Goal: Task Accomplishment & Management: Manage account settings

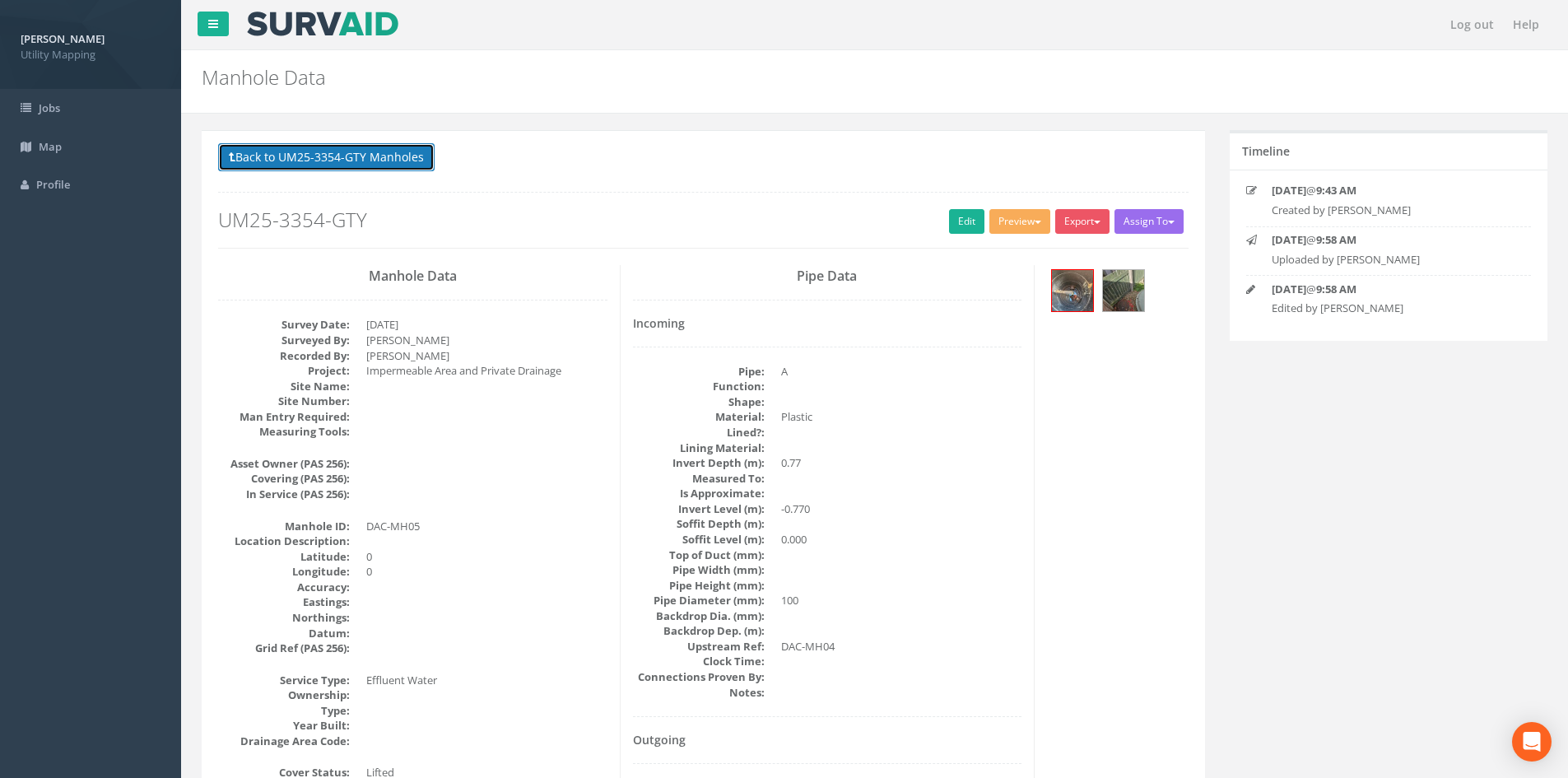
click at [348, 153] on button "Back to UM25-3354-GTY Manholes" at bounding box center [326, 157] width 216 height 28
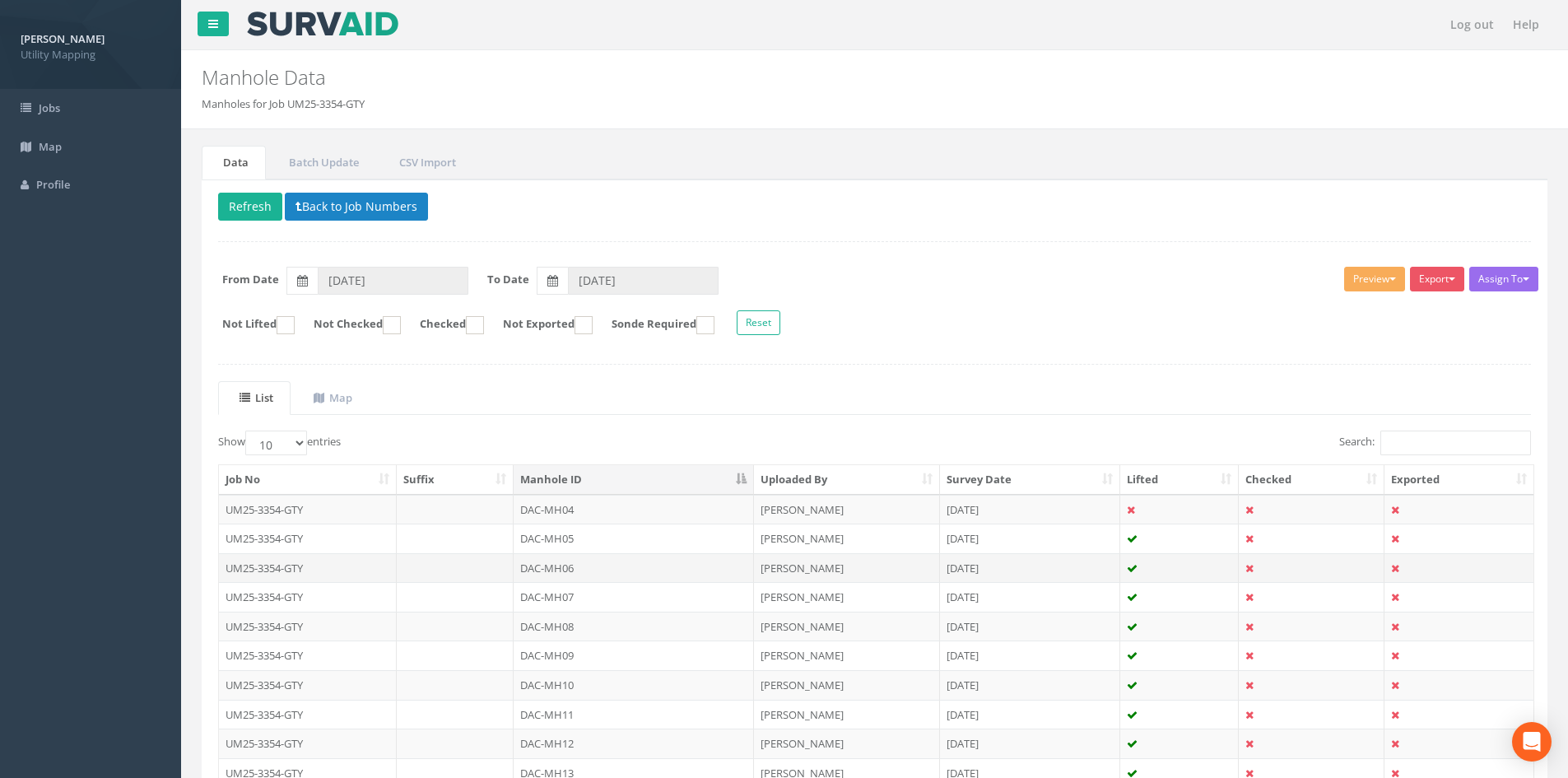
click at [556, 564] on td "DAC-MH06" at bounding box center [633, 568] width 240 height 29
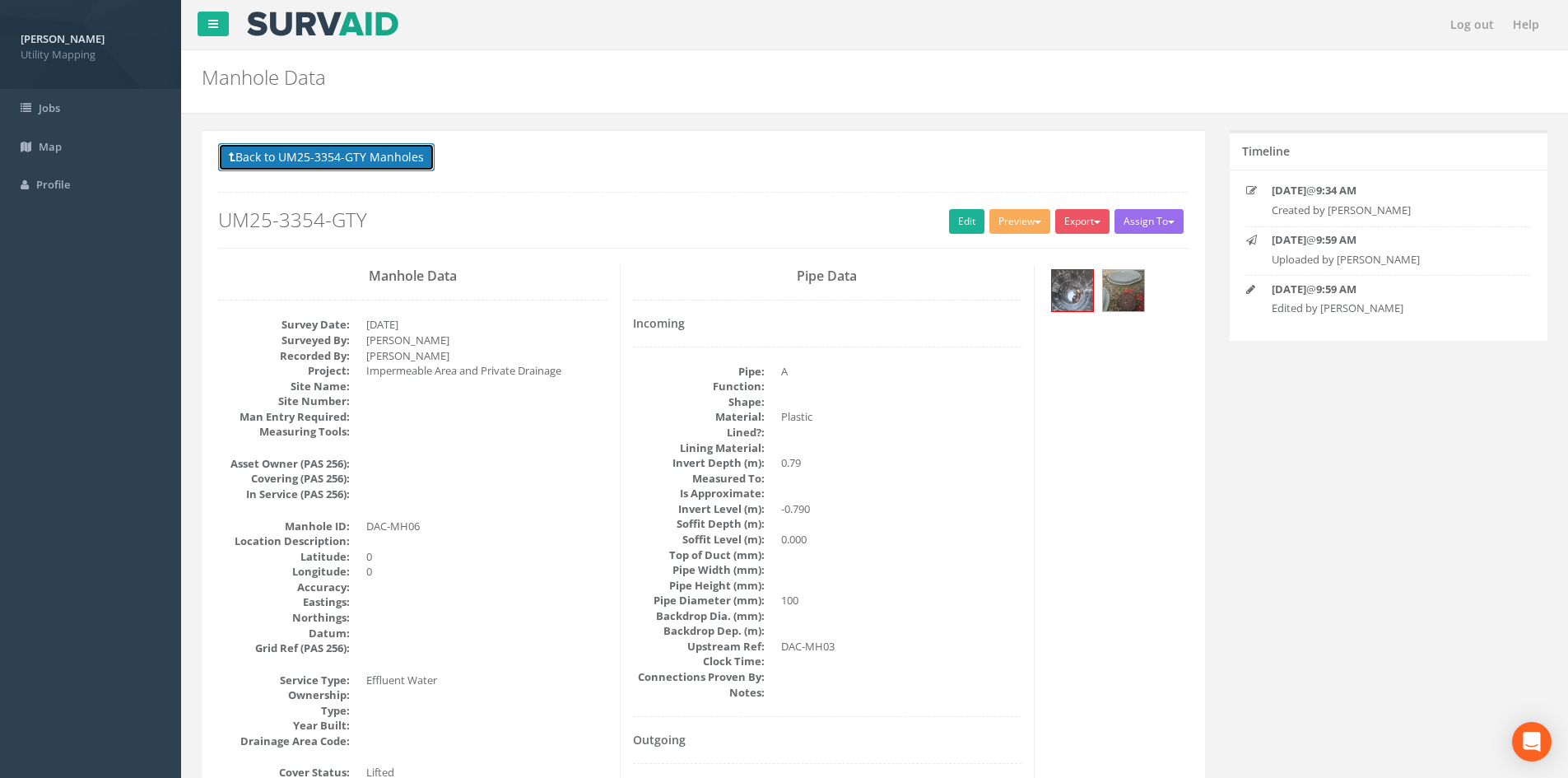
click at [400, 163] on button "Back to UM25-3354-GTY Manholes" at bounding box center [326, 157] width 216 height 28
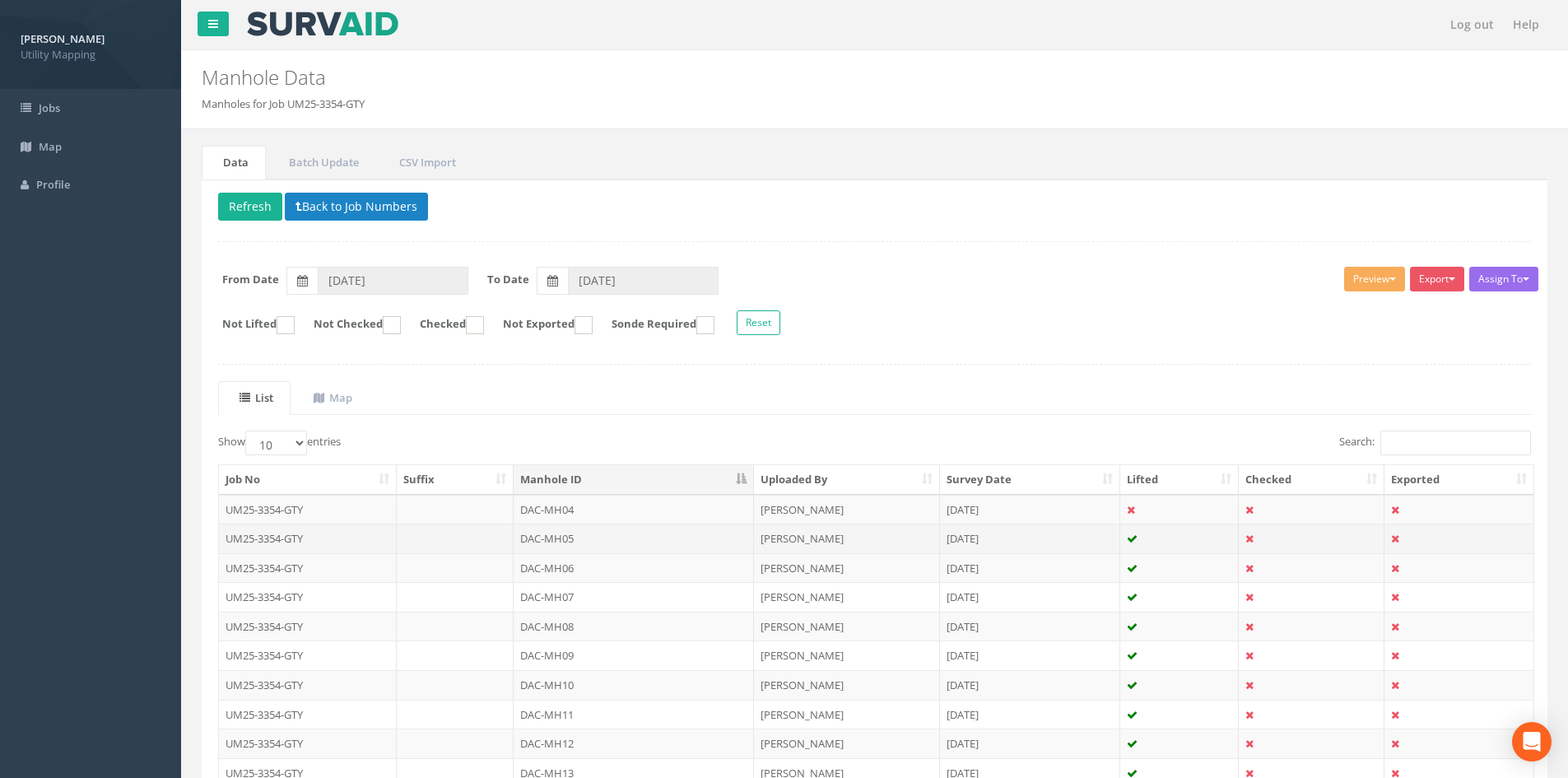
click at [579, 535] on td "DAC-MH05" at bounding box center [633, 538] width 240 height 29
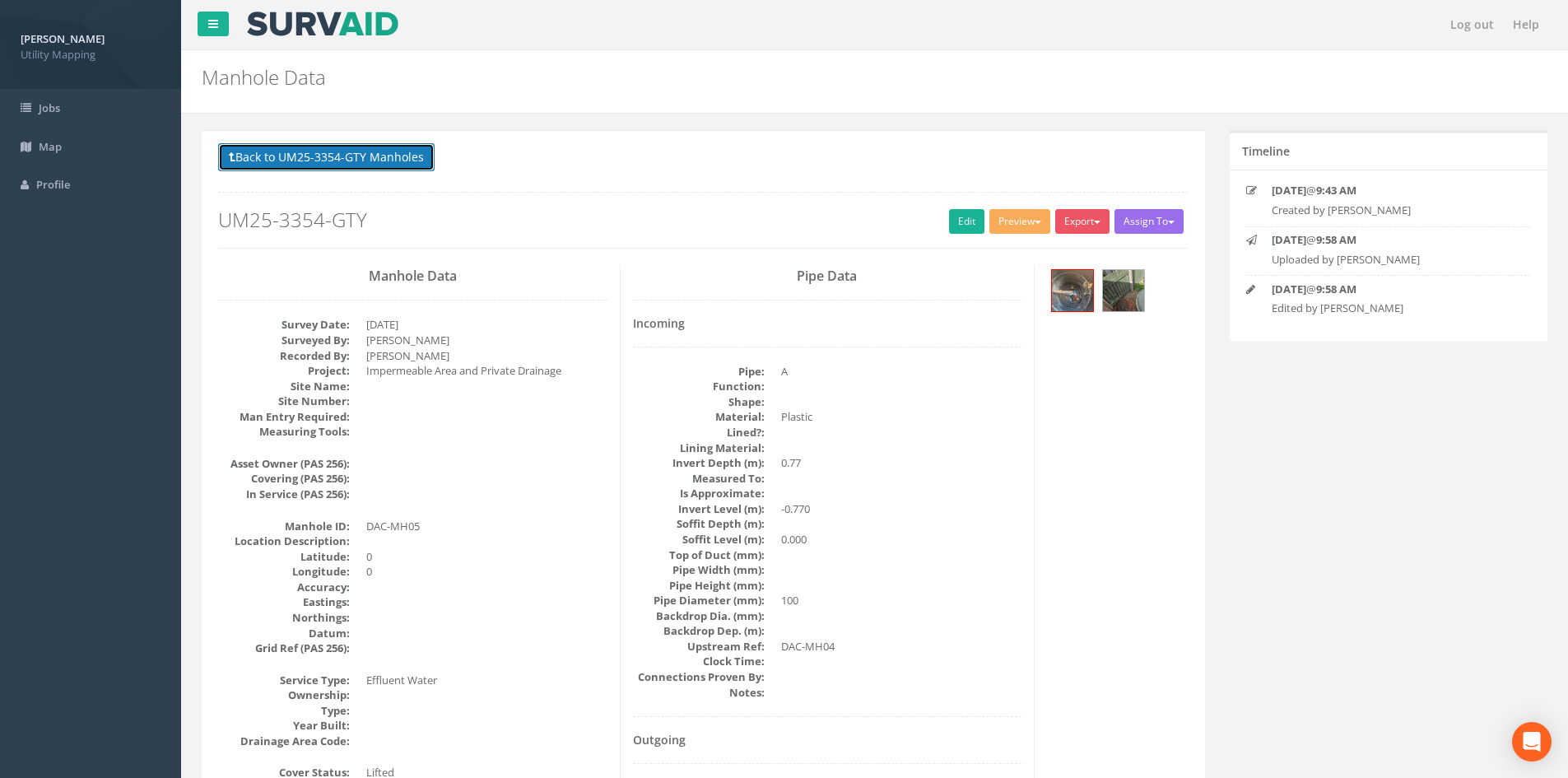
click at [394, 168] on button "Back to UM25-3354-GTY Manholes" at bounding box center [326, 157] width 216 height 28
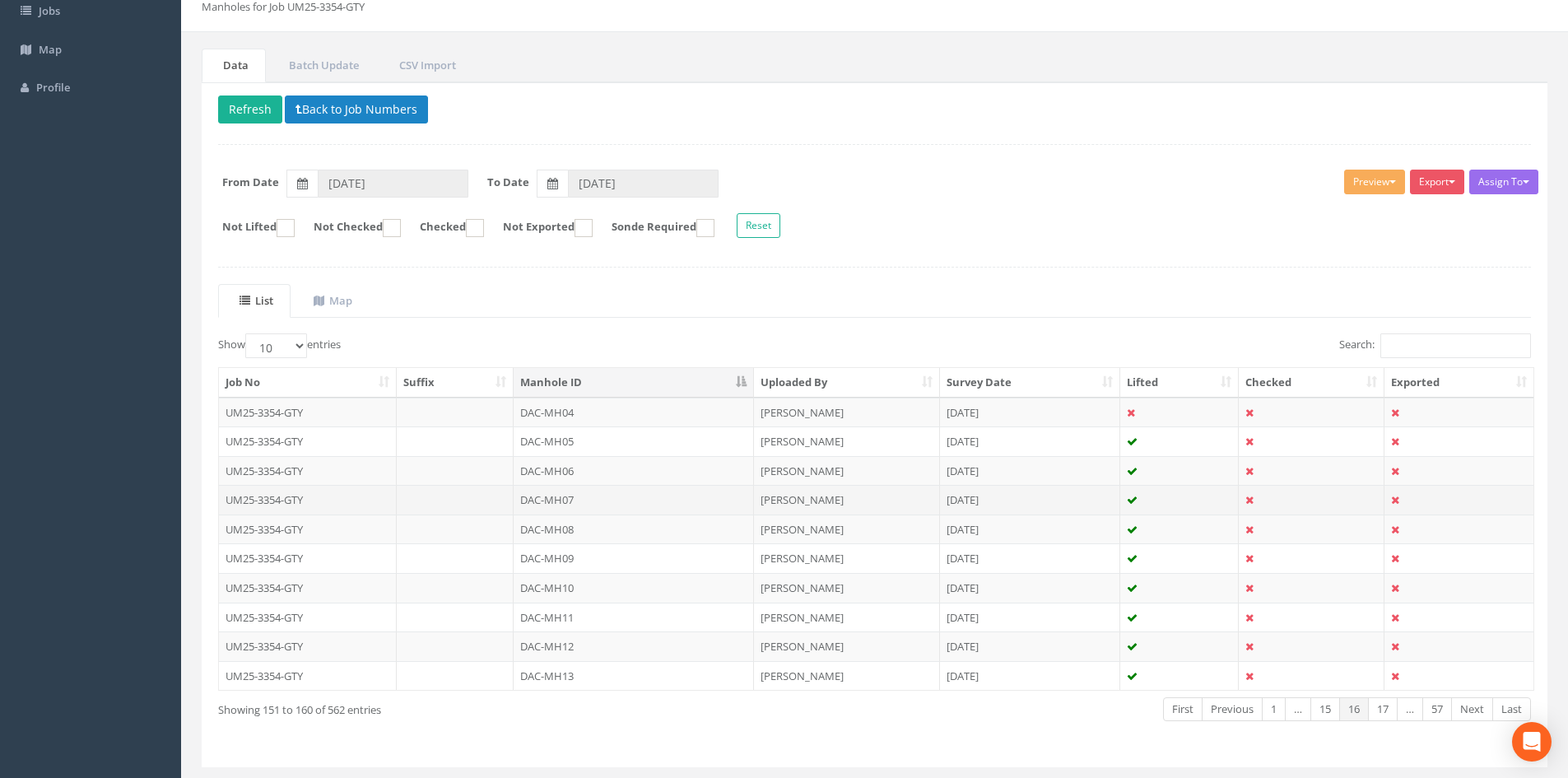
scroll to position [137, 0]
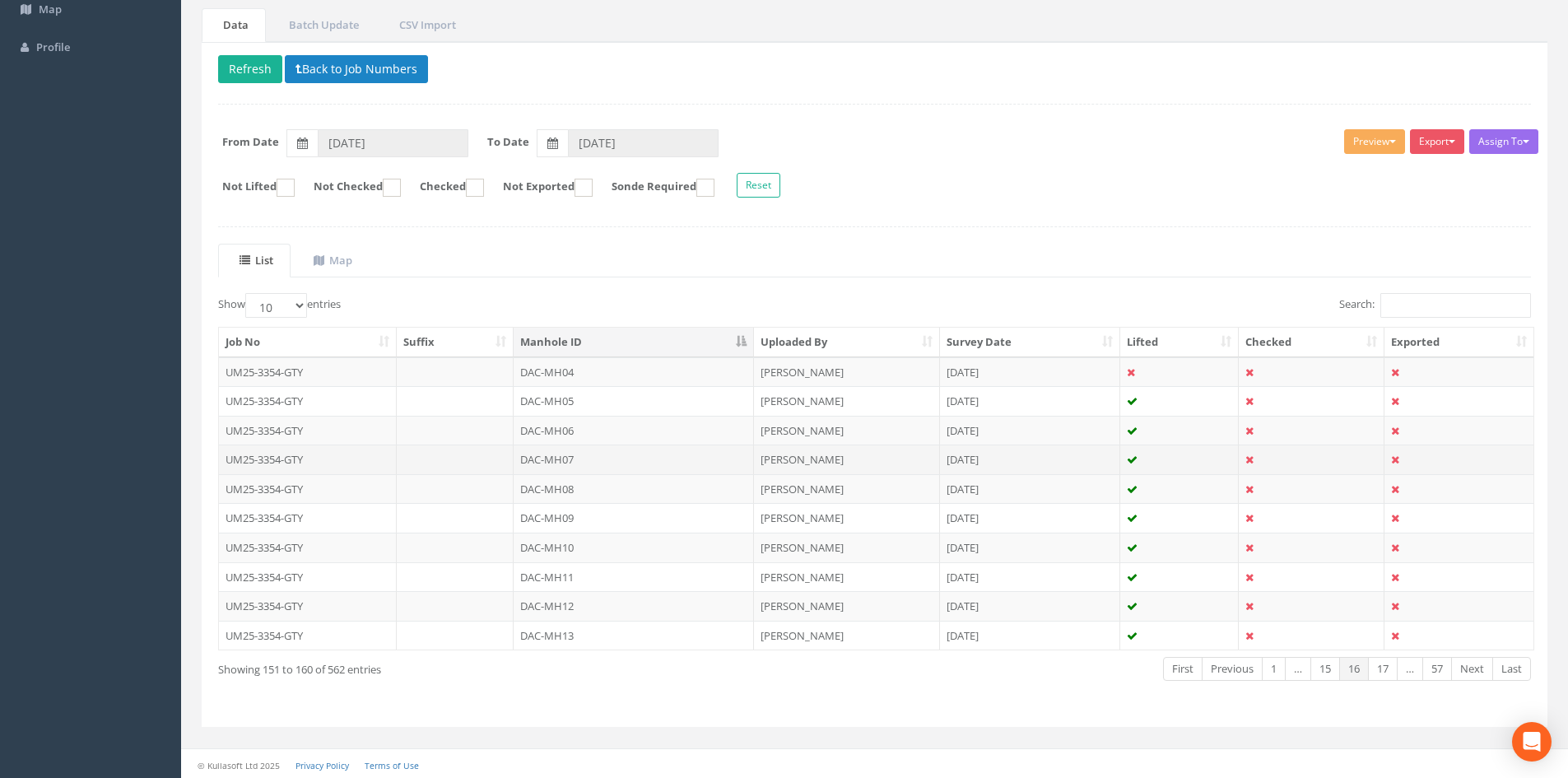
click at [576, 464] on td "DAC-MH07" at bounding box center [633, 459] width 240 height 29
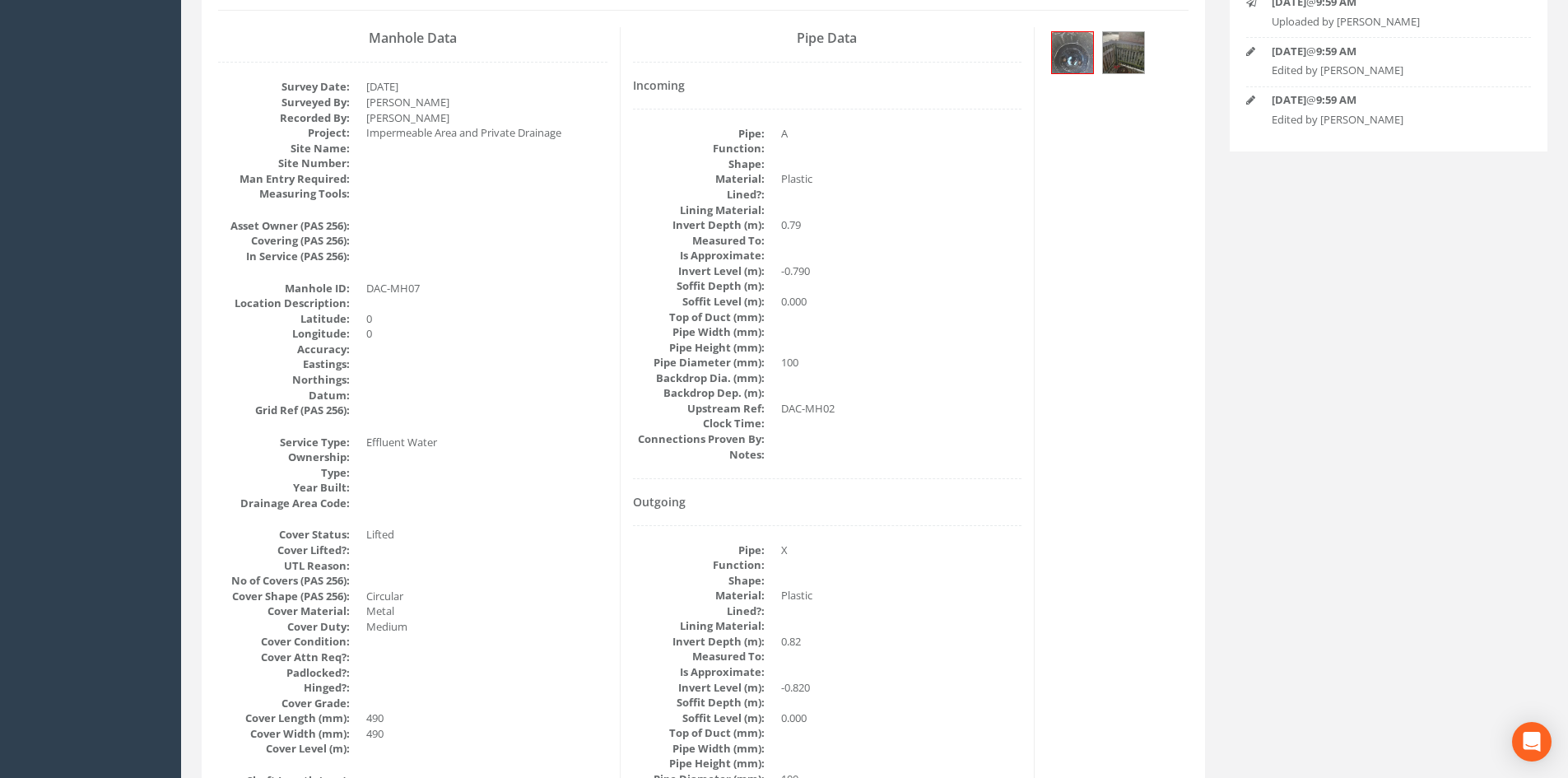
scroll to position [0, 0]
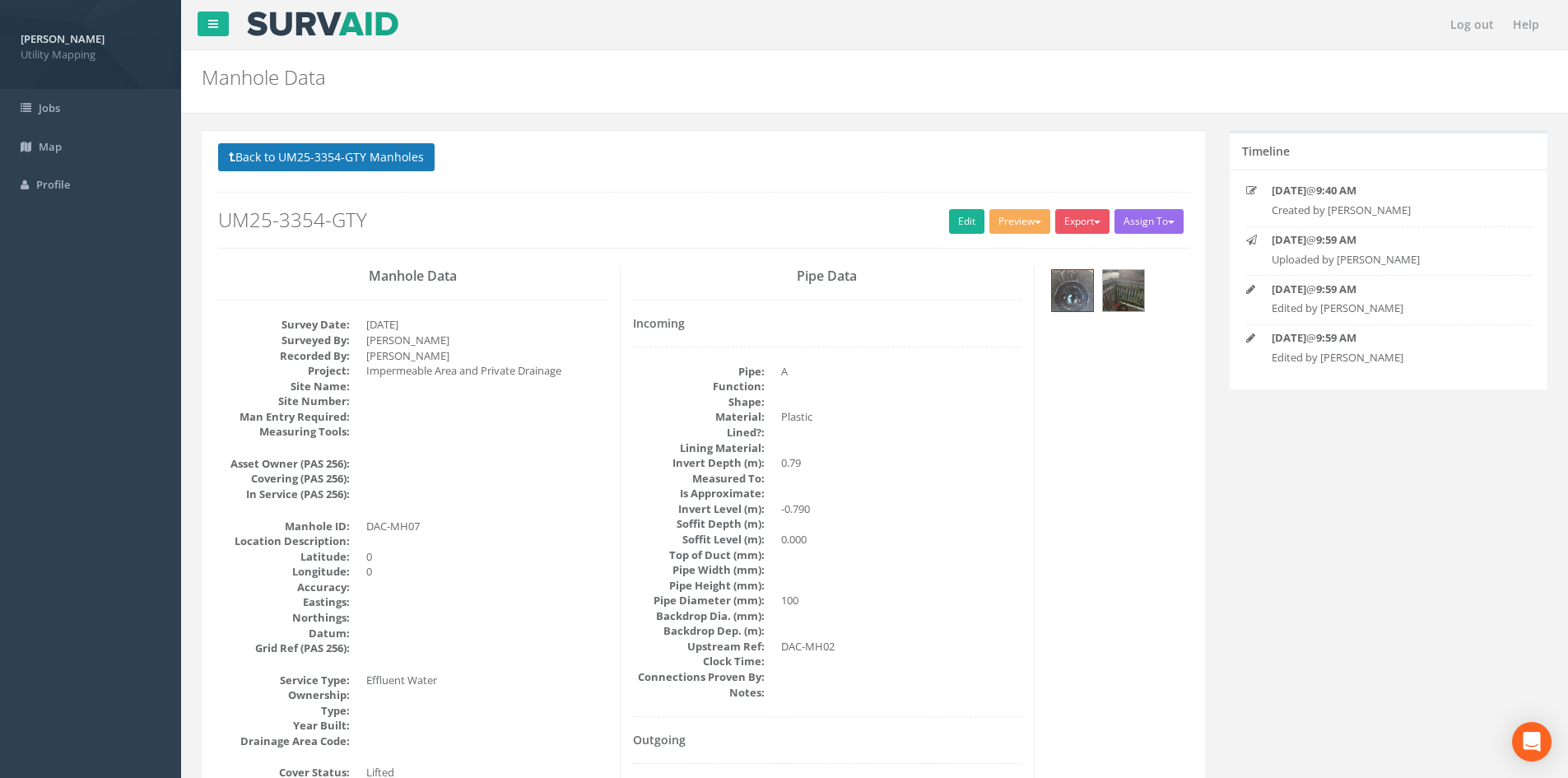
drag, startPoint x: 417, startPoint y: 181, endPoint x: 417, endPoint y: 166, distance: 15.0
click at [417, 178] on div "Back to UM25-3354-GTY Manholes Back to Map Assign To [PERSON_NAME] Land Surveyo…" at bounding box center [703, 195] width 970 height 104
drag, startPoint x: 394, startPoint y: 157, endPoint x: 431, endPoint y: 205, distance: 60.6
click at [397, 158] on button "Back to UM25-3354-GTY Manholes" at bounding box center [326, 157] width 216 height 28
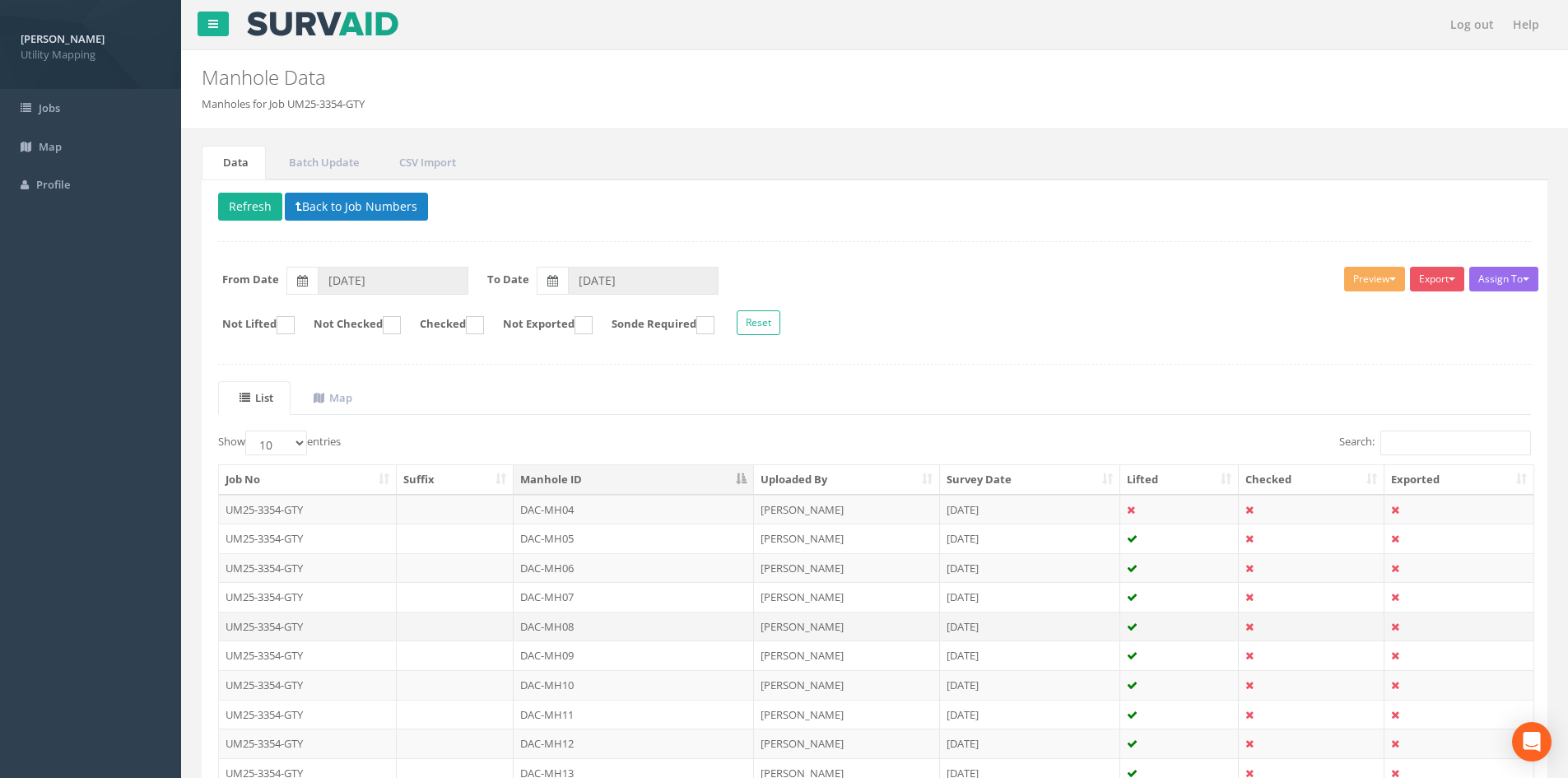
click at [586, 622] on td "DAC-MH08" at bounding box center [633, 626] width 240 height 29
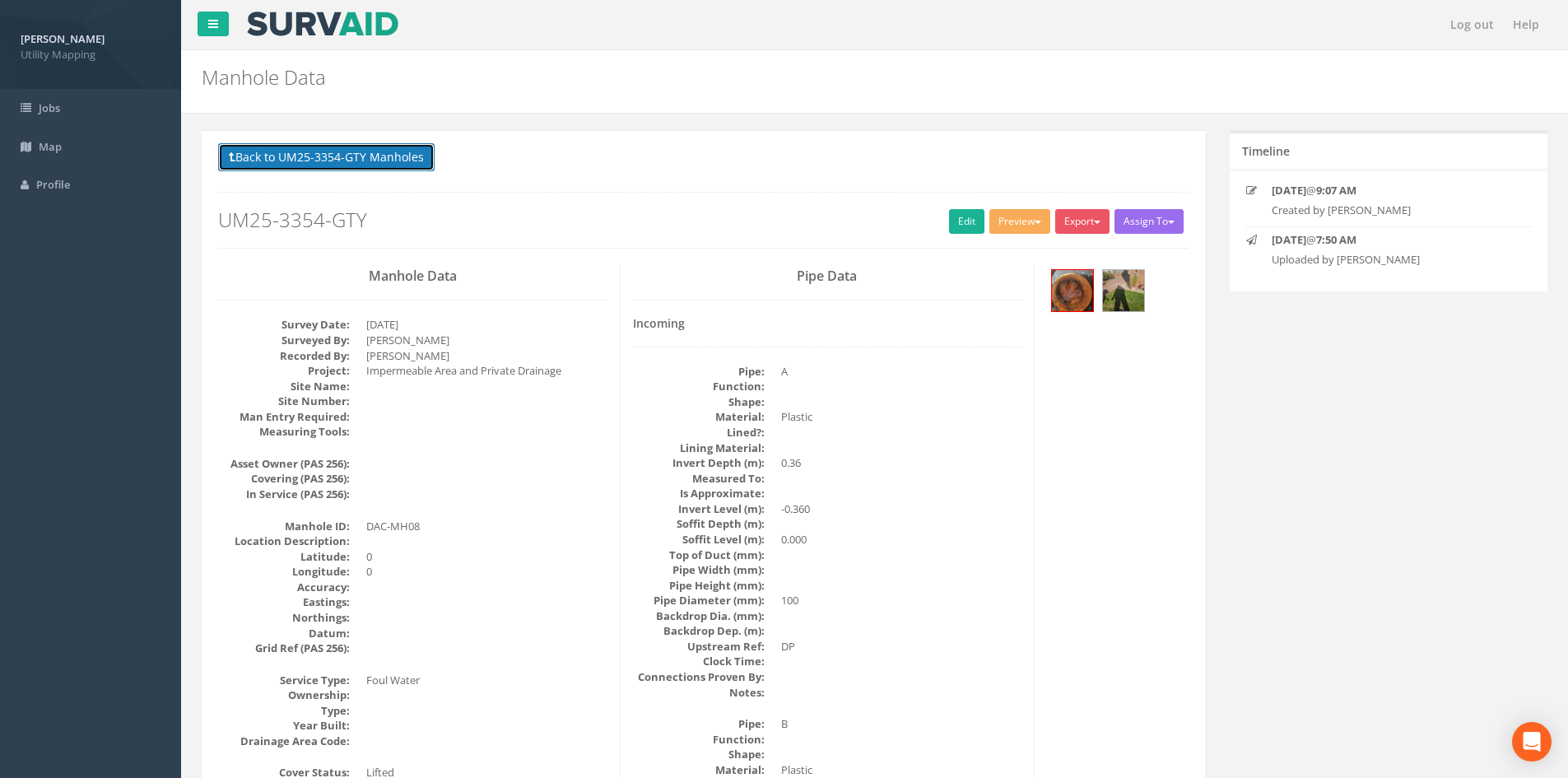
click at [307, 163] on button "Back to UM25-3354-GTY Manholes" at bounding box center [326, 157] width 216 height 28
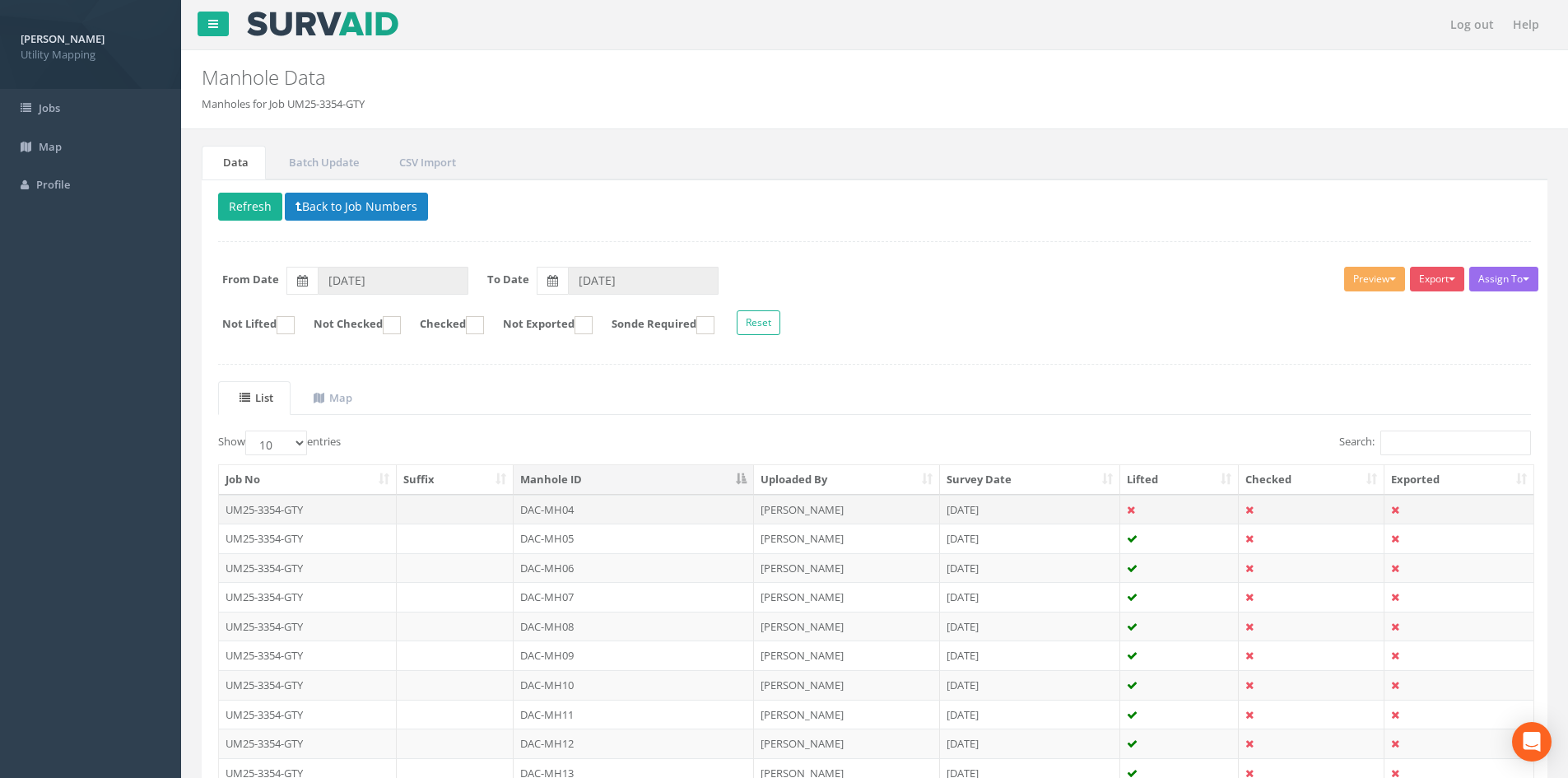
click at [637, 517] on td "DAC-MH04" at bounding box center [633, 509] width 240 height 29
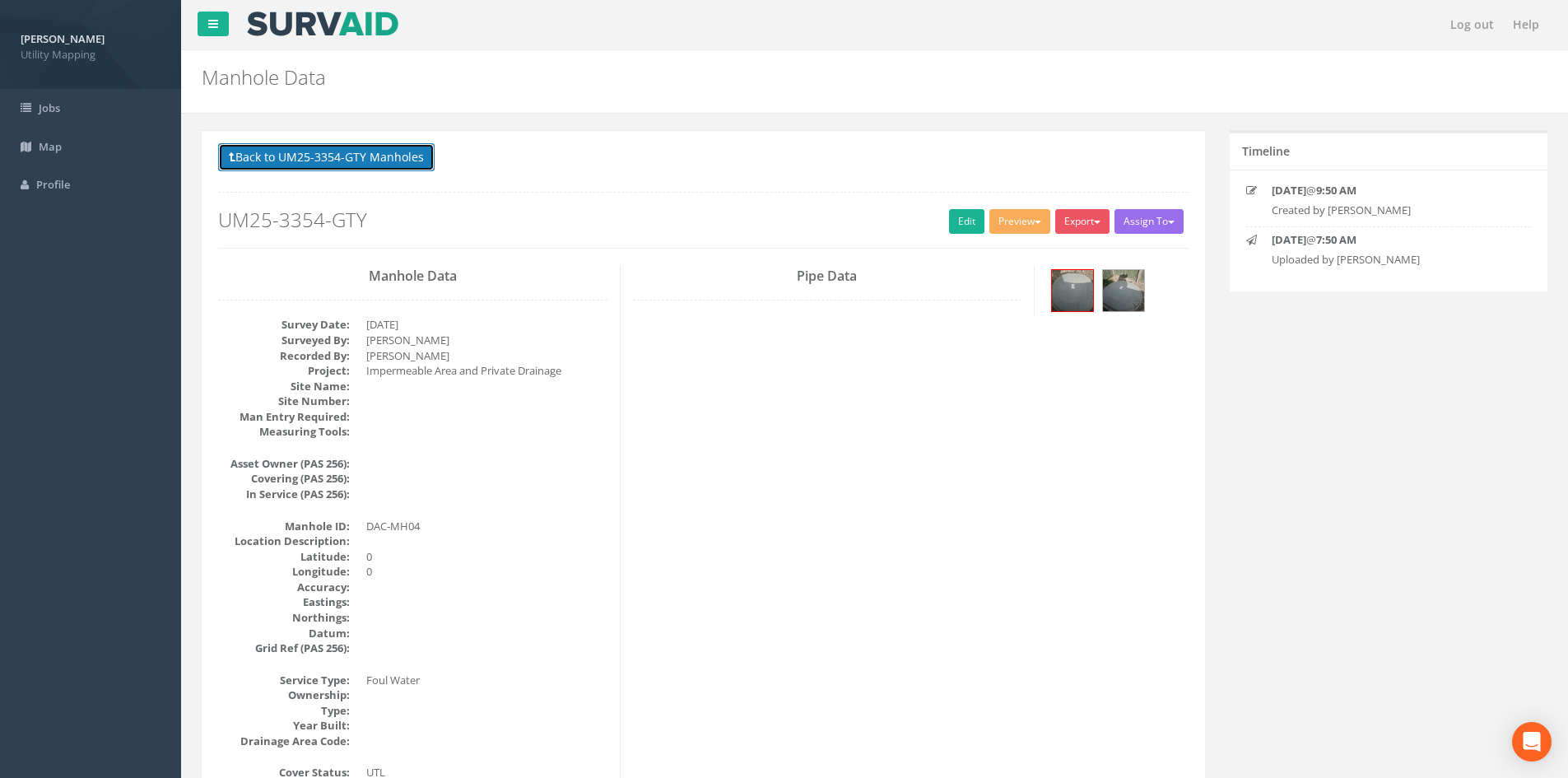
click at [373, 158] on button "Back to UM25-3354-GTY Manholes" at bounding box center [326, 157] width 216 height 28
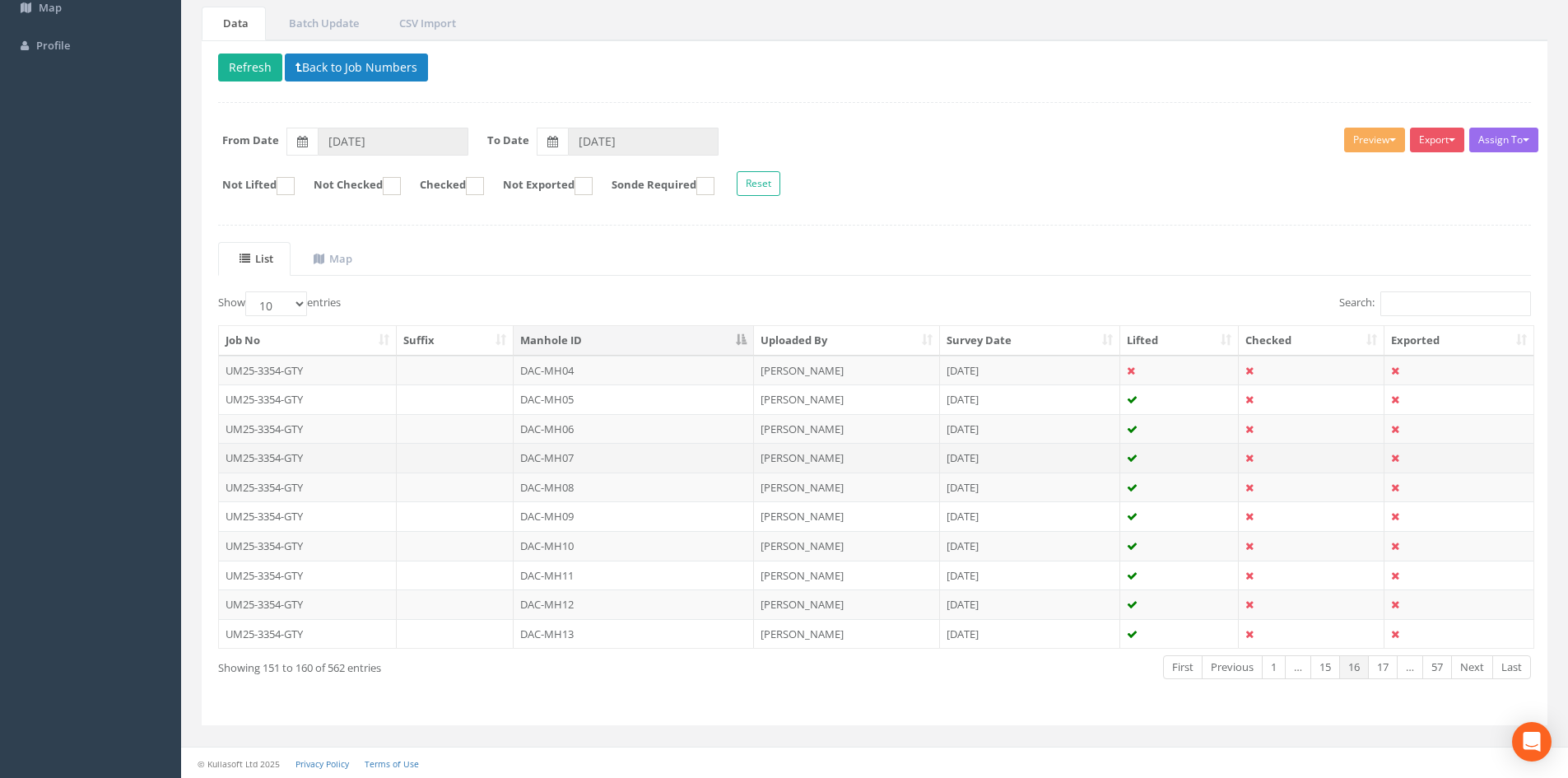
scroll to position [140, 0]
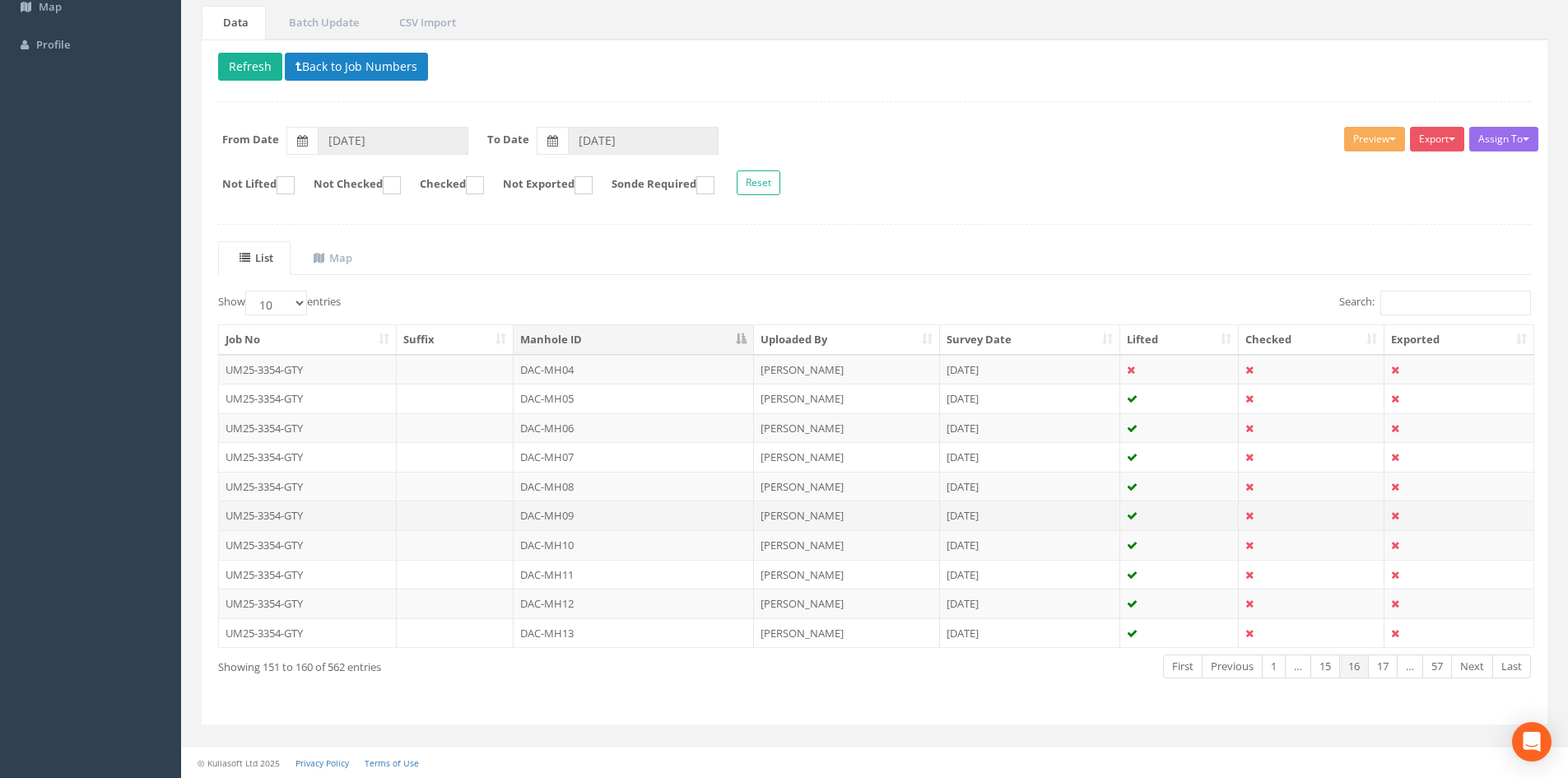
click at [574, 512] on td "DAC-MH09" at bounding box center [633, 514] width 240 height 29
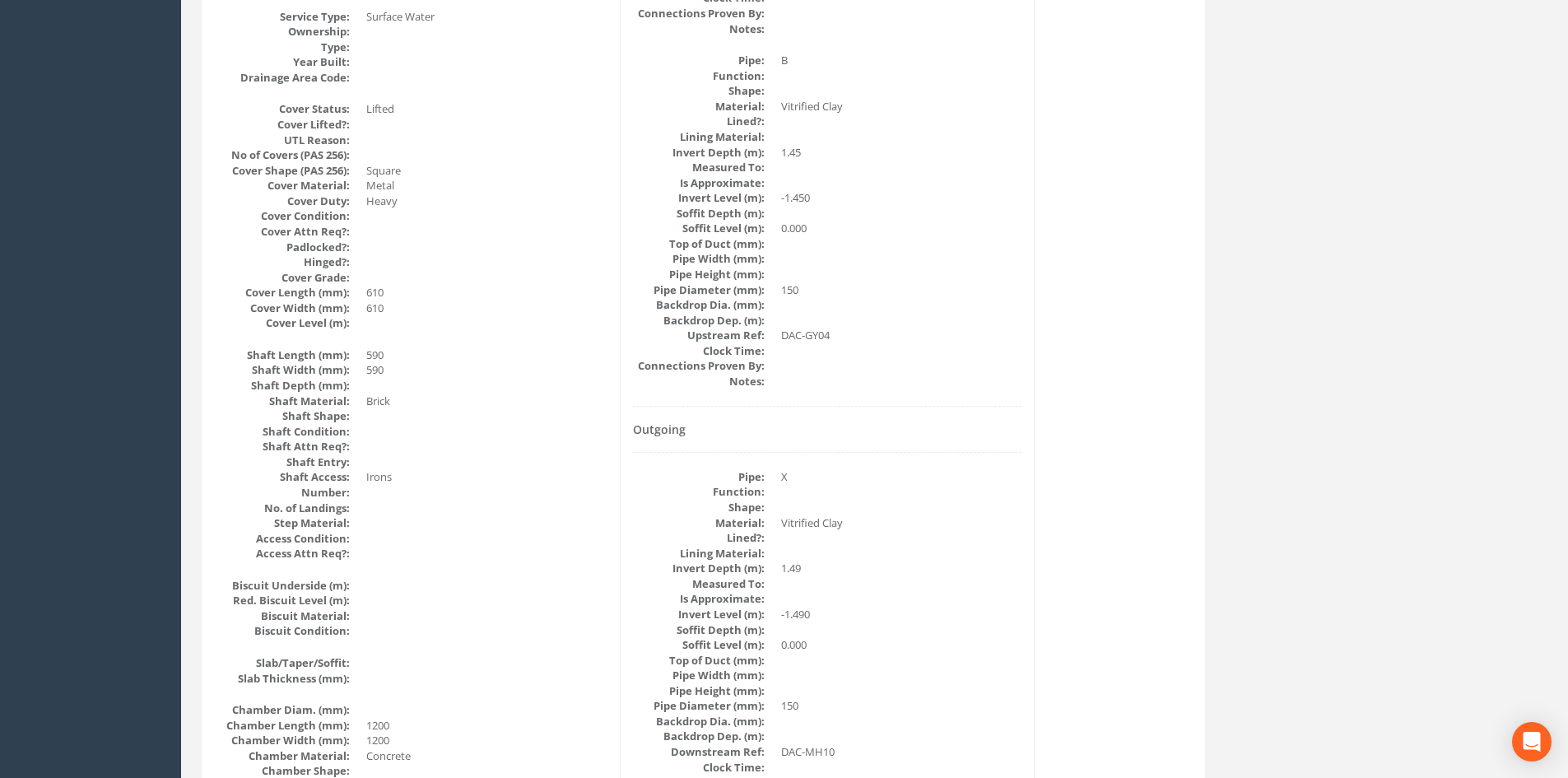
scroll to position [0, 0]
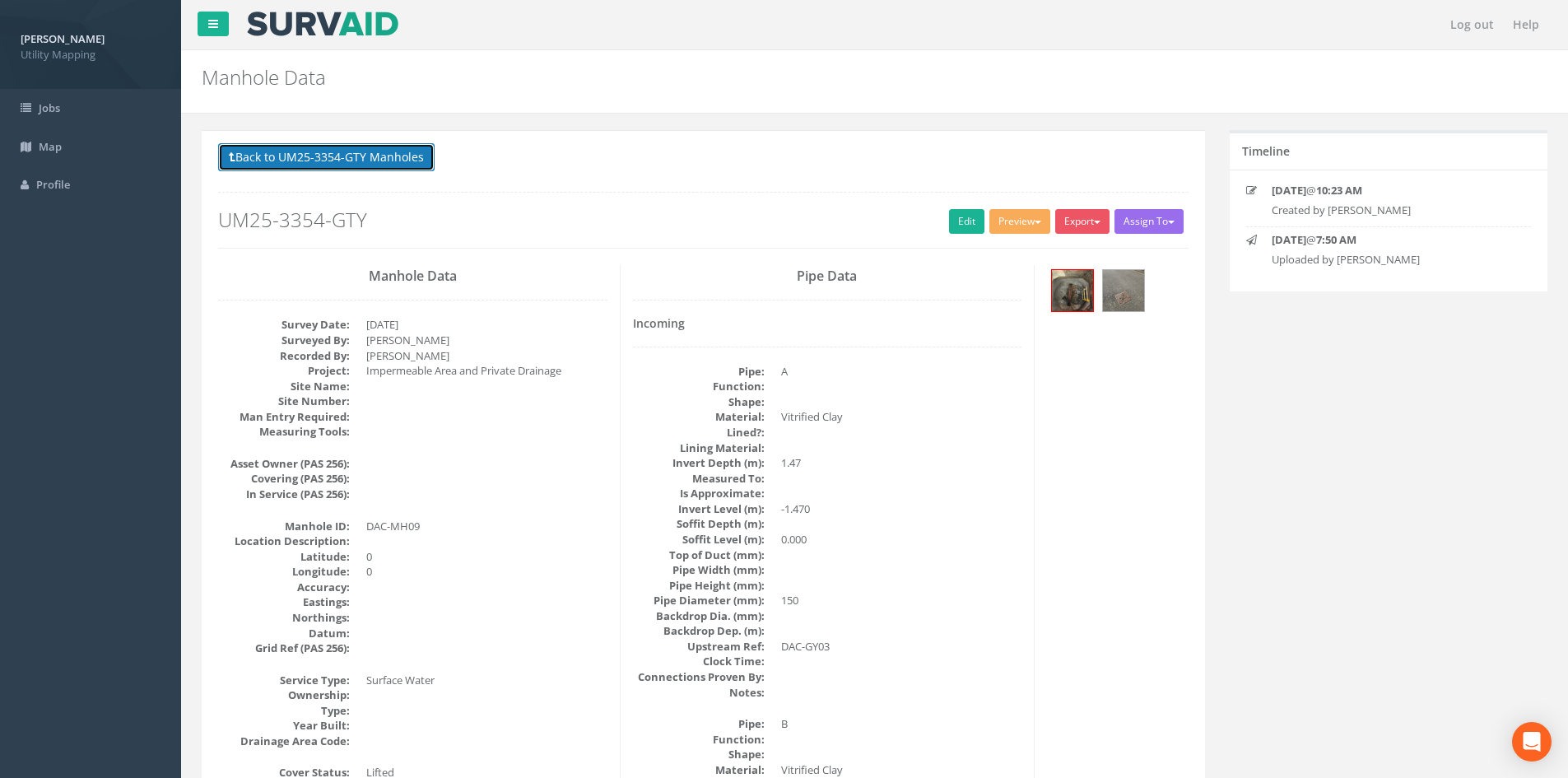
click at [374, 165] on button "Back to UM25-3354-GTY Manholes" at bounding box center [326, 157] width 216 height 28
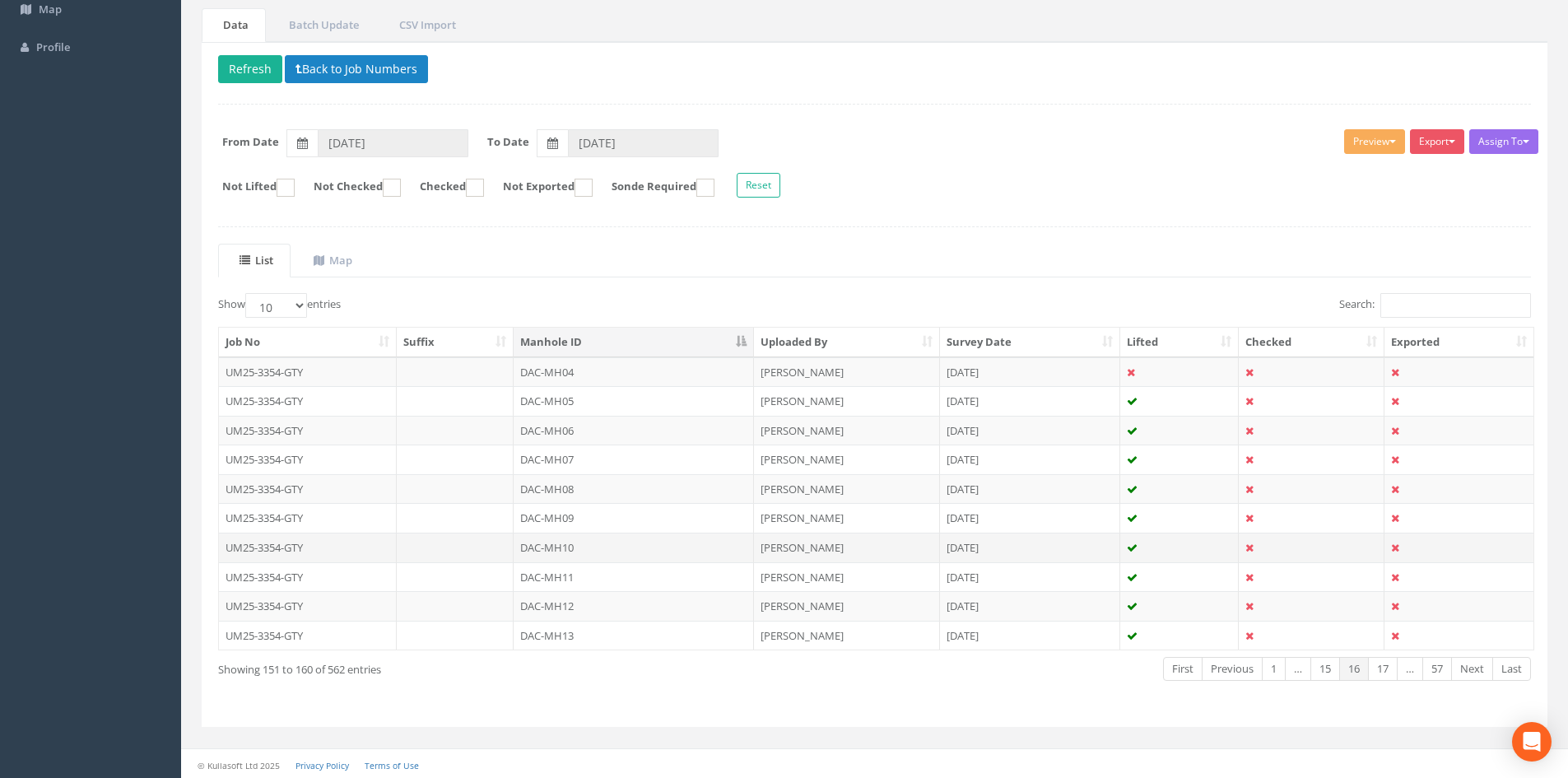
scroll to position [140, 0]
click at [584, 542] on td "DAC-MH10" at bounding box center [633, 544] width 240 height 29
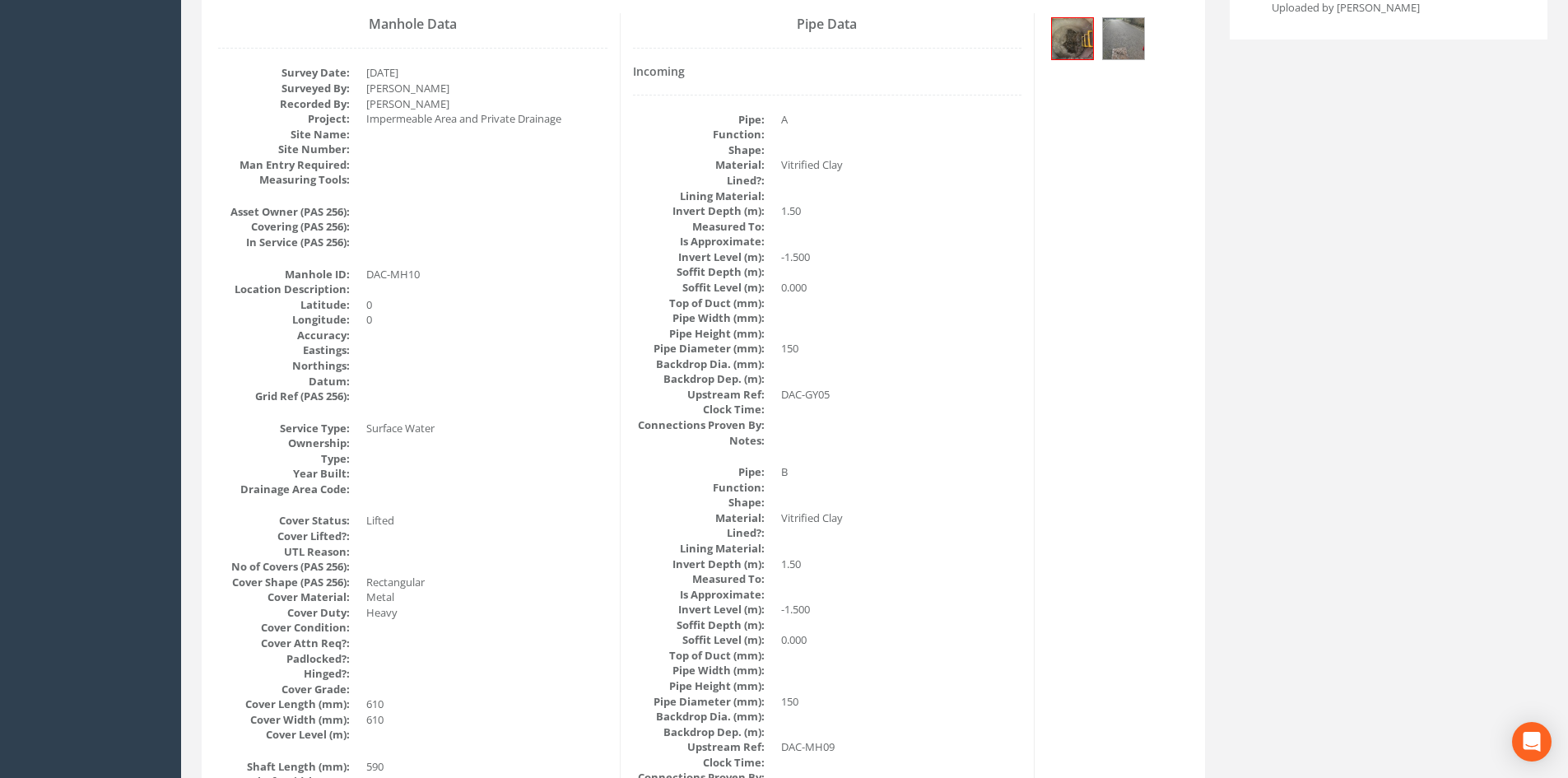
scroll to position [0, 0]
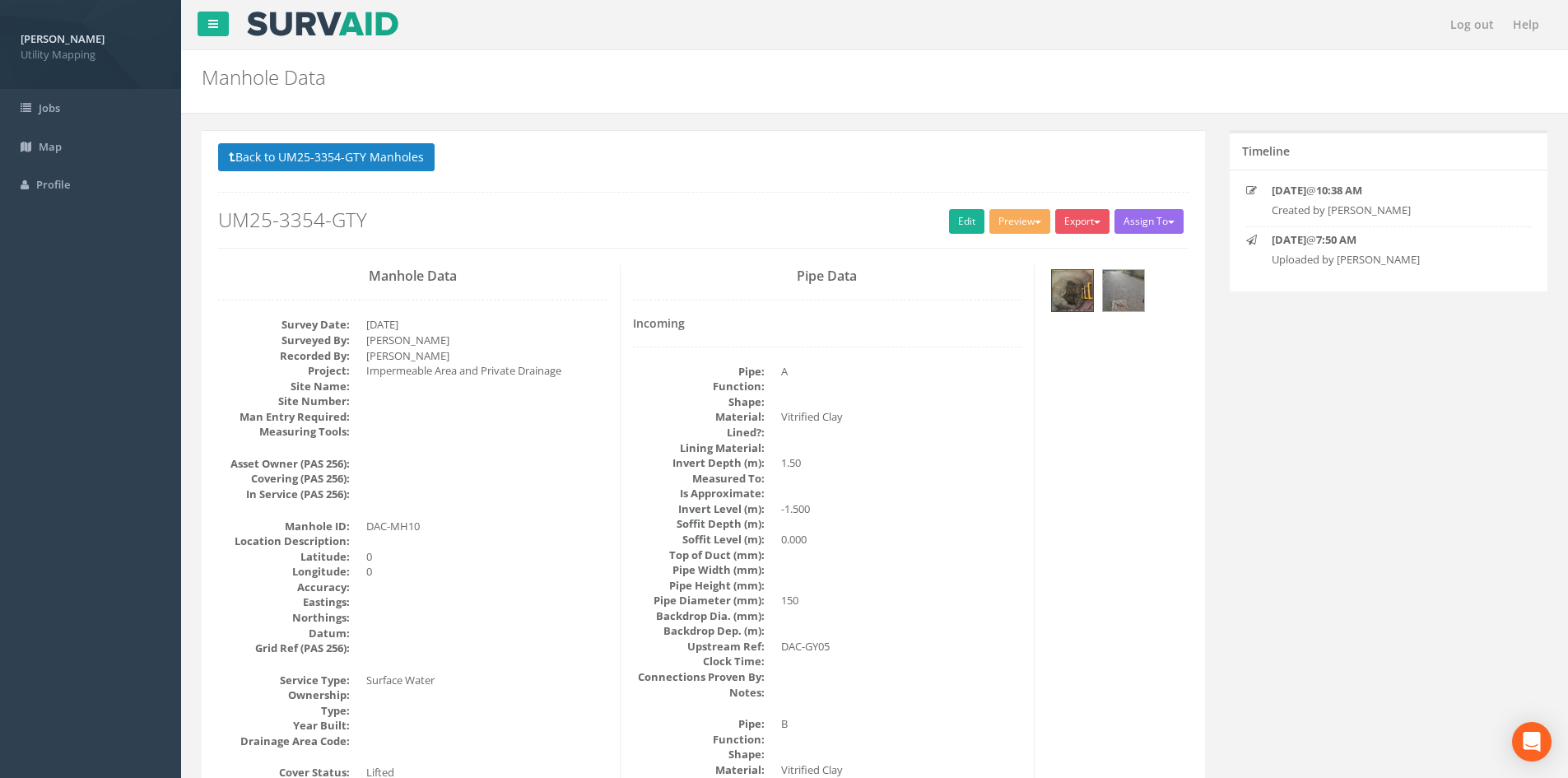
click at [381, 180] on div "Back to UM25-3354-GTY Manholes Back to Map Assign To [PERSON_NAME] Land Surveyo…" at bounding box center [703, 195] width 970 height 104
click at [399, 162] on button "Back to UM25-3354-GTY Manholes" at bounding box center [326, 157] width 216 height 28
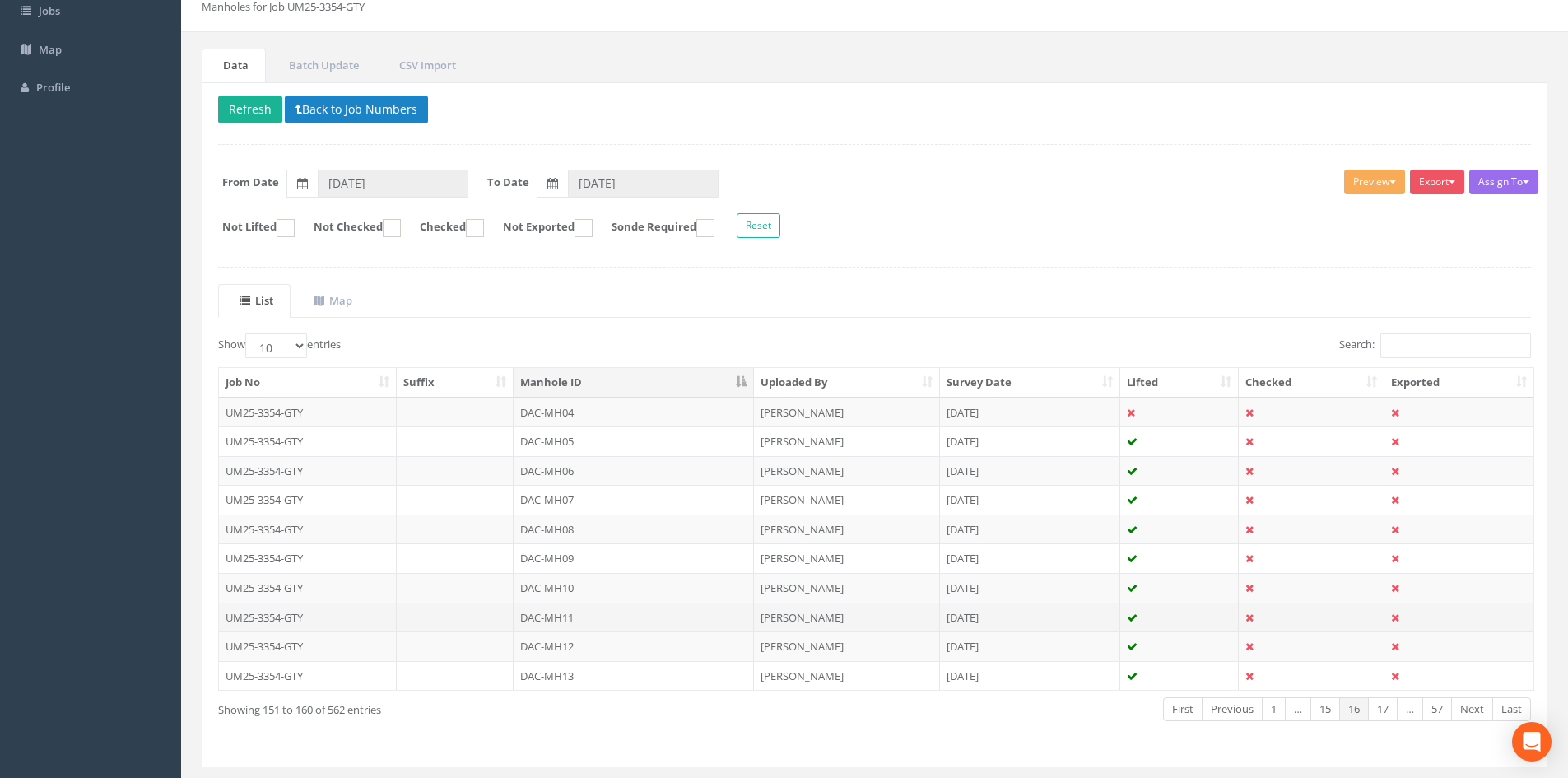
scroll to position [137, 0]
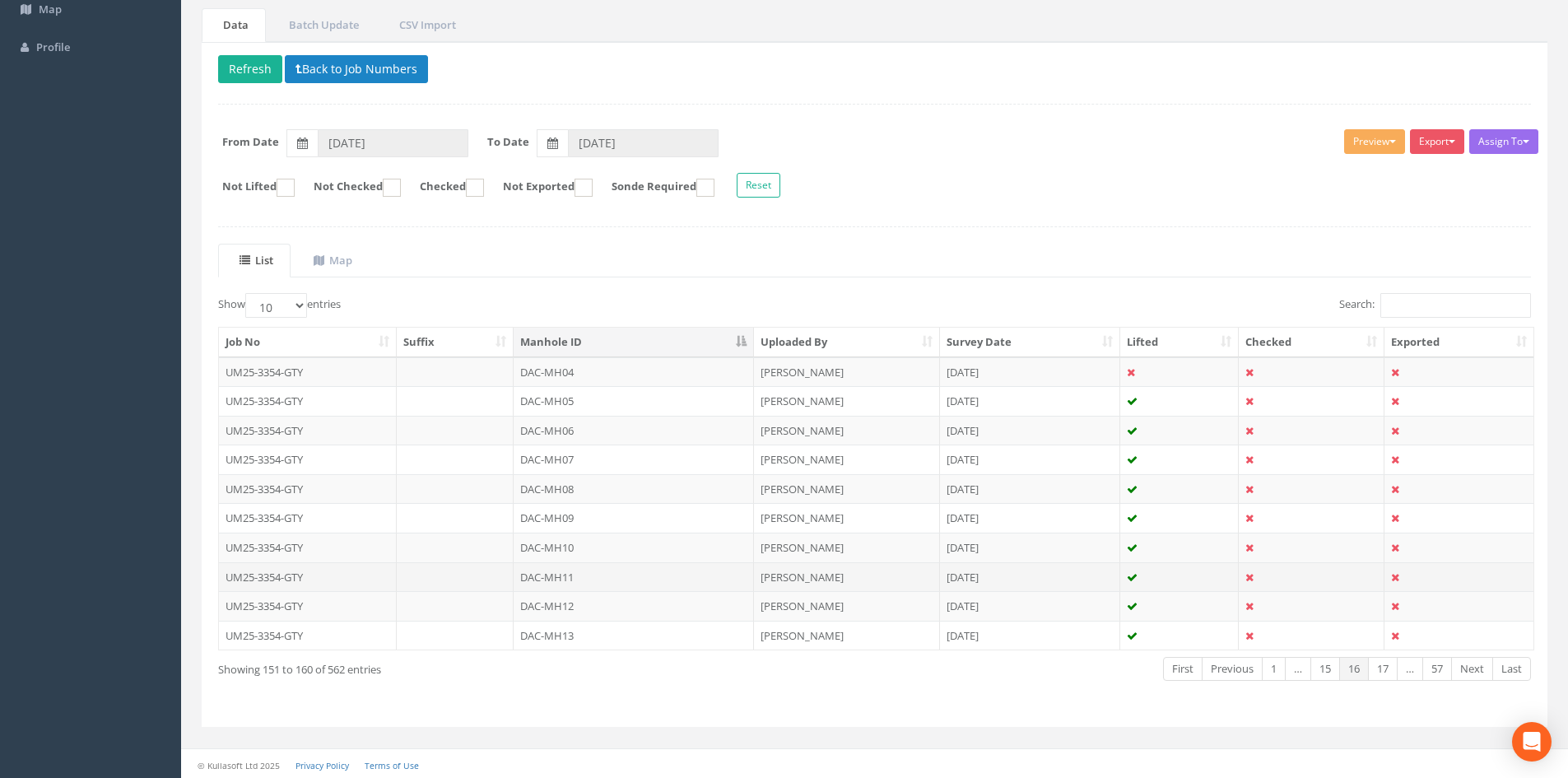
click at [629, 571] on td "DAC-MH11" at bounding box center [633, 576] width 240 height 29
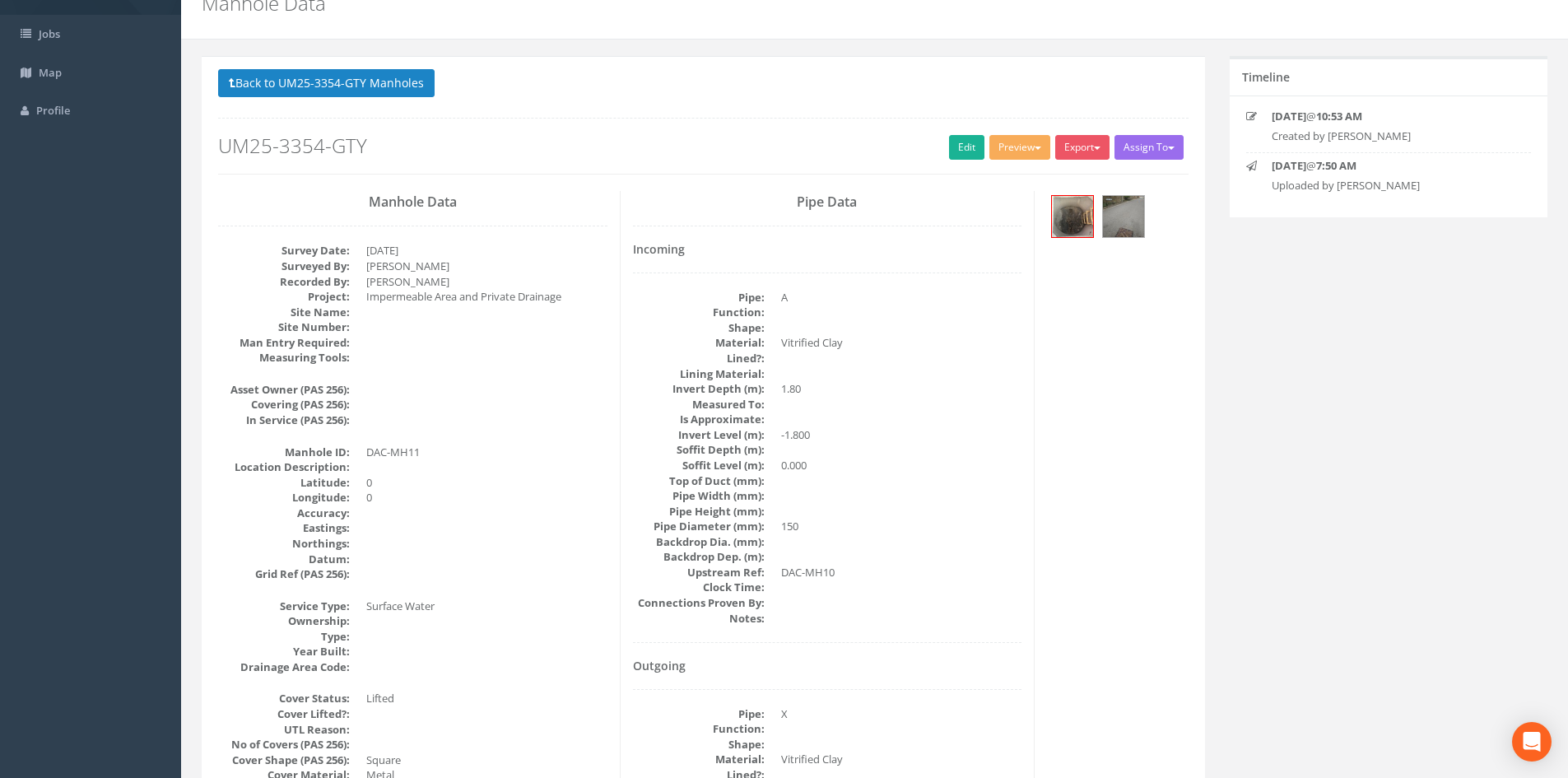
scroll to position [0, 0]
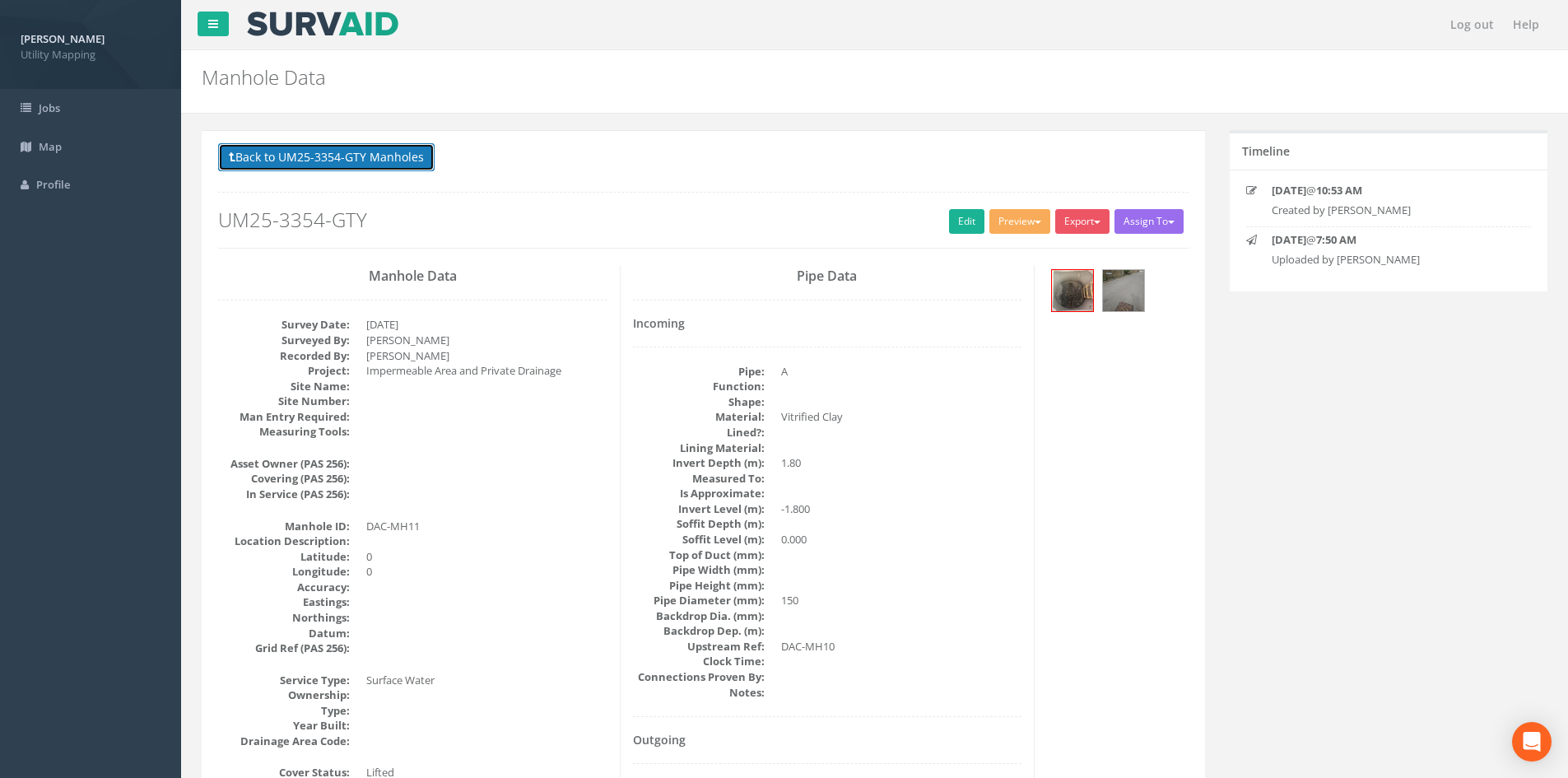
click at [377, 147] on button "Back to UM25-3354-GTY Manholes" at bounding box center [326, 157] width 216 height 28
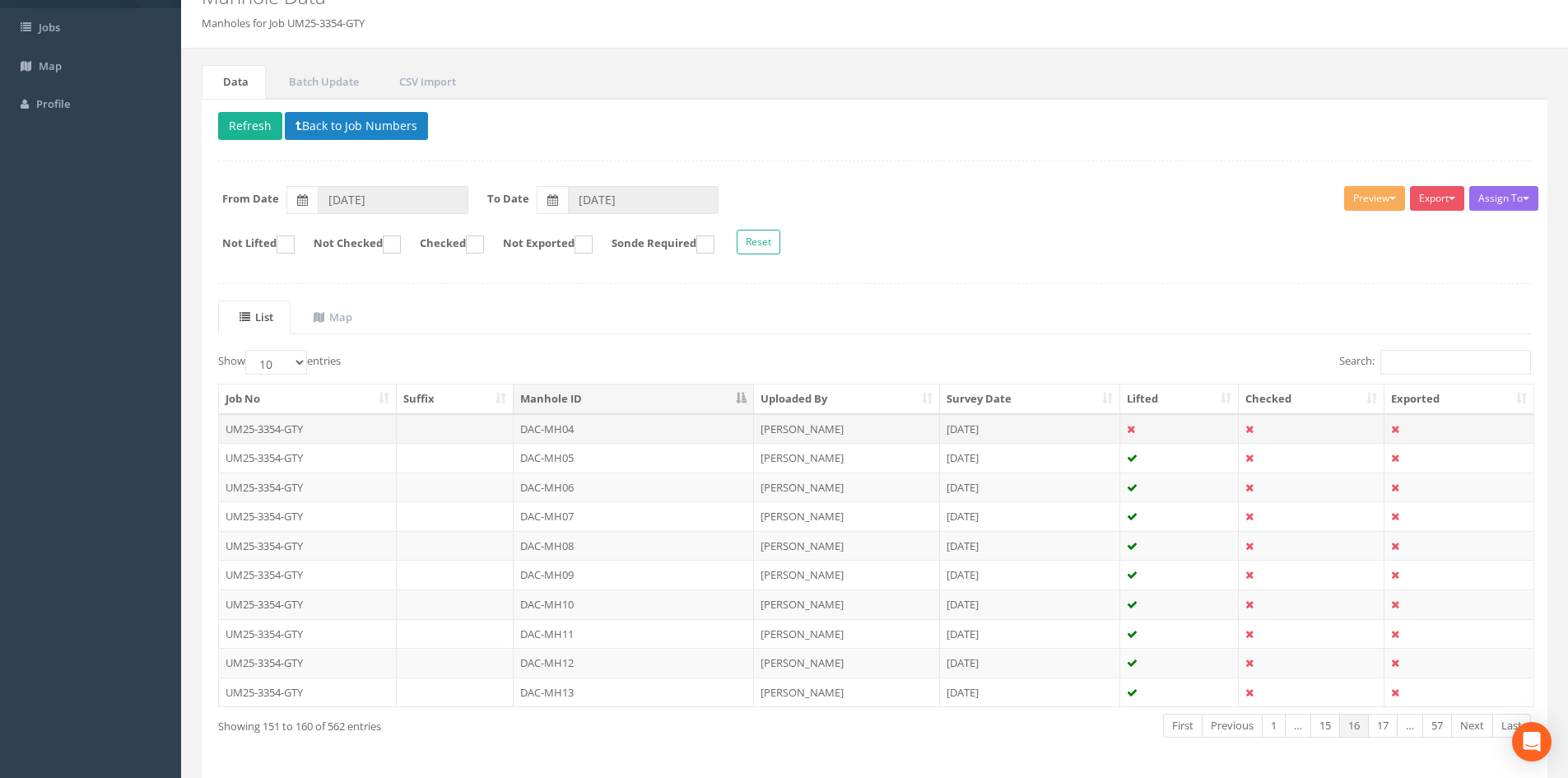
scroll to position [140, 0]
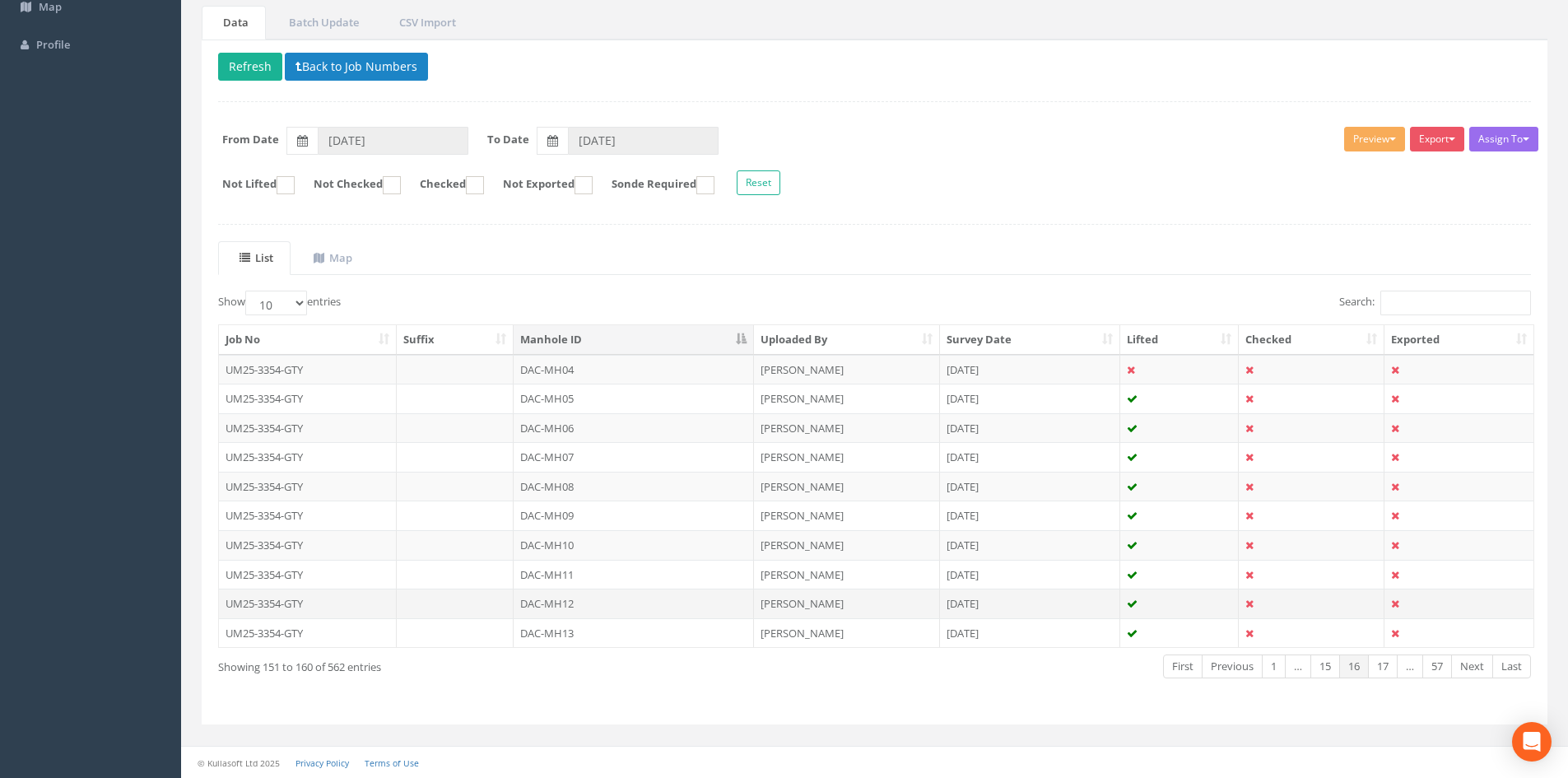
click at [585, 604] on td "DAC-MH12" at bounding box center [633, 603] width 240 height 29
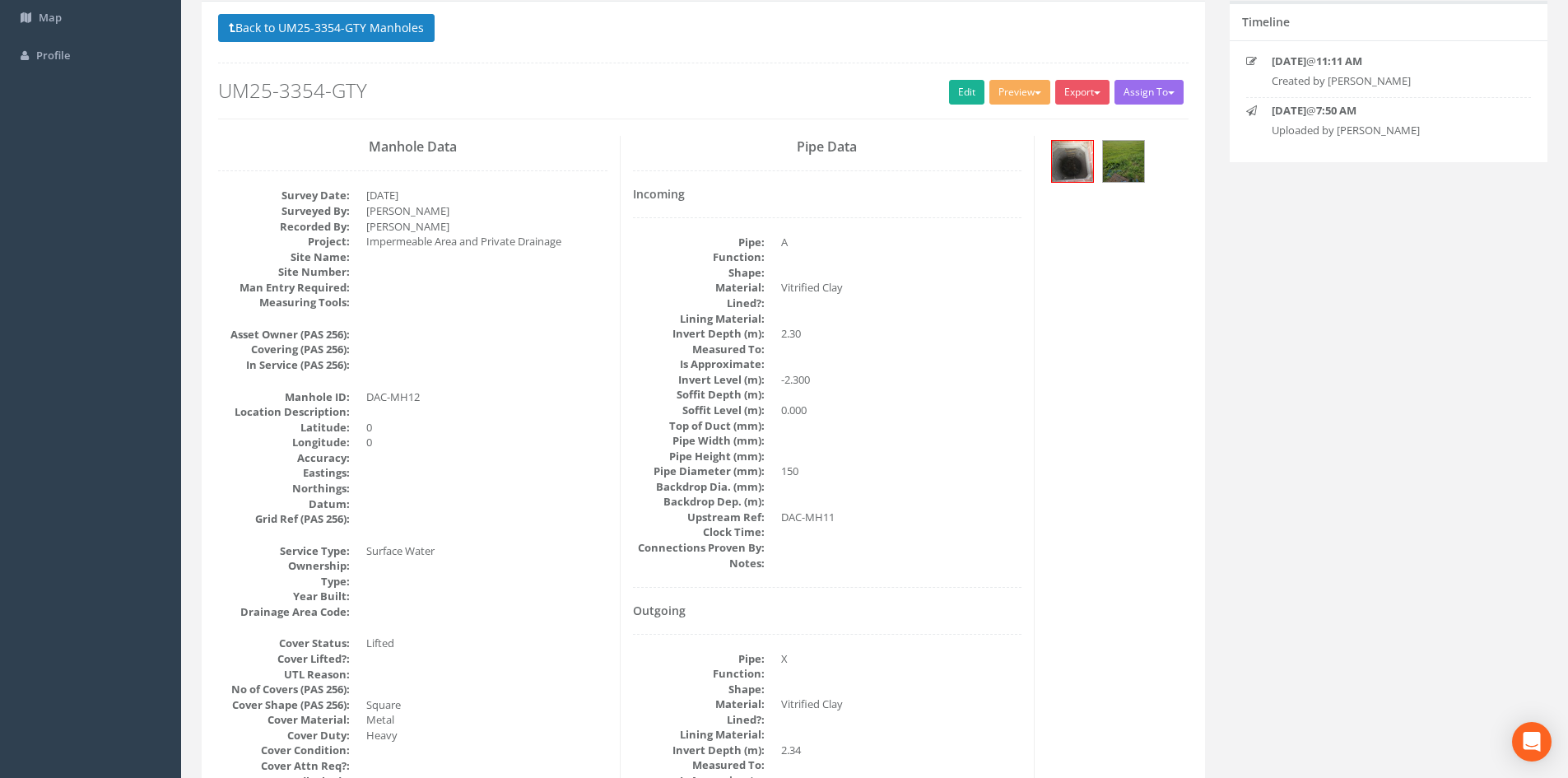
scroll to position [0, 0]
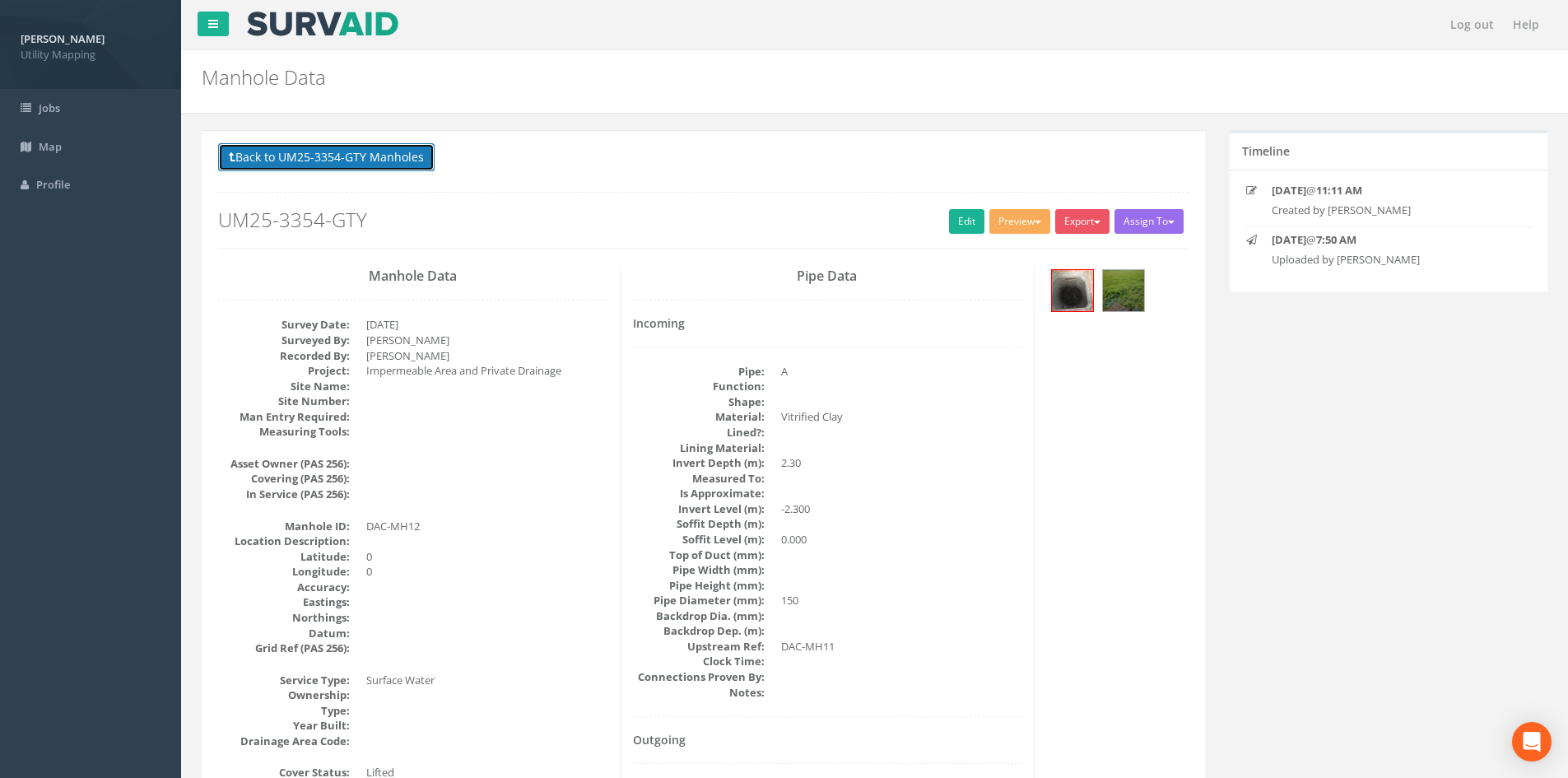
click at [398, 160] on button "Back to UM25-3354-GTY Manholes" at bounding box center [326, 157] width 216 height 28
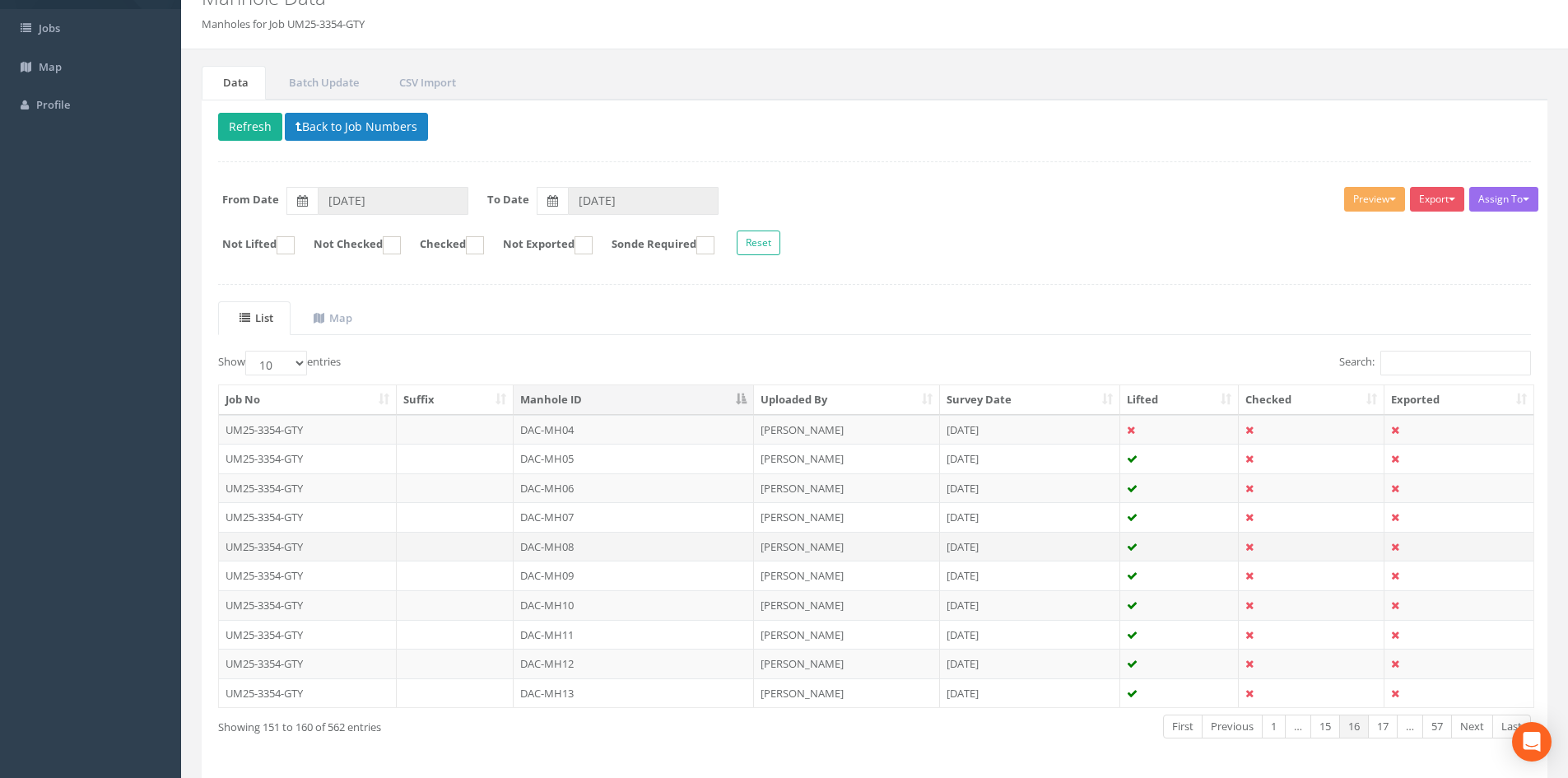
scroll to position [140, 0]
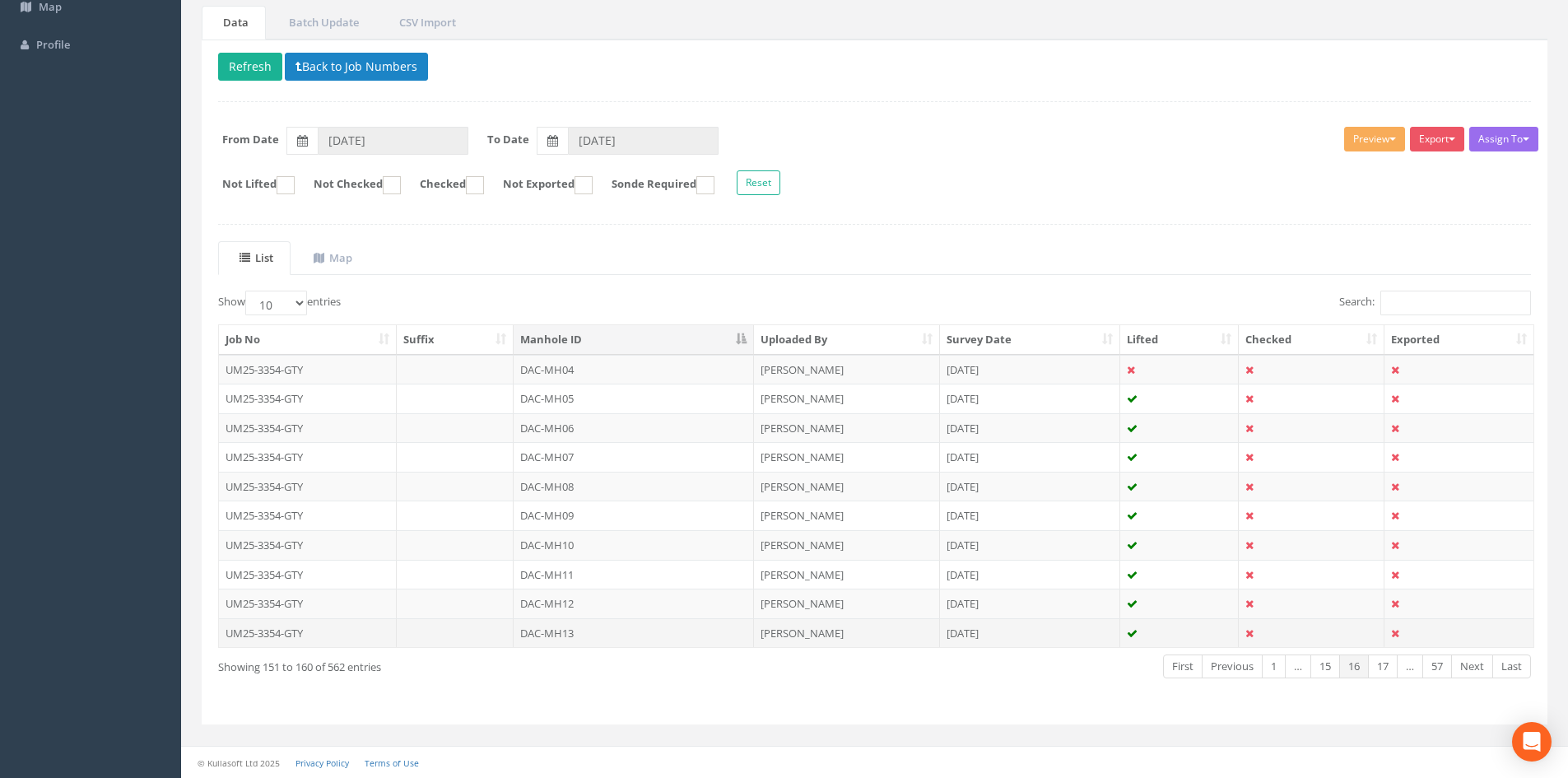
click at [595, 638] on td "DAC-MH13" at bounding box center [633, 632] width 240 height 29
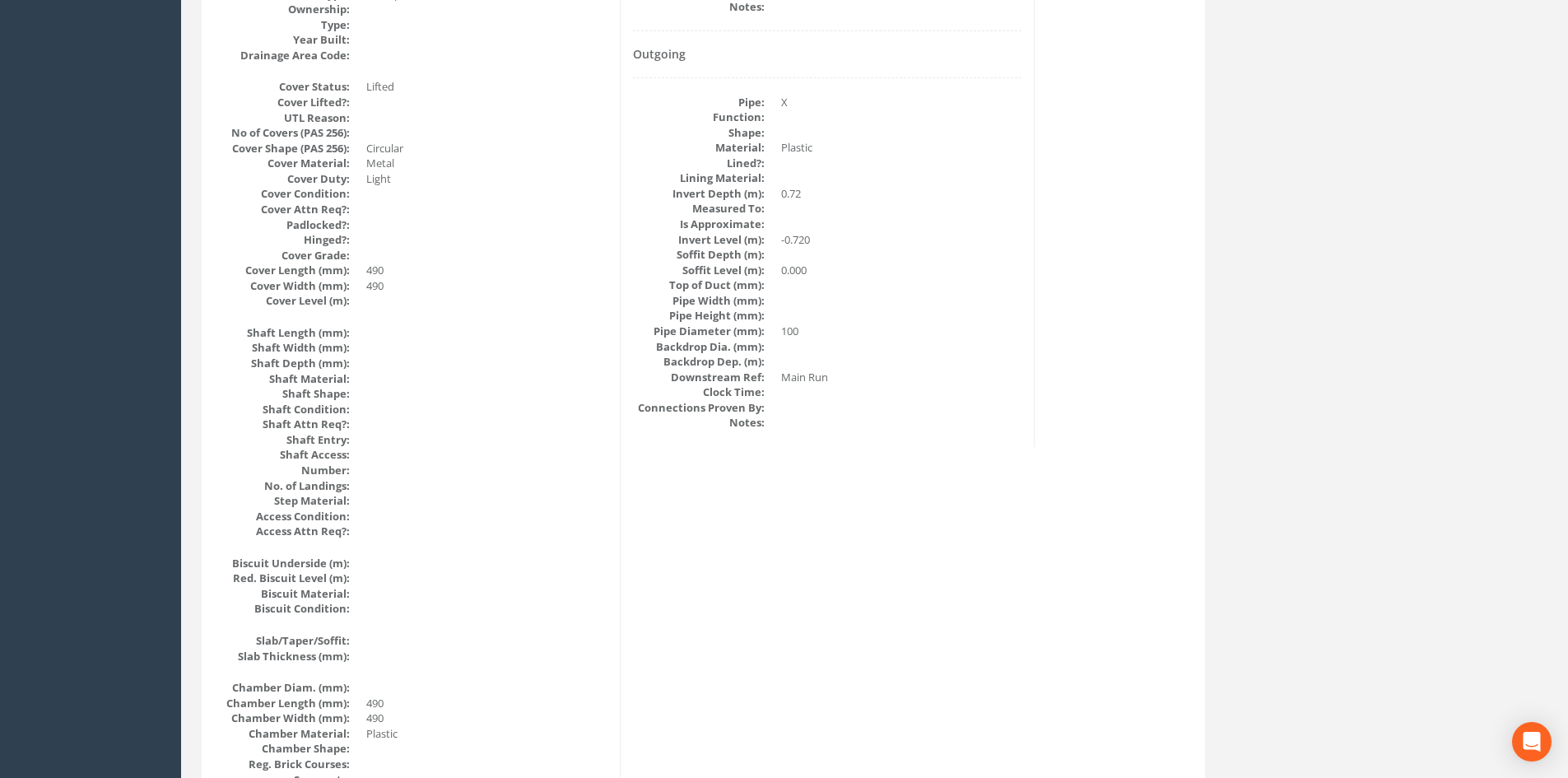
scroll to position [0, 0]
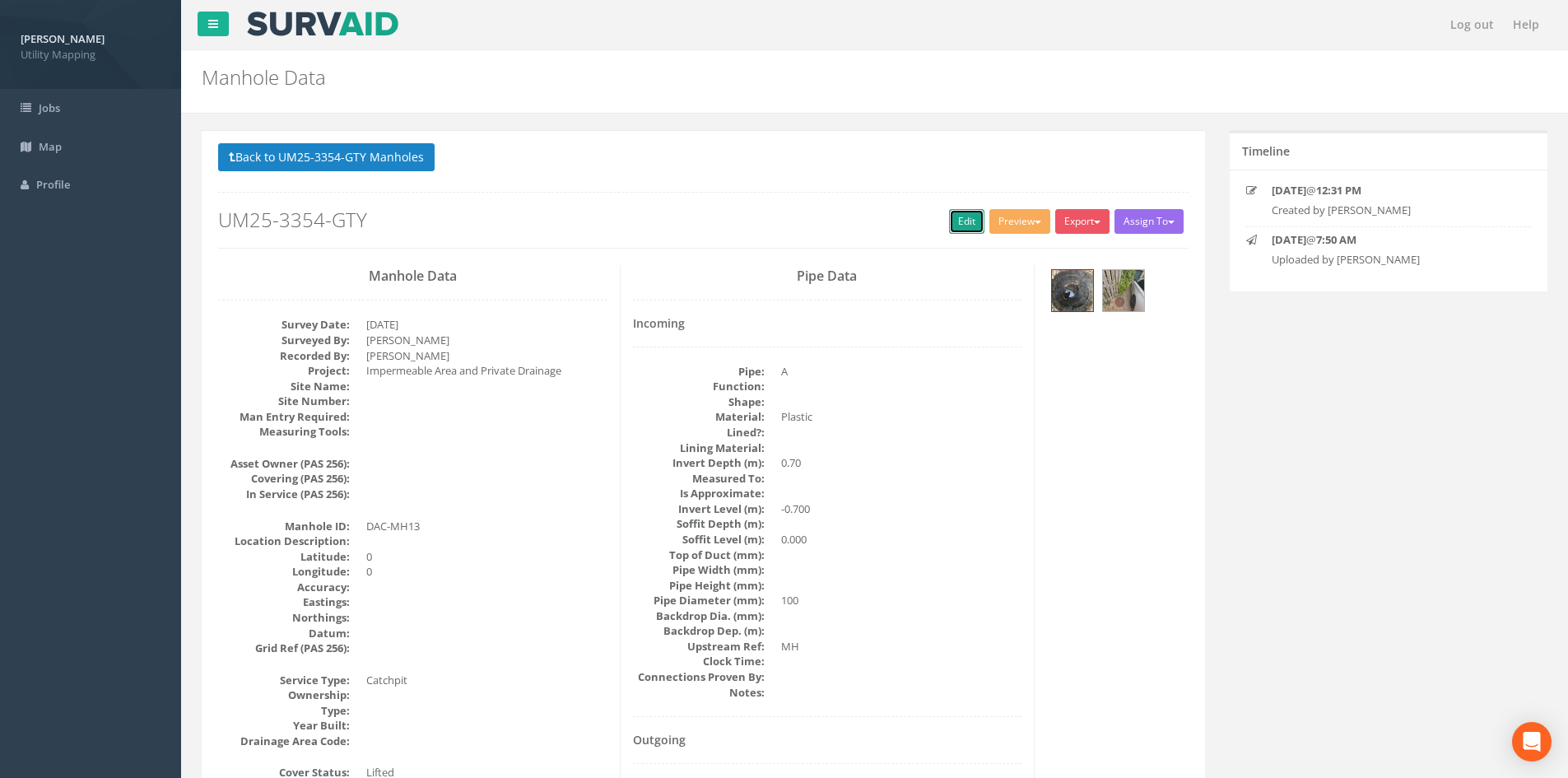
click at [957, 227] on link "Edit" at bounding box center [967, 221] width 35 height 24
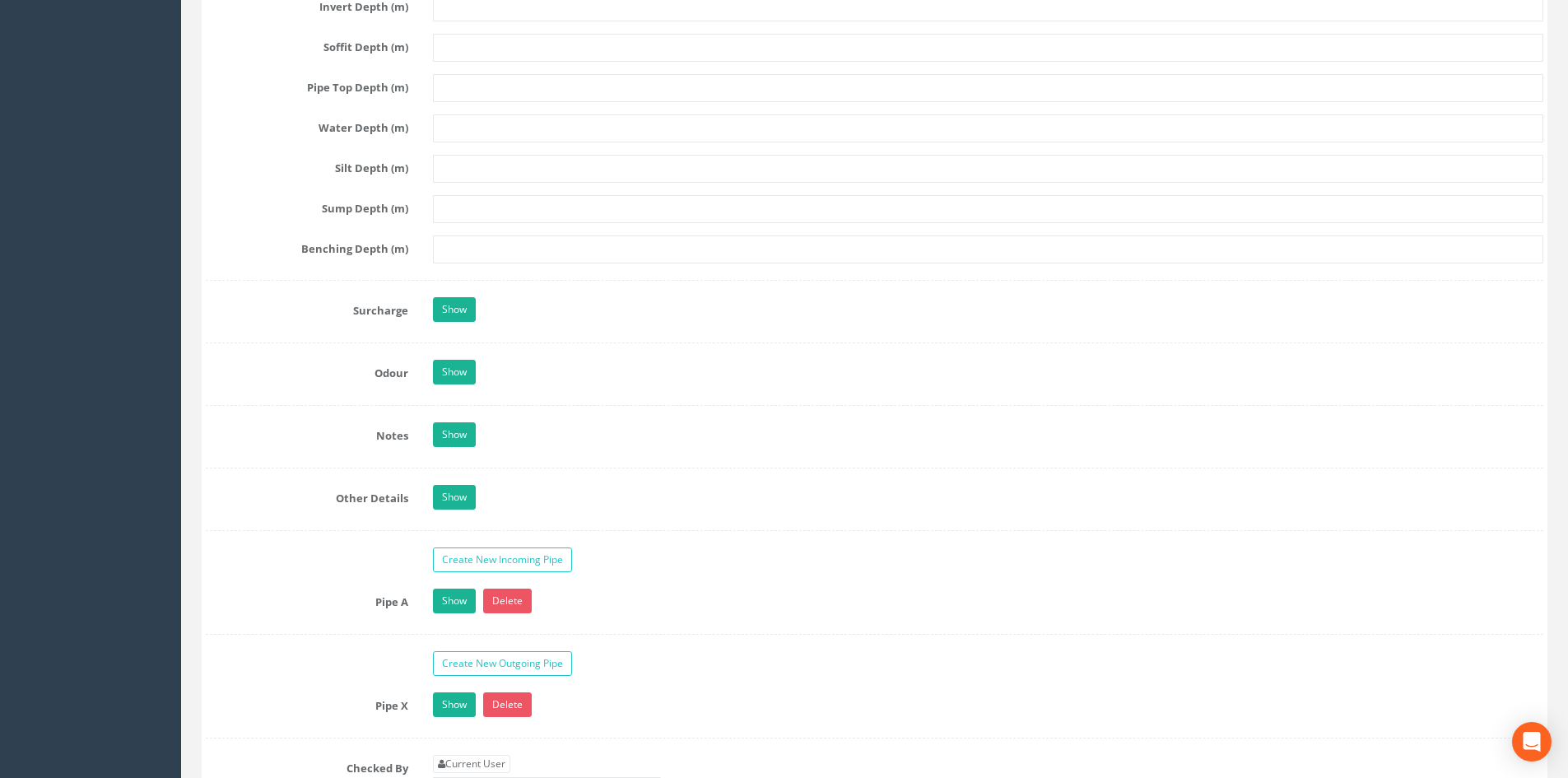
scroll to position [2194, 0]
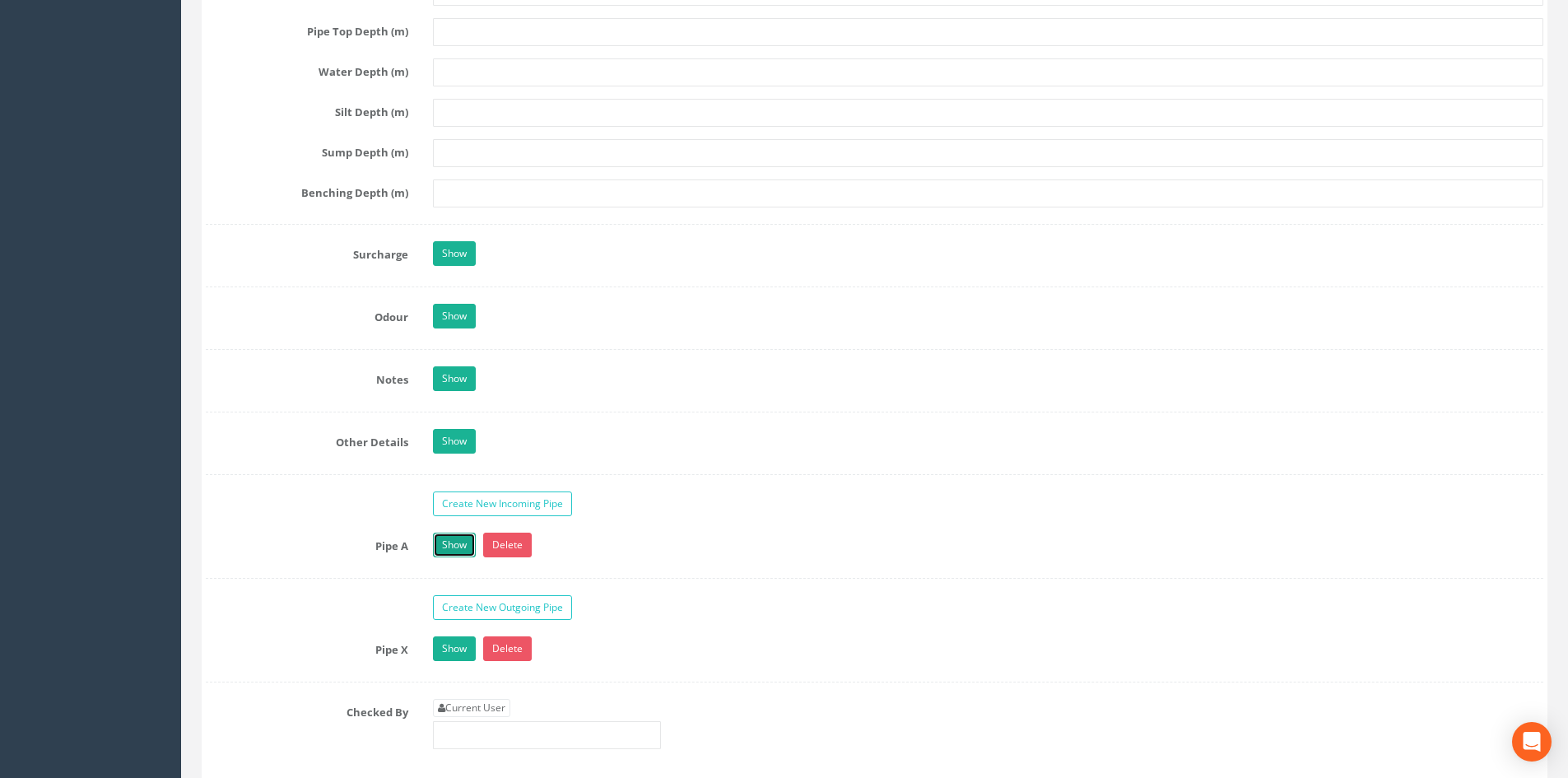
click at [445, 548] on link "Show" at bounding box center [454, 544] width 43 height 24
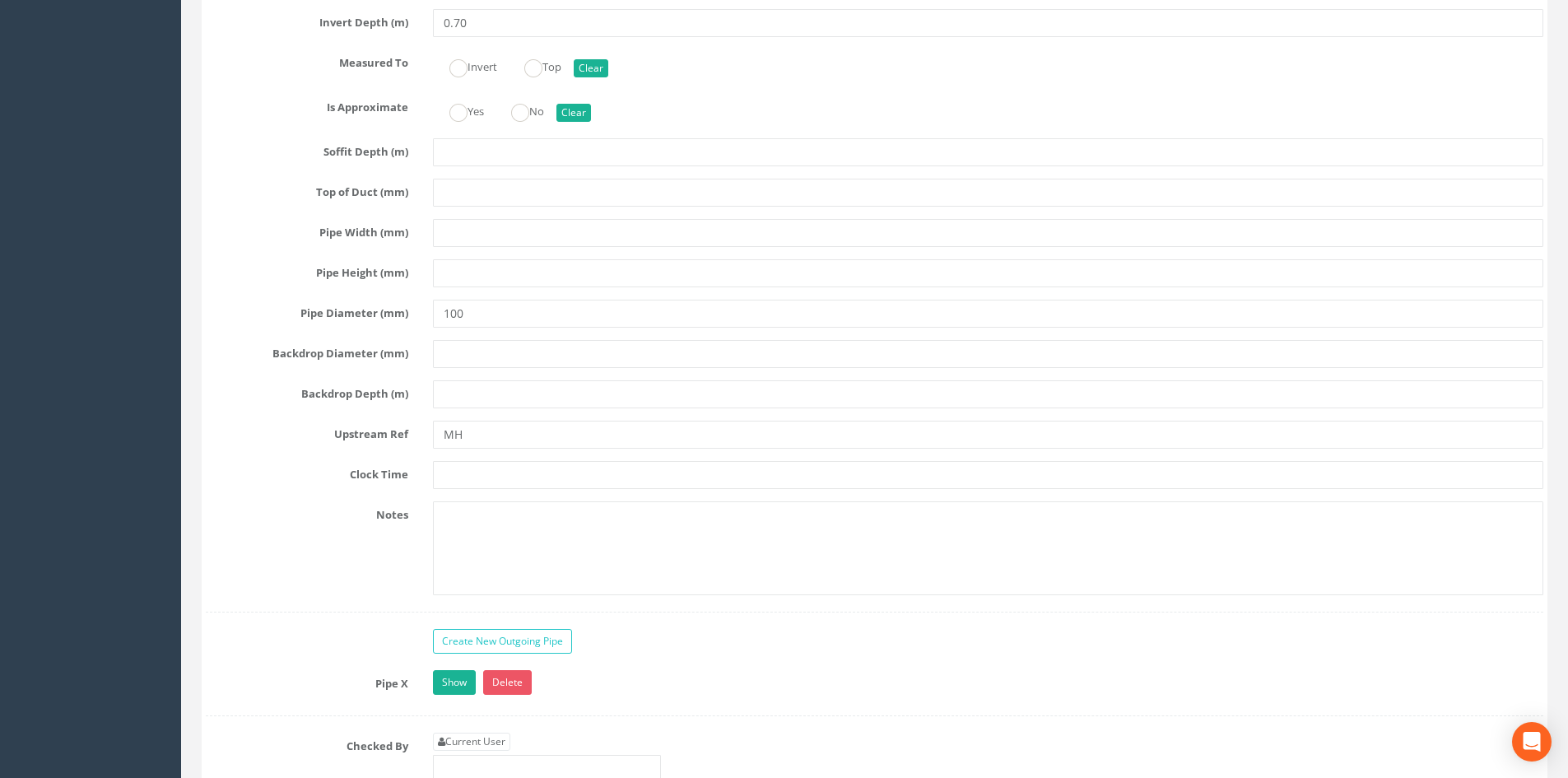
scroll to position [3154, 0]
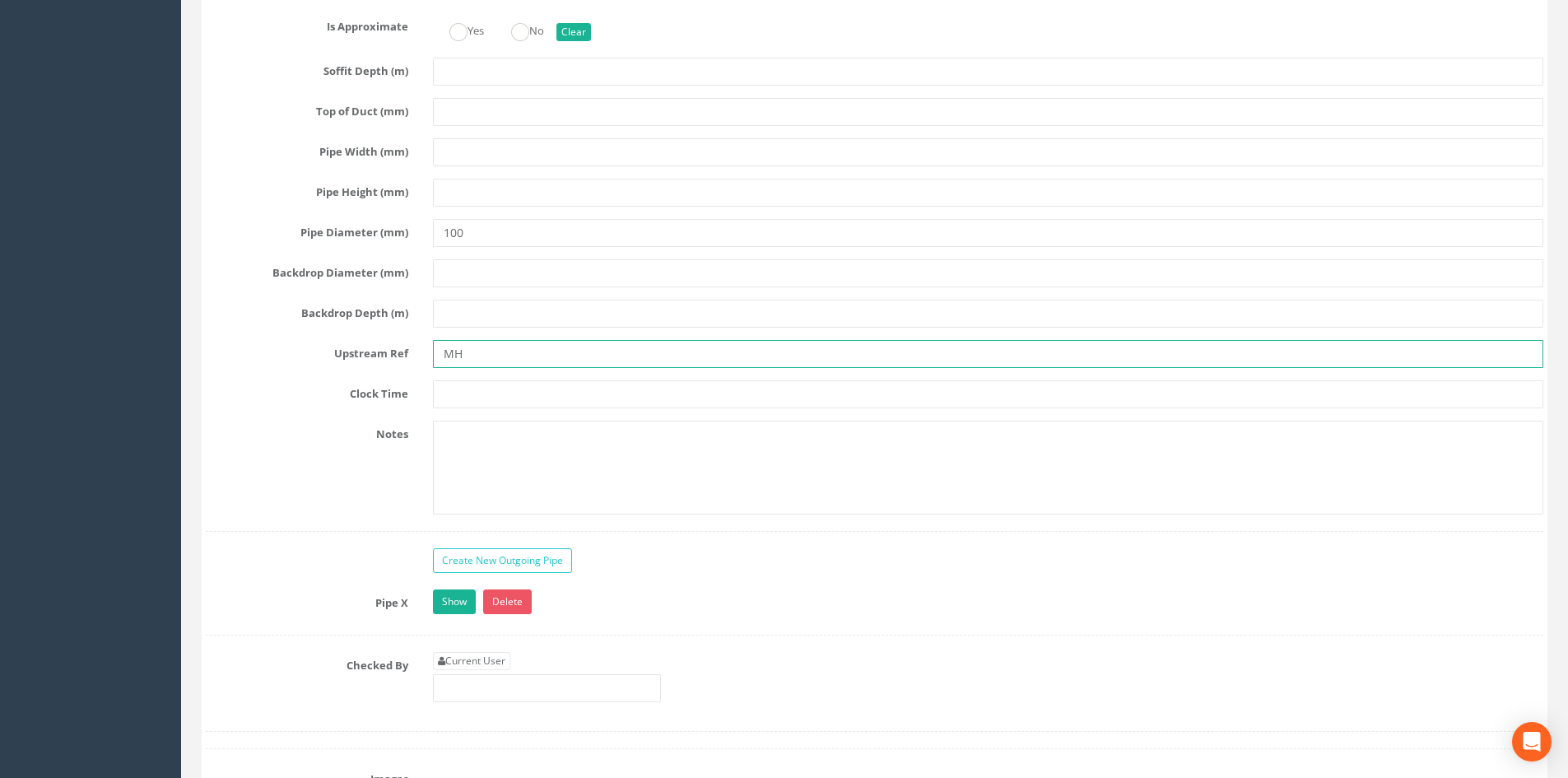
drag, startPoint x: 503, startPoint y: 360, endPoint x: 438, endPoint y: 357, distance: 65.1
click at [438, 357] on input "MH" at bounding box center [988, 354] width 1110 height 28
type input "DAC-MH20"
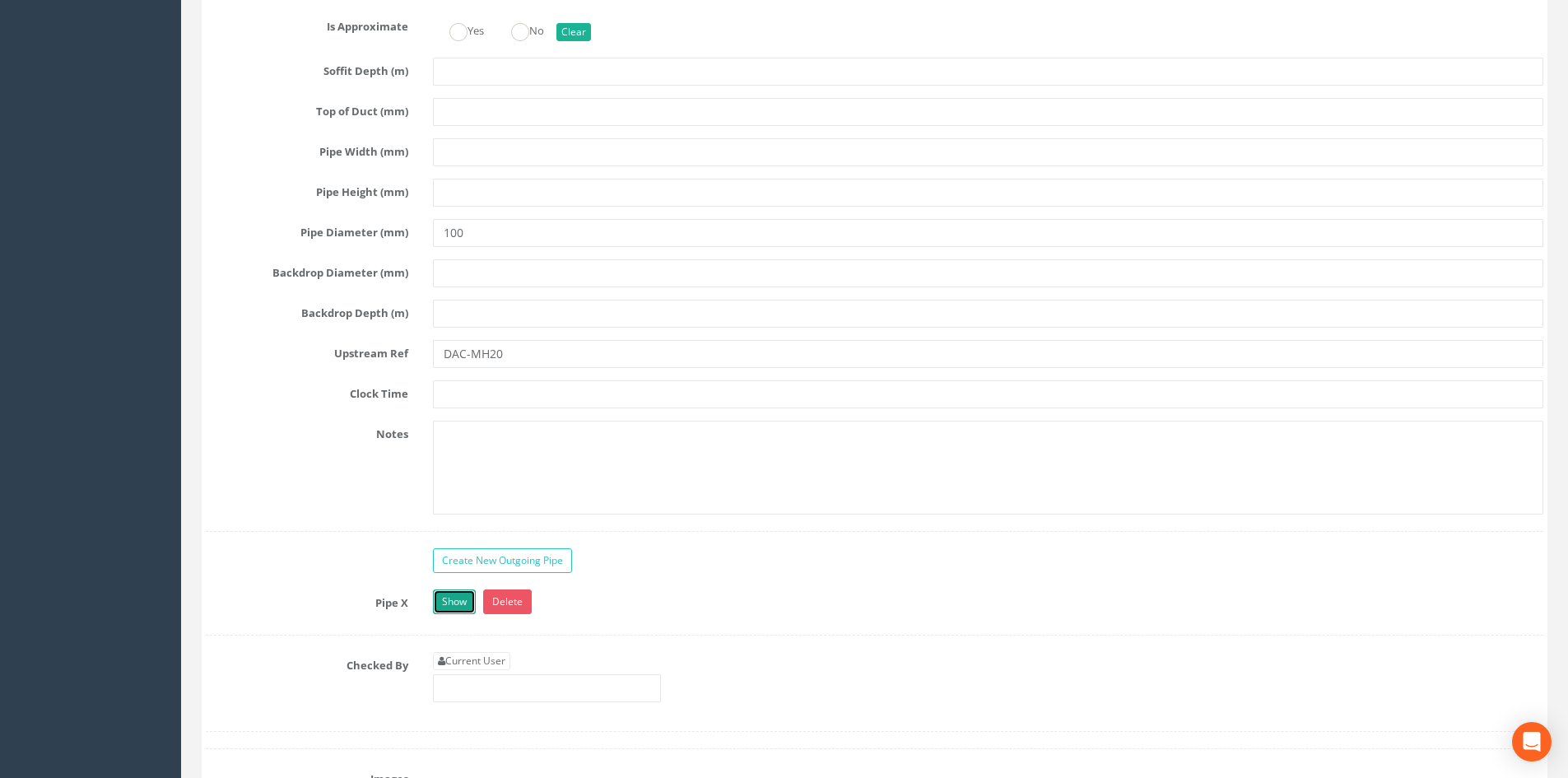
click at [469, 593] on link "Show" at bounding box center [454, 601] width 43 height 24
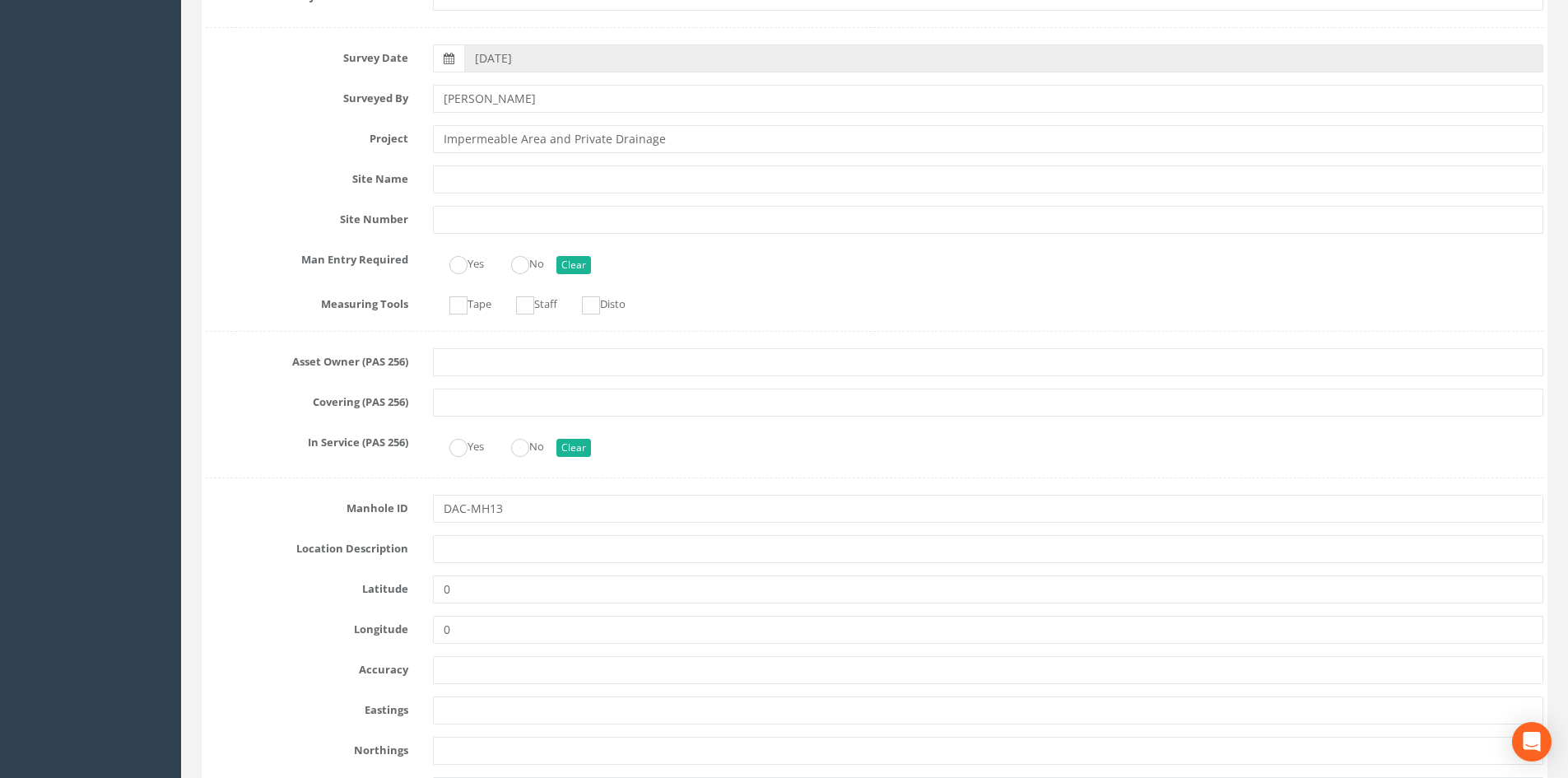
scroll to position [0, 0]
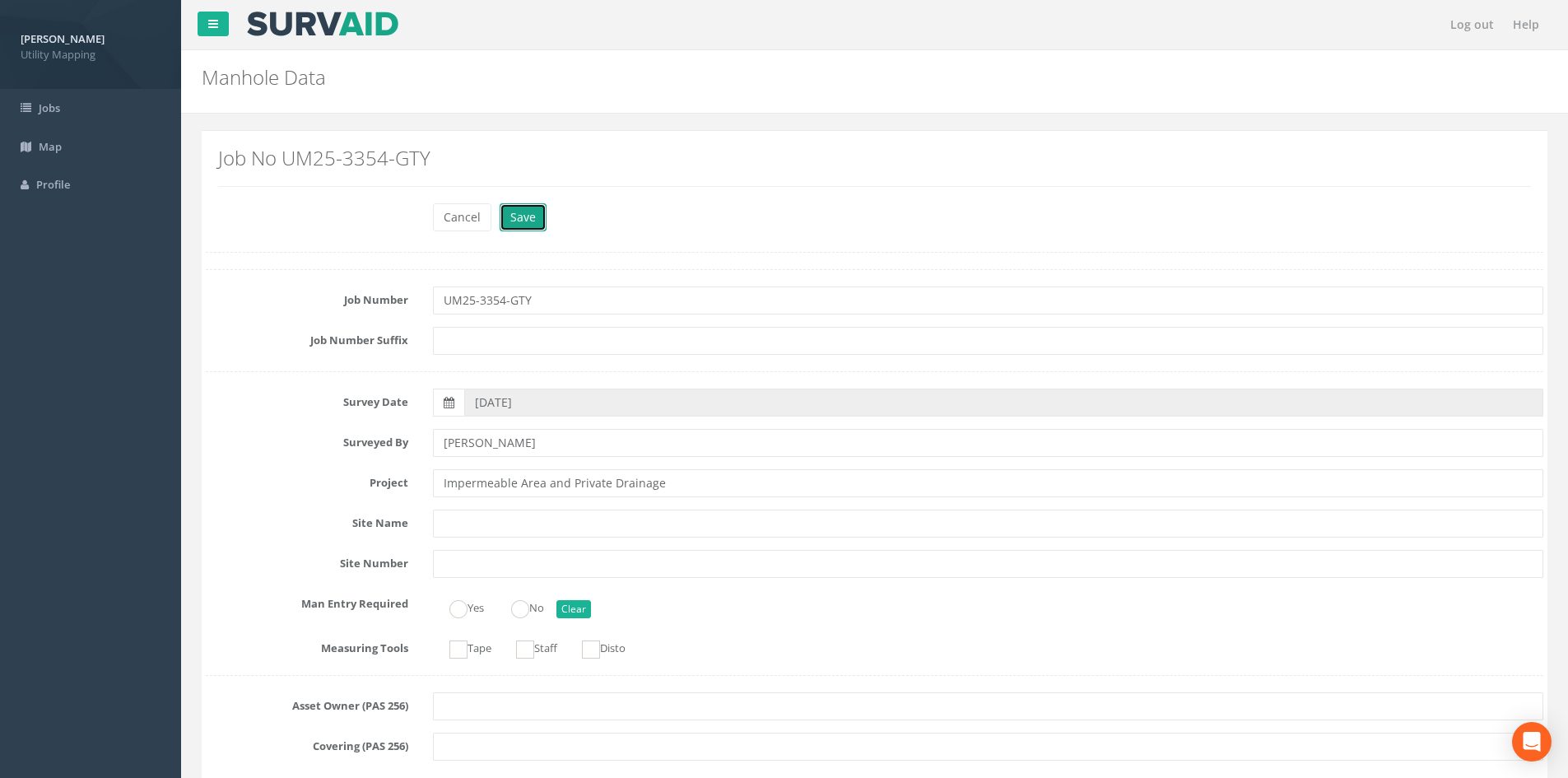
click at [525, 218] on button "Save" at bounding box center [523, 216] width 47 height 28
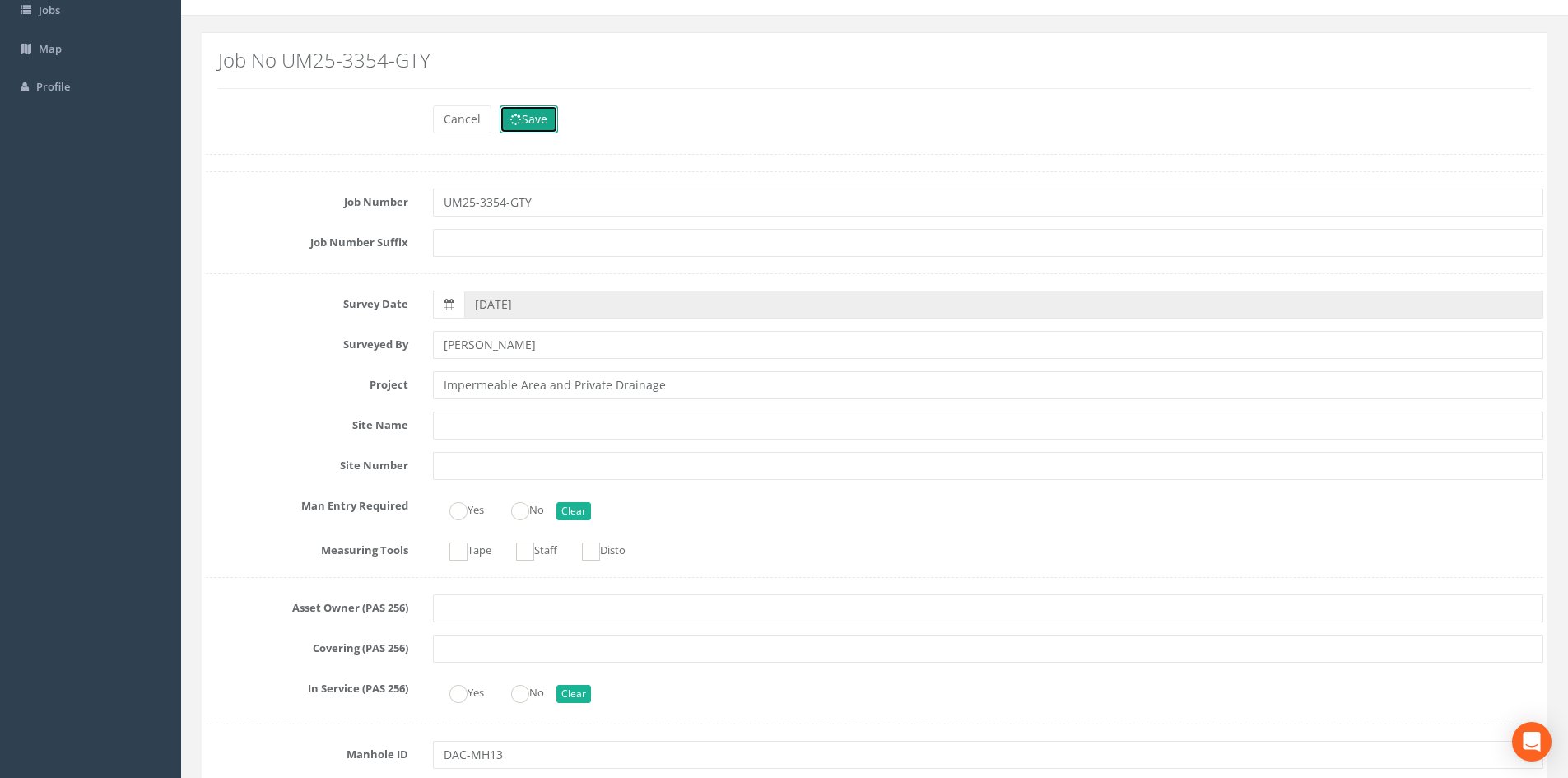
scroll to position [137, 0]
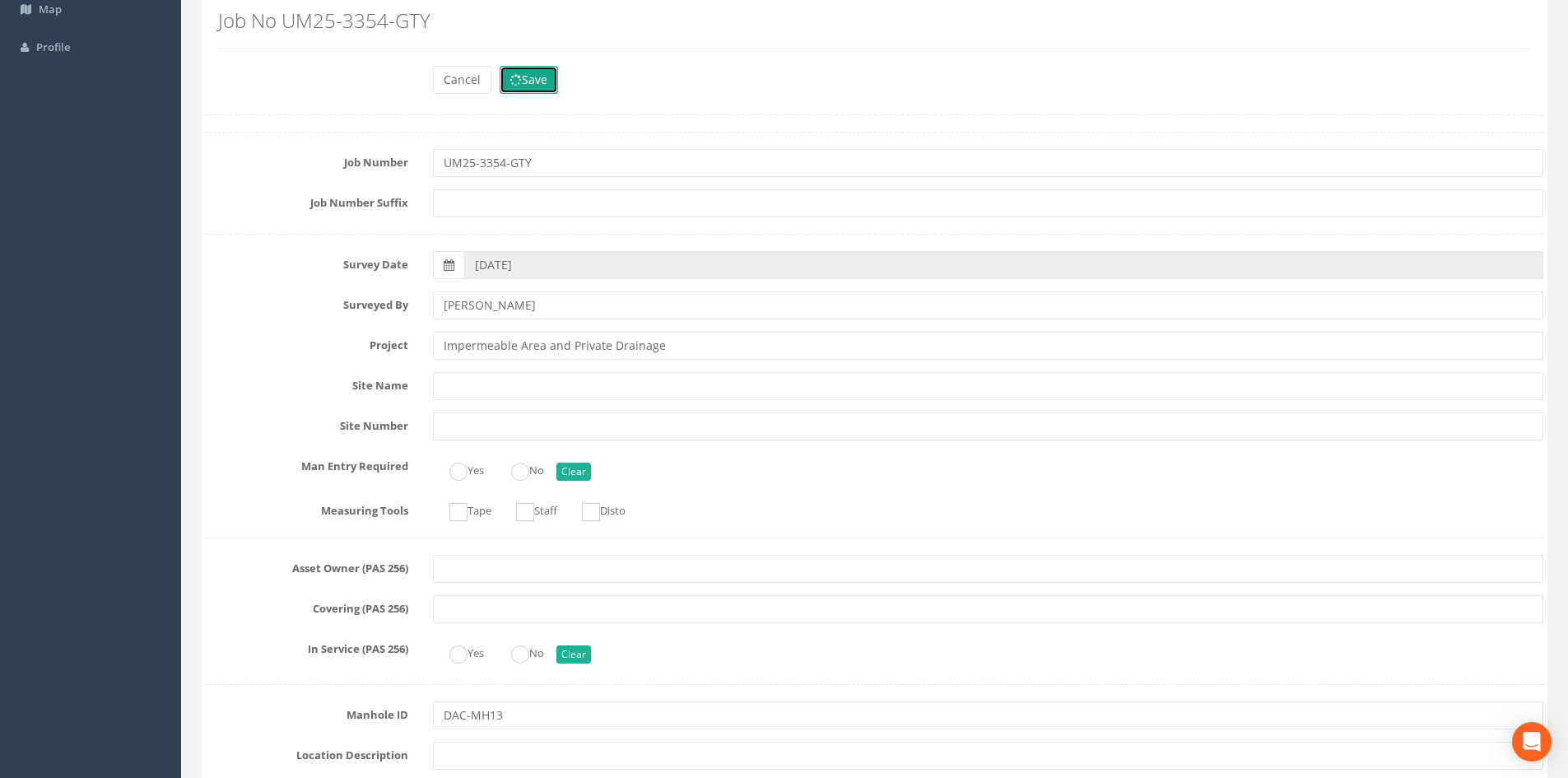
click at [529, 83] on button "Save" at bounding box center [528, 79] width 58 height 28
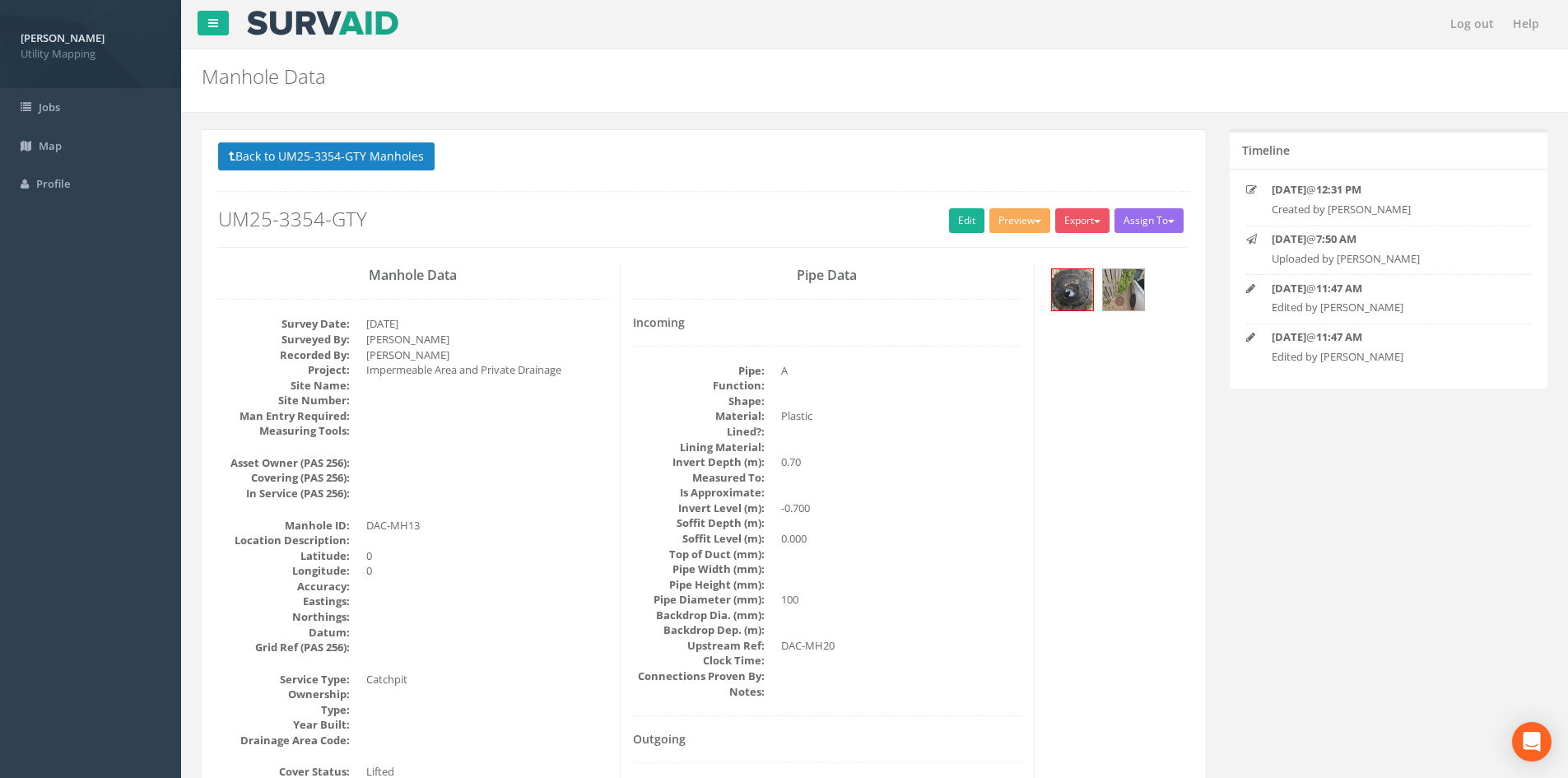
scroll to position [0, 0]
click at [961, 228] on link "Edit" at bounding box center [967, 221] width 35 height 24
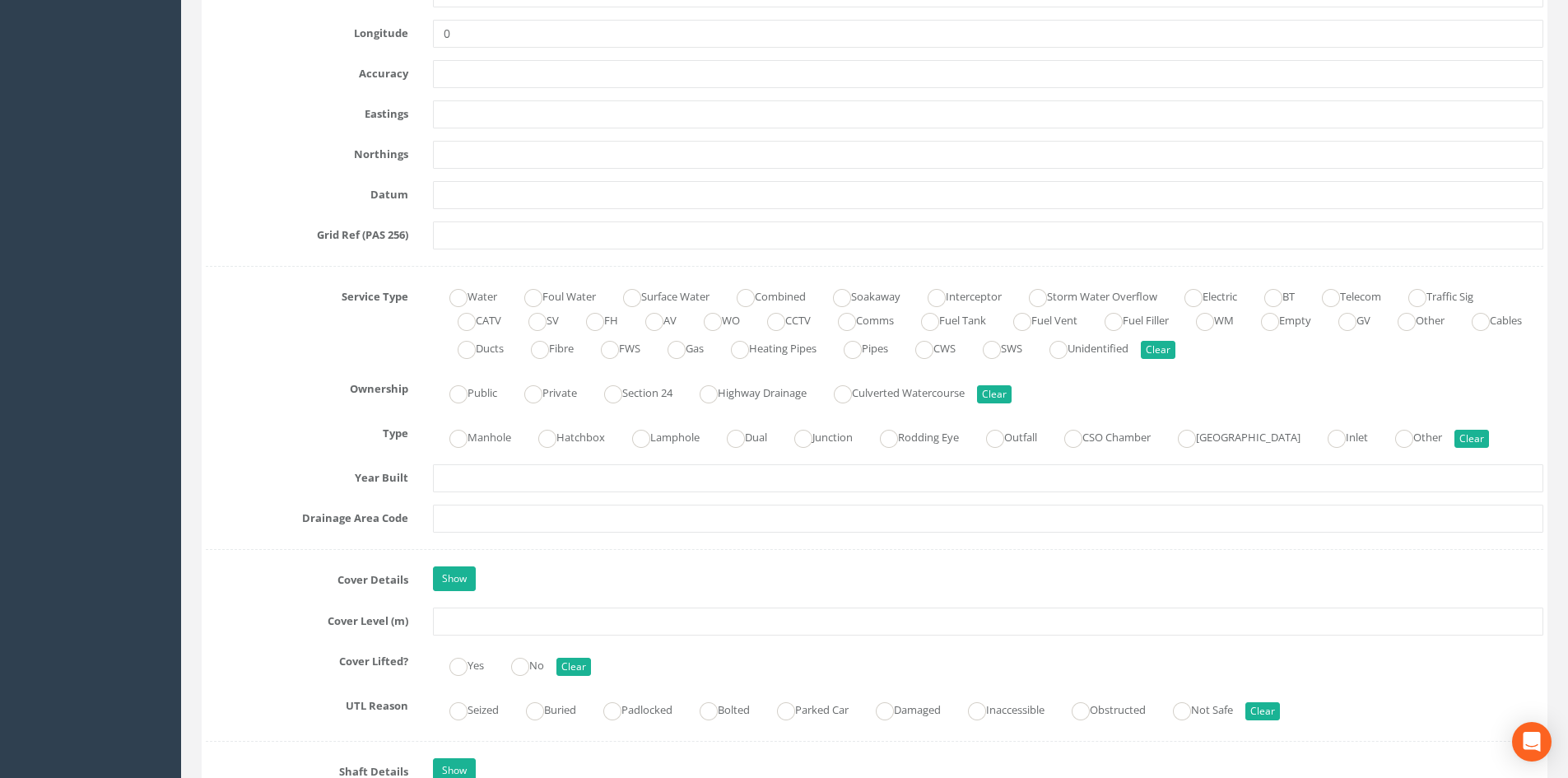
scroll to position [961, 0]
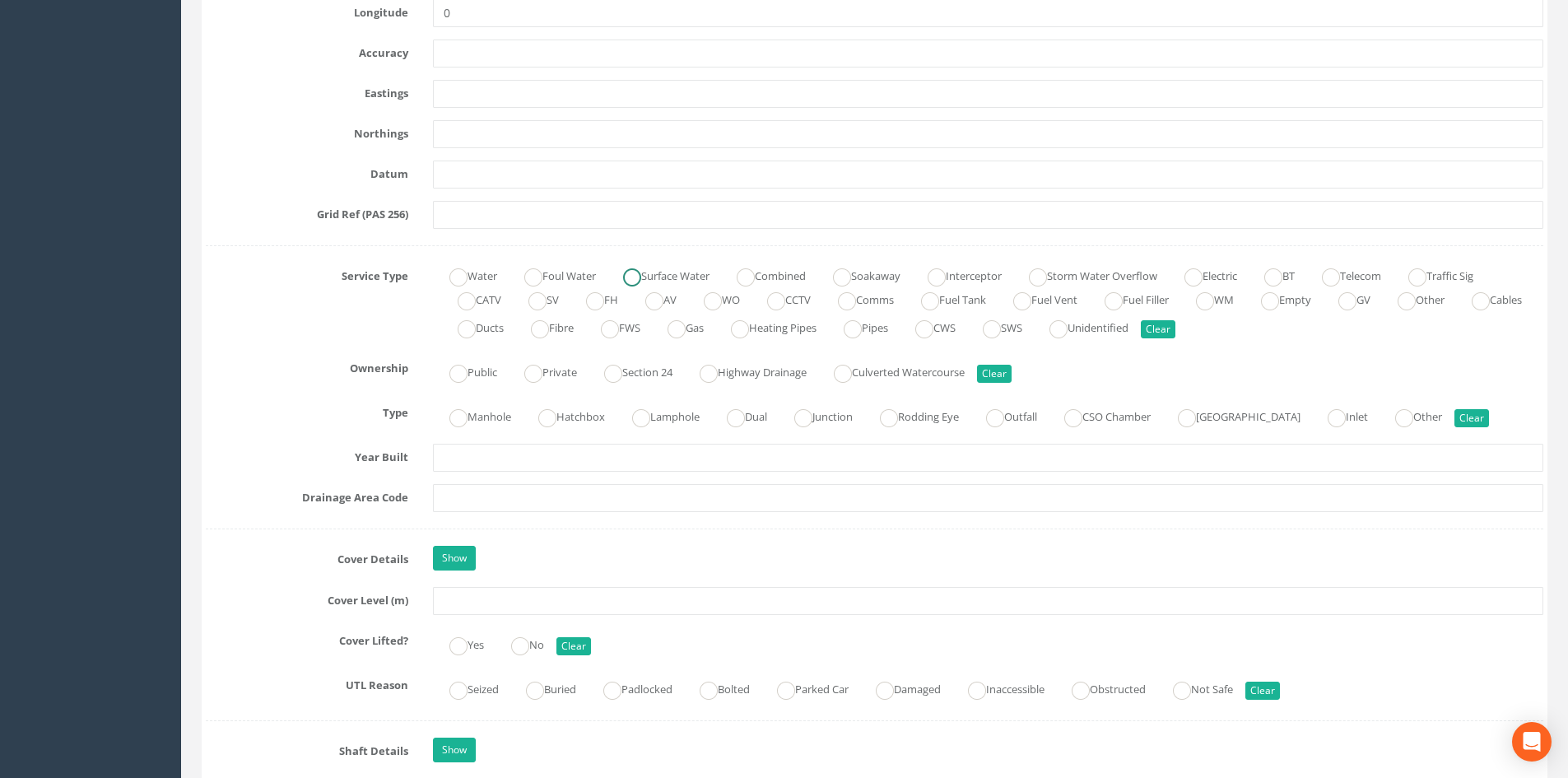
click at [564, 273] on label "Foul Water" at bounding box center [552, 274] width 88 height 24
radio input "true"
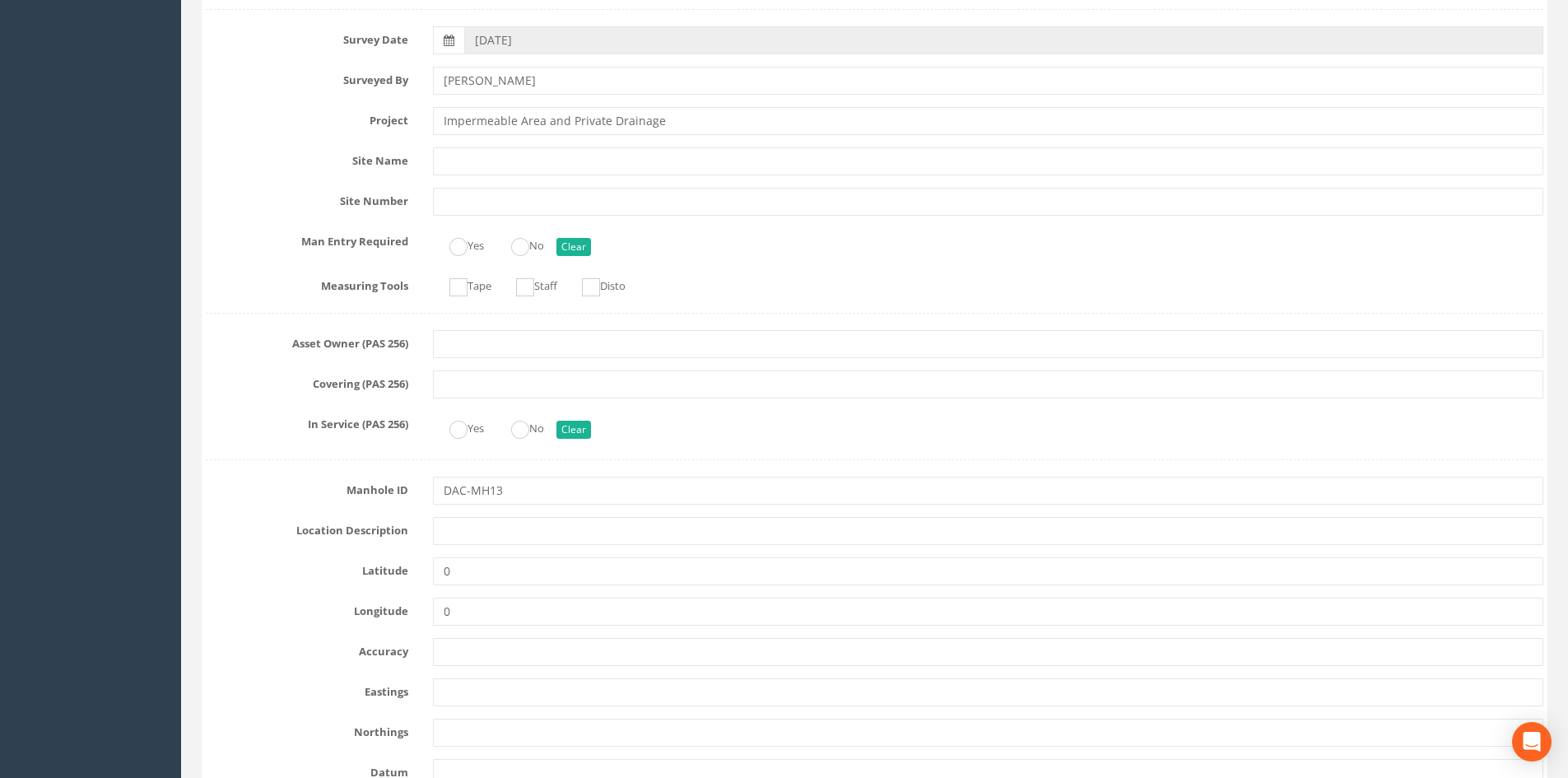
scroll to position [137, 0]
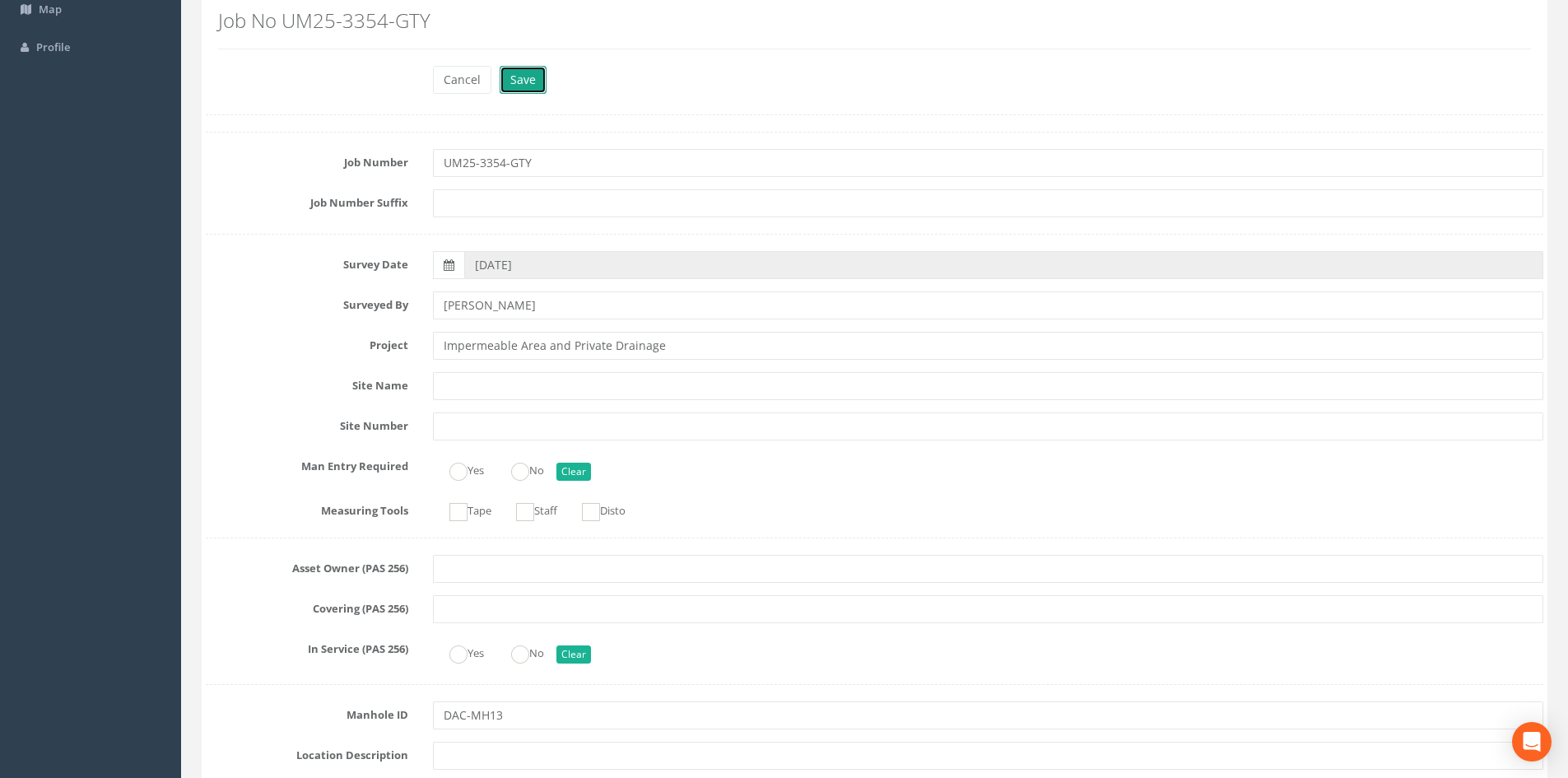
click at [522, 84] on button "Save" at bounding box center [523, 79] width 47 height 28
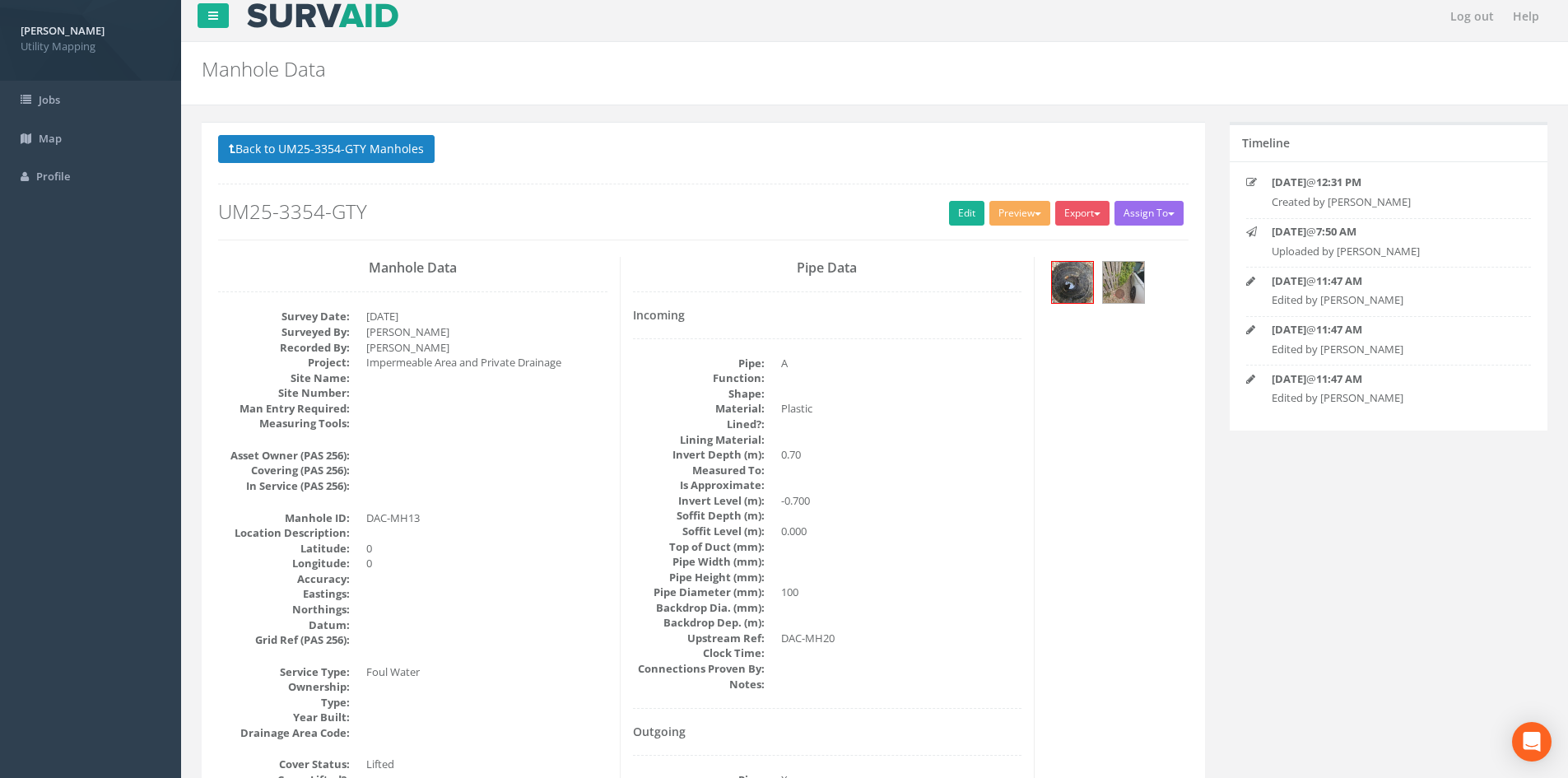
scroll to position [0, 0]
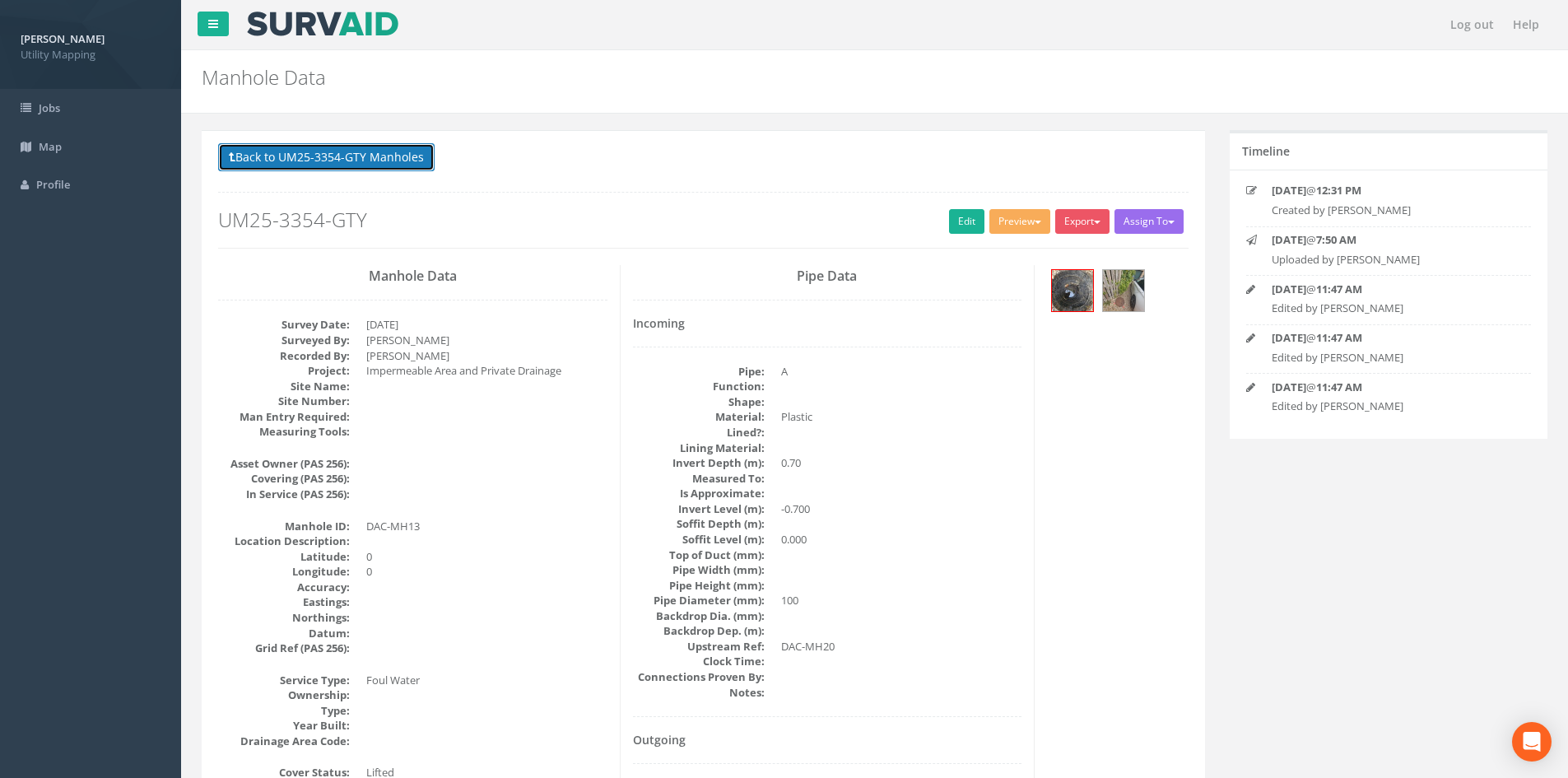
click at [426, 152] on button "Back to UM25-3354-GTY Manholes" at bounding box center [326, 157] width 216 height 28
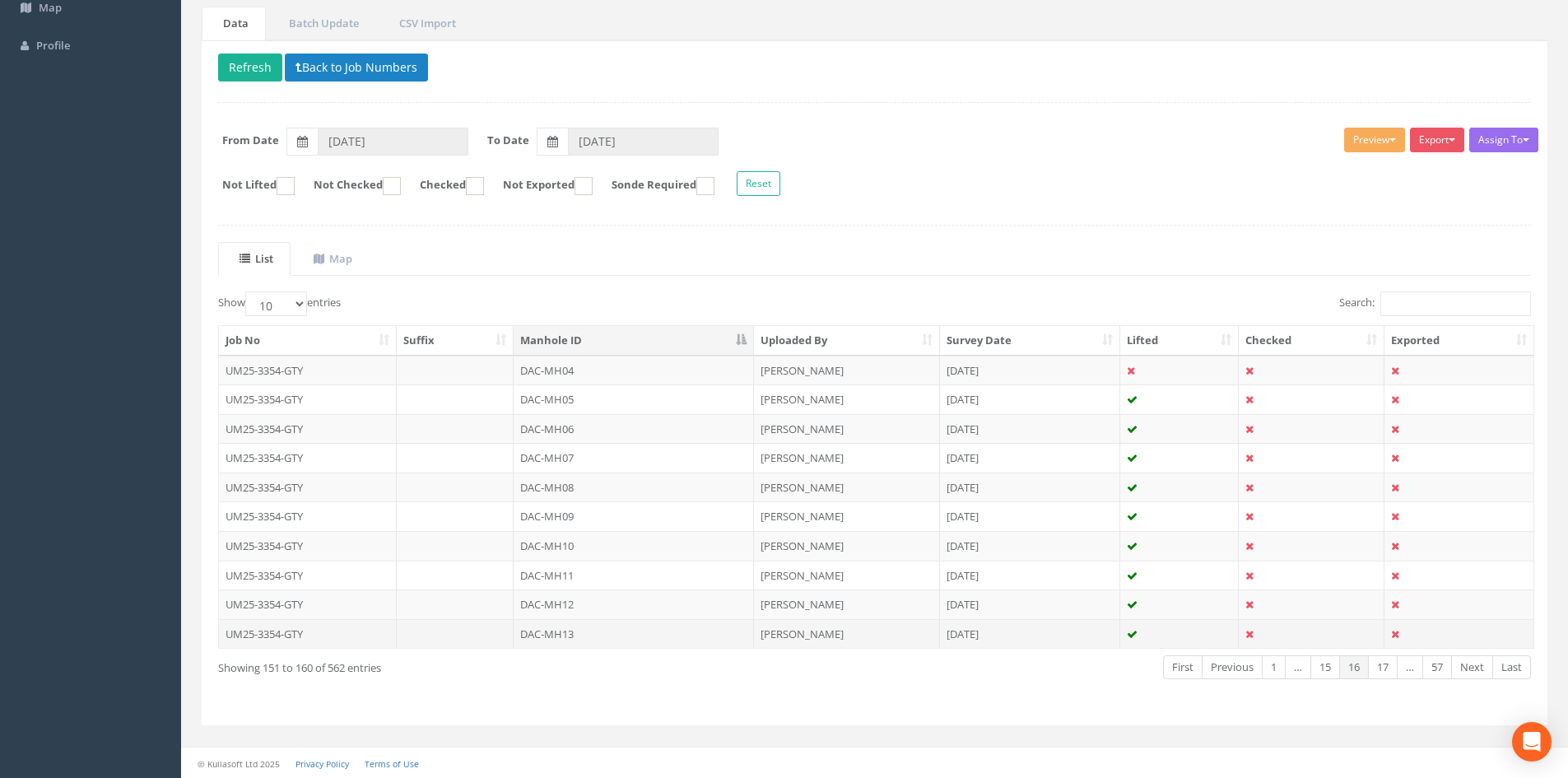
scroll to position [140, 0]
click at [564, 626] on td "DAC-MH13" at bounding box center [633, 632] width 240 height 29
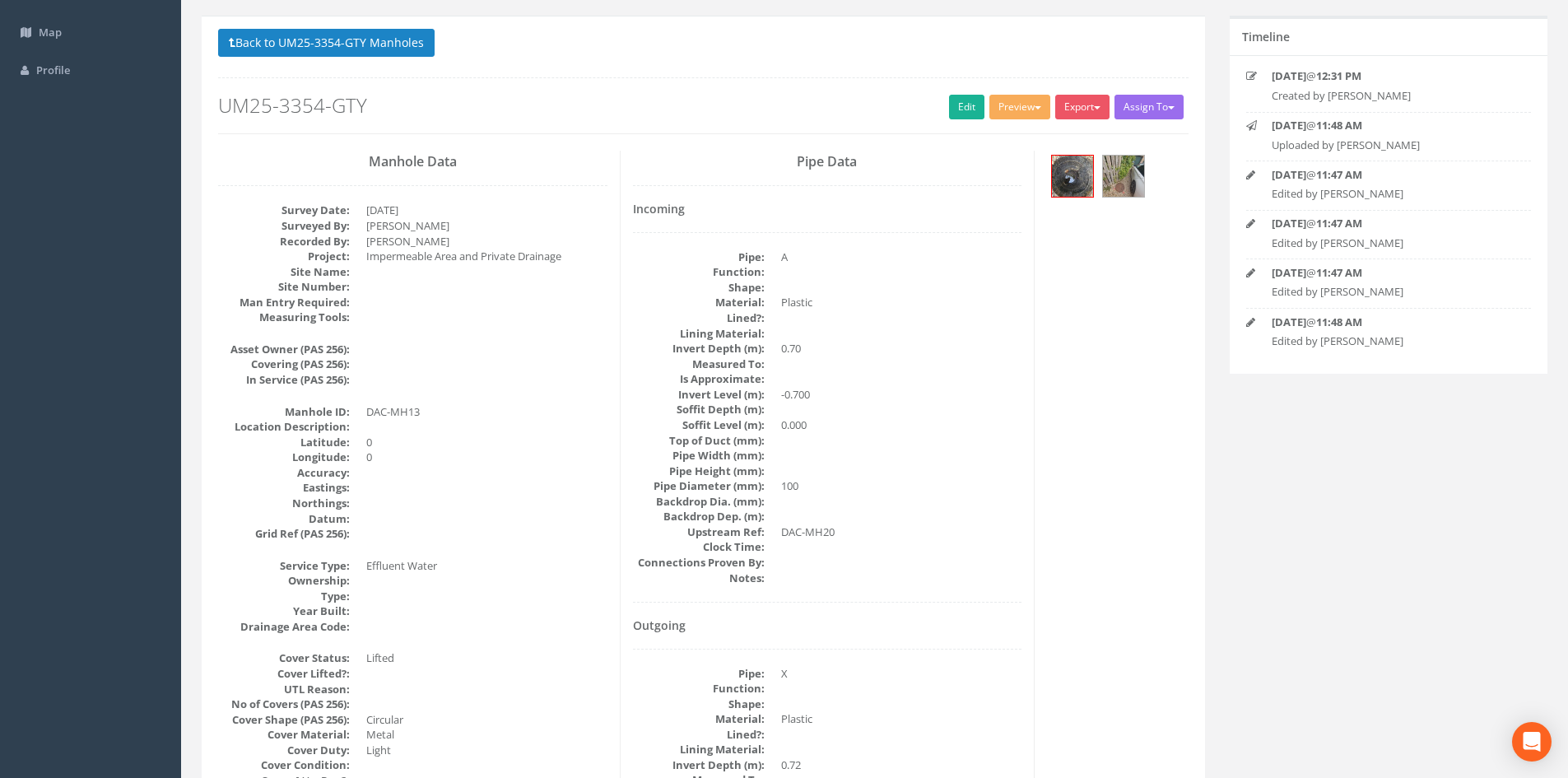
scroll to position [0, 0]
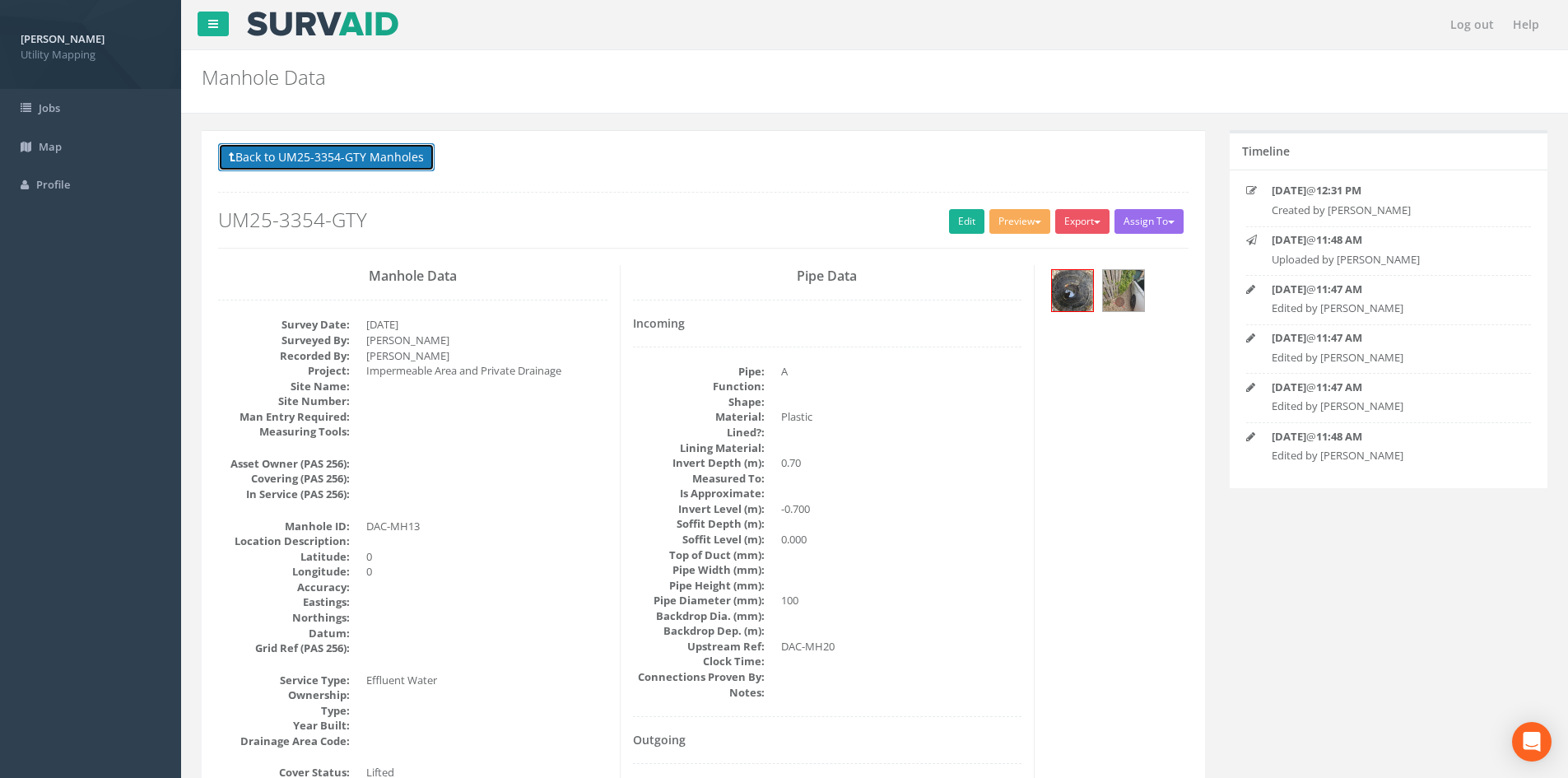
drag, startPoint x: 402, startPoint y: 156, endPoint x: 414, endPoint y: 168, distance: 17.0
click at [402, 157] on button "Back to UM25-3354-GTY Manholes" at bounding box center [326, 157] width 216 height 28
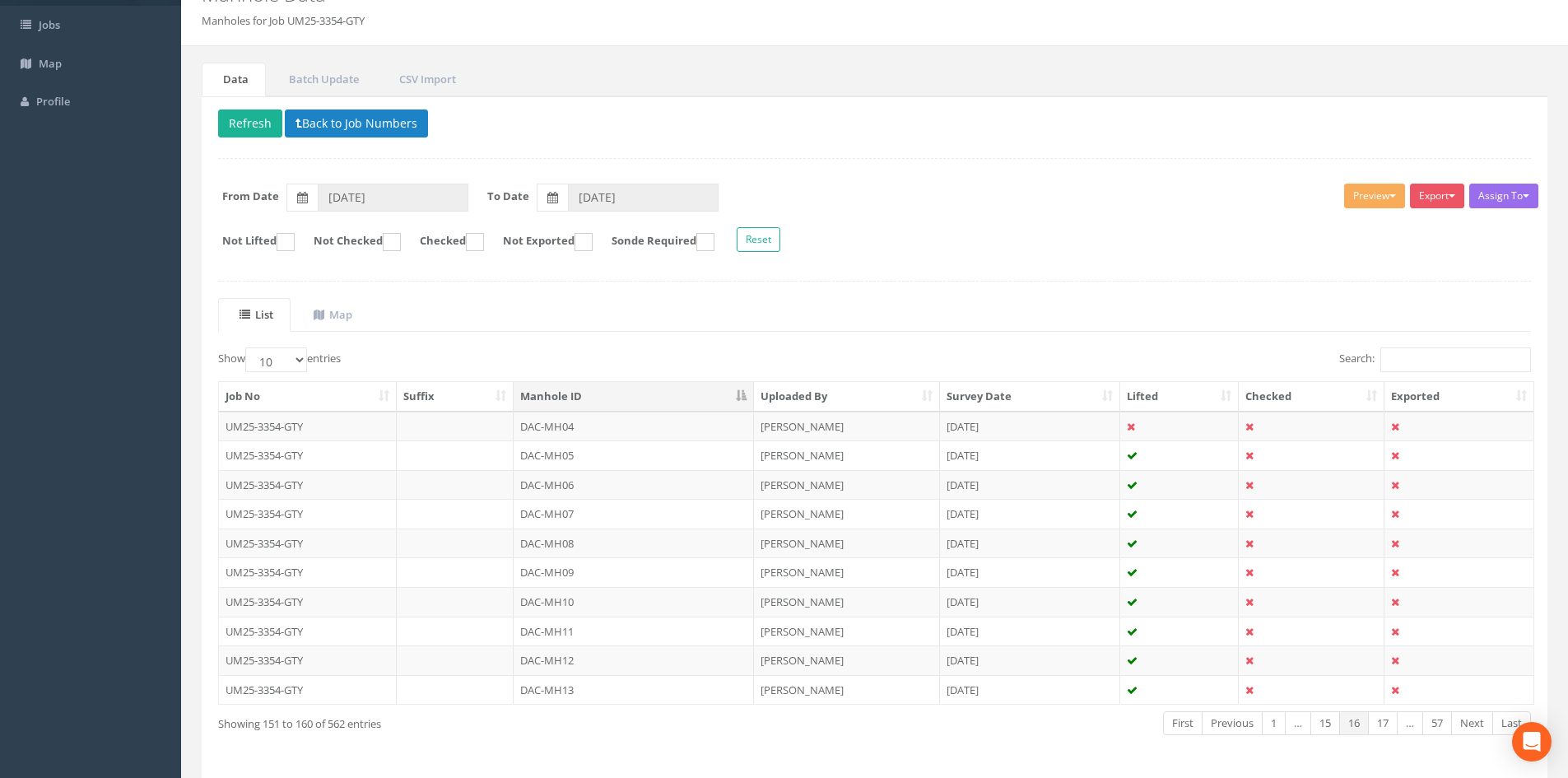
scroll to position [140, 0]
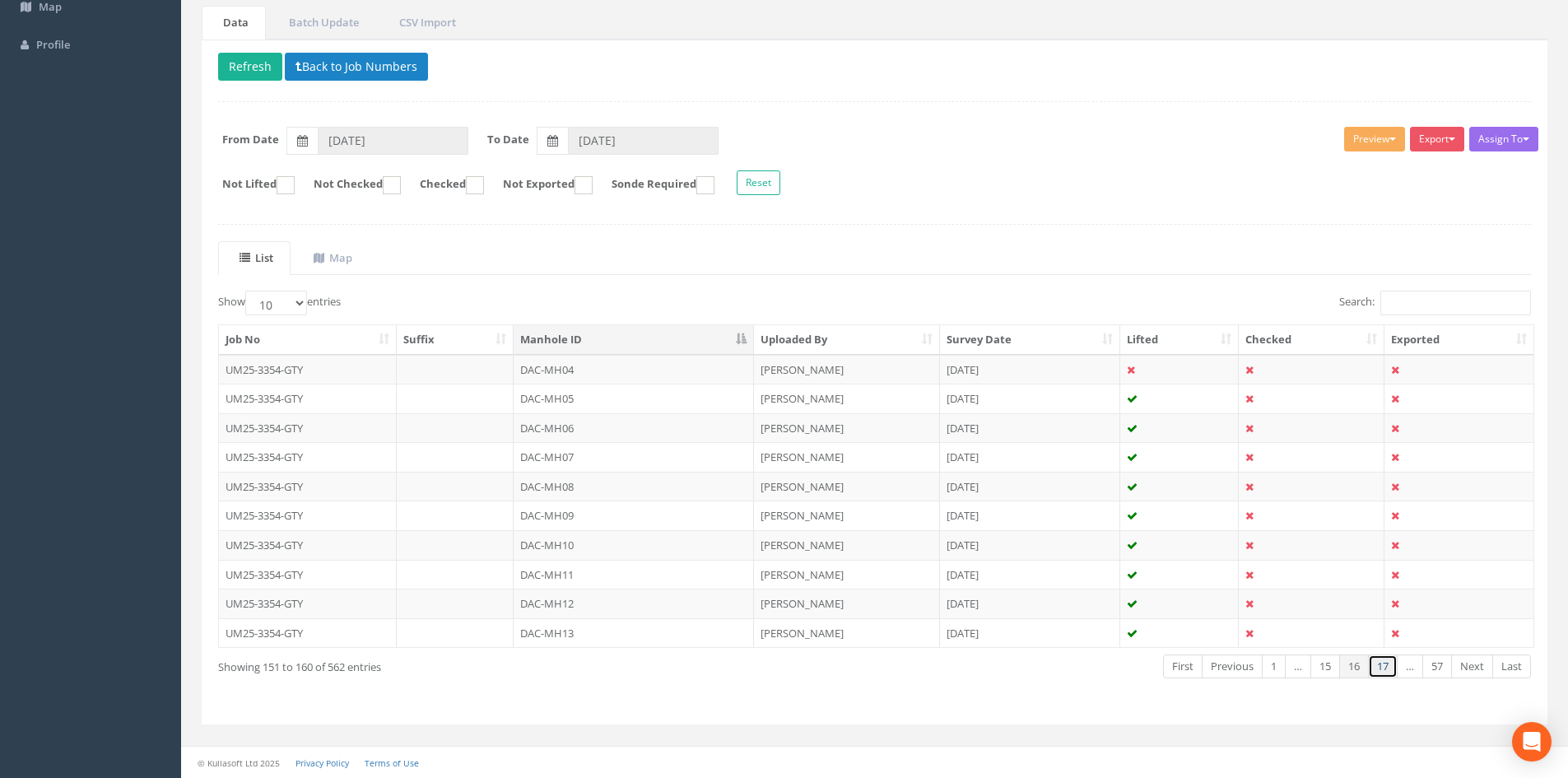
click at [1387, 670] on link "17" at bounding box center [1382, 666] width 29 height 24
click at [630, 362] on td "DAC-MH14" at bounding box center [633, 369] width 240 height 29
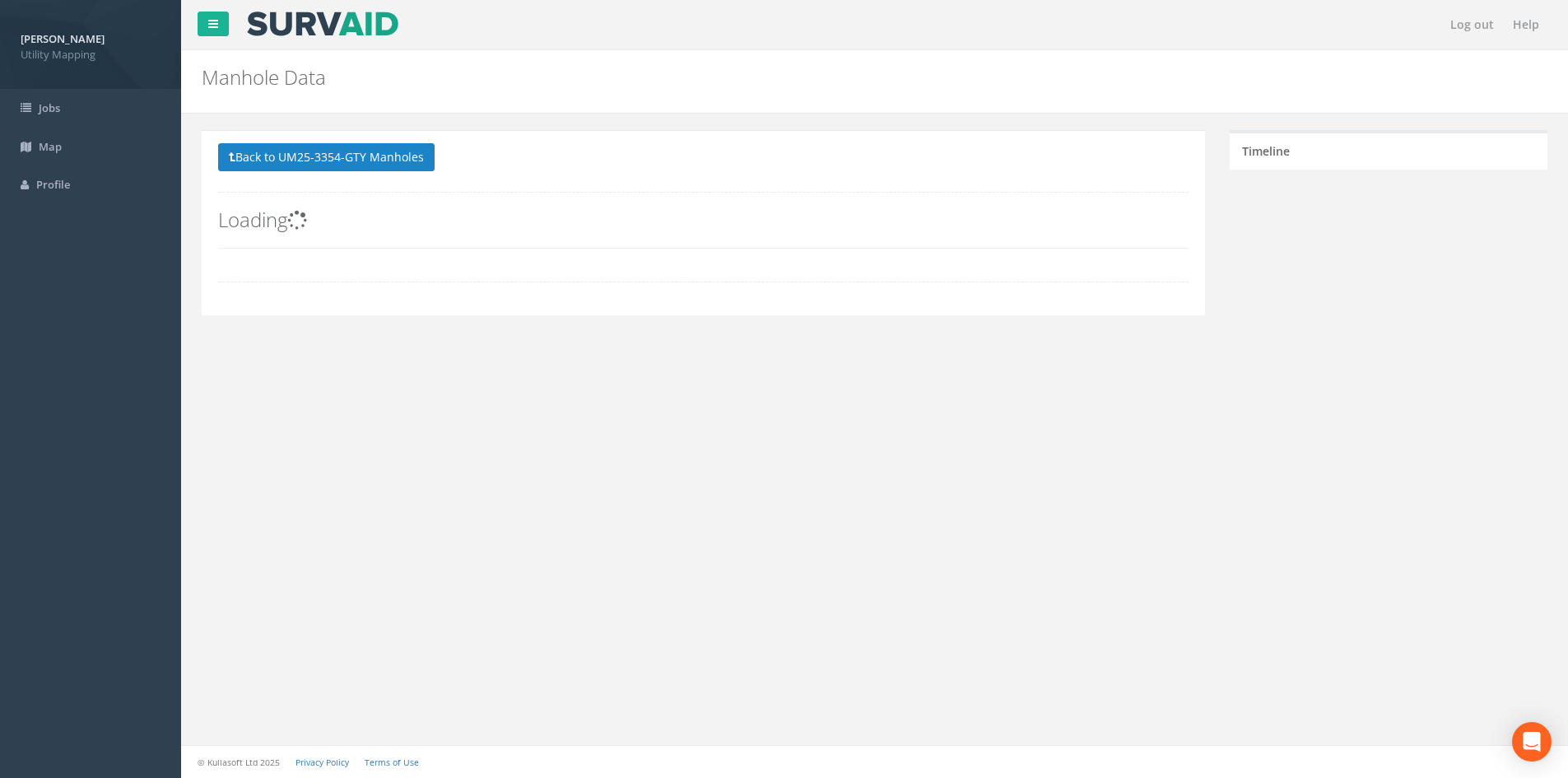
scroll to position [0, 0]
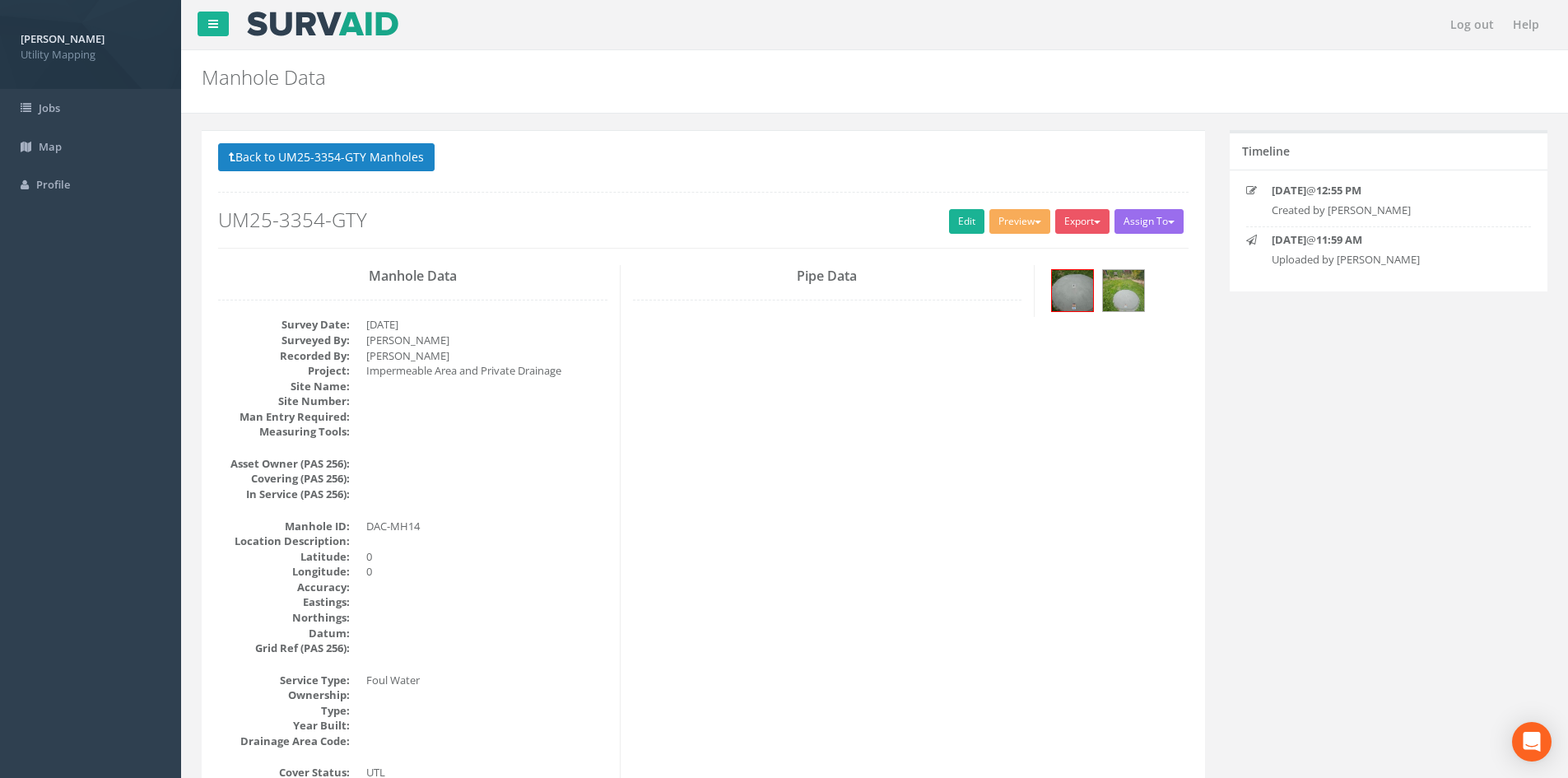
click at [415, 157] on button "Back to UM25-3354-GTY Manholes" at bounding box center [326, 157] width 216 height 28
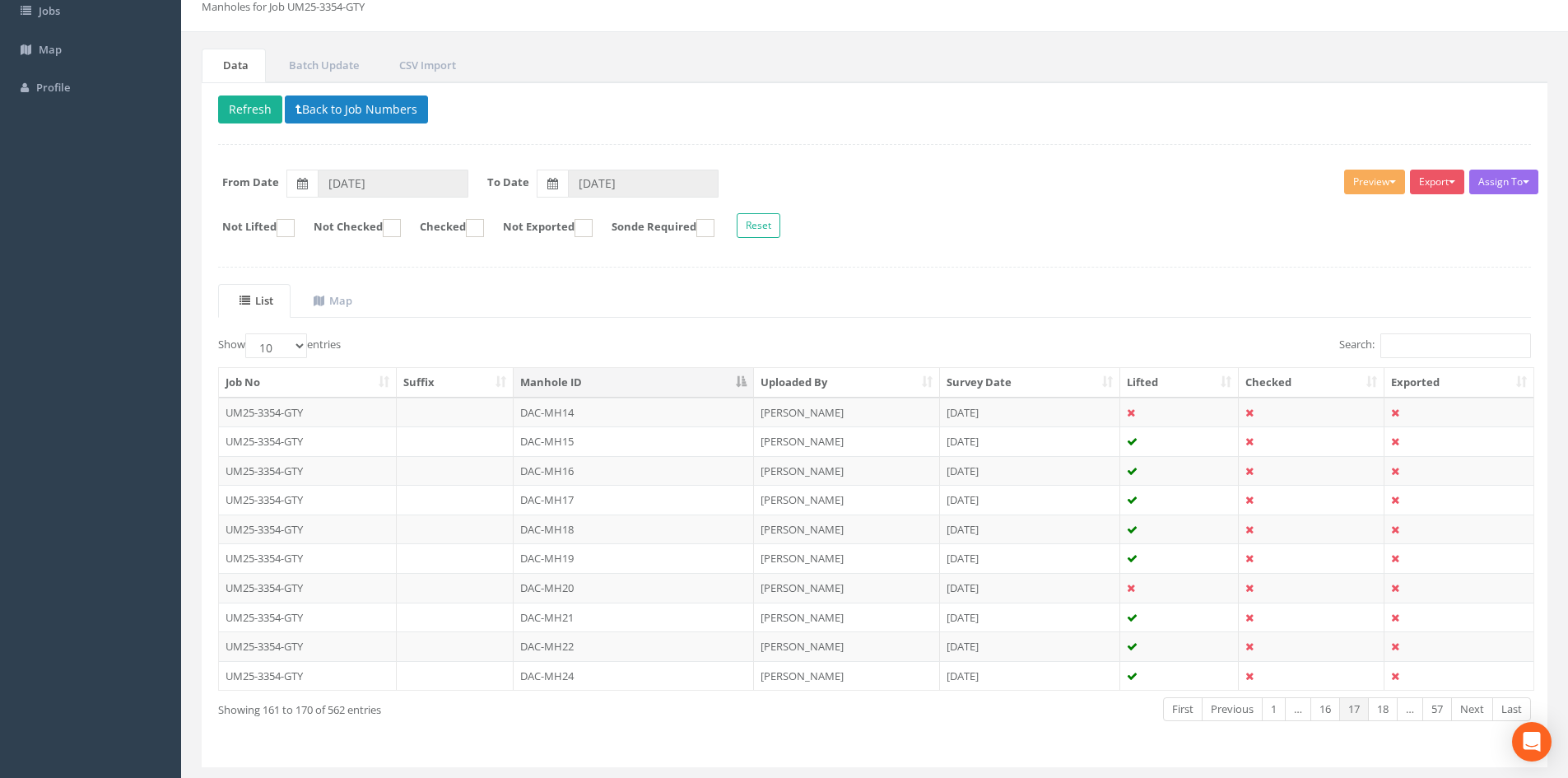
scroll to position [137, 0]
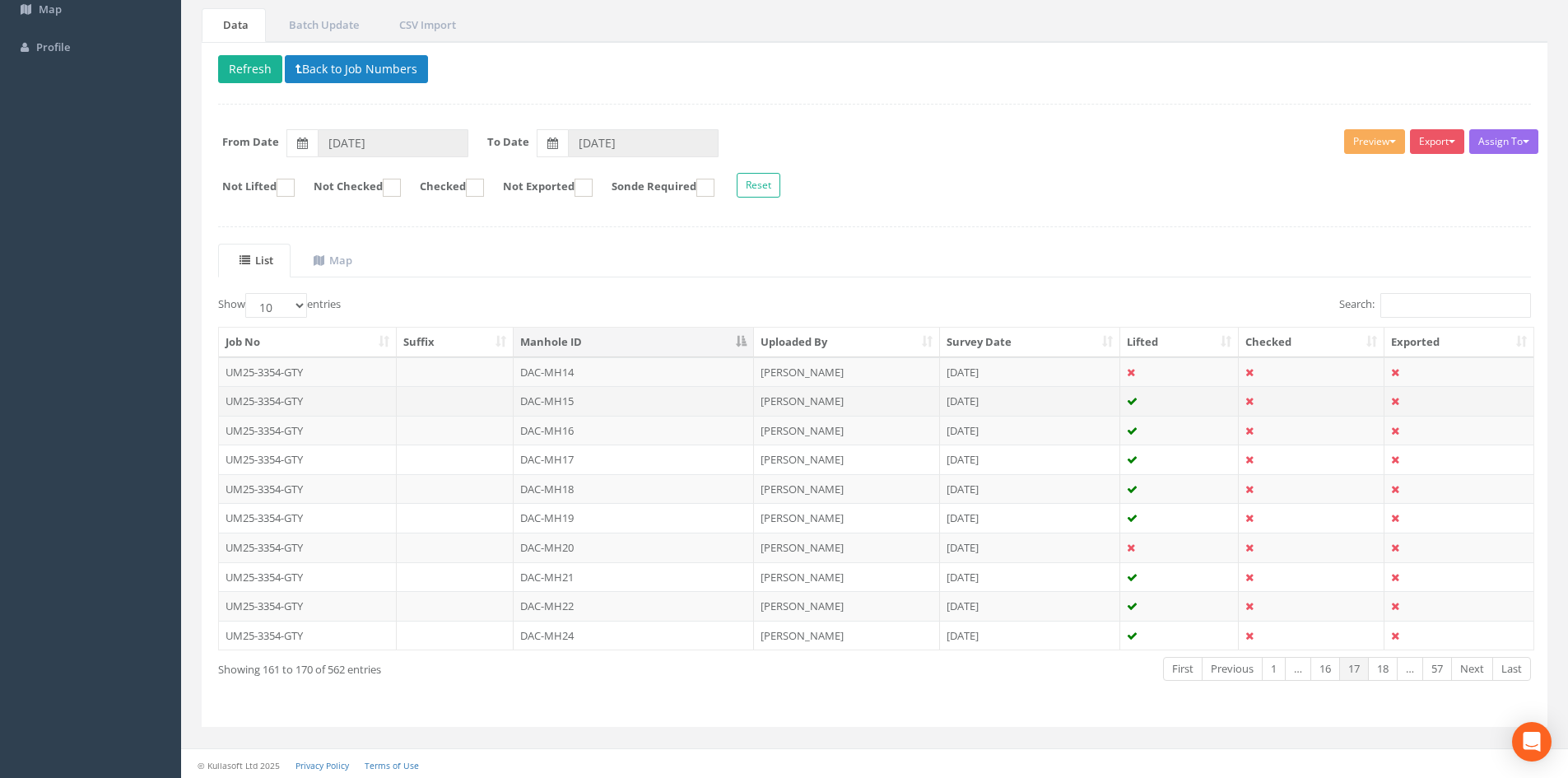
click at [589, 397] on td "DAC-MH15" at bounding box center [633, 400] width 240 height 29
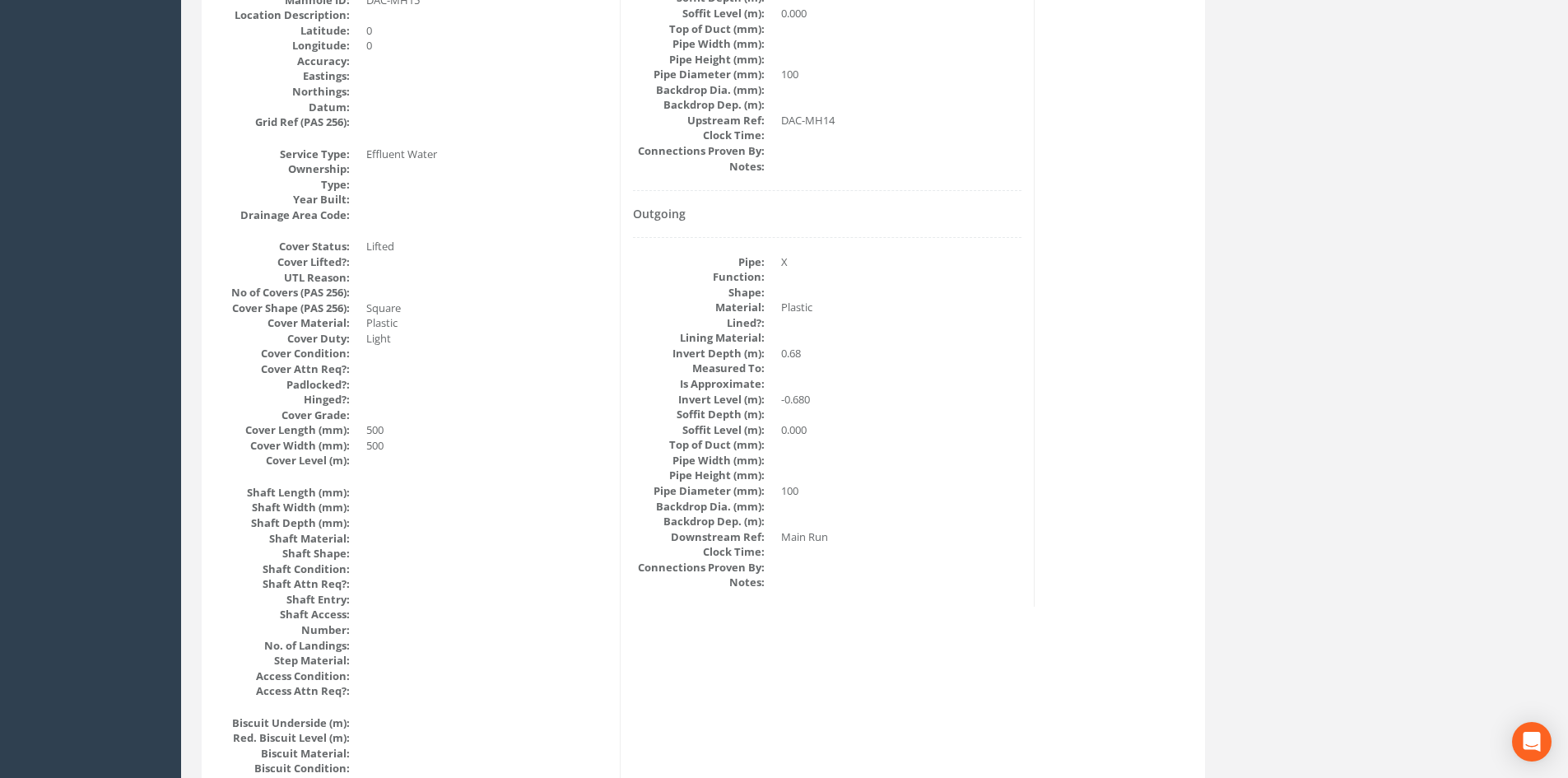
scroll to position [0, 0]
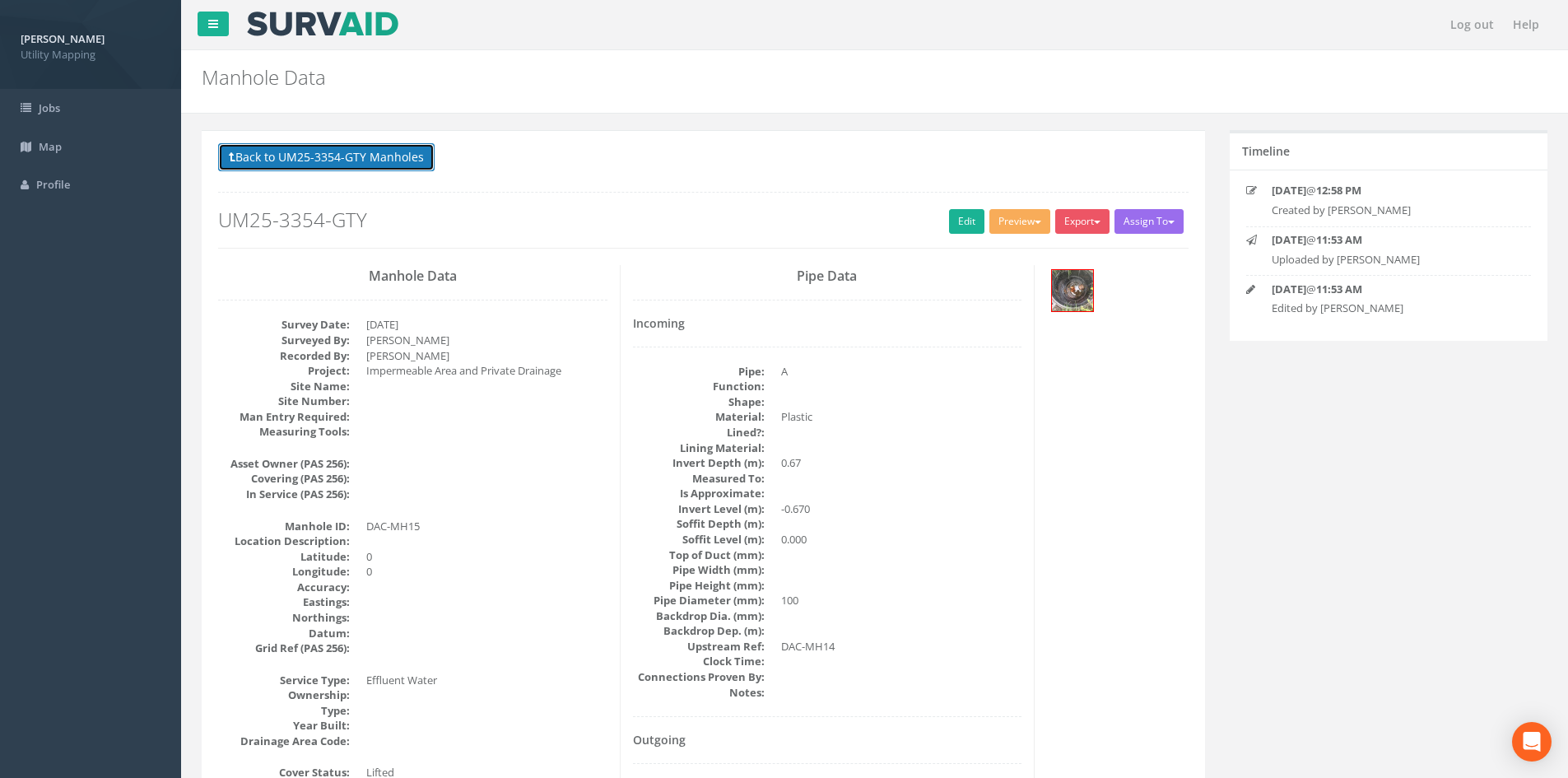
click at [400, 163] on button "Back to UM25-3354-GTY Manholes" at bounding box center [326, 157] width 216 height 28
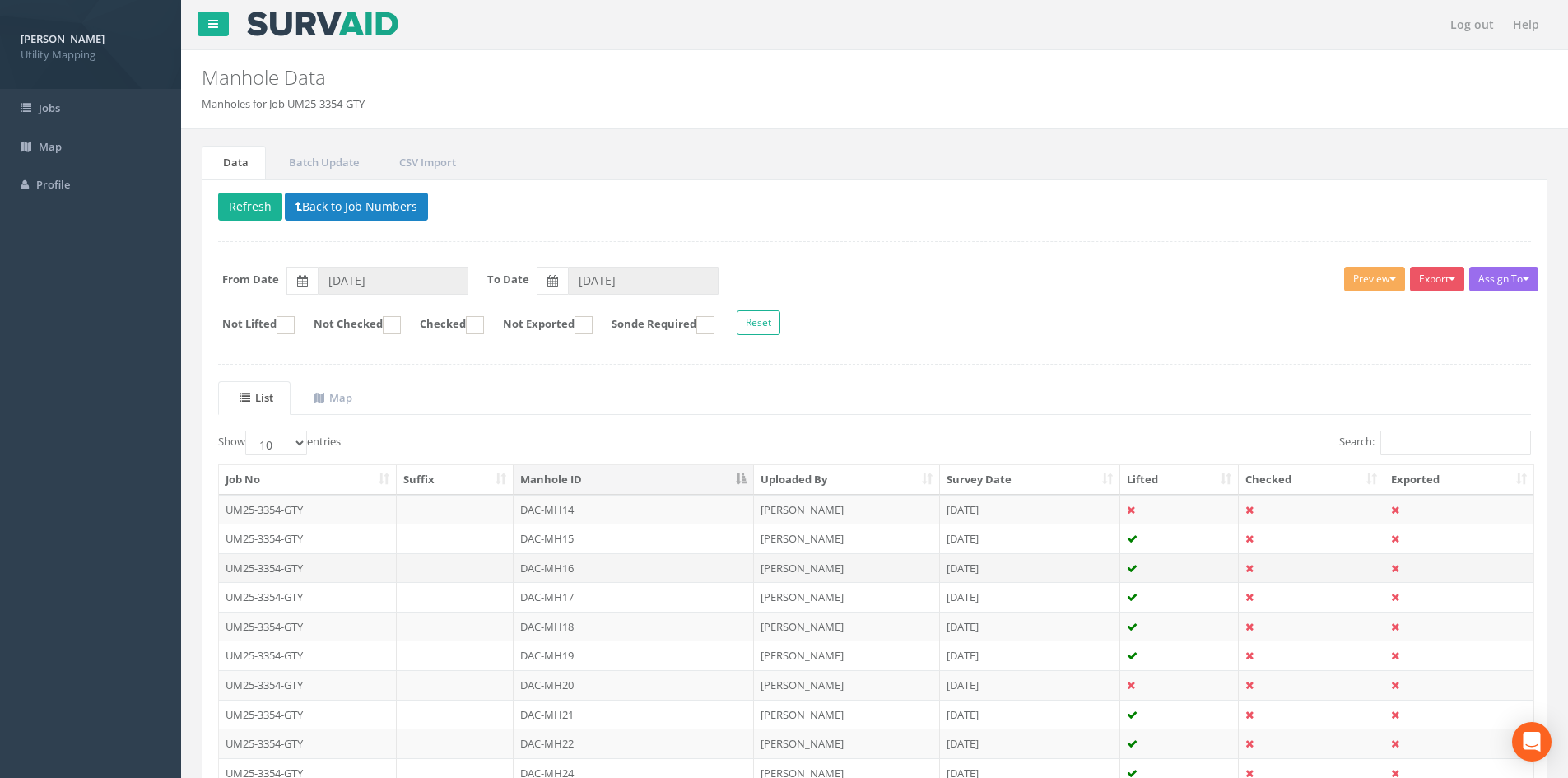
click at [652, 560] on td "DAC-MH16" at bounding box center [633, 568] width 240 height 29
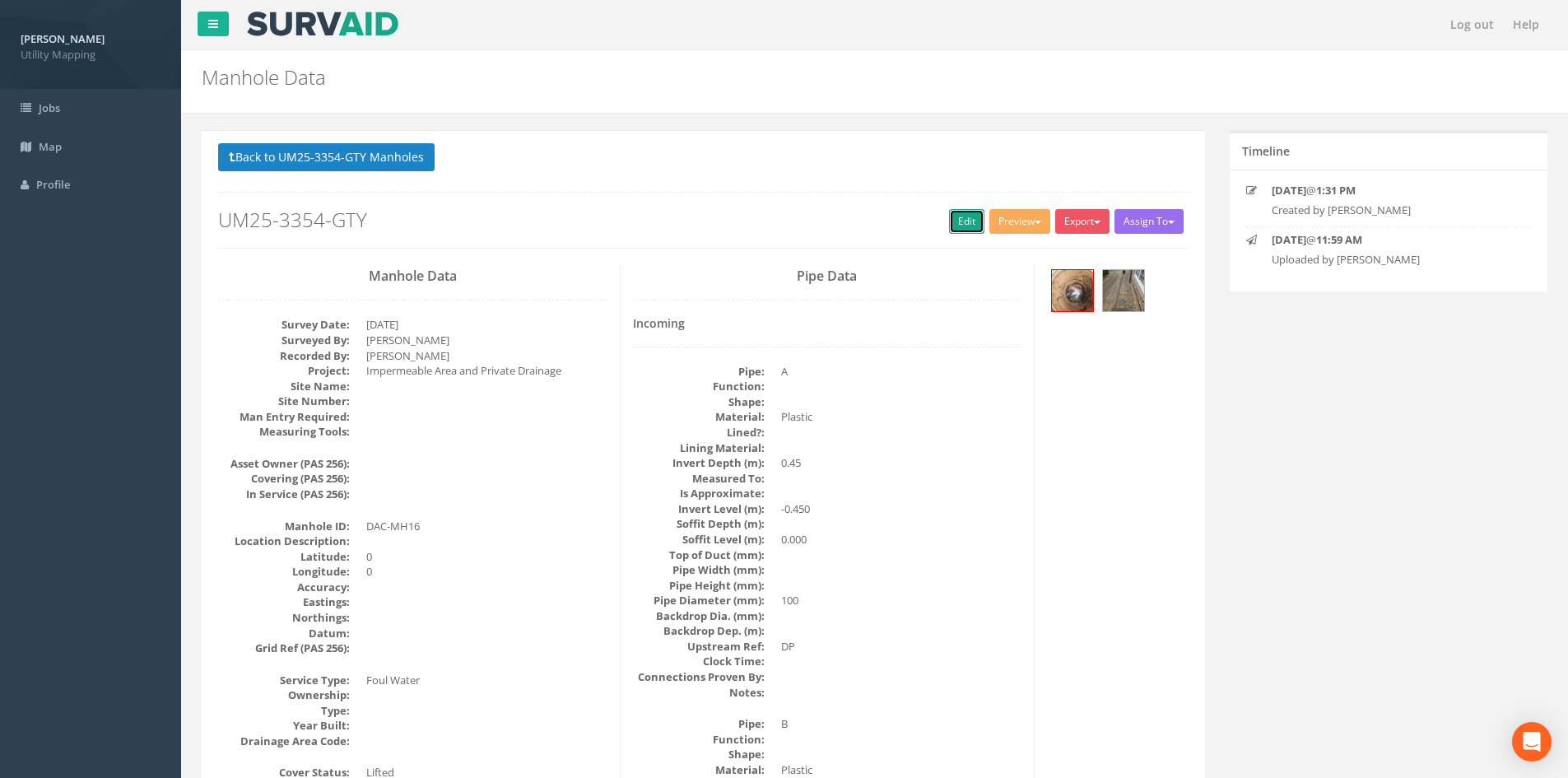
click at [972, 232] on link "Edit" at bounding box center [967, 221] width 35 height 24
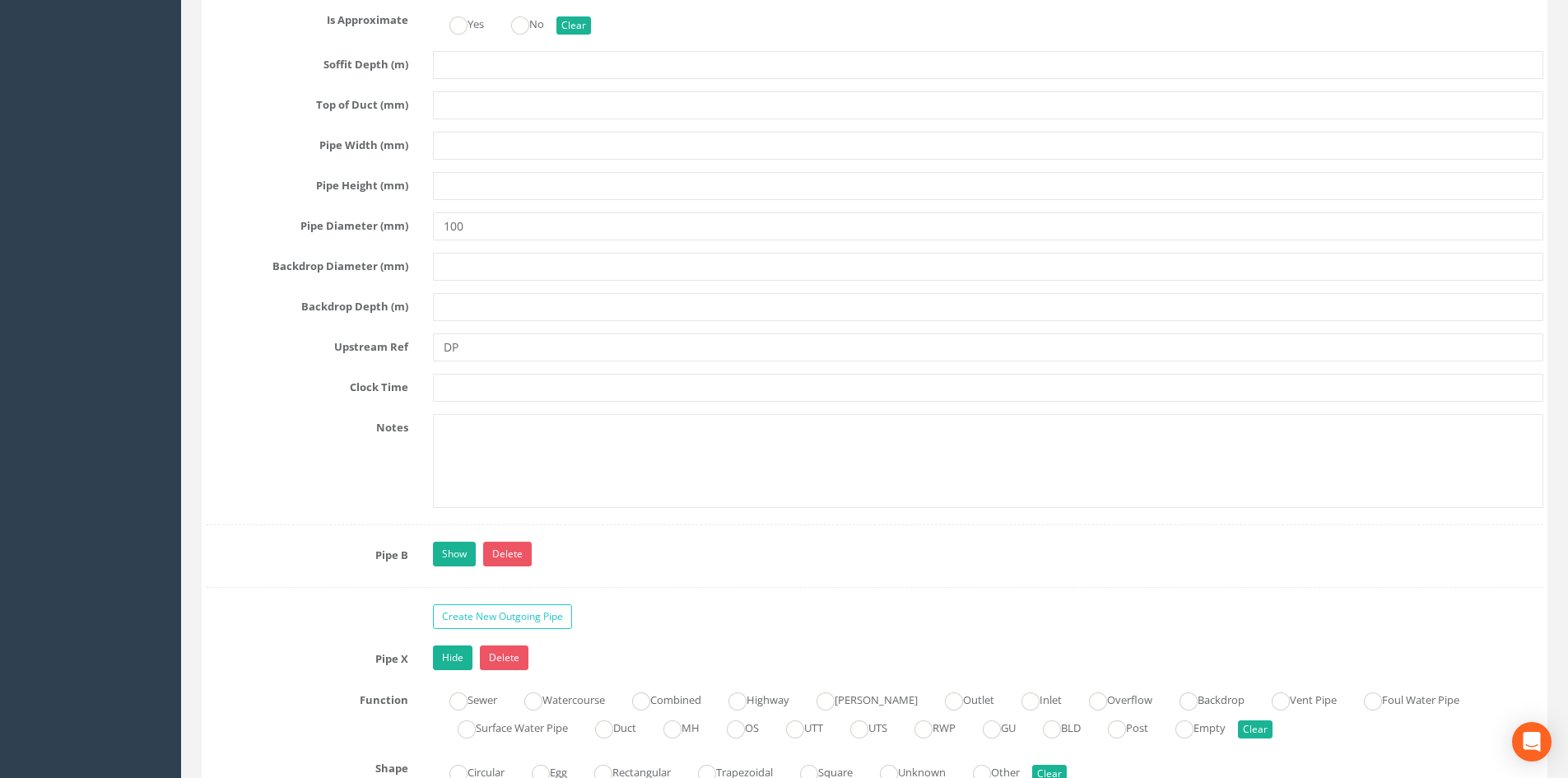
scroll to position [3429, 0]
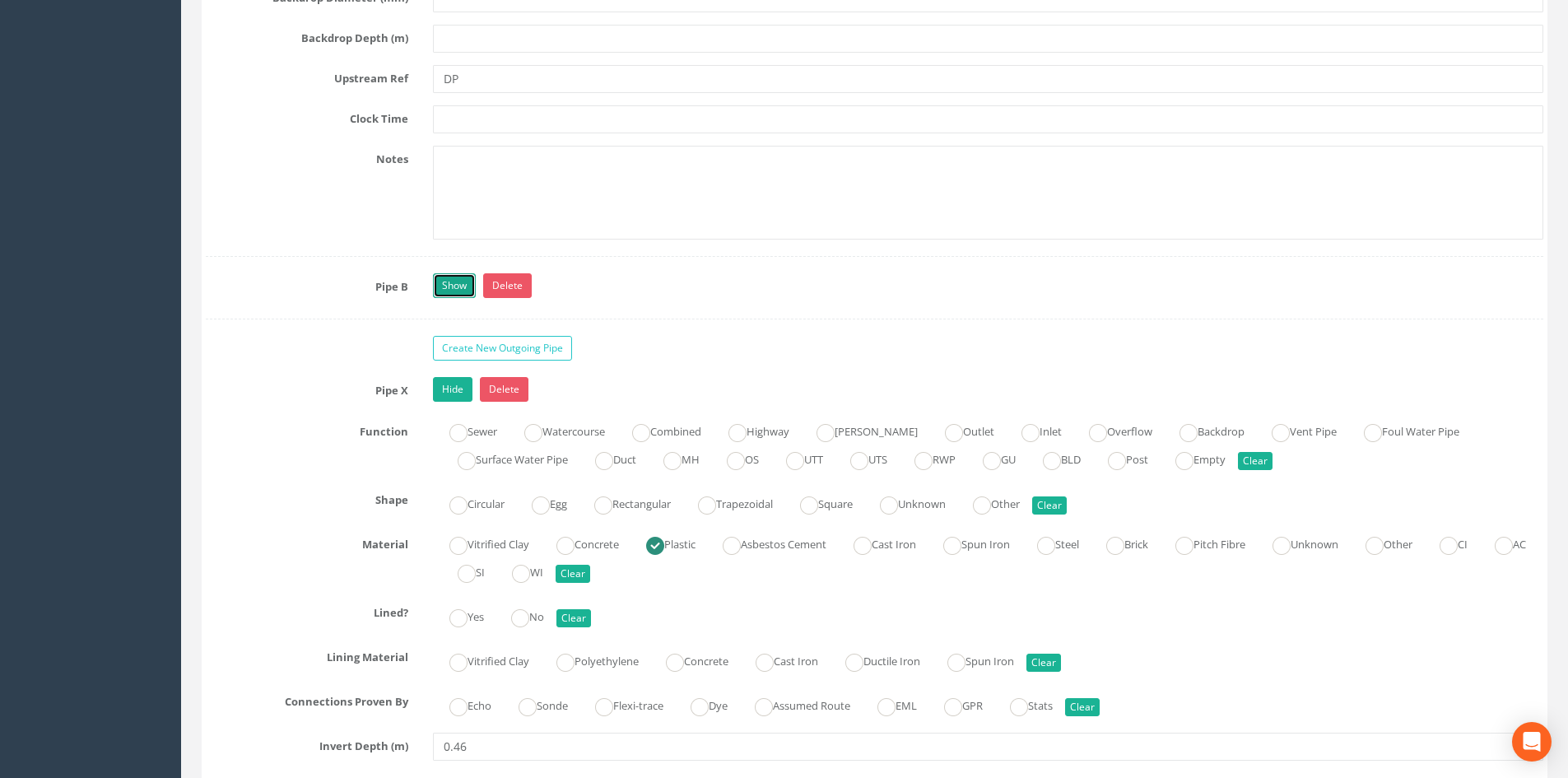
click at [451, 291] on link "Show" at bounding box center [454, 285] width 43 height 24
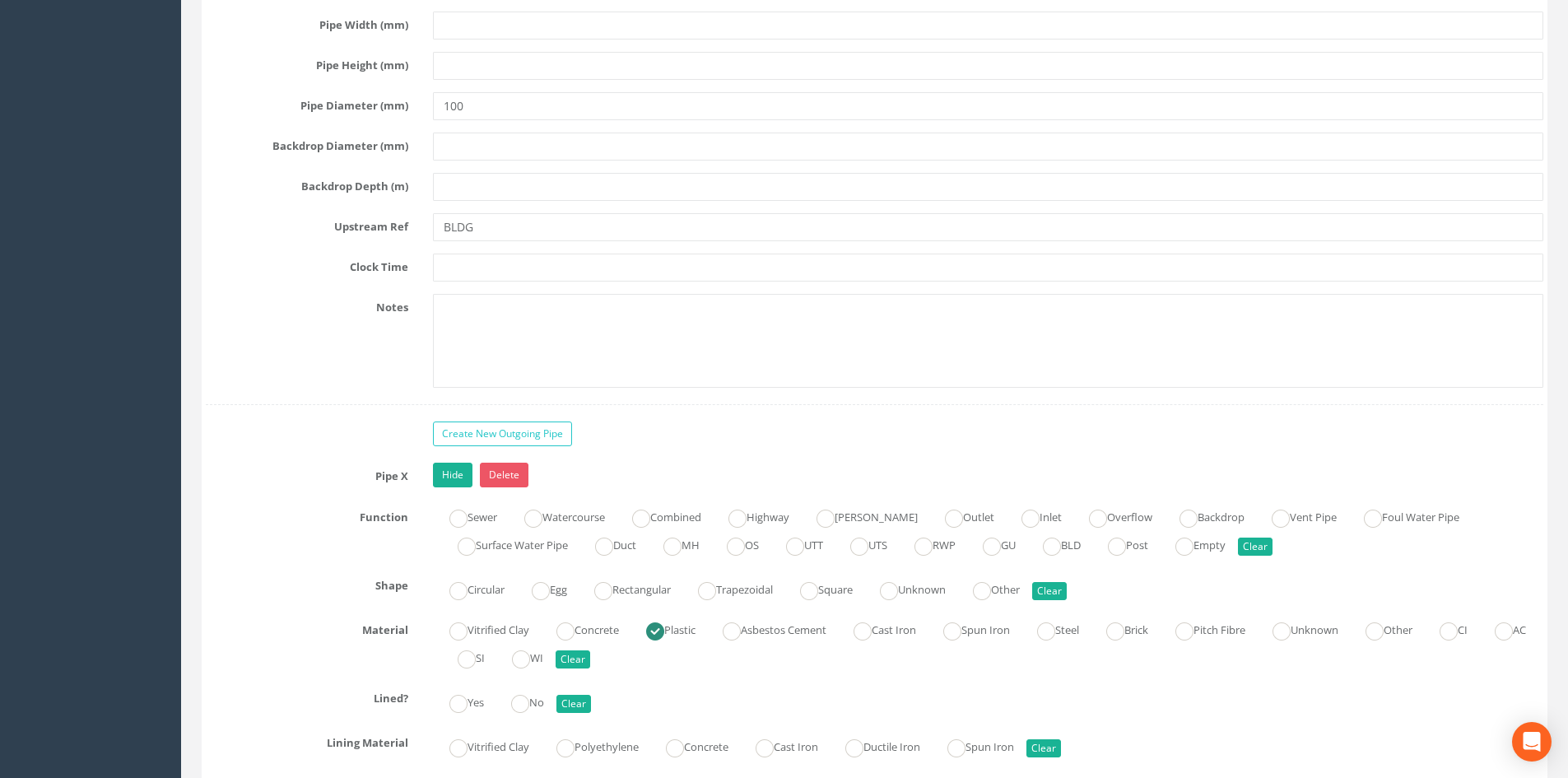
scroll to position [4388, 0]
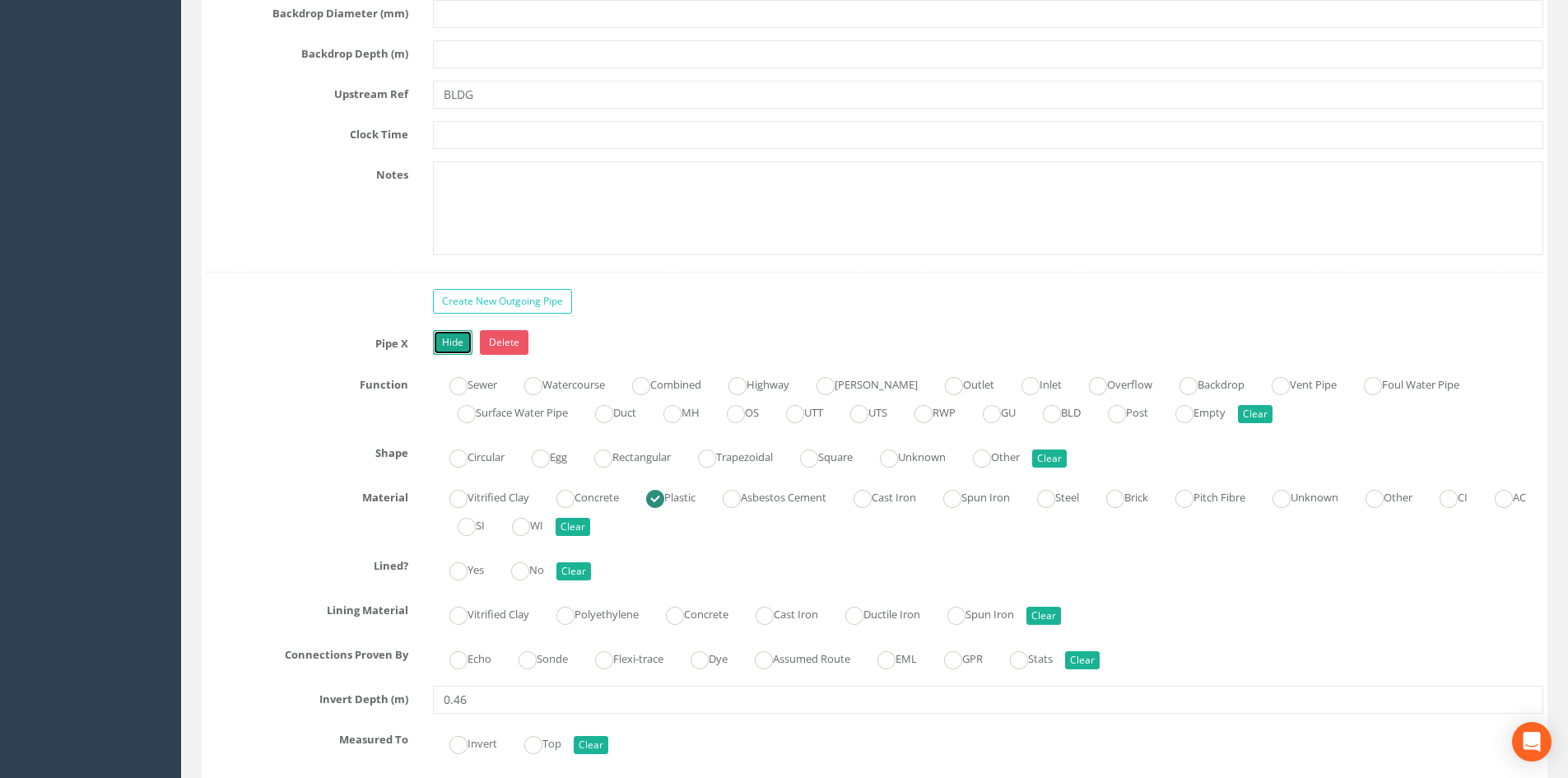
click at [456, 338] on link "Hide" at bounding box center [452, 342] width 40 height 24
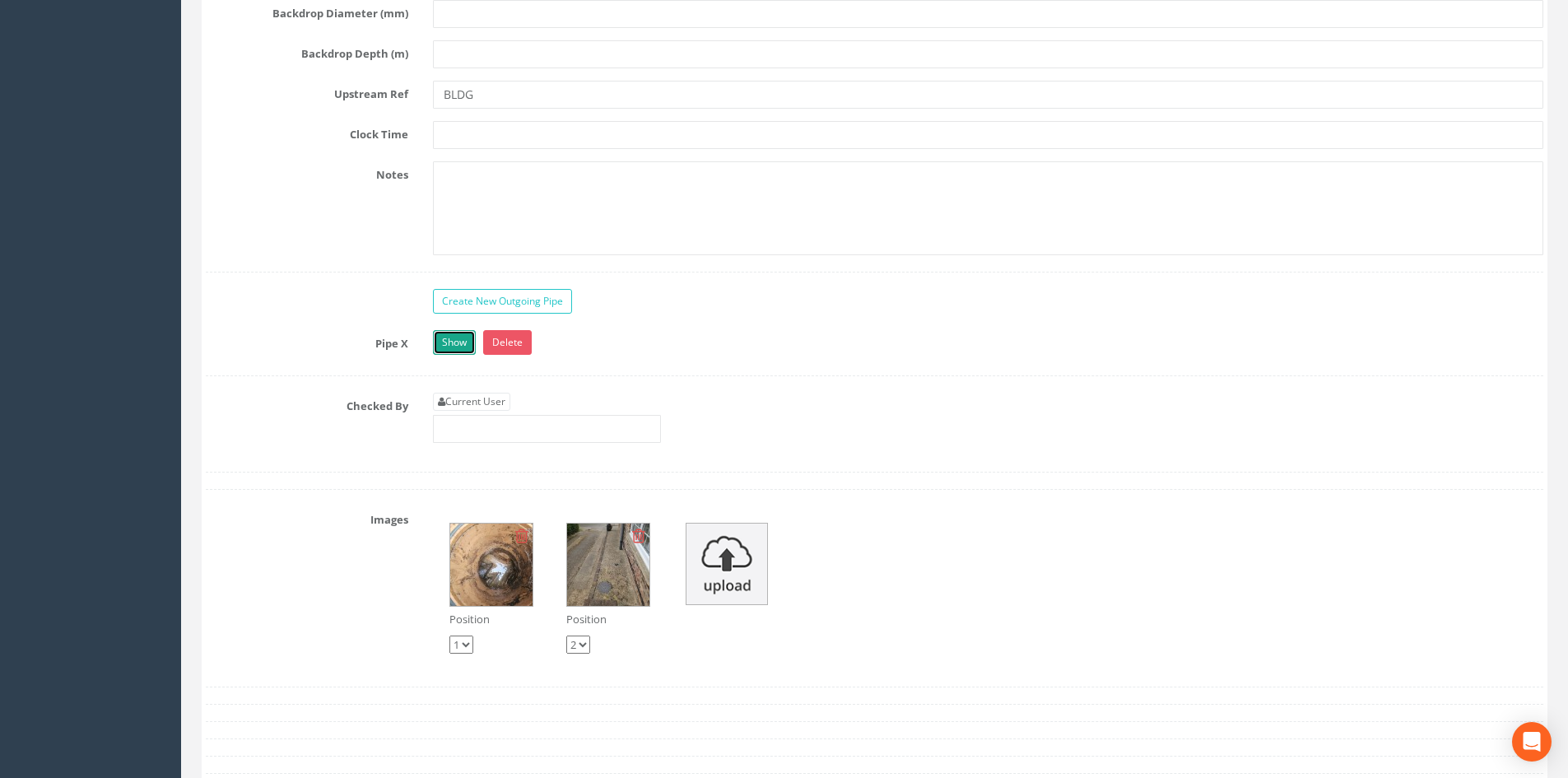
click at [453, 332] on link "Show" at bounding box center [454, 342] width 43 height 24
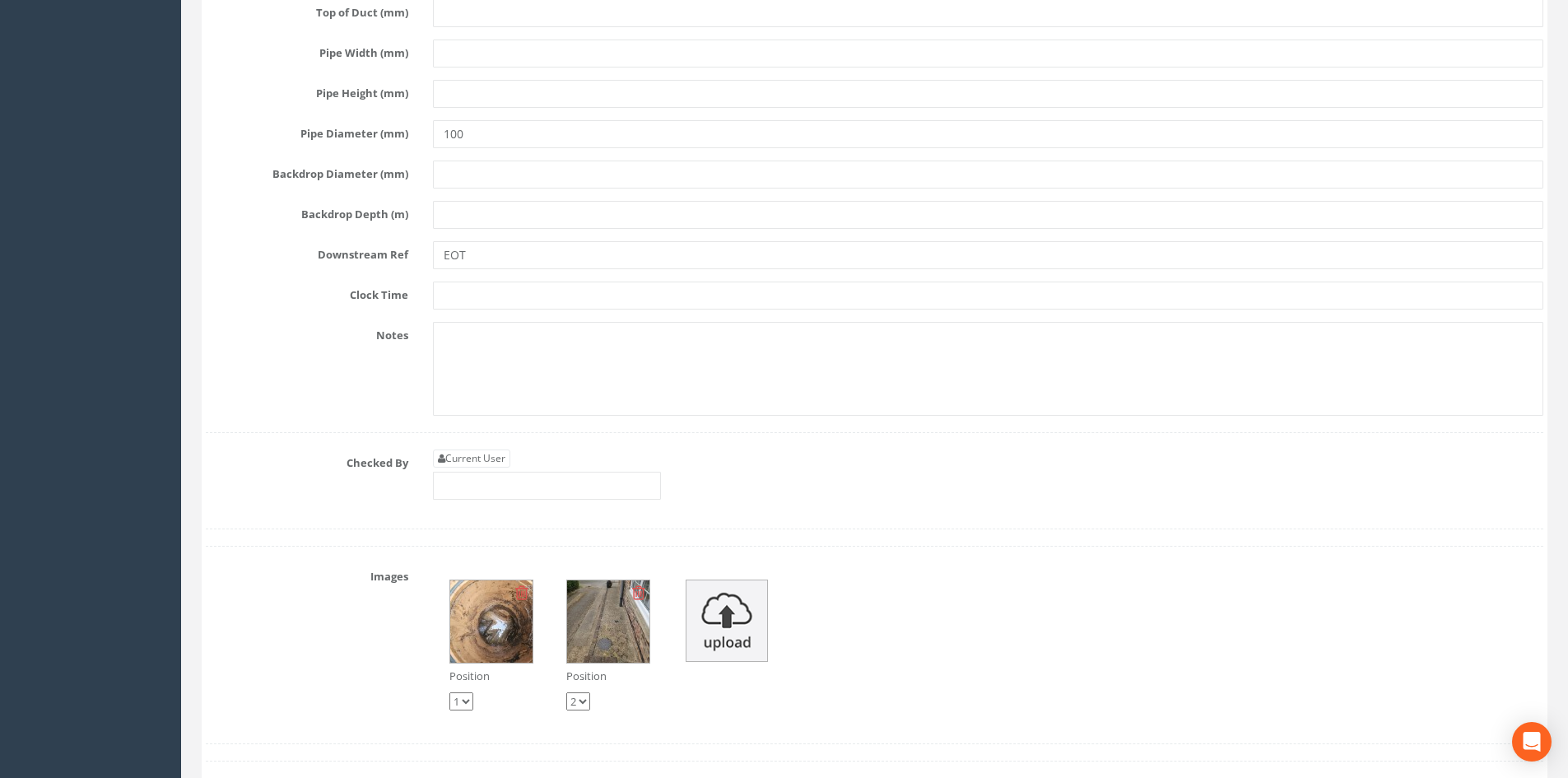
scroll to position [5078, 0]
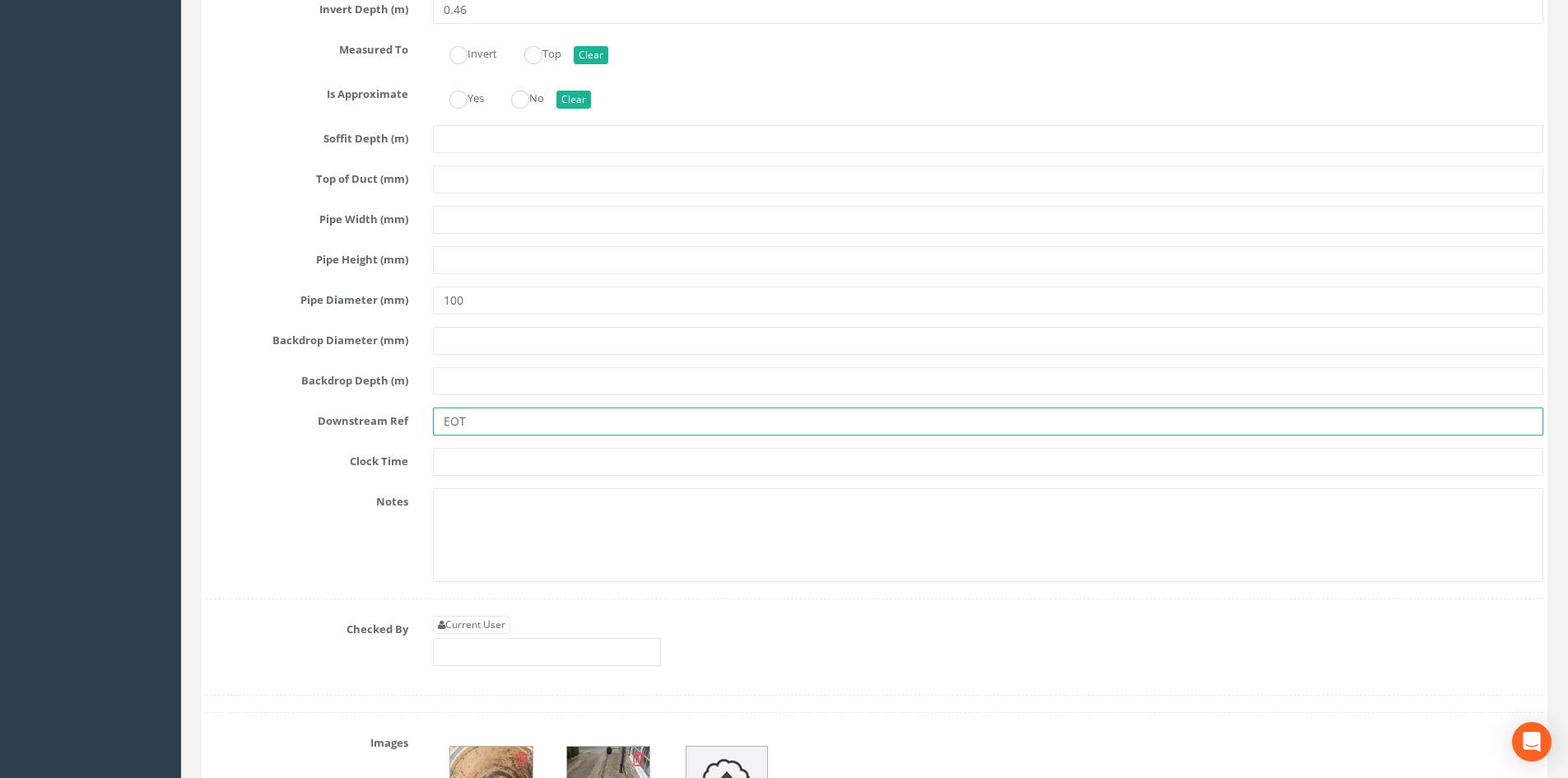
drag, startPoint x: 499, startPoint y: 413, endPoint x: 392, endPoint y: 402, distance: 107.6
click at [392, 402] on div "Pipe X Hide Delete Function Sewer Watercourse Combined Highway [PERSON_NAME] Ou…" at bounding box center [874, 120] width 1337 height 959
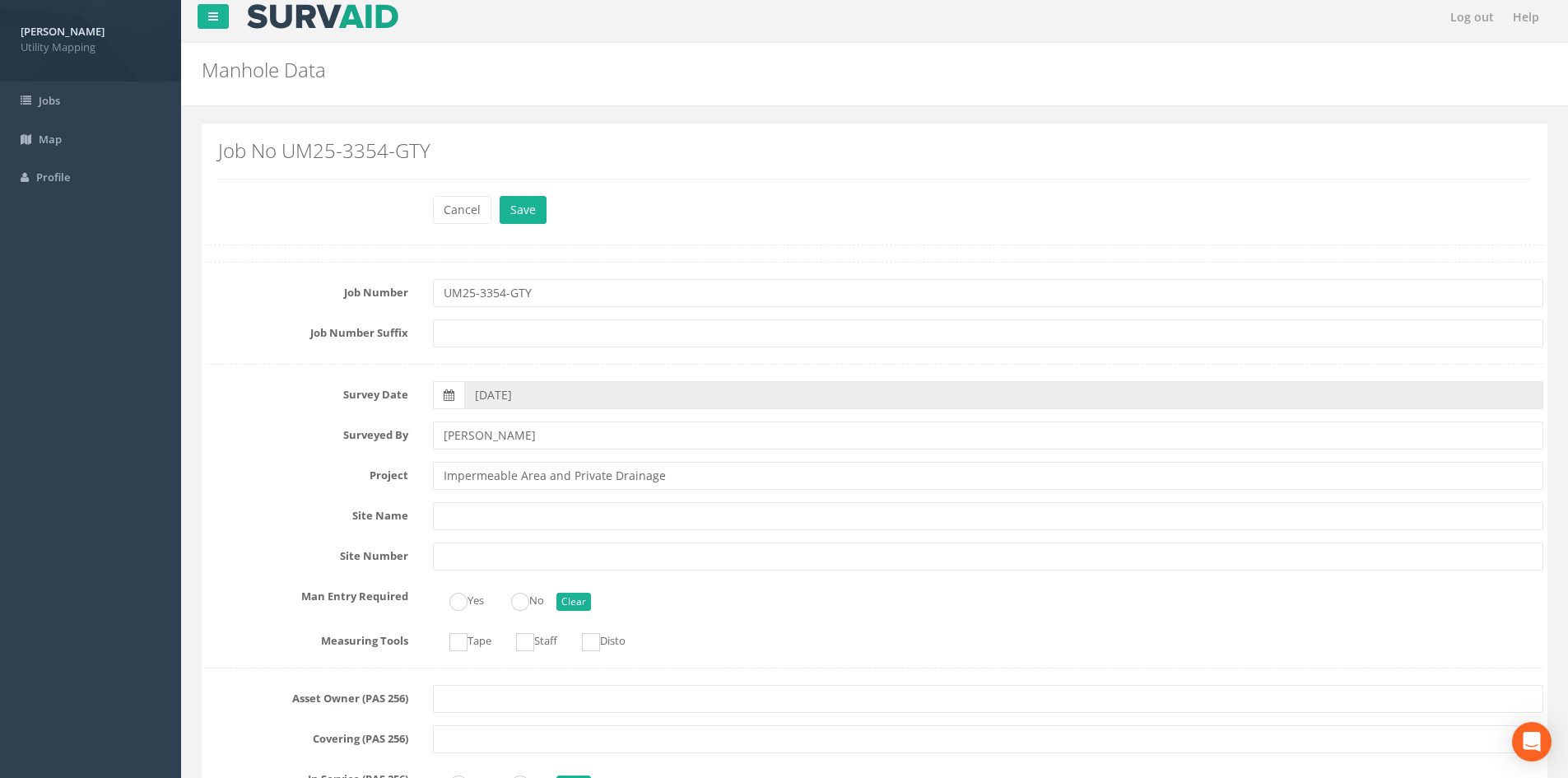
scroll to position [0, 0]
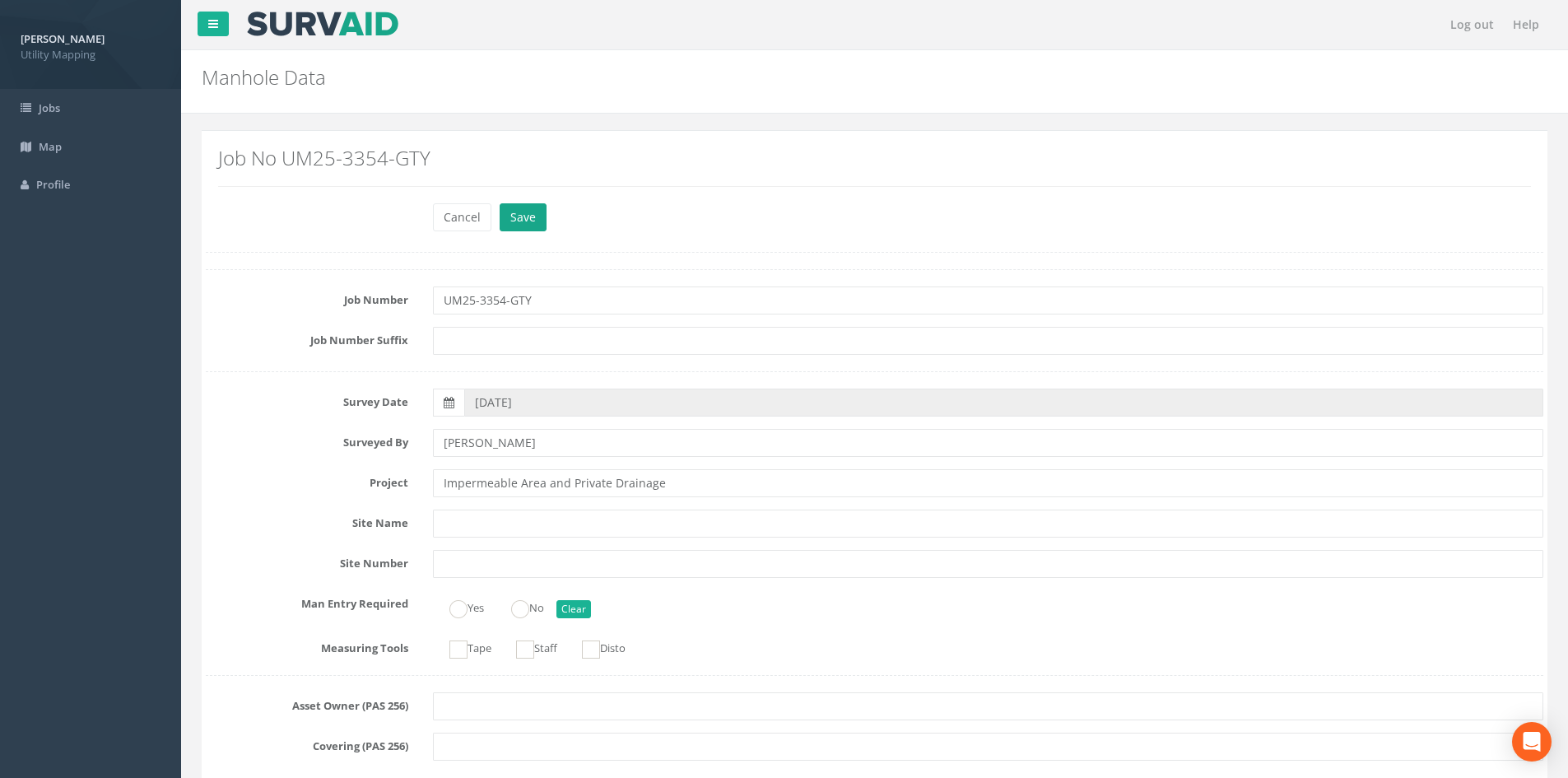
type input "THG2-MH02"
click at [530, 223] on button "Save" at bounding box center [523, 216] width 47 height 28
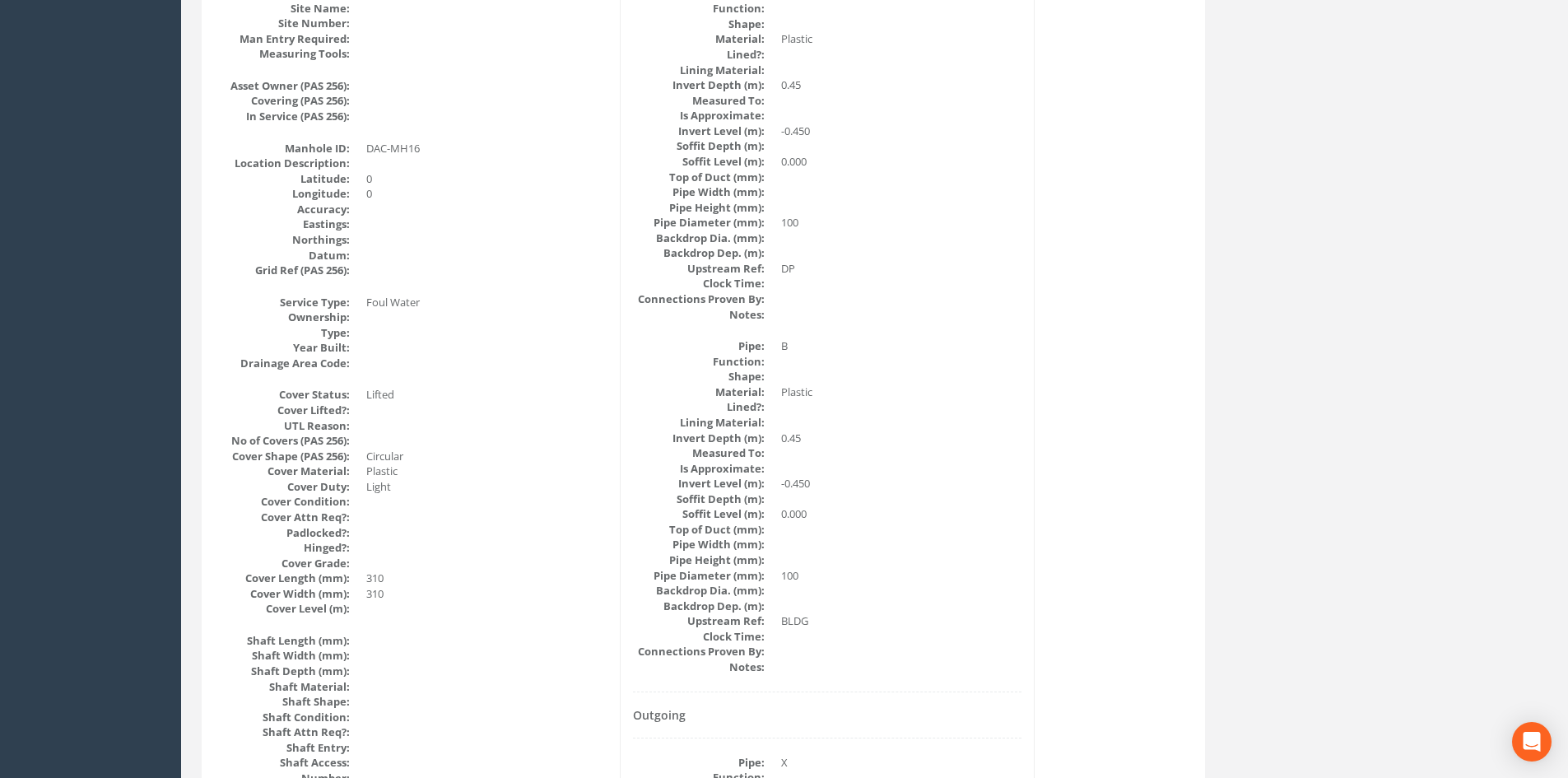
scroll to position [137, 0]
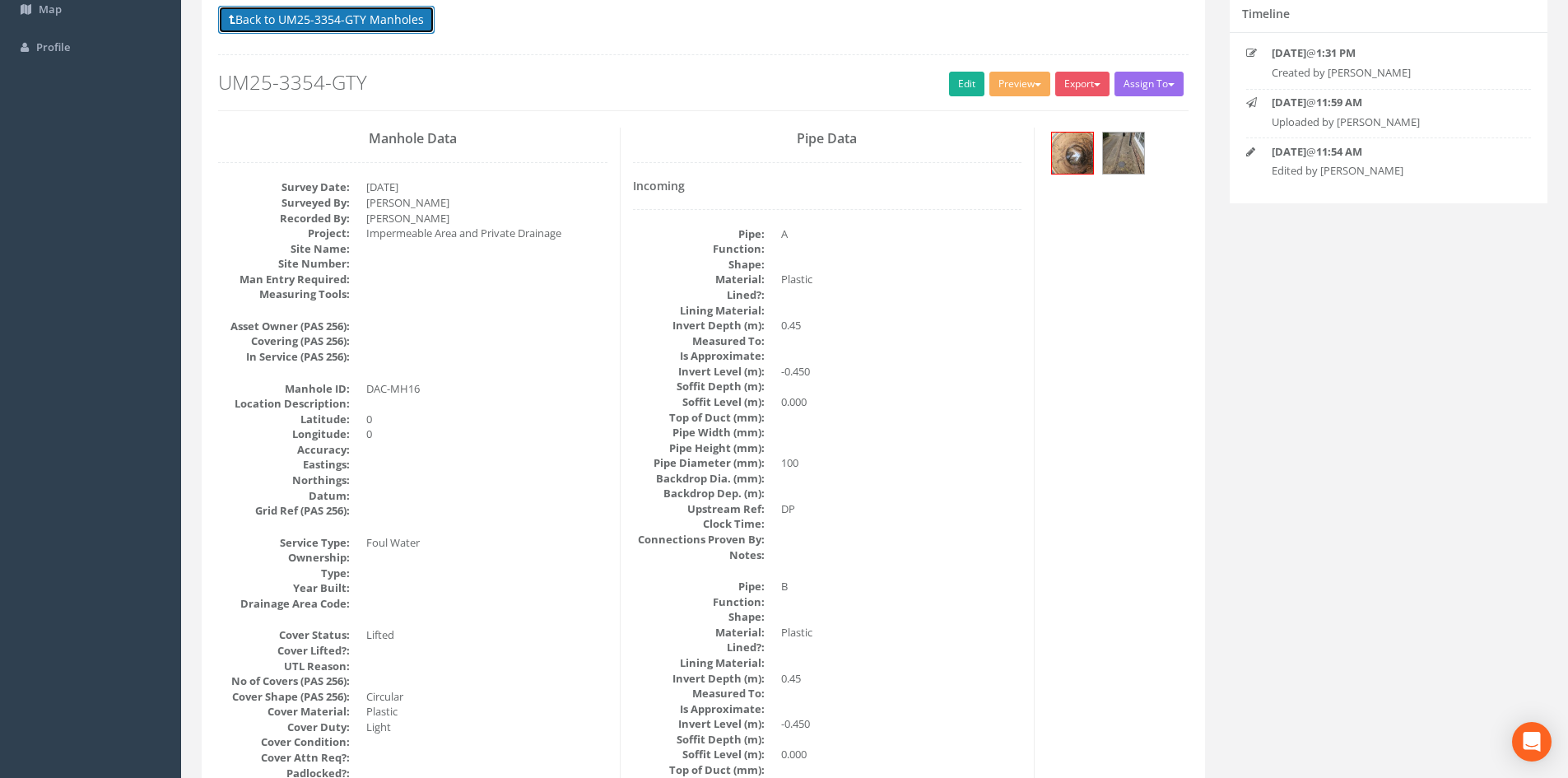
click at [394, 29] on button "Back to UM25-3354-GTY Manholes" at bounding box center [326, 19] width 216 height 28
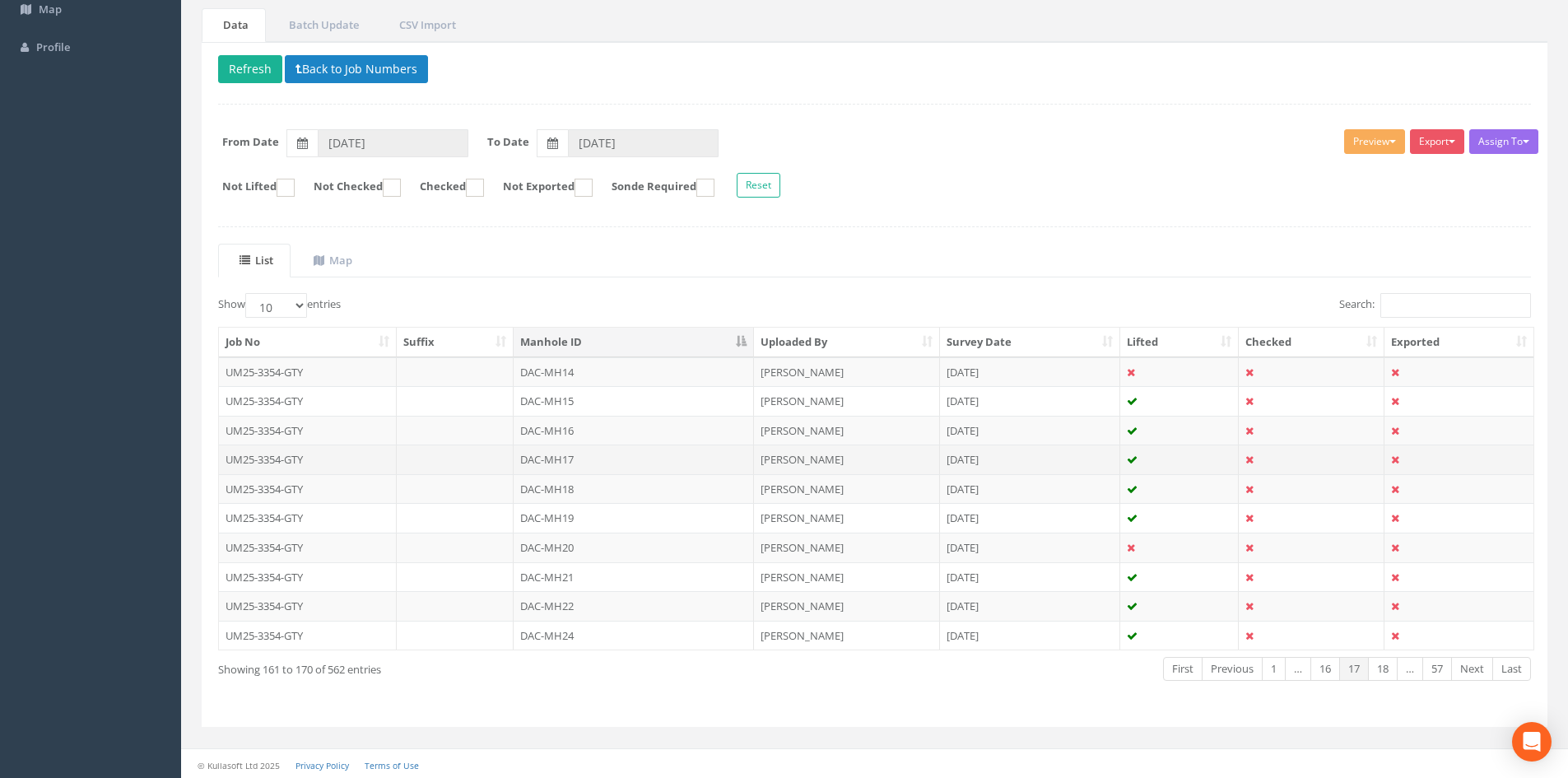
click at [616, 452] on td "DAC-MH17" at bounding box center [633, 459] width 240 height 29
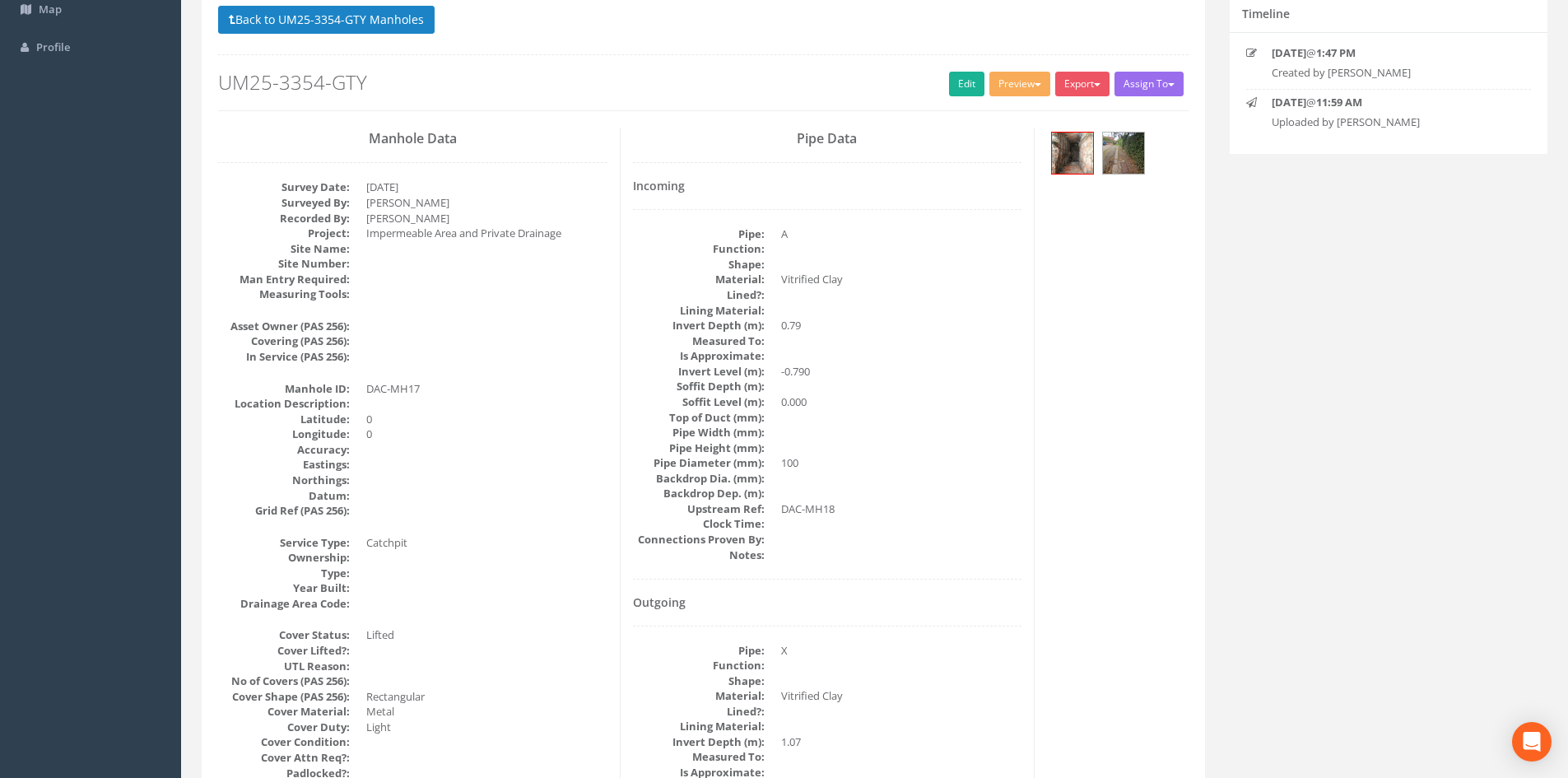
scroll to position [0, 0]
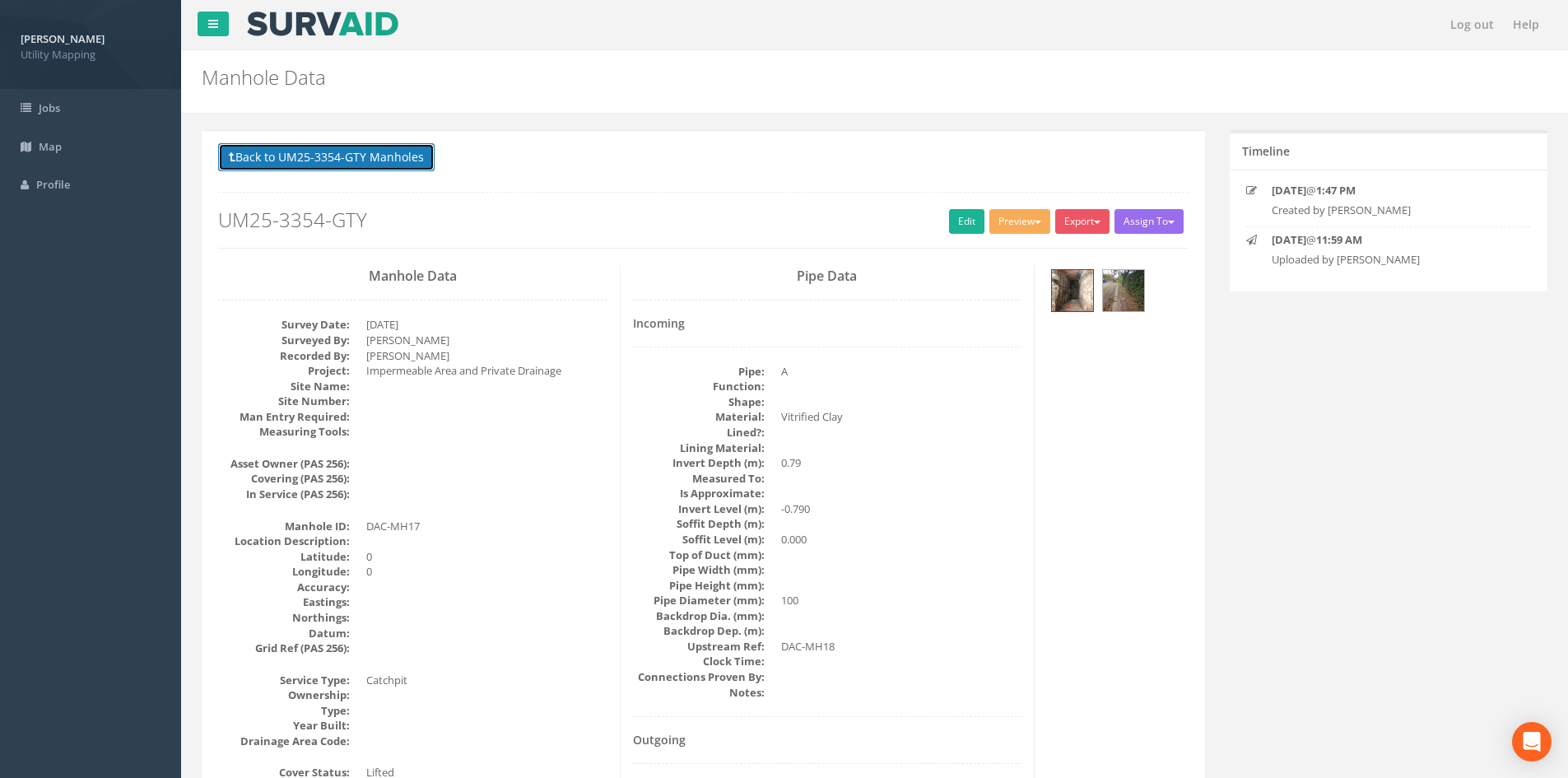
click at [420, 168] on button "Back to UM25-3354-GTY Manholes" at bounding box center [326, 157] width 216 height 28
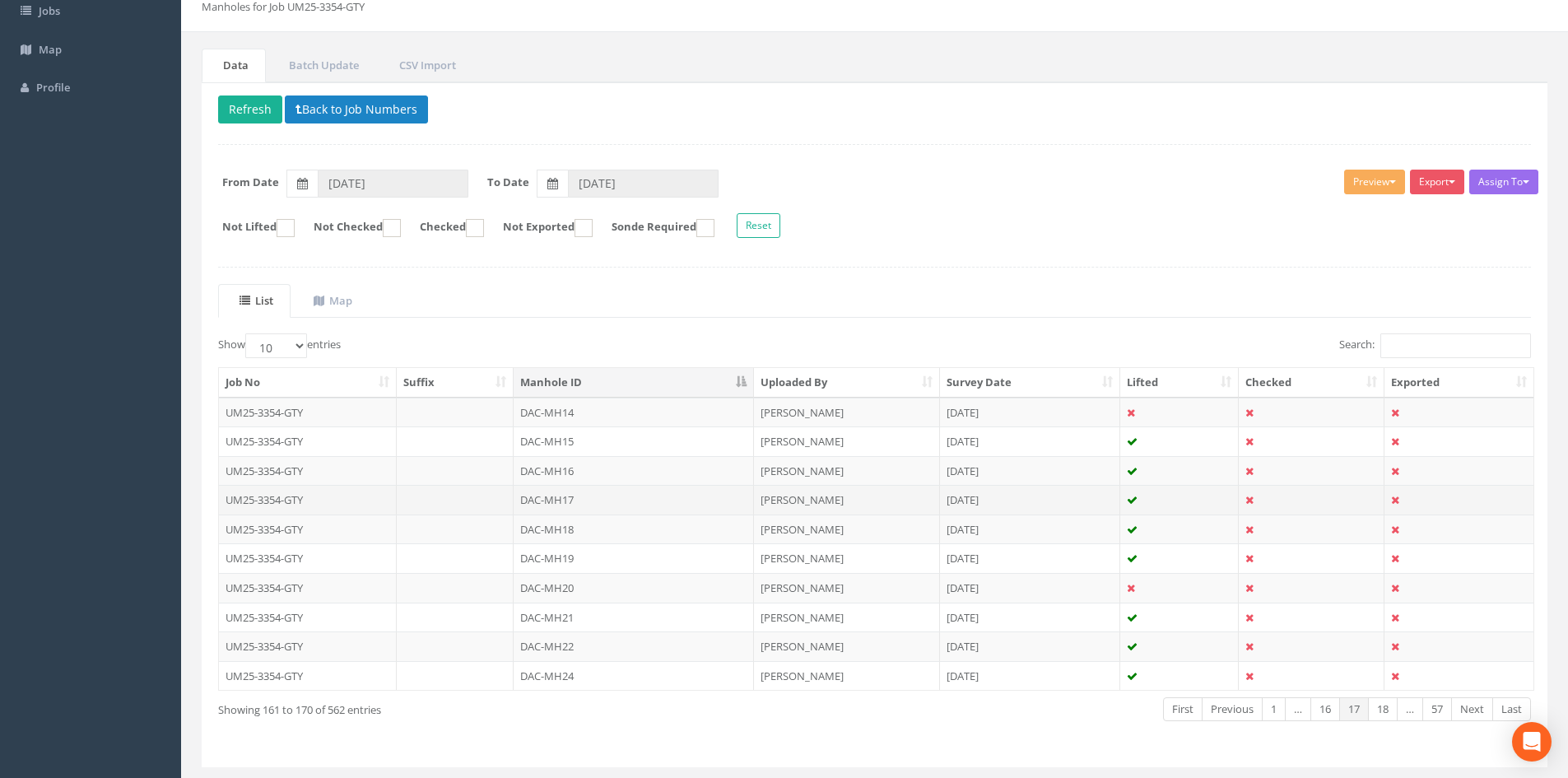
scroll to position [137, 0]
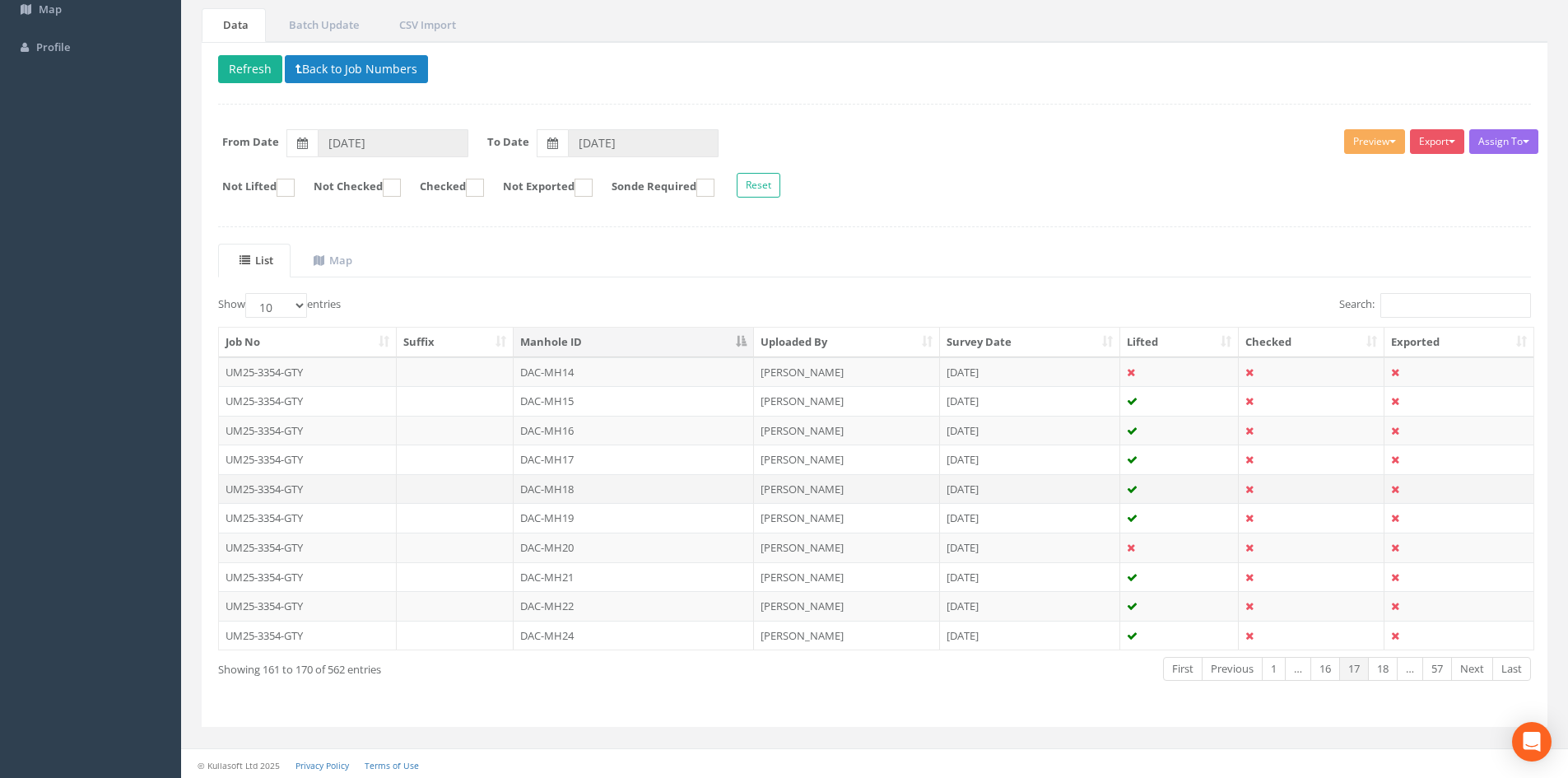
click at [635, 488] on td "DAC-MH18" at bounding box center [633, 488] width 240 height 29
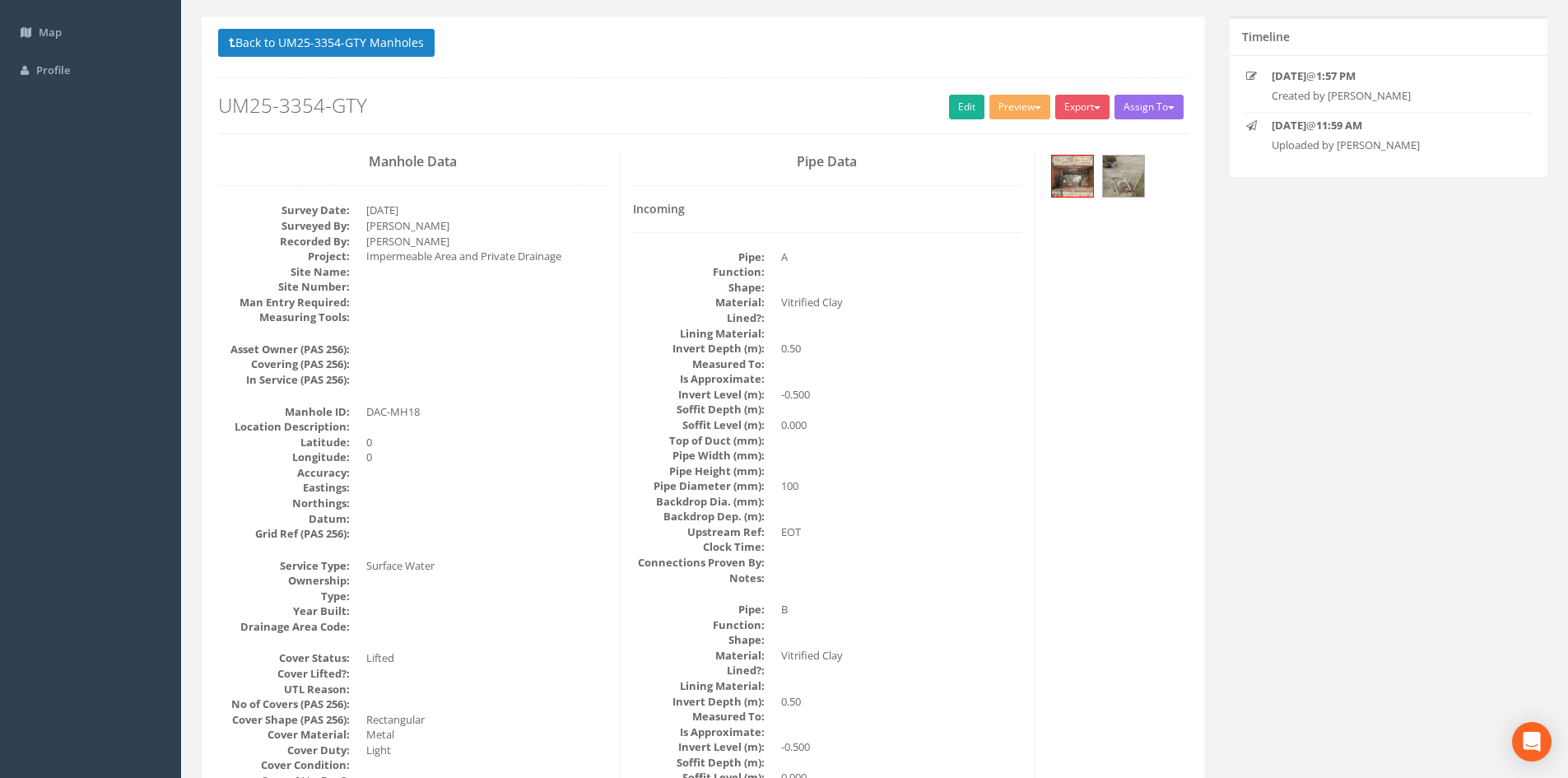
scroll to position [0, 0]
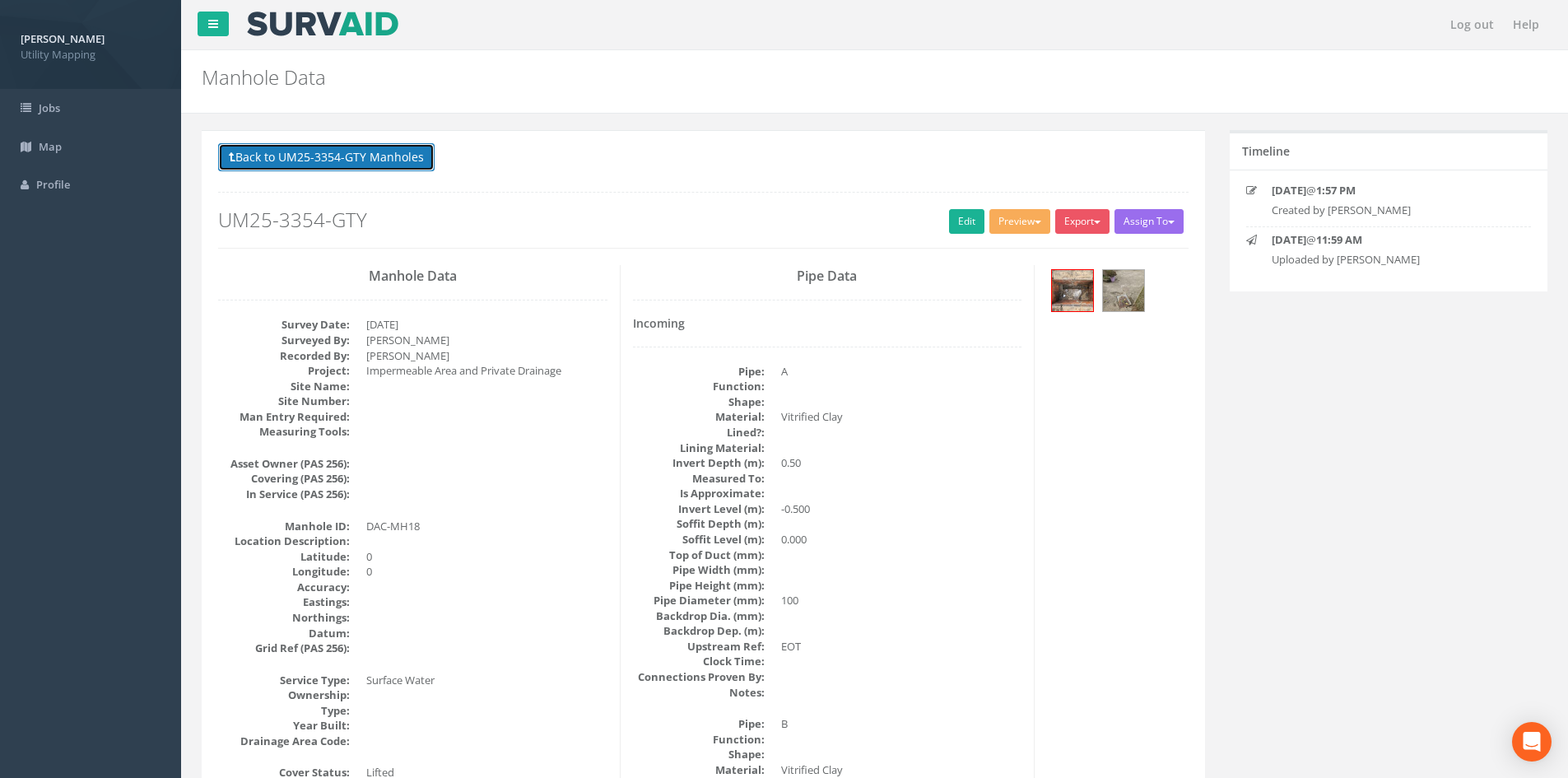
click at [387, 150] on button "Back to UM25-3354-GTY Manholes" at bounding box center [326, 157] width 216 height 28
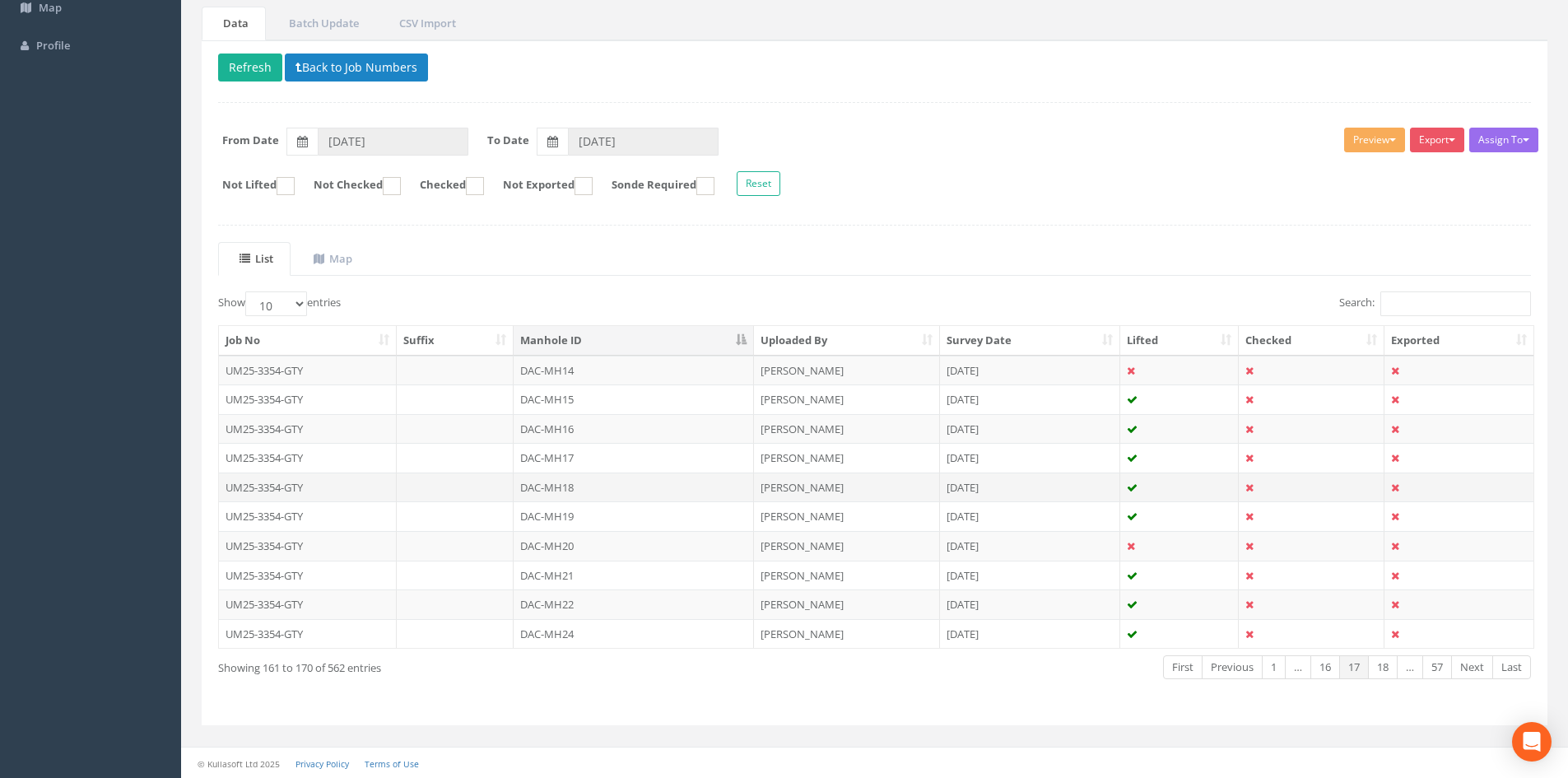
scroll to position [140, 0]
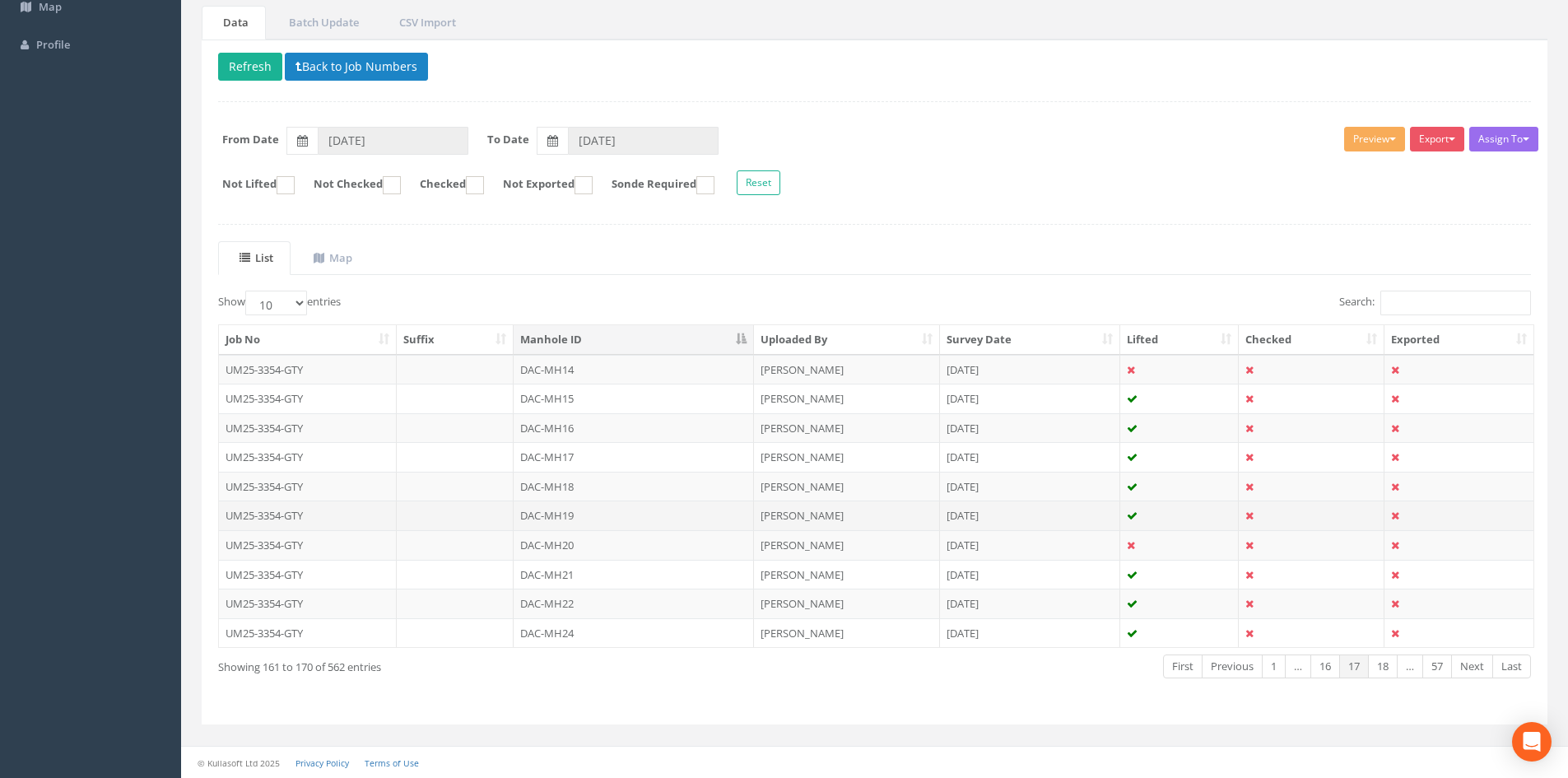
click at [574, 513] on td "DAC-MH19" at bounding box center [633, 514] width 240 height 29
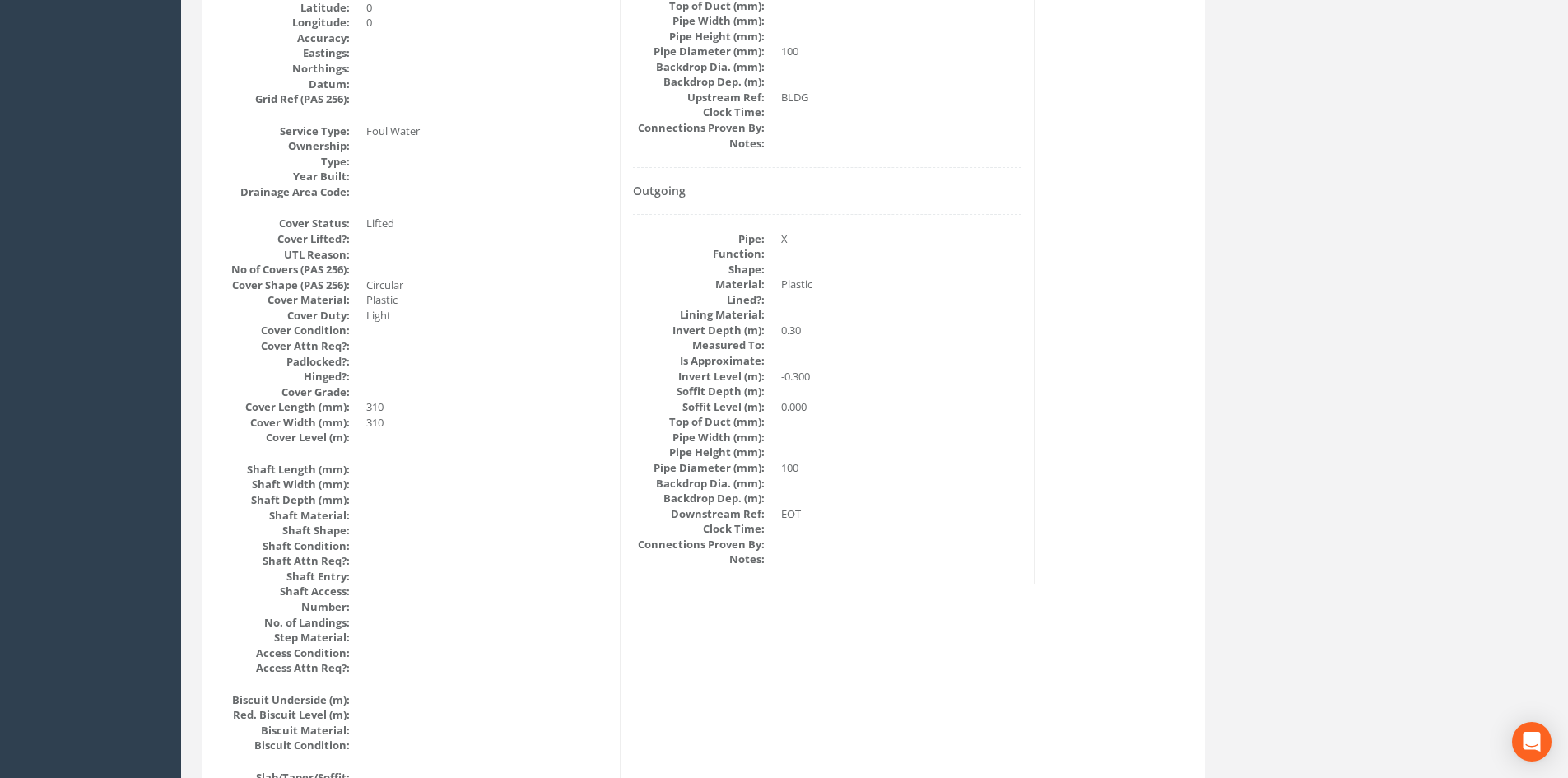
scroll to position [0, 0]
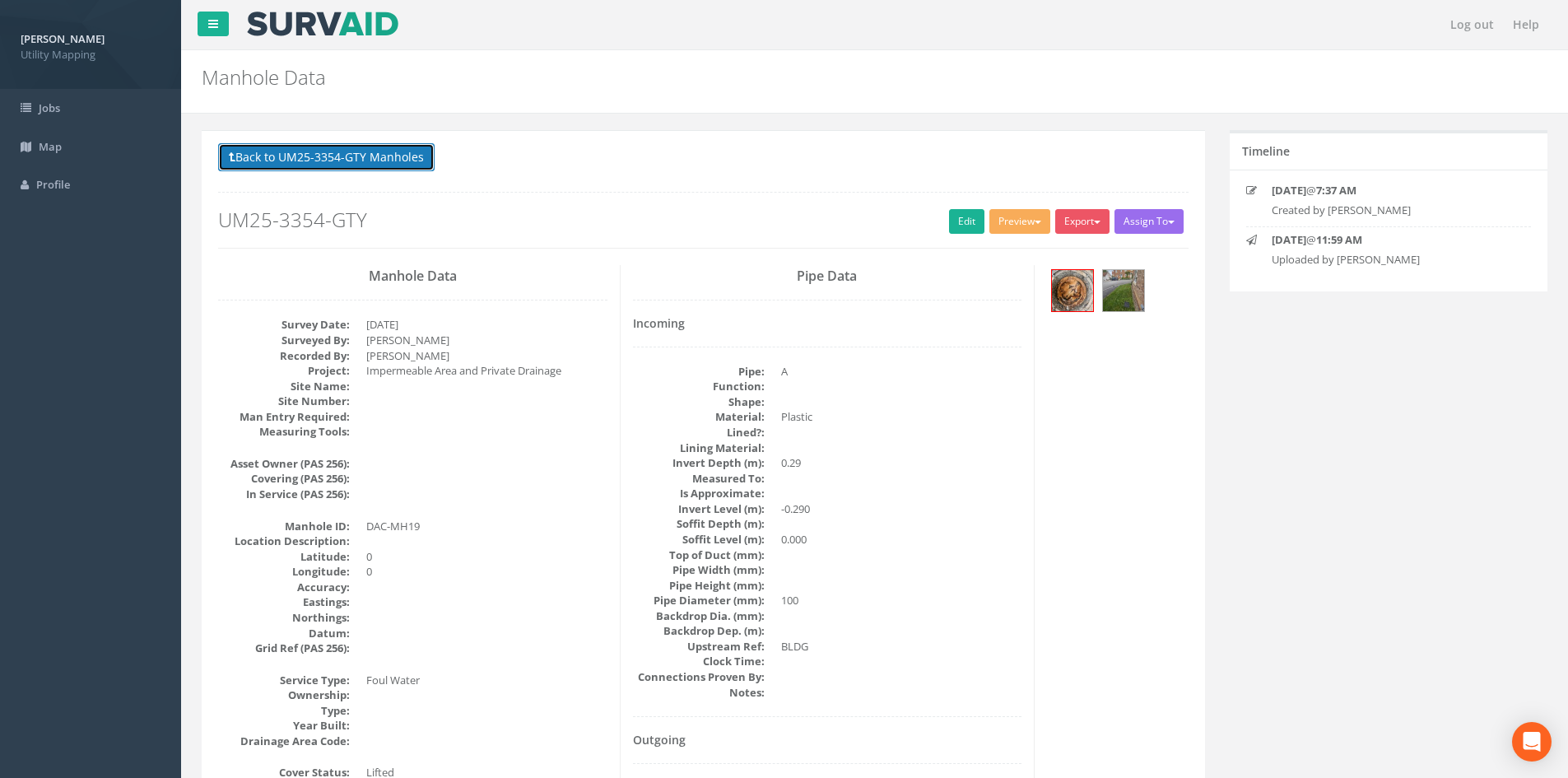
click at [363, 167] on button "Back to UM25-3354-GTY Manholes" at bounding box center [326, 157] width 216 height 28
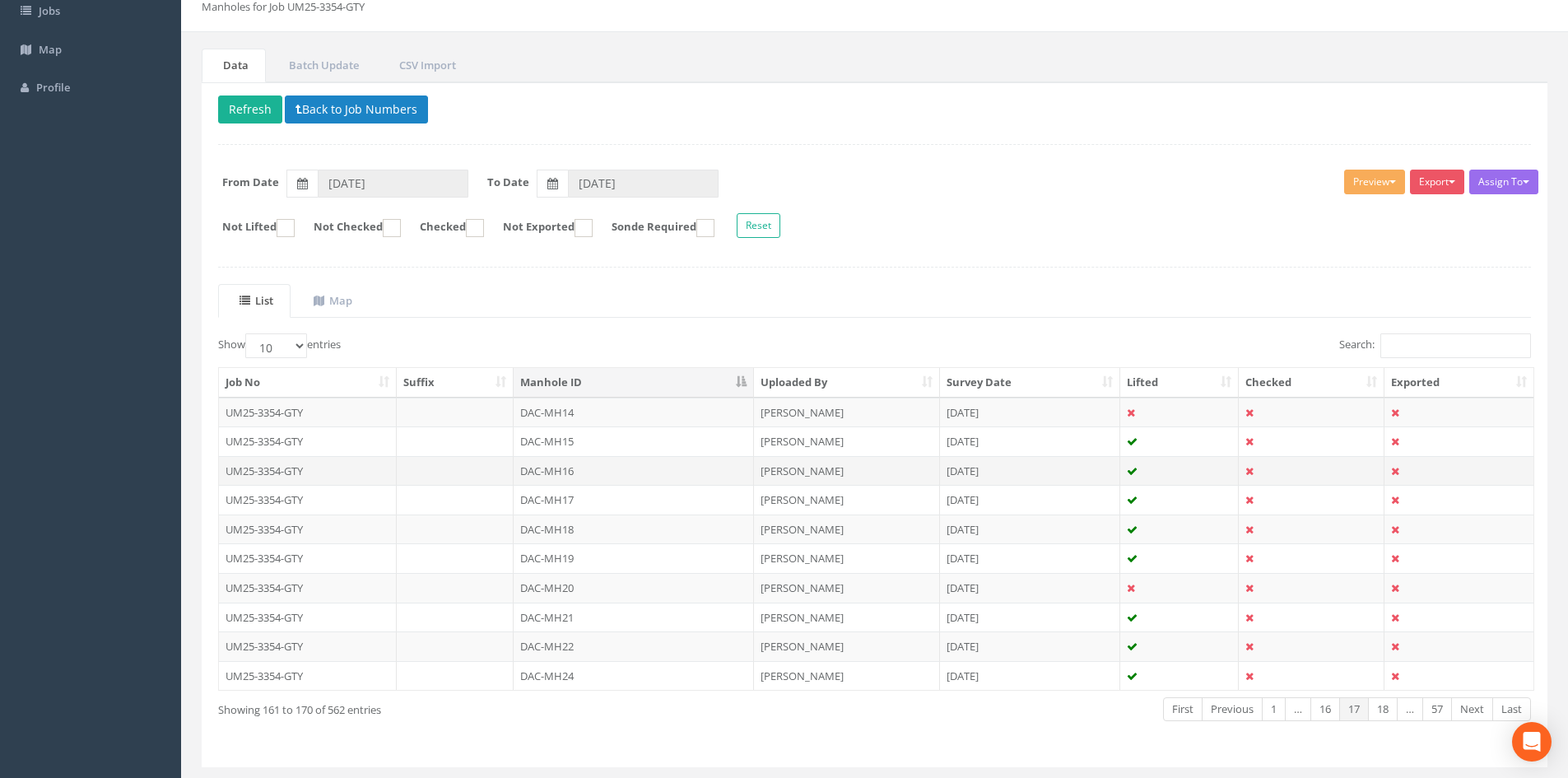
scroll to position [137, 0]
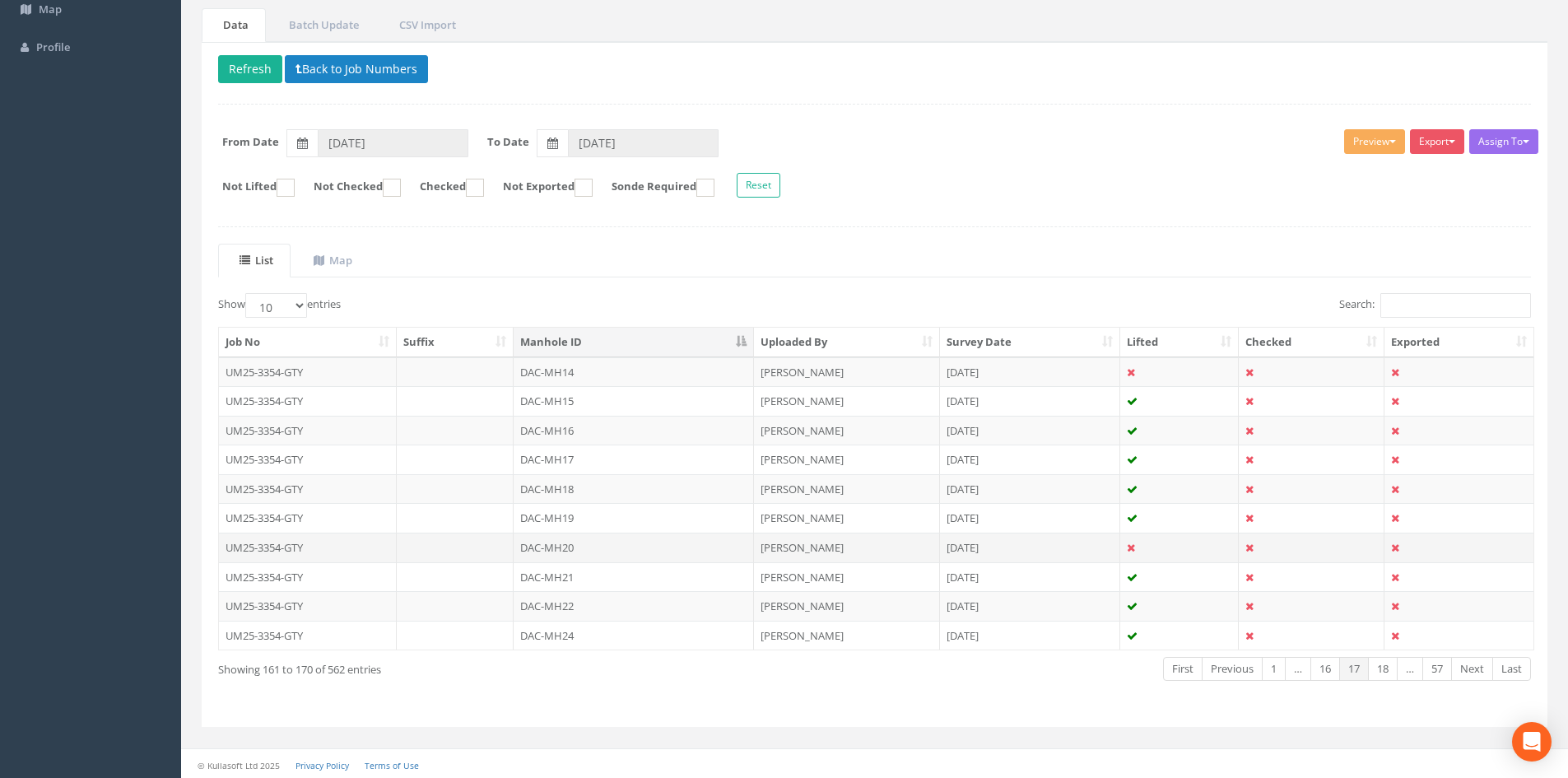
click at [563, 552] on td "DAC-MH20" at bounding box center [633, 546] width 240 height 29
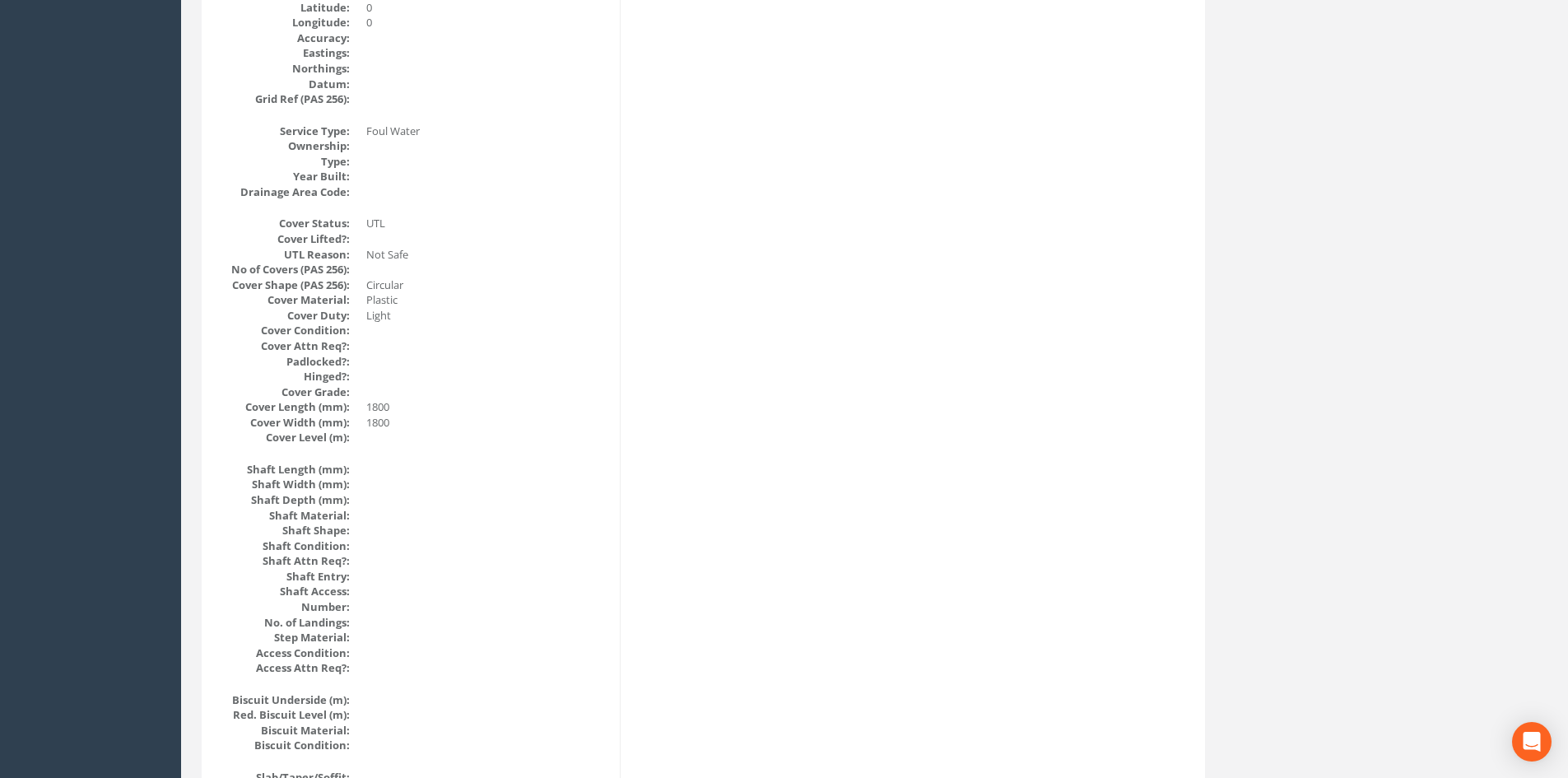
scroll to position [0, 0]
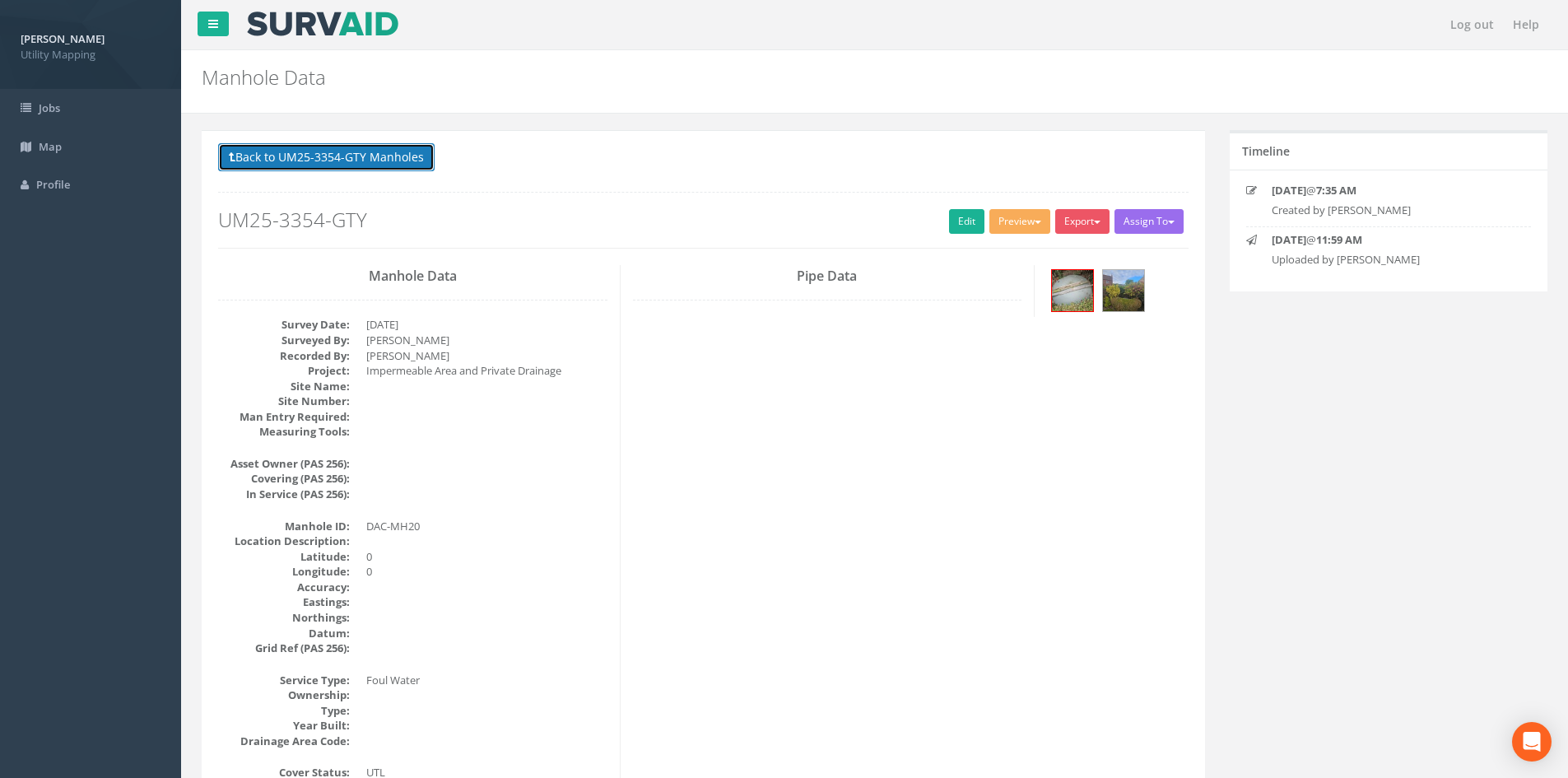
click at [379, 147] on button "Back to UM25-3354-GTY Manholes" at bounding box center [326, 157] width 216 height 28
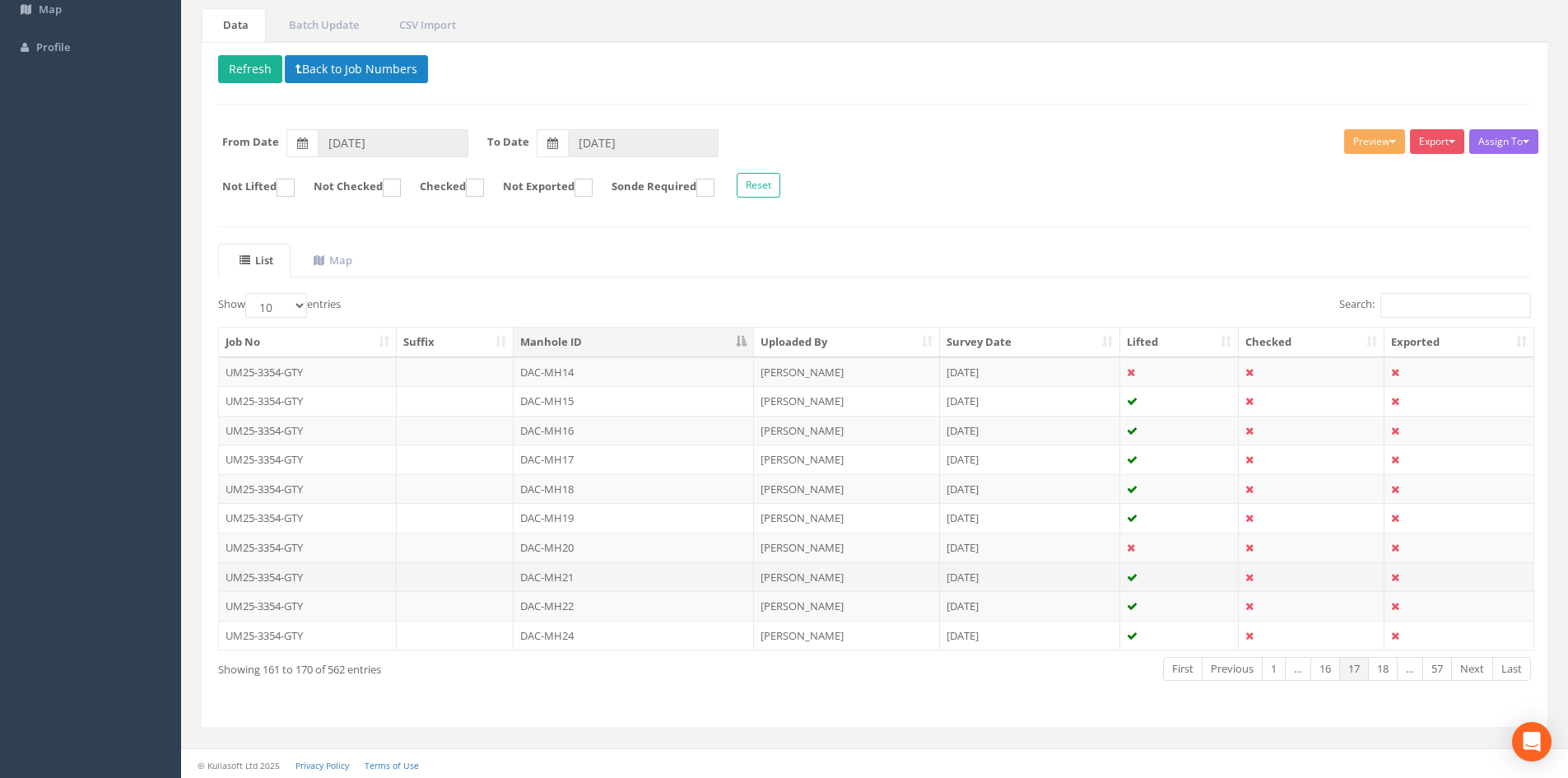
scroll to position [140, 0]
click at [598, 574] on td "DAC-MH21" at bounding box center [633, 574] width 240 height 29
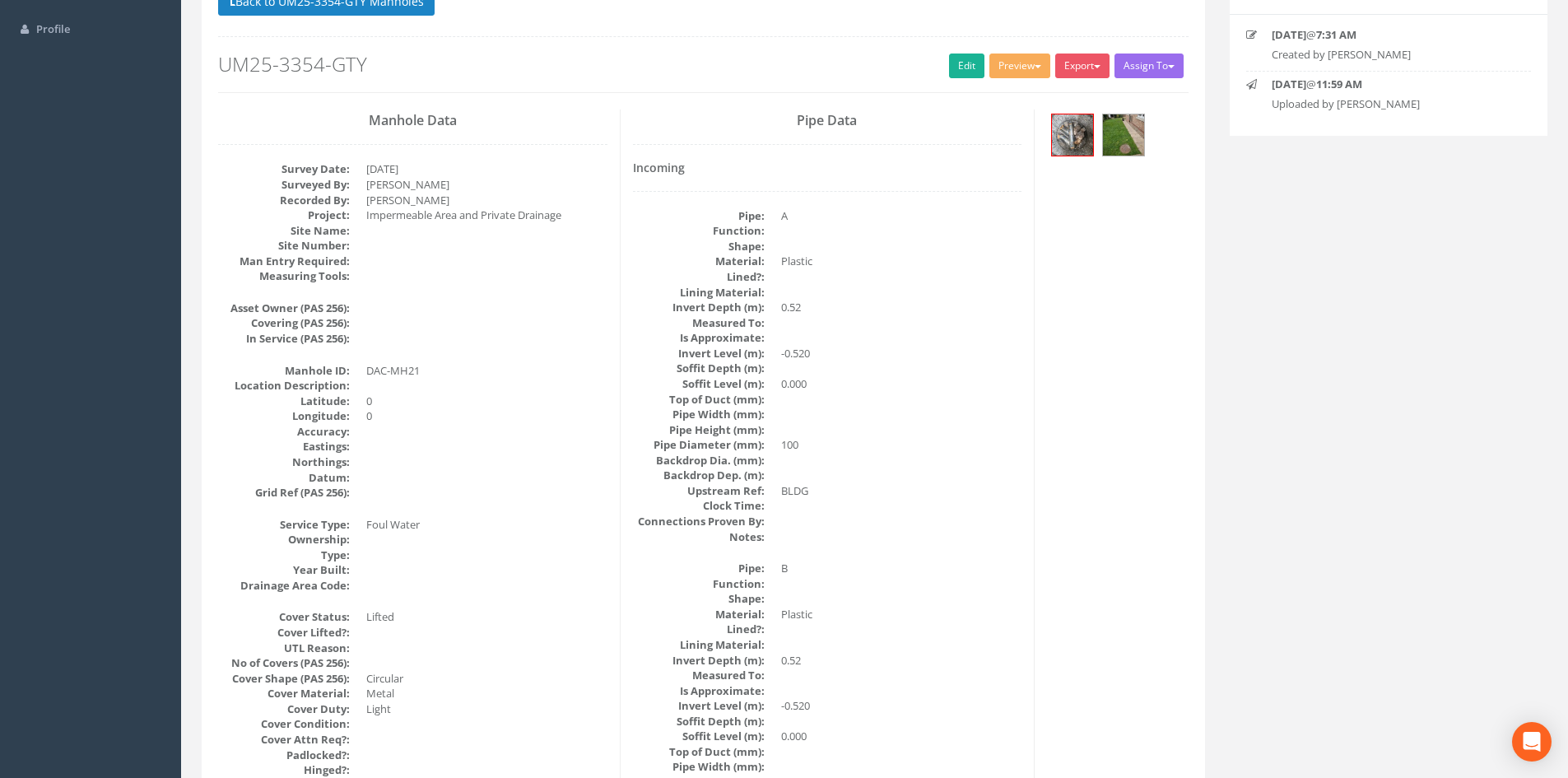
scroll to position [0, 0]
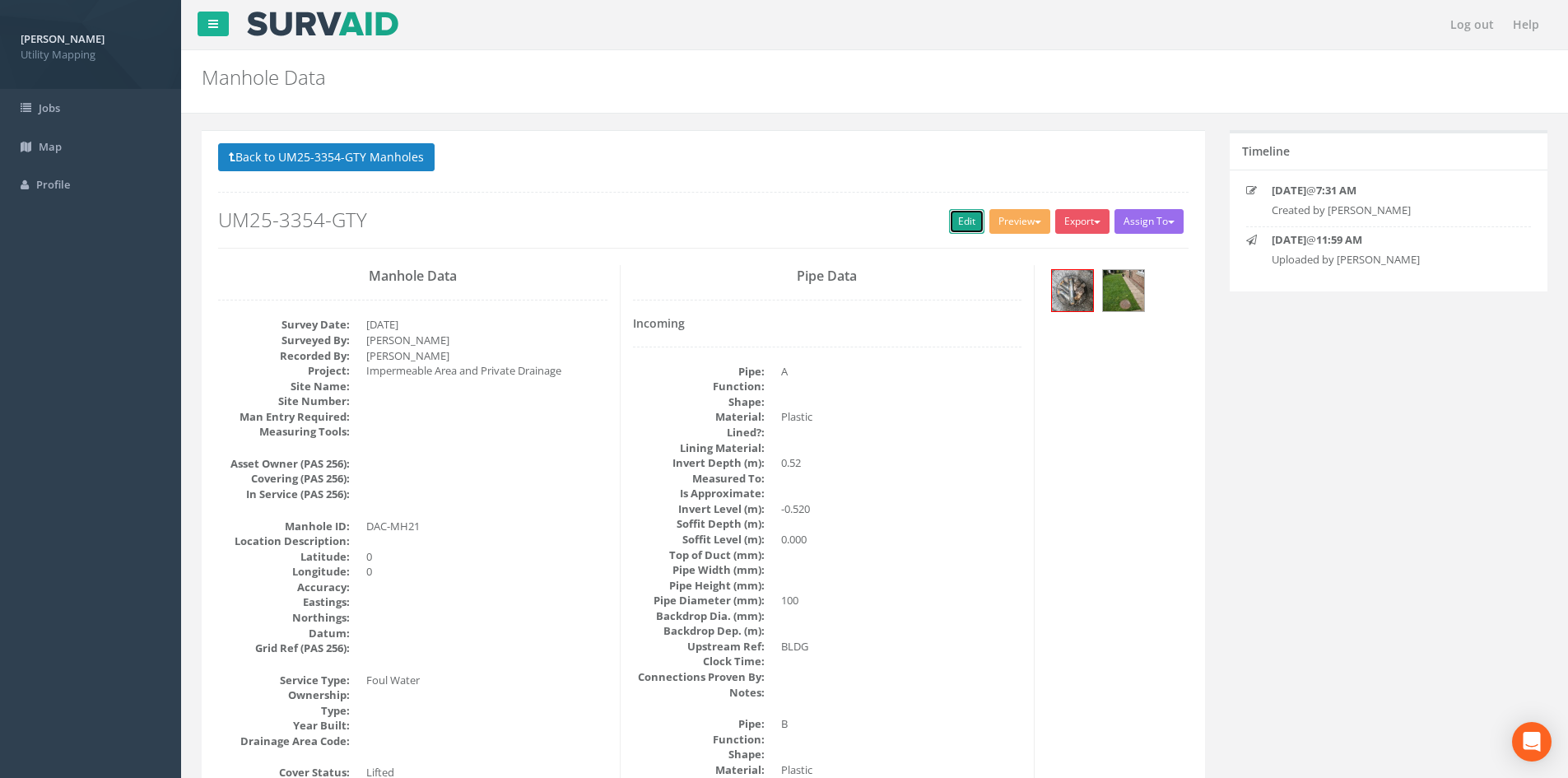
click at [967, 216] on link "Edit" at bounding box center [967, 221] width 35 height 24
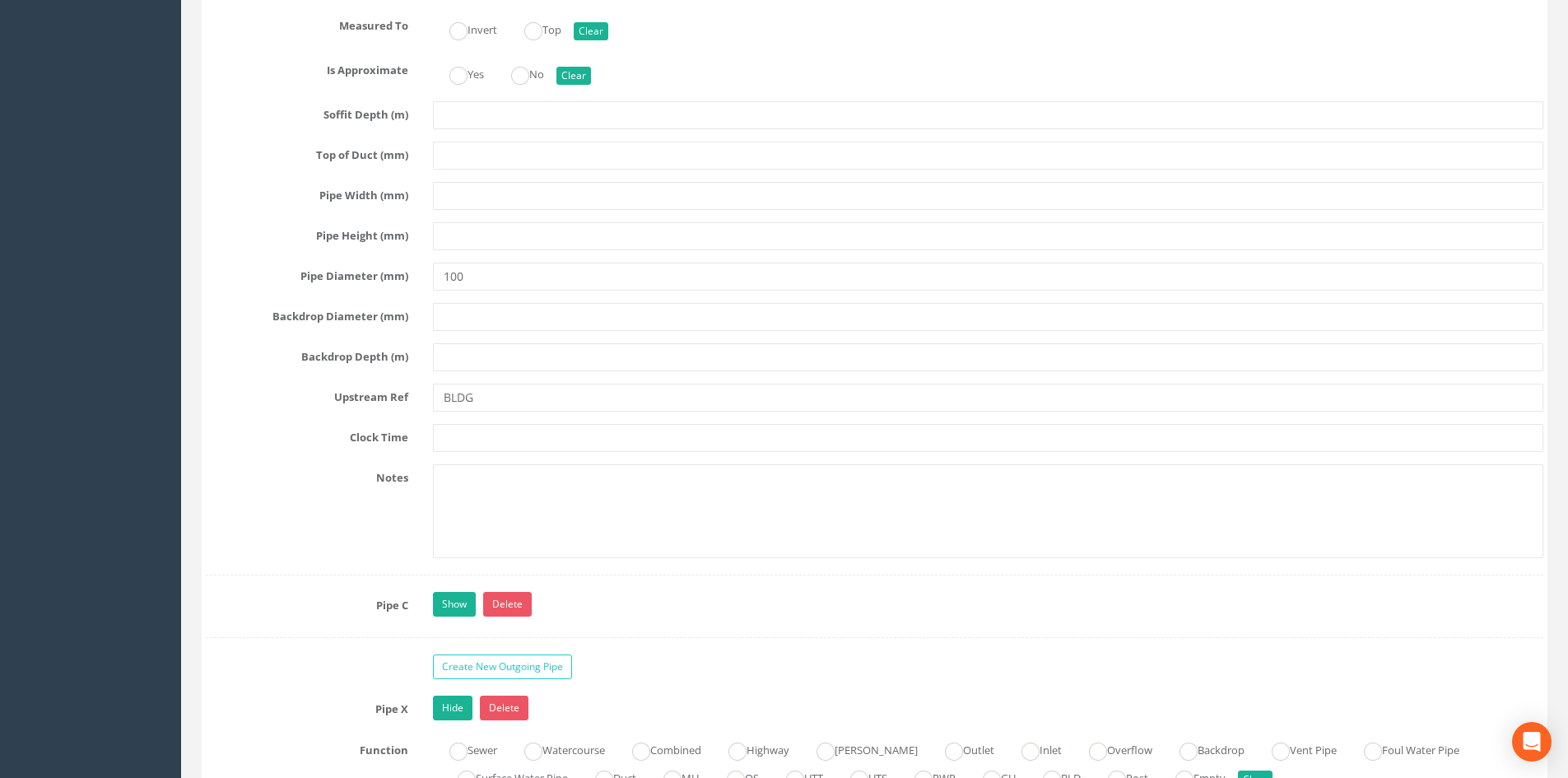
scroll to position [4388, 0]
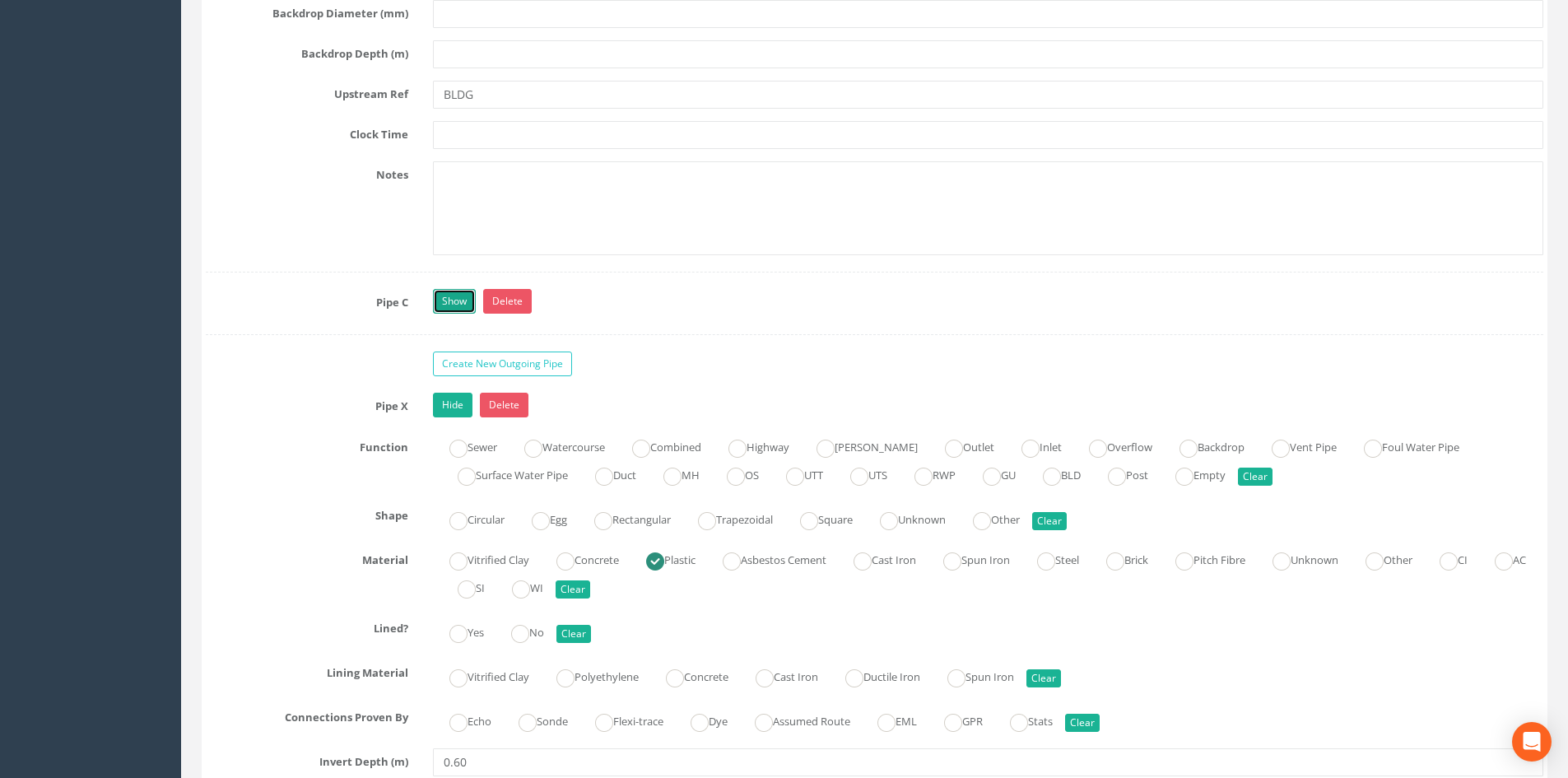
click at [455, 294] on link "Show" at bounding box center [454, 301] width 43 height 24
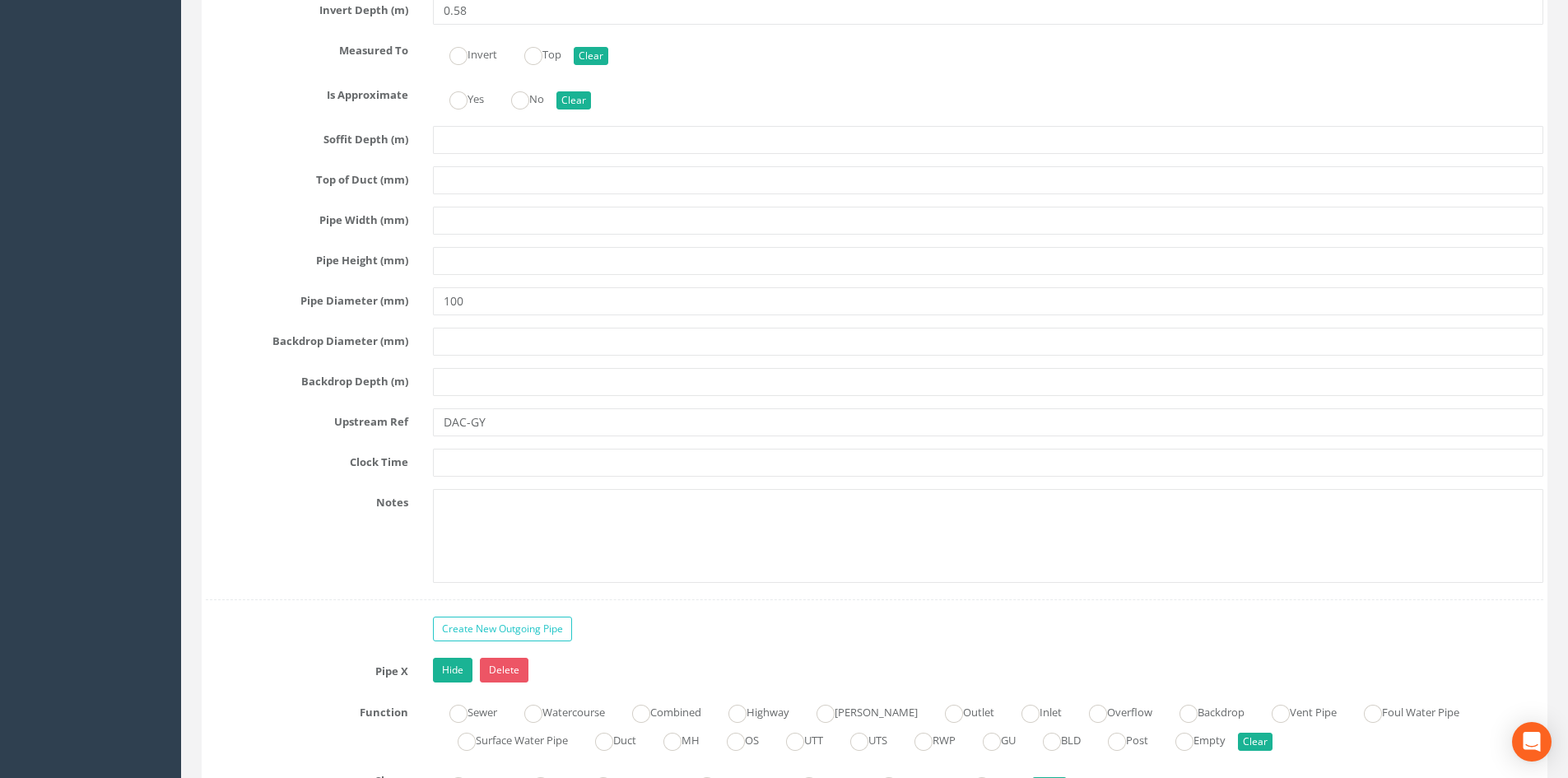
scroll to position [5075, 0]
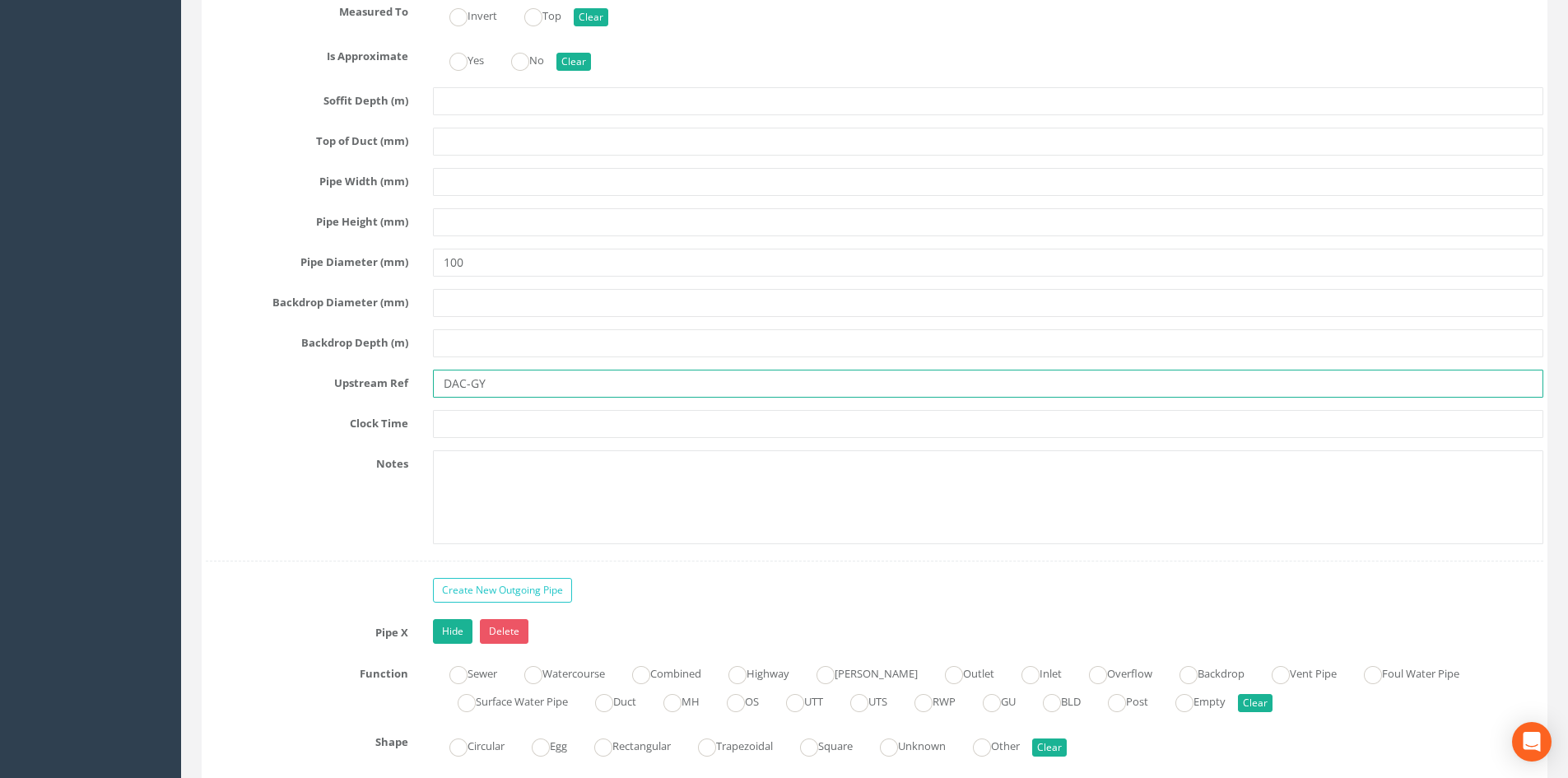
click at [556, 385] on input "DAC-GY" at bounding box center [988, 383] width 1110 height 28
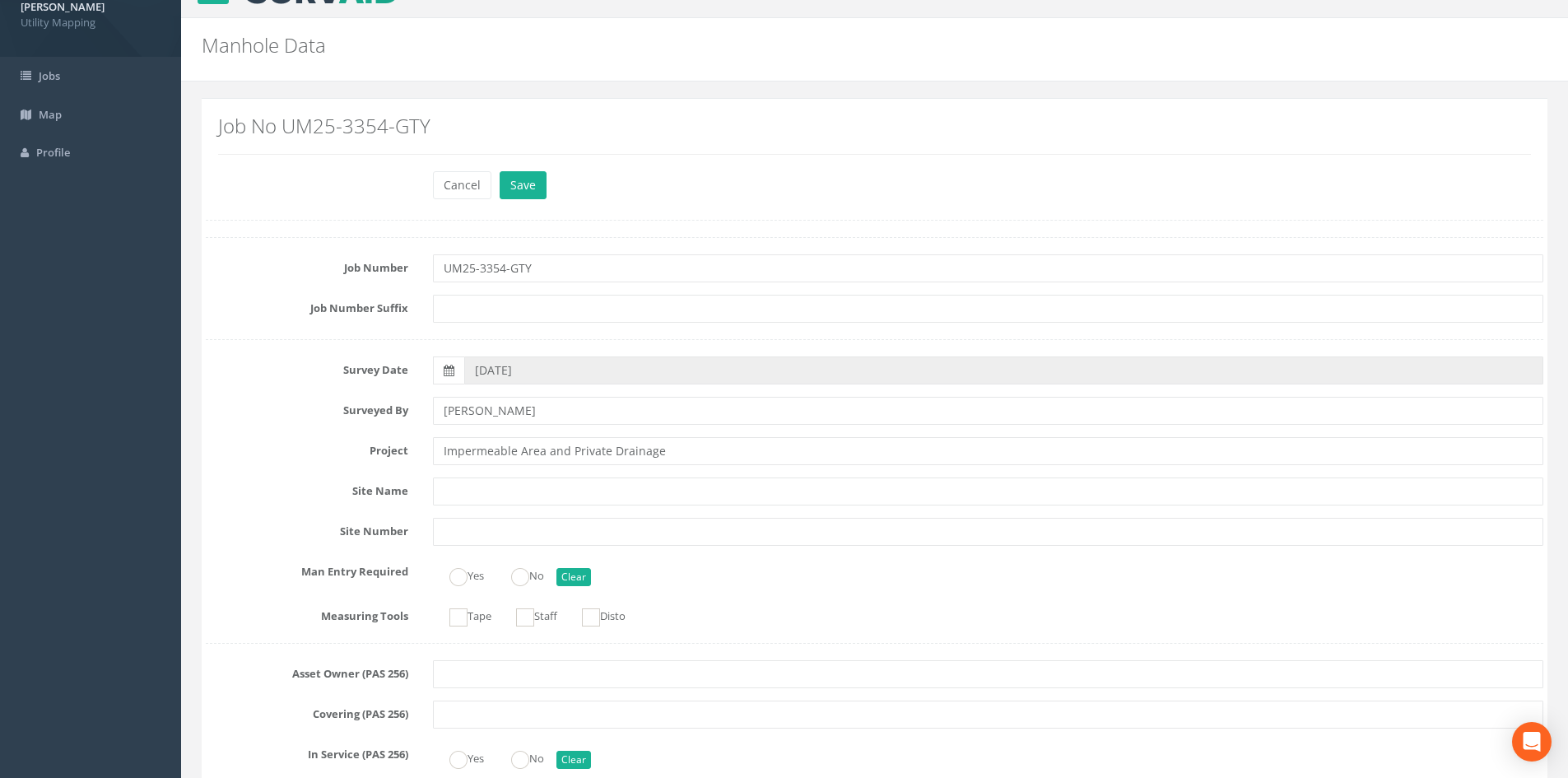
scroll to position [0, 0]
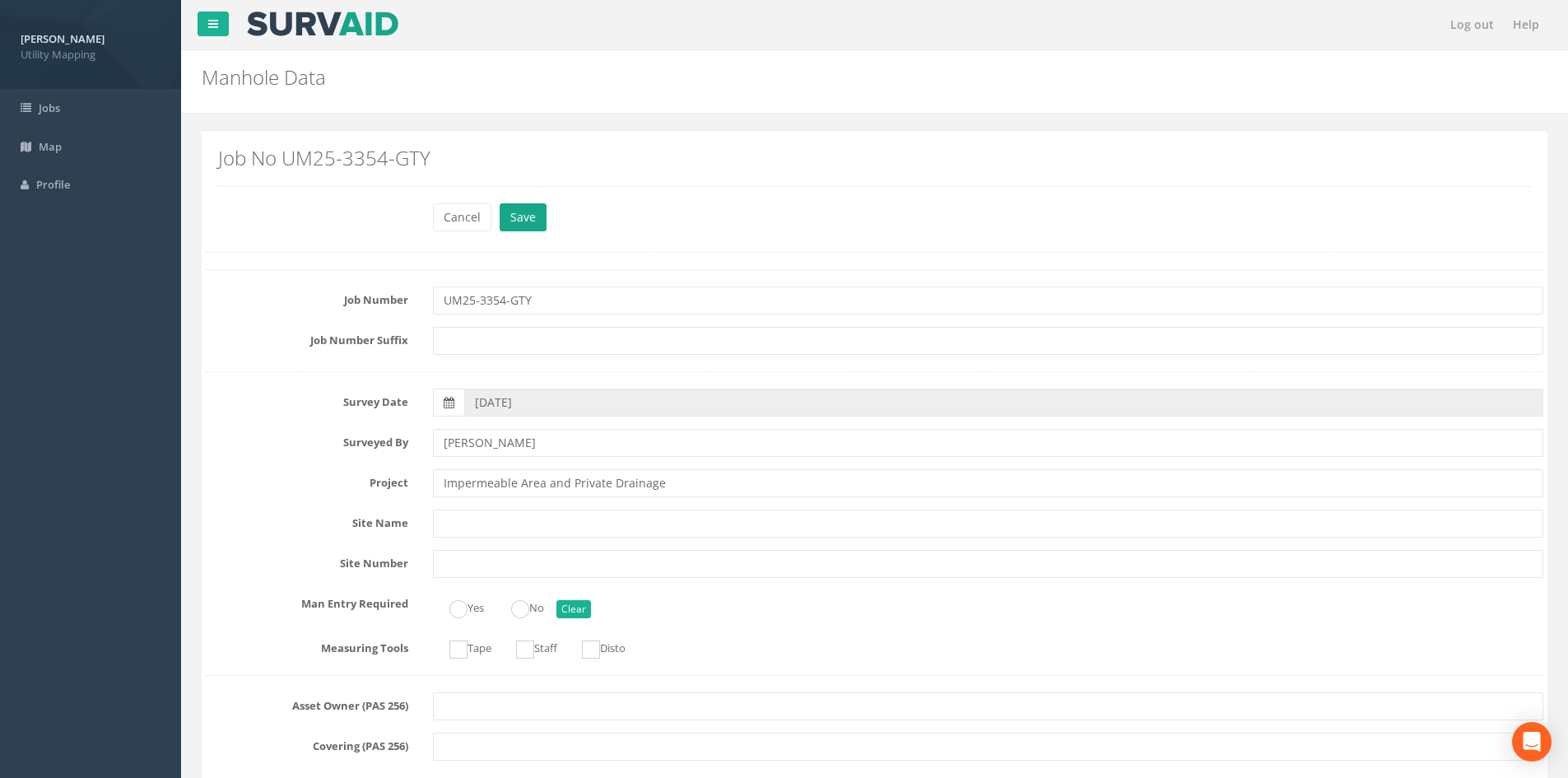
type input "DAC-GY16"
click at [533, 212] on button "Save" at bounding box center [523, 216] width 47 height 28
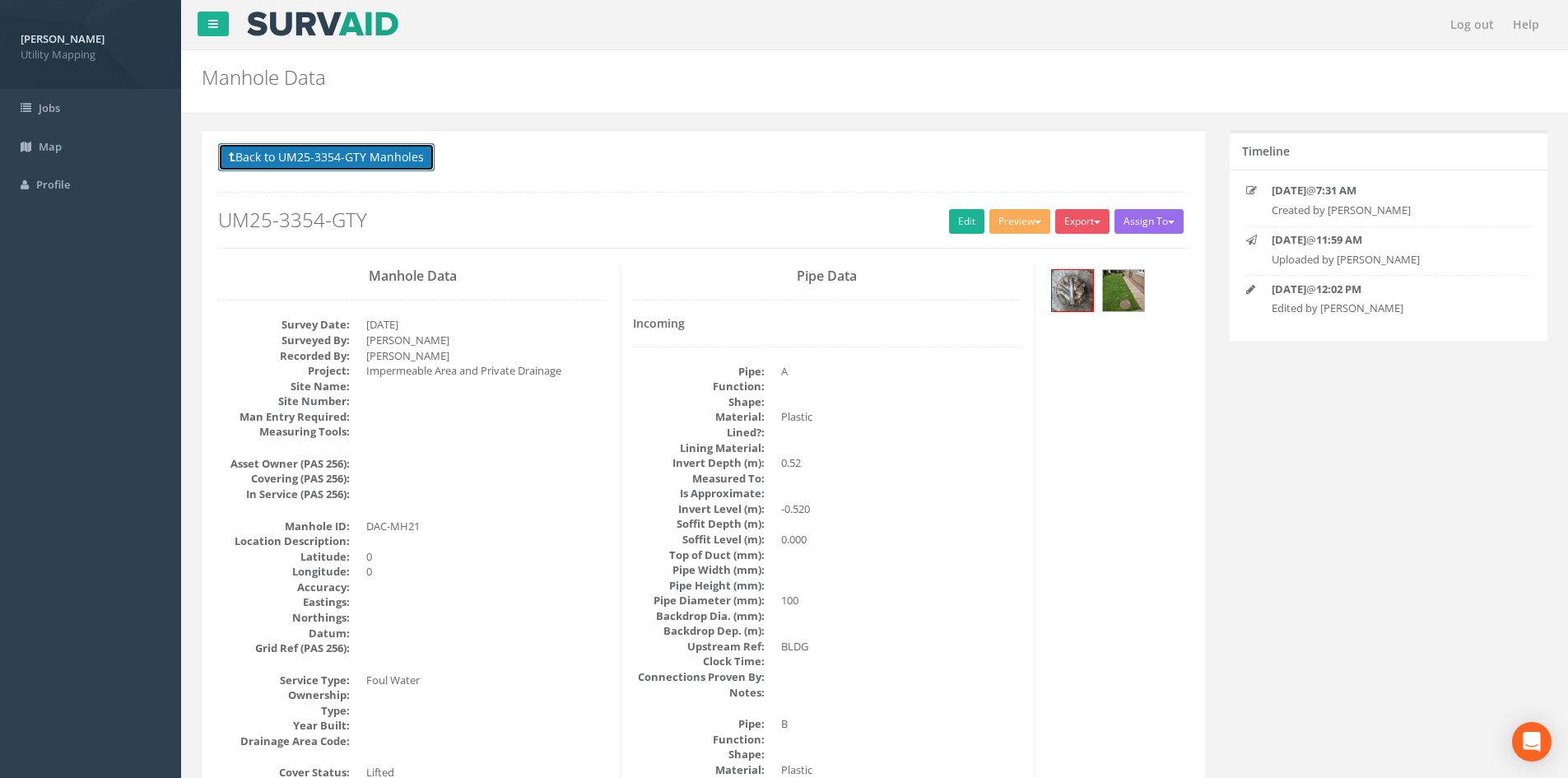
click at [339, 143] on button "Back to UM25-3354-GTY Manholes" at bounding box center [326, 157] width 216 height 28
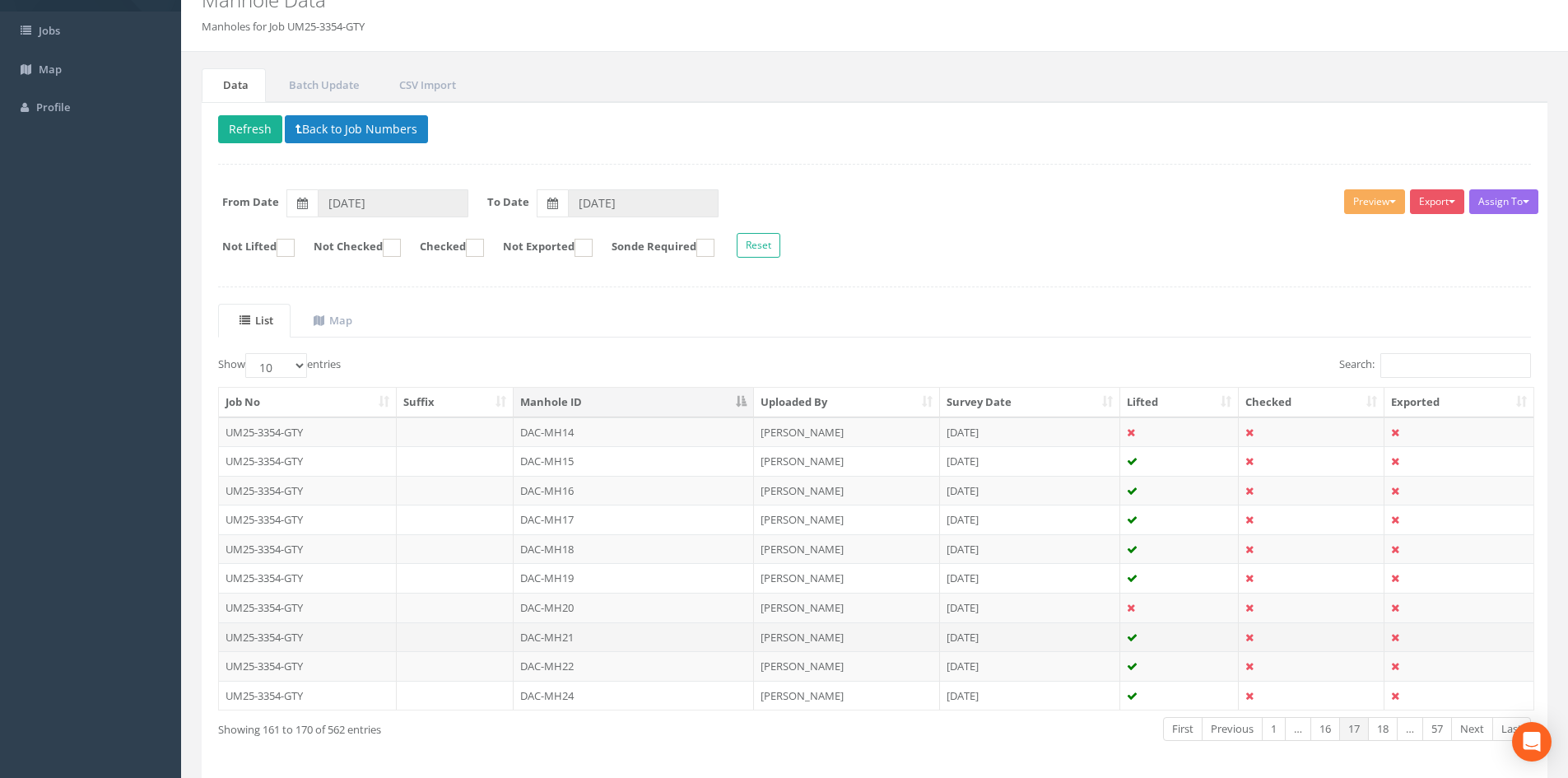
scroll to position [137, 0]
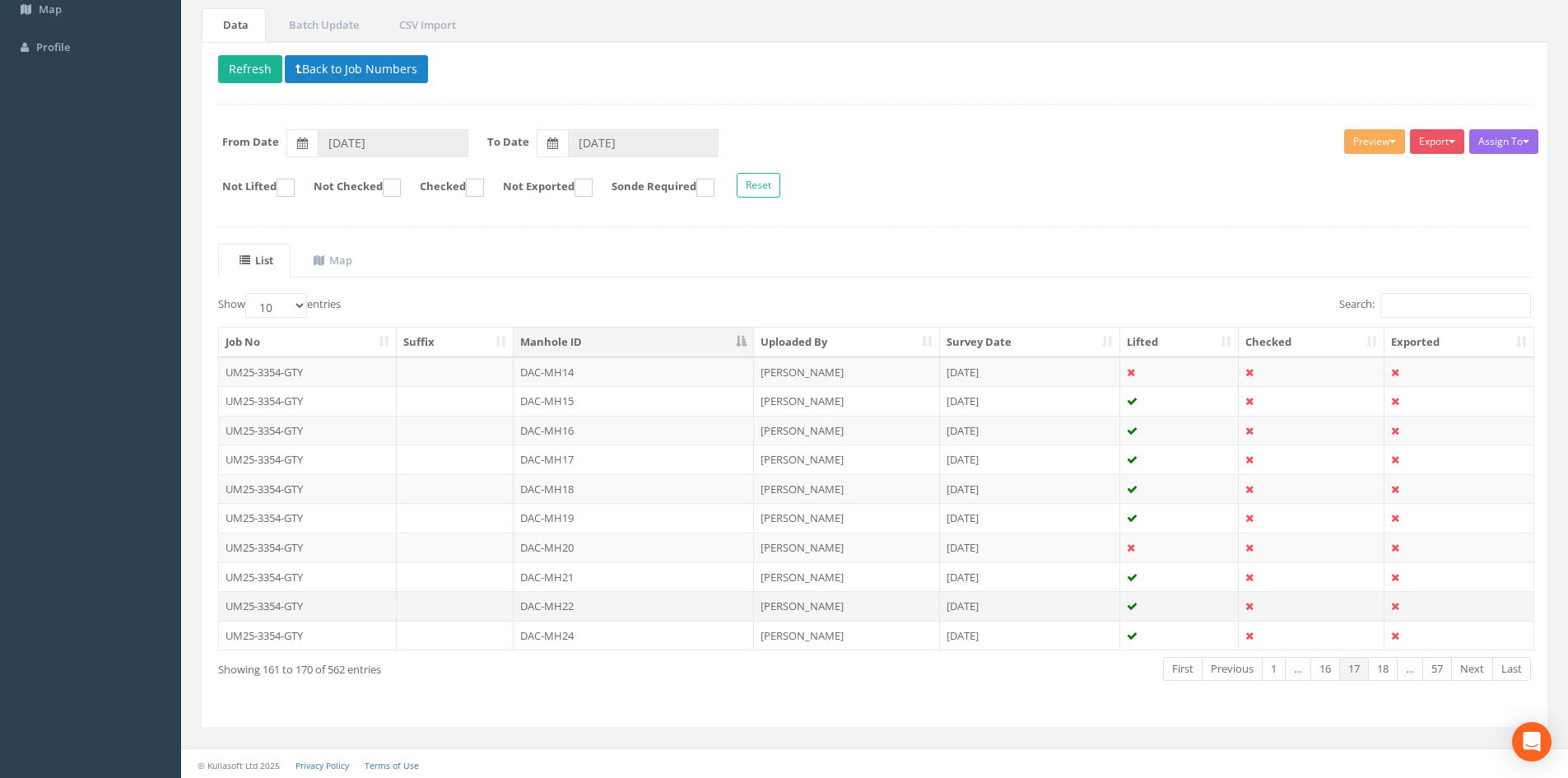
click at [568, 598] on td "DAC-MH22" at bounding box center [633, 605] width 240 height 29
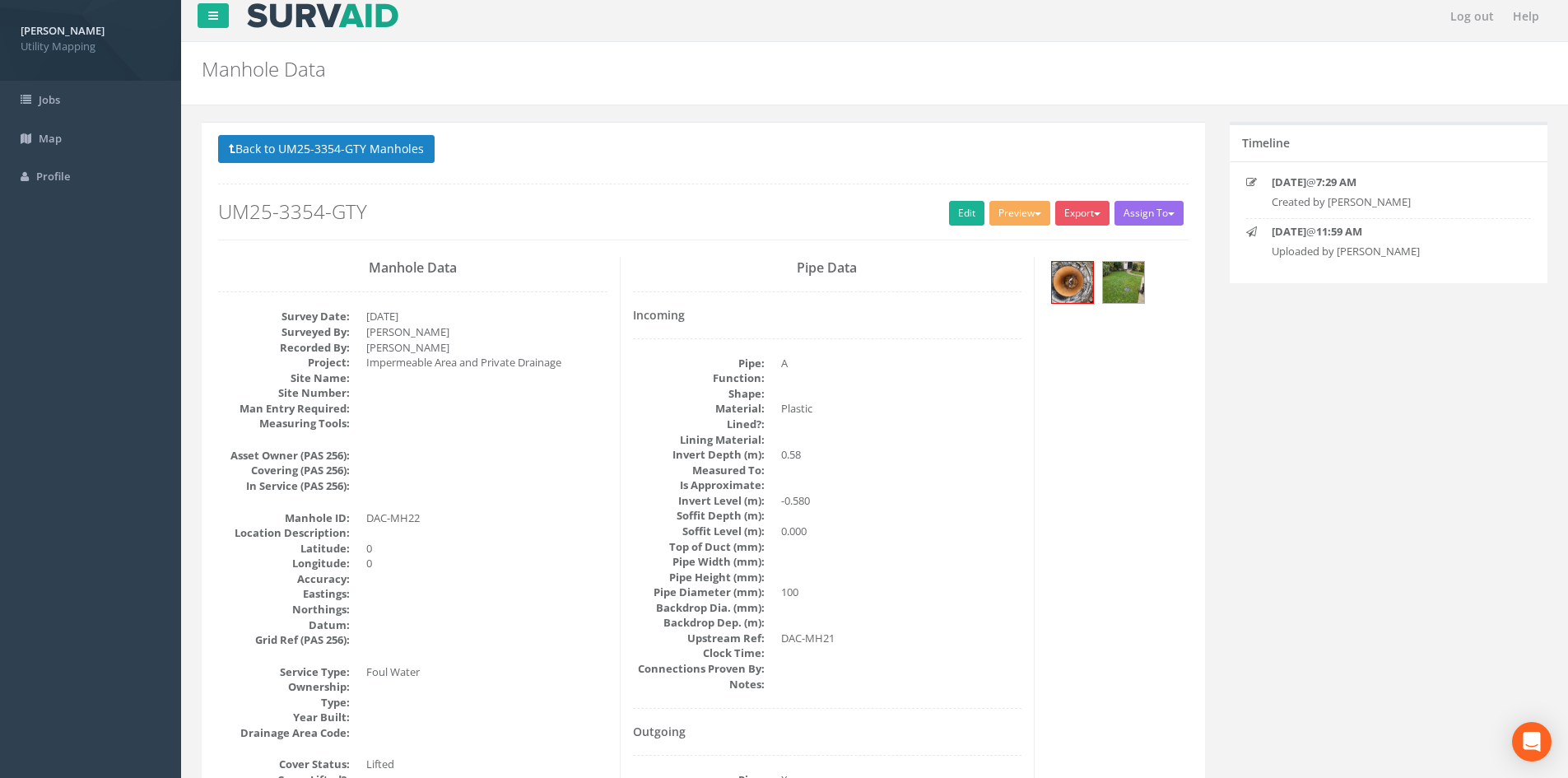
scroll to position [0, 0]
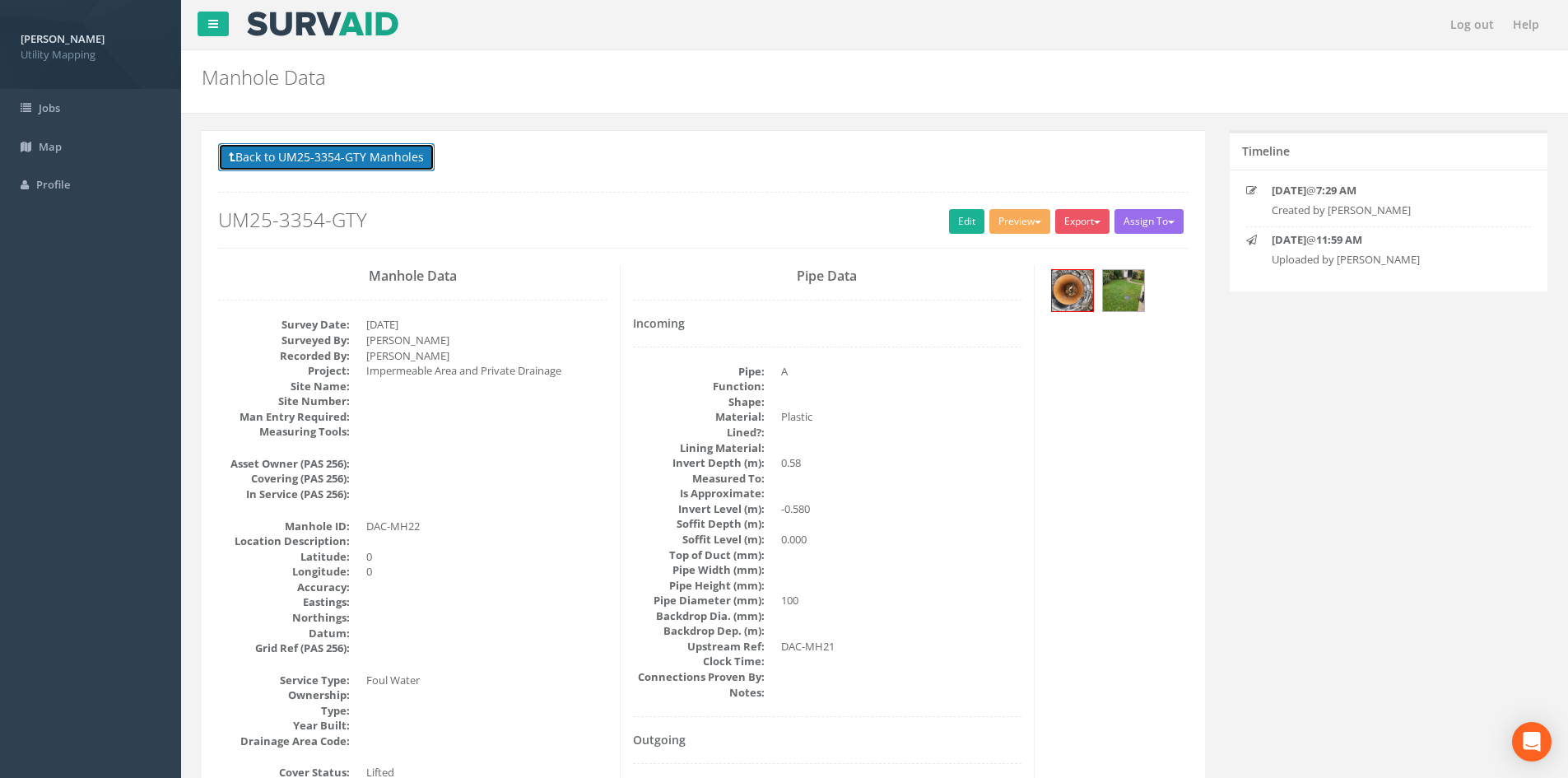
click at [397, 153] on button "Back to UM25-3354-GTY Manholes" at bounding box center [326, 157] width 216 height 28
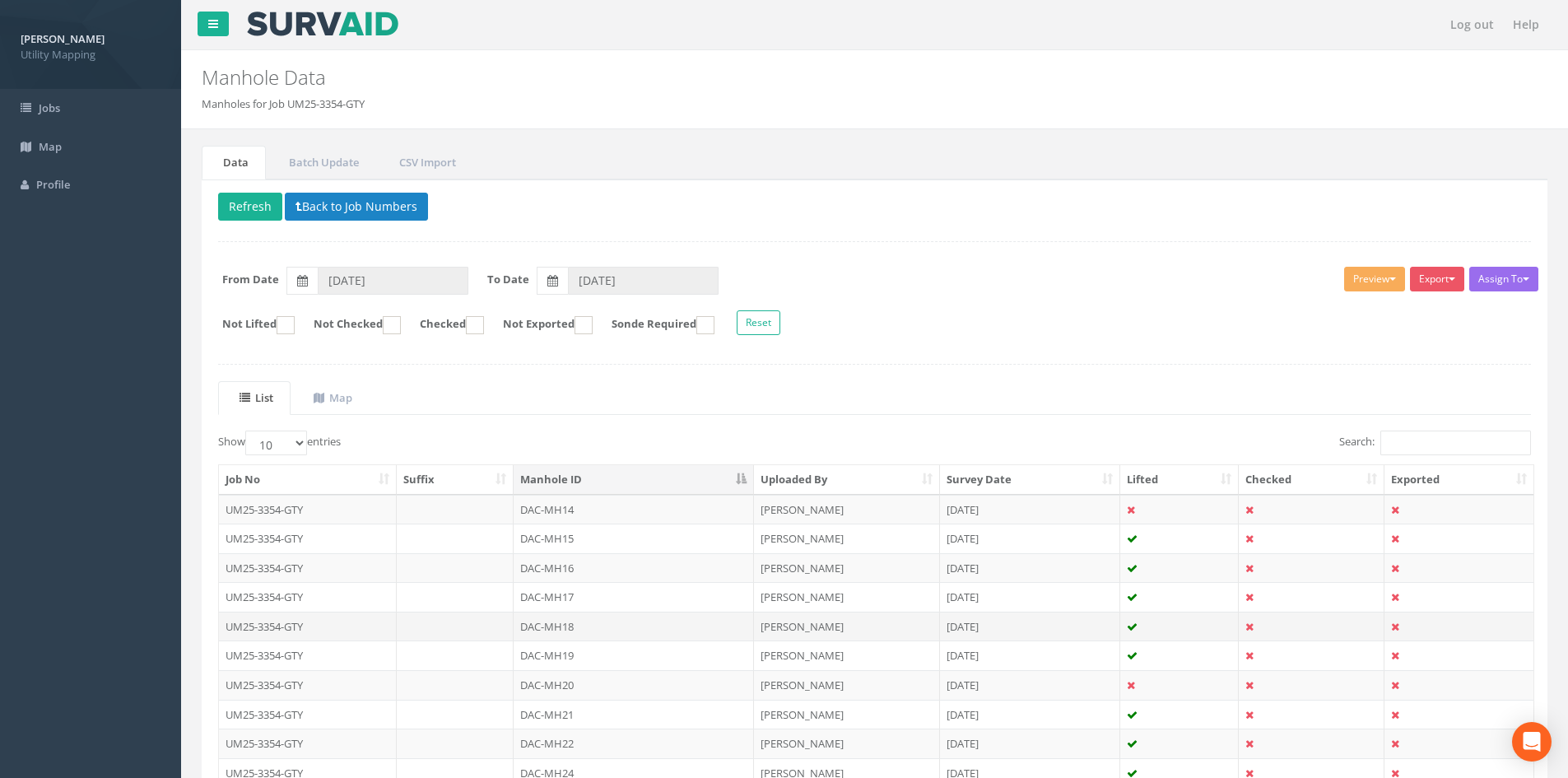
scroll to position [137, 0]
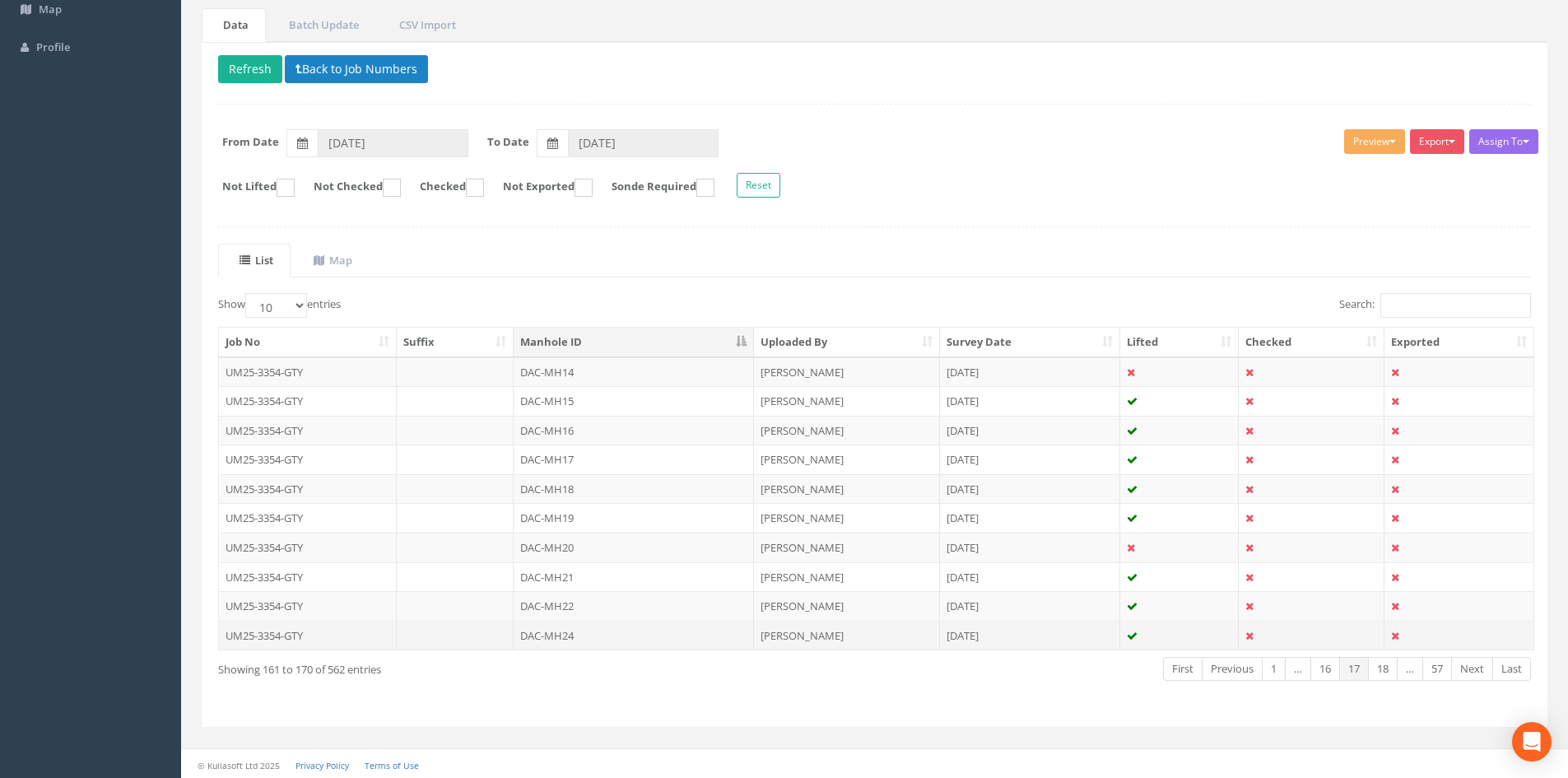
click at [639, 639] on td "DAC-MH24" at bounding box center [633, 635] width 240 height 29
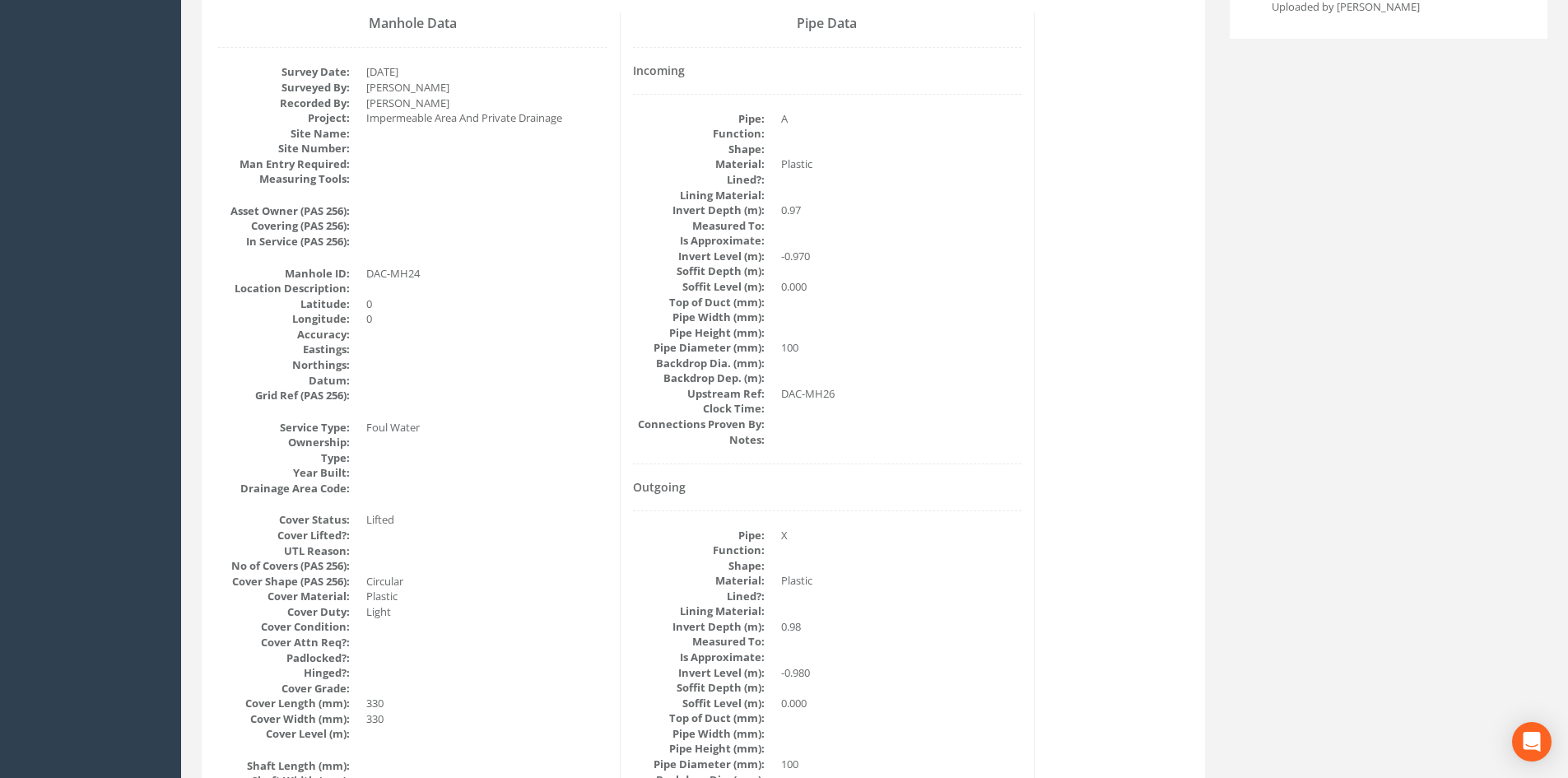
scroll to position [0, 0]
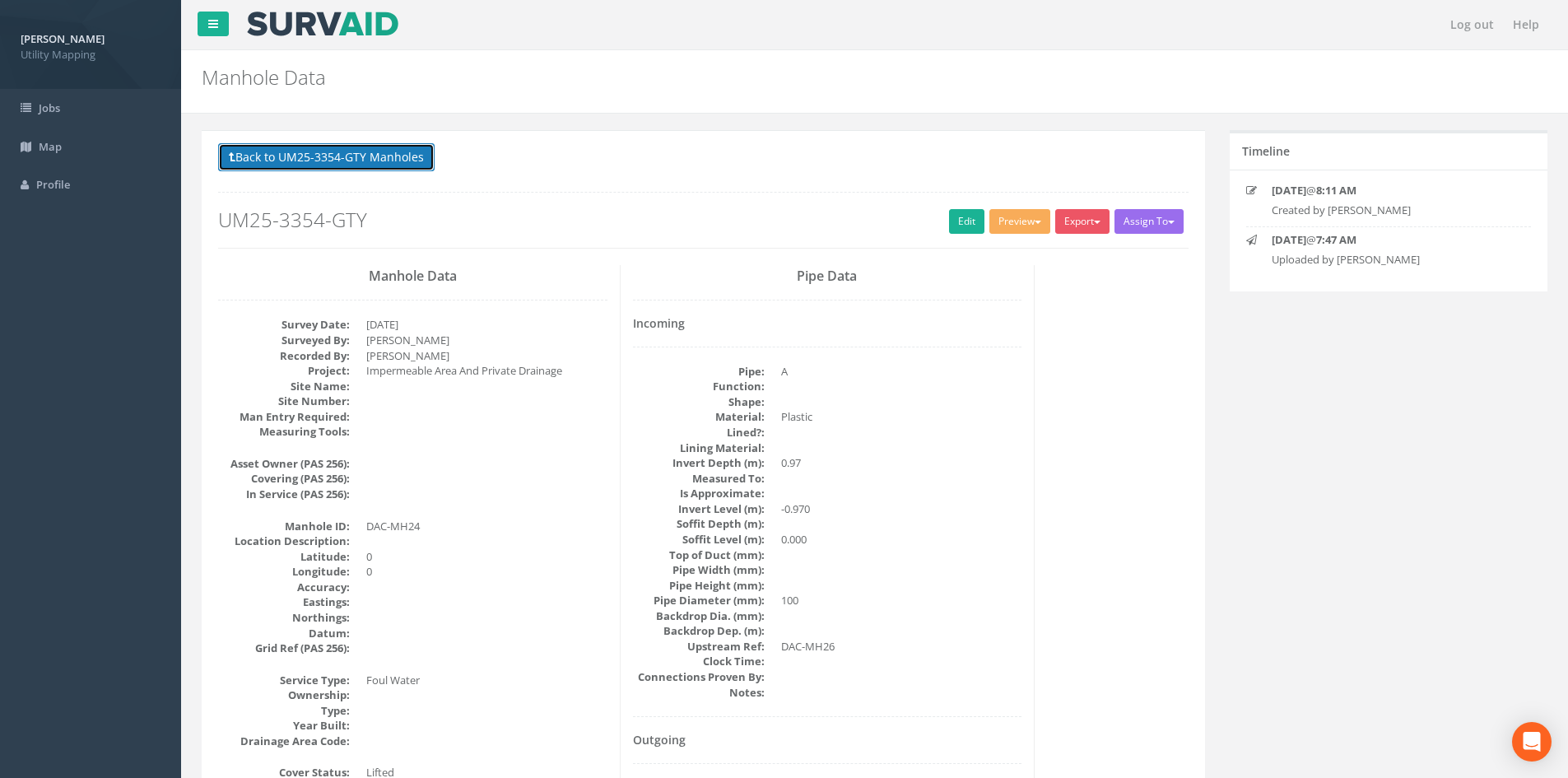
click at [390, 166] on button "Back to UM25-3354-GTY Manholes" at bounding box center [326, 157] width 216 height 28
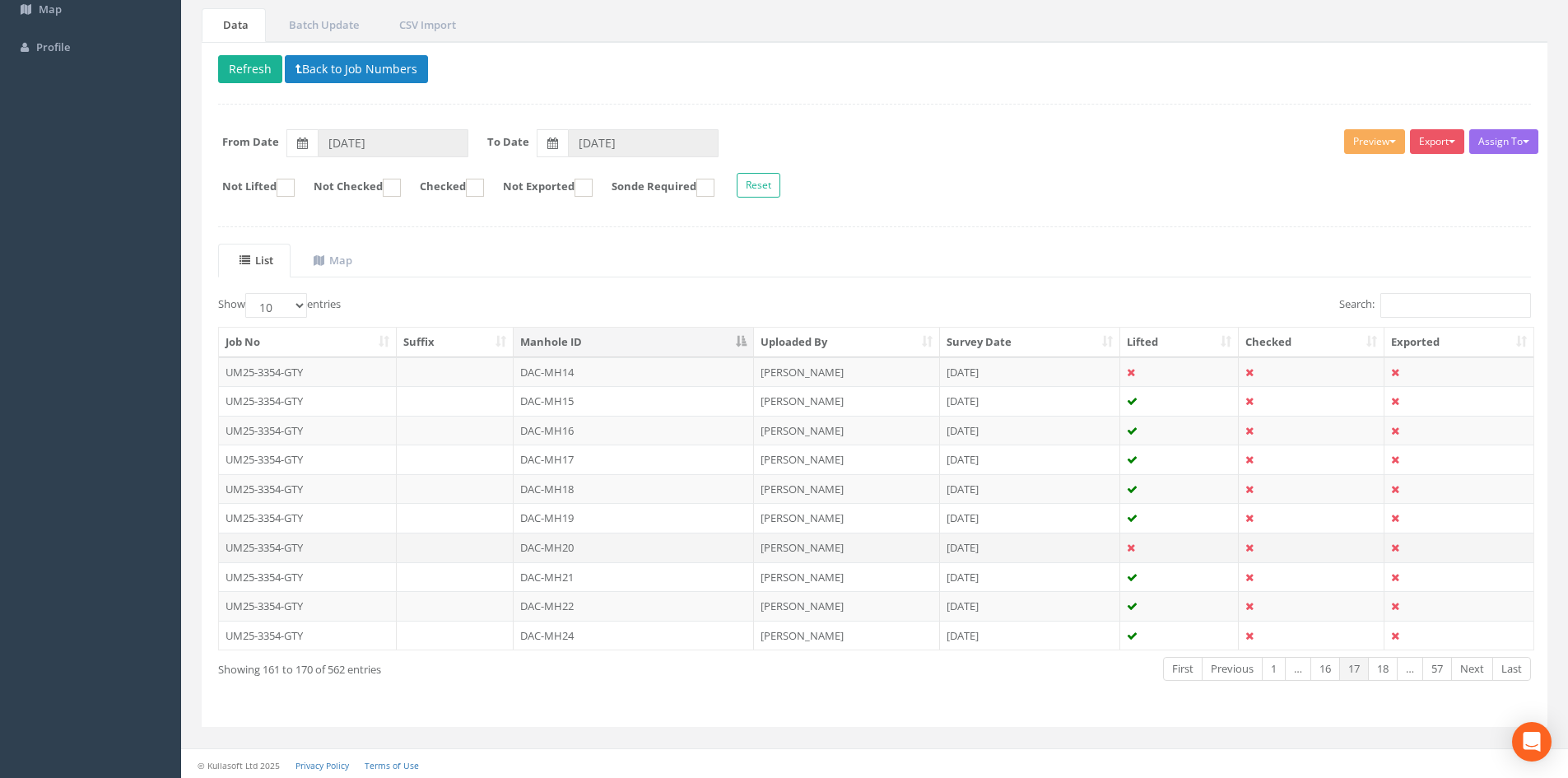
scroll to position [140, 0]
click at [1391, 672] on link "18" at bounding box center [1382, 666] width 29 height 24
click at [548, 371] on td "DAC-MH25" at bounding box center [633, 369] width 240 height 29
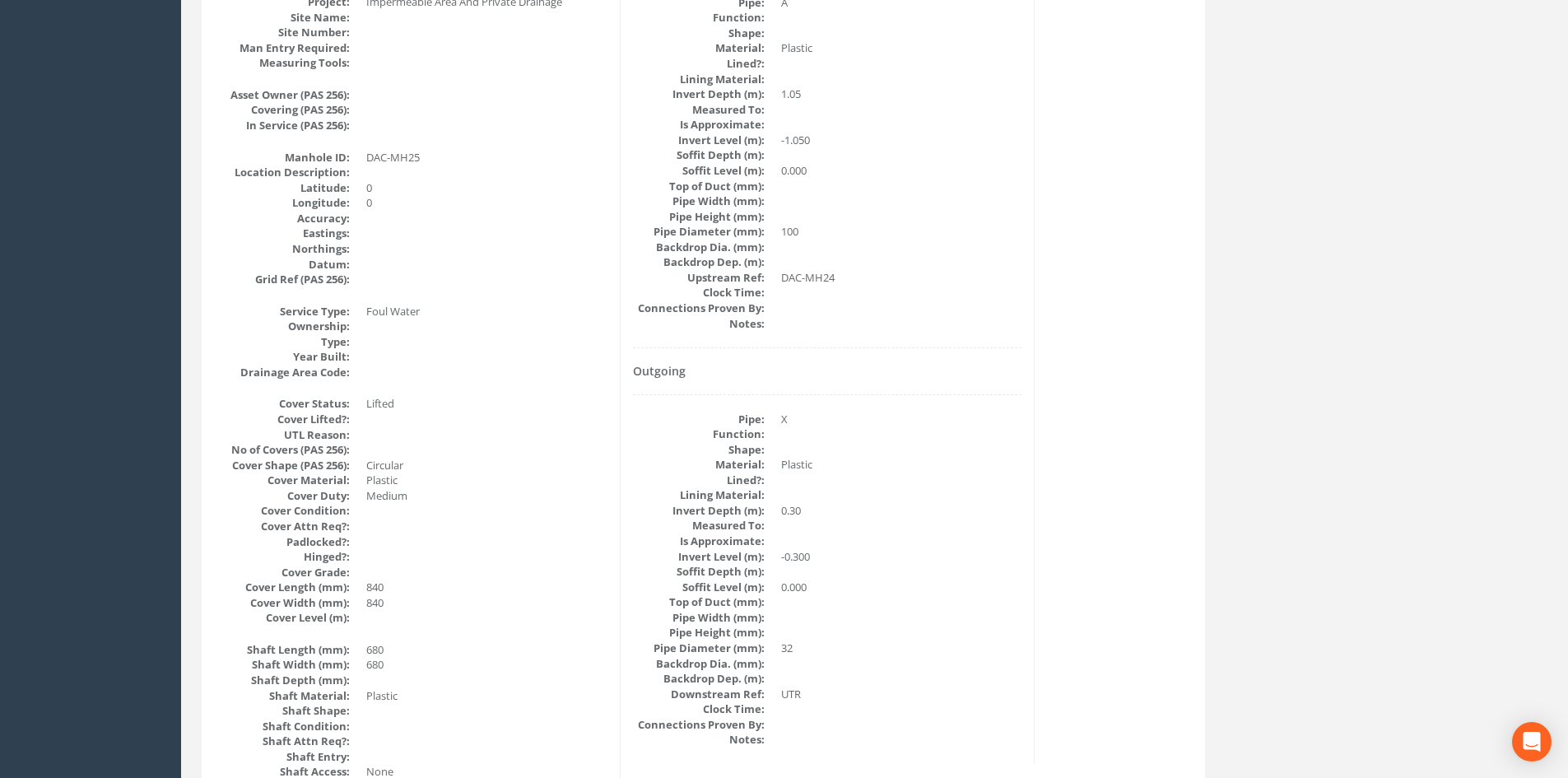
scroll to position [0, 0]
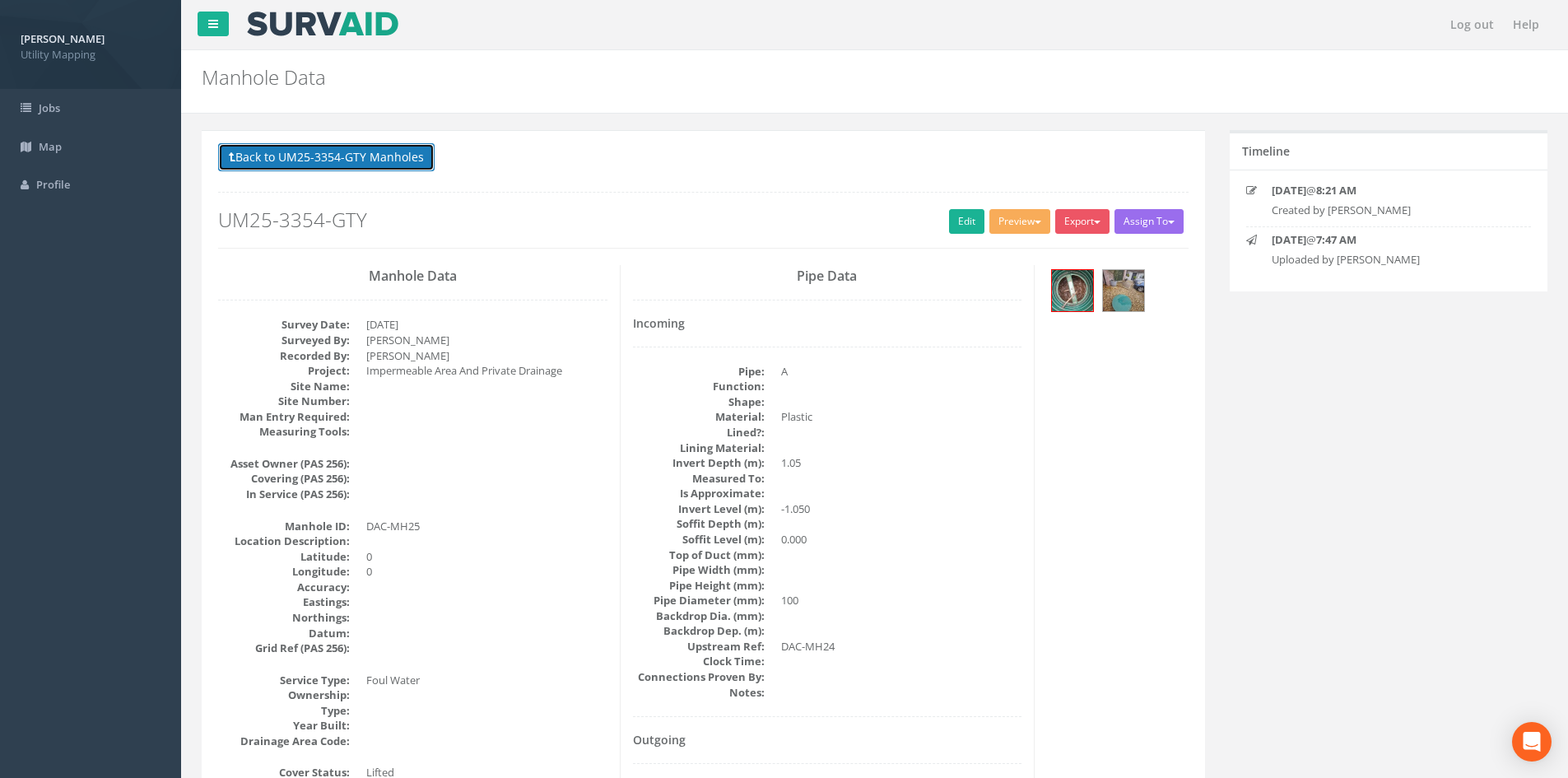
click at [375, 171] on button "Back to UM25-3354-GTY Manholes" at bounding box center [326, 157] width 216 height 28
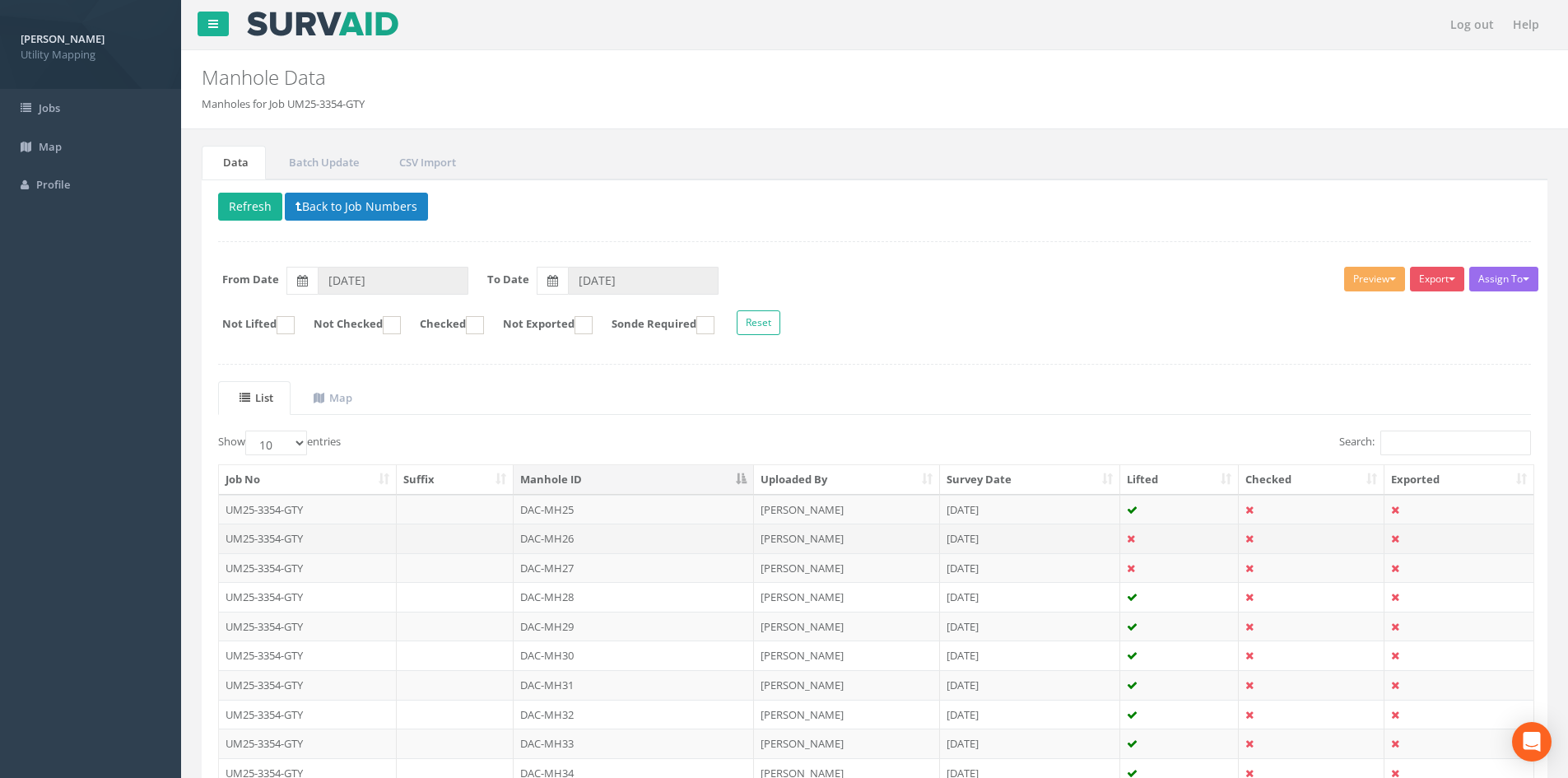
click at [567, 546] on td "DAC-MH26" at bounding box center [633, 538] width 240 height 29
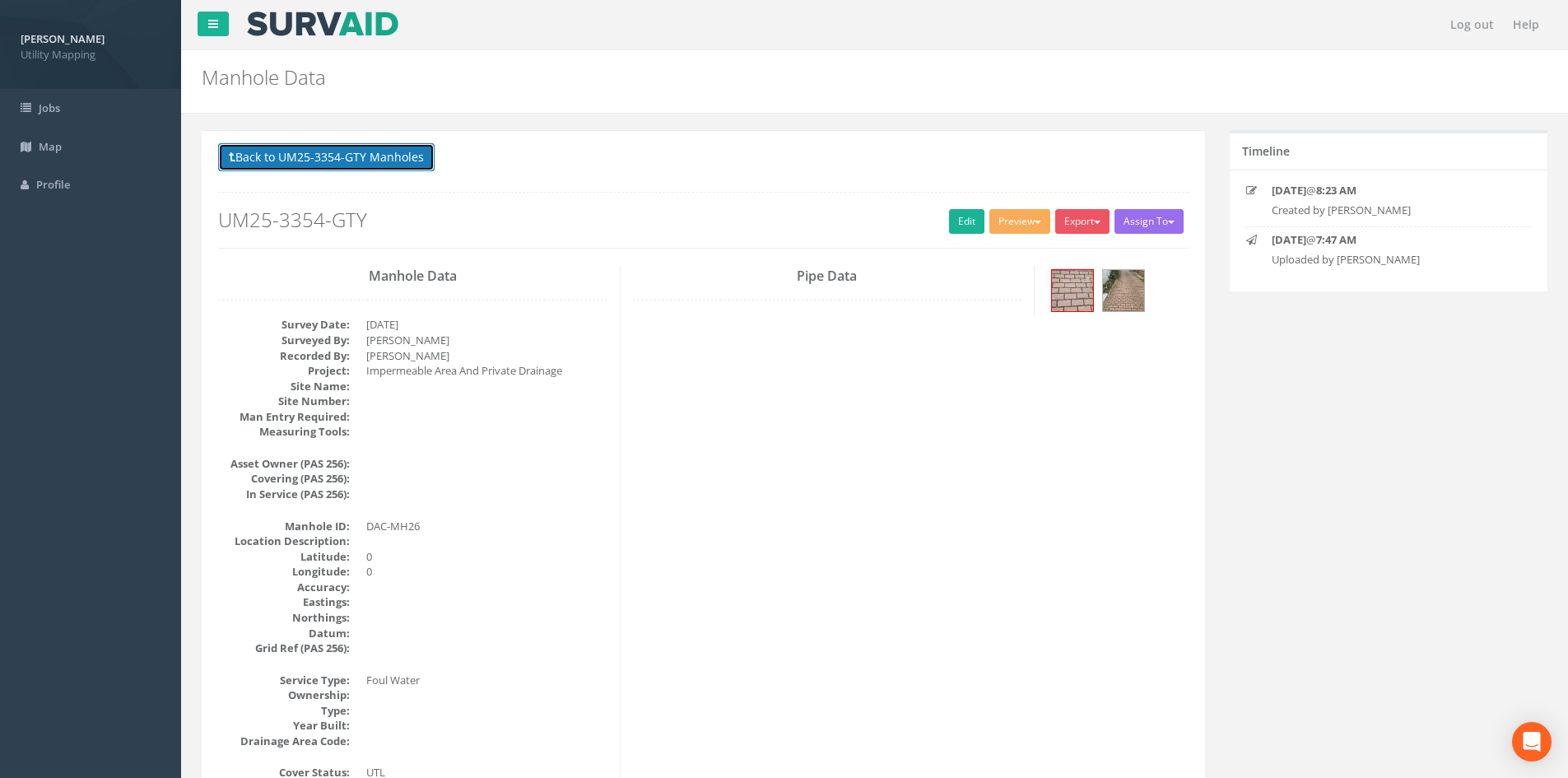
click at [403, 168] on button "Back to UM25-3354-GTY Manholes" at bounding box center [326, 157] width 216 height 28
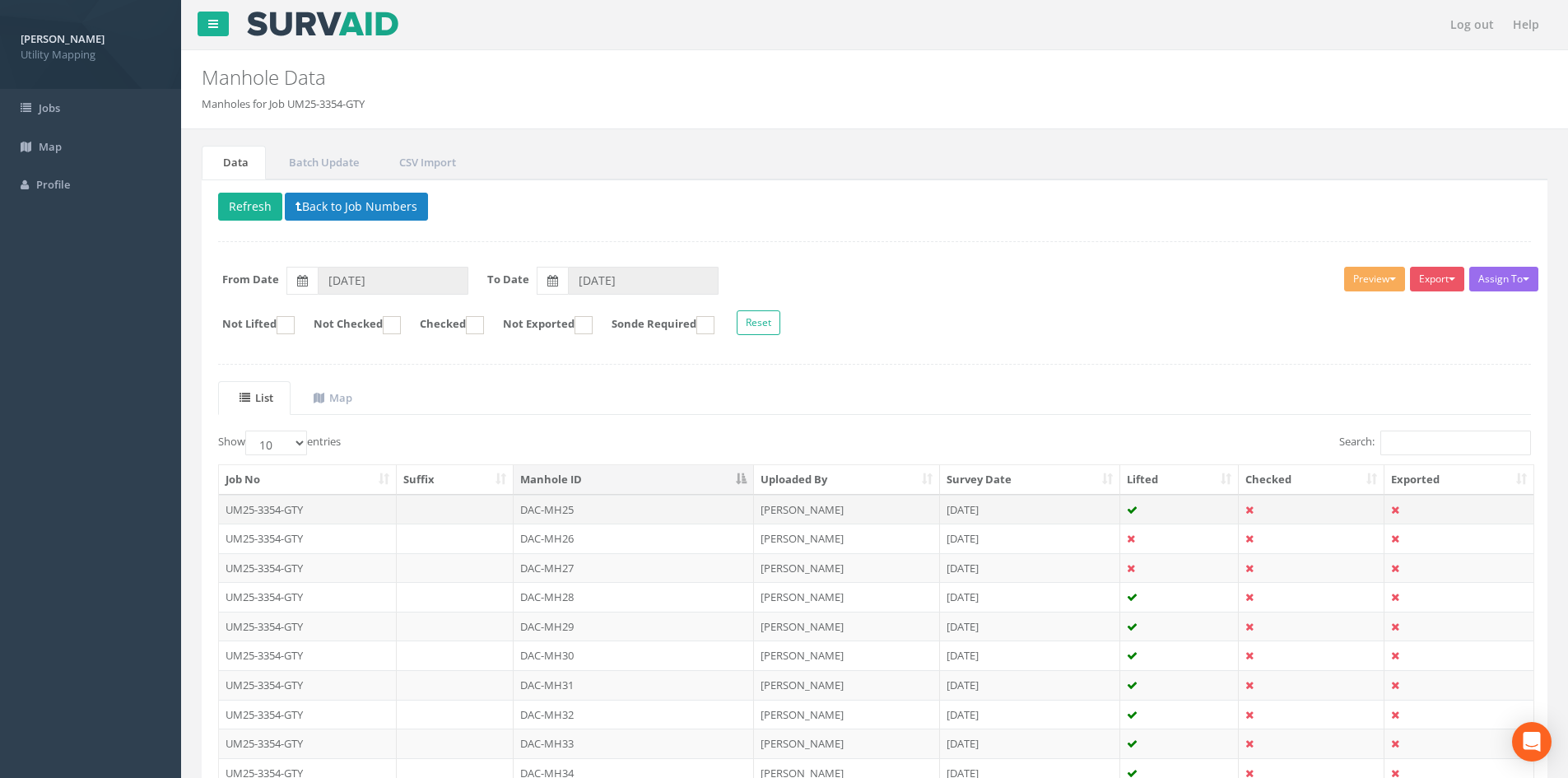
click at [579, 515] on td "DAC-MH25" at bounding box center [633, 509] width 240 height 29
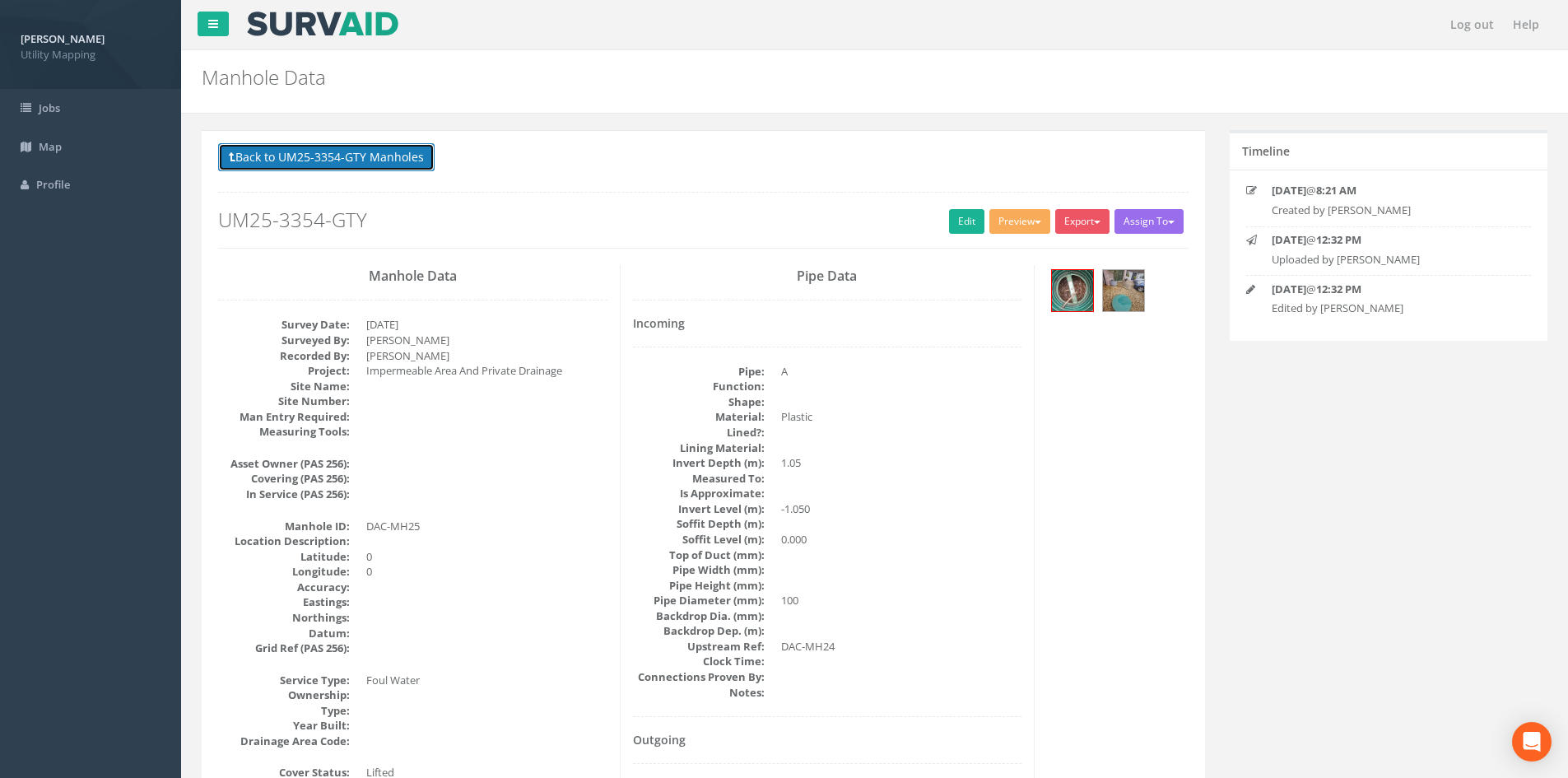
click at [363, 165] on button "Back to UM25-3354-GTY Manholes" at bounding box center [326, 157] width 216 height 28
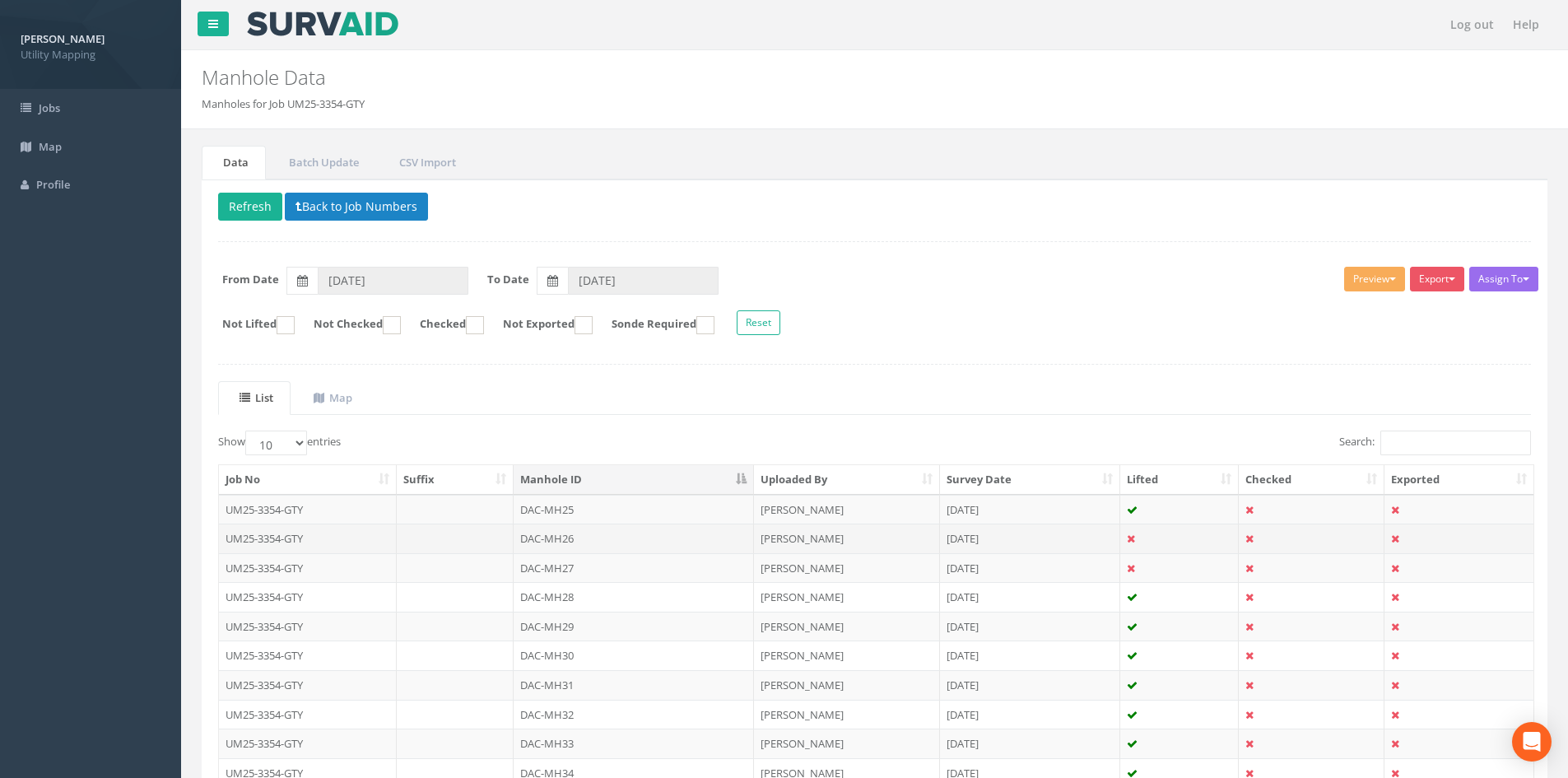
click at [627, 546] on td "DAC-MH26" at bounding box center [633, 538] width 240 height 29
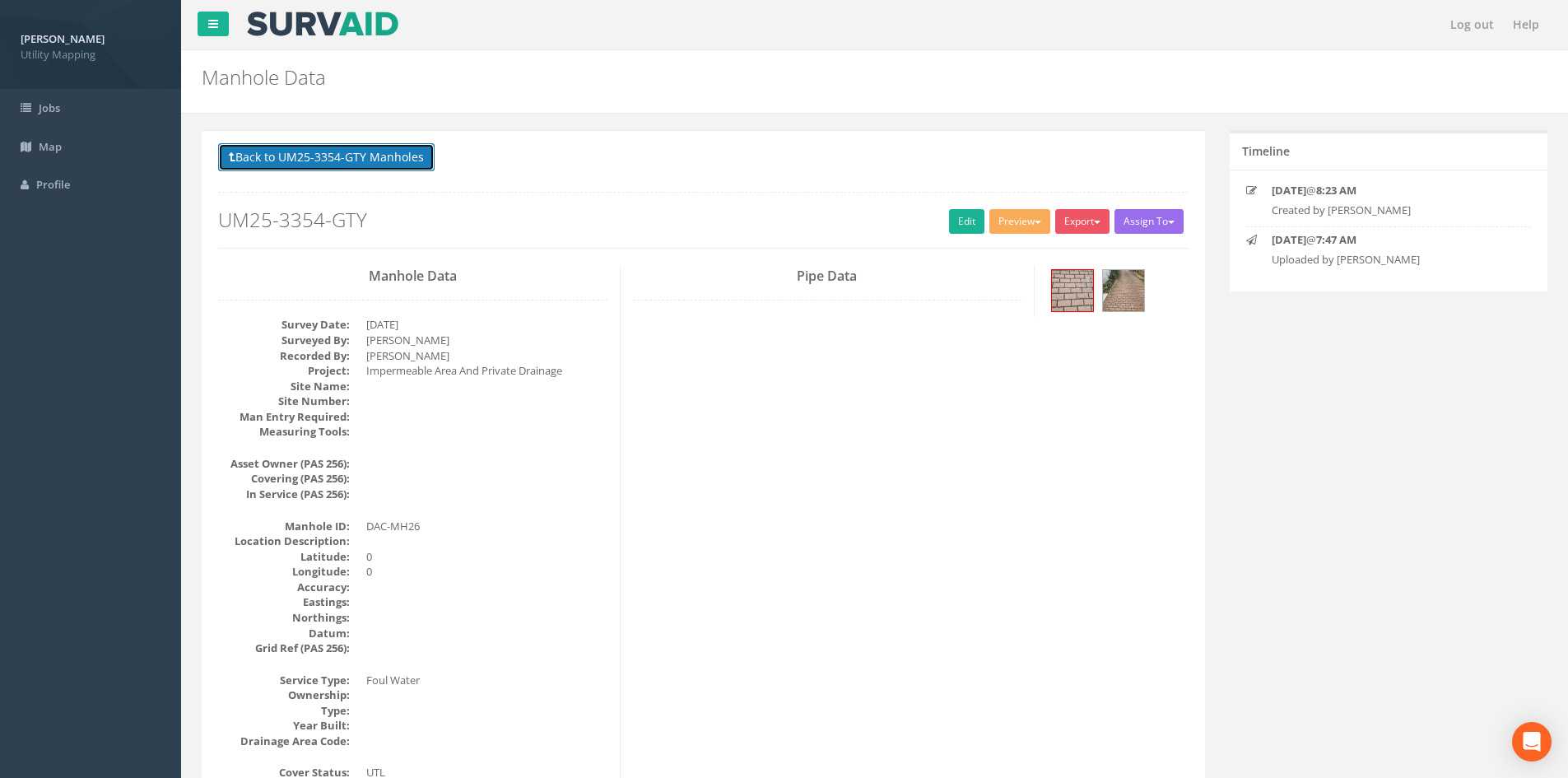
click at [377, 151] on button "Back to UM25-3354-GTY Manholes" at bounding box center [326, 157] width 216 height 28
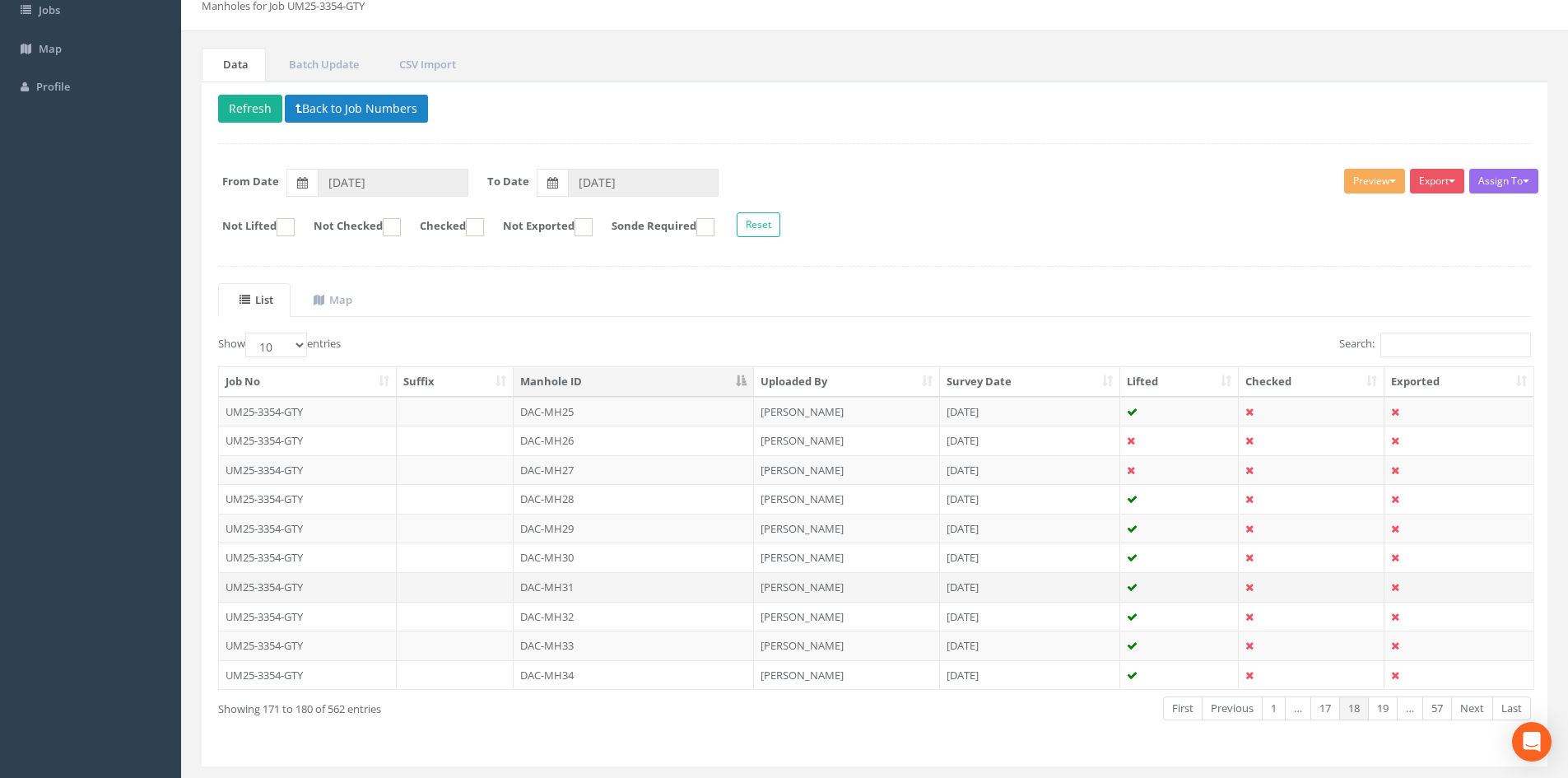
scroll to position [137, 0]
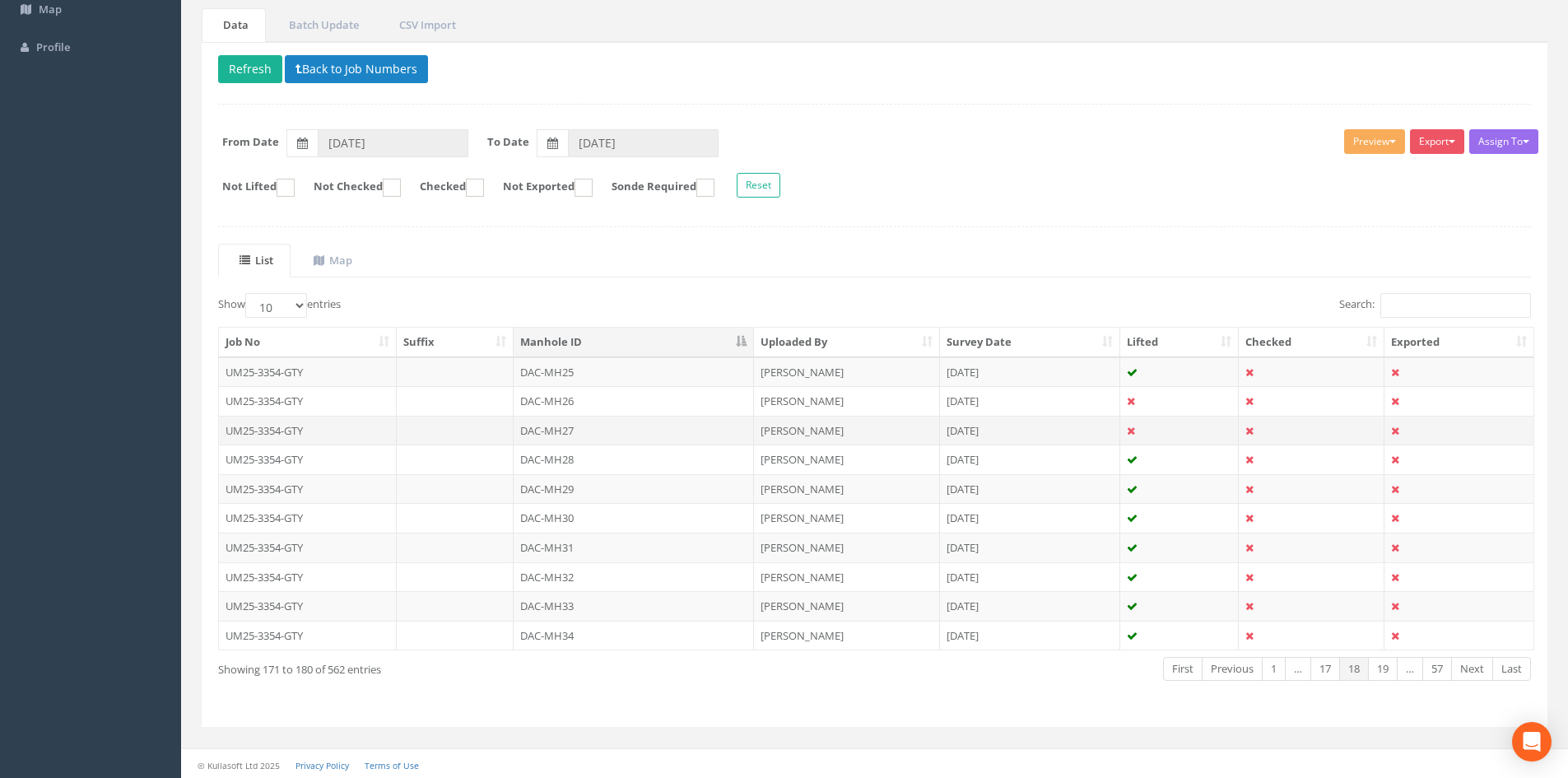
click at [592, 437] on td "DAC-MH27" at bounding box center [633, 430] width 240 height 29
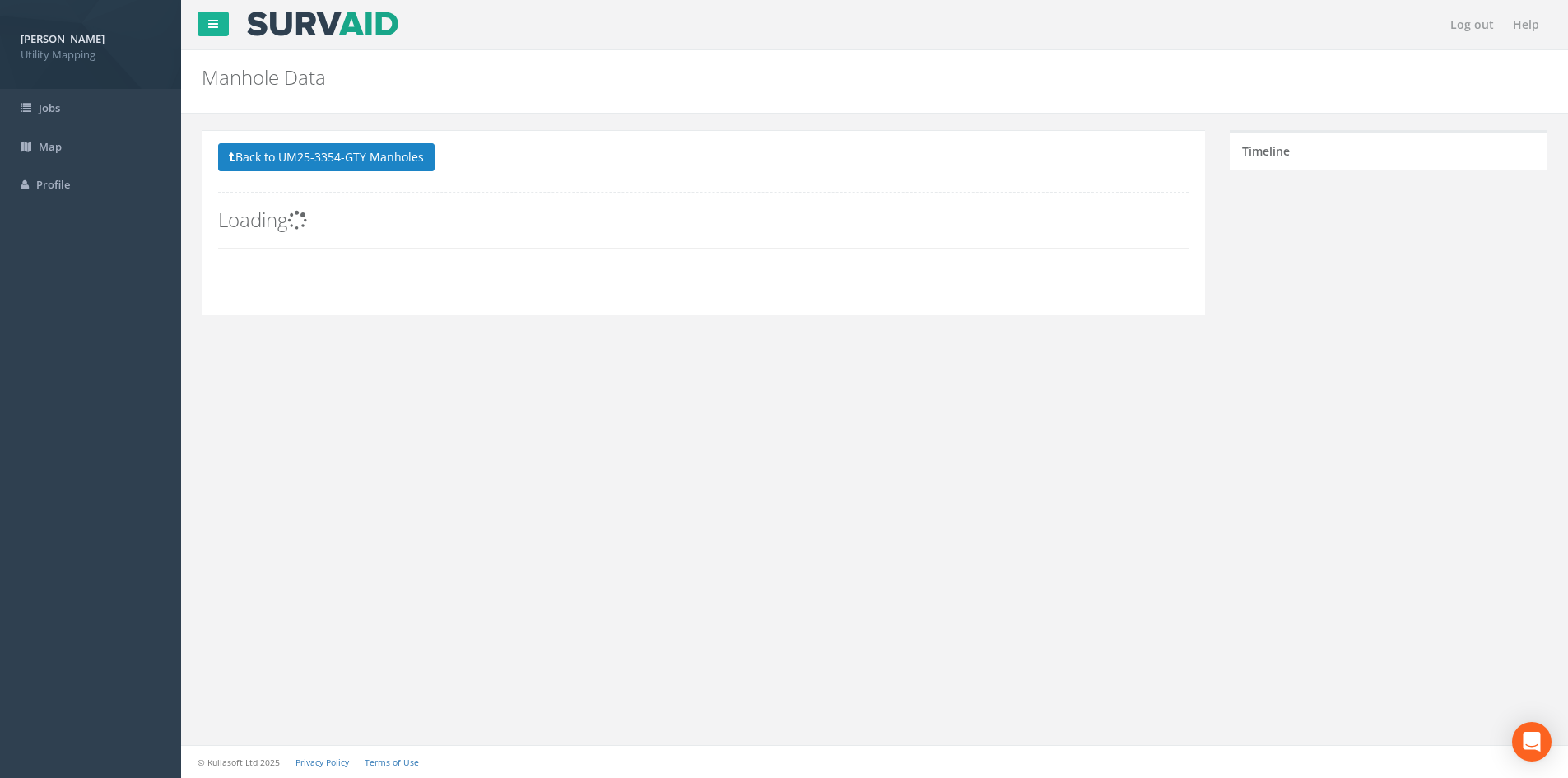
scroll to position [0, 0]
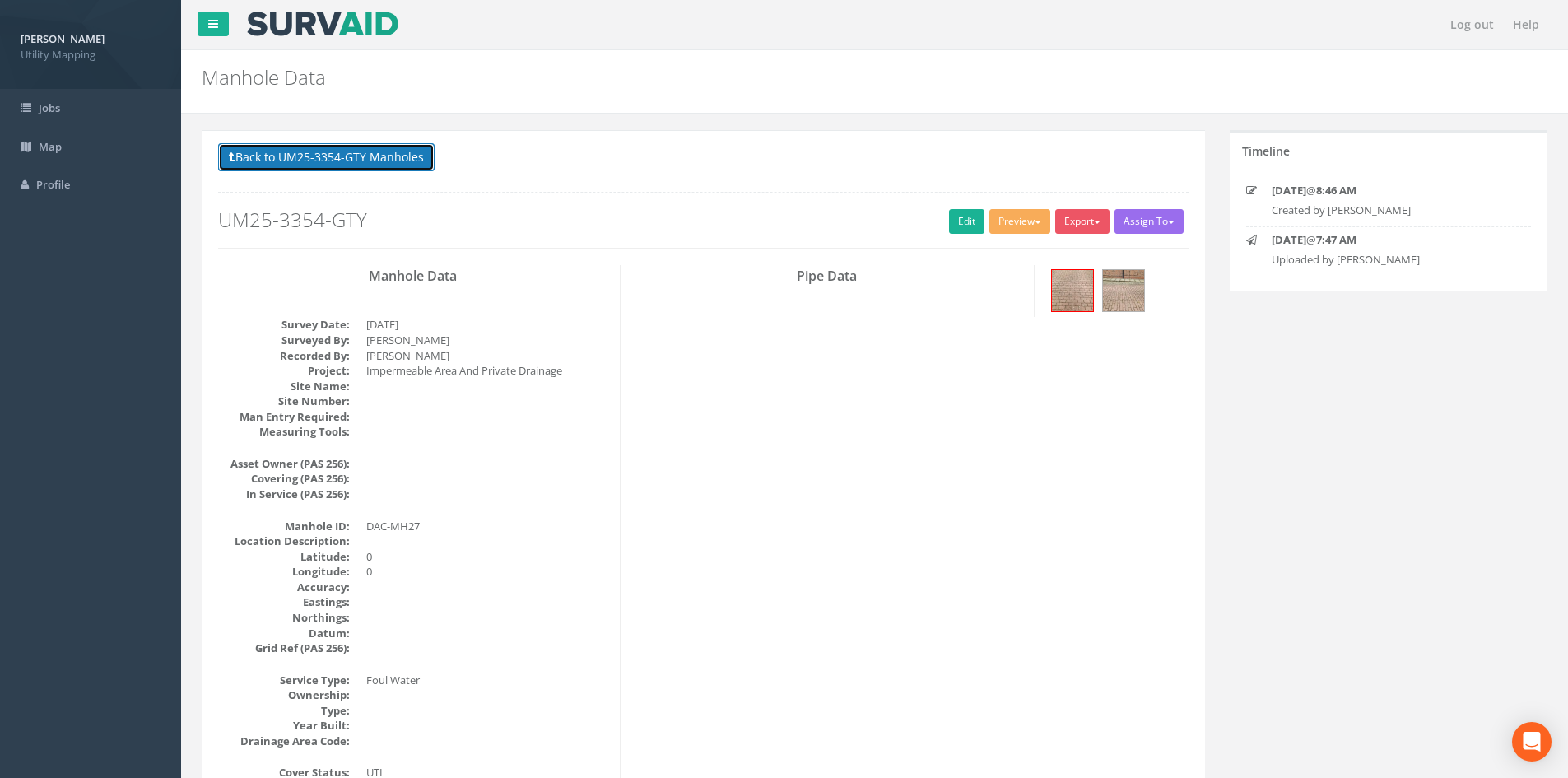
click at [413, 152] on button "Back to UM25-3354-GTY Manholes" at bounding box center [326, 157] width 216 height 28
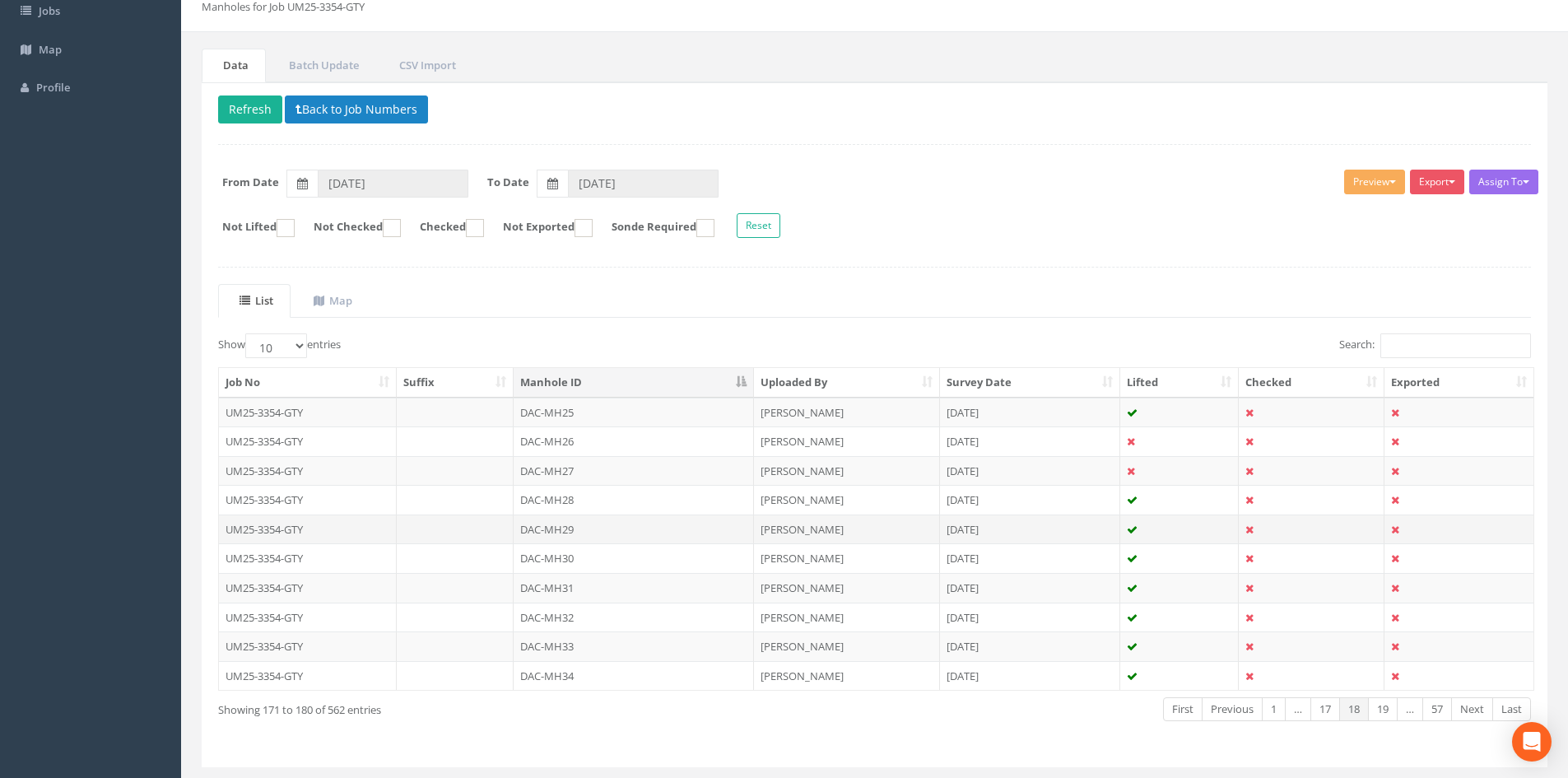
scroll to position [137, 0]
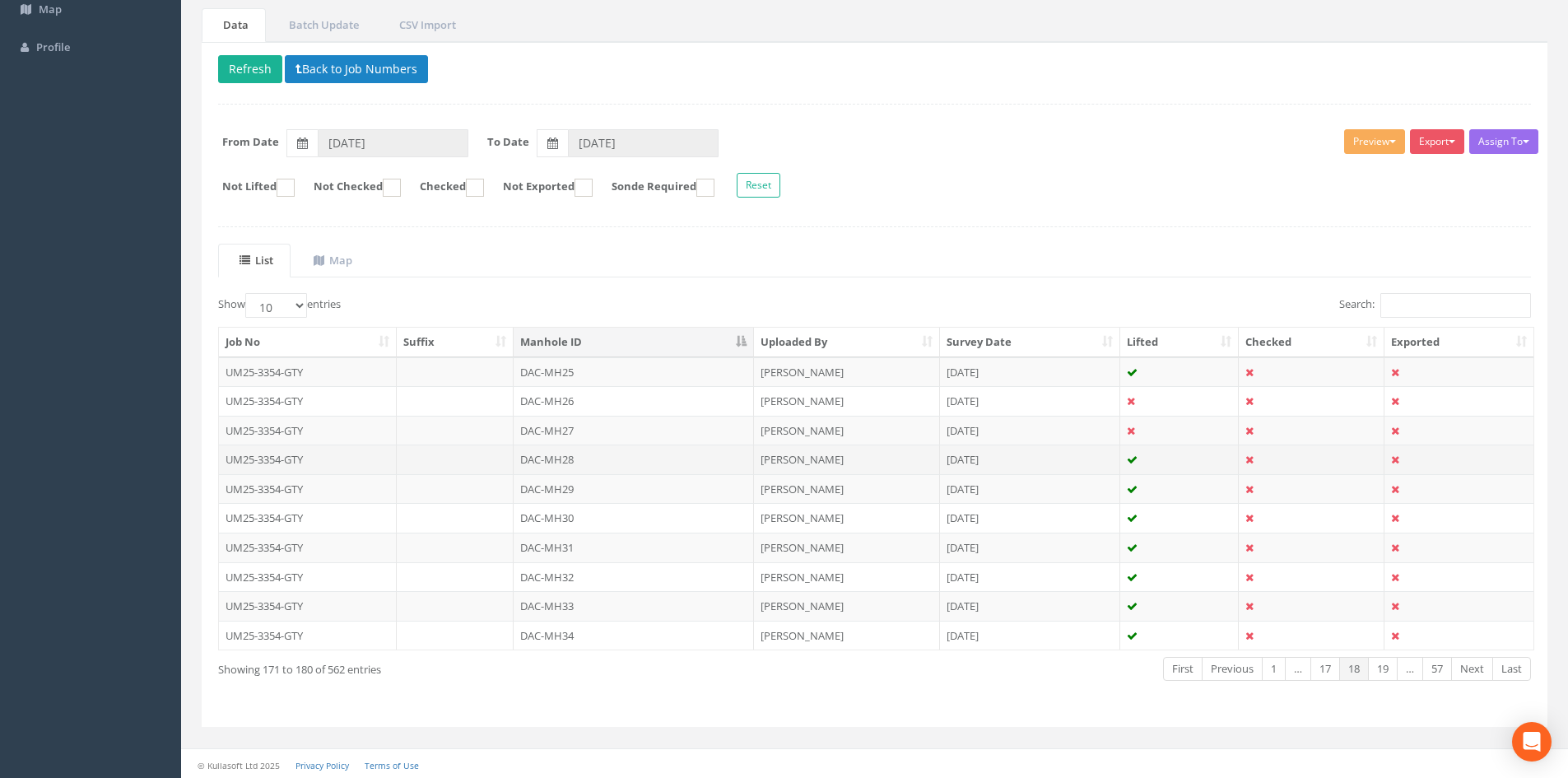
click at [572, 458] on td "DAC-MH28" at bounding box center [633, 459] width 240 height 29
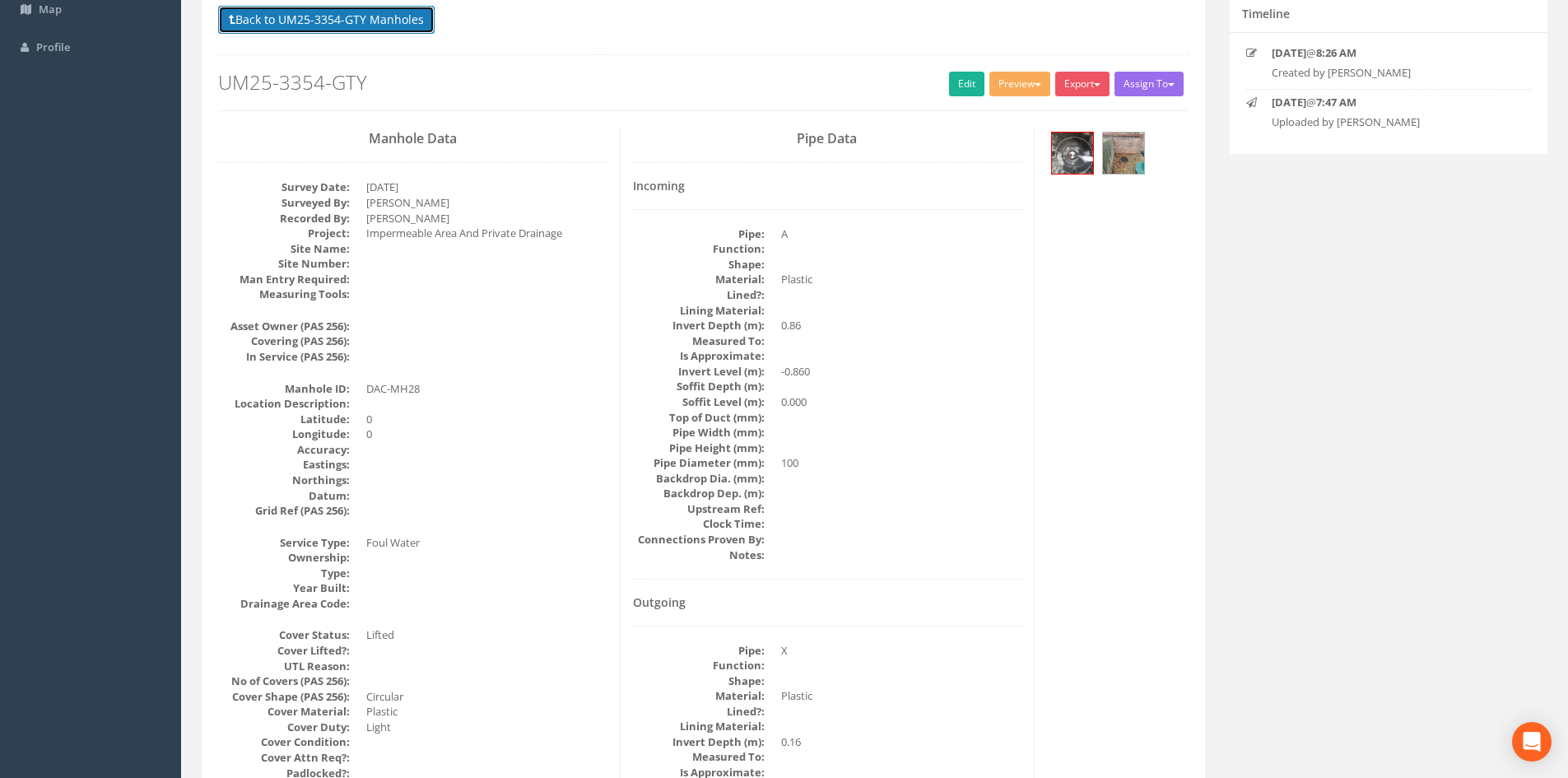
click at [350, 13] on button "Back to UM25-3354-GTY Manholes" at bounding box center [326, 19] width 216 height 28
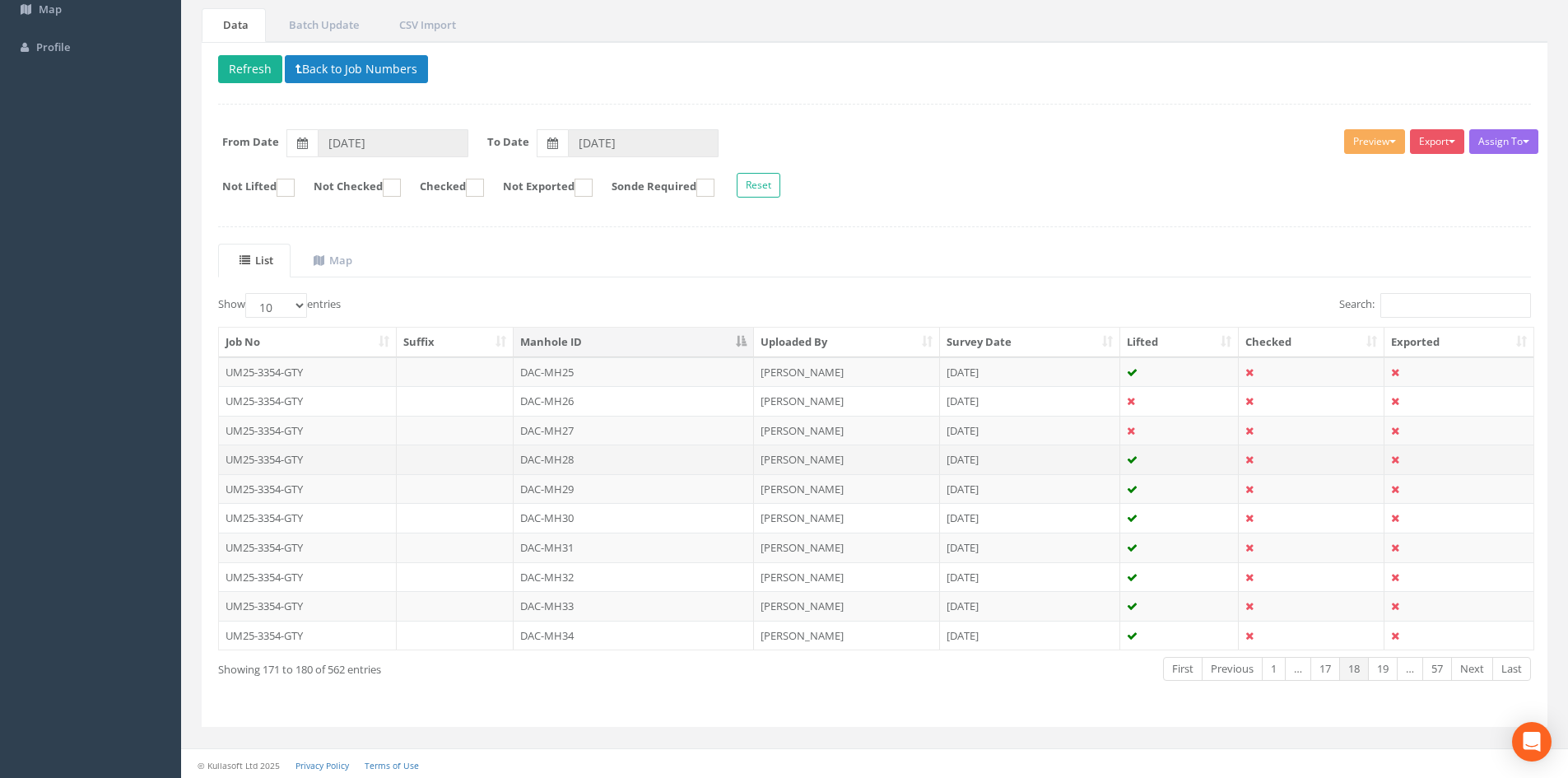
click at [612, 453] on td "DAC-MH28" at bounding box center [633, 459] width 240 height 29
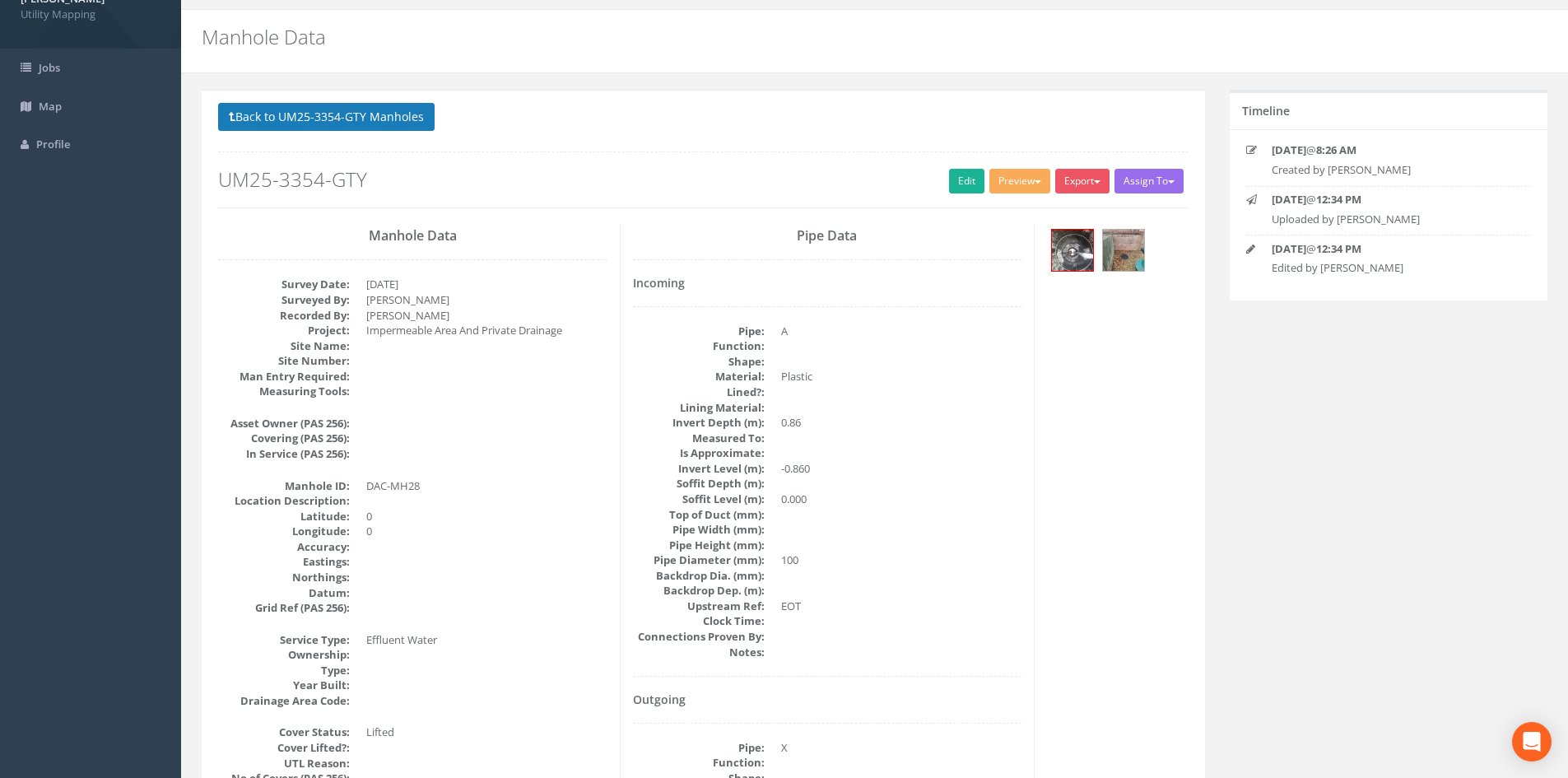
scroll to position [0, 0]
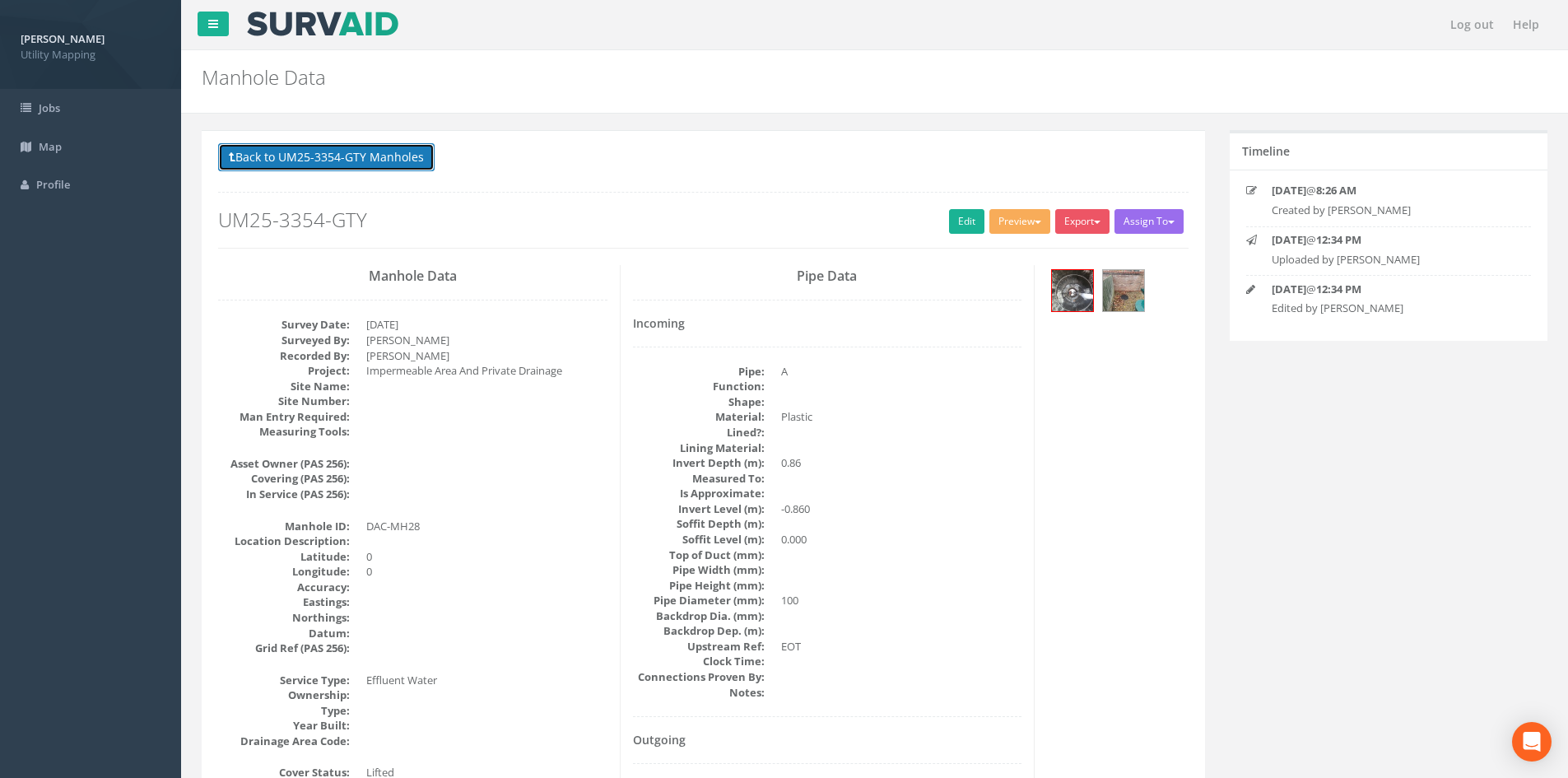
click at [327, 154] on button "Back to UM25-3354-GTY Manholes" at bounding box center [326, 157] width 216 height 28
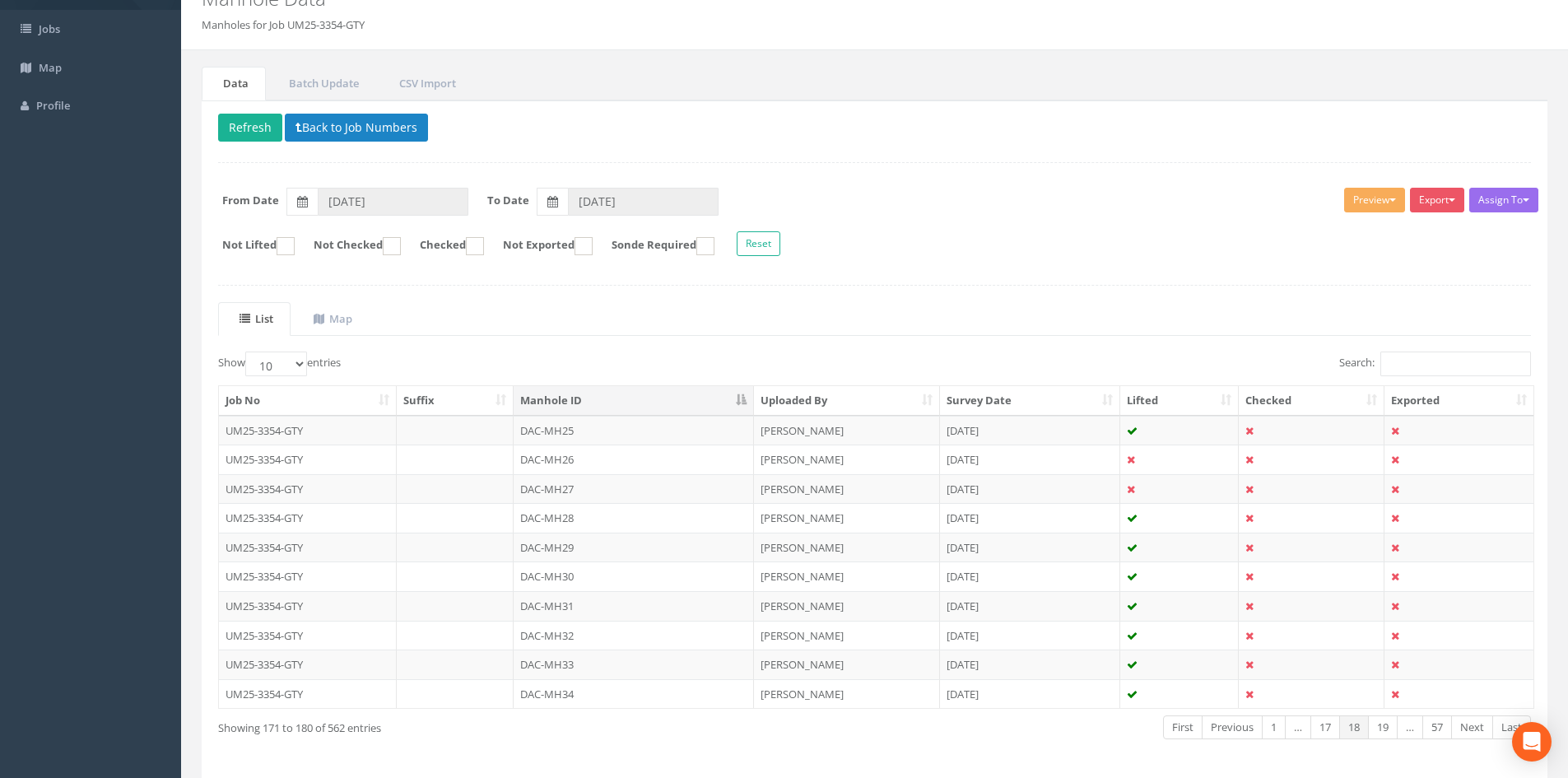
scroll to position [140, 0]
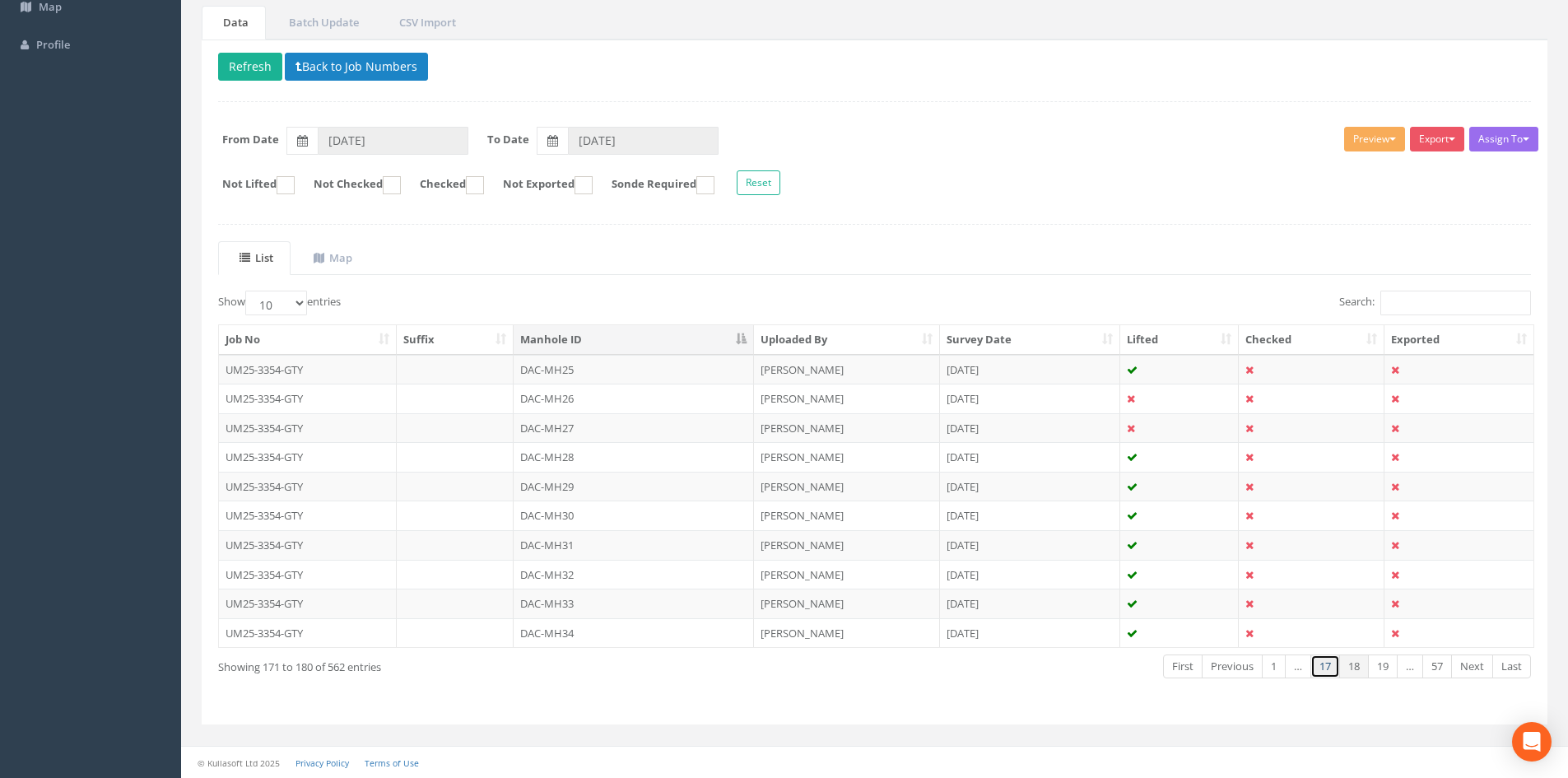
click at [1334, 669] on link "17" at bounding box center [1325, 666] width 29 height 24
click at [1334, 669] on link "16" at bounding box center [1325, 666] width 29 height 24
click at [1334, 669] on link "15" at bounding box center [1325, 666] width 29 height 24
click at [1378, 667] on link "16" at bounding box center [1382, 666] width 29 height 24
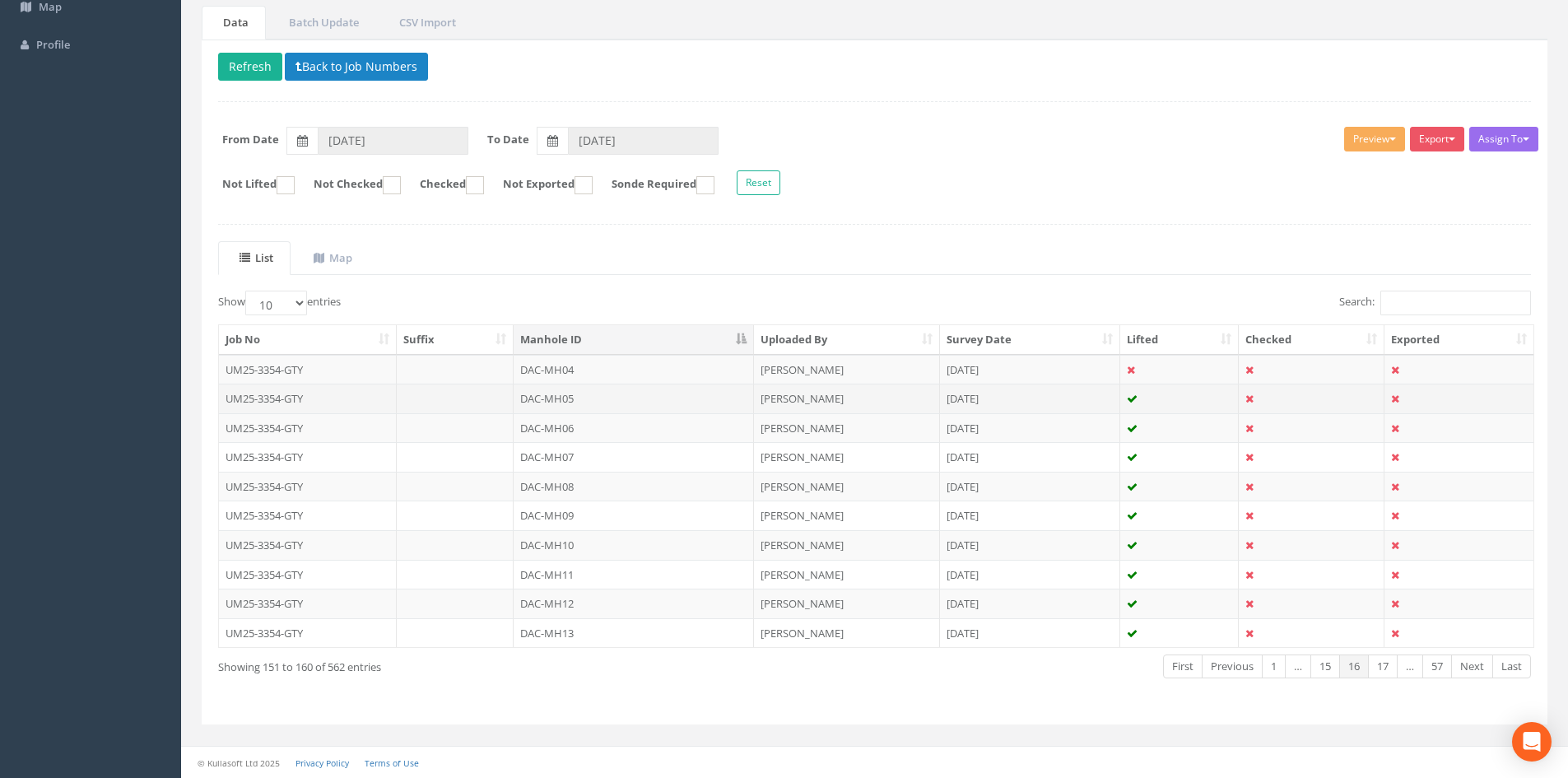
click at [621, 399] on td "DAC-MH05" at bounding box center [633, 397] width 240 height 29
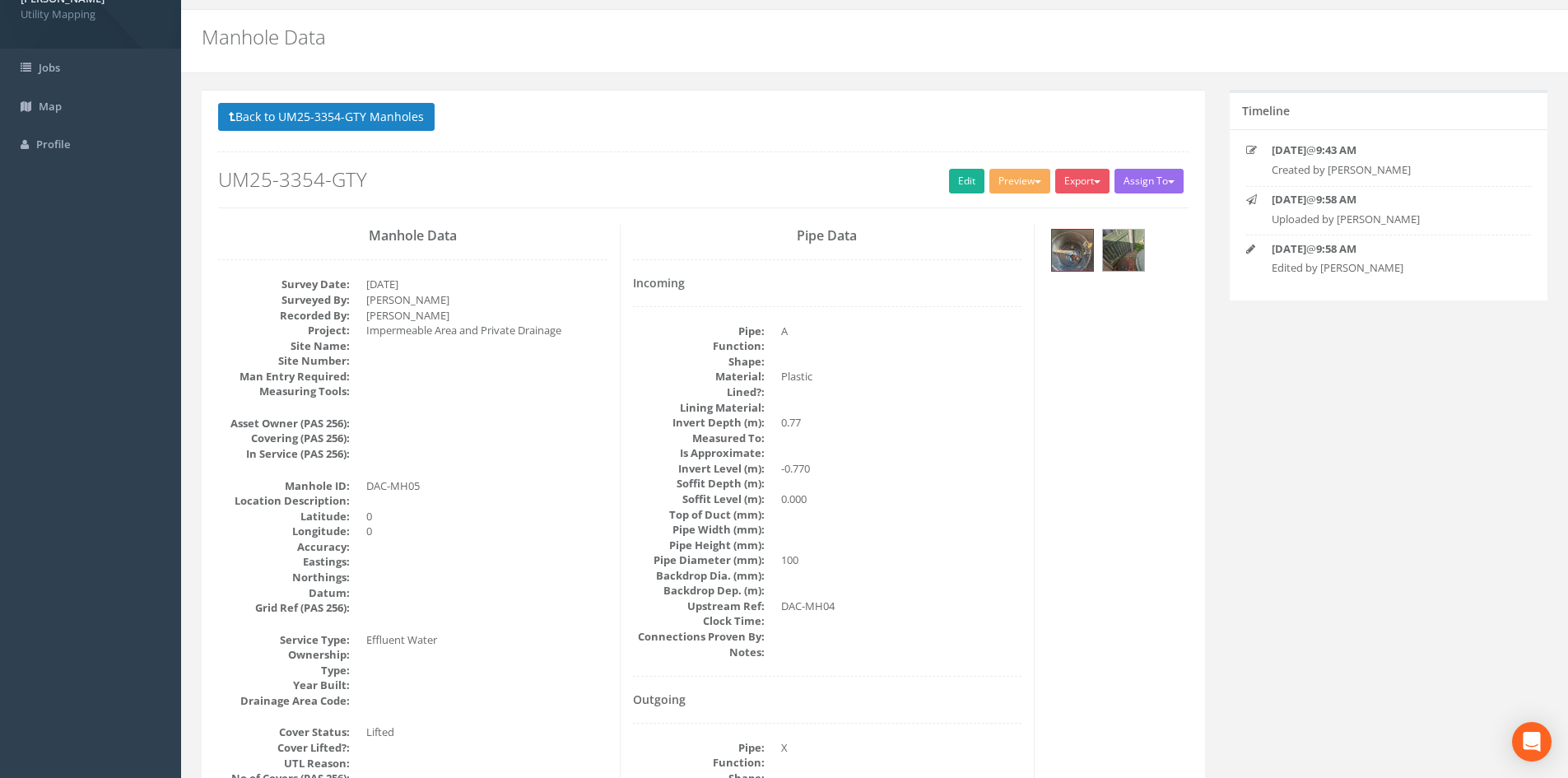
scroll to position [0, 0]
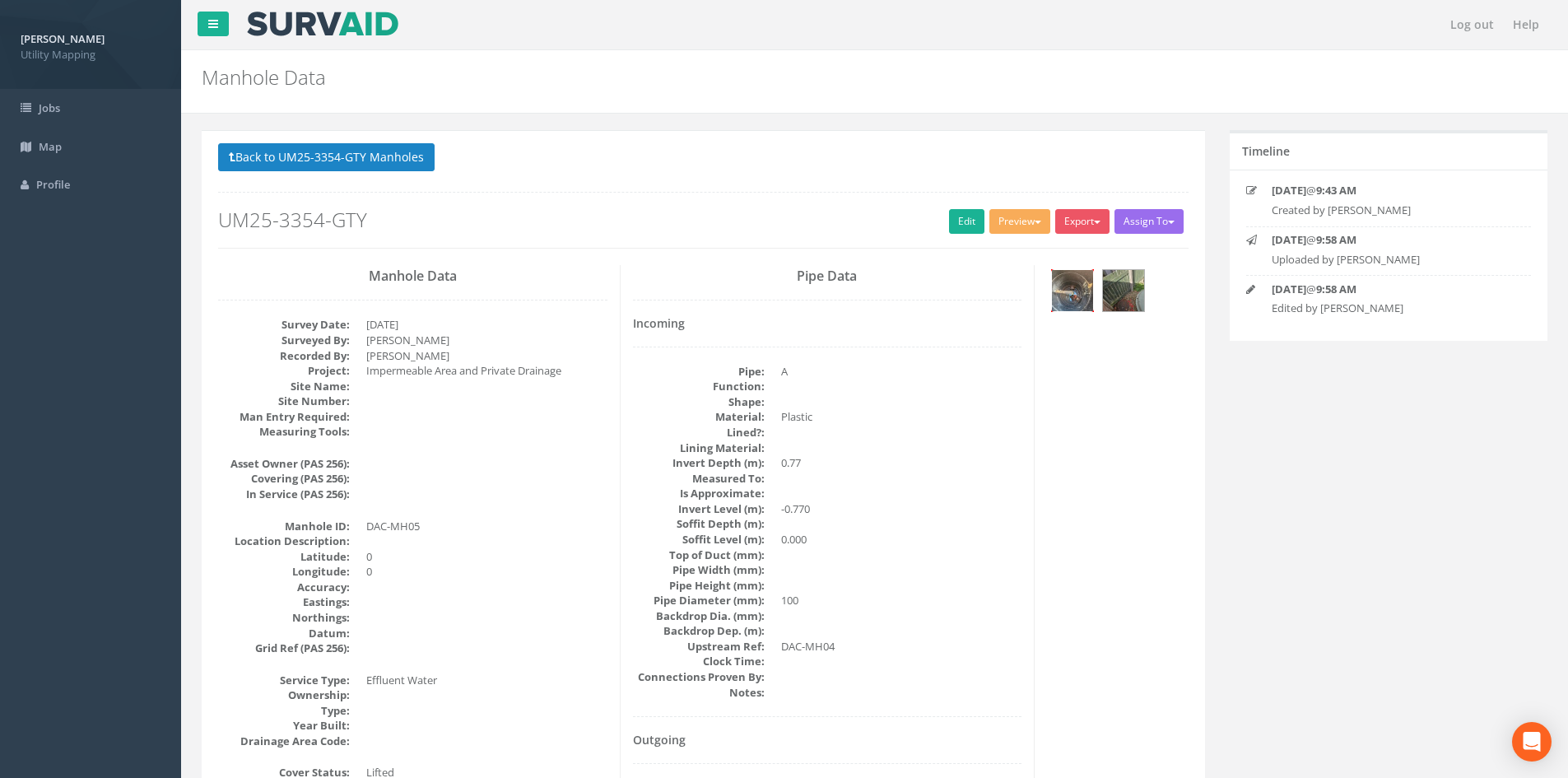
click at [1069, 302] on img at bounding box center [1072, 290] width 41 height 41
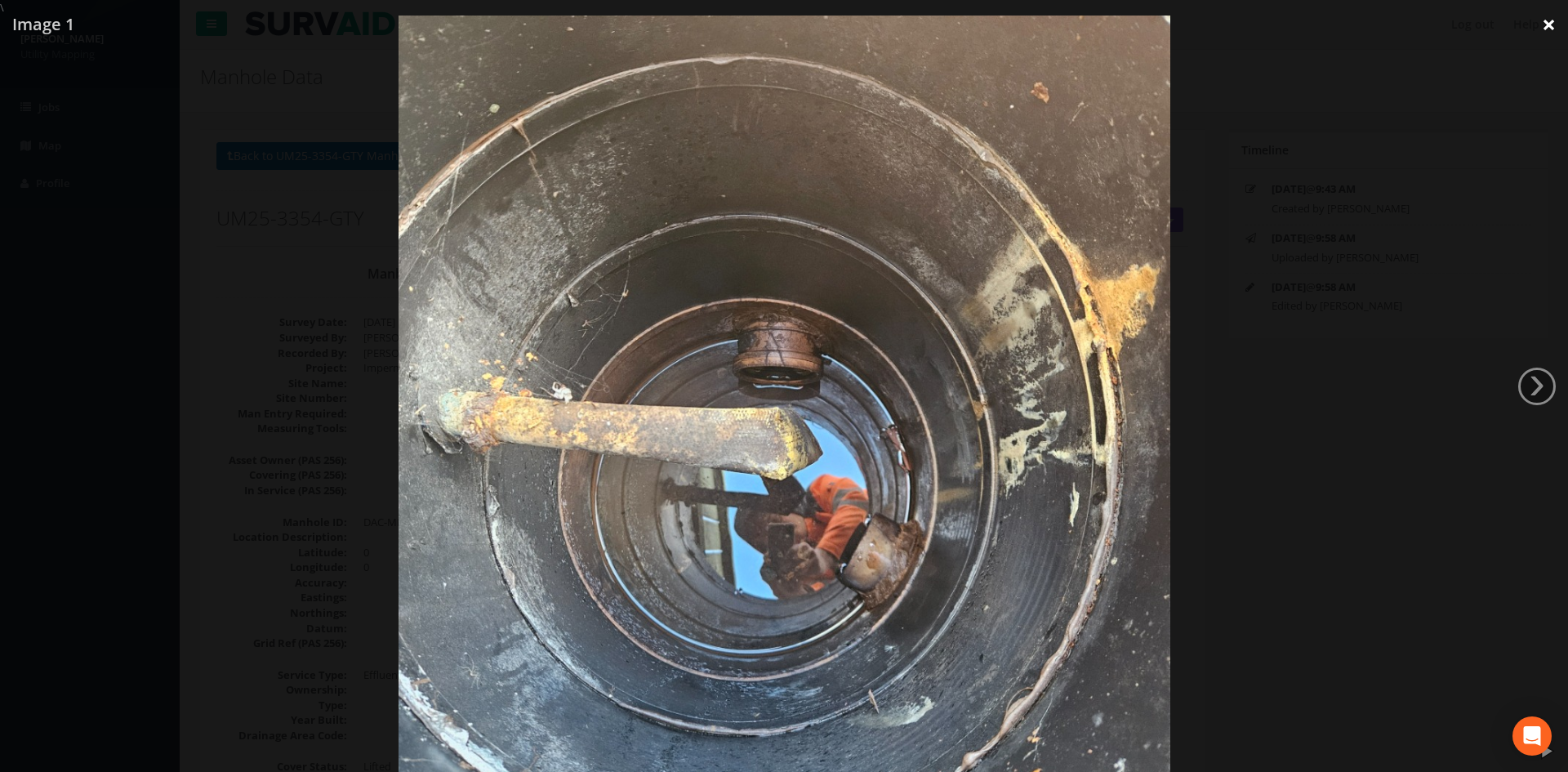
click at [1545, 28] on link "×" at bounding box center [1549, 24] width 38 height 49
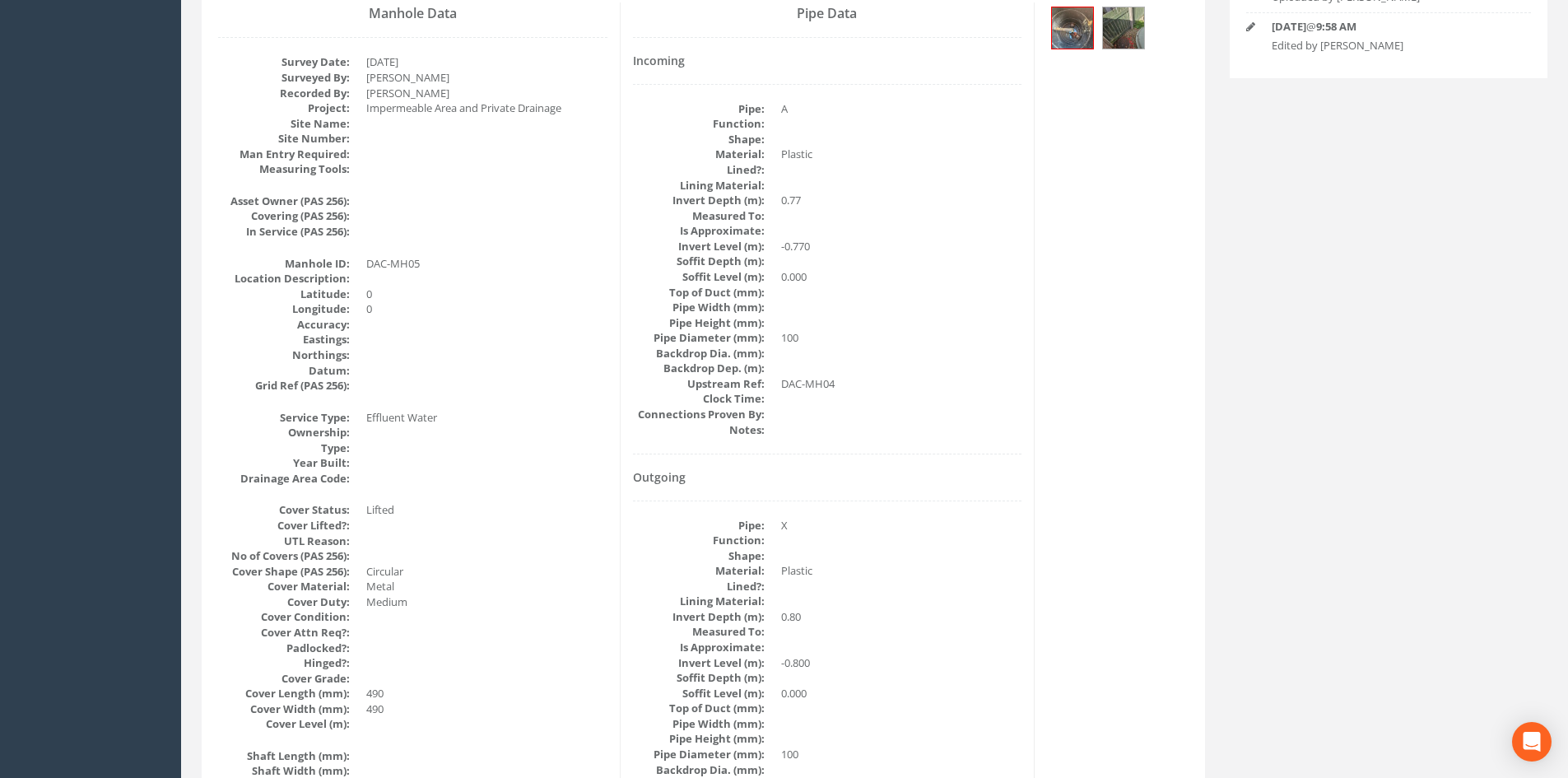
scroll to position [137, 0]
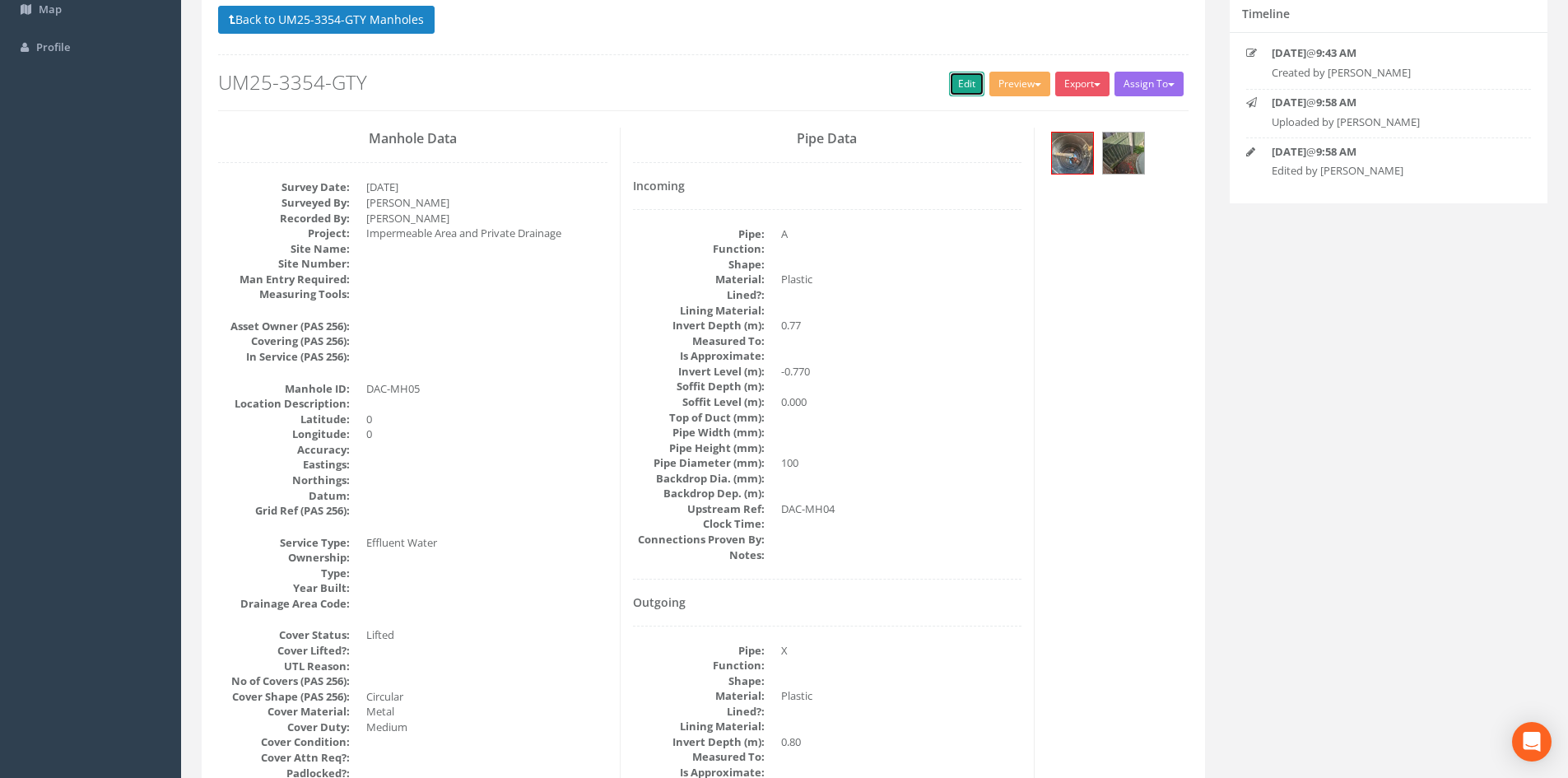
click at [949, 83] on link "Edit" at bounding box center [967, 83] width 35 height 24
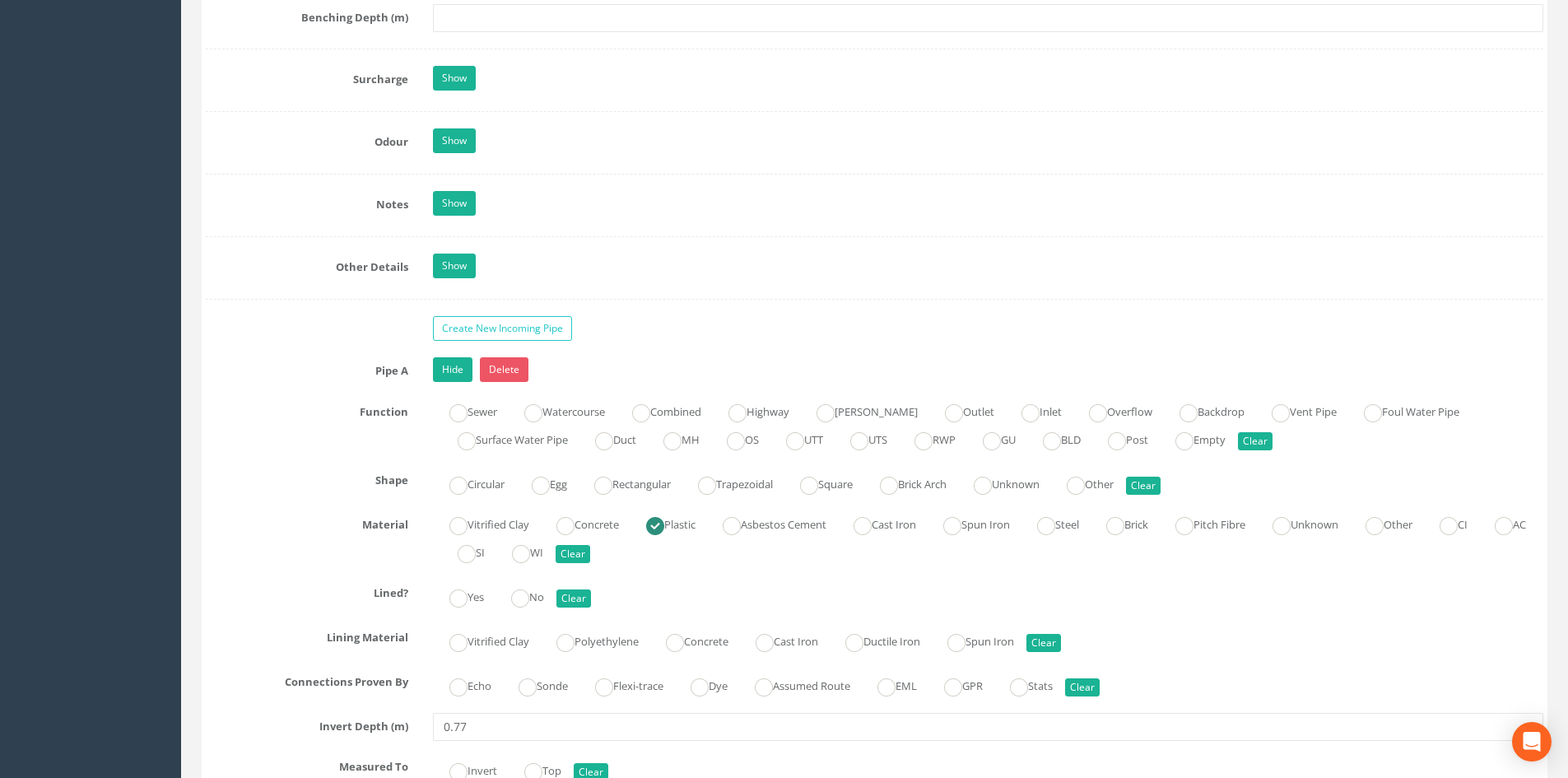
scroll to position [2331, 0]
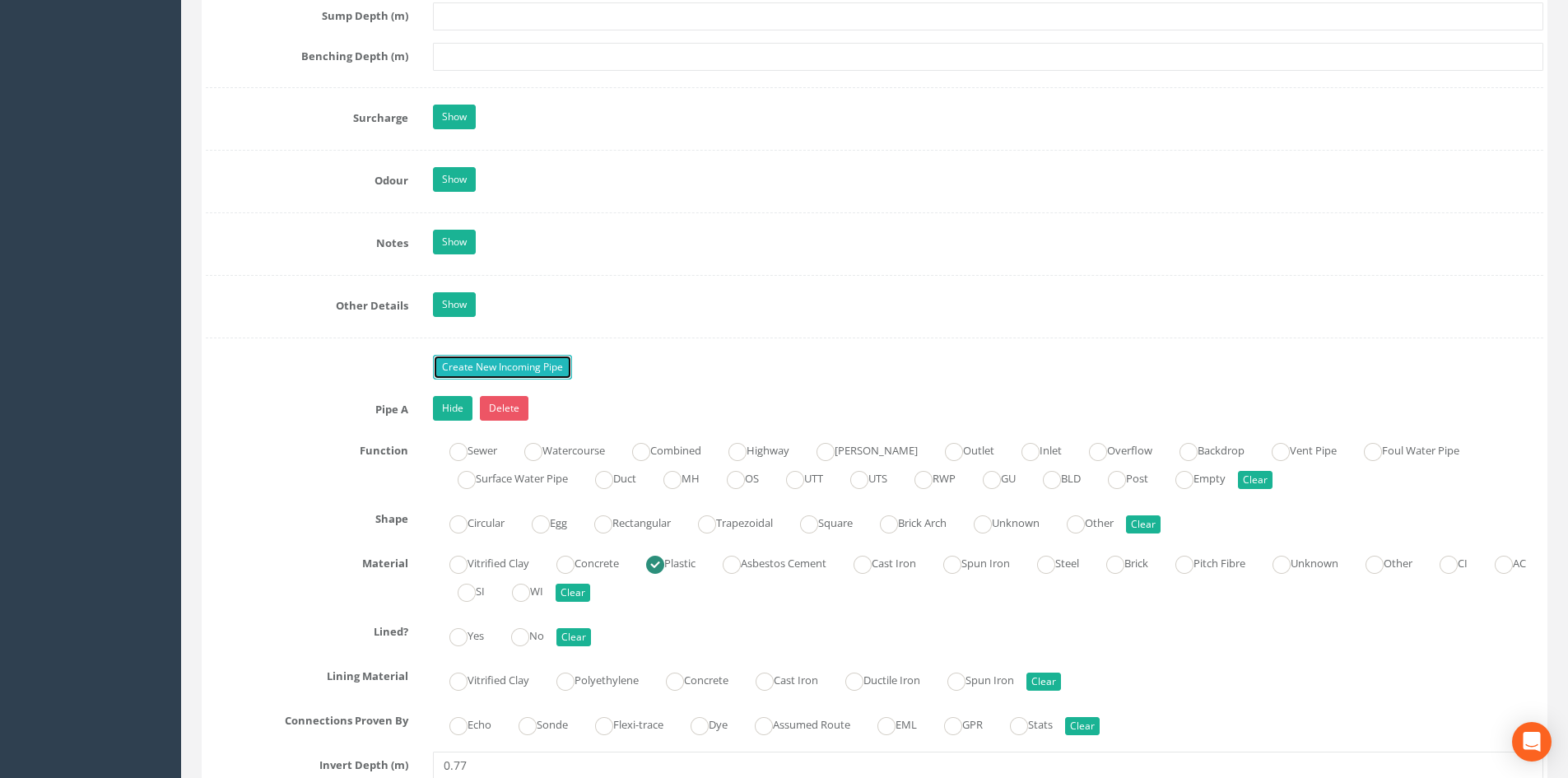
click at [525, 361] on link "Create New Incoming Pipe" at bounding box center [502, 366] width 139 height 24
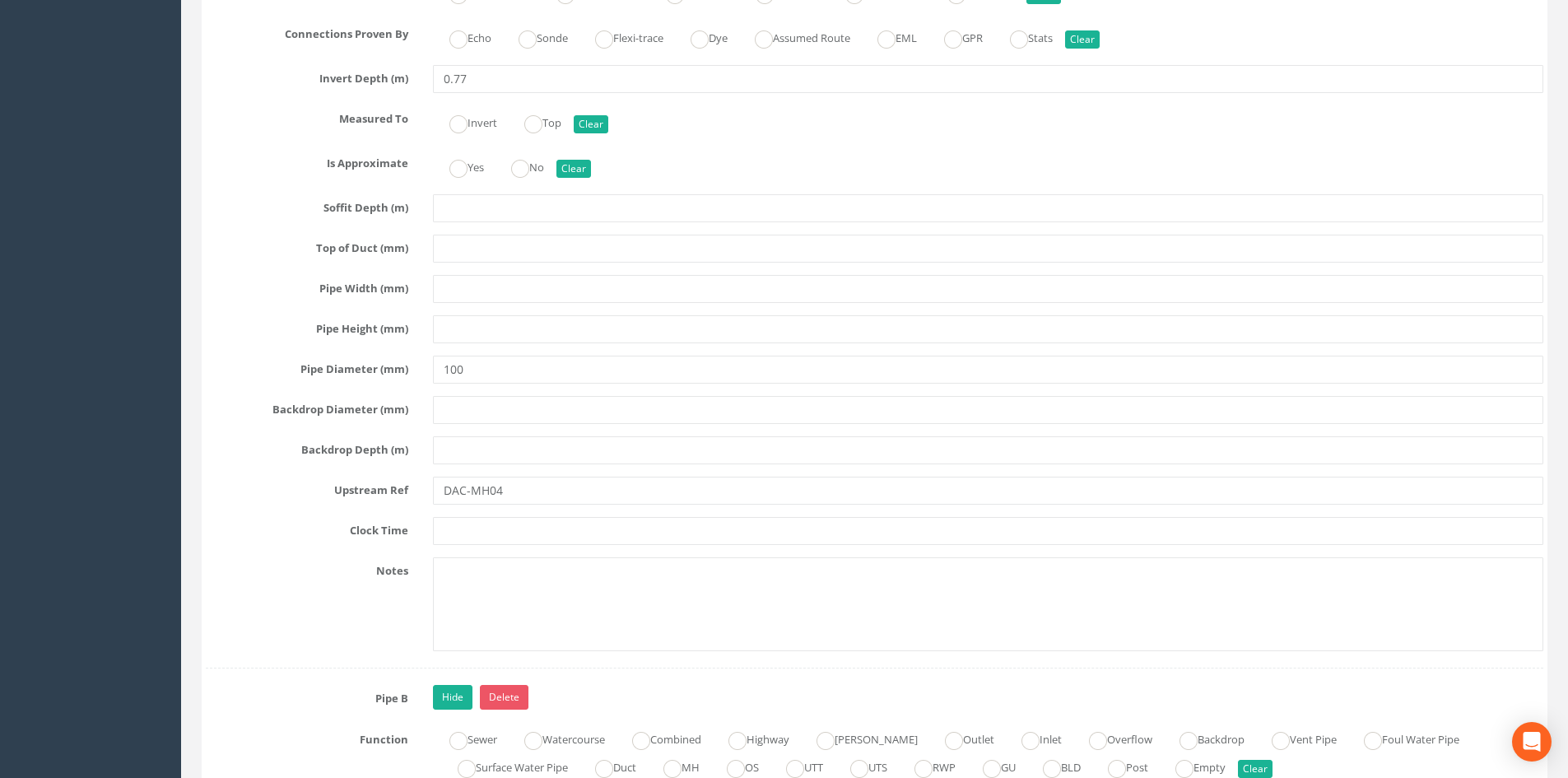
scroll to position [3566, 0]
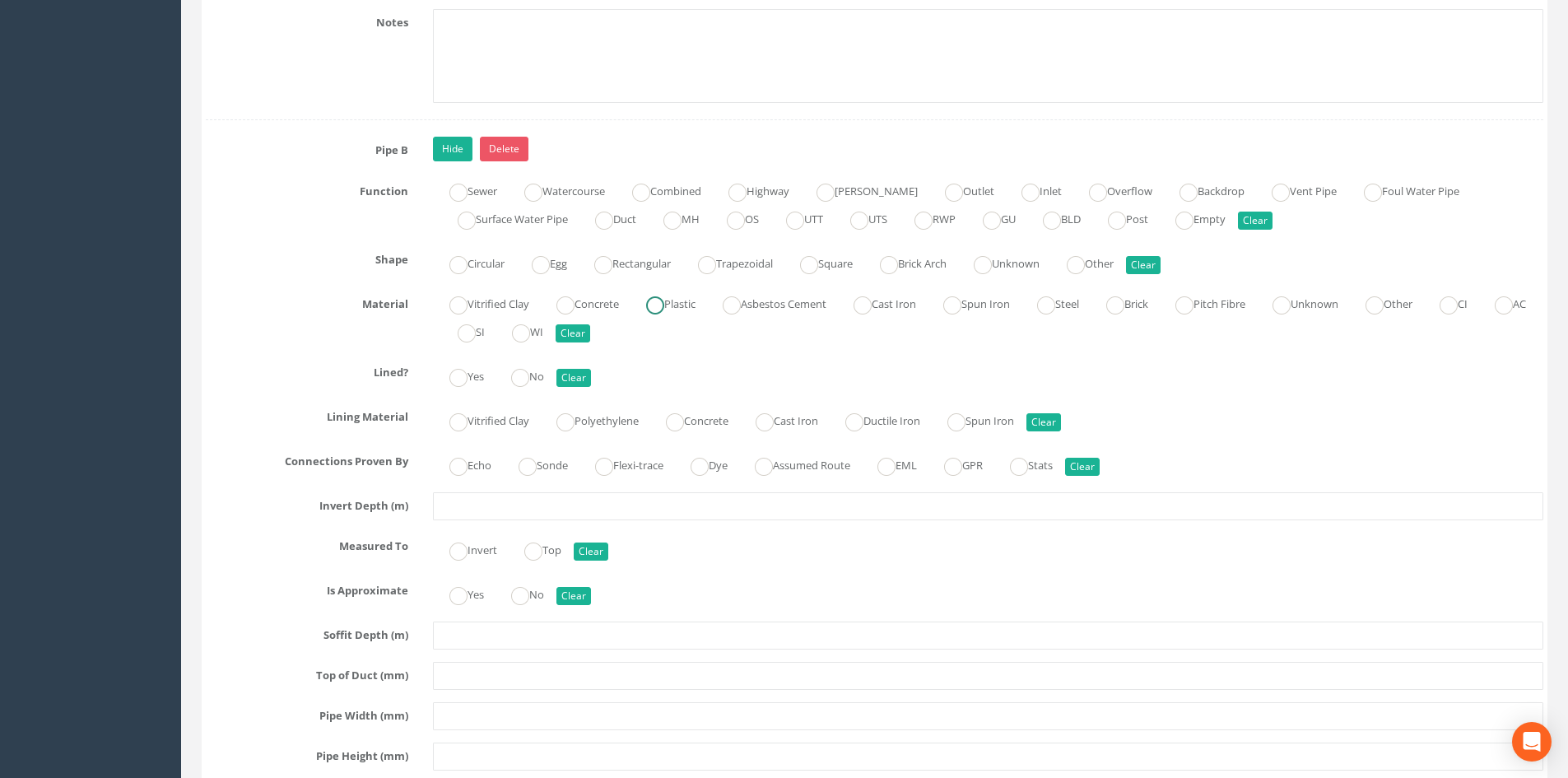
click at [673, 307] on label "Plastic" at bounding box center [663, 302] width 66 height 24
radio input "true"
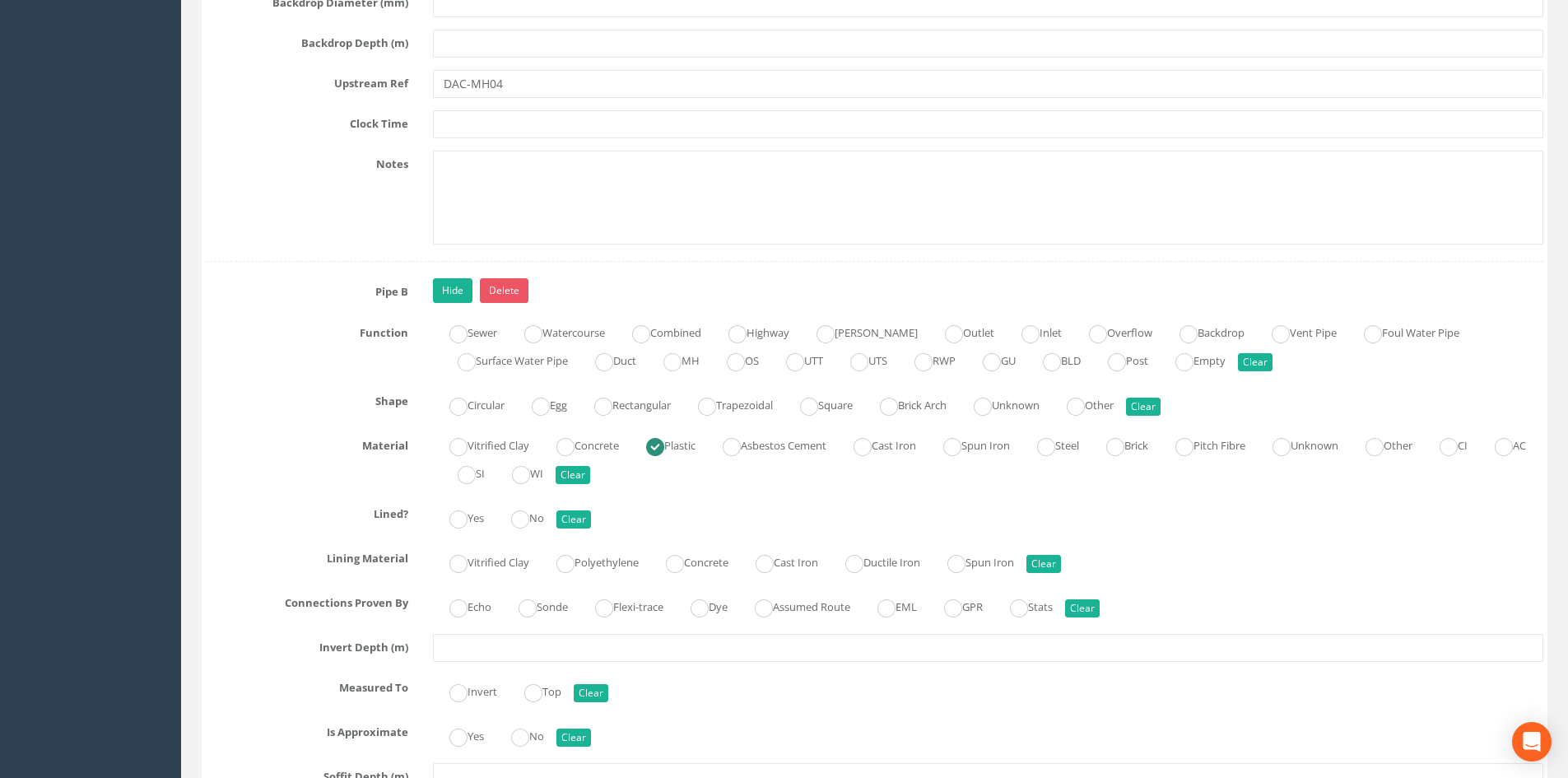
scroll to position [3291, 0]
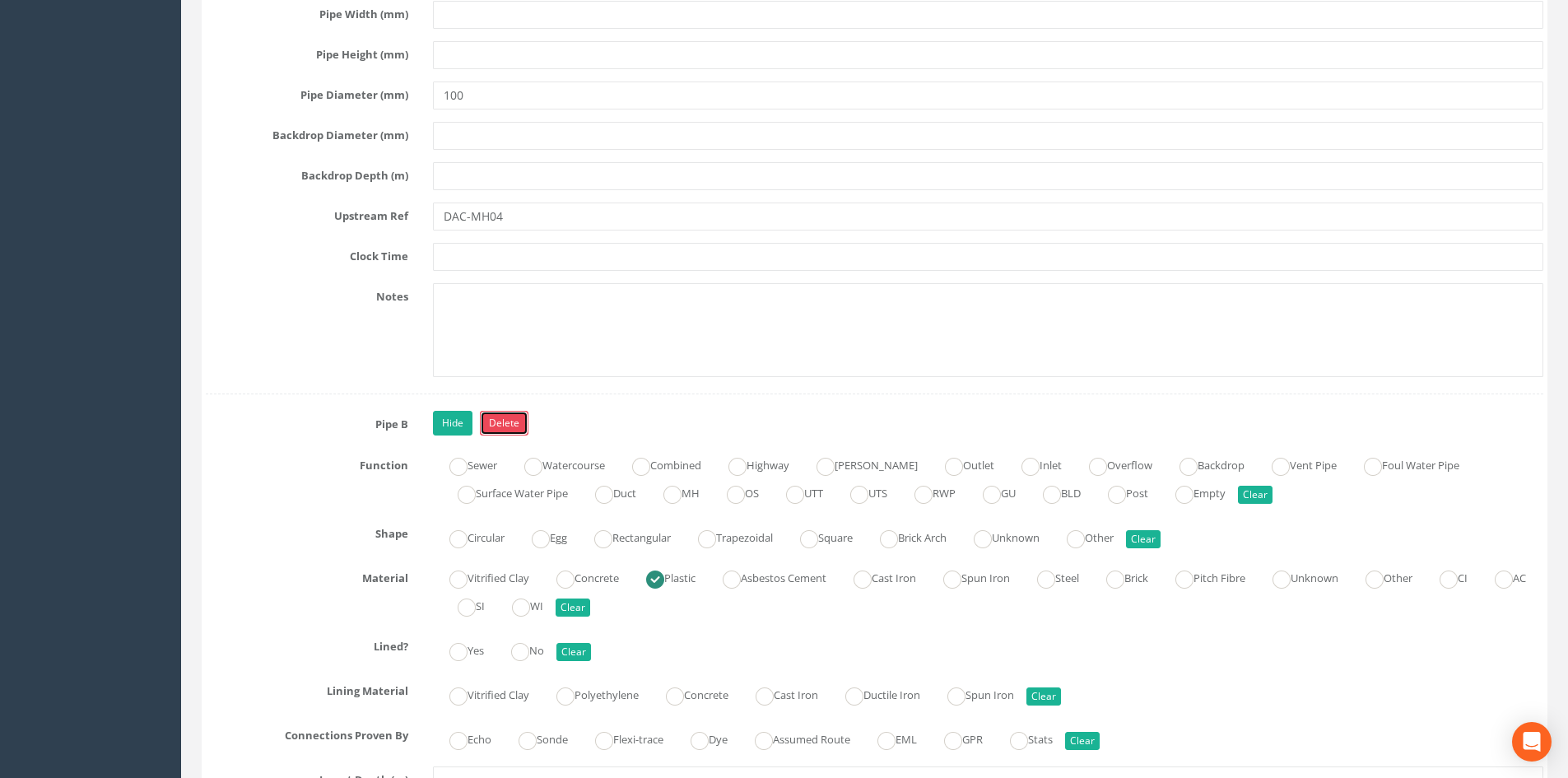
click at [515, 424] on link "Delete" at bounding box center [504, 423] width 49 height 24
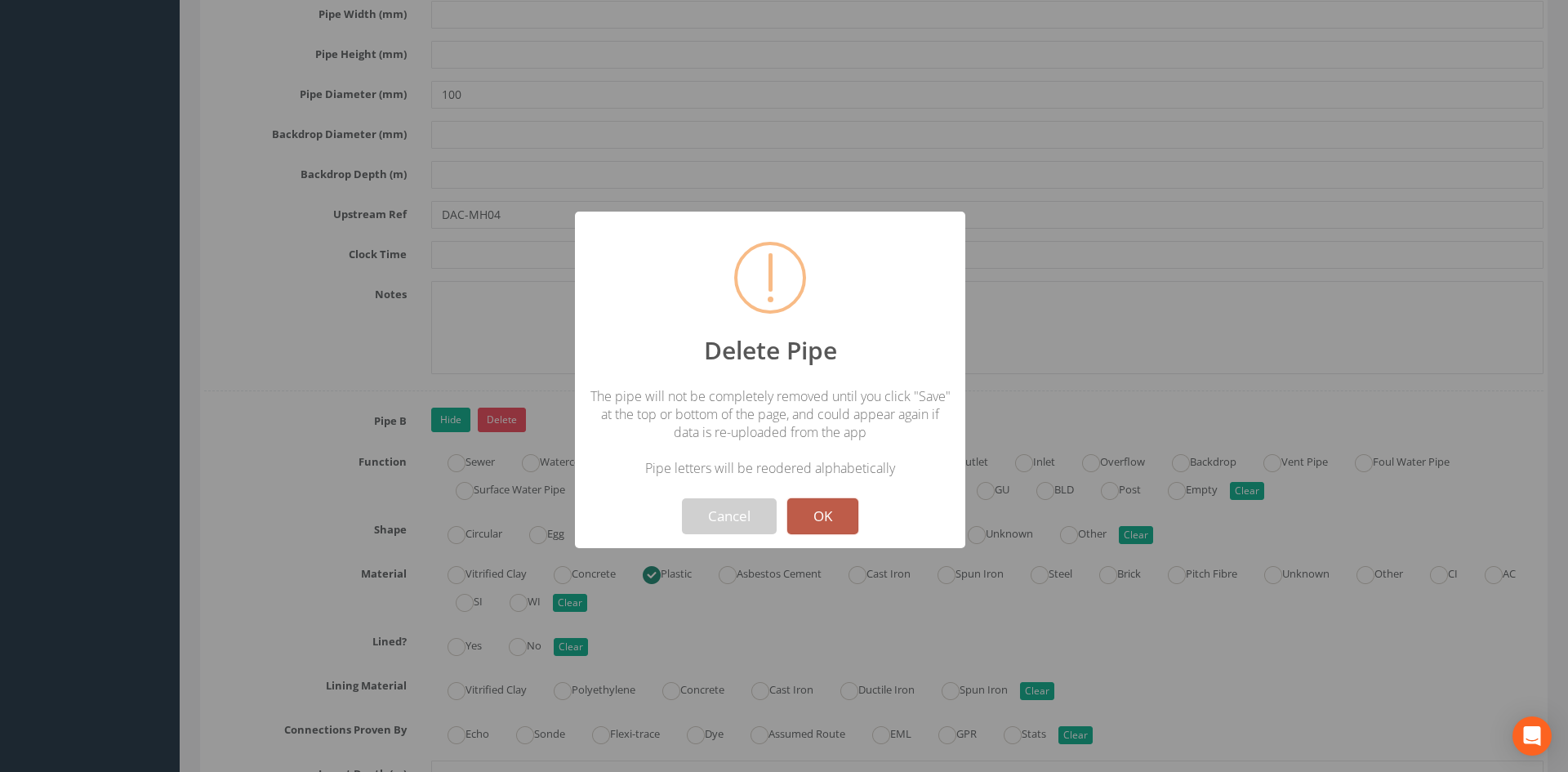
click at [812, 508] on button "OK" at bounding box center [822, 516] width 71 height 36
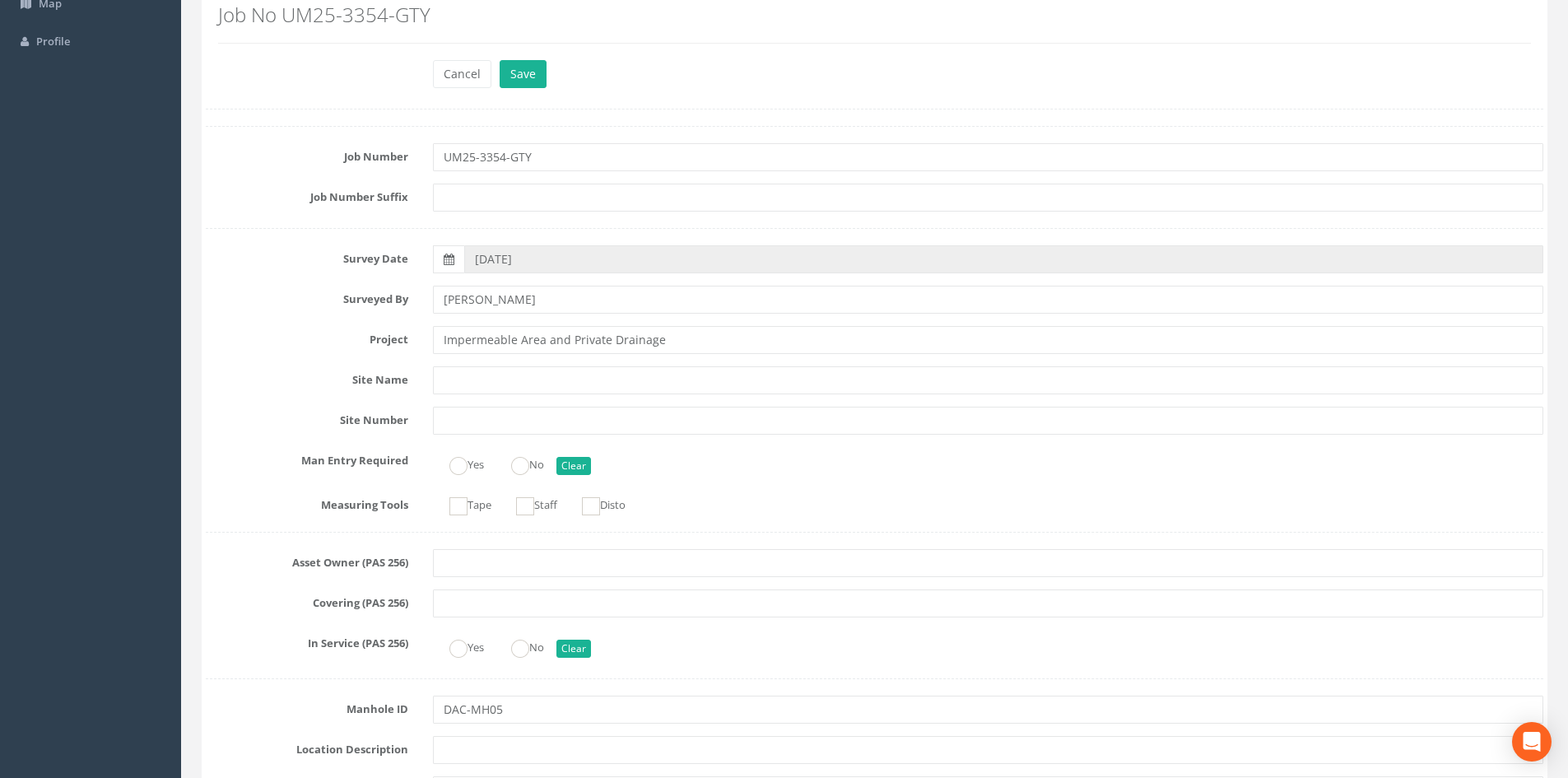
scroll to position [0, 0]
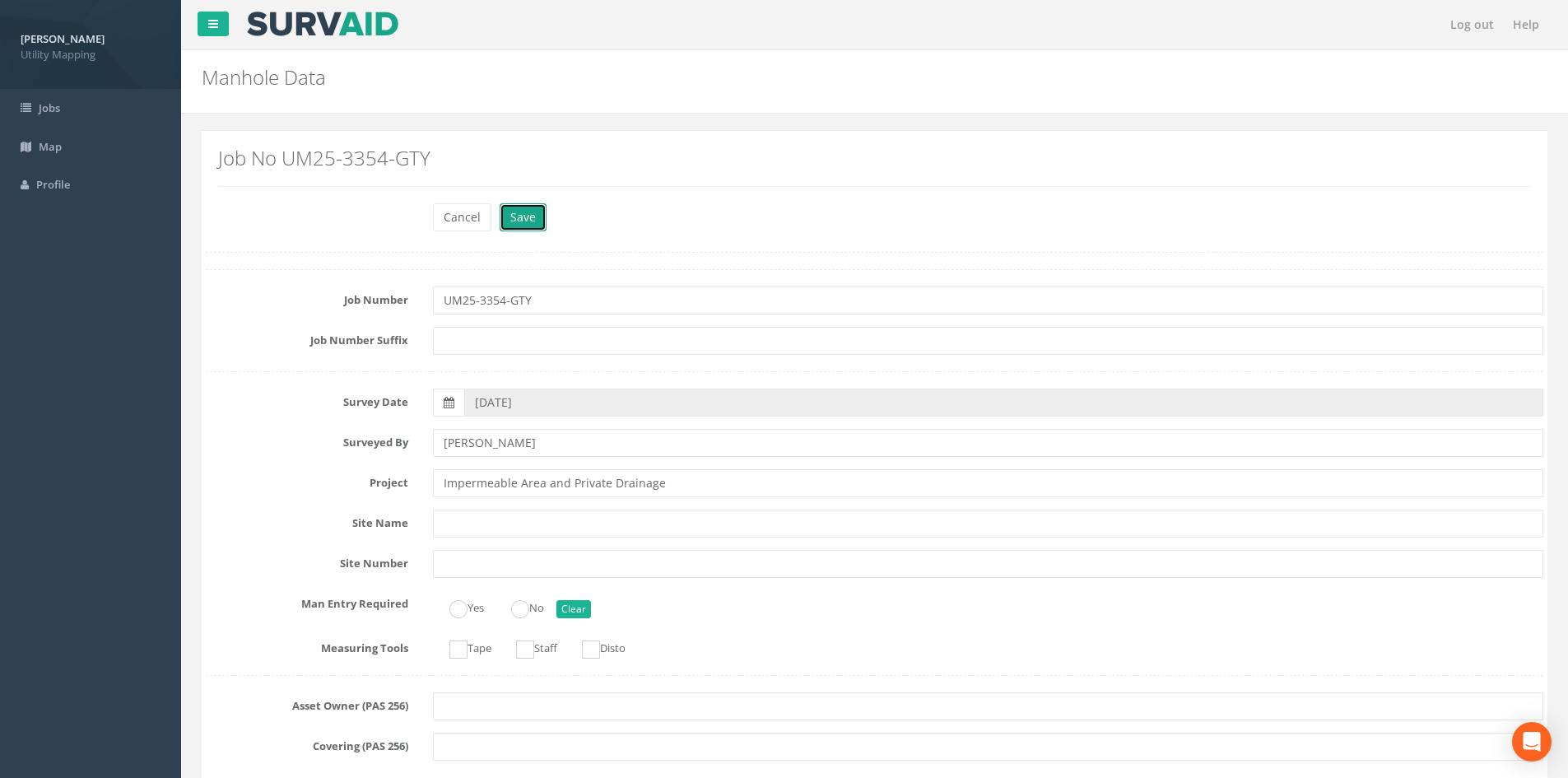
click at [538, 214] on button "Save" at bounding box center [523, 216] width 47 height 28
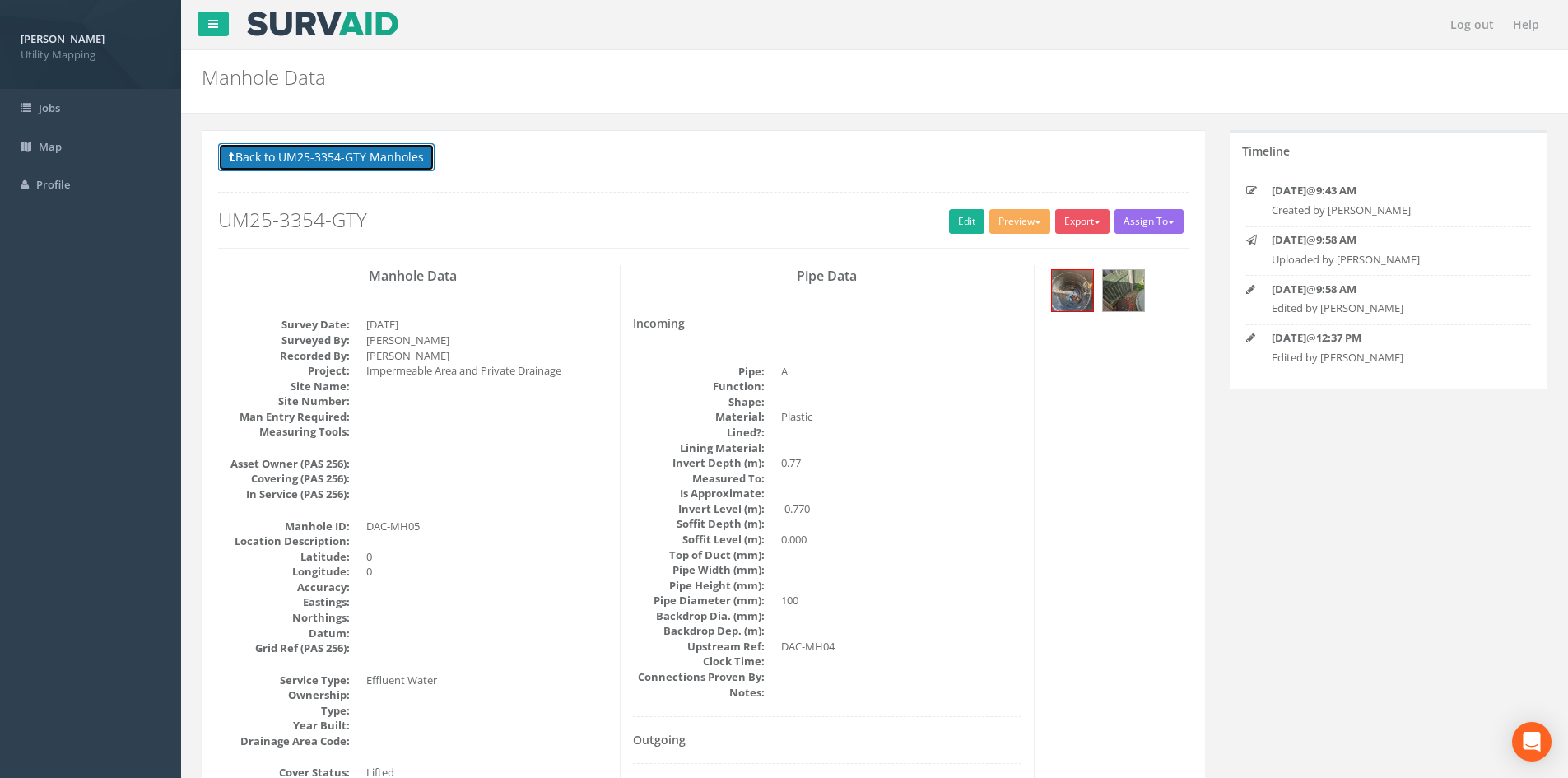
click at [419, 160] on button "Back to UM25-3354-GTY Manholes" at bounding box center [326, 157] width 216 height 28
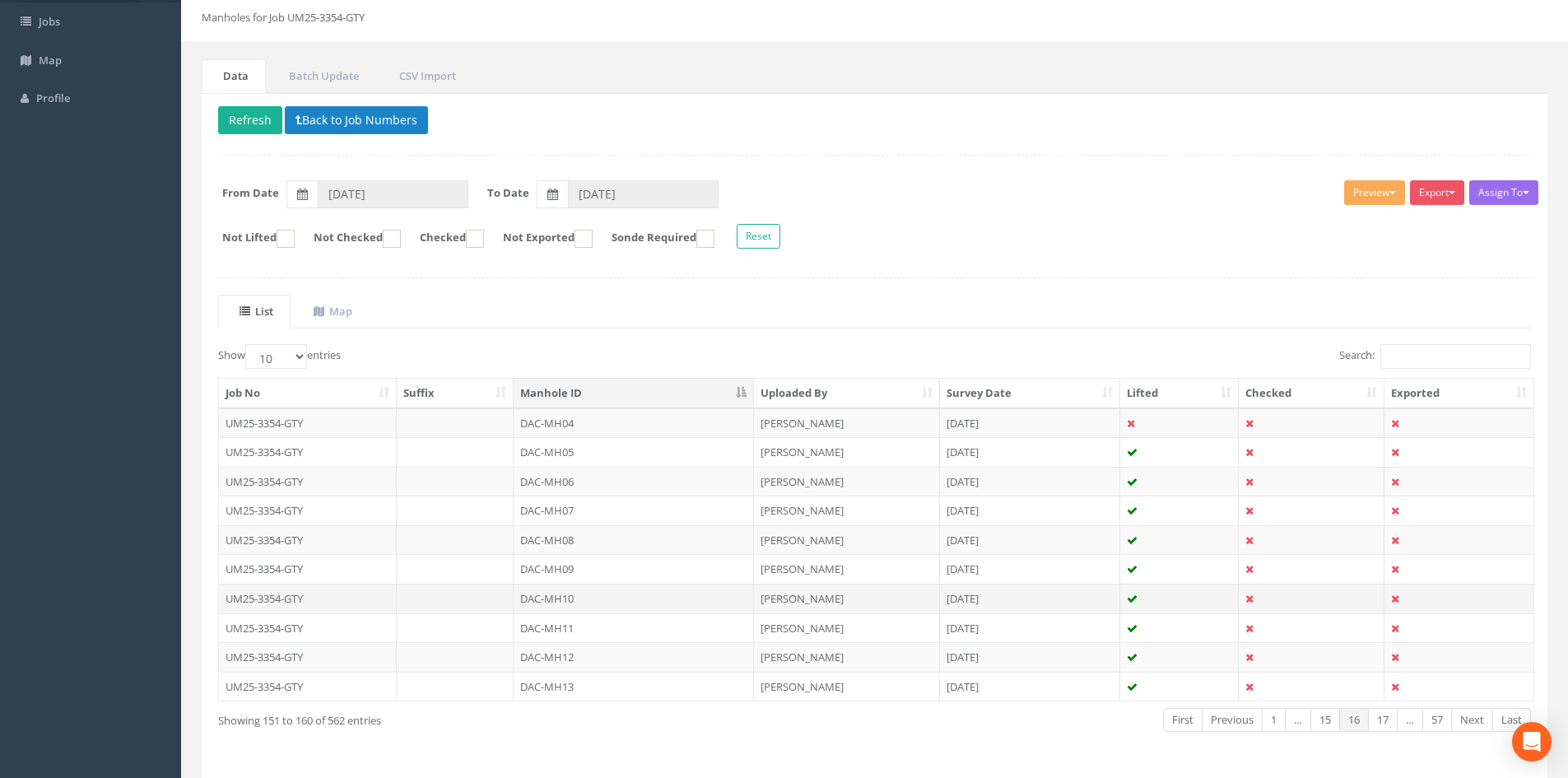
scroll to position [140, 0]
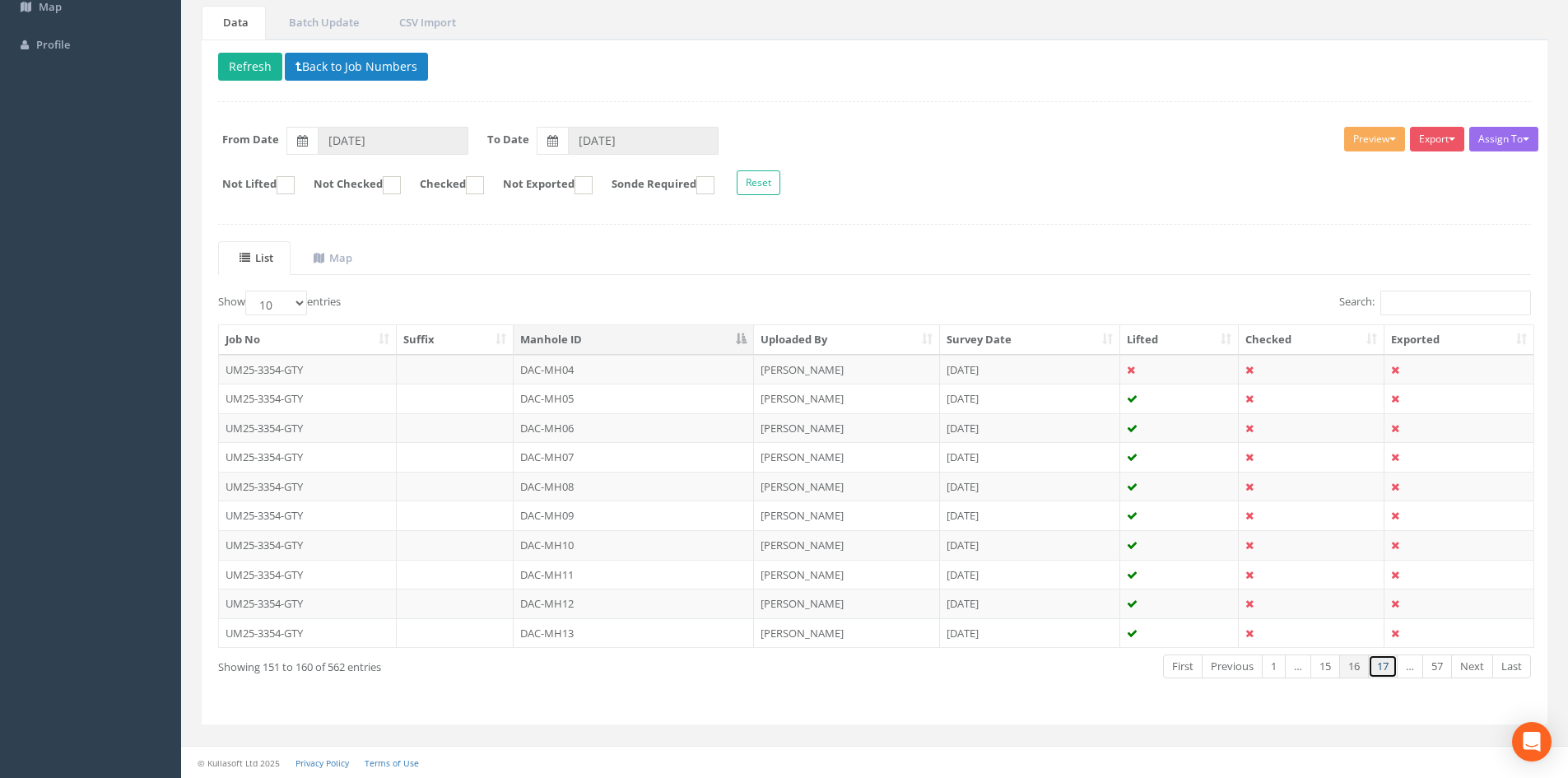
click at [1379, 667] on link "17" at bounding box center [1382, 666] width 29 height 24
click at [1379, 667] on link "18" at bounding box center [1382, 666] width 29 height 24
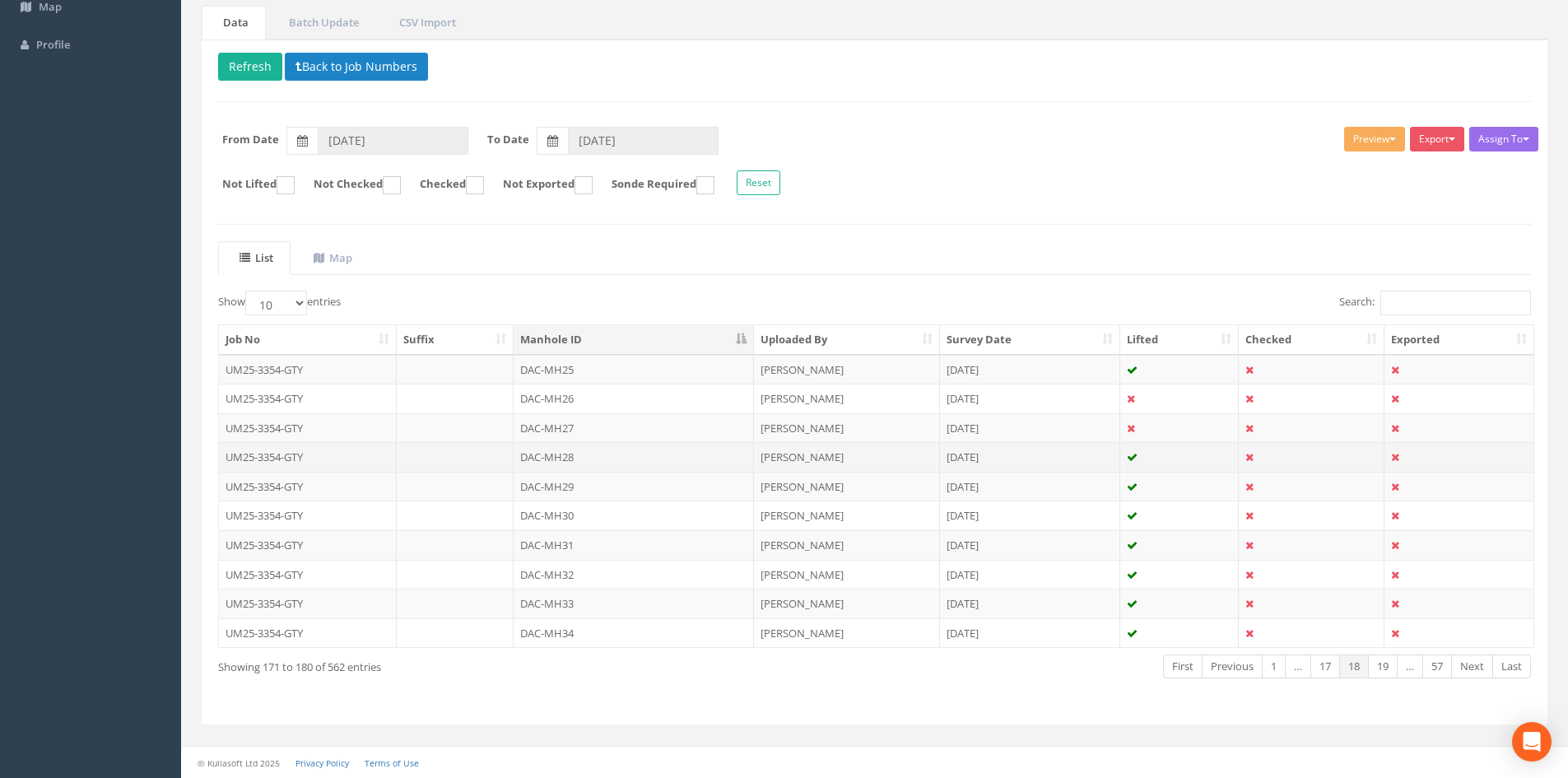
click at [672, 456] on td "DAC-MH28" at bounding box center [633, 456] width 240 height 29
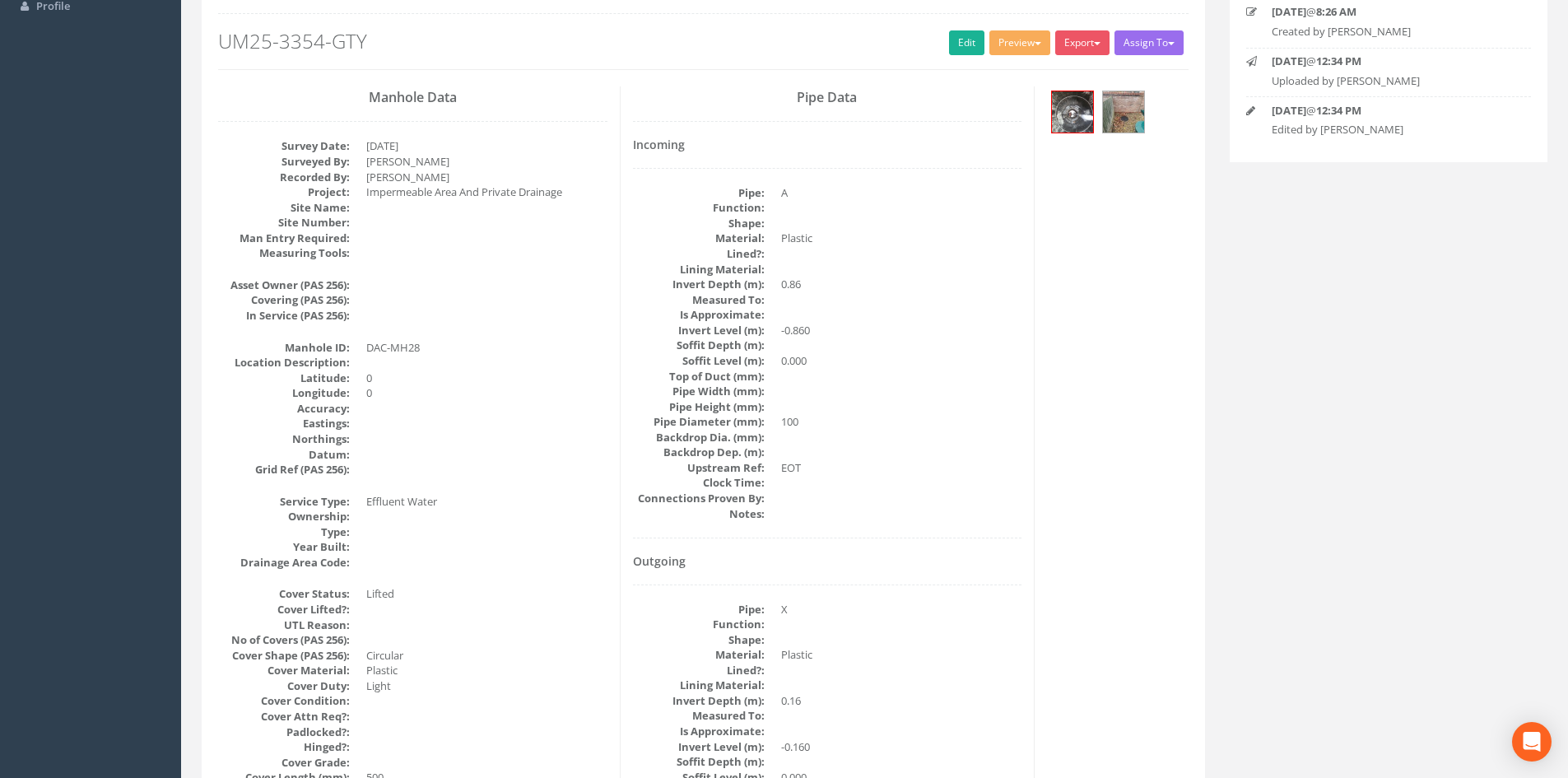
scroll to position [0, 0]
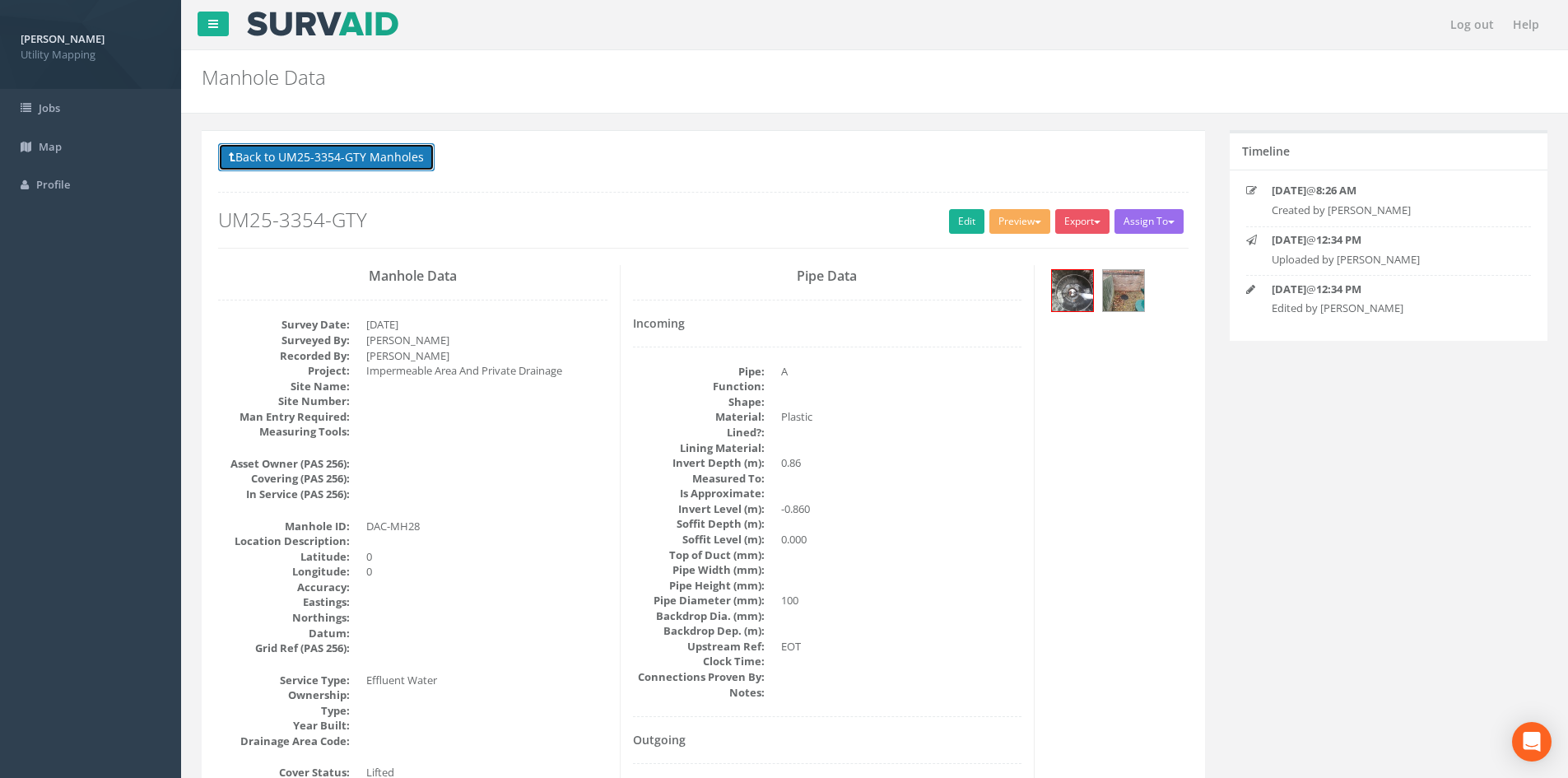
click at [400, 164] on button "Back to UM25-3354-GTY Manholes" at bounding box center [326, 157] width 216 height 28
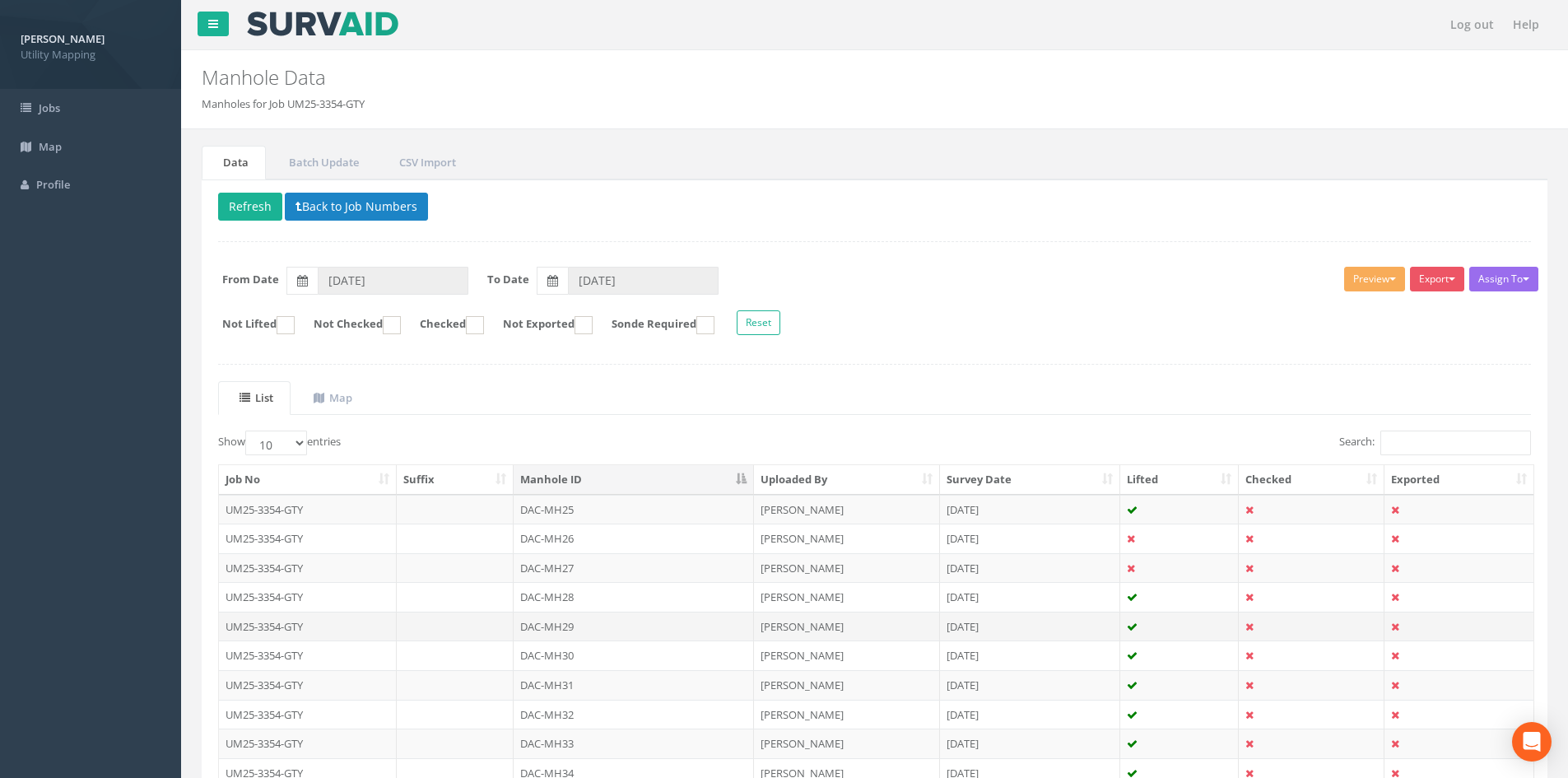
click at [657, 629] on td "DAC-MH29" at bounding box center [633, 626] width 240 height 29
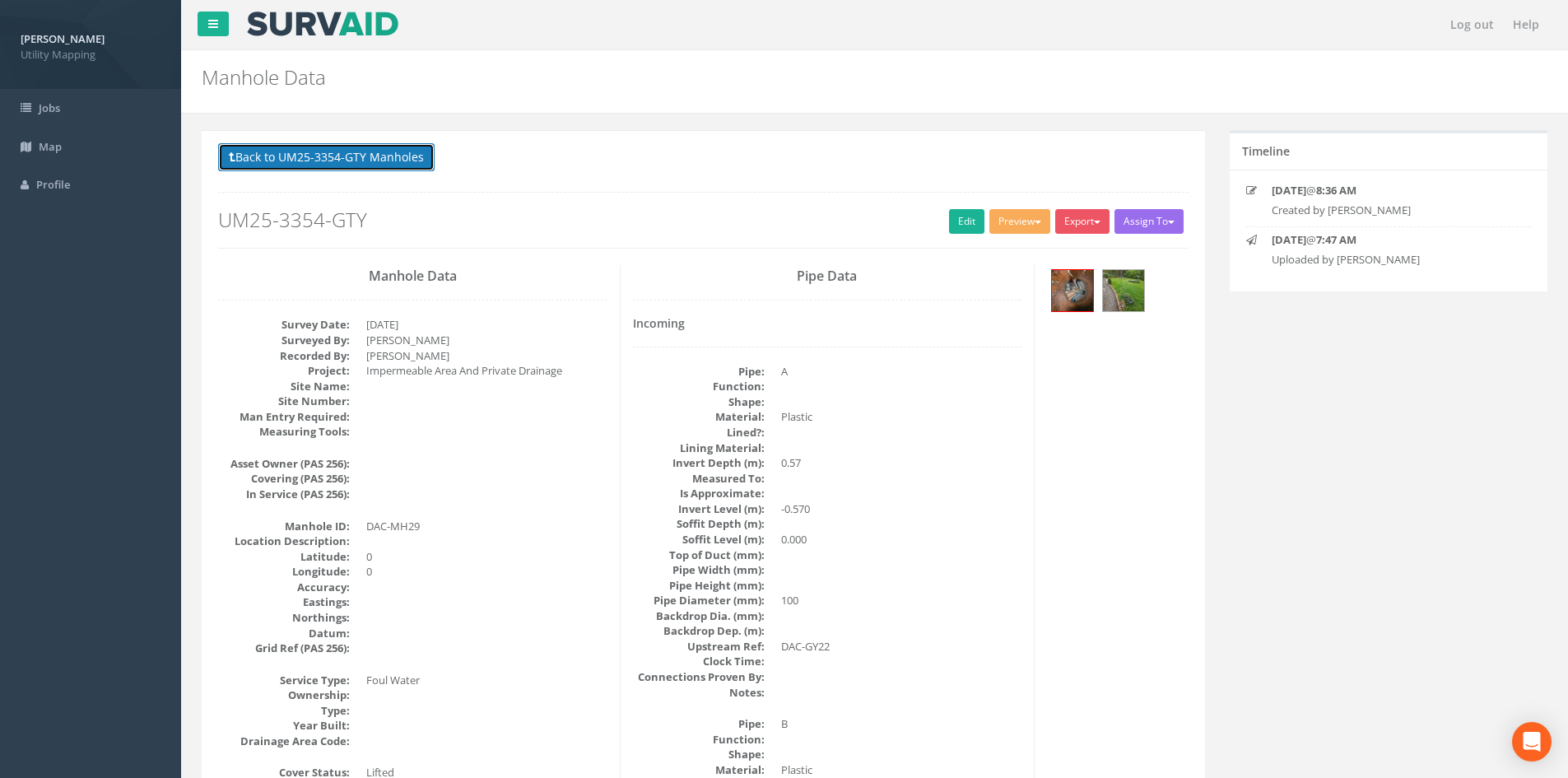
click at [351, 165] on button "Back to UM25-3354-GTY Manholes" at bounding box center [326, 157] width 216 height 28
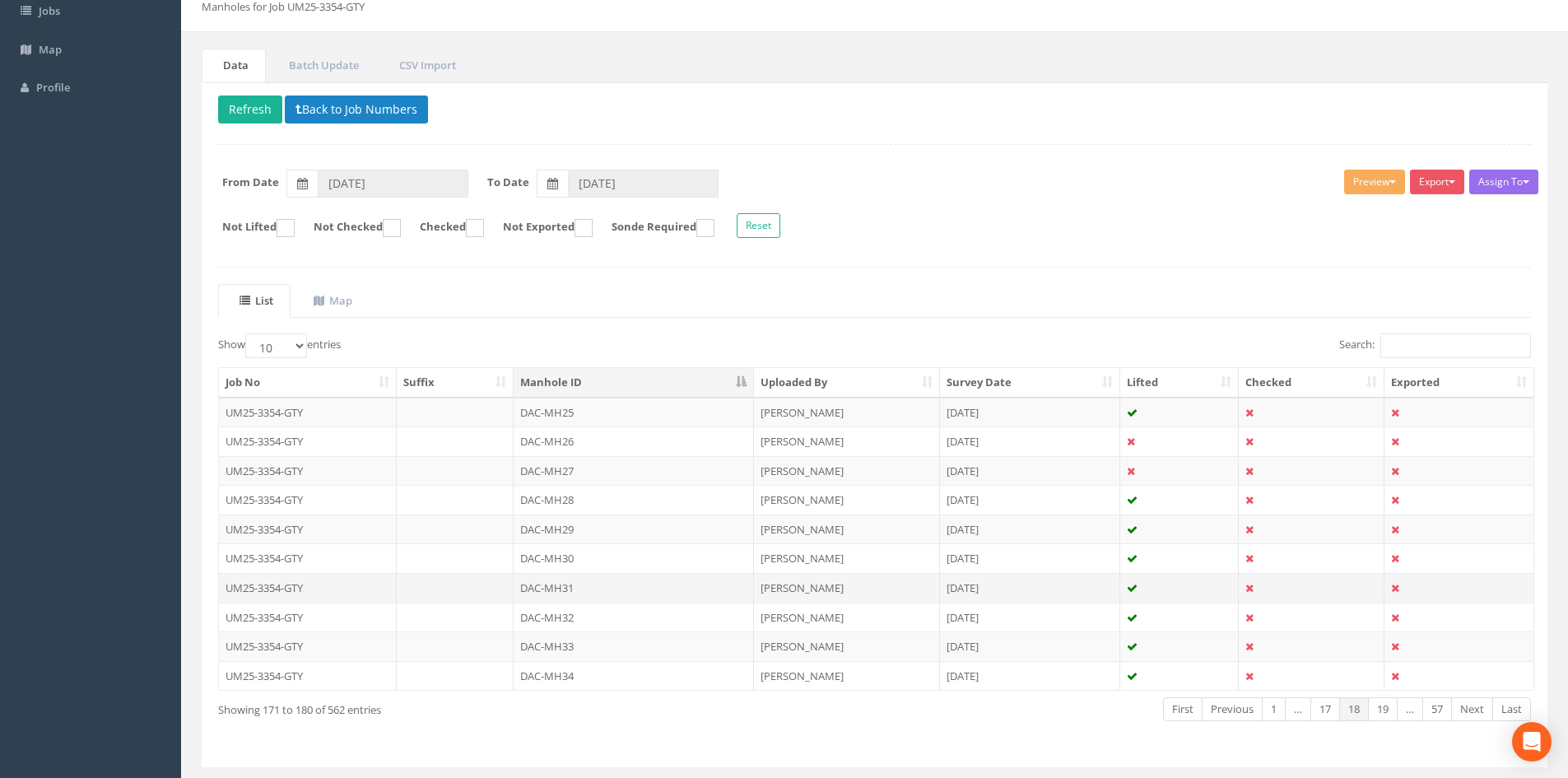
scroll to position [137, 0]
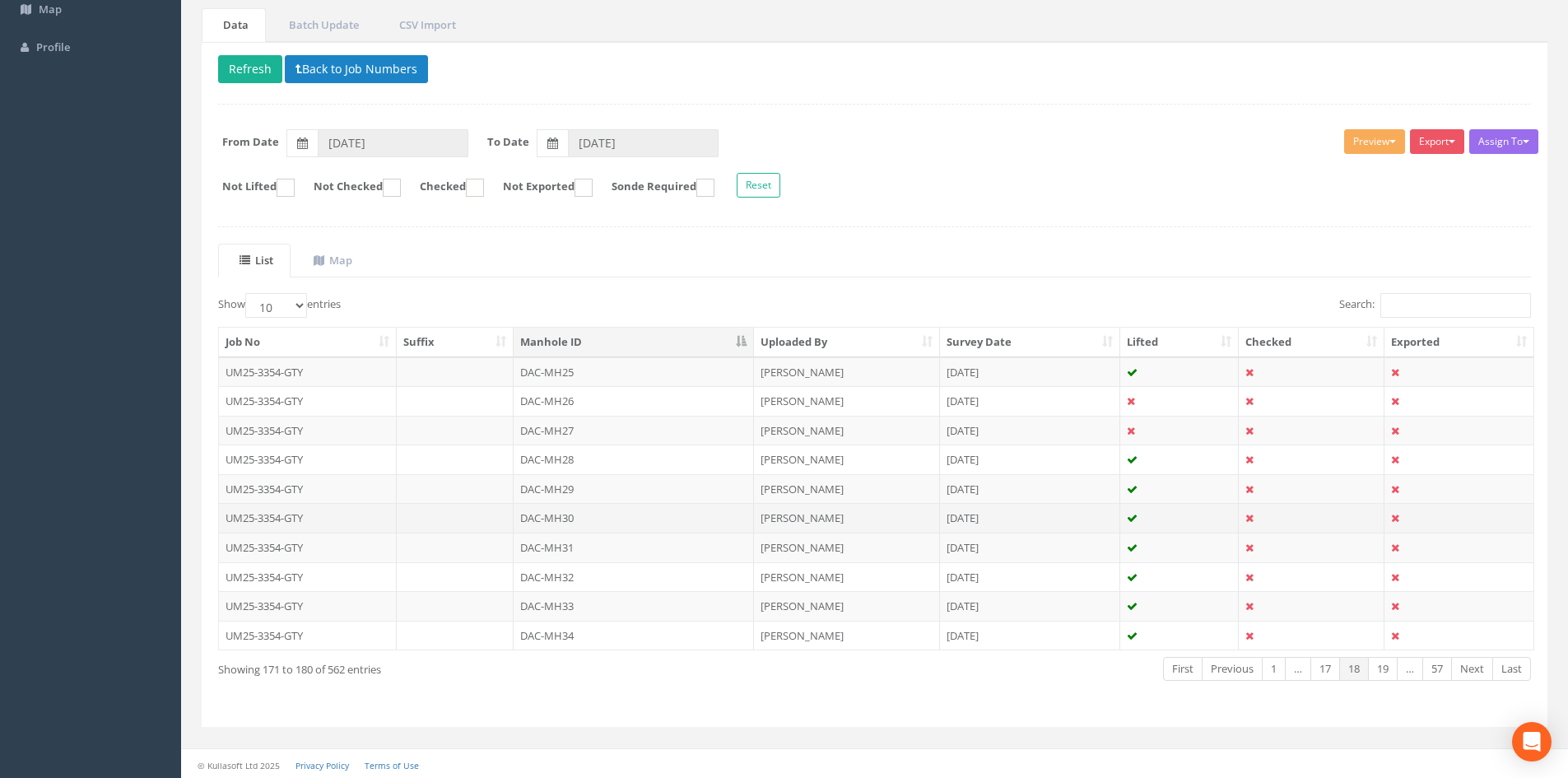
click at [583, 524] on td "DAC-MH30" at bounding box center [633, 517] width 240 height 29
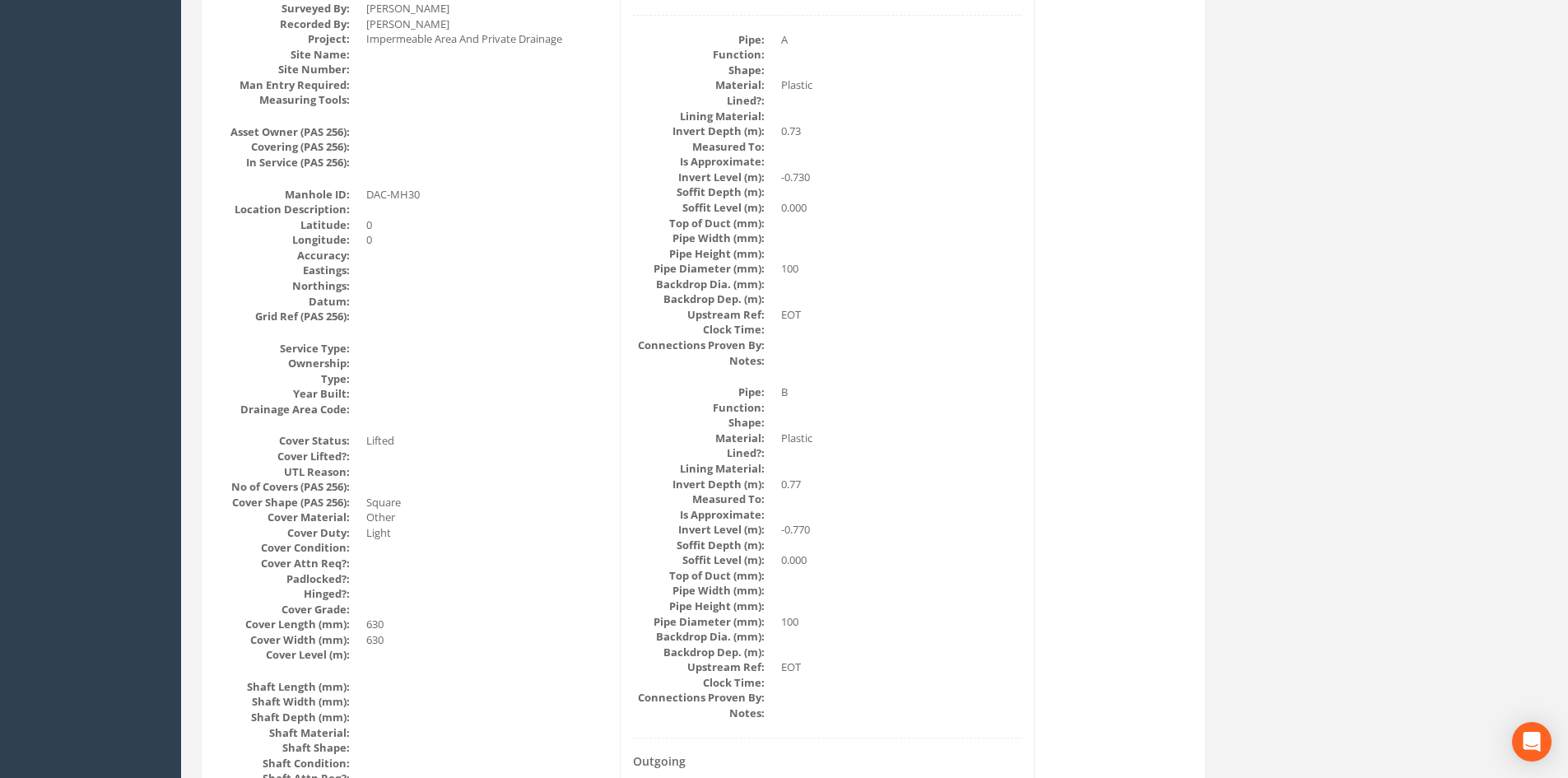
scroll to position [115, 0]
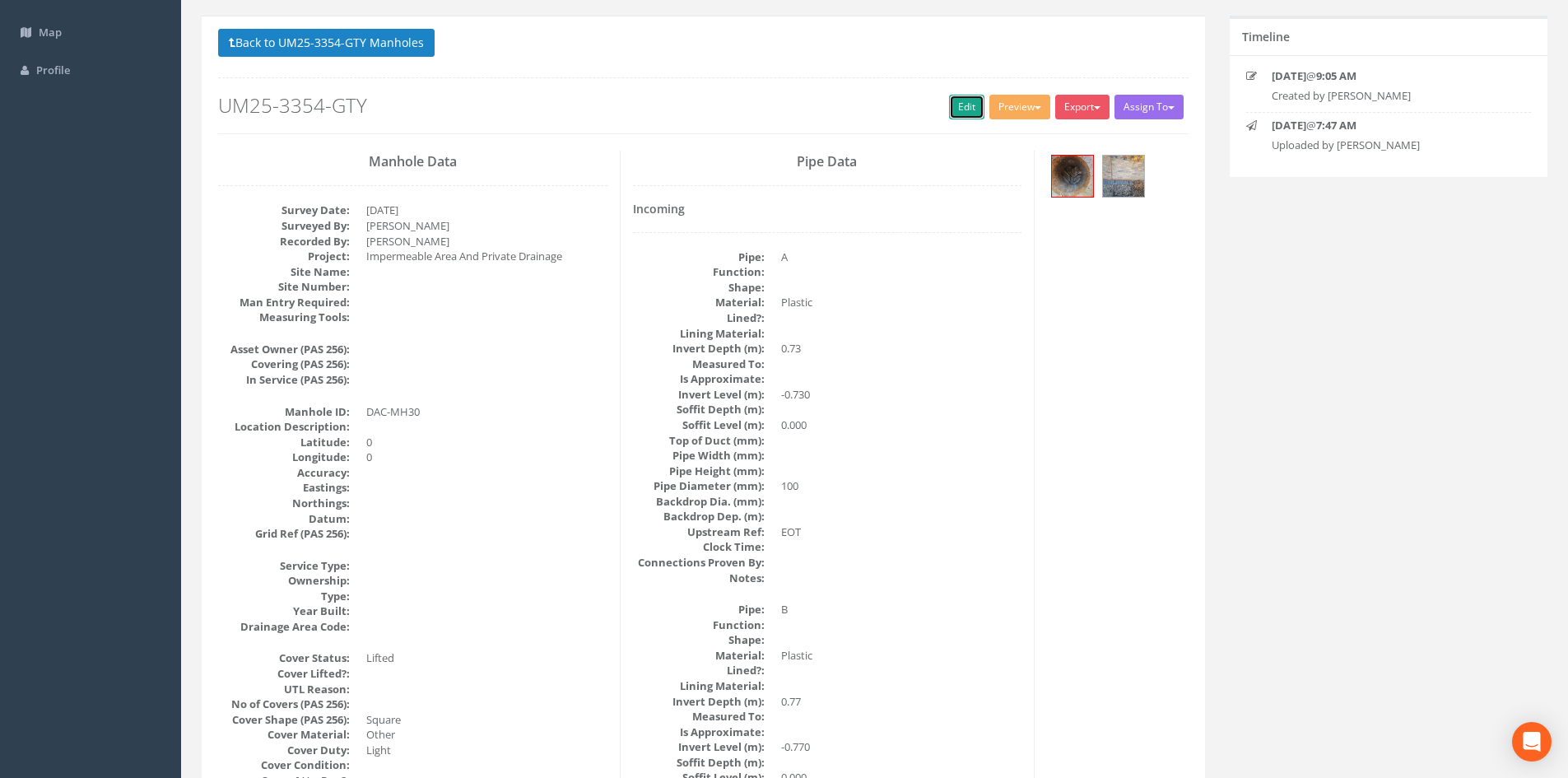
click at [949, 118] on link "Edit" at bounding box center [967, 106] width 35 height 24
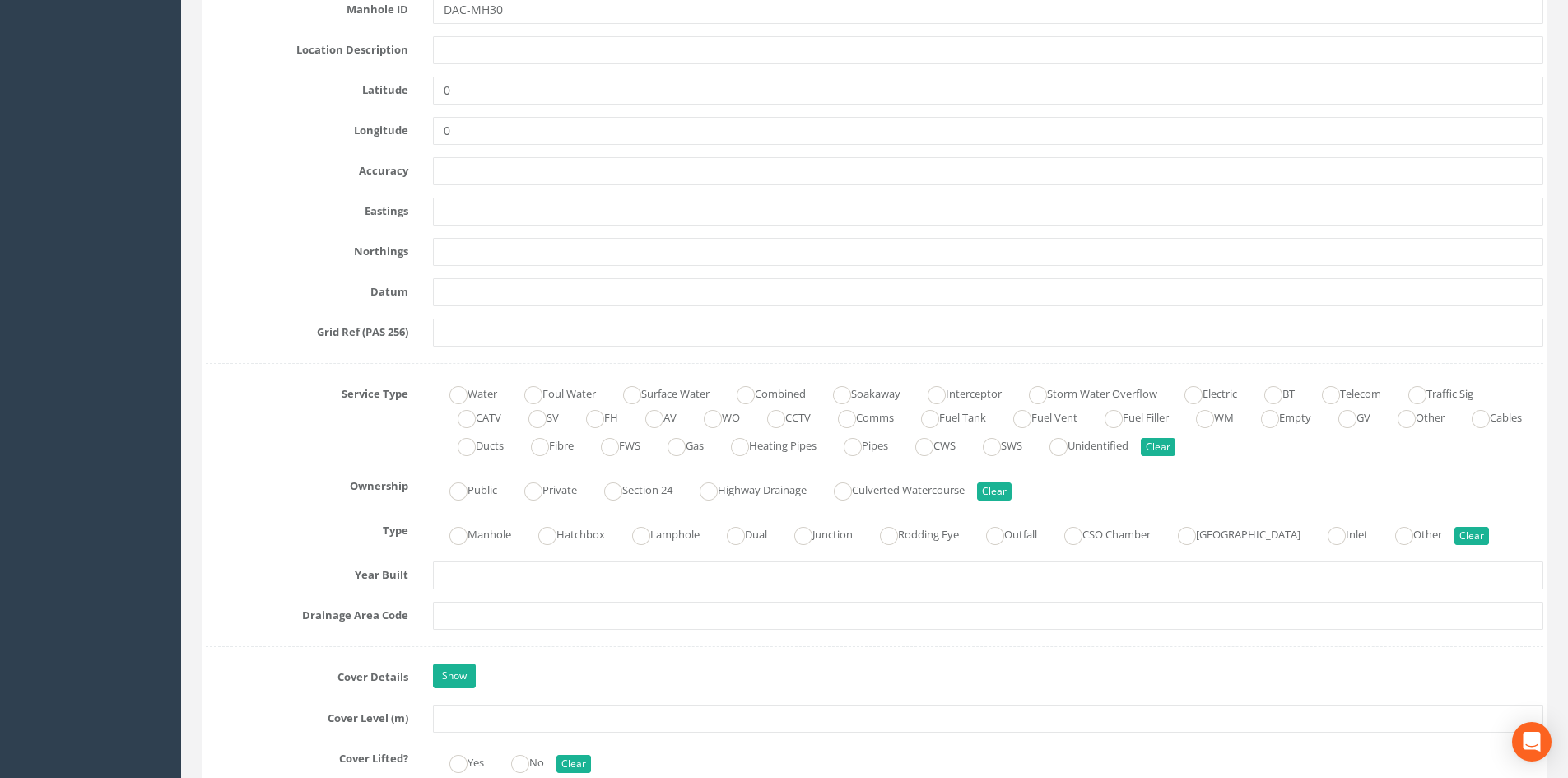
scroll to position [937, 0]
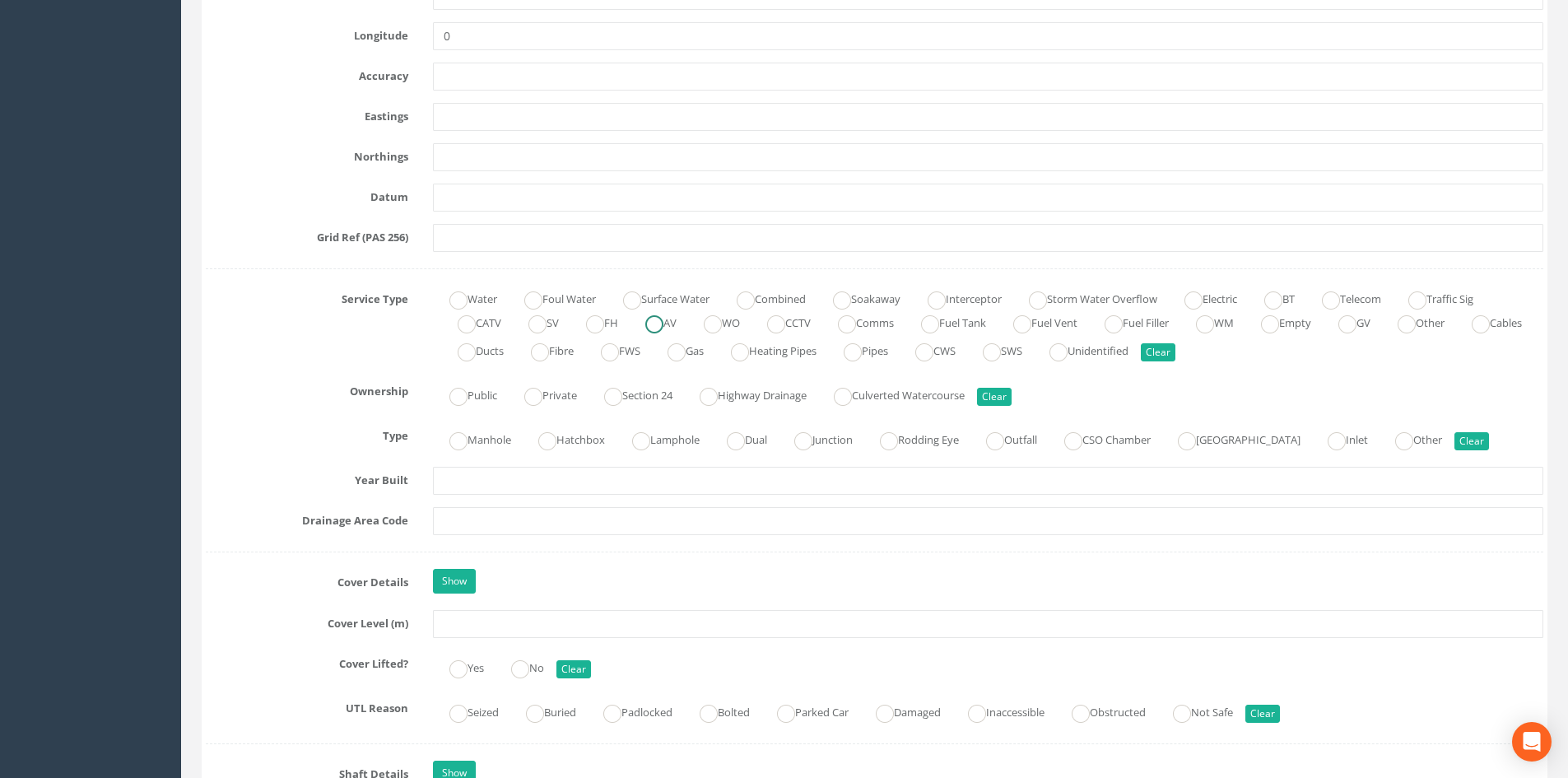
click at [661, 296] on label "Surface Water" at bounding box center [658, 297] width 103 height 24
radio input "true"
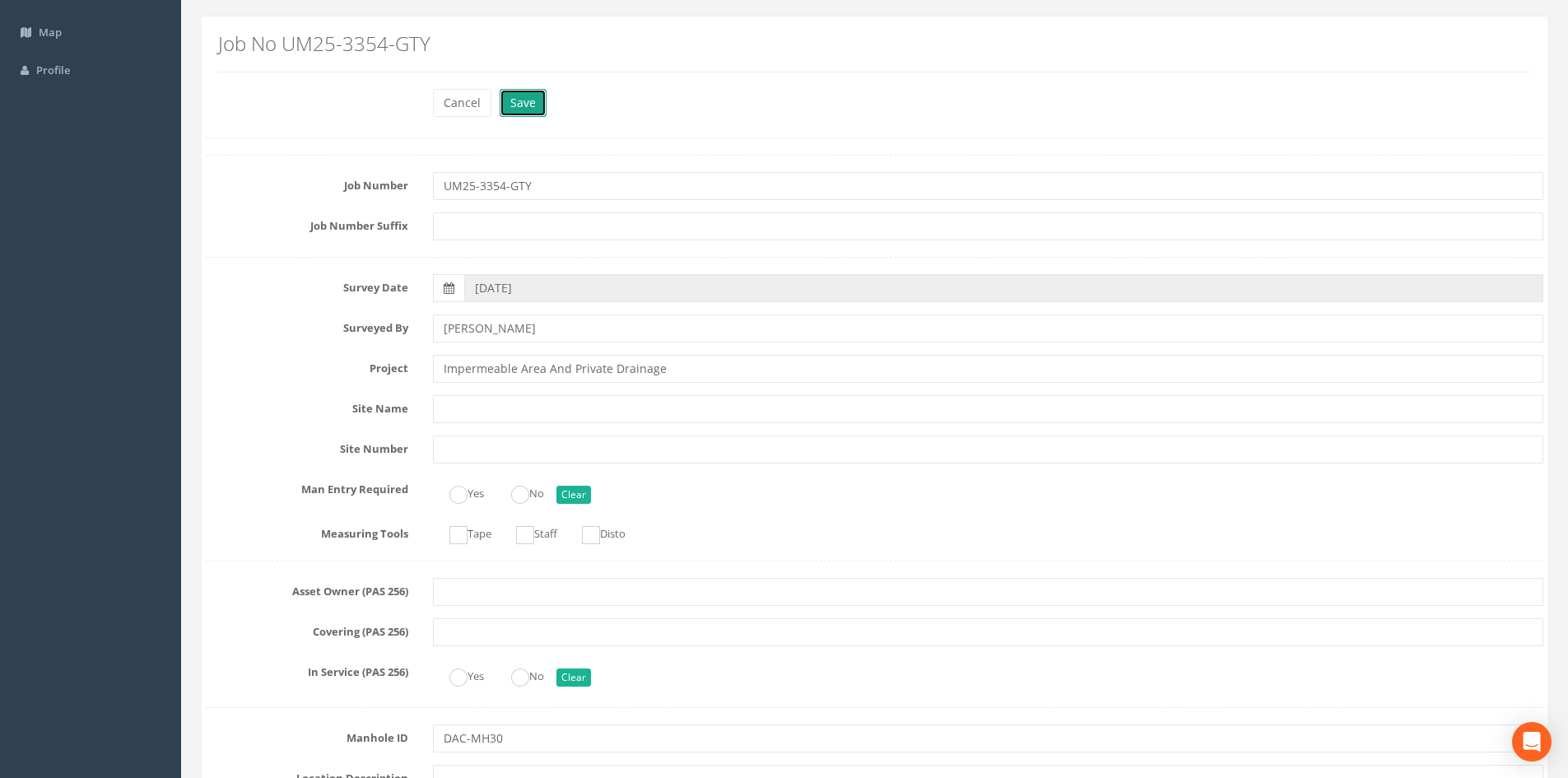
click at [528, 101] on button "Save" at bounding box center [523, 103] width 47 height 28
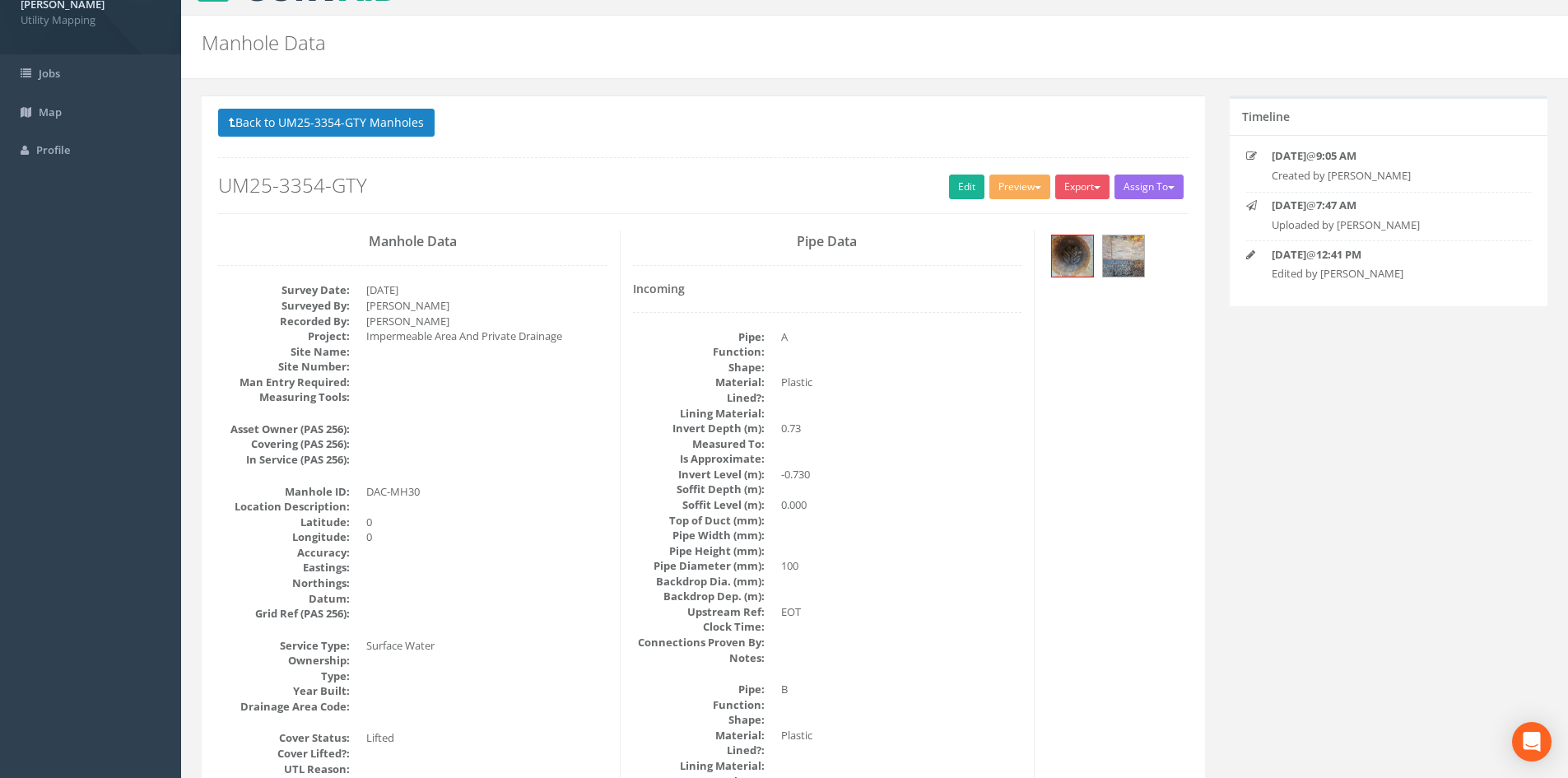
scroll to position [0, 0]
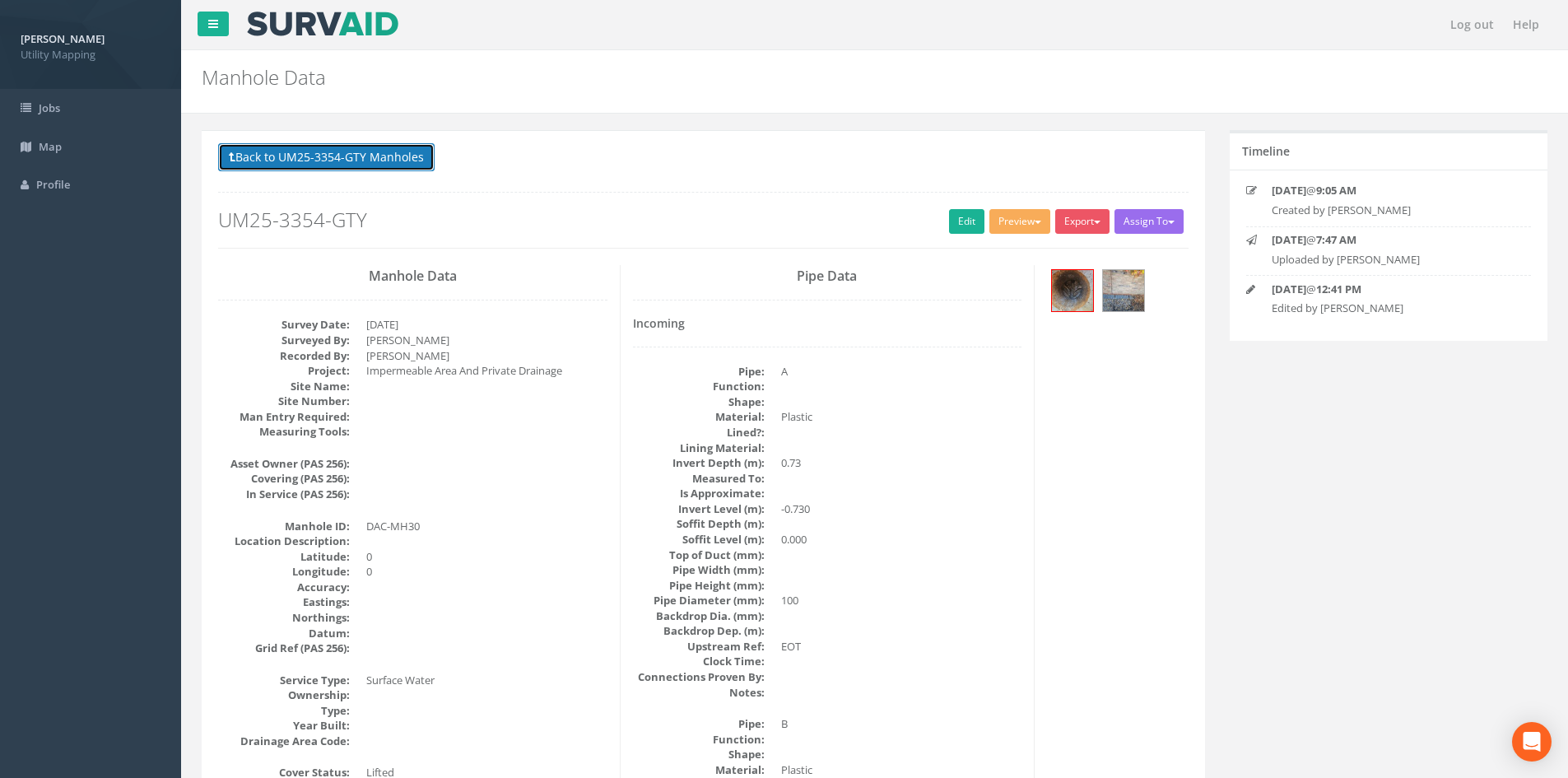
click at [424, 153] on button "Back to UM25-3354-GTY Manholes" at bounding box center [326, 157] width 216 height 28
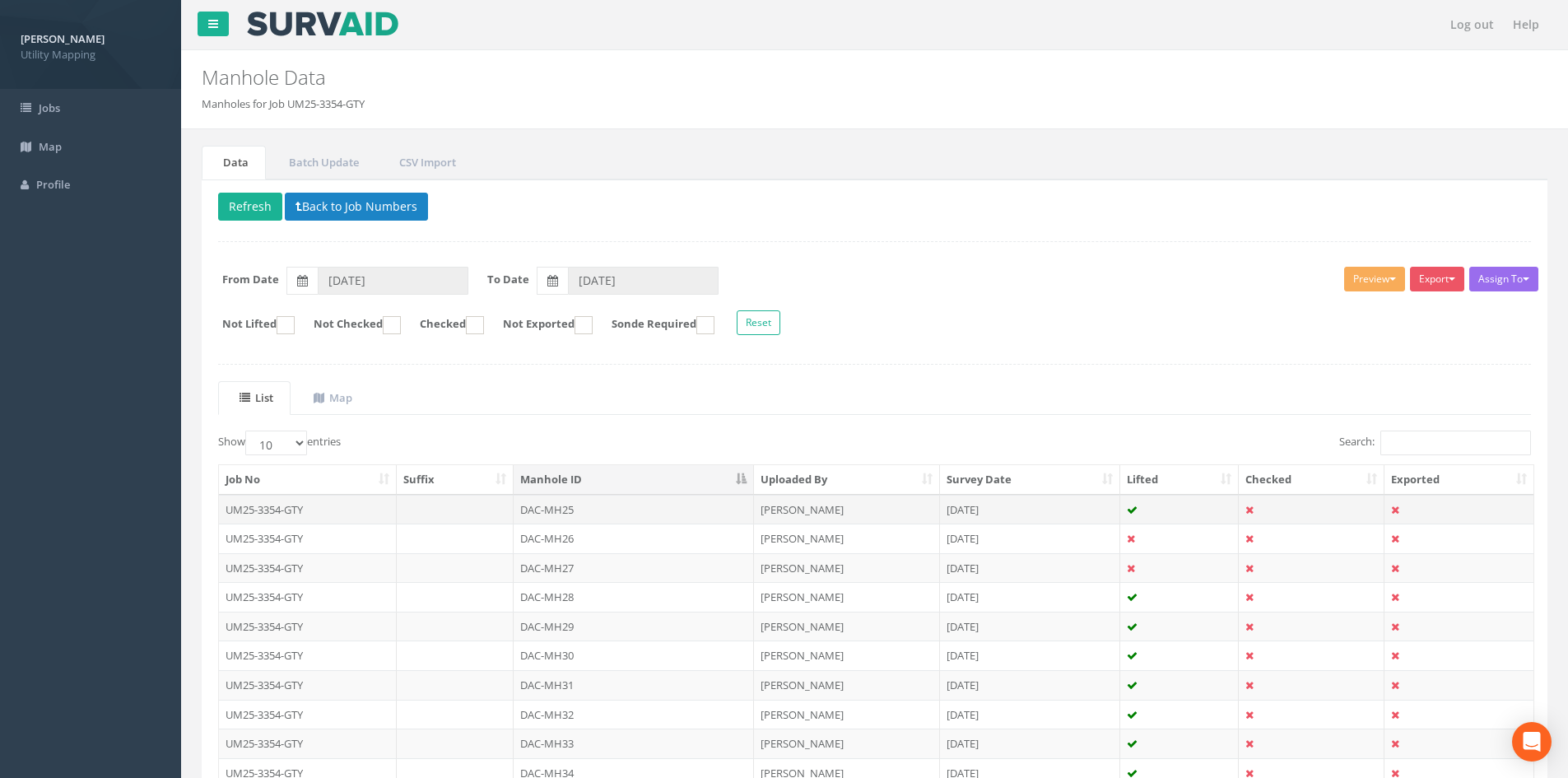
scroll to position [137, 0]
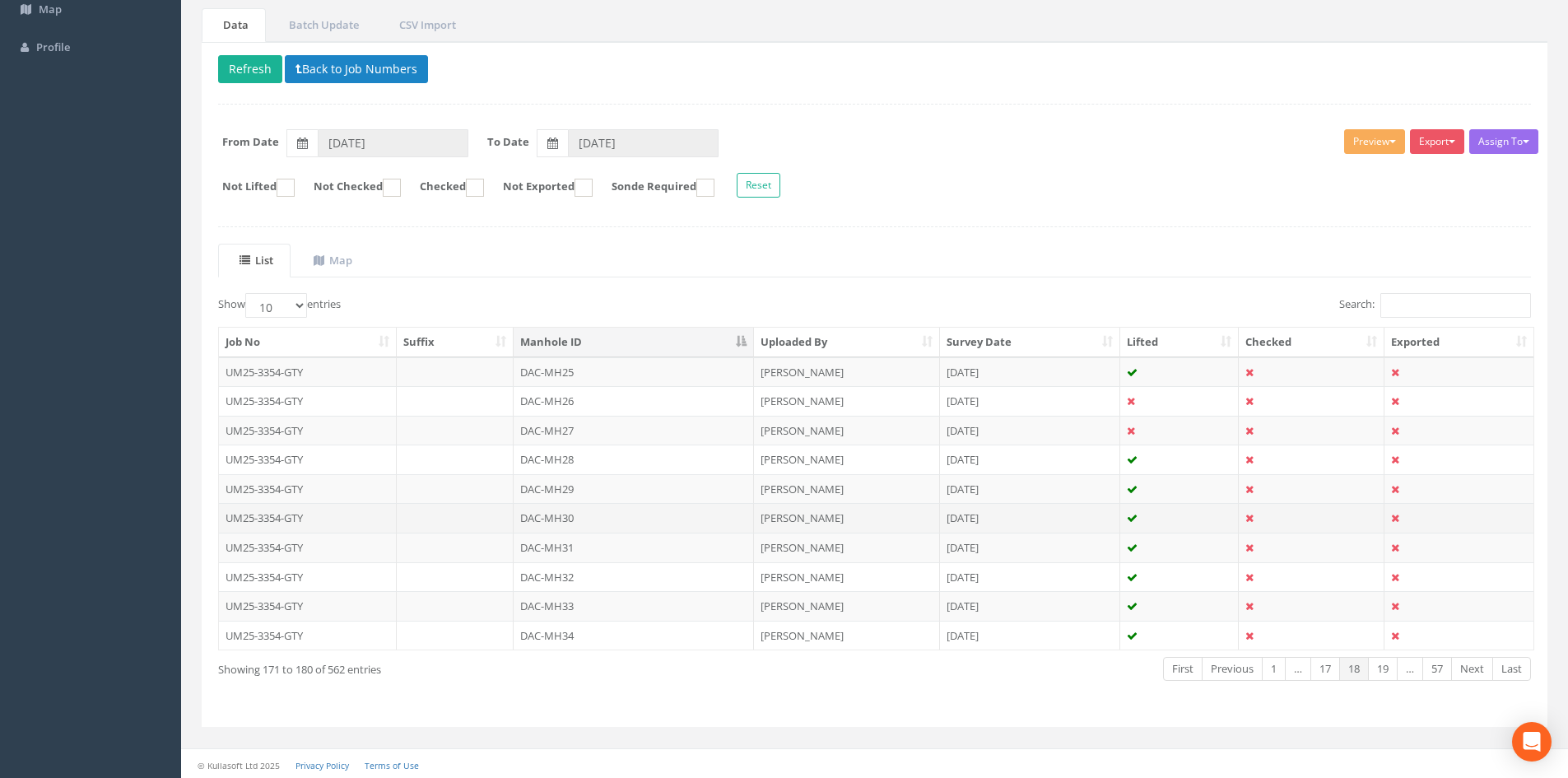
click at [616, 514] on td "DAC-MH30" at bounding box center [633, 517] width 240 height 29
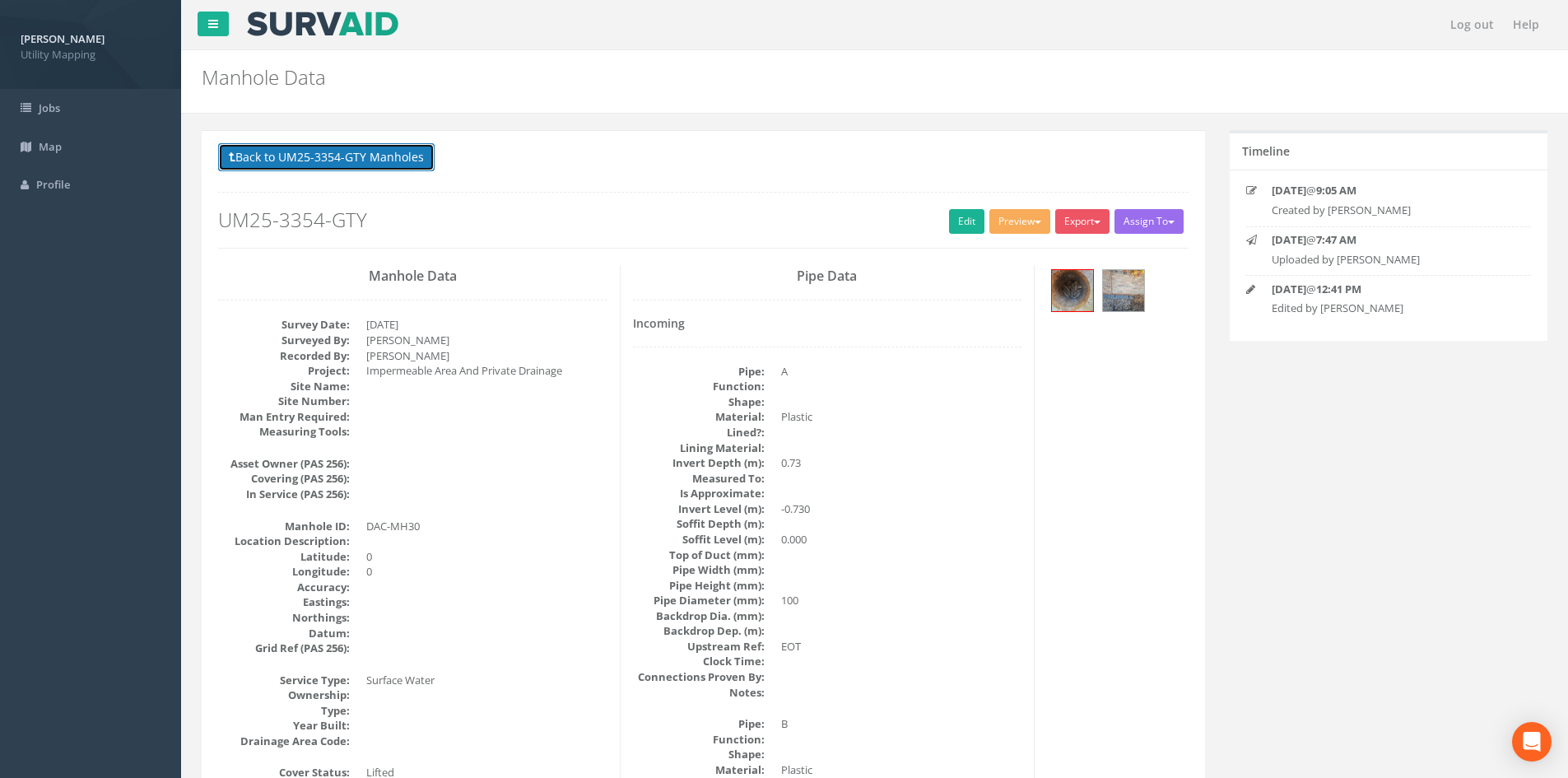
click at [403, 167] on button "Back to UM25-3354-GTY Manholes" at bounding box center [326, 157] width 216 height 28
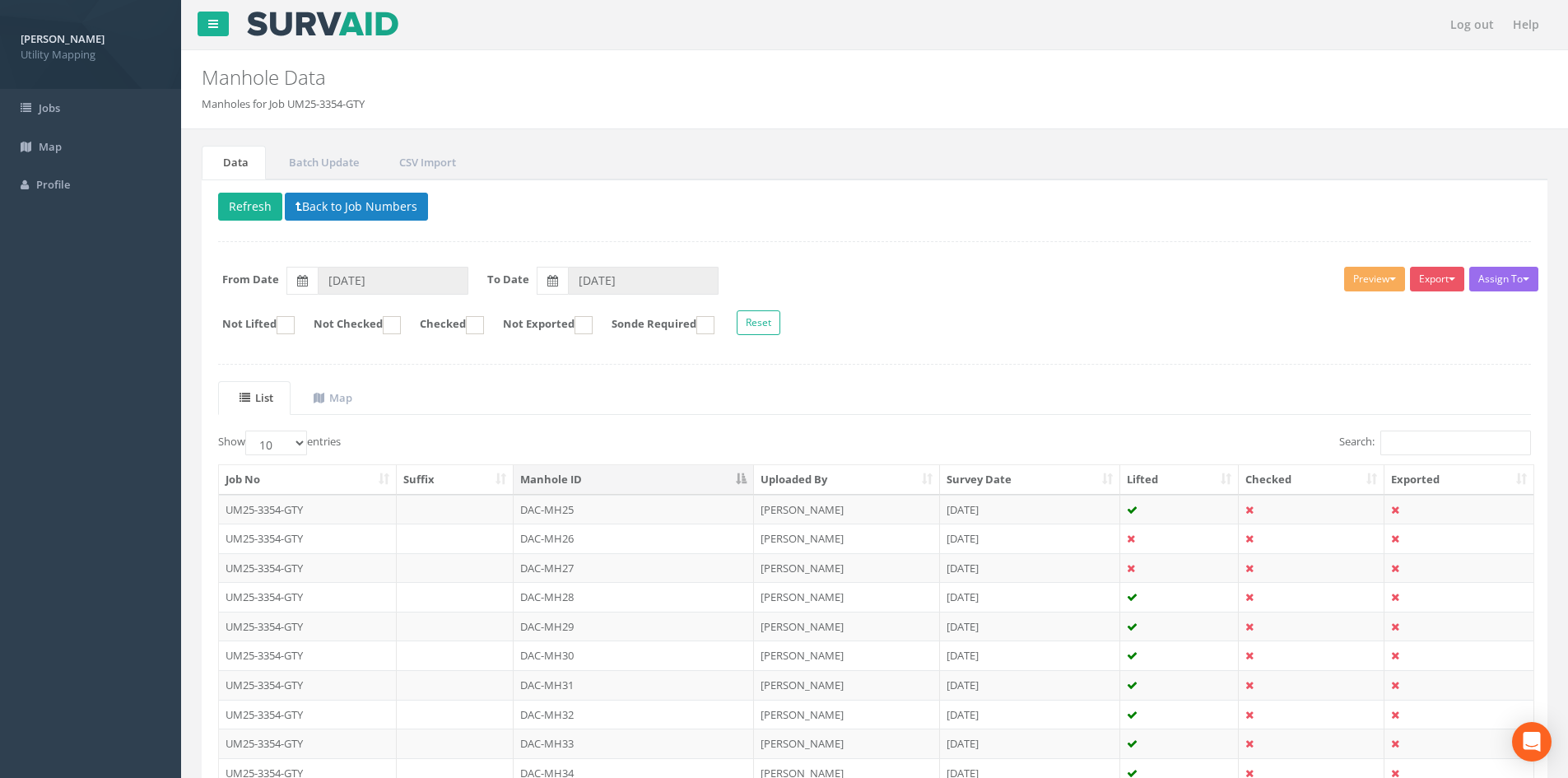
click at [596, 680] on td "DAC-MH31" at bounding box center [633, 685] width 240 height 29
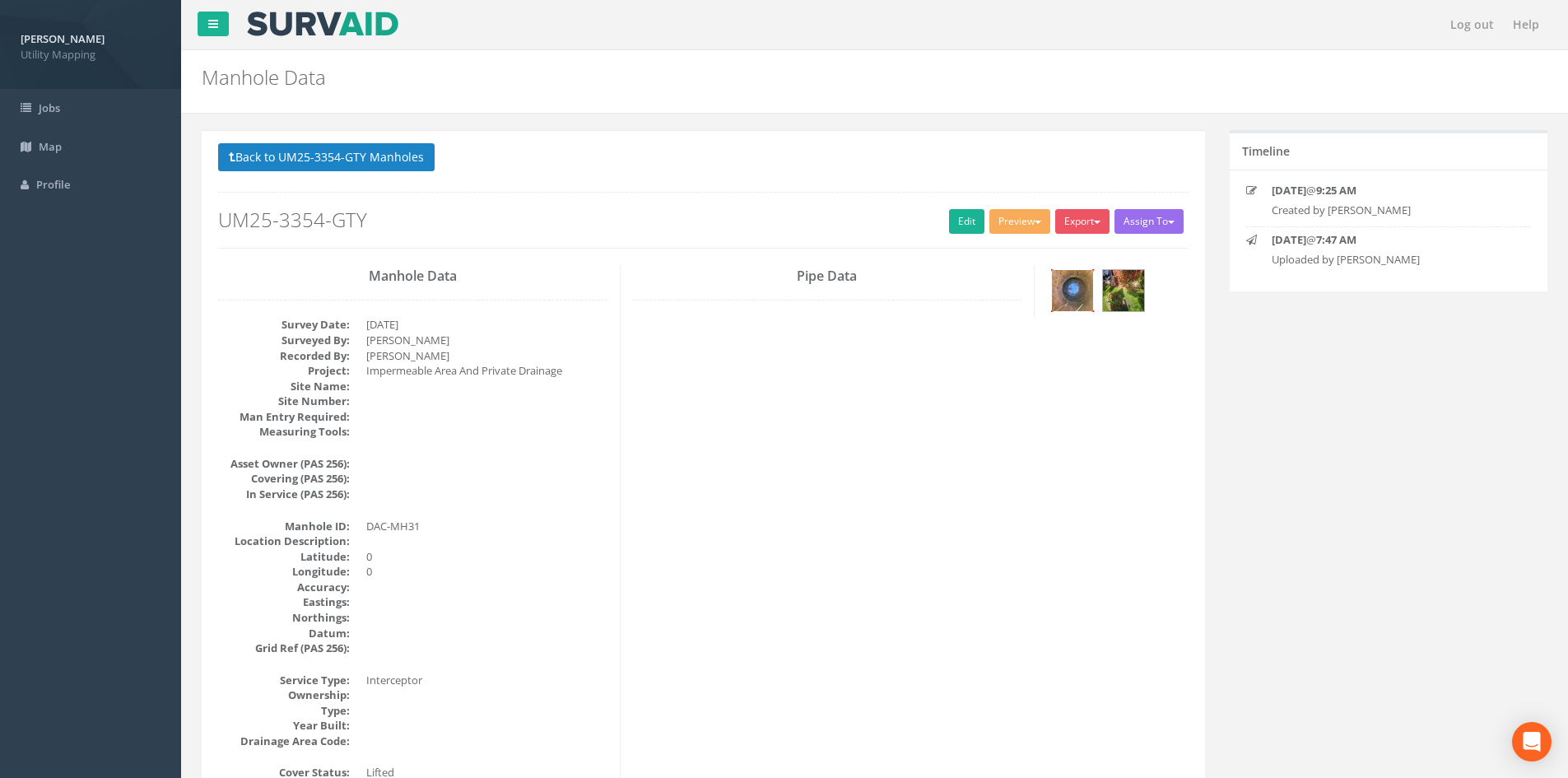
click at [1064, 298] on img at bounding box center [1072, 290] width 41 height 41
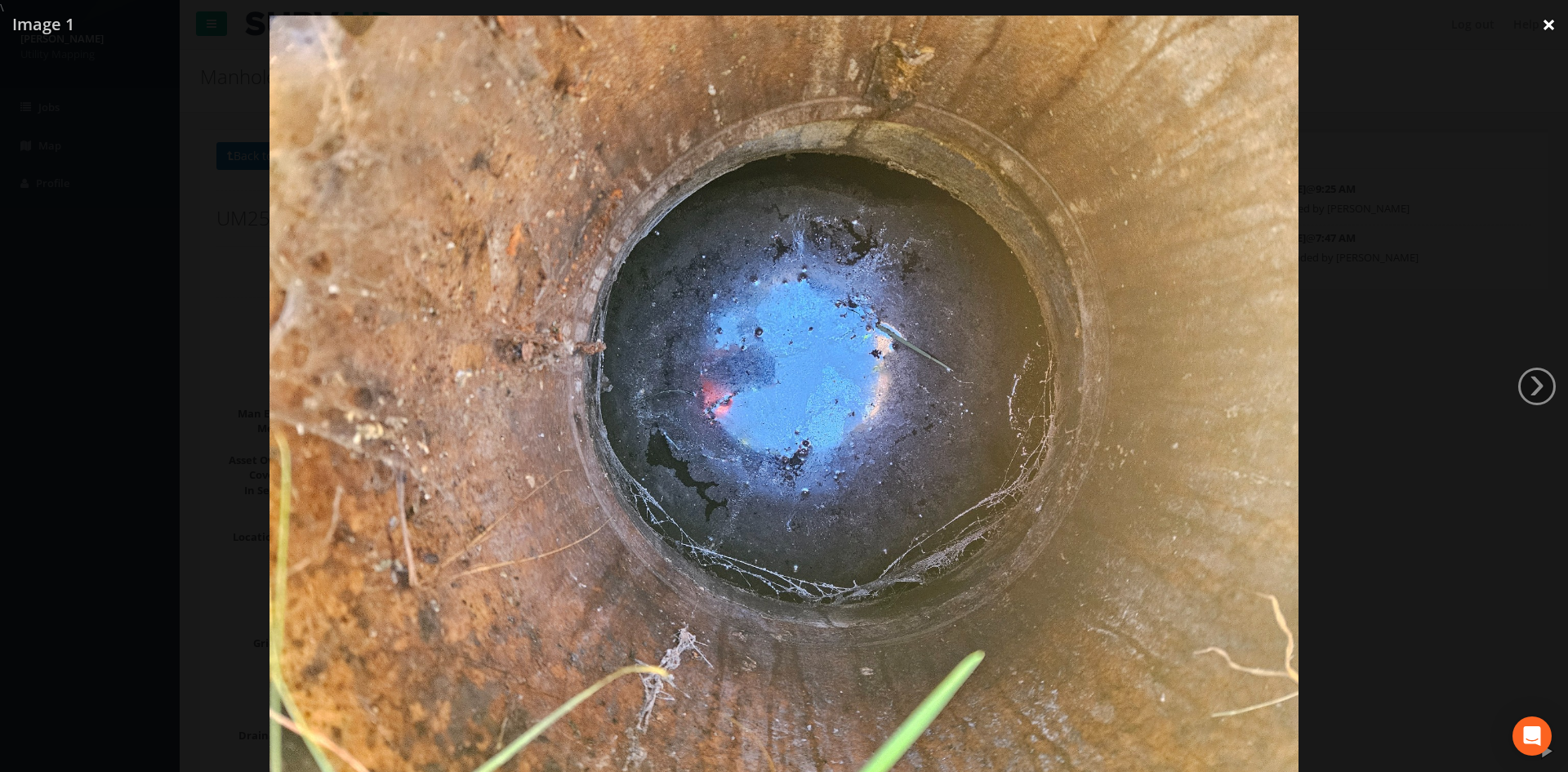
click at [1550, 24] on link "×" at bounding box center [1549, 24] width 38 height 49
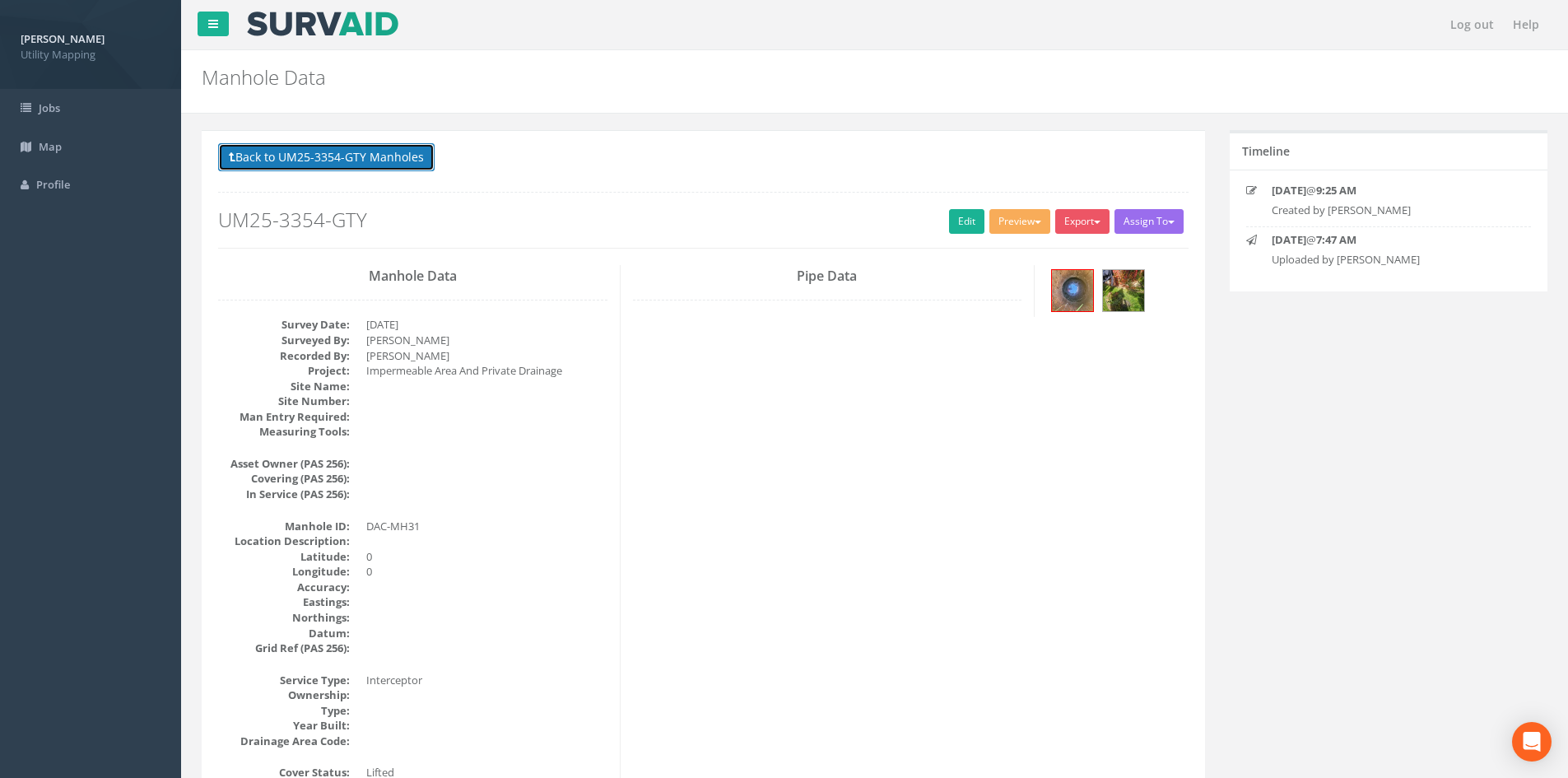
click at [366, 160] on button "Back to UM25-3354-GTY Manholes" at bounding box center [326, 157] width 216 height 28
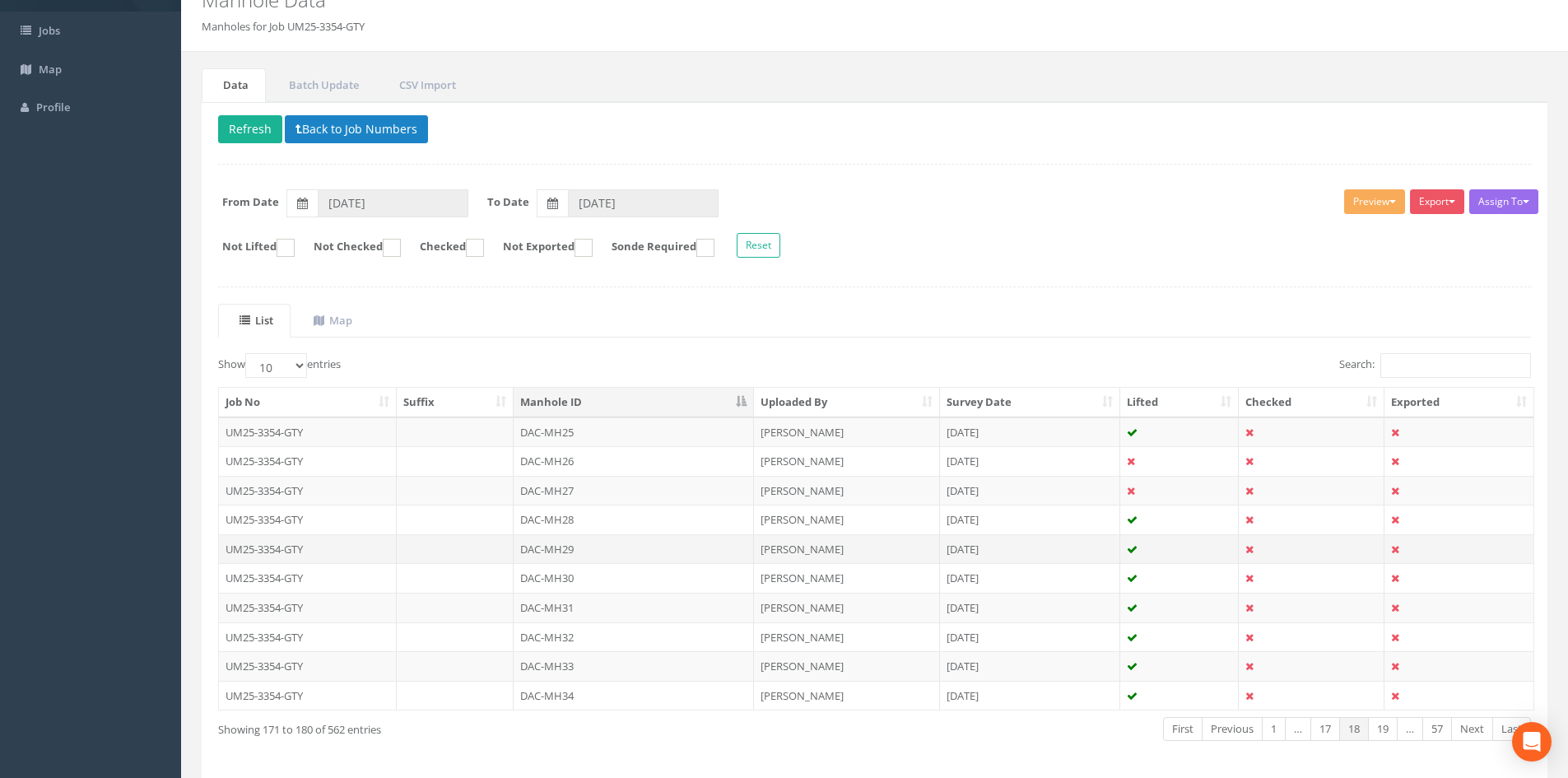
scroll to position [140, 0]
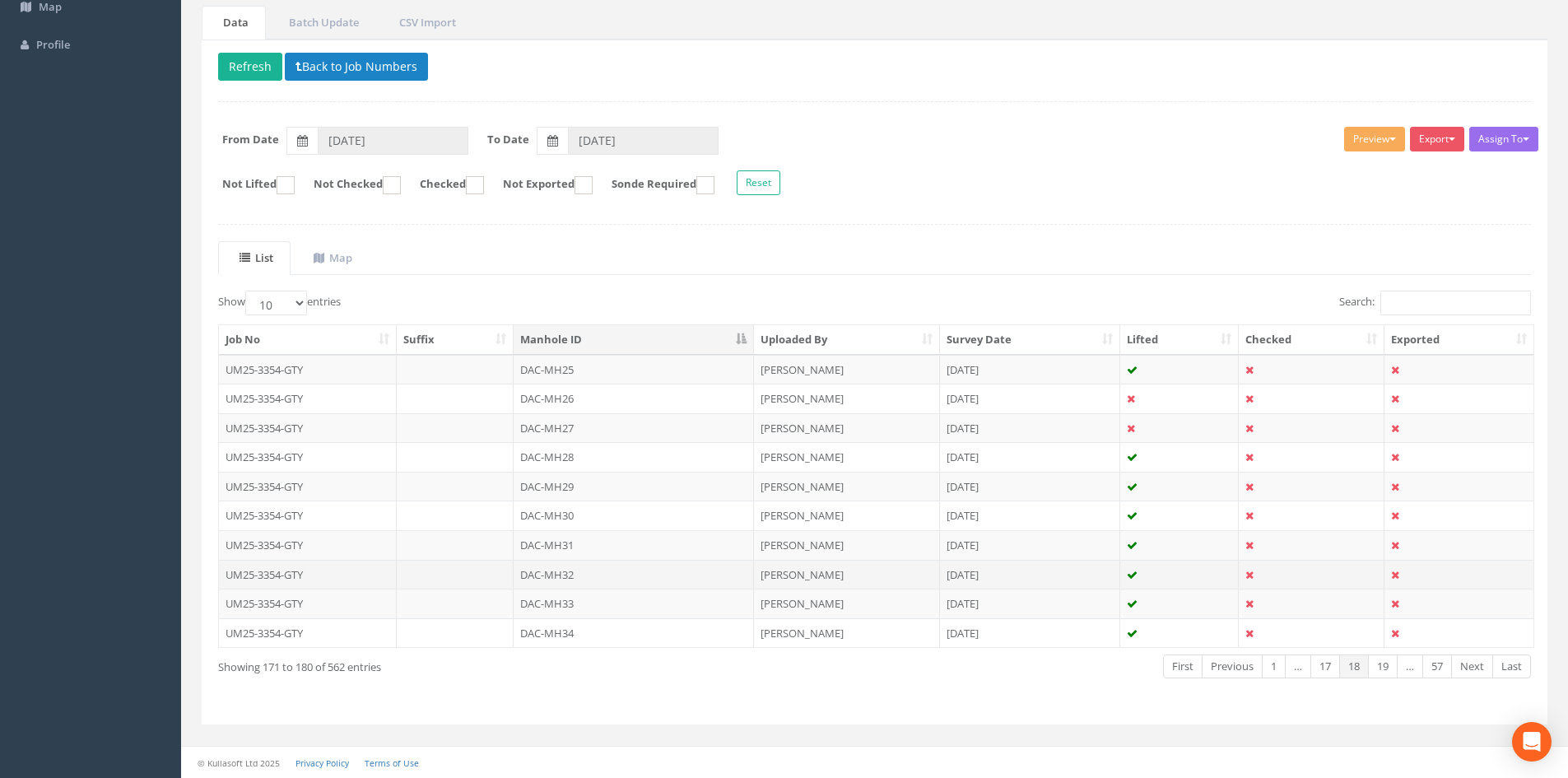
click at [561, 578] on td "DAC-MH32" at bounding box center [633, 574] width 240 height 29
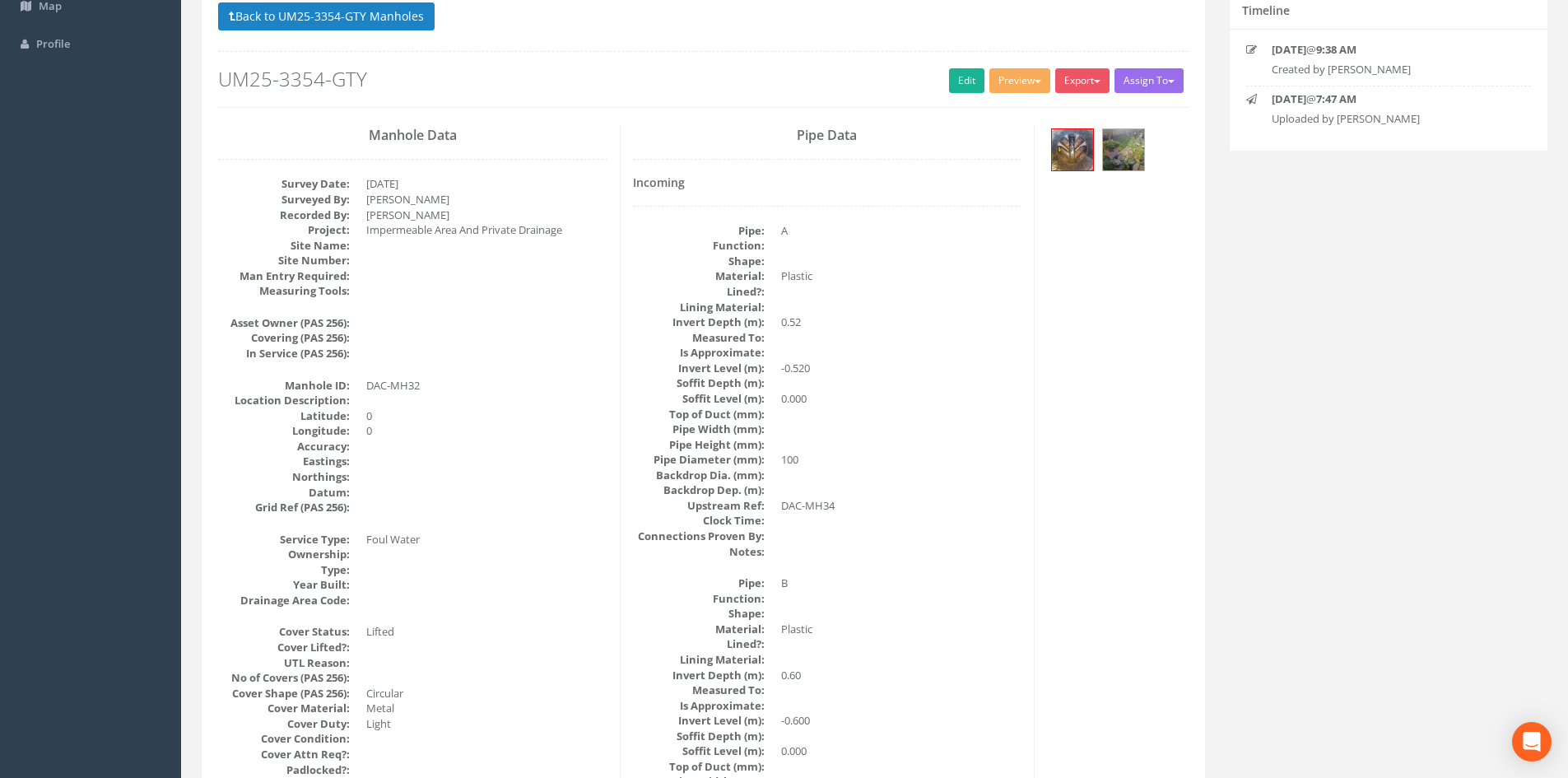
scroll to position [0, 0]
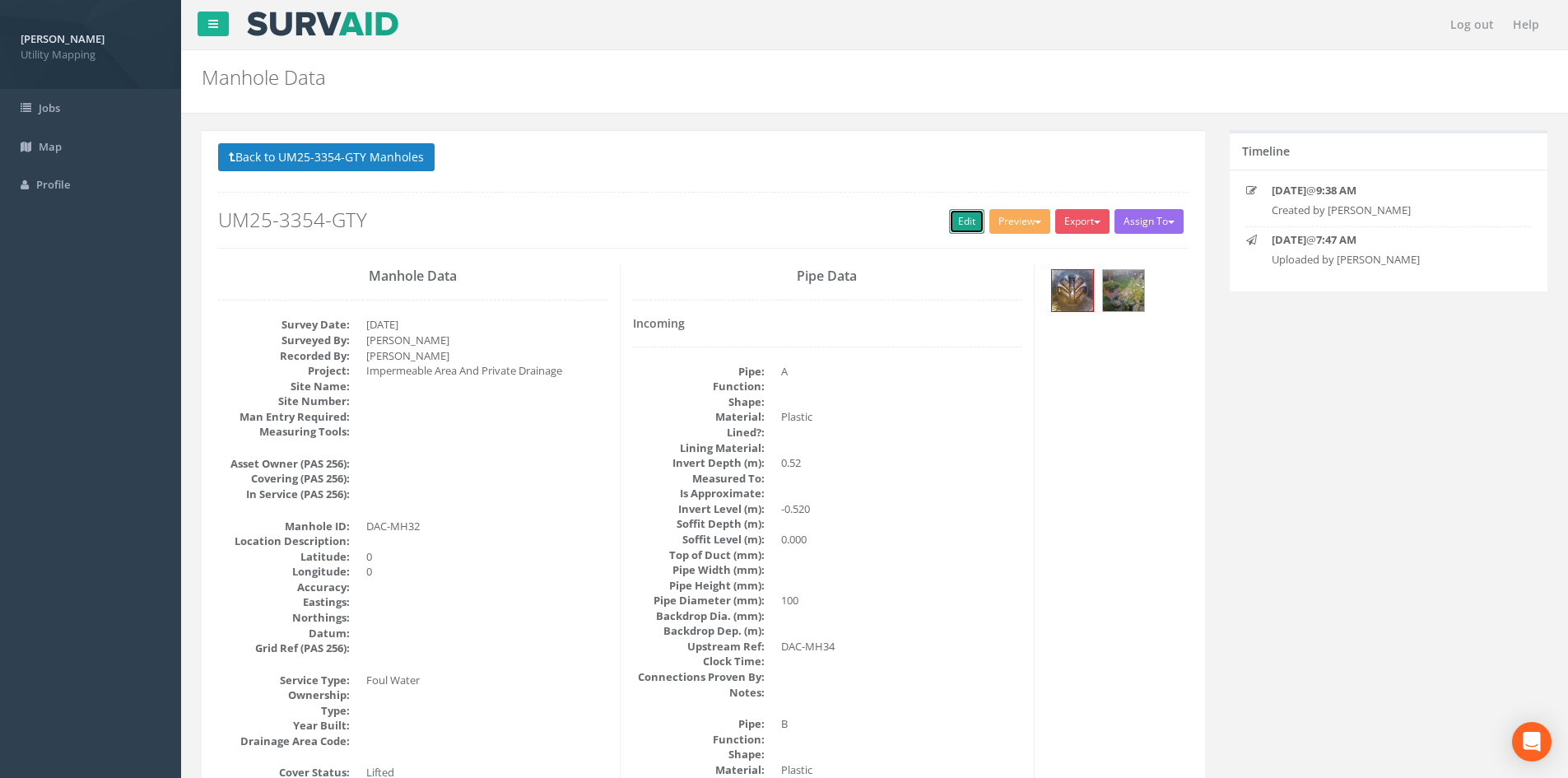
click at [949, 232] on link "Edit" at bounding box center [967, 221] width 35 height 24
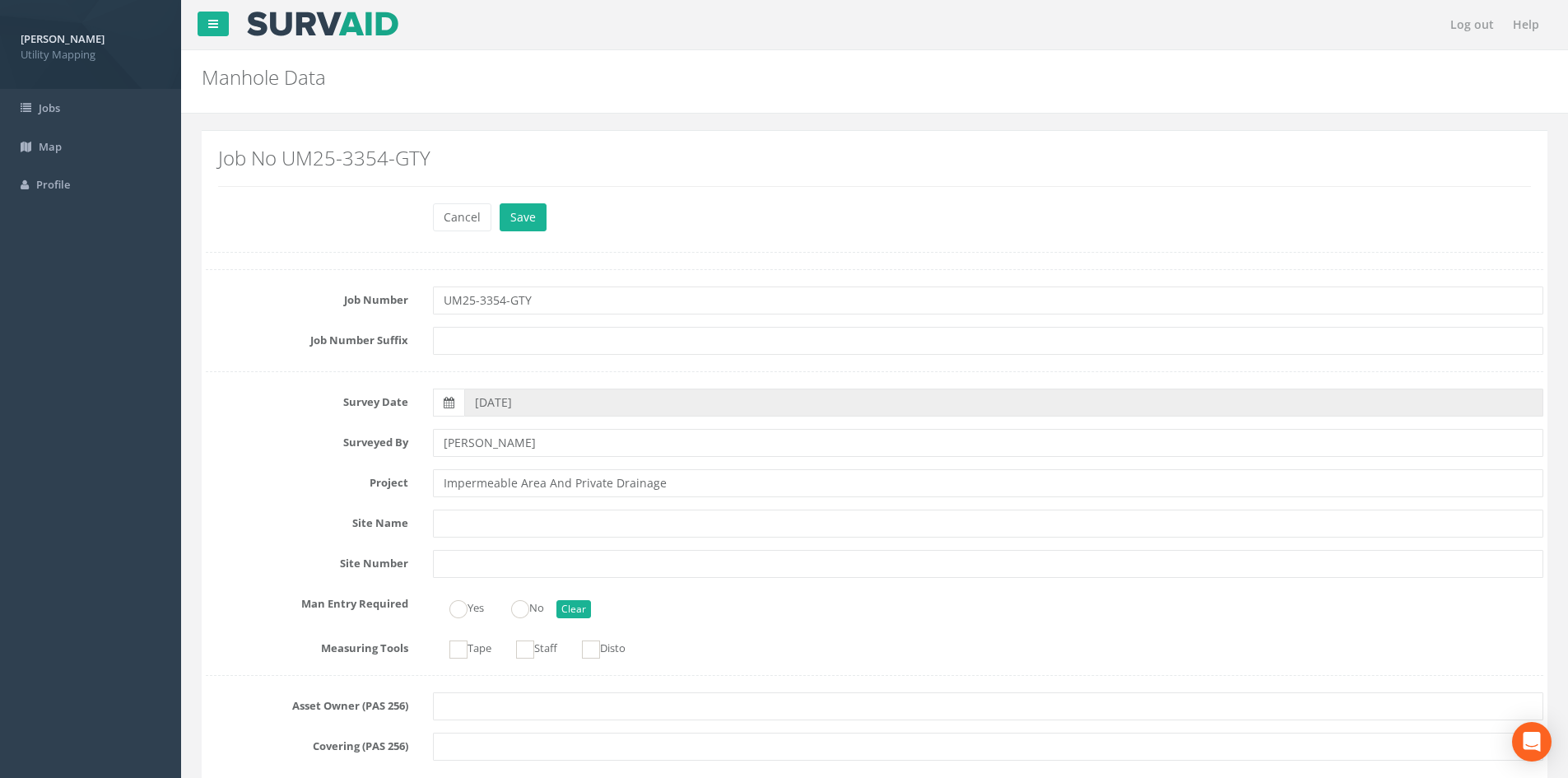
scroll to position [823, 0]
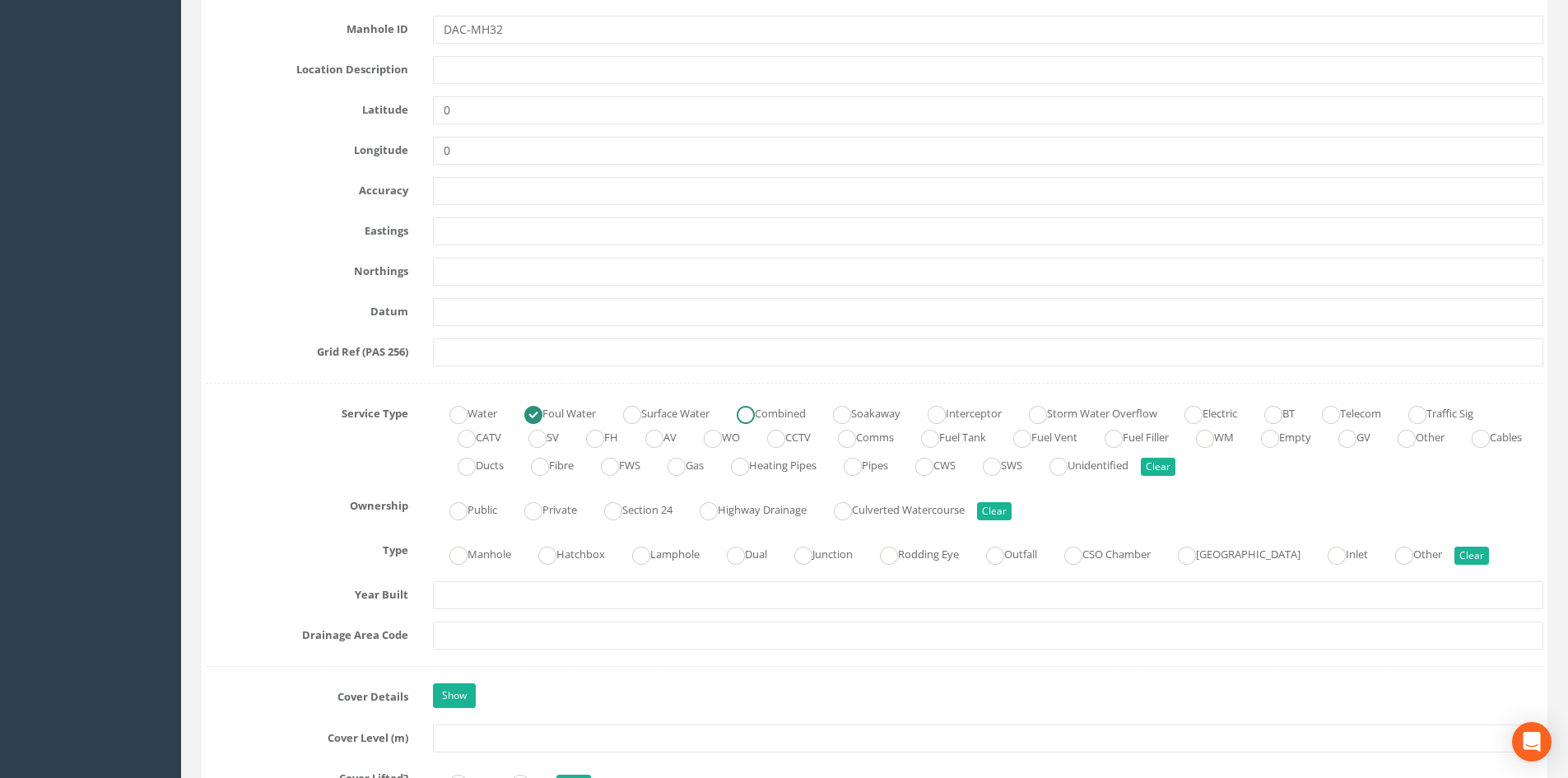
click at [755, 408] on ins at bounding box center [746, 415] width 19 height 19
radio input "false"
radio input "true"
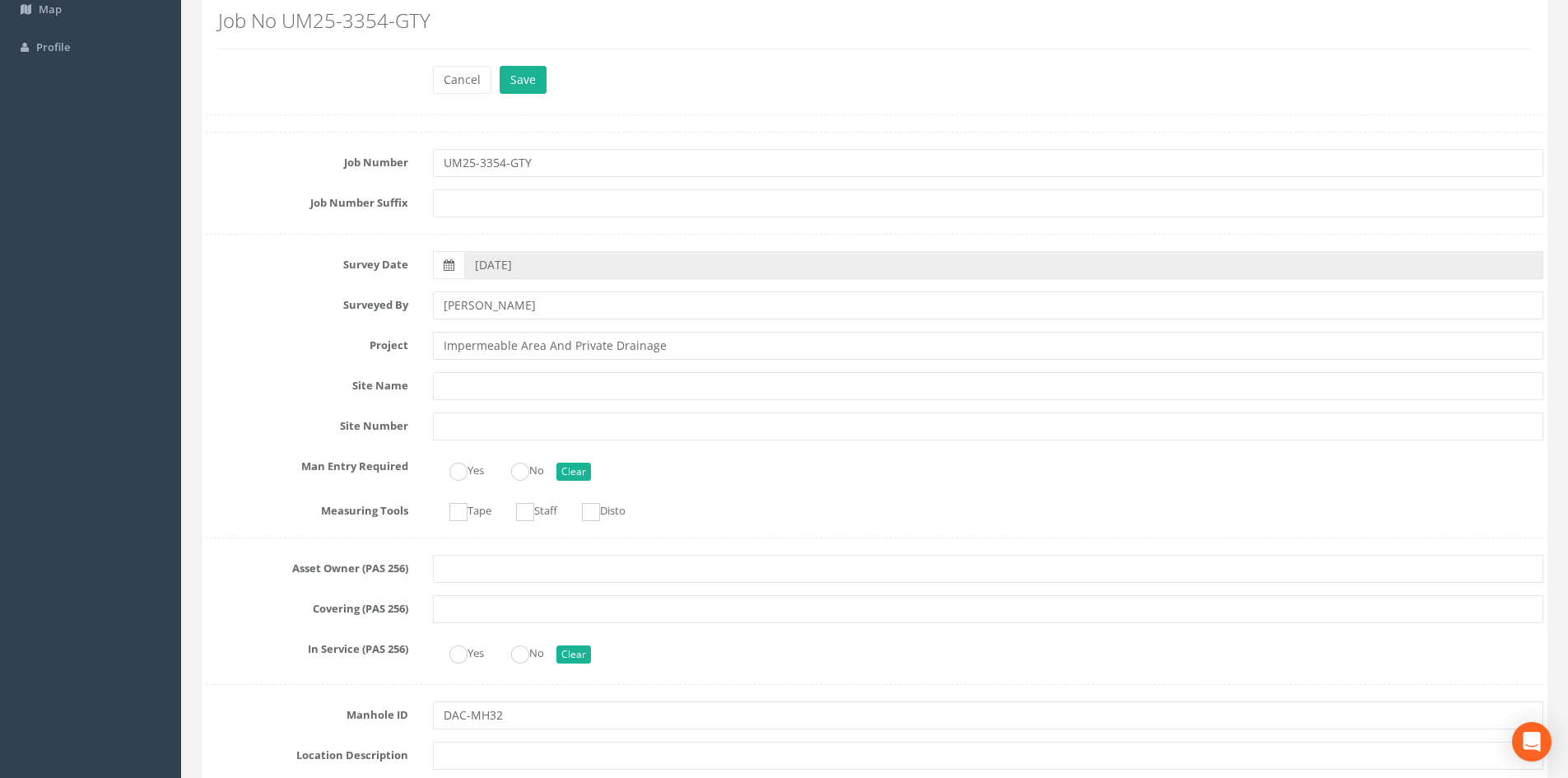
scroll to position [0, 0]
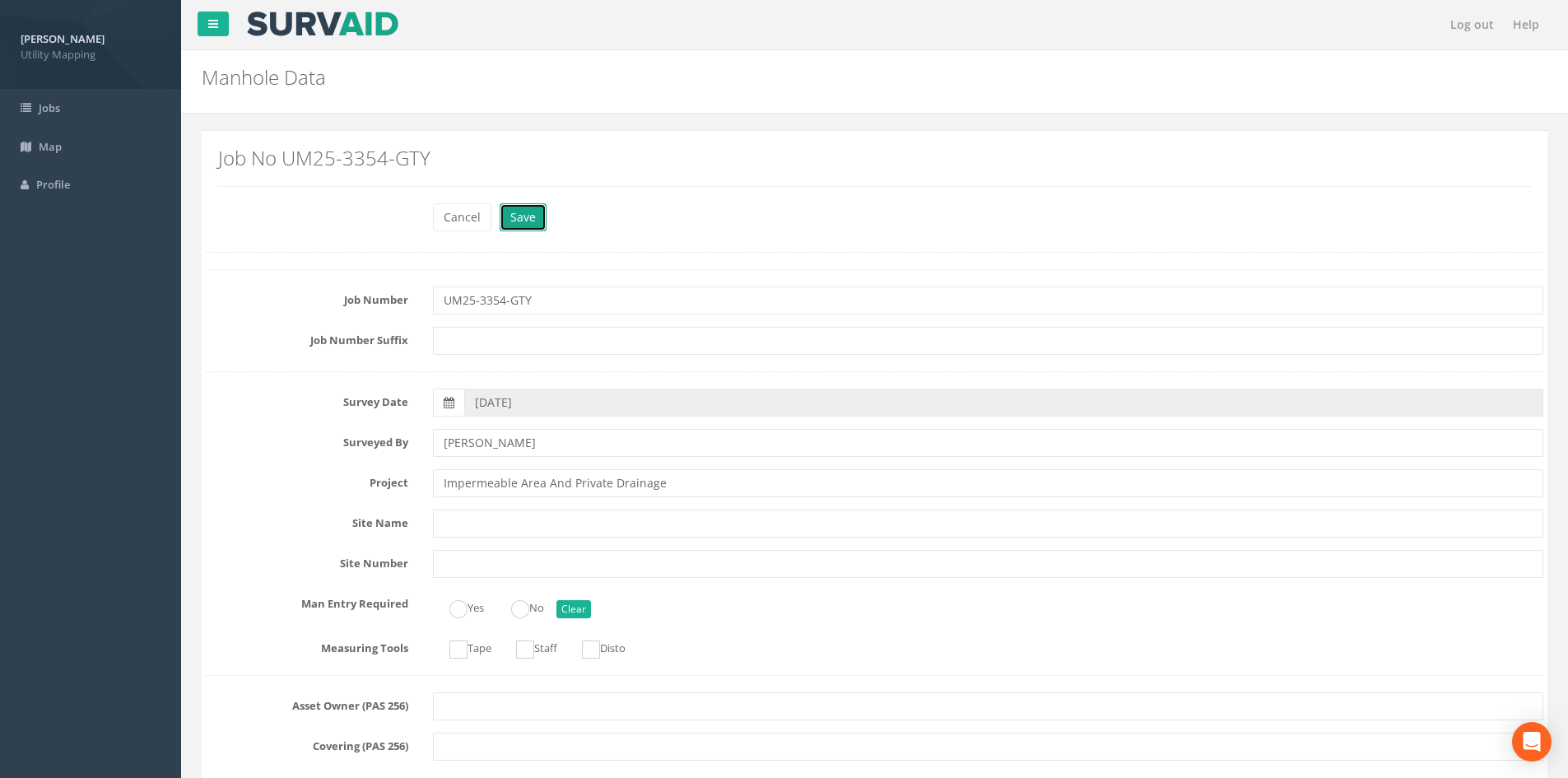
click at [527, 210] on button "Save" at bounding box center [523, 216] width 47 height 28
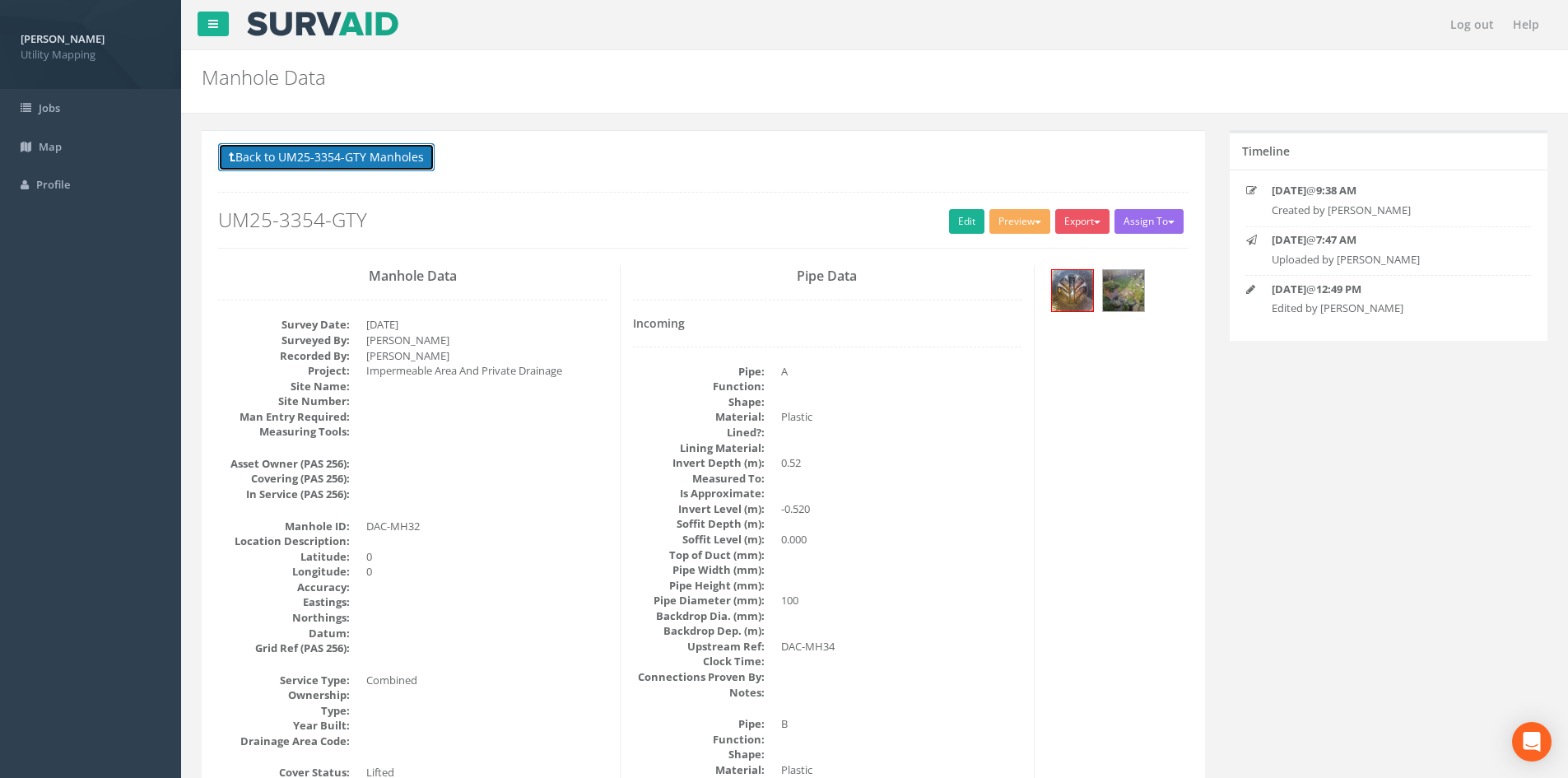
click at [409, 146] on button "Back to UM25-3354-GTY Manholes" at bounding box center [326, 157] width 216 height 28
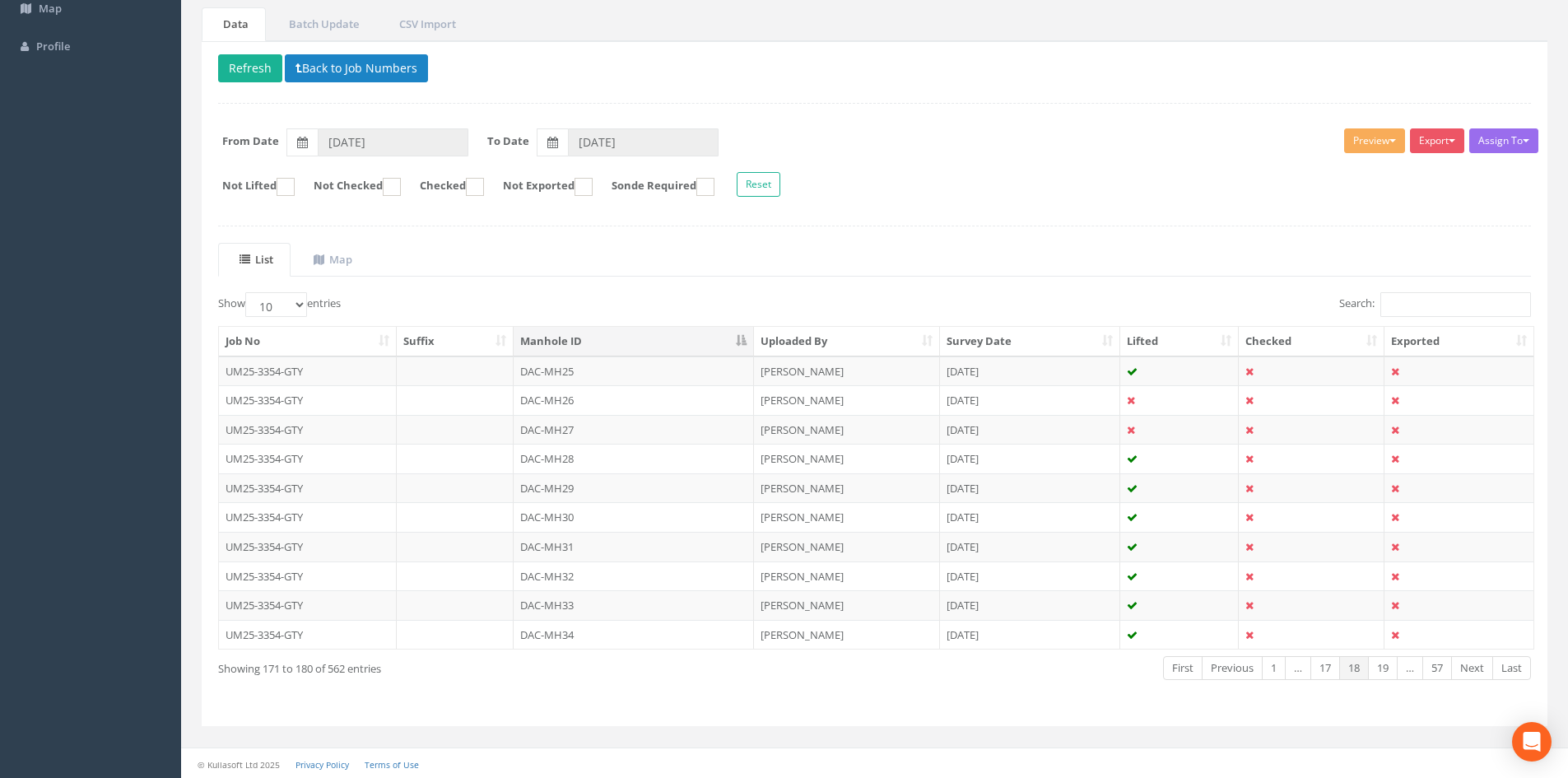
scroll to position [140, 0]
click at [616, 608] on td "DAC-MH33" at bounding box center [633, 603] width 240 height 29
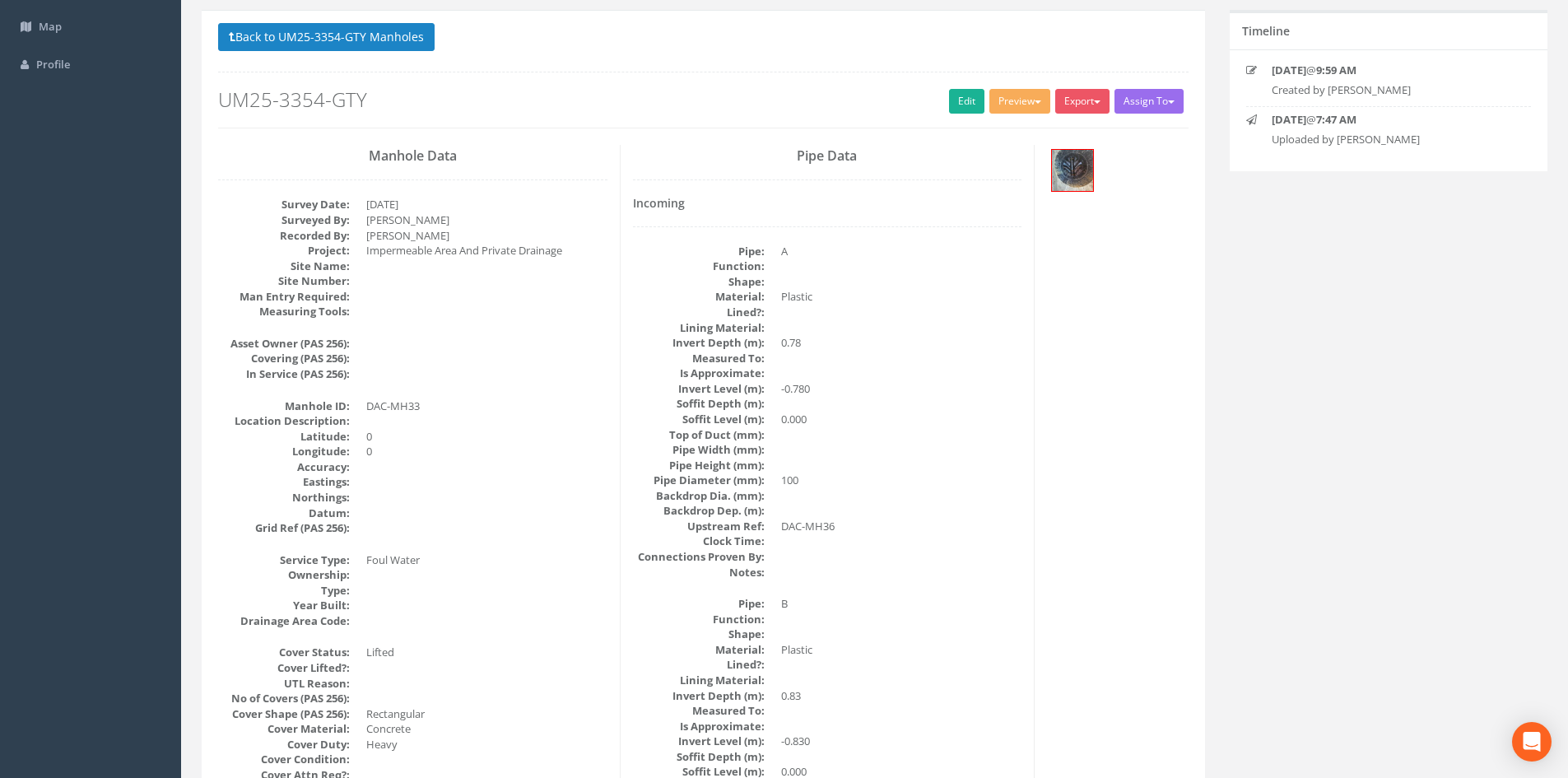
scroll to position [0, 0]
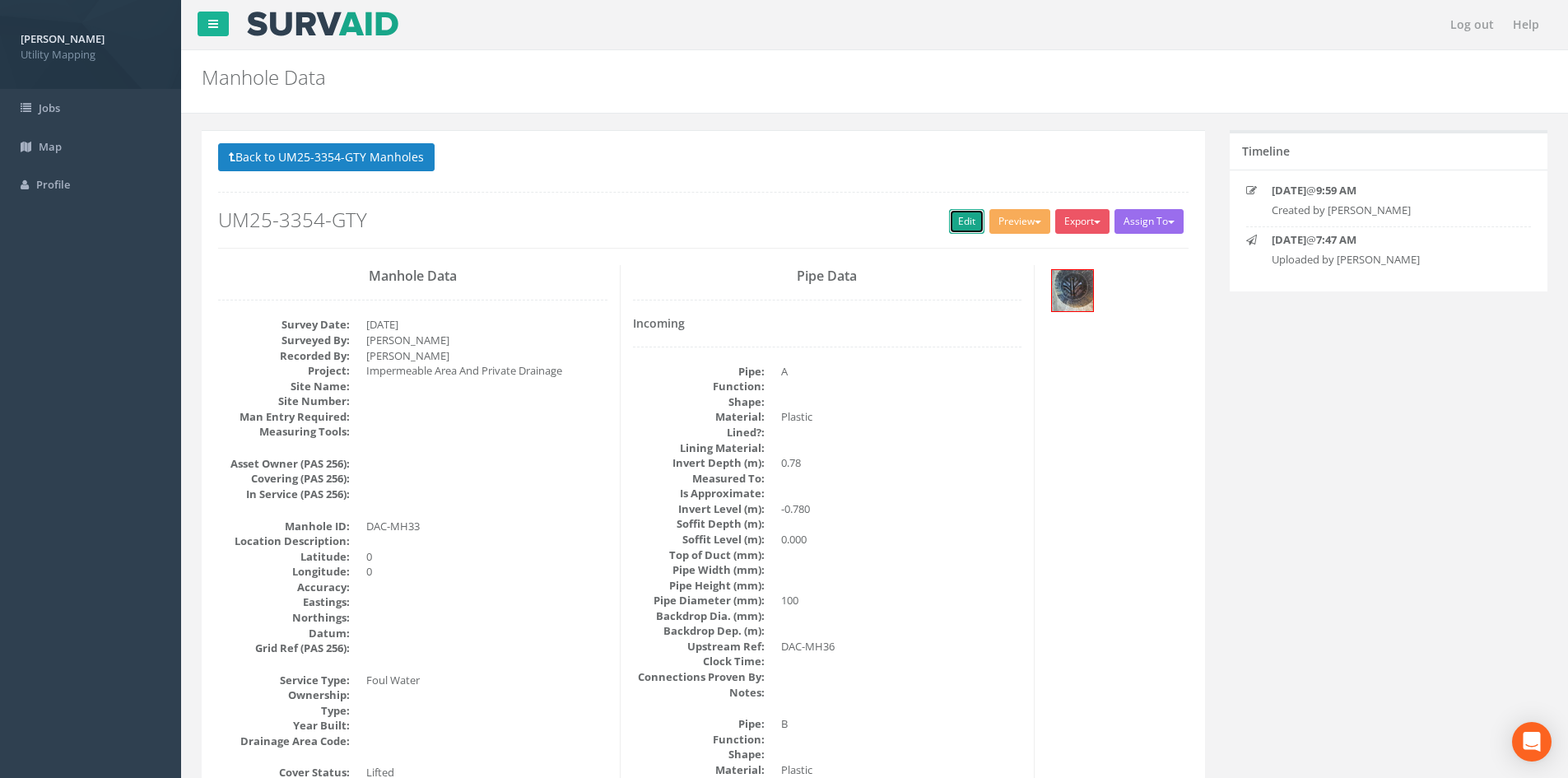
click at [973, 223] on link "Edit" at bounding box center [967, 221] width 35 height 24
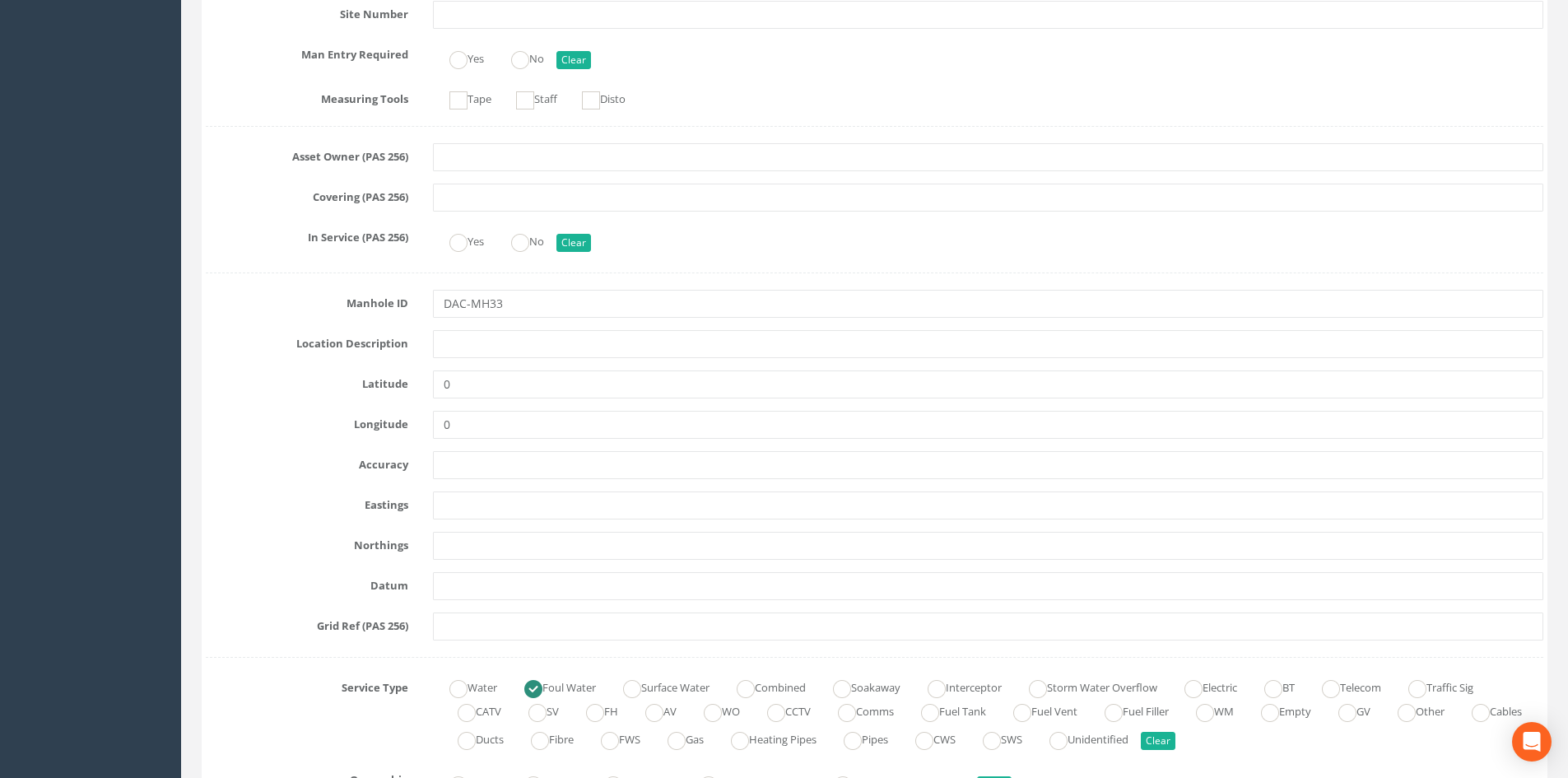
scroll to position [685, 0]
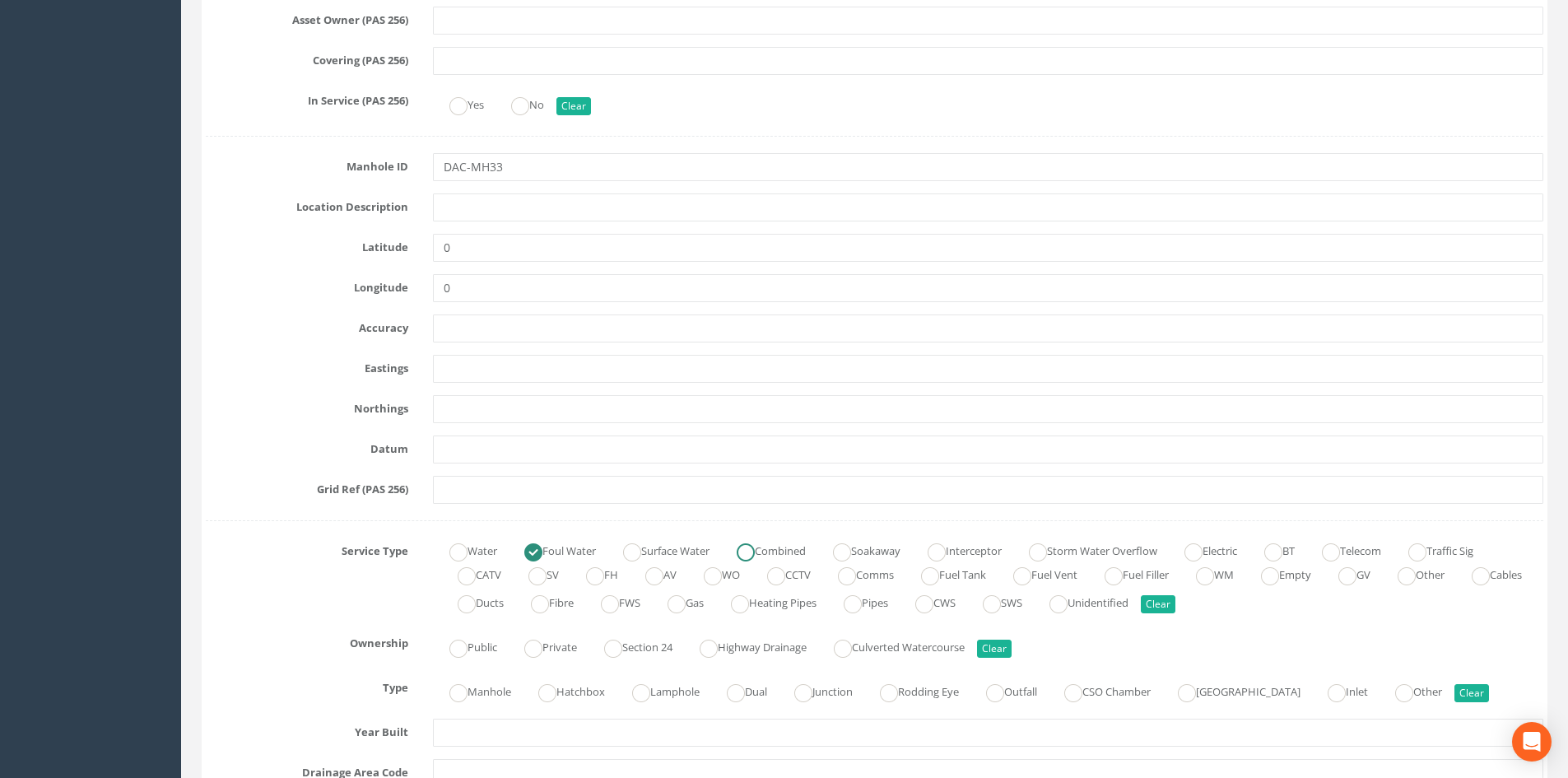
click at [792, 545] on label "Combined" at bounding box center [763, 549] width 86 height 24
radio input "false"
radio input "true"
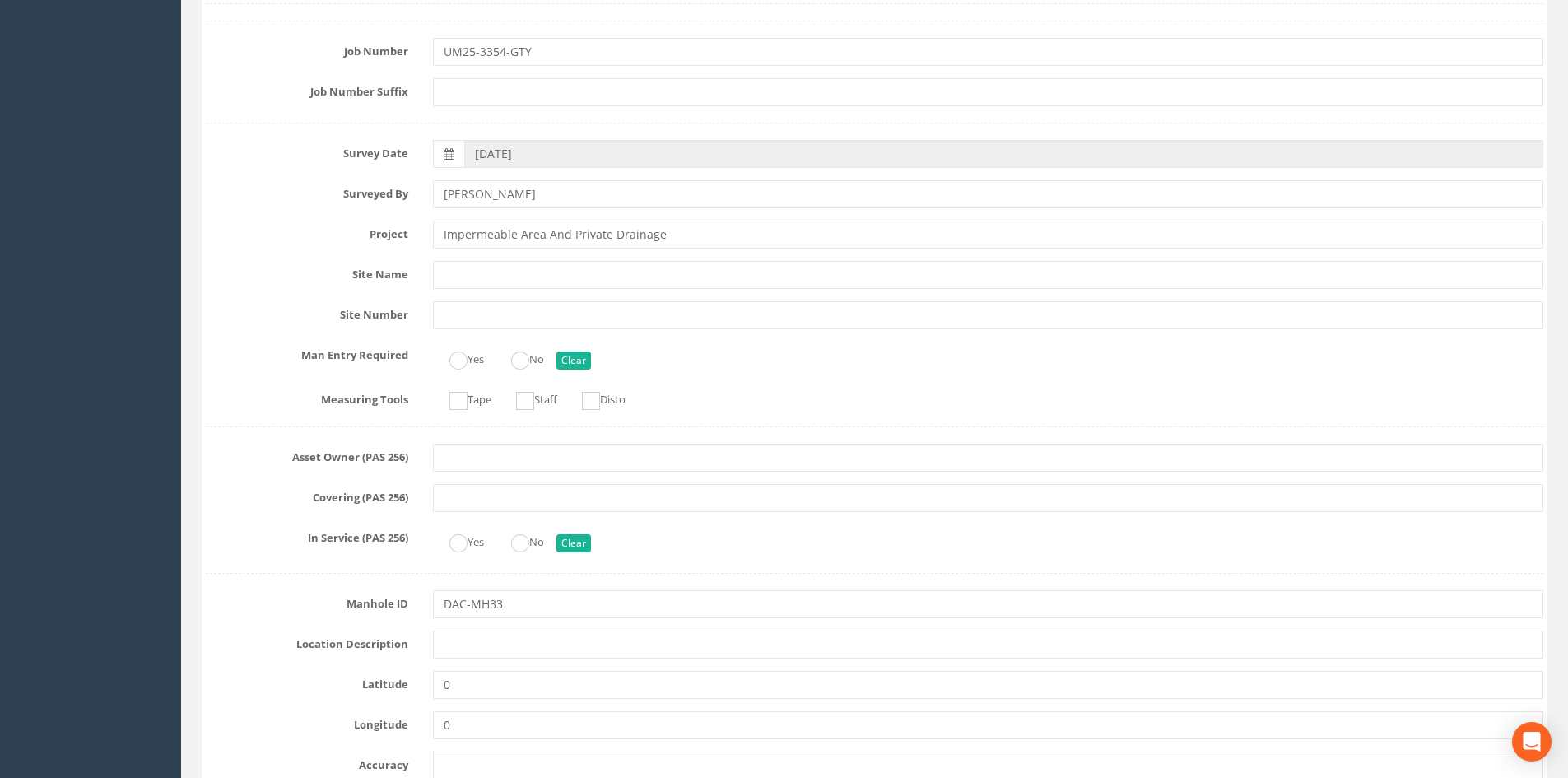
scroll to position [0, 0]
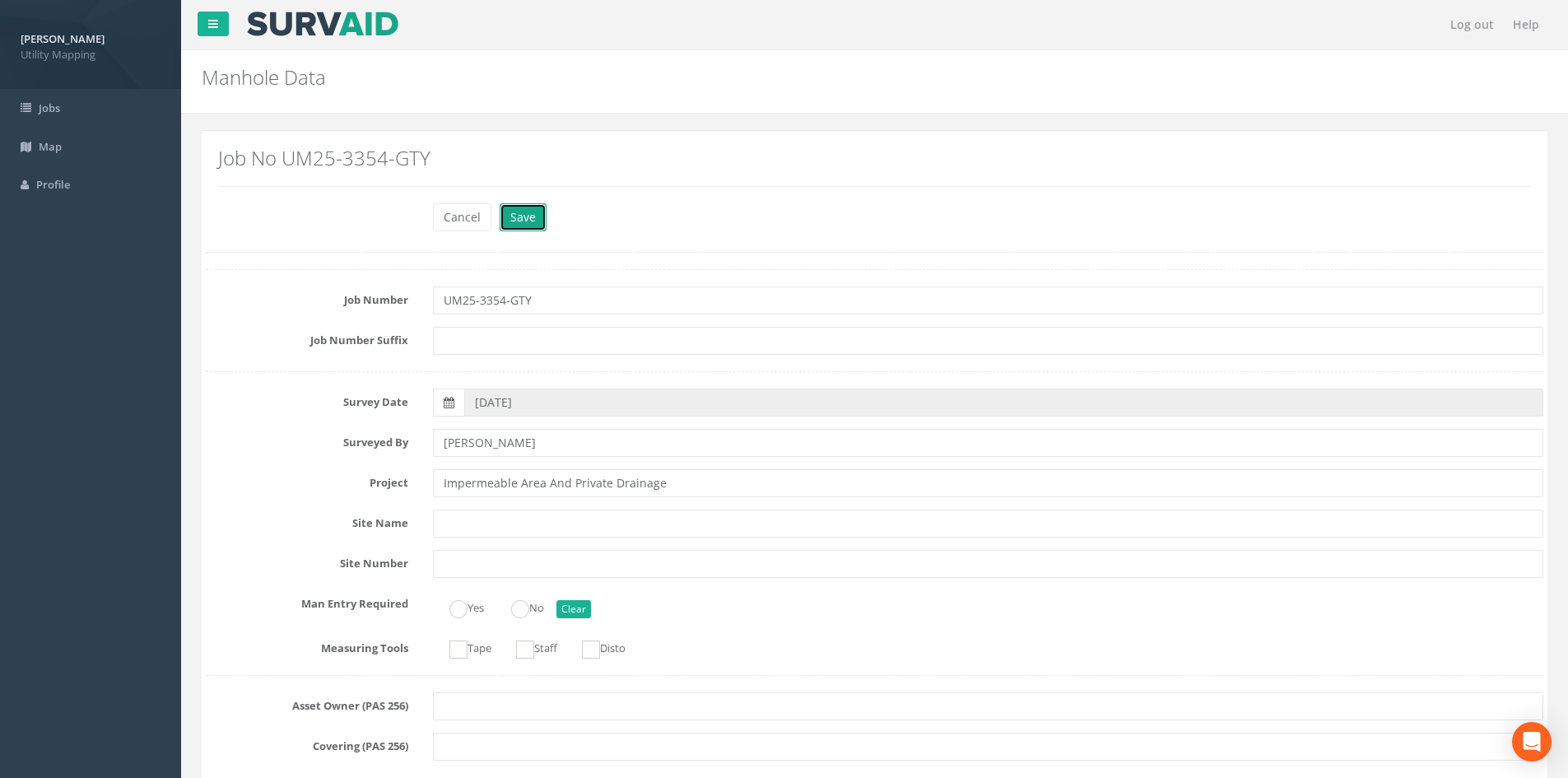
click at [532, 215] on button "Save" at bounding box center [523, 216] width 47 height 28
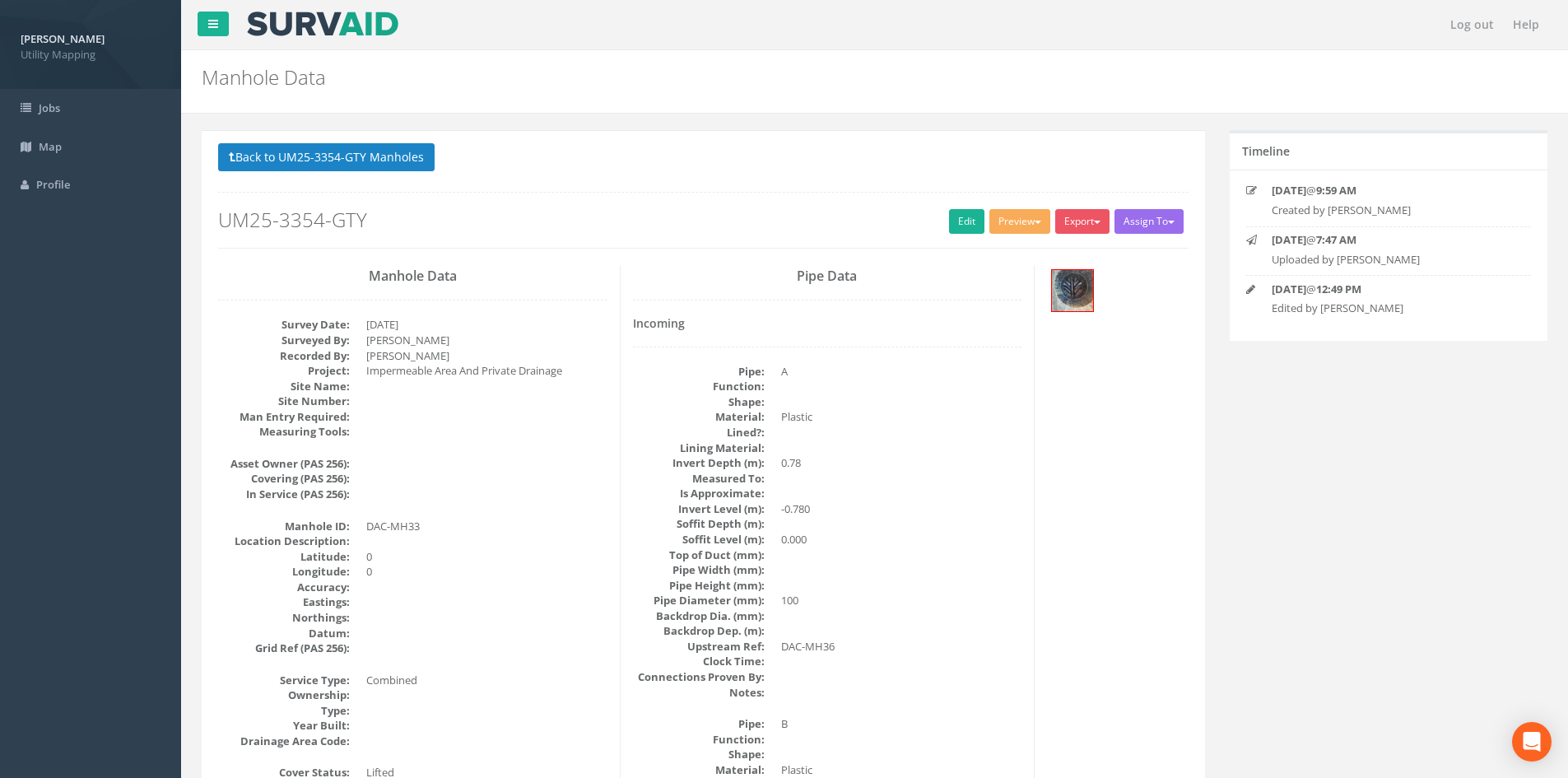
click at [381, 153] on button "Back to UM25-3354-GTY Manholes" at bounding box center [326, 157] width 216 height 28
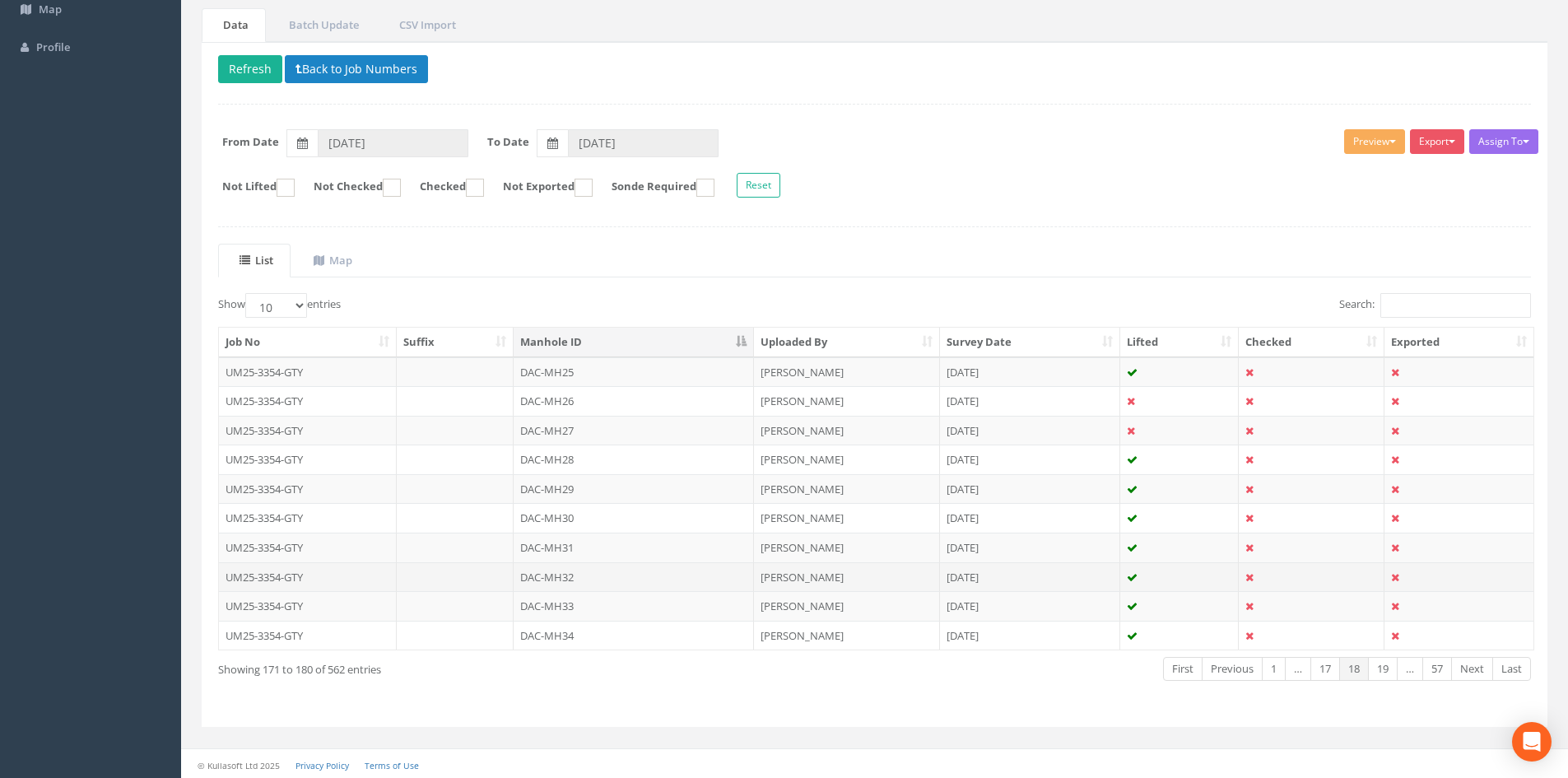
scroll to position [140, 0]
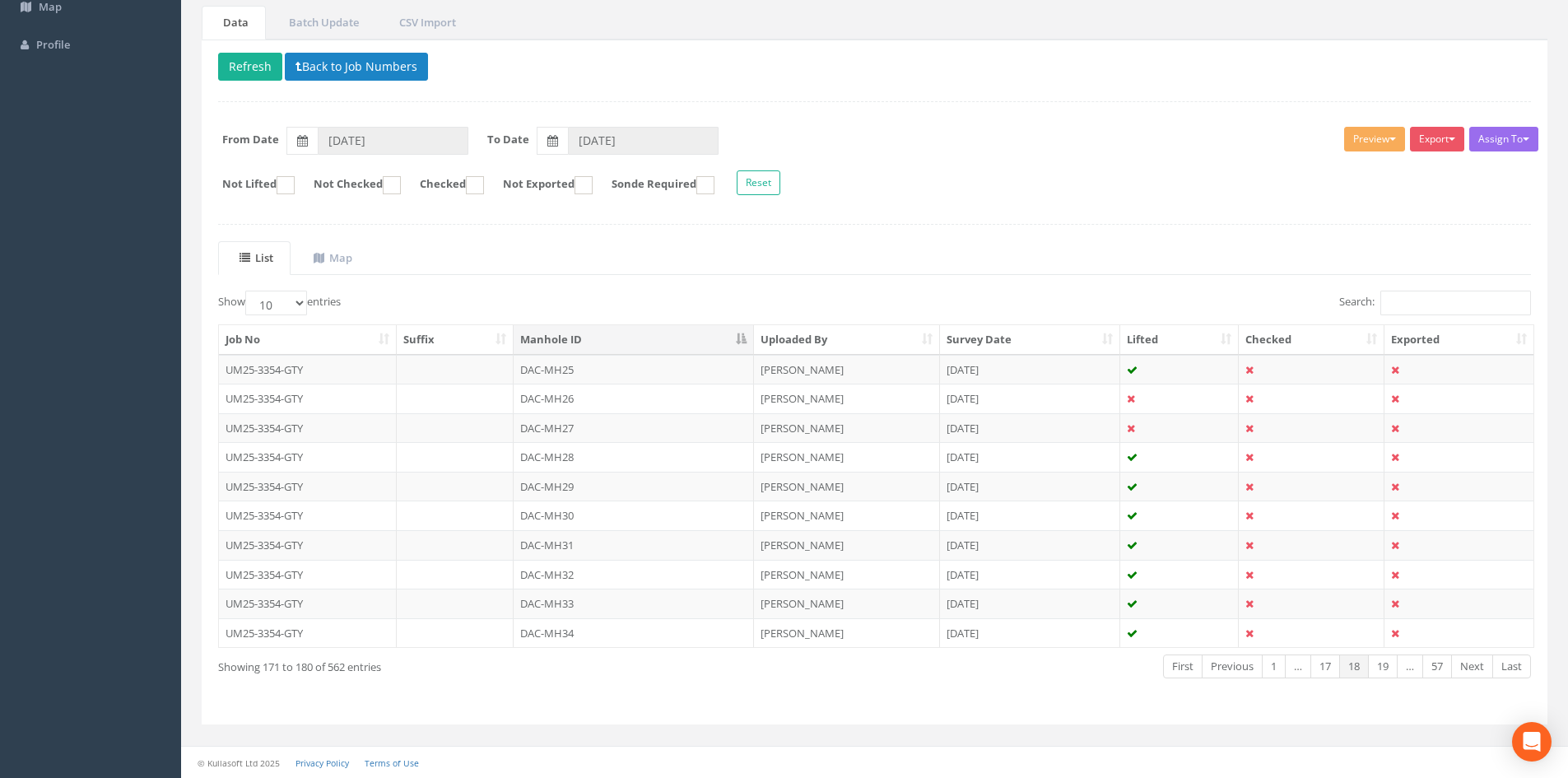
click at [586, 624] on td "DAC-MH34" at bounding box center [633, 632] width 240 height 29
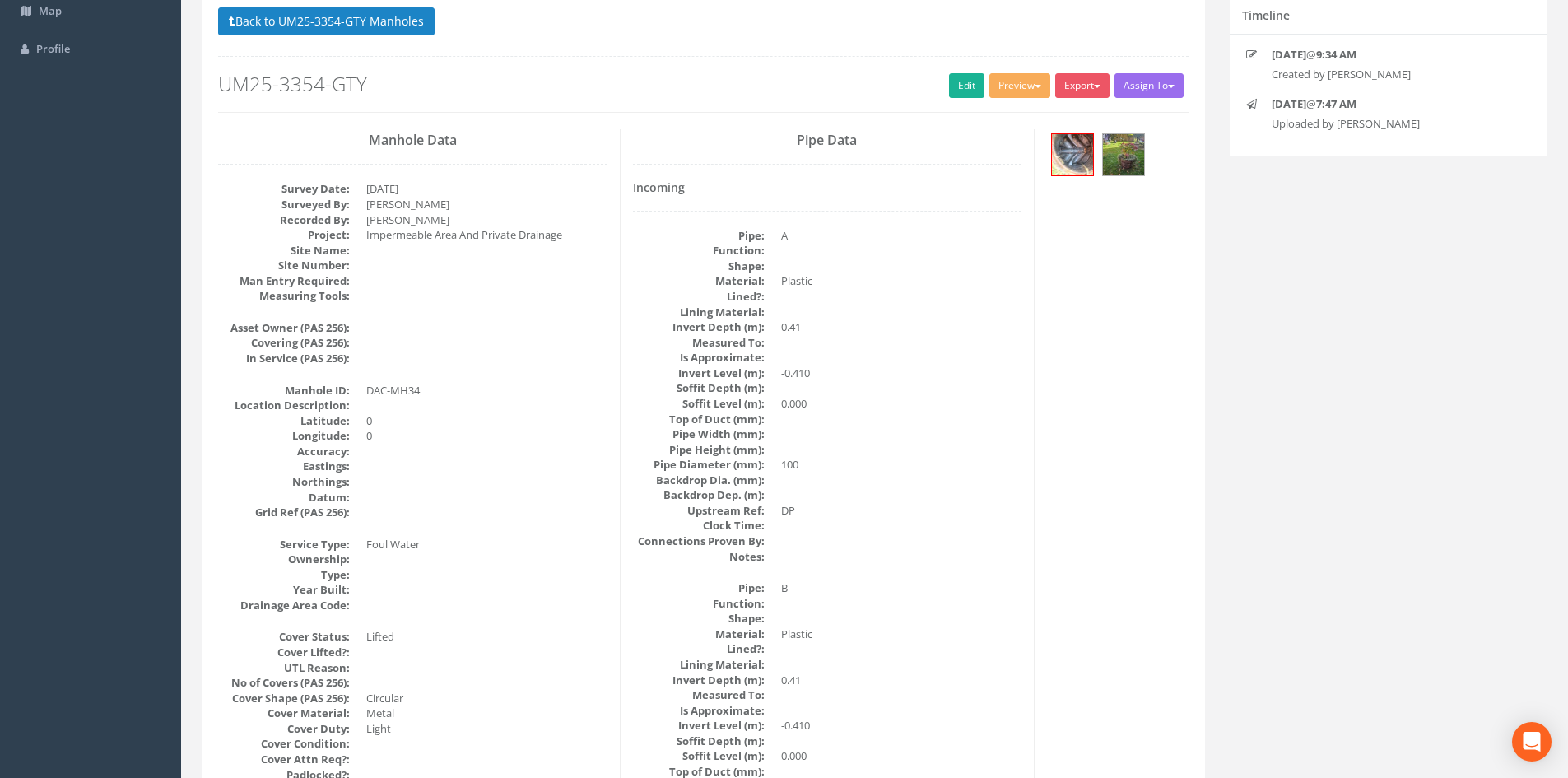
scroll to position [0, 0]
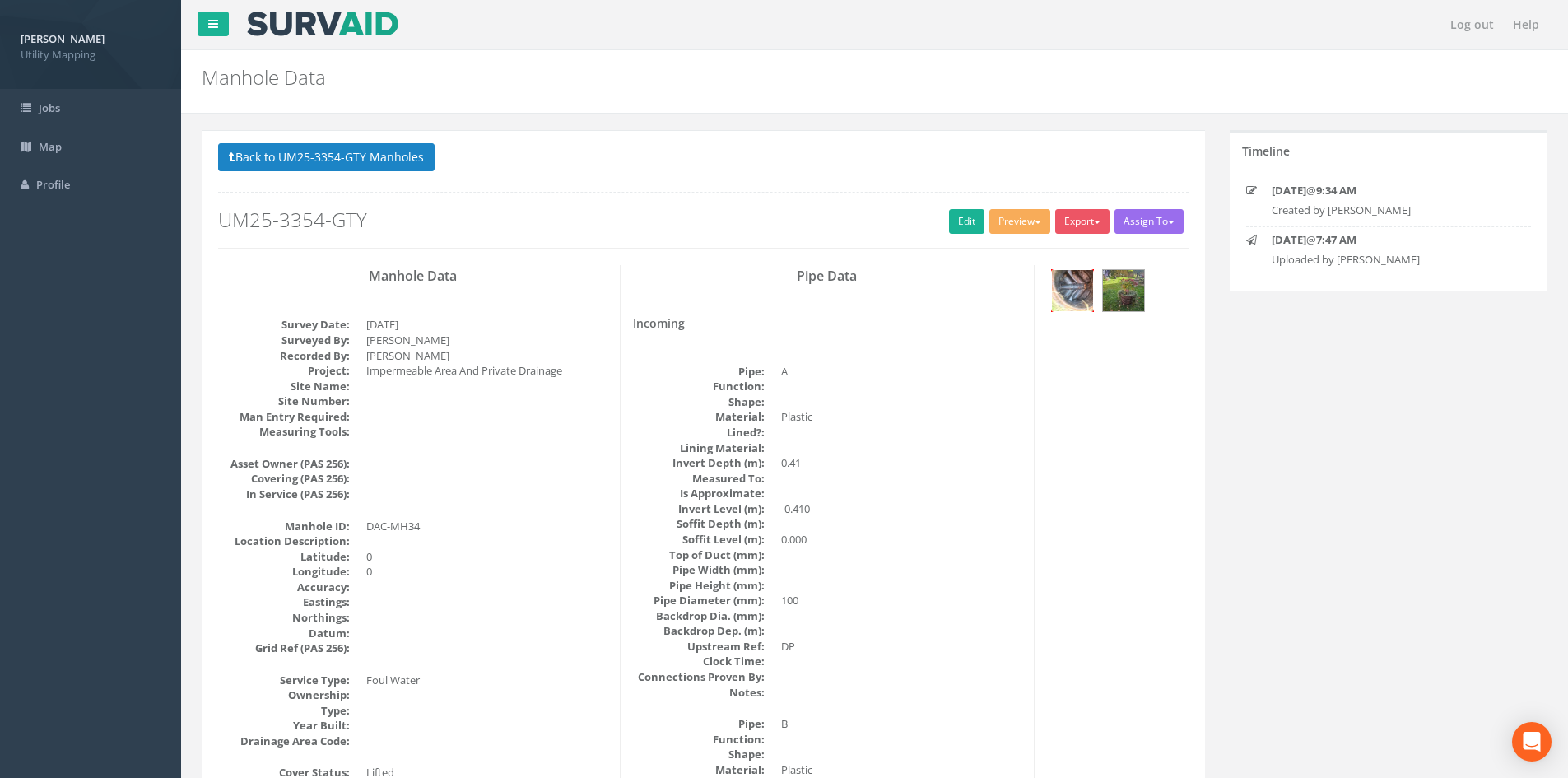
click at [1080, 296] on img at bounding box center [1072, 290] width 41 height 41
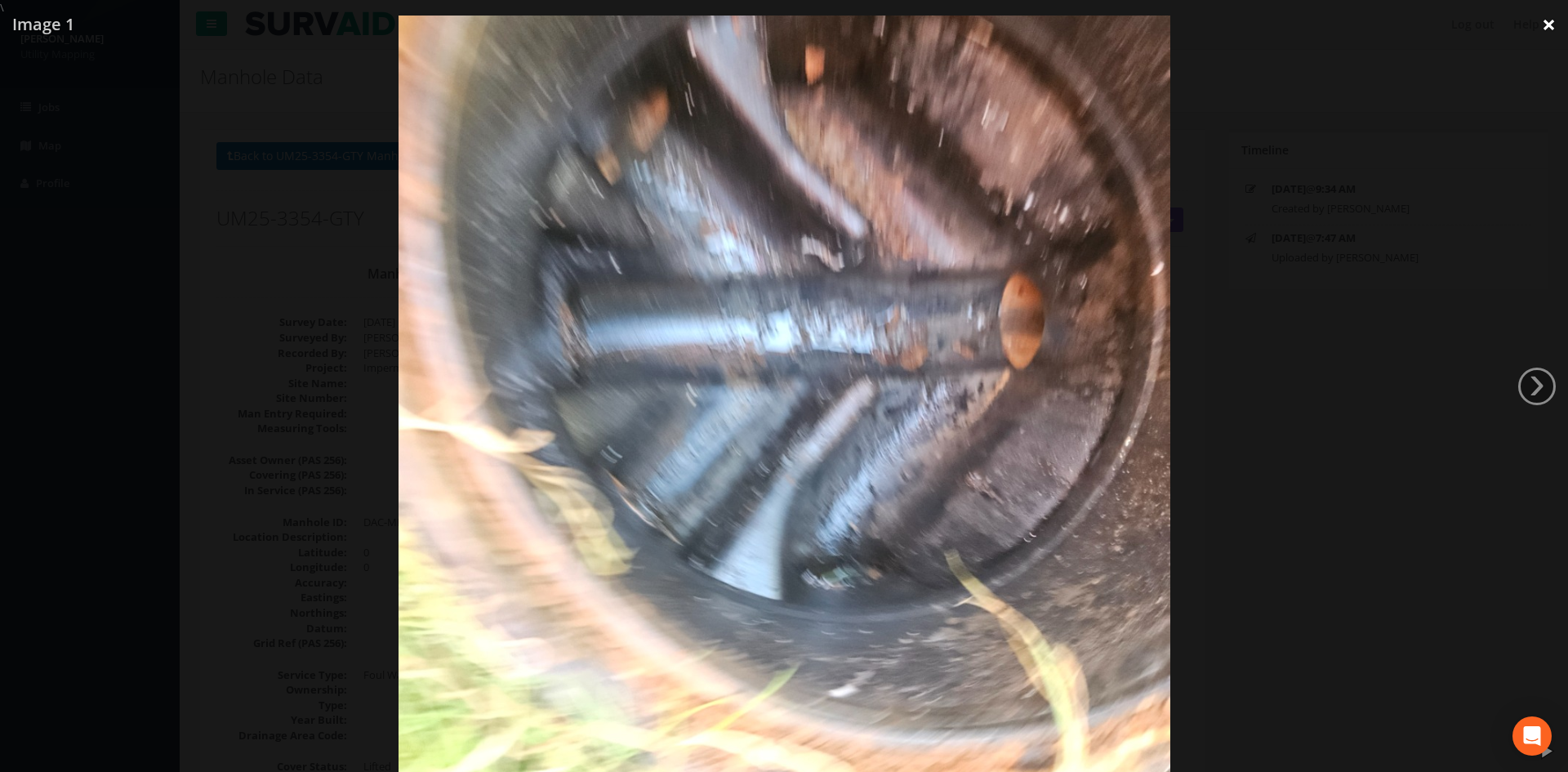
click at [1544, 28] on link "×" at bounding box center [1549, 24] width 38 height 49
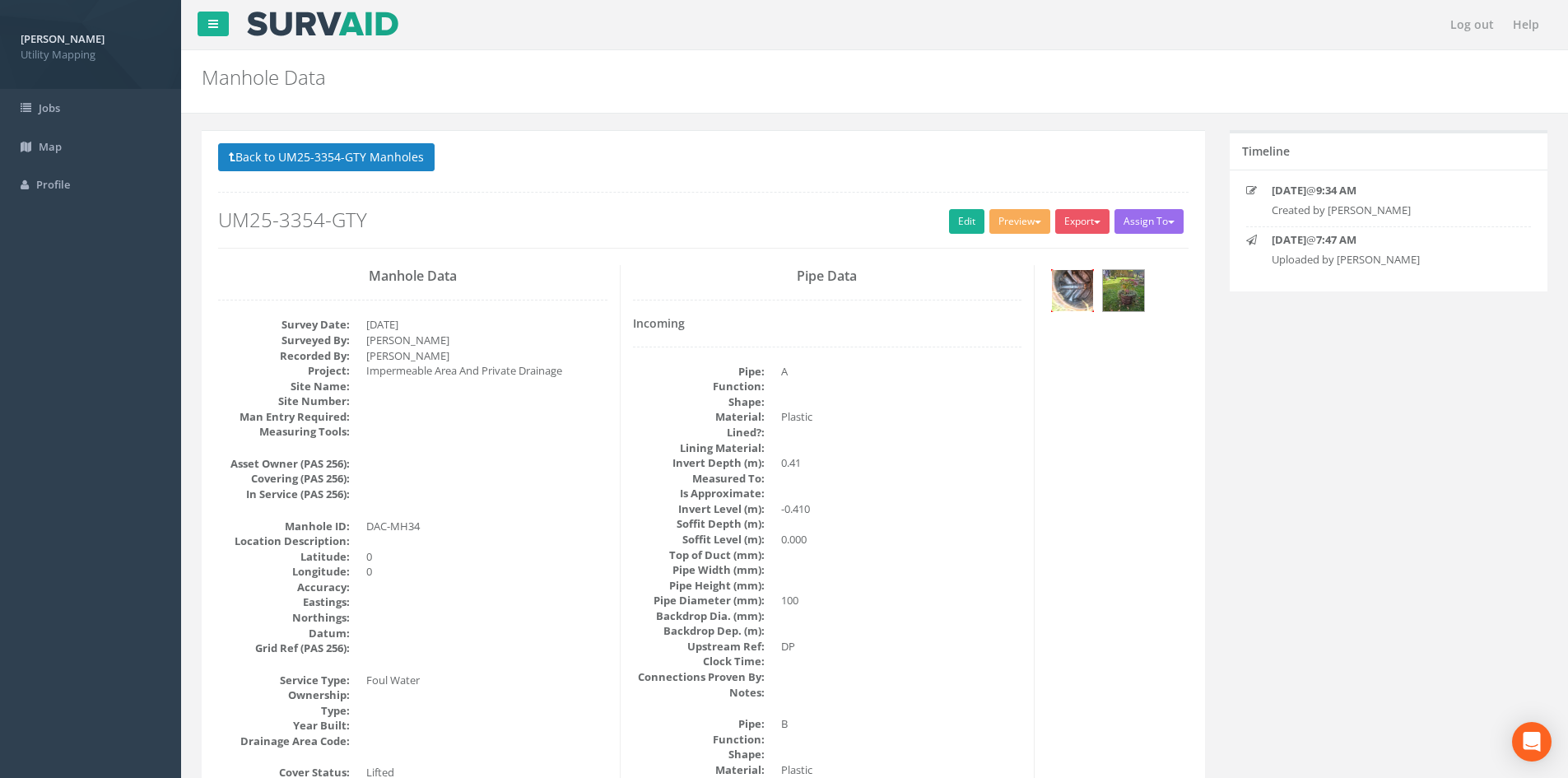
click at [1061, 305] on img at bounding box center [1072, 290] width 41 height 41
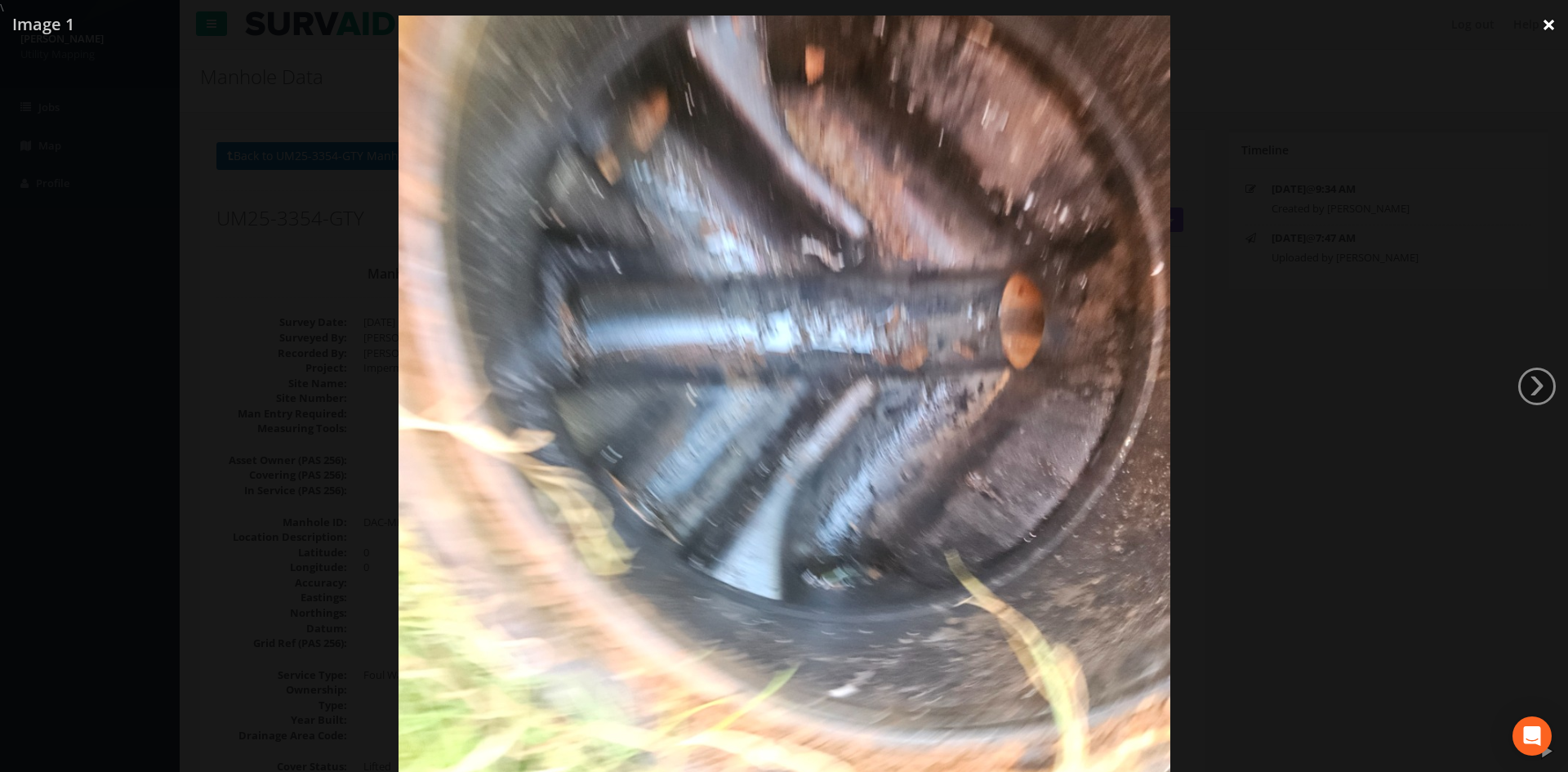
click at [1547, 30] on link "×" at bounding box center [1549, 24] width 38 height 49
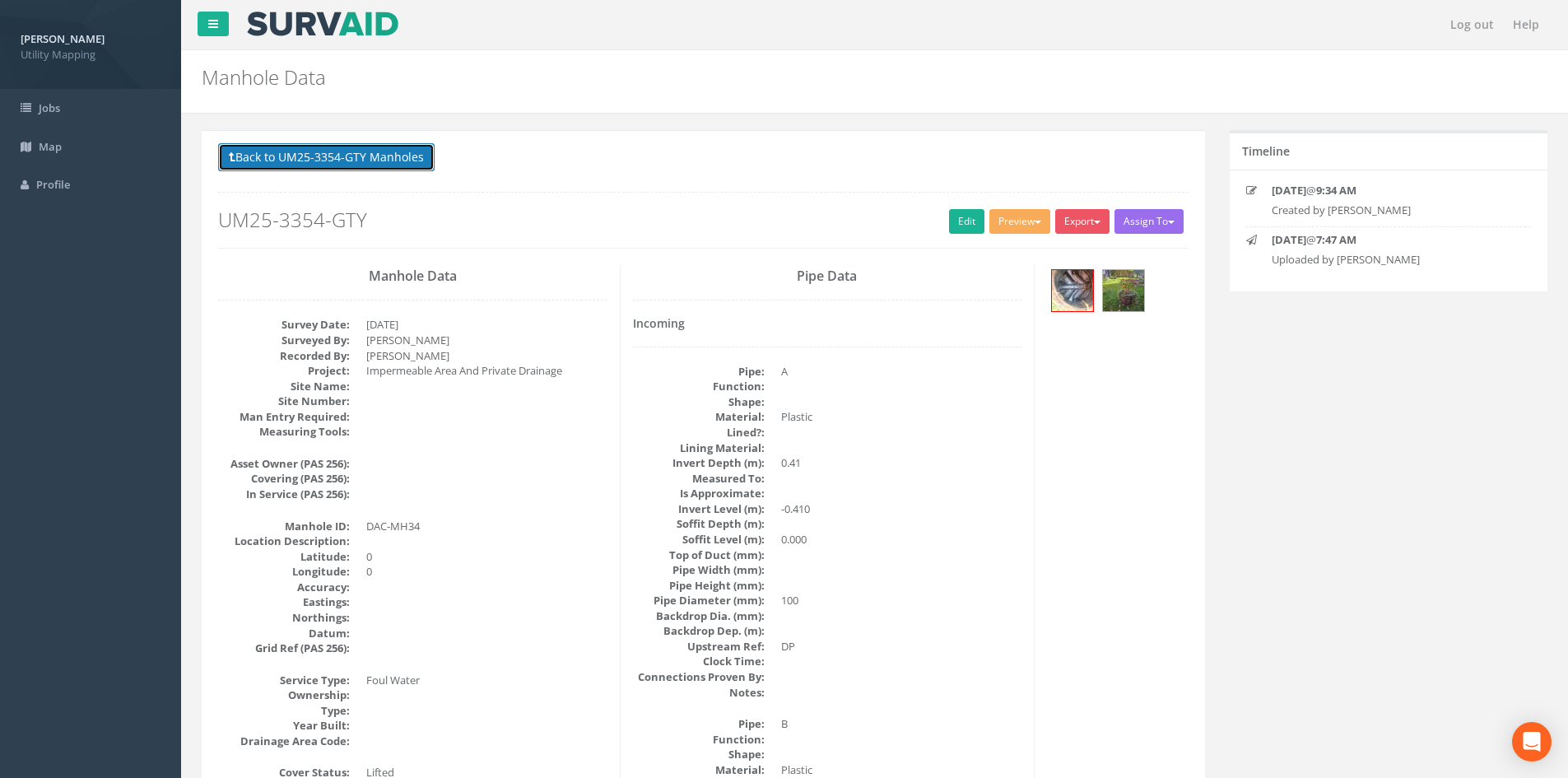
click at [407, 168] on button "Back to UM25-3354-GTY Manholes" at bounding box center [326, 157] width 216 height 28
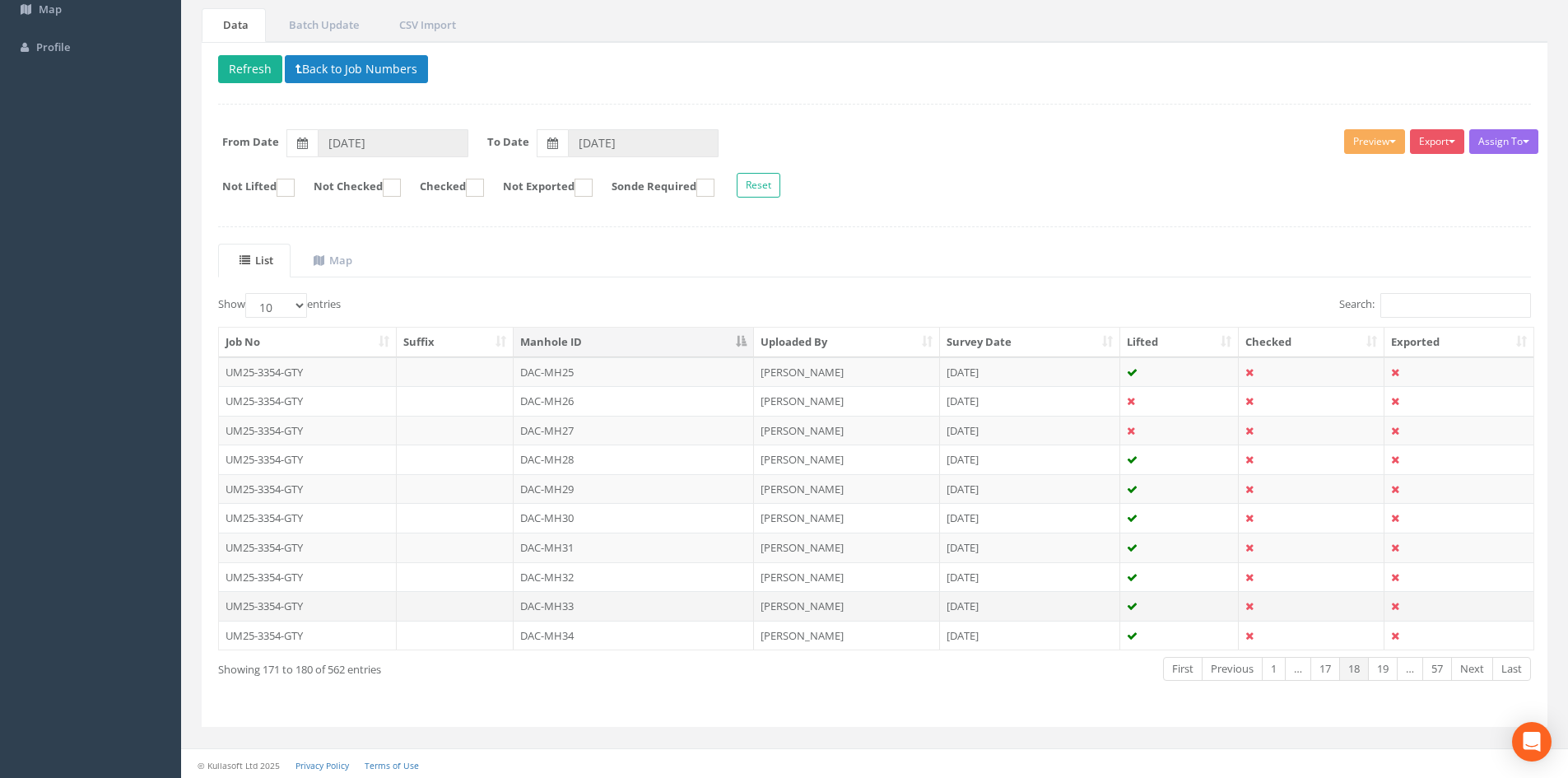
scroll to position [140, 0]
click at [595, 610] on td "DAC-MH33" at bounding box center [633, 603] width 240 height 29
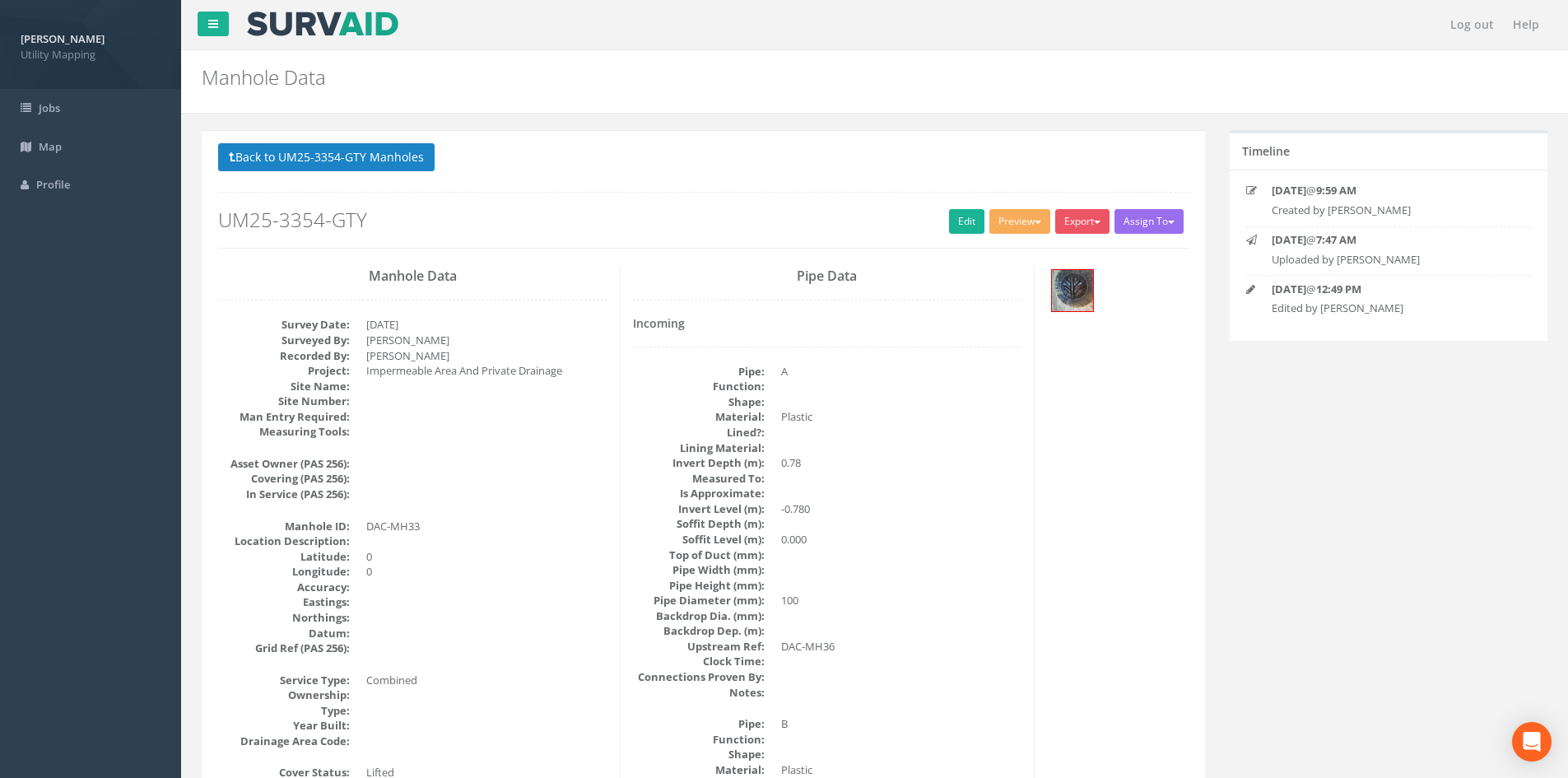
click at [361, 162] on button "Back to UM25-3354-GTY Manholes" at bounding box center [326, 157] width 216 height 28
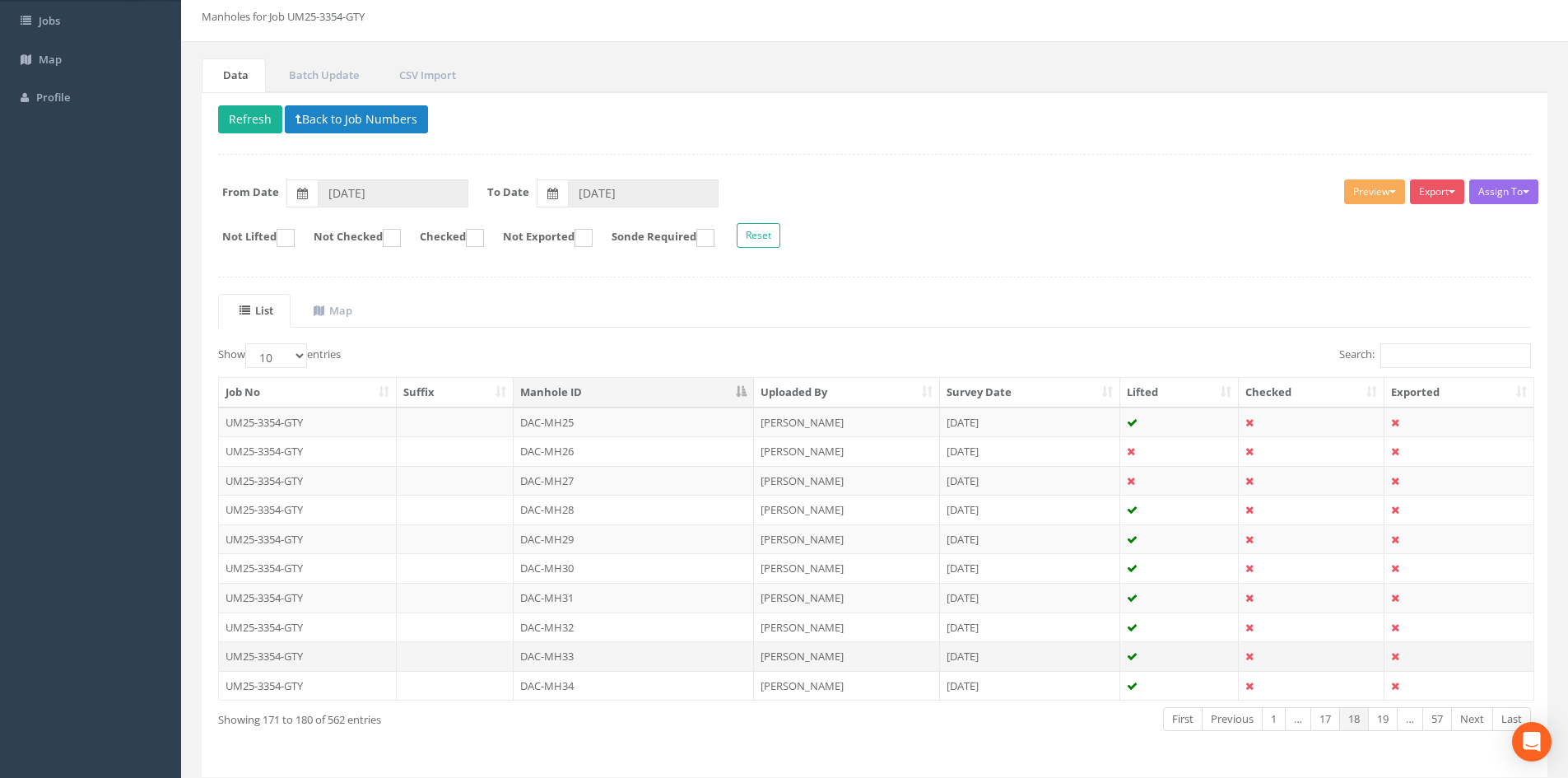
scroll to position [140, 0]
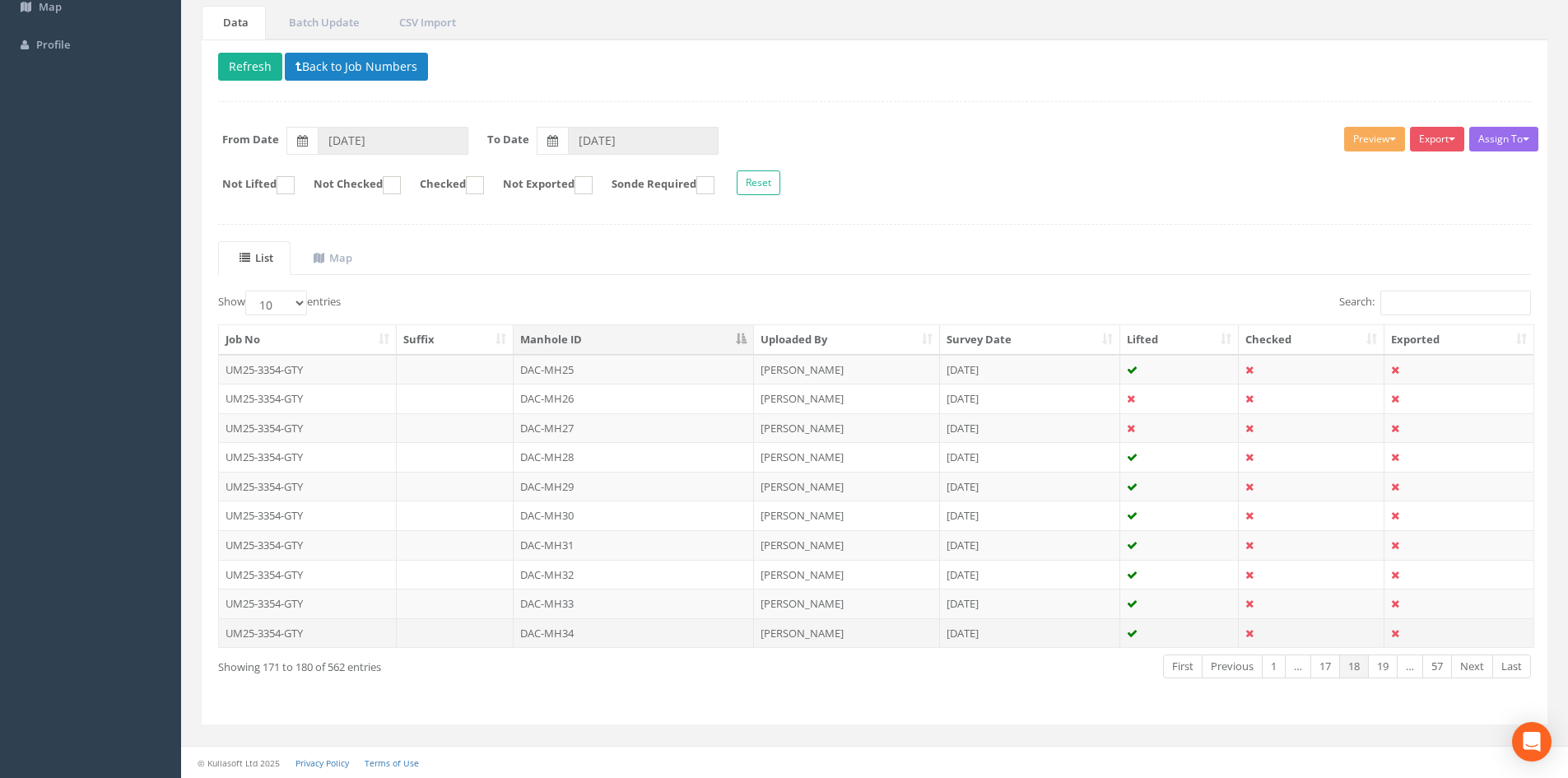
click at [581, 629] on td "DAC-MH34" at bounding box center [633, 632] width 240 height 29
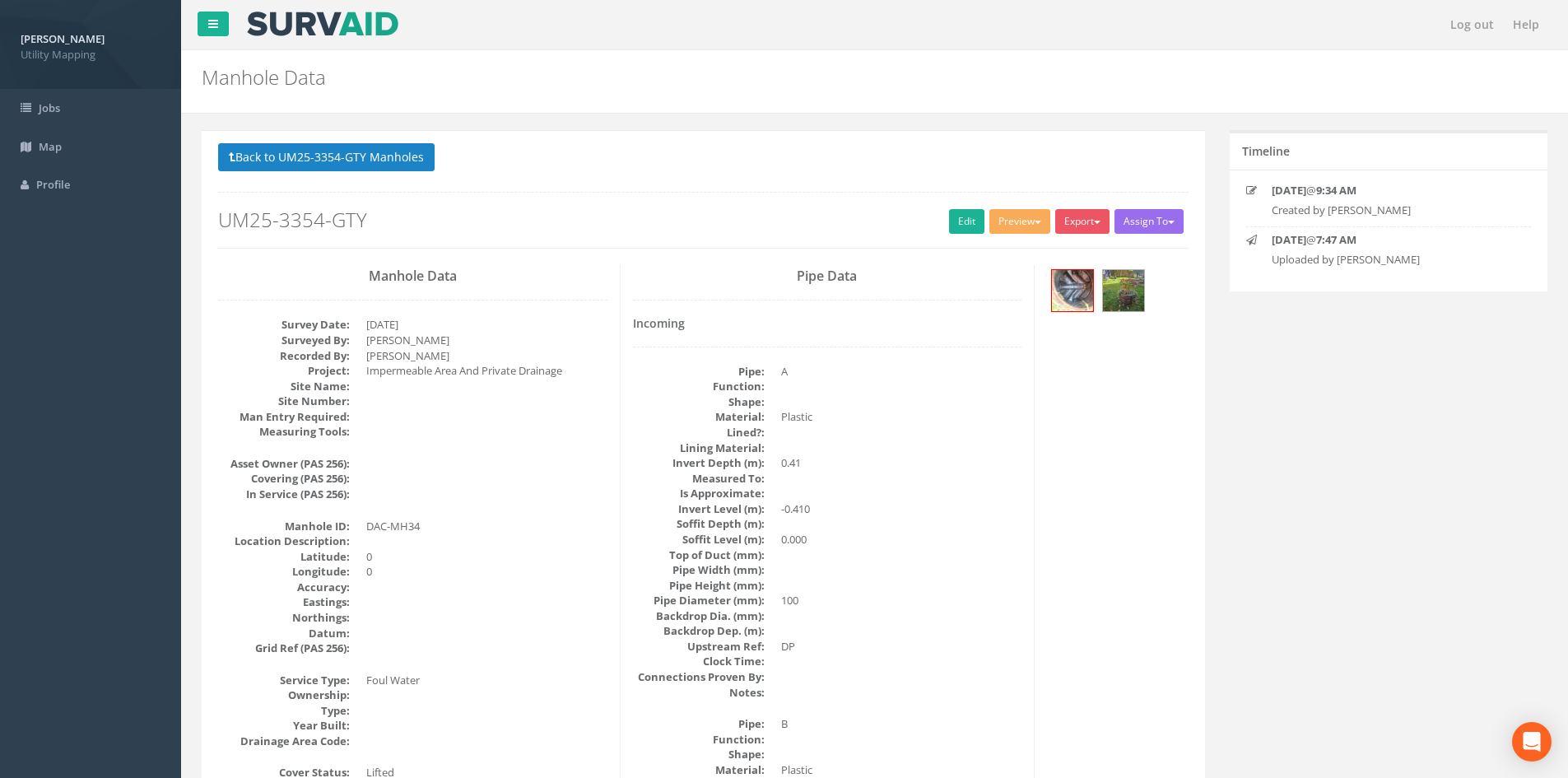
drag, startPoint x: 367, startPoint y: 112, endPoint x: 370, endPoint y: 127, distance: 15.3
click at [380, 156] on button "Back to UM25-3354-GTY Manholes" at bounding box center [326, 157] width 216 height 28
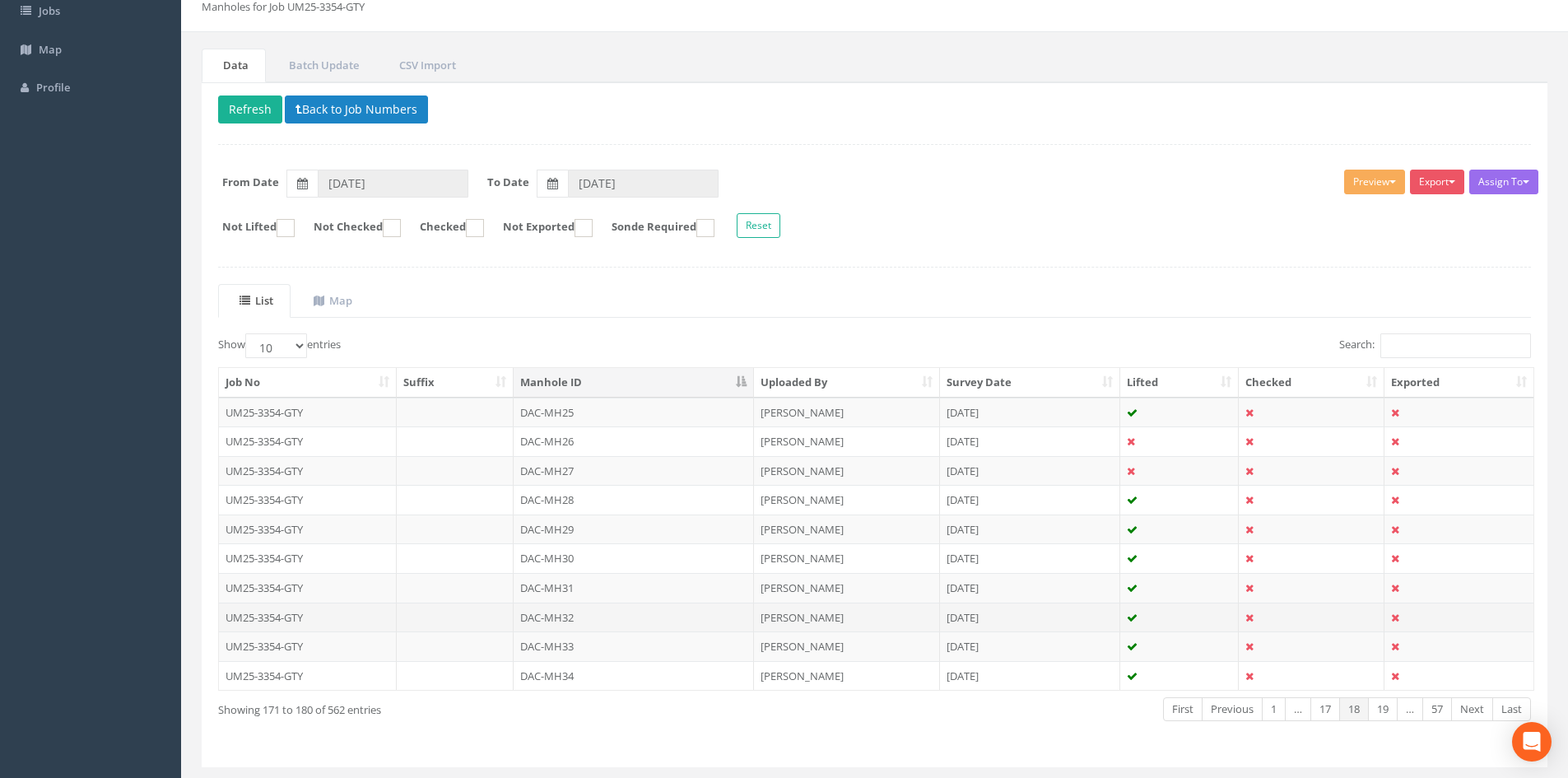
scroll to position [137, 0]
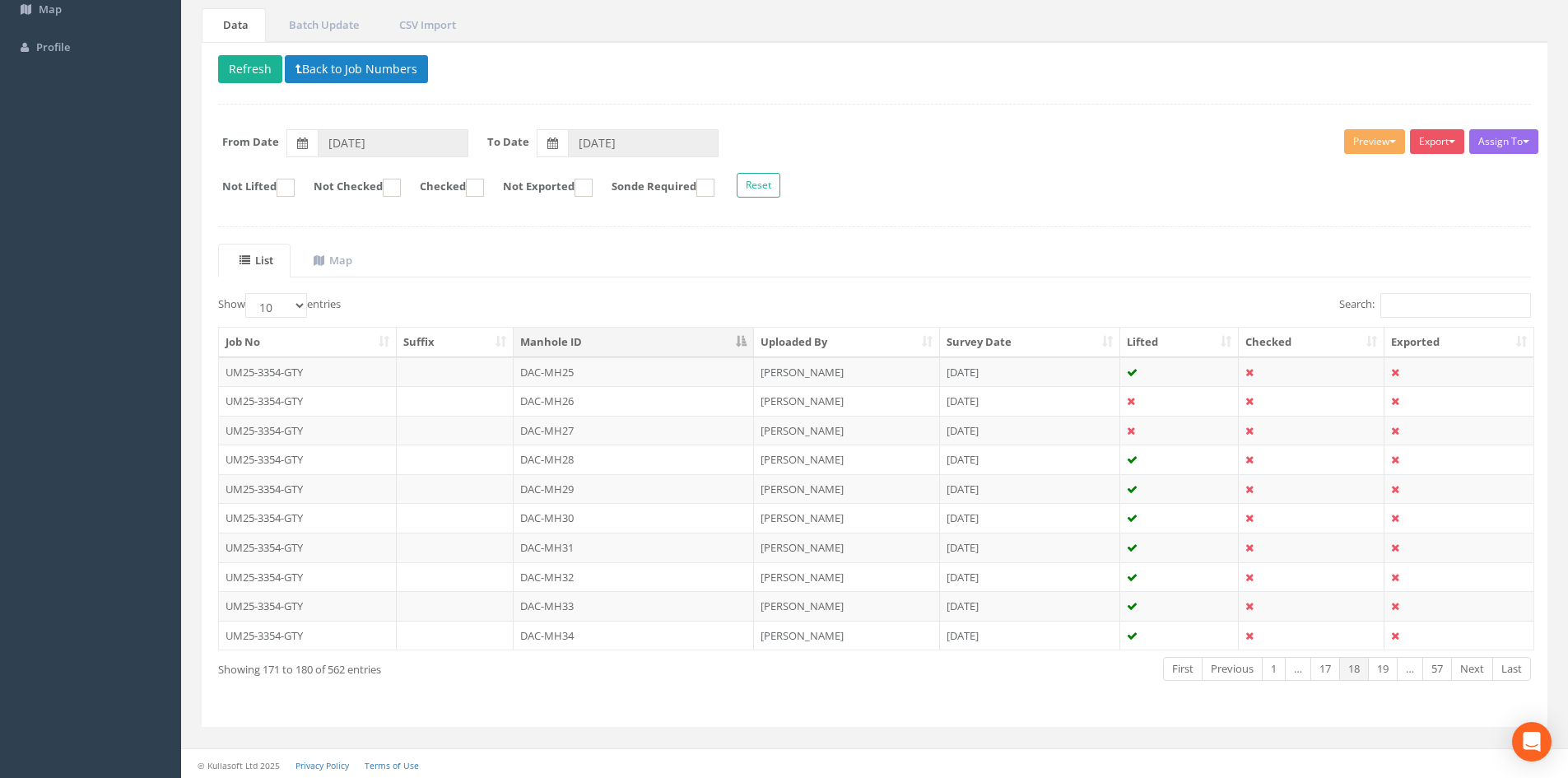
click at [611, 624] on td "DAC-MH34" at bounding box center [633, 635] width 240 height 29
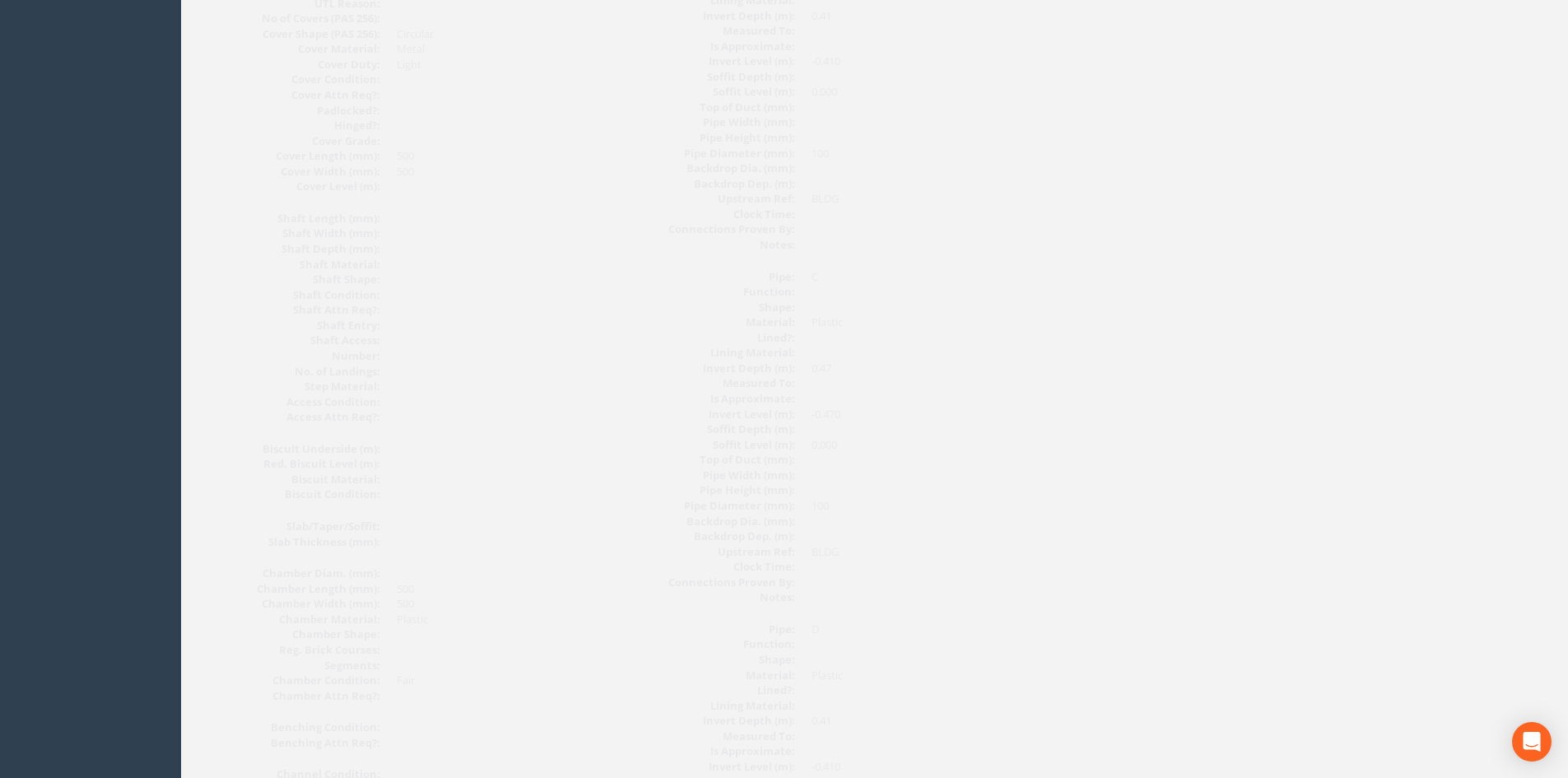
scroll to position [115, 0]
click at [375, 49] on button "Back to UM25-3354-GTY Manholes" at bounding box center [326, 42] width 216 height 28
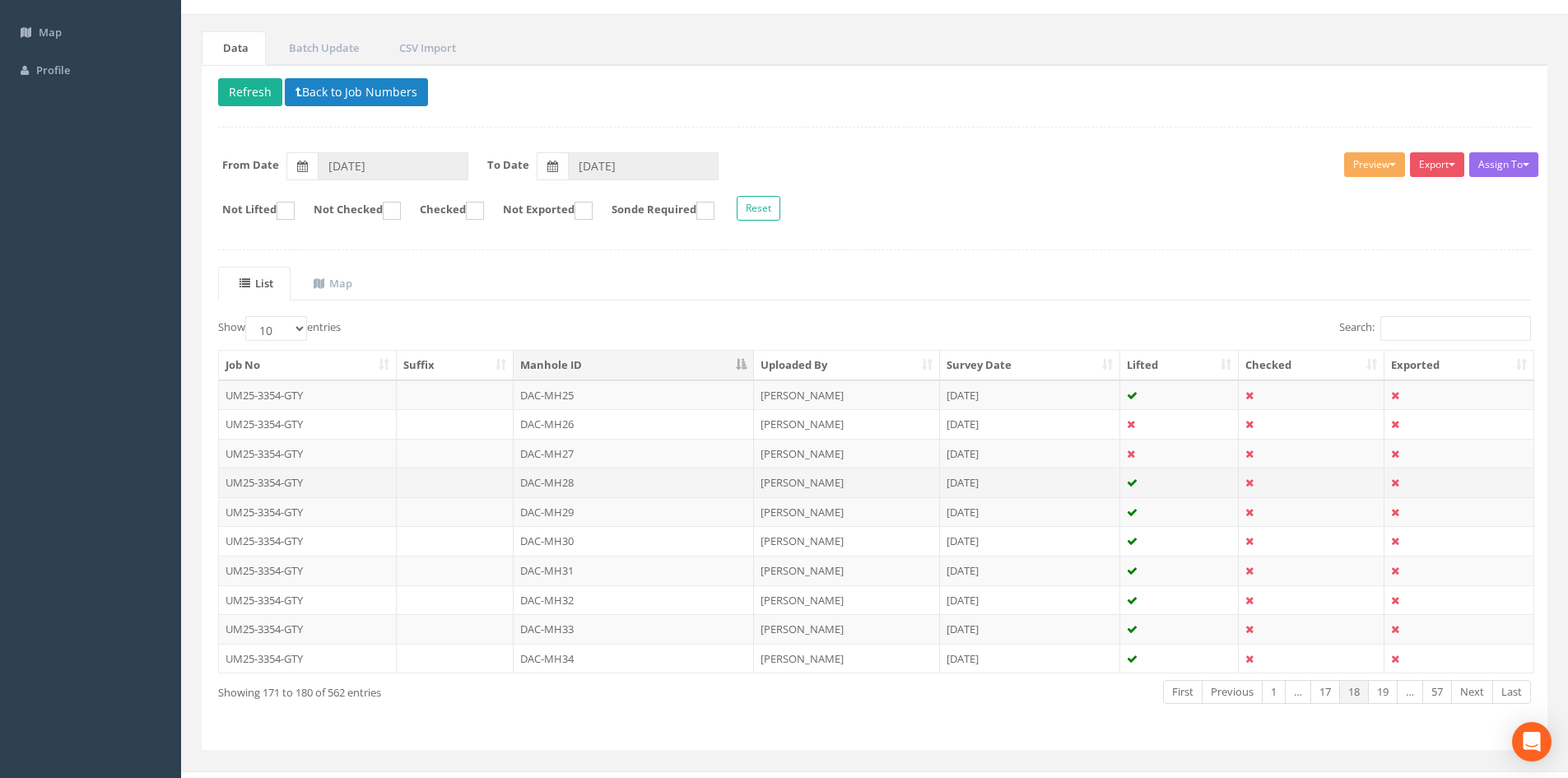
scroll to position [140, 0]
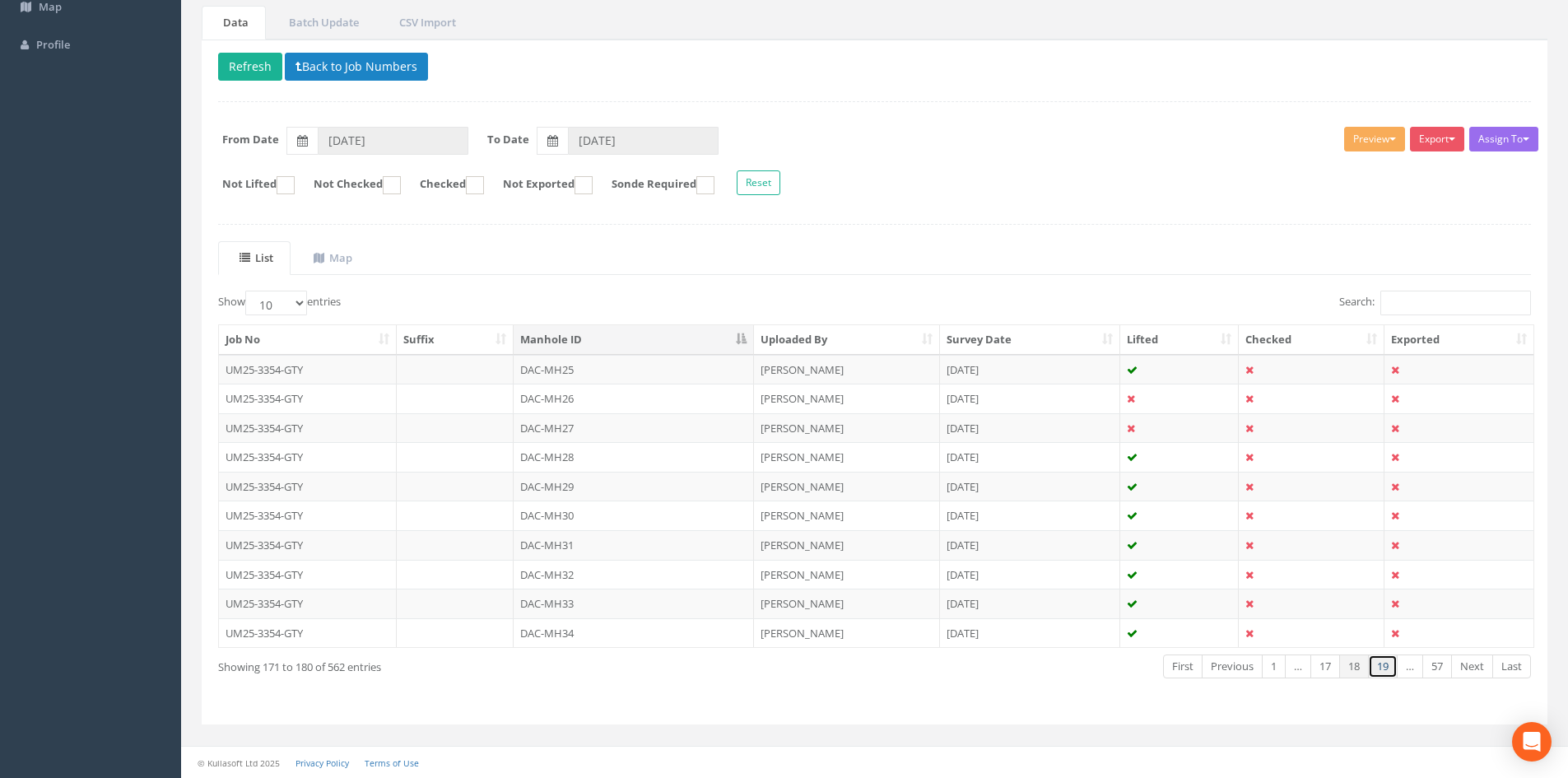
click at [1387, 674] on link "19" at bounding box center [1382, 666] width 29 height 24
click at [618, 371] on td "DAC-MH35" at bounding box center [633, 369] width 240 height 29
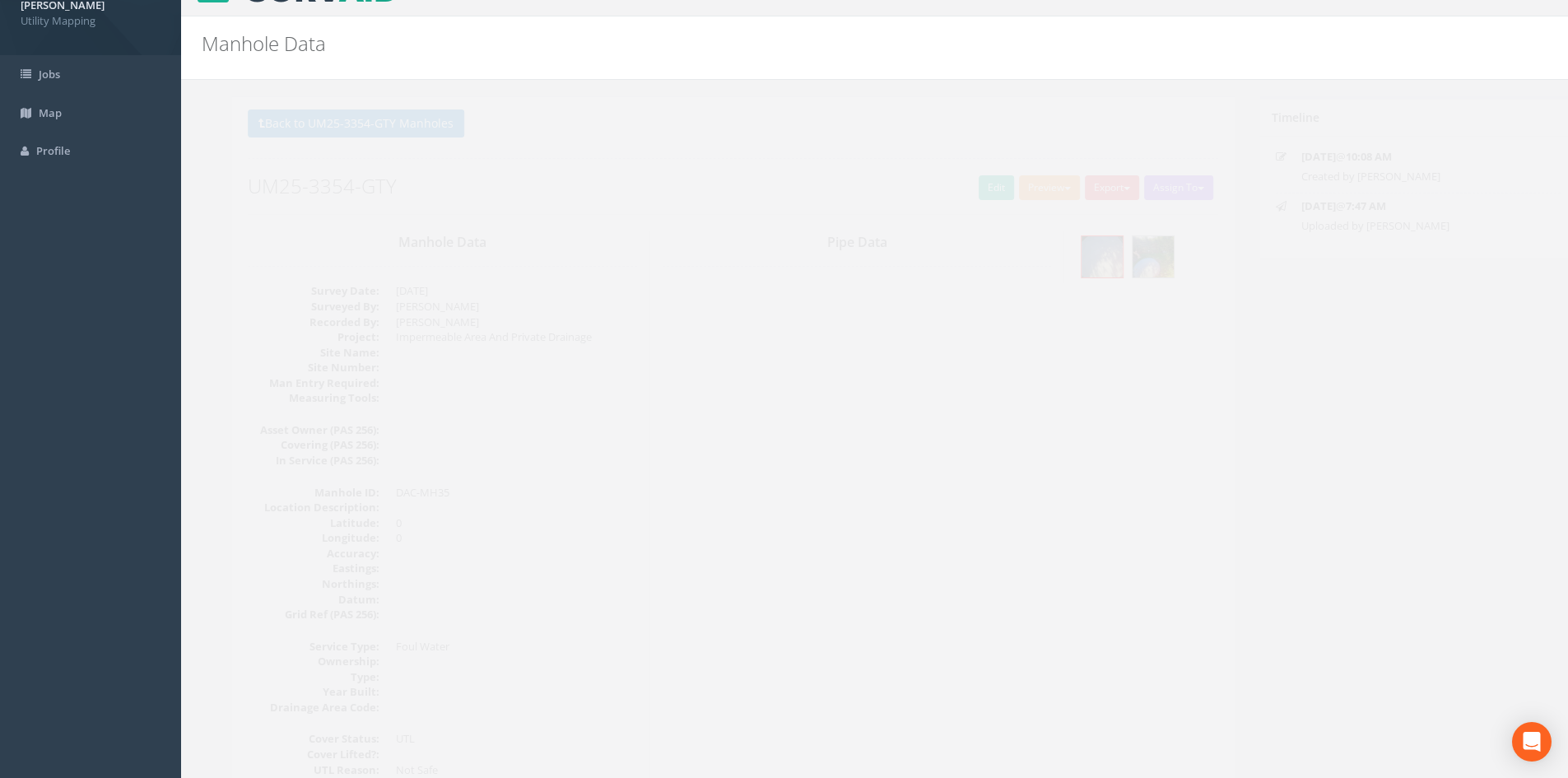
scroll to position [0, 0]
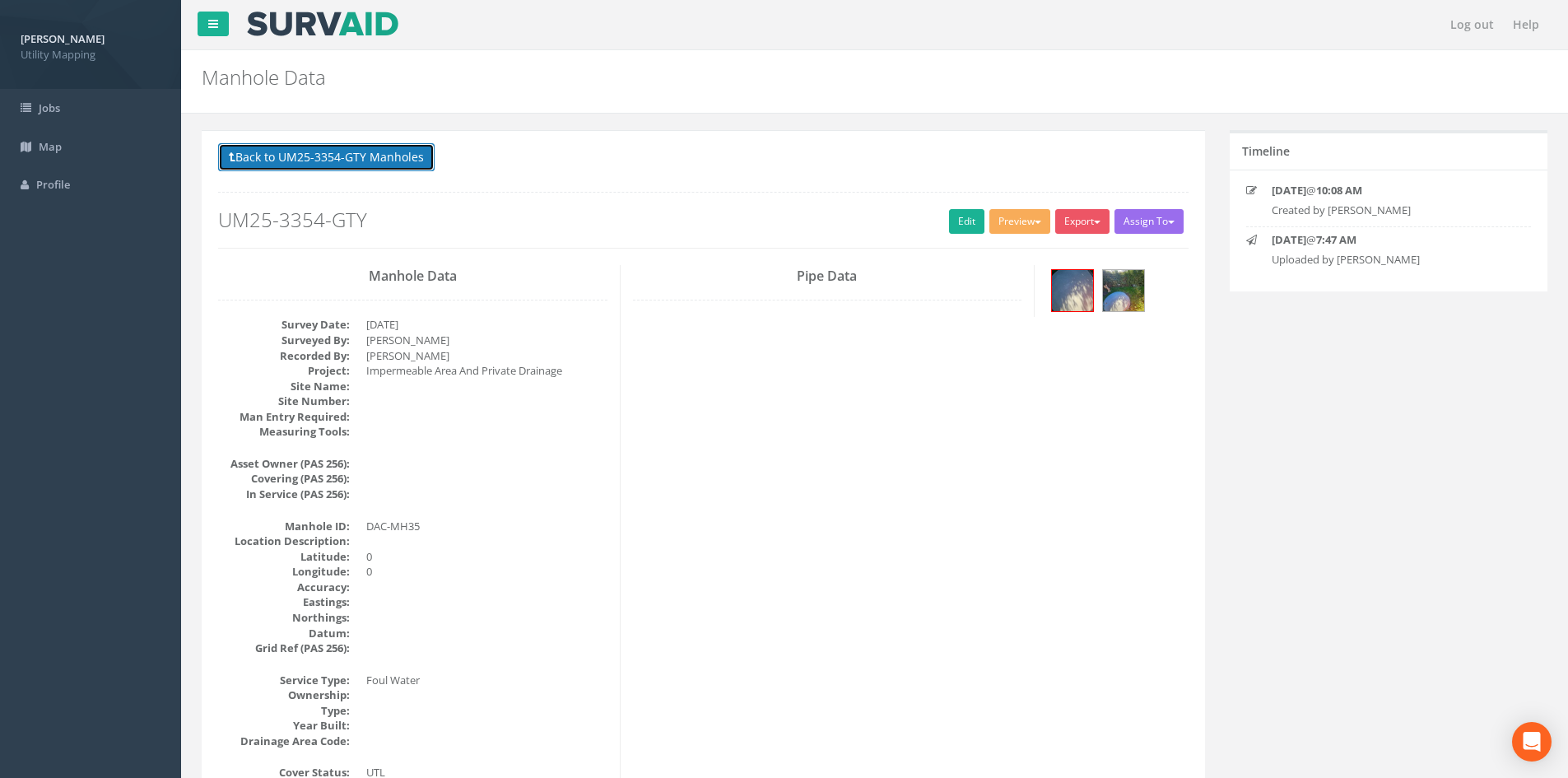
click at [424, 163] on button "Back to UM25-3354-GTY Manholes" at bounding box center [326, 157] width 216 height 28
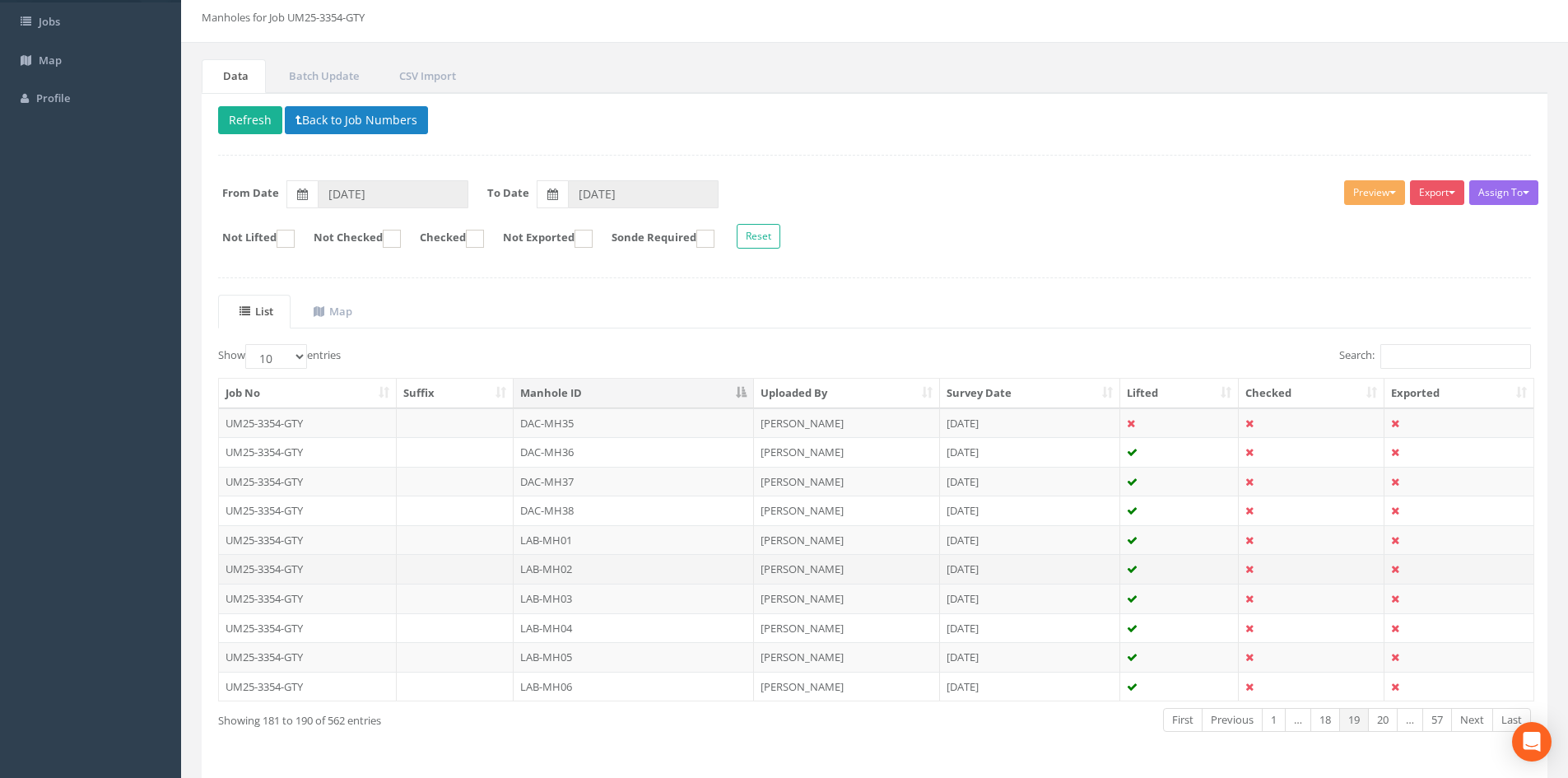
scroll to position [140, 0]
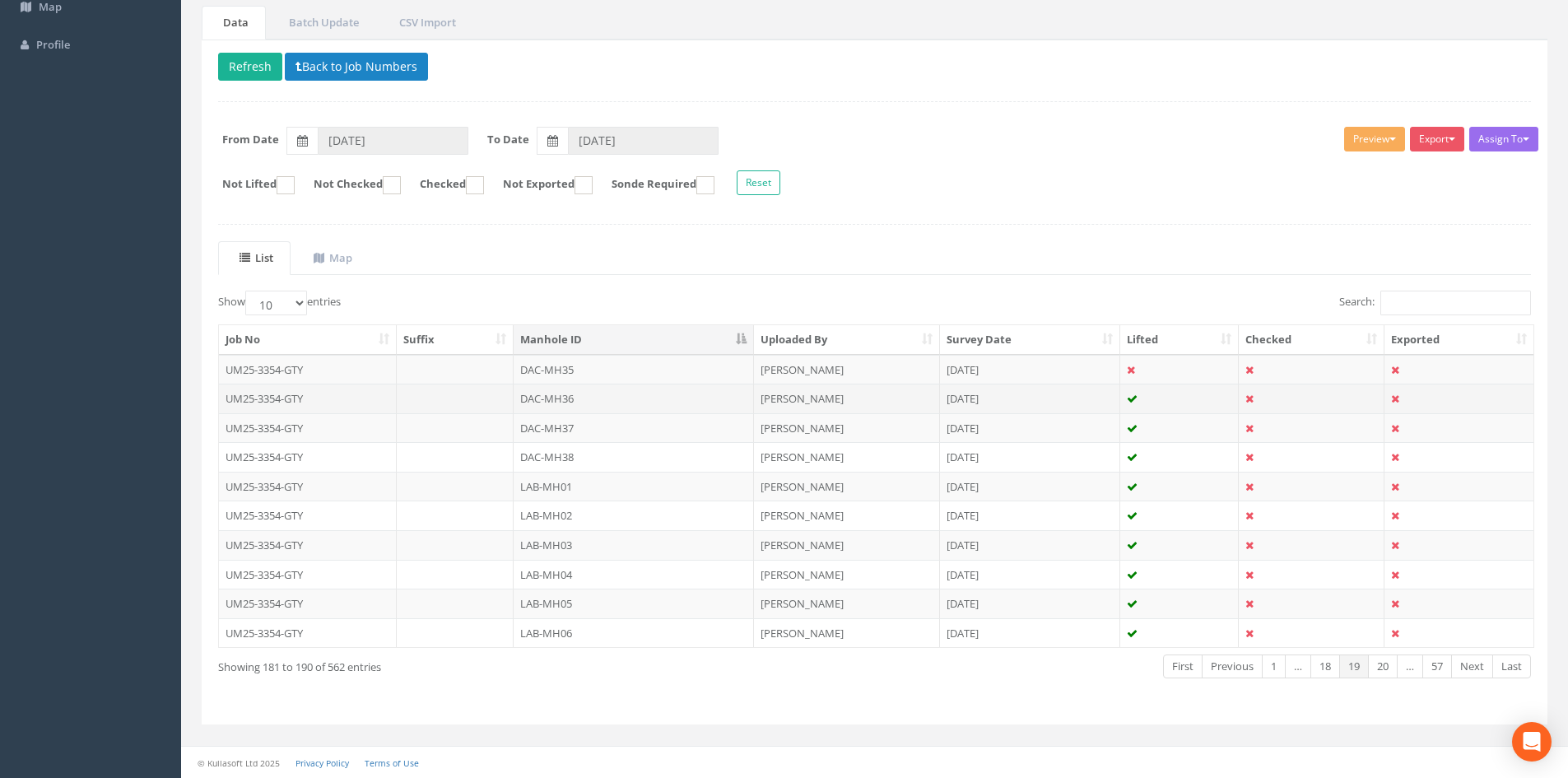
click at [565, 400] on td "DAC-MH36" at bounding box center [633, 397] width 240 height 29
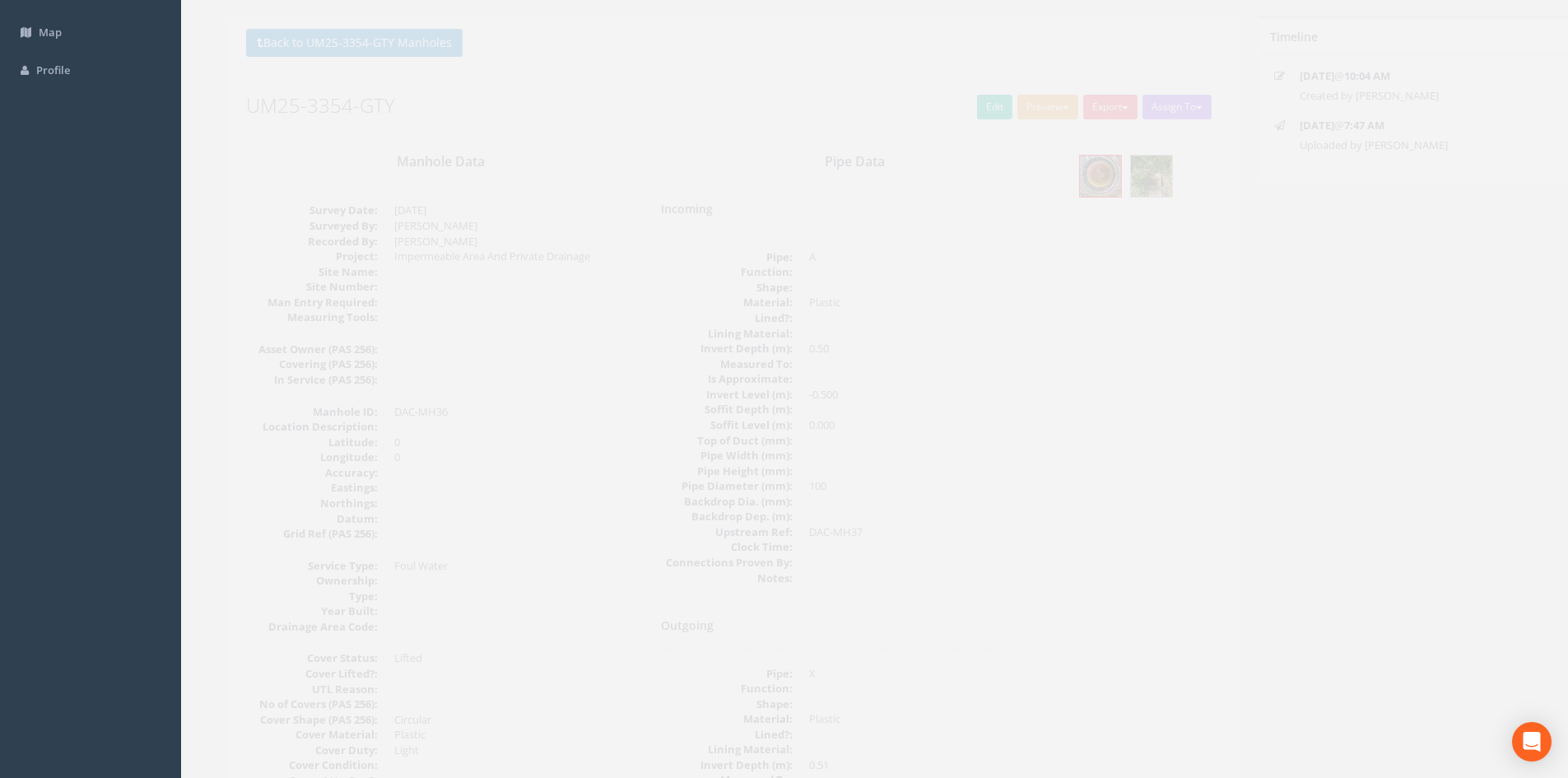
scroll to position [0, 0]
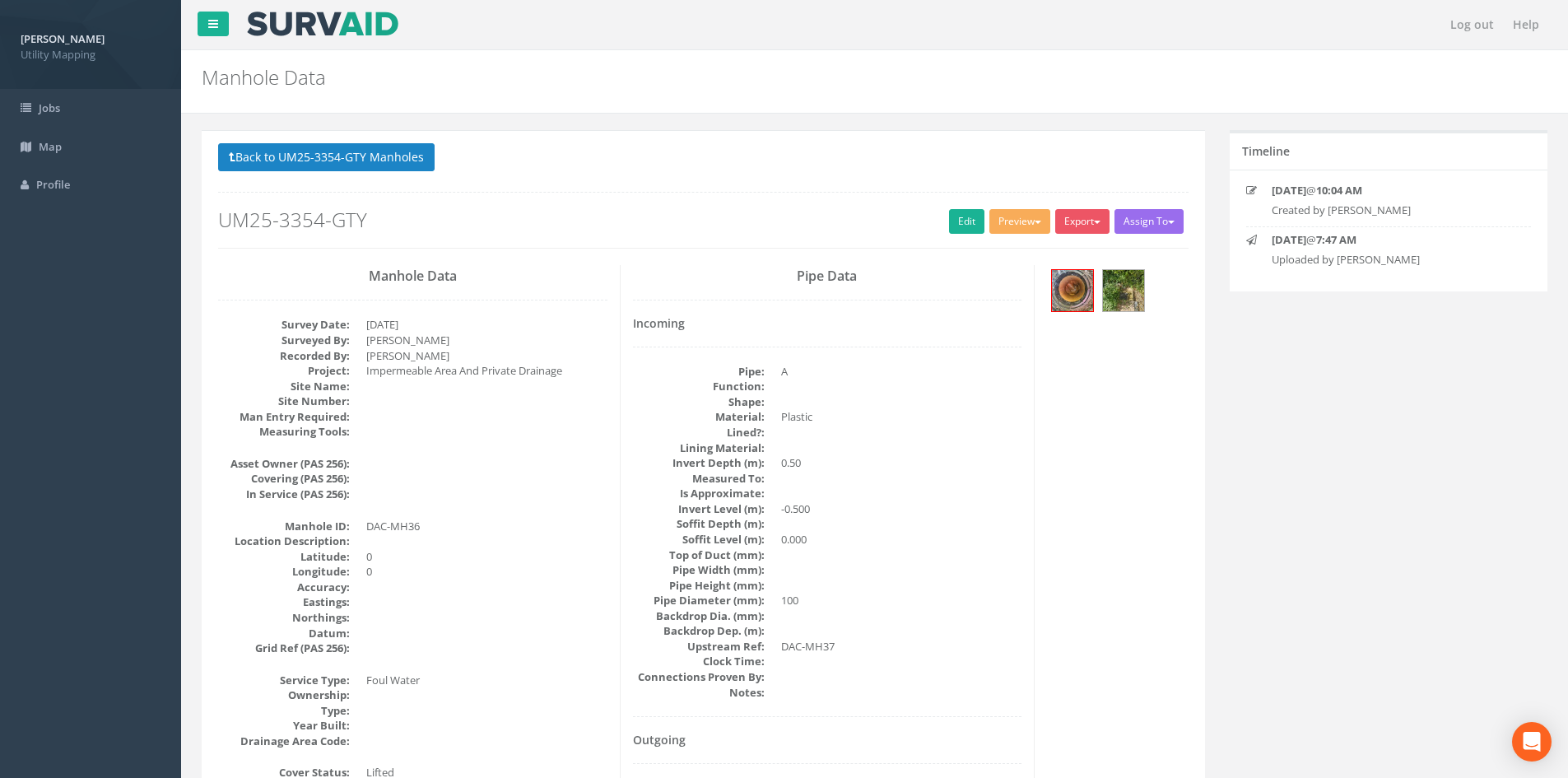
click at [328, 179] on div "Back to UM25-3354-GTY Manholes Back to Map Assign To [PERSON_NAME] Land Surveyo…" at bounding box center [703, 195] width 970 height 104
click at [349, 181] on div "Back to UM25-3354-GTY Manholes Back to Map Assign To [PERSON_NAME] Land Surveyo…" at bounding box center [703, 195] width 970 height 104
click at [343, 155] on button "Back to UM25-3354-GTY Manholes" at bounding box center [326, 157] width 216 height 28
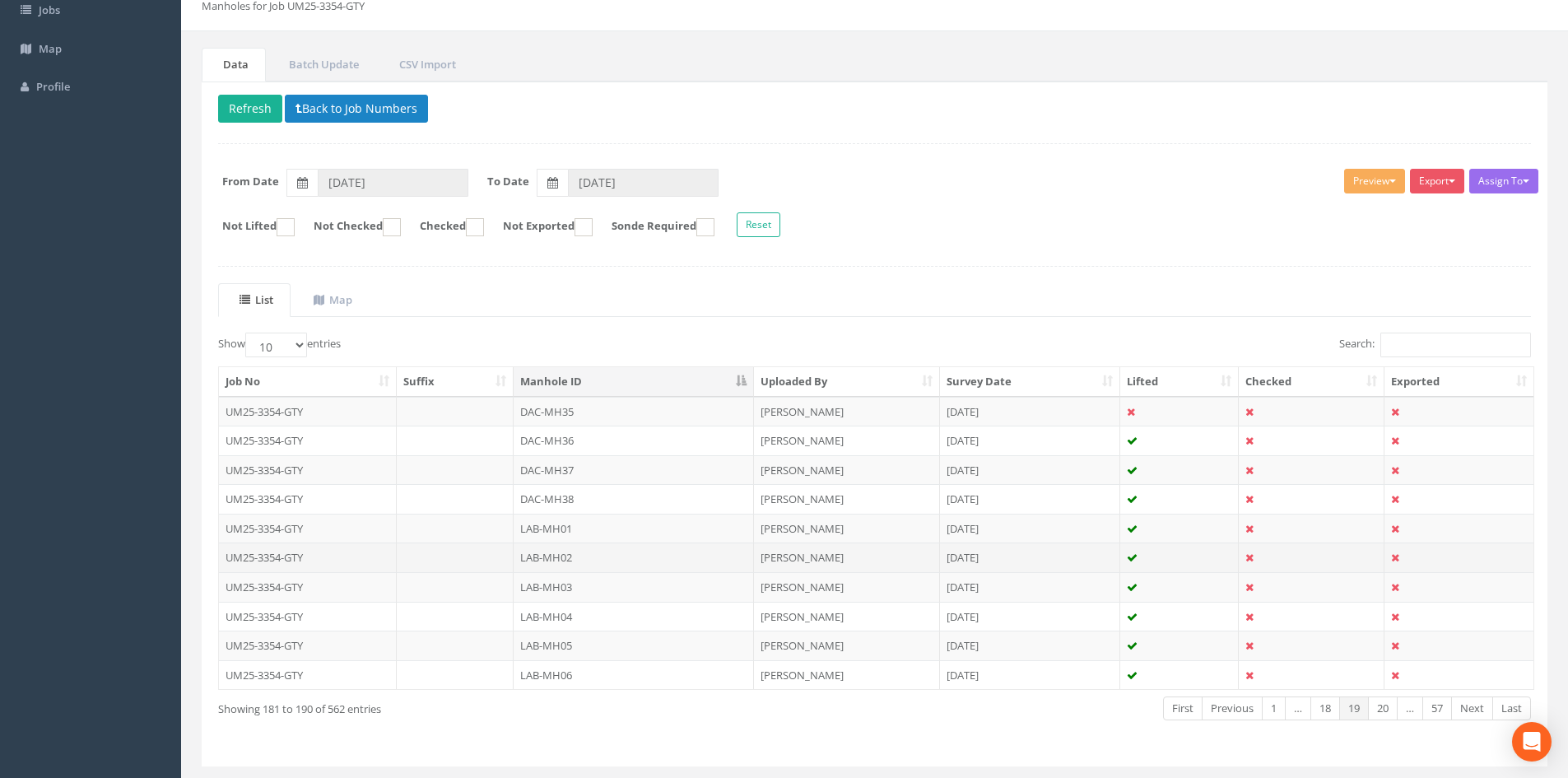
scroll to position [137, 0]
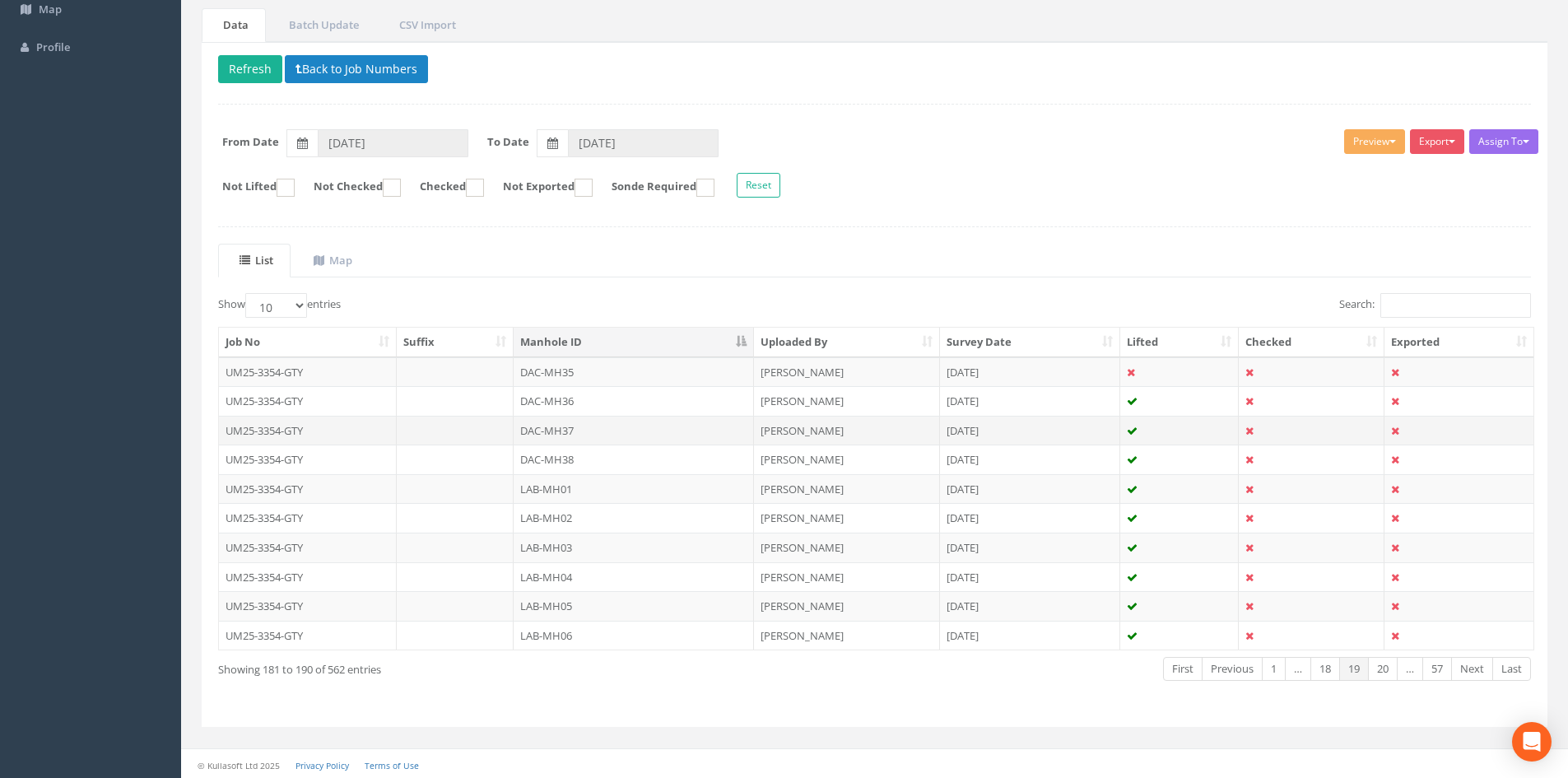
click at [566, 432] on td "DAC-MH37" at bounding box center [633, 430] width 240 height 29
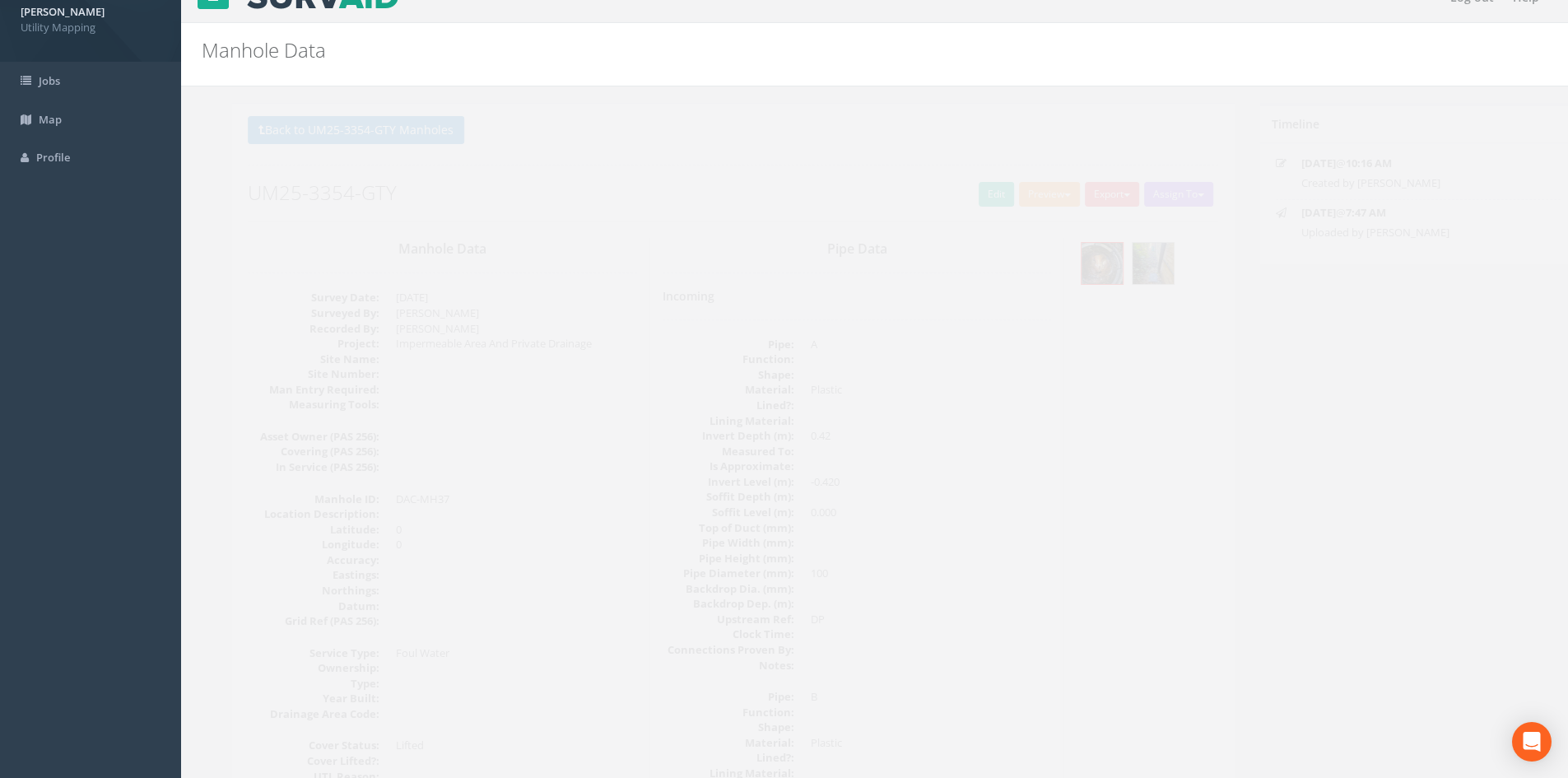
scroll to position [0, 0]
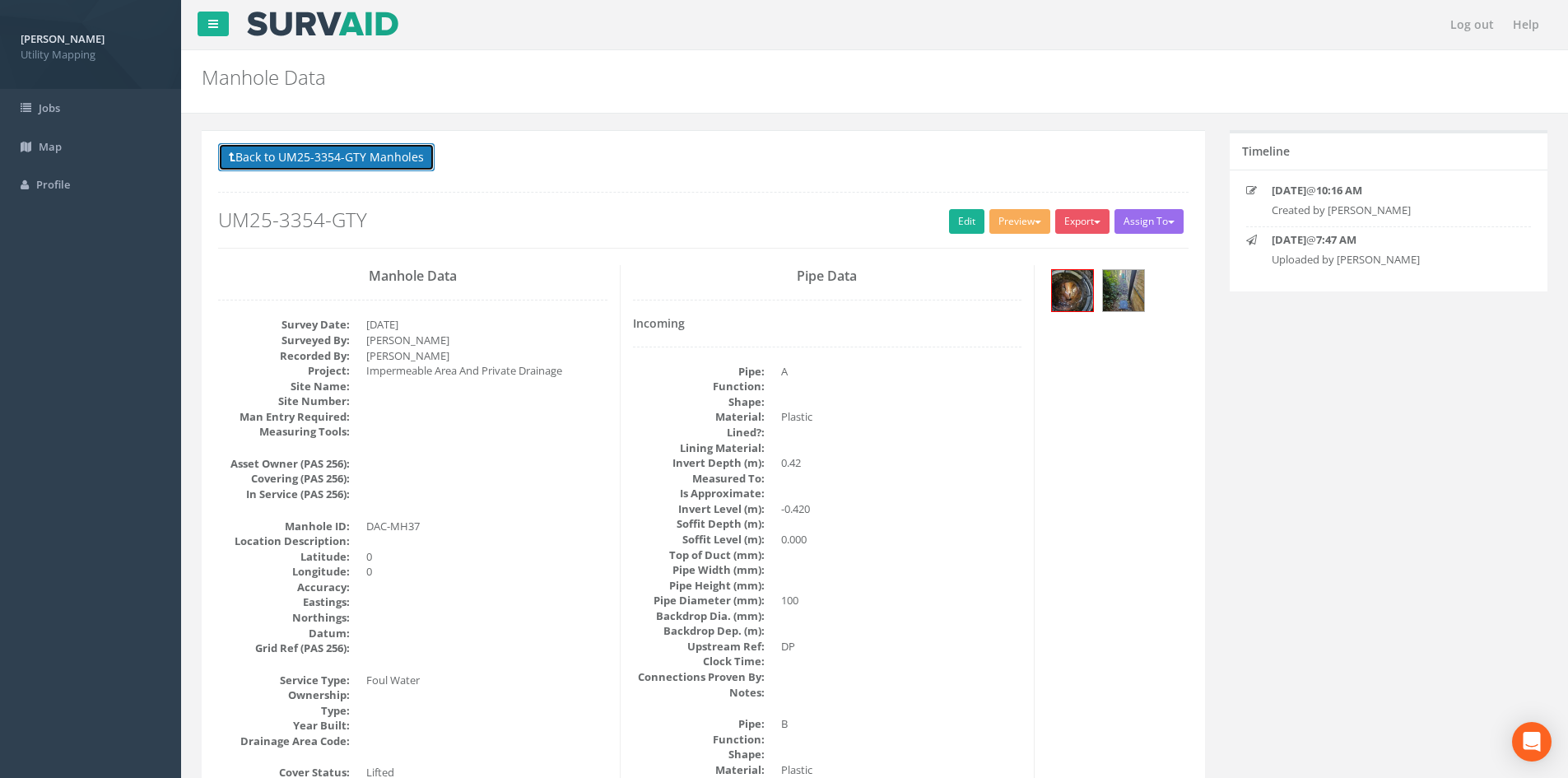
click at [376, 159] on button "Back to UM25-3354-GTY Manholes" at bounding box center [326, 157] width 216 height 28
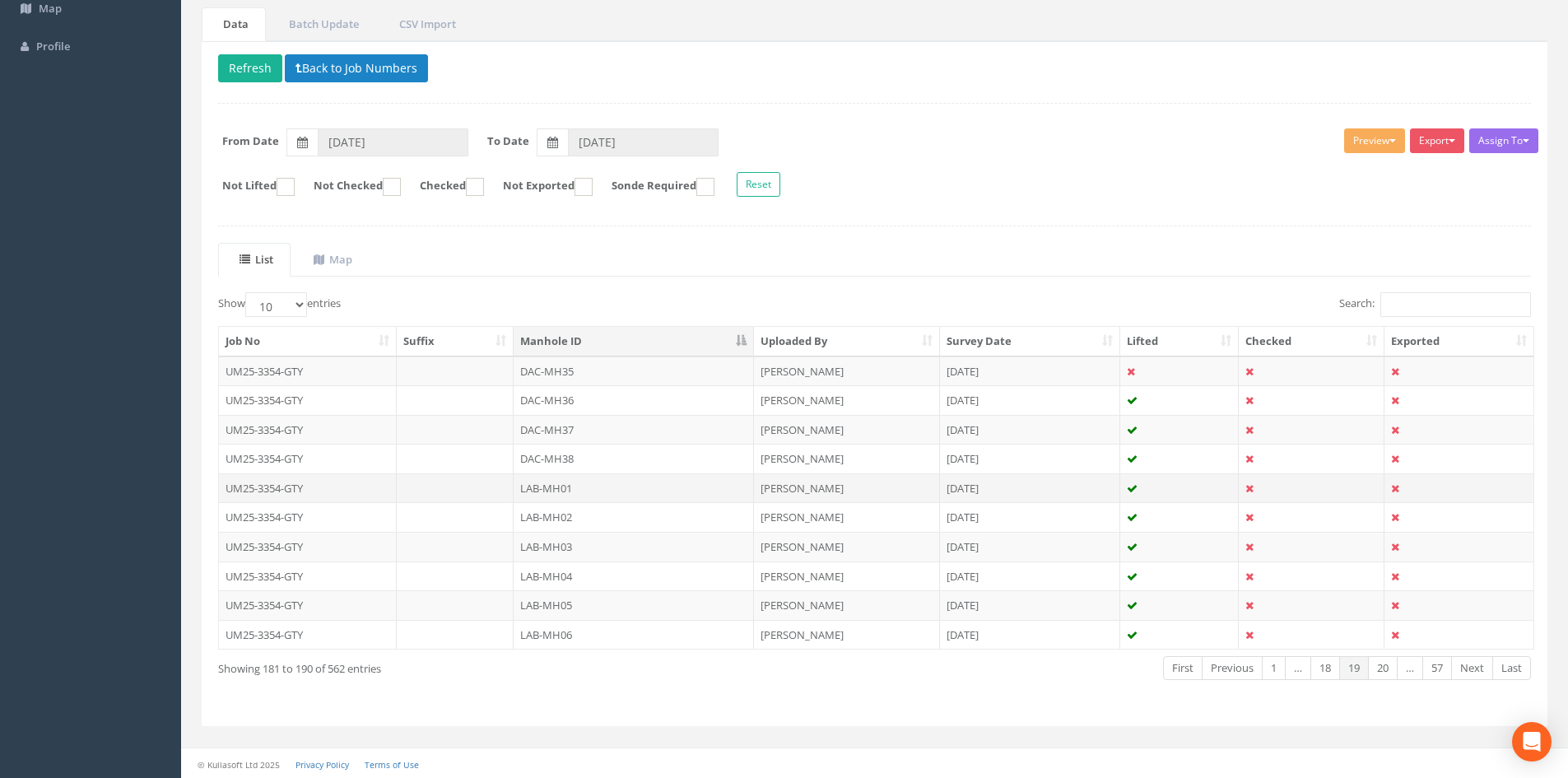
scroll to position [140, 0]
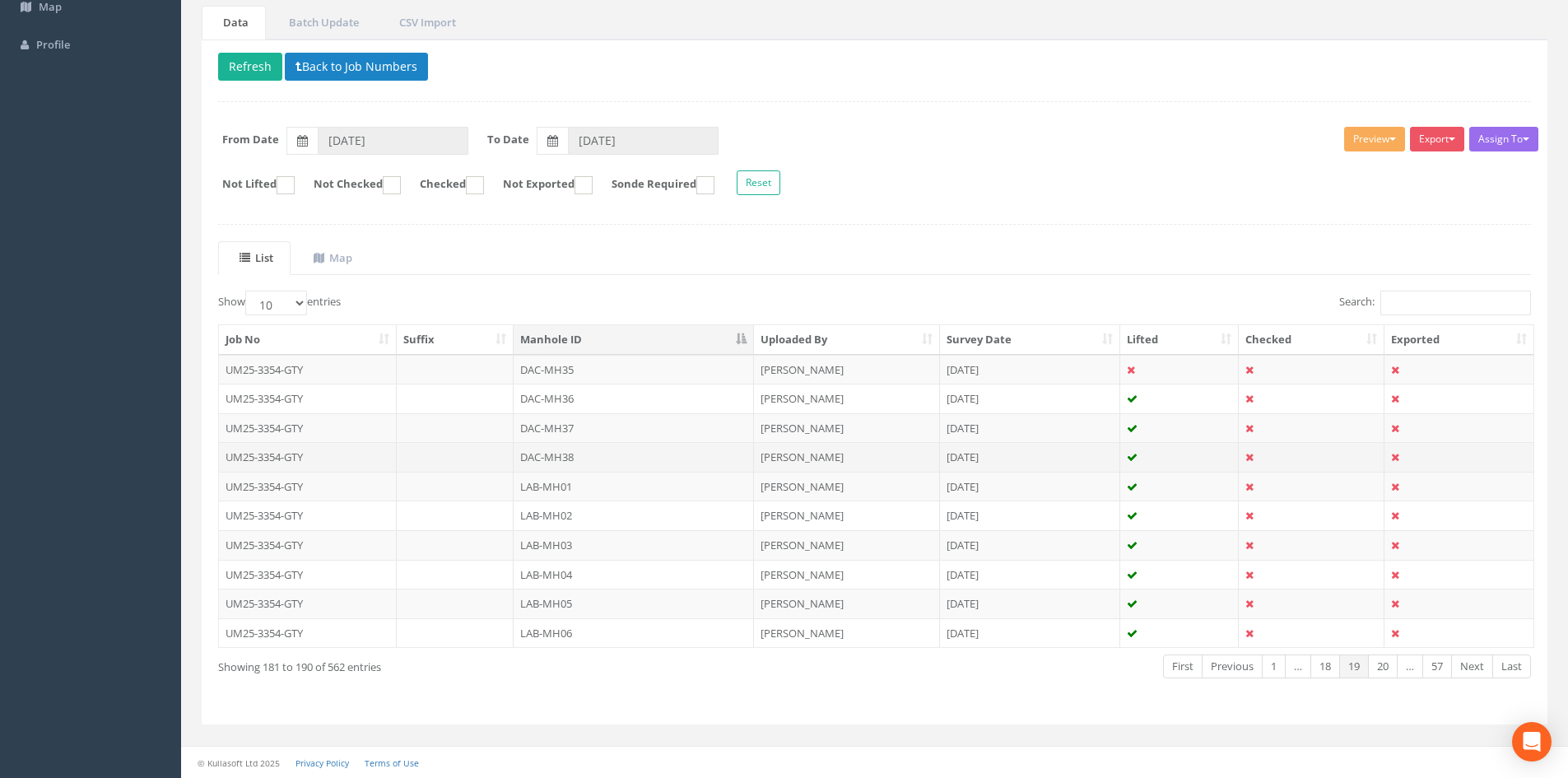
click at [600, 450] on td "DAC-MH38" at bounding box center [633, 456] width 240 height 29
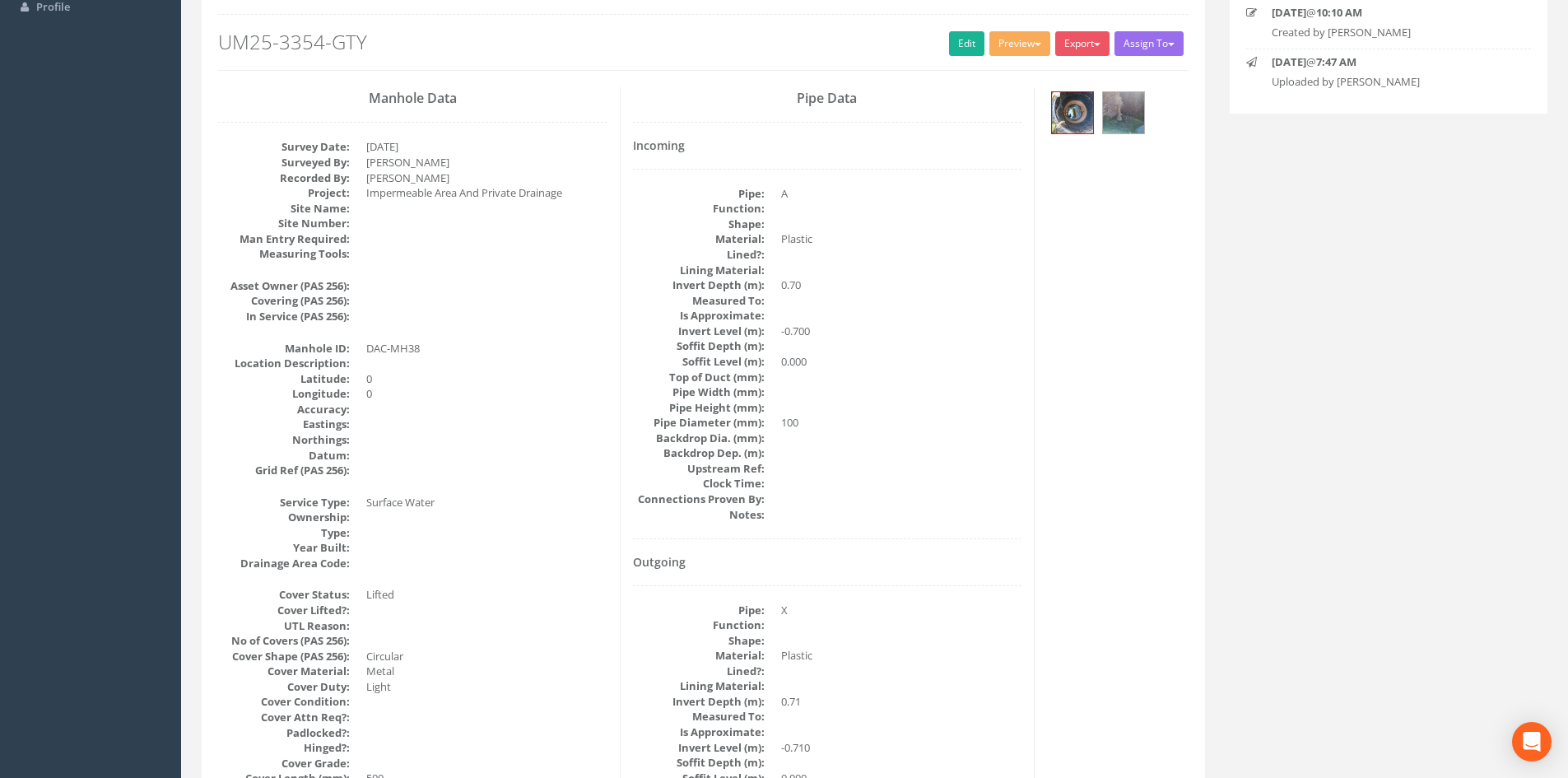
scroll to position [0, 0]
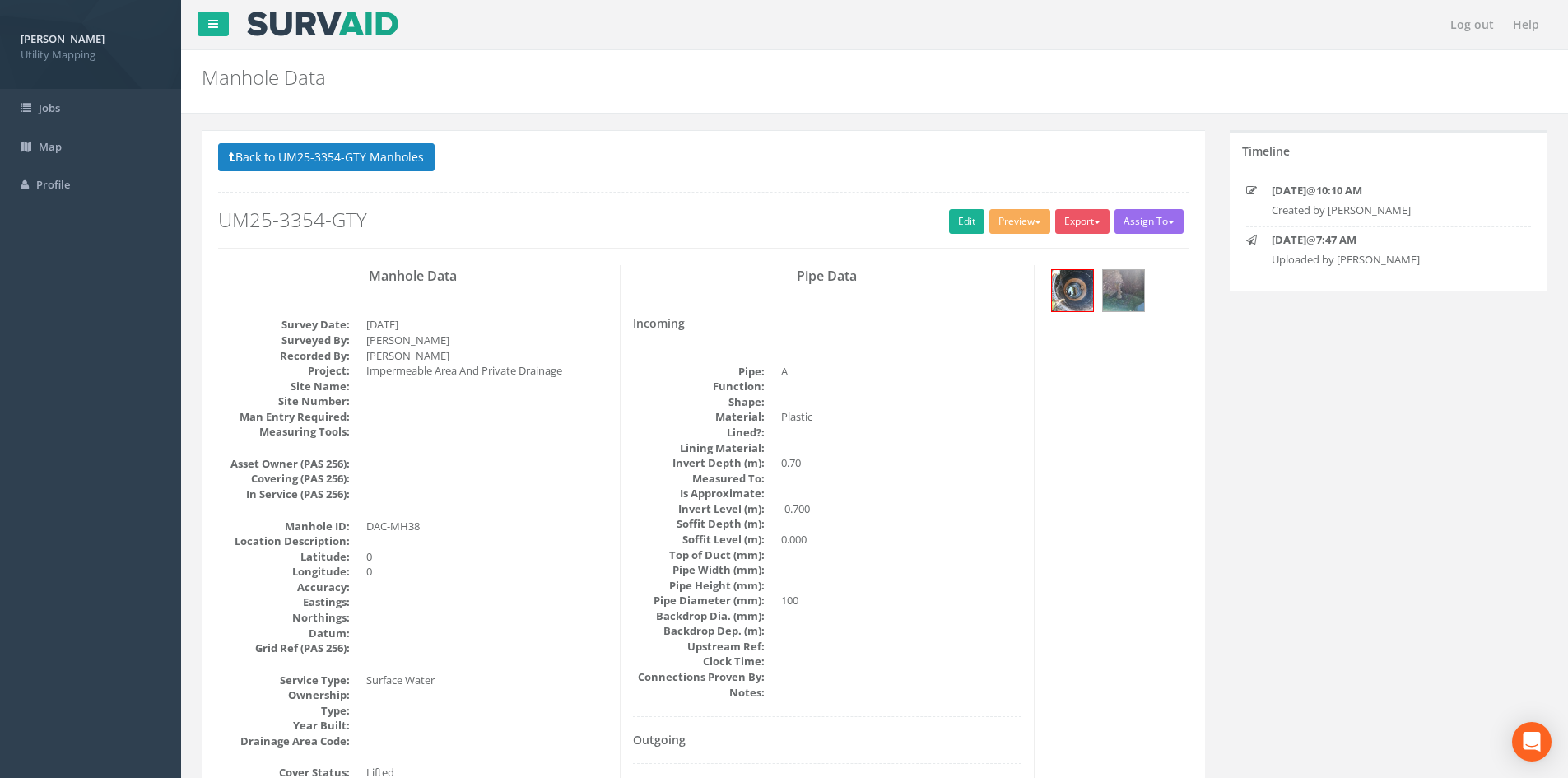
click at [411, 173] on p "Back to UM25-3354-GTY Manholes Back to Map" at bounding box center [703, 159] width 970 height 32
click at [400, 165] on button "Back to UM25-3354-GTY Manholes" at bounding box center [326, 157] width 216 height 28
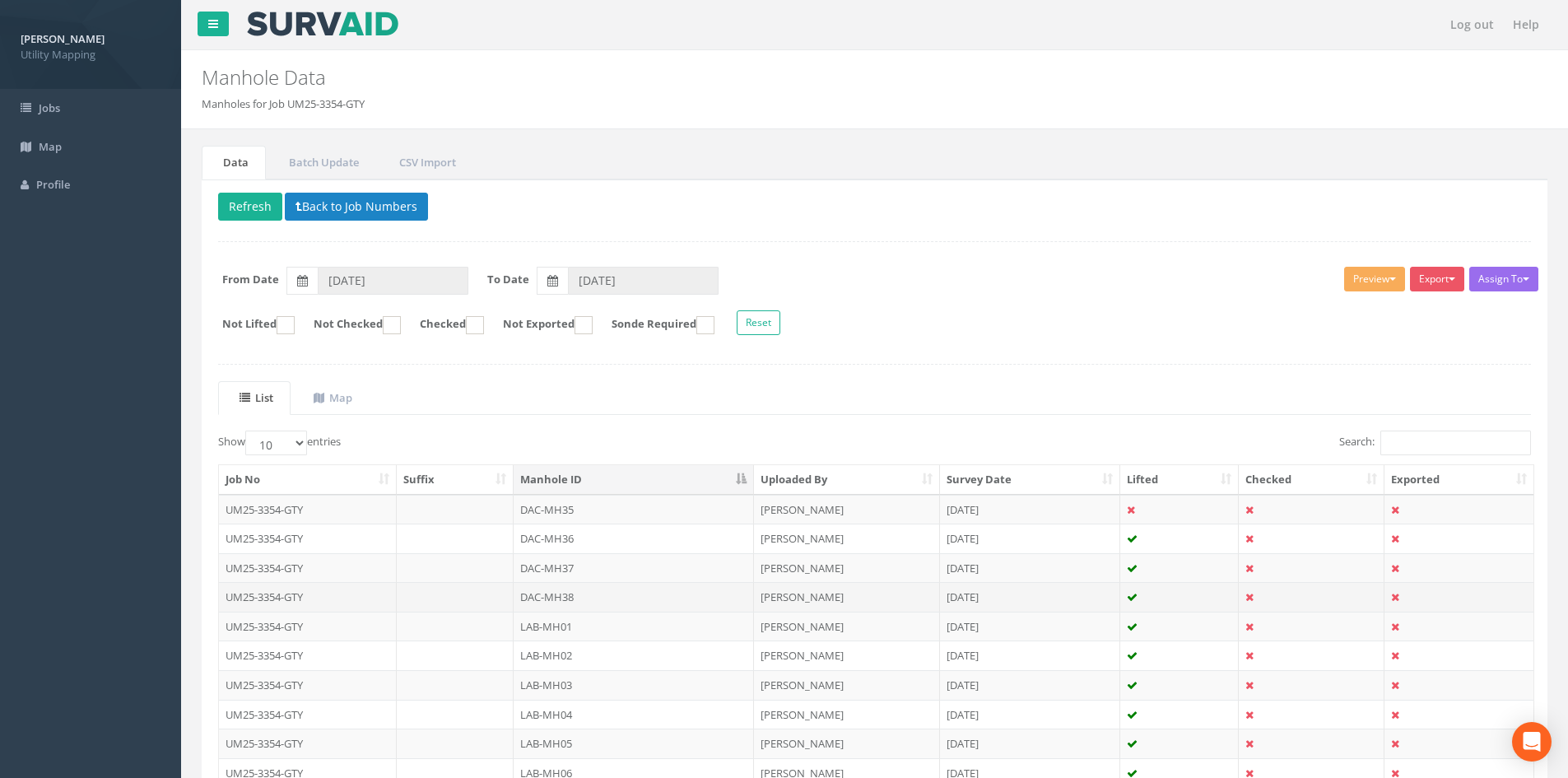
click at [577, 597] on td "DAC-MH38" at bounding box center [633, 596] width 240 height 29
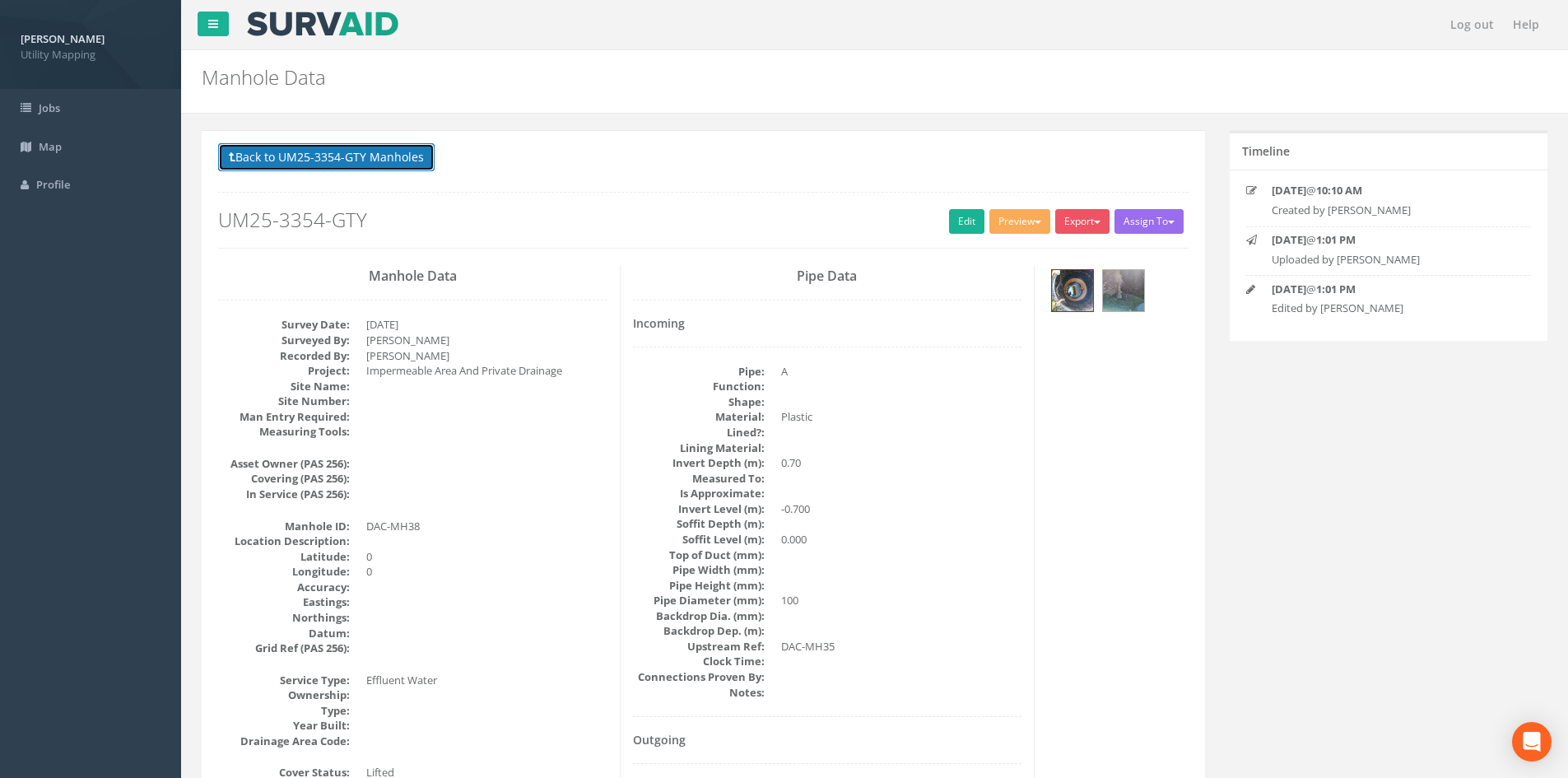
click at [403, 164] on button "Back to UM25-3354-GTY Manholes" at bounding box center [326, 157] width 216 height 28
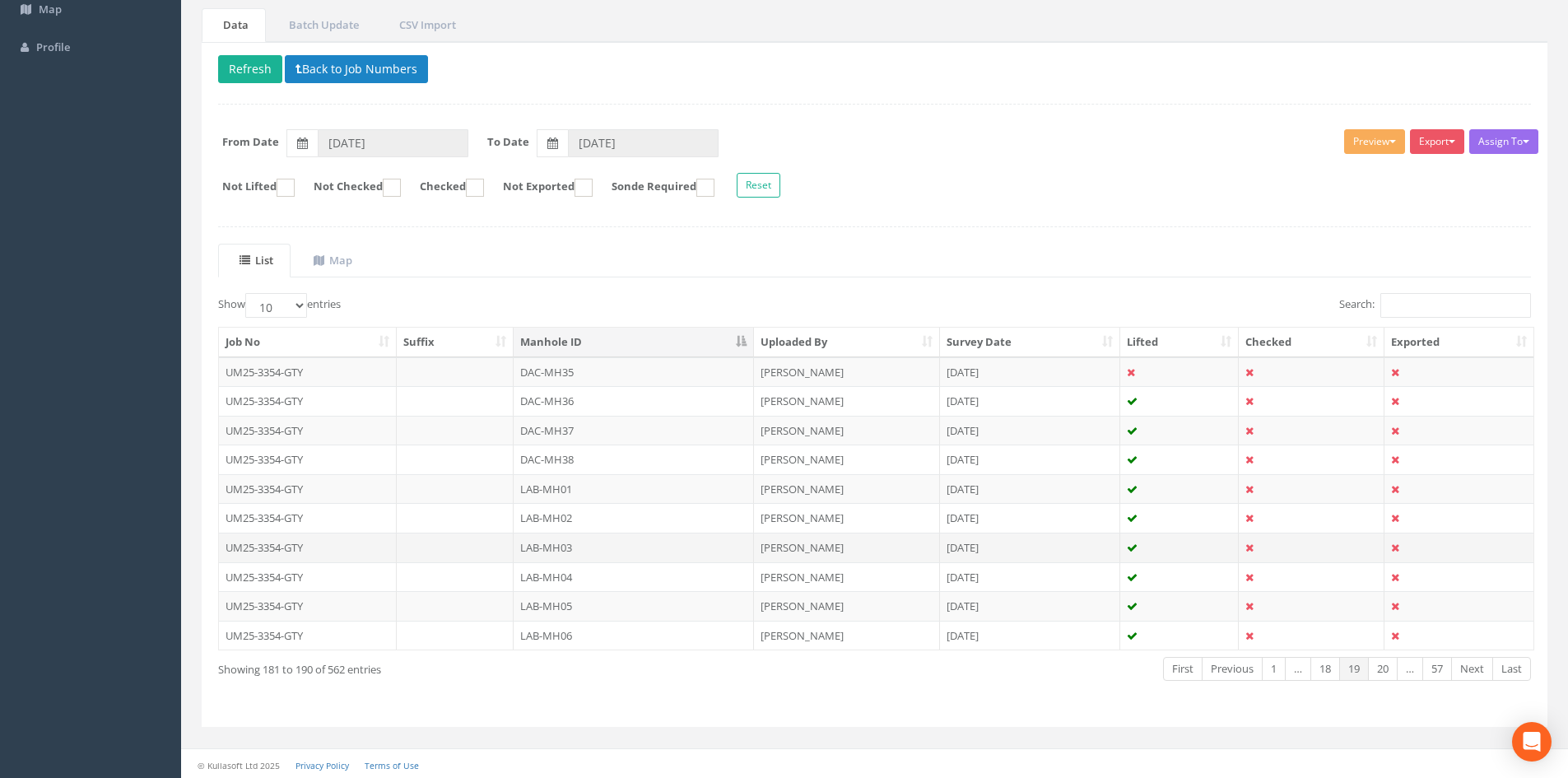
scroll to position [140, 0]
click at [589, 484] on td "LAB-MH01" at bounding box center [633, 486] width 240 height 29
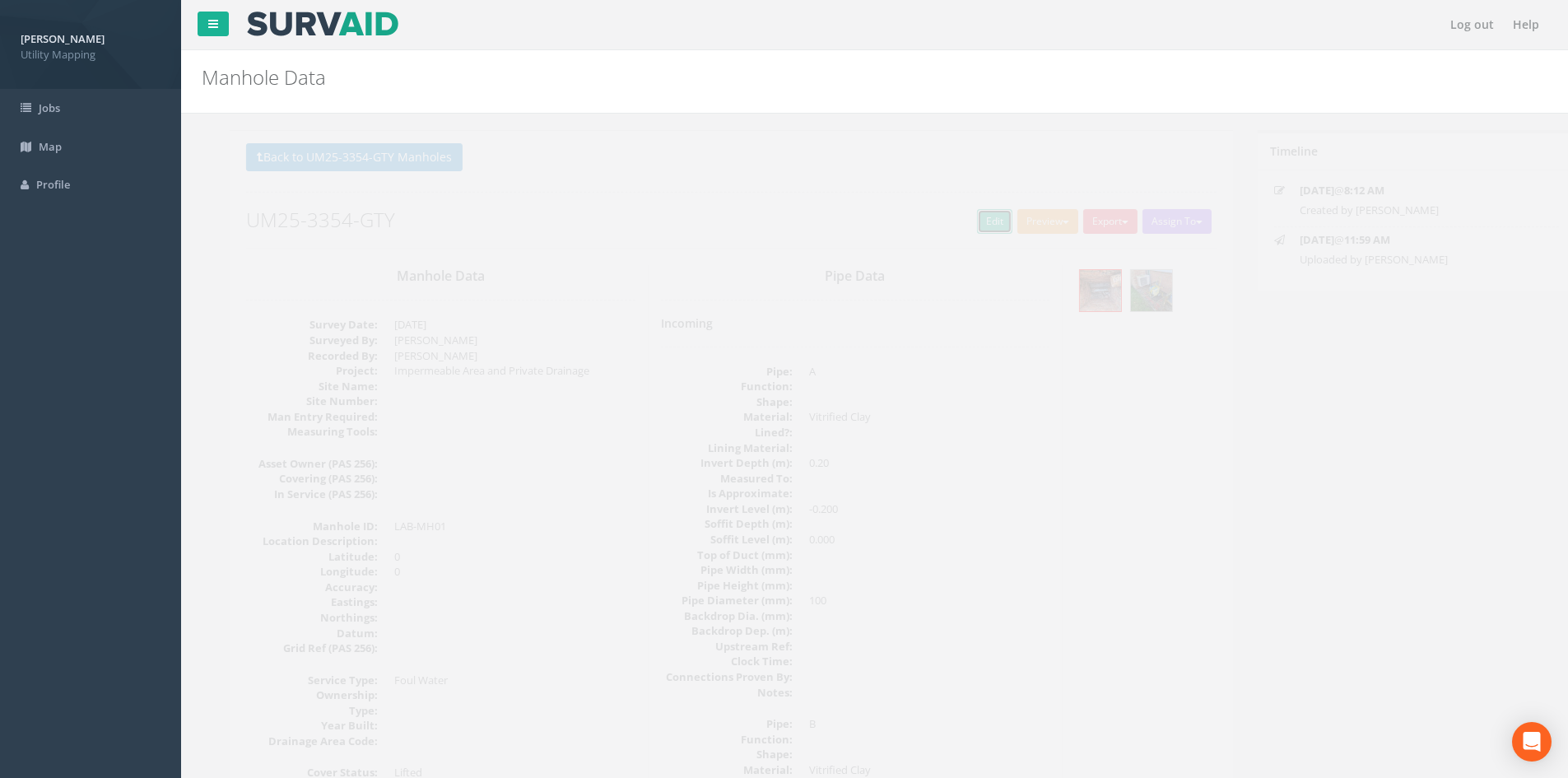
click at [949, 231] on link "Edit" at bounding box center [967, 221] width 35 height 24
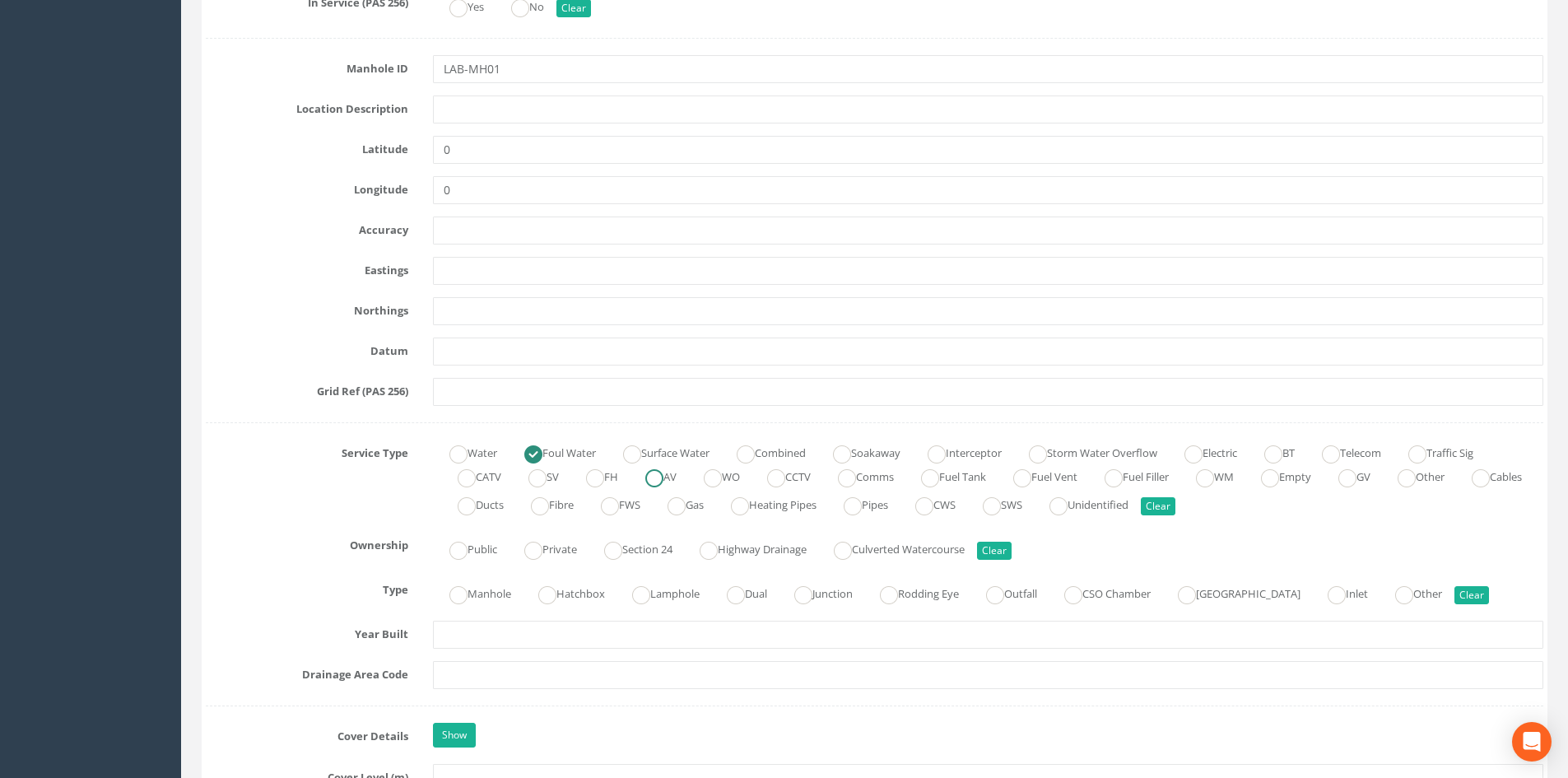
scroll to position [823, 0]
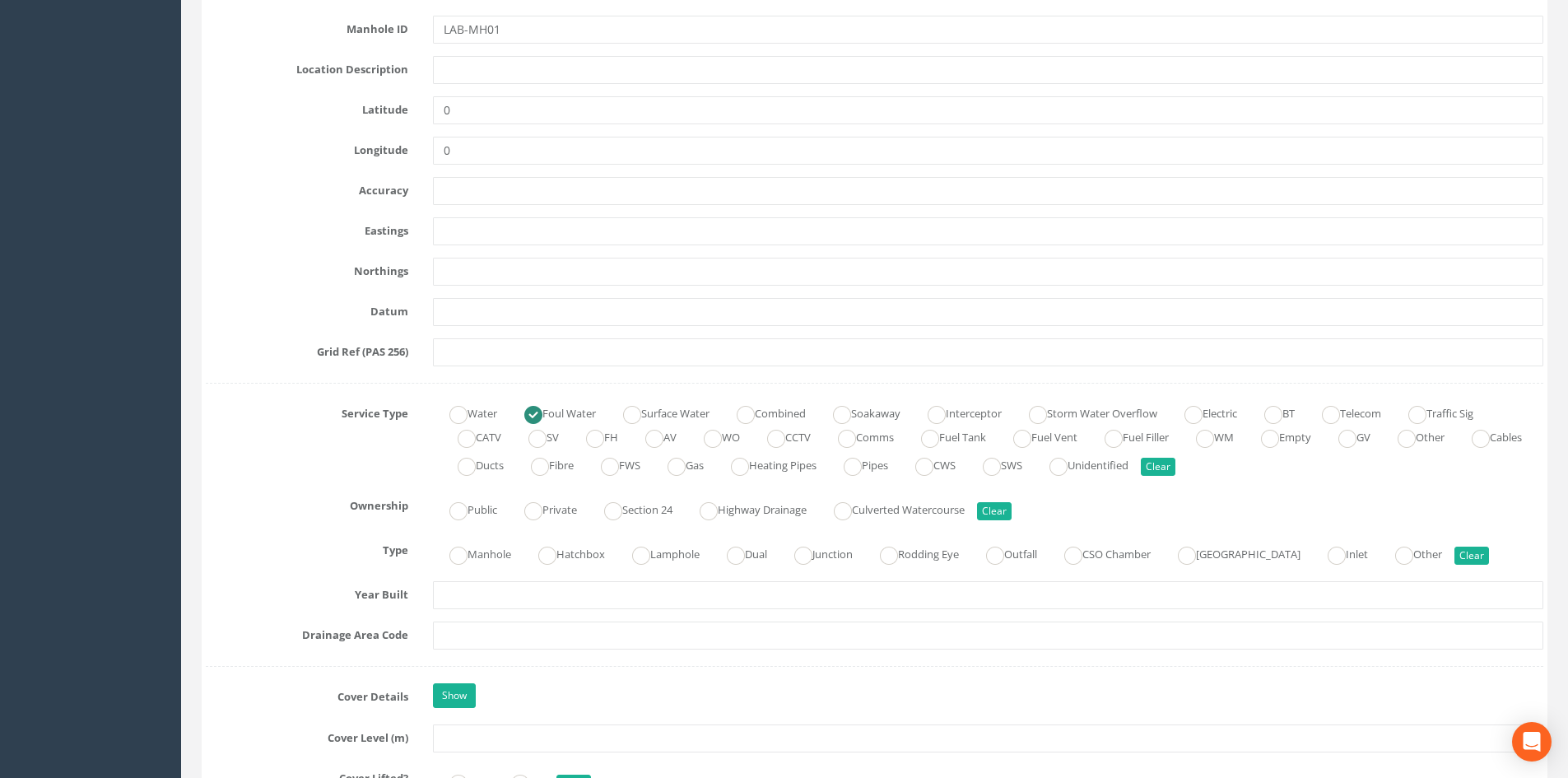
click at [777, 408] on label "Combined" at bounding box center [763, 412] width 86 height 24
radio input "false"
radio input "true"
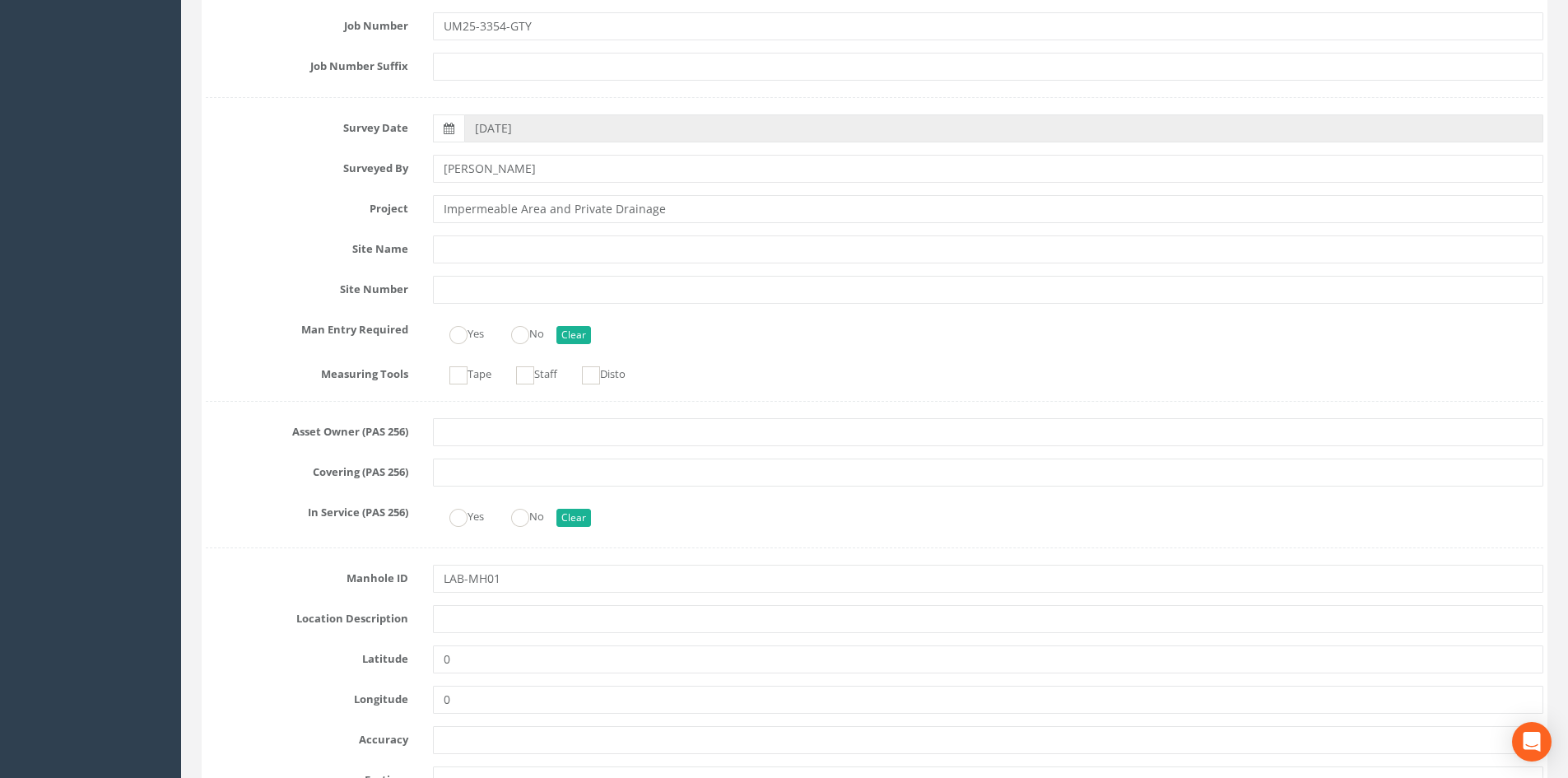
scroll to position [0, 0]
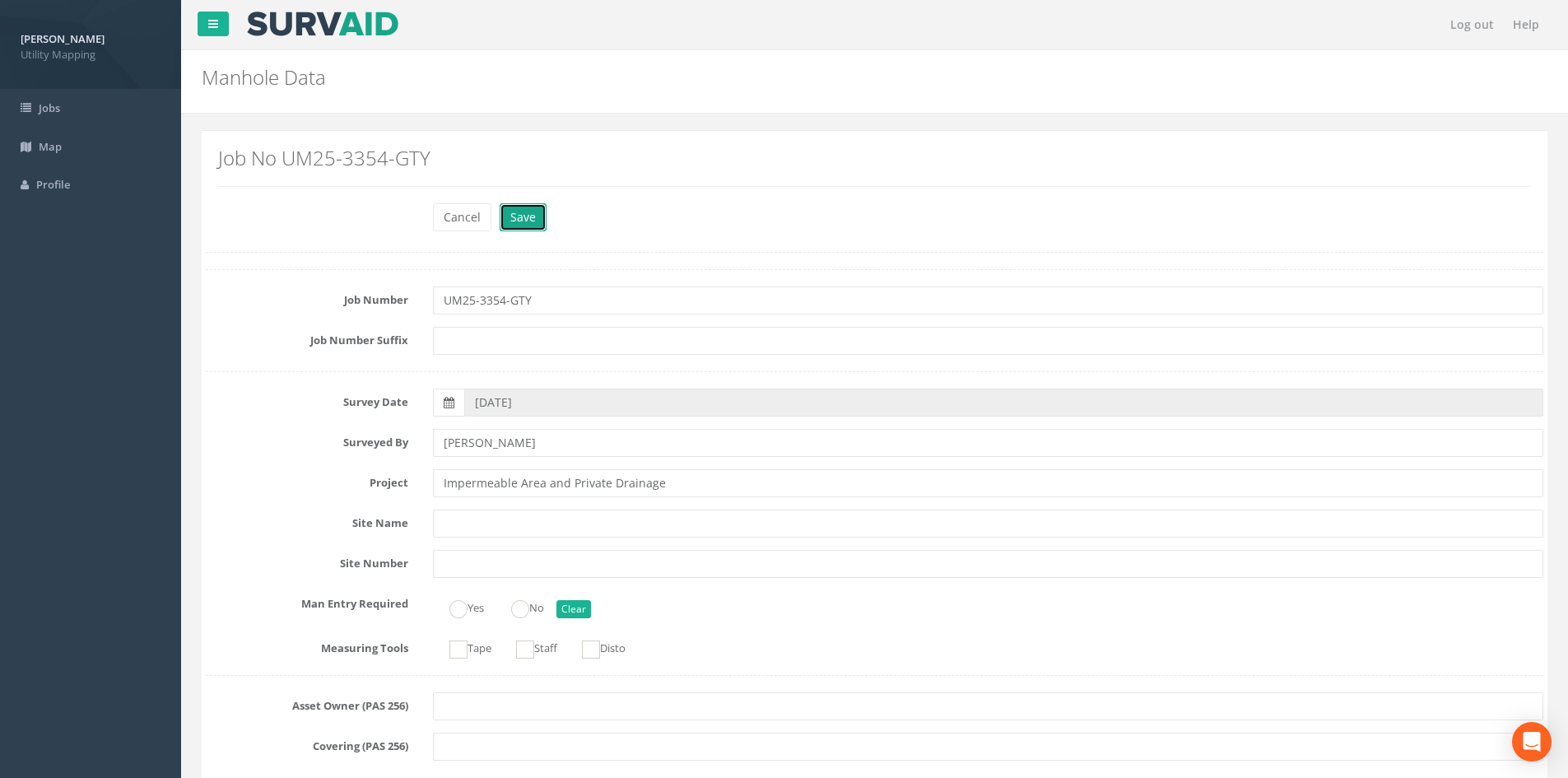
click at [526, 212] on button "Save" at bounding box center [523, 216] width 47 height 28
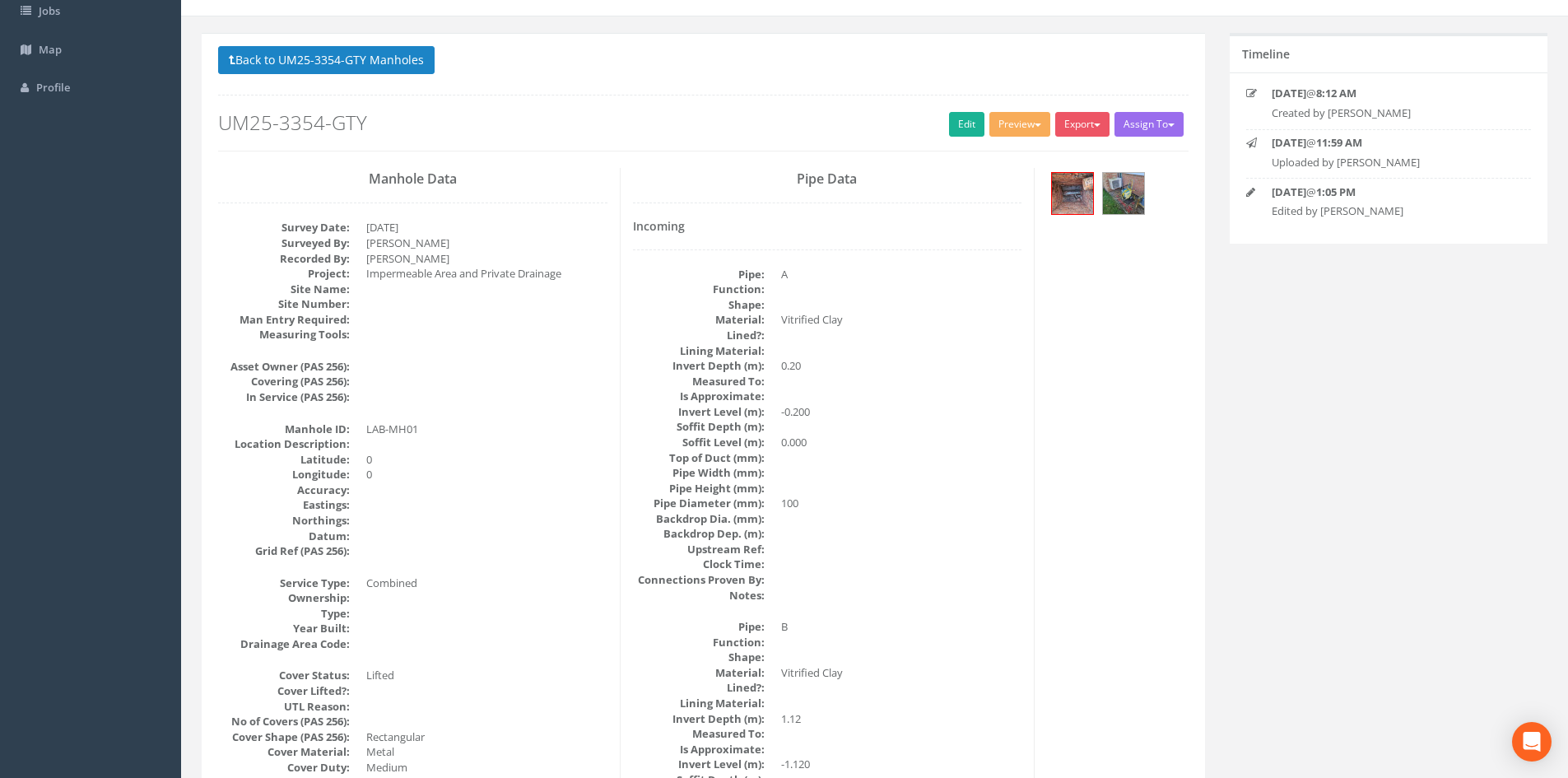
scroll to position [137, 0]
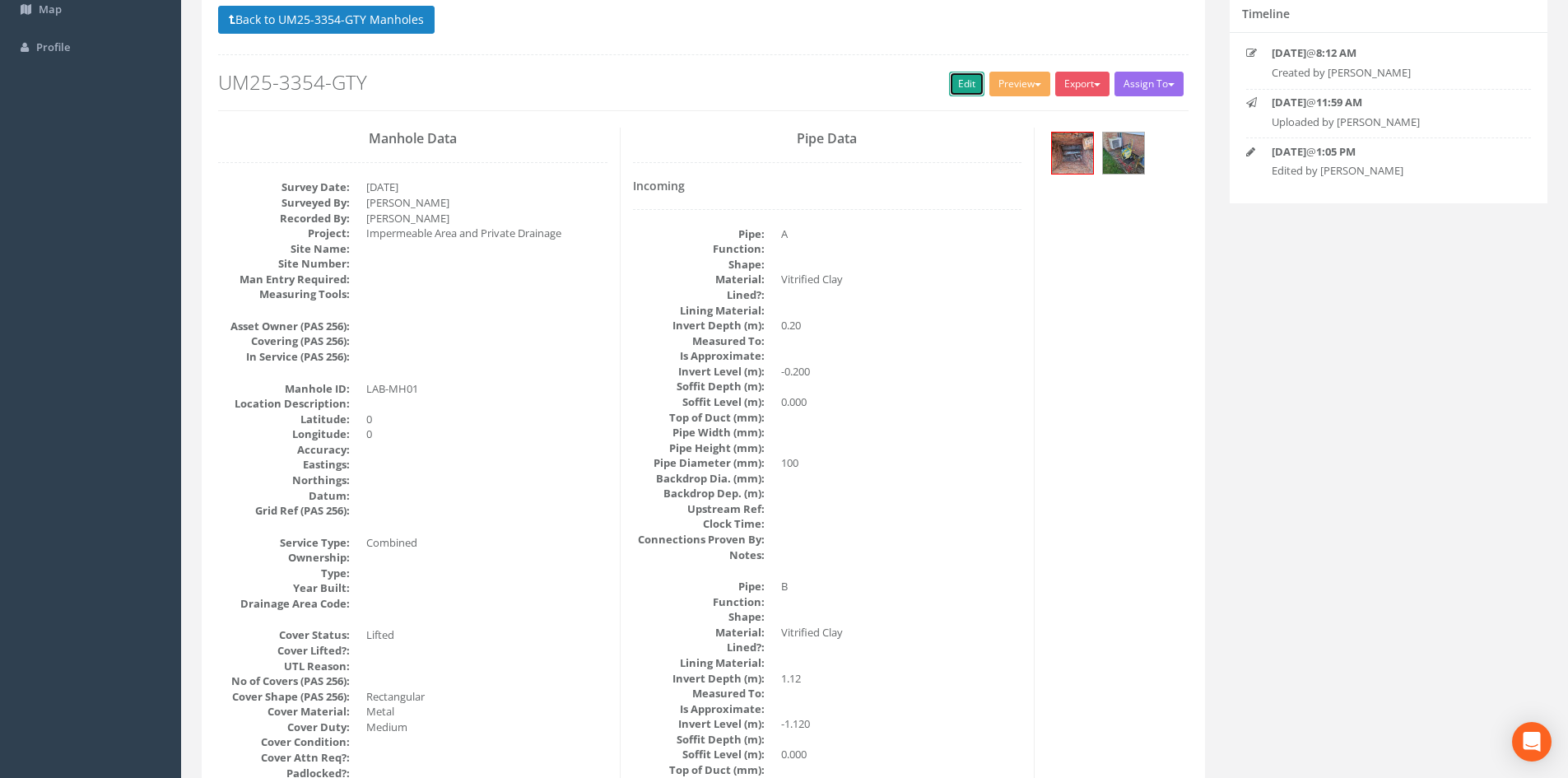
click at [957, 91] on link "Edit" at bounding box center [967, 83] width 35 height 24
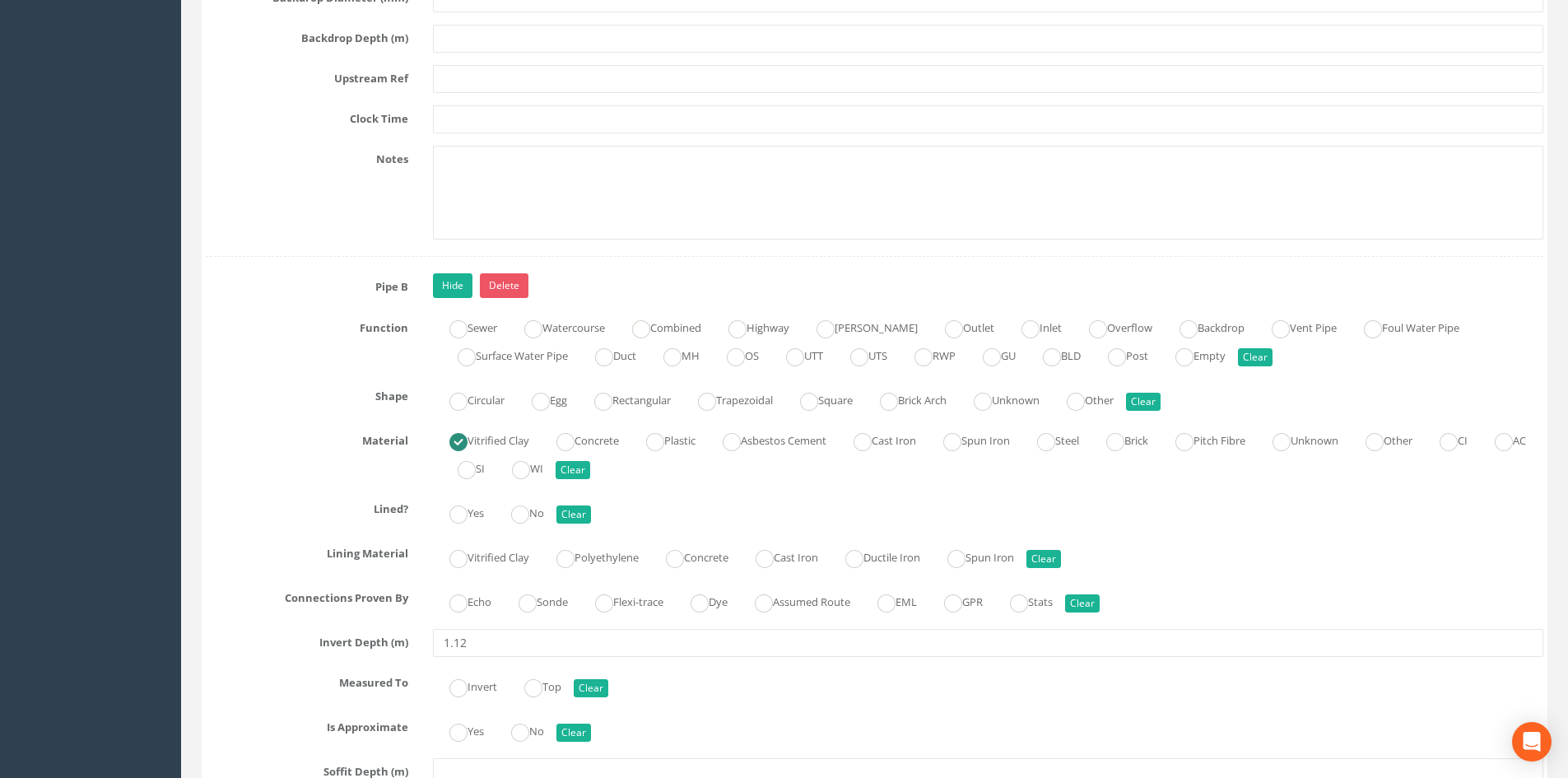
scroll to position [3154, 0]
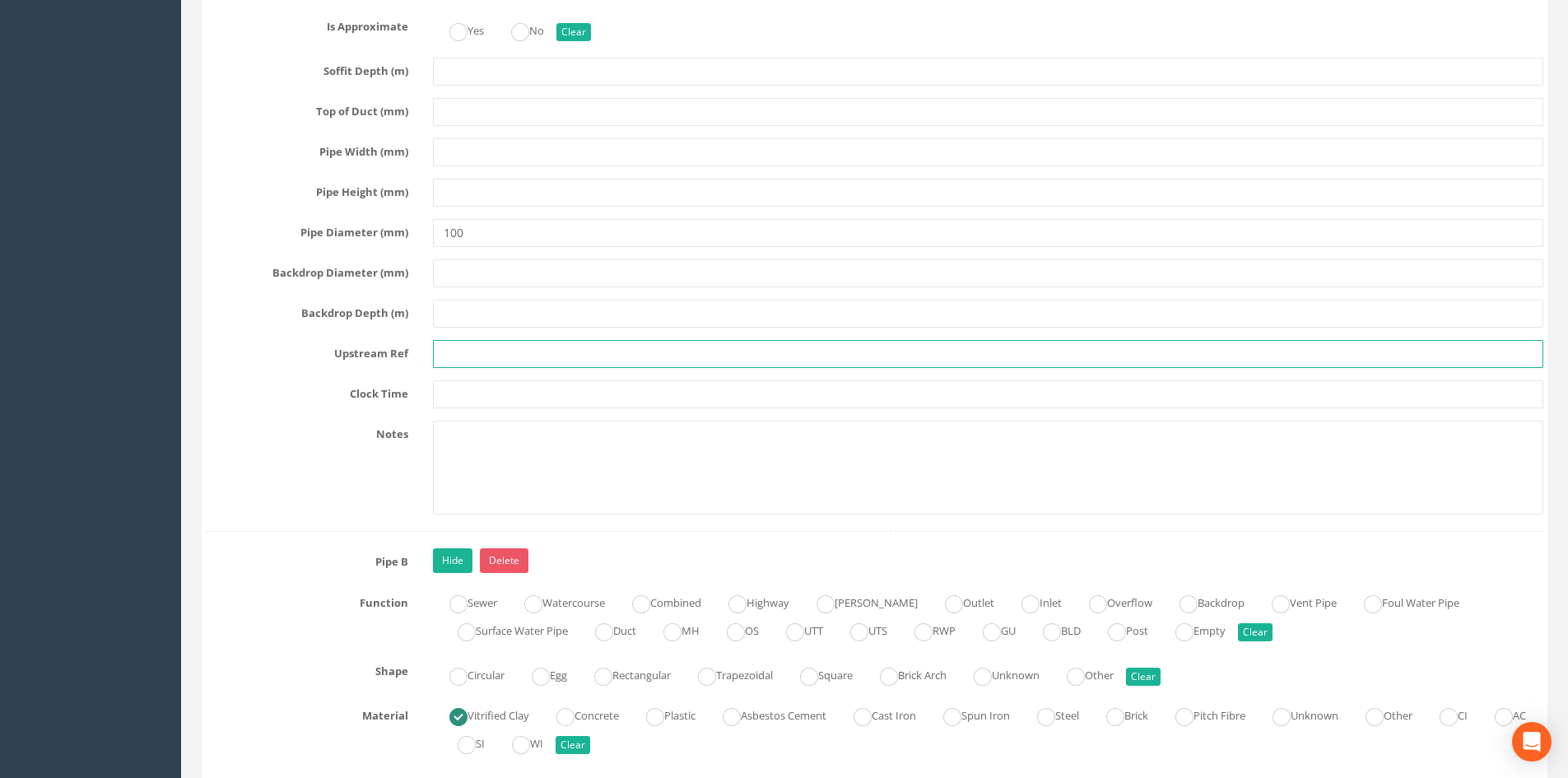
click at [498, 360] on input "text" at bounding box center [988, 354] width 1110 height 28
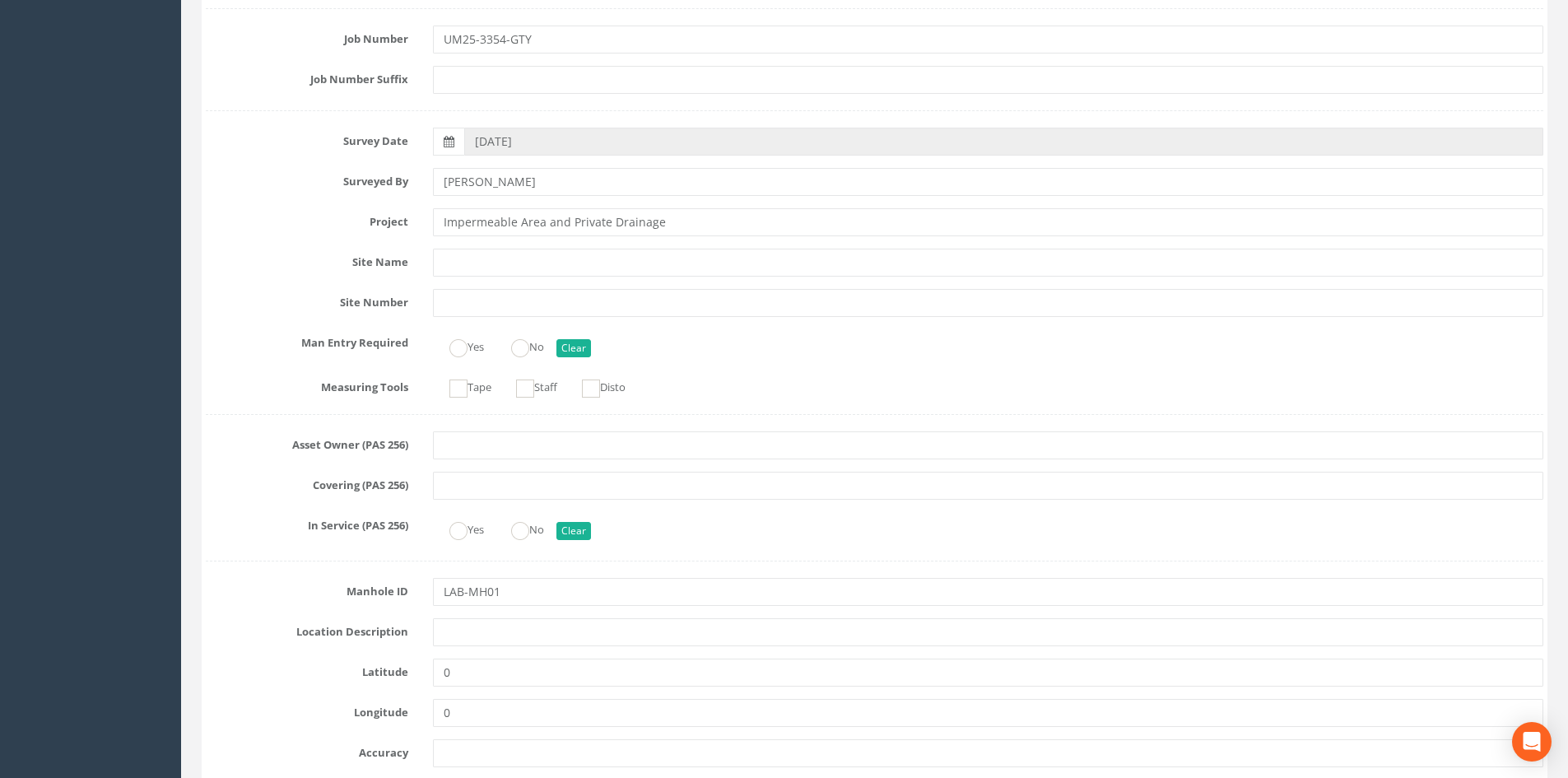
scroll to position [0, 0]
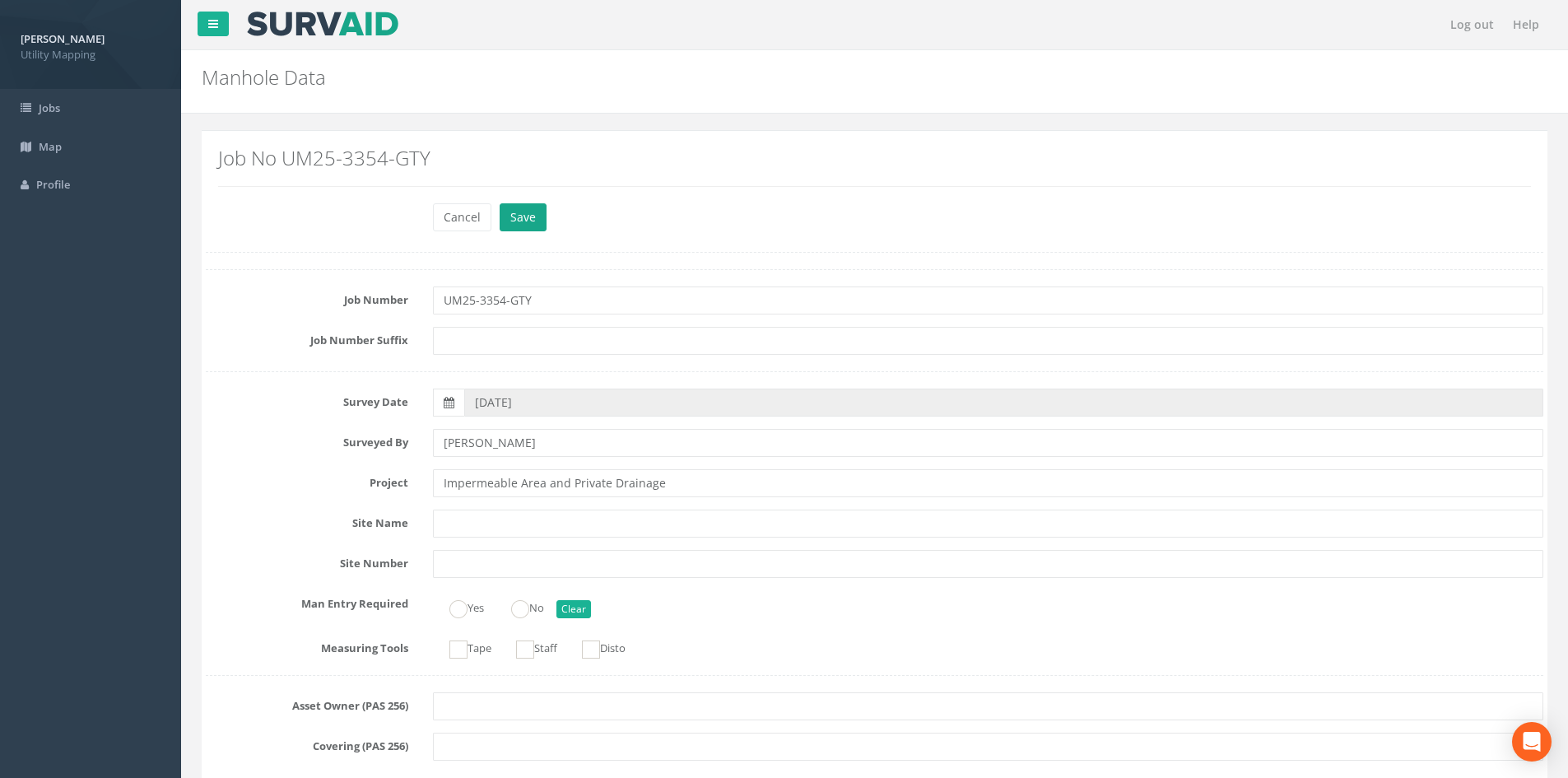
type input "LAB-GY01"
click at [519, 216] on button "Save" at bounding box center [523, 216] width 47 height 28
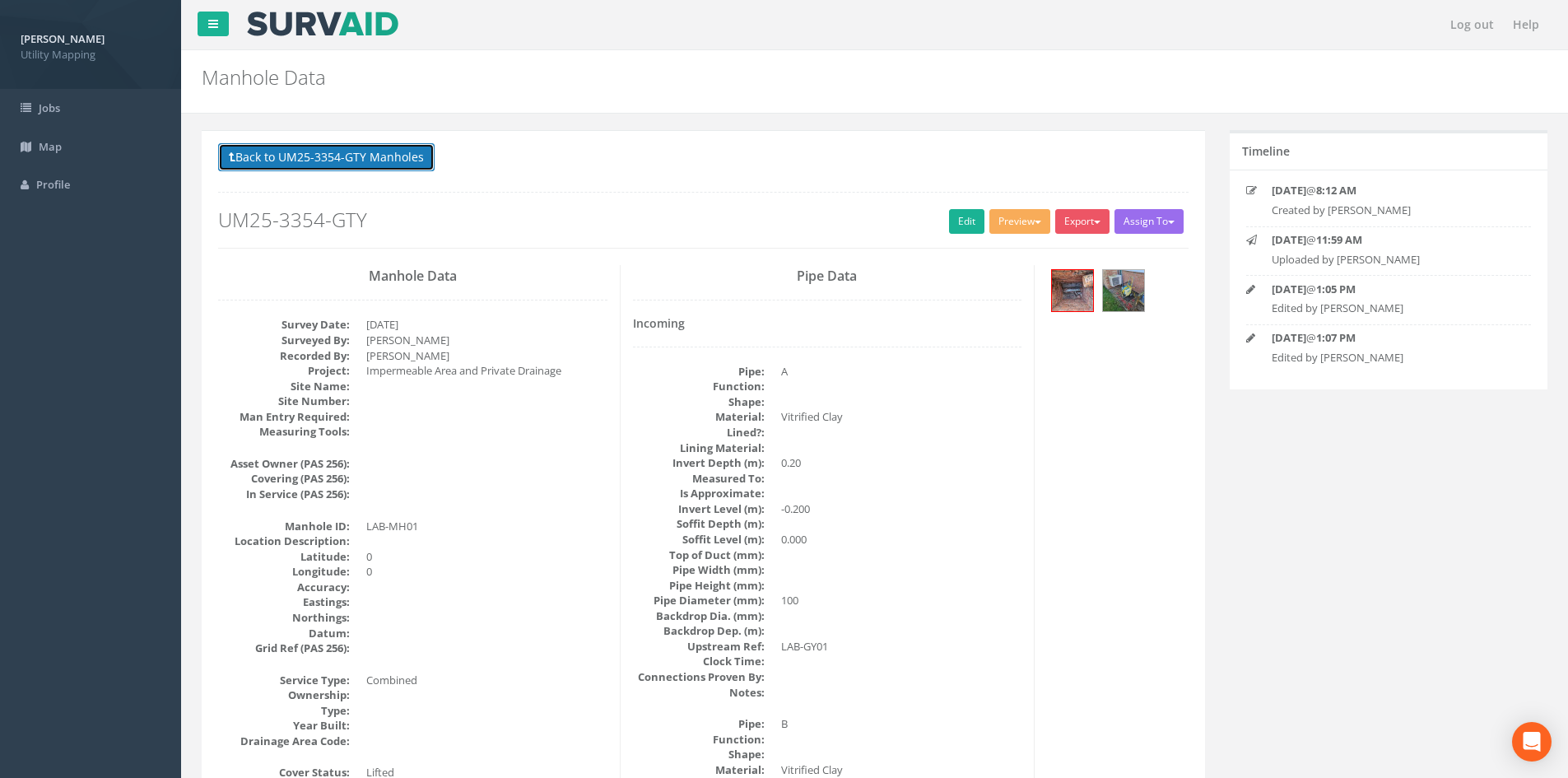
click at [401, 159] on button "Back to UM25-3354-GTY Manholes" at bounding box center [326, 157] width 216 height 28
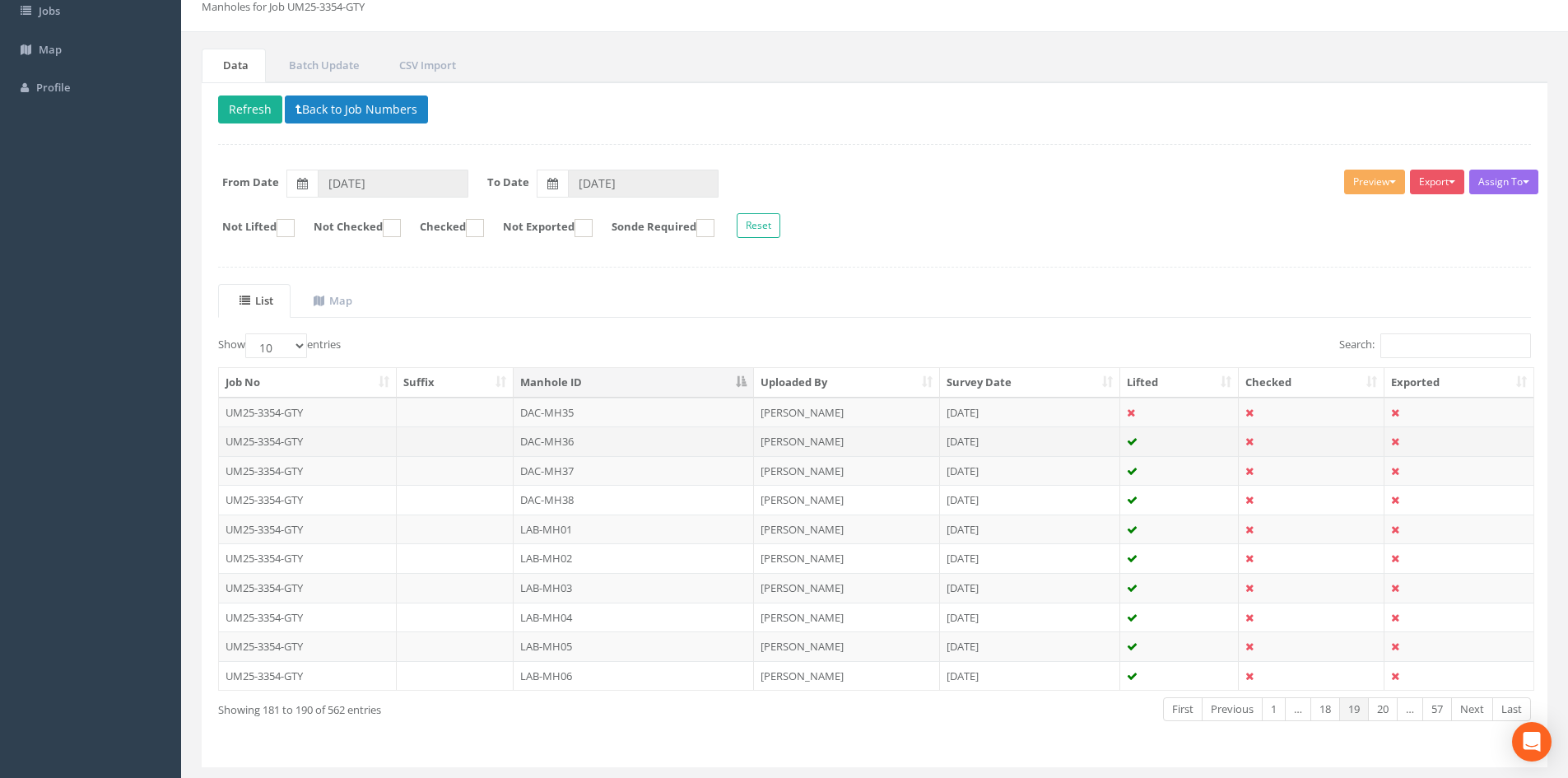
scroll to position [137, 0]
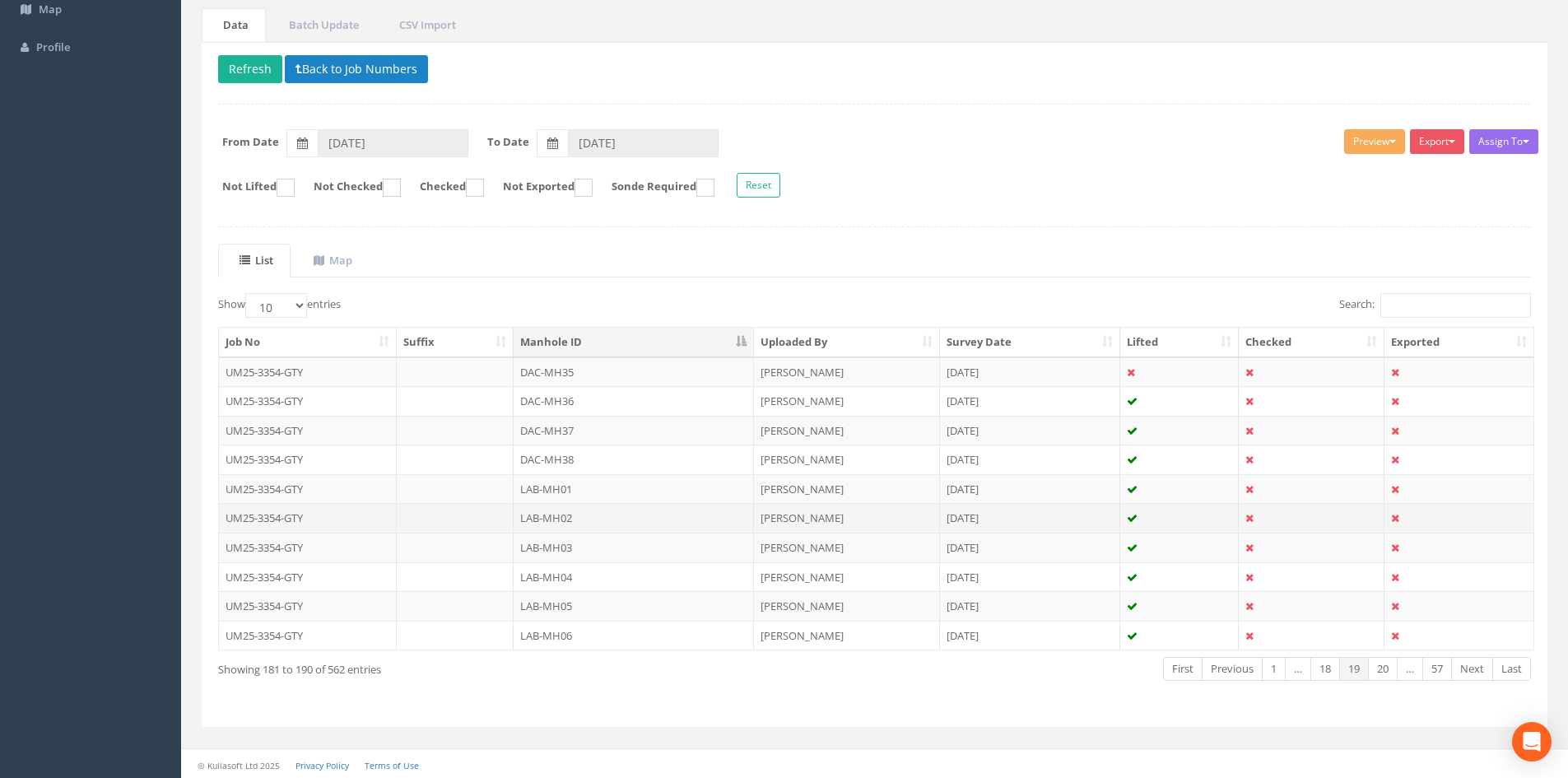
click at [595, 520] on td "LAB-MH02" at bounding box center [633, 517] width 240 height 29
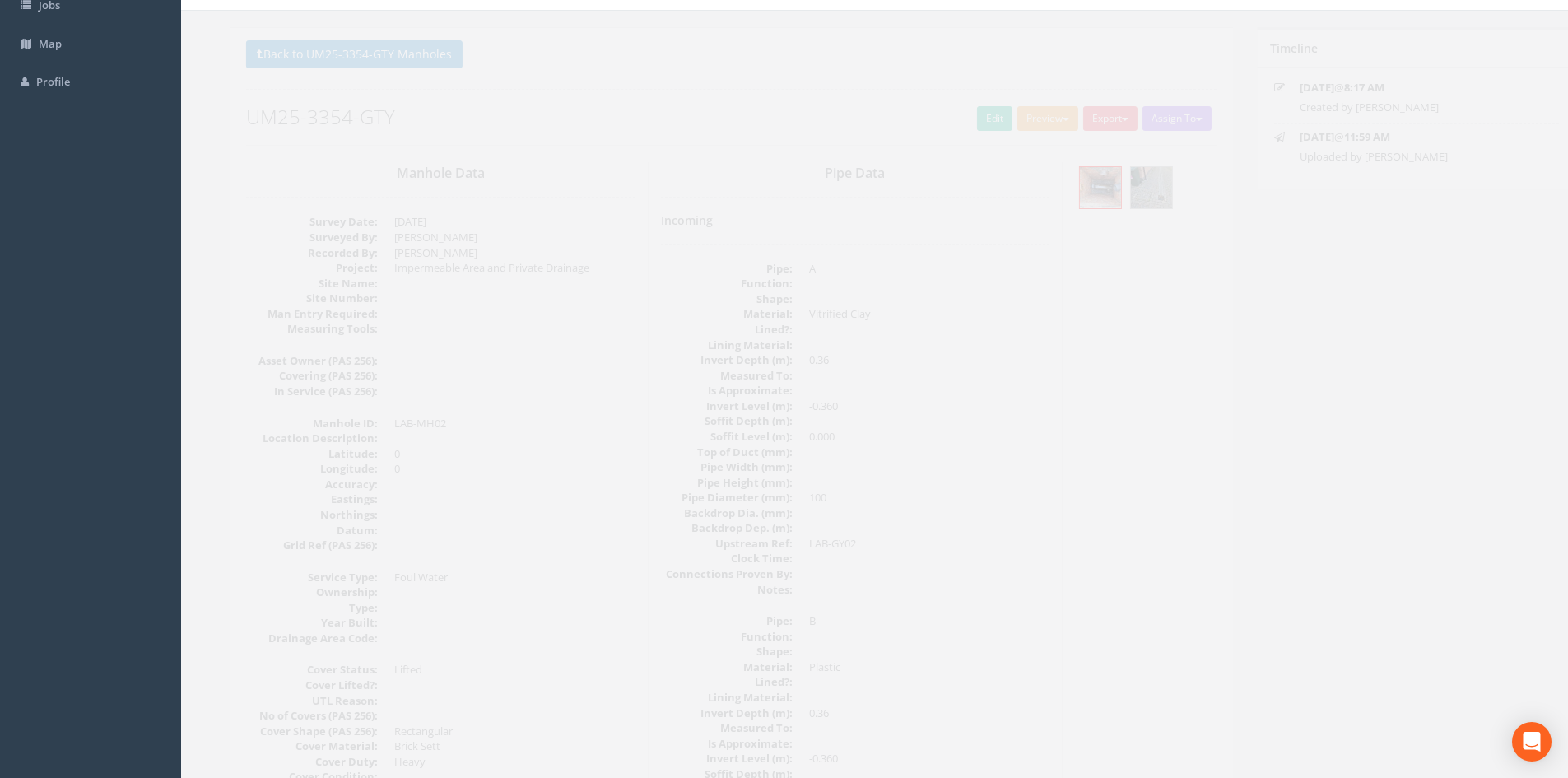
scroll to position [0, 0]
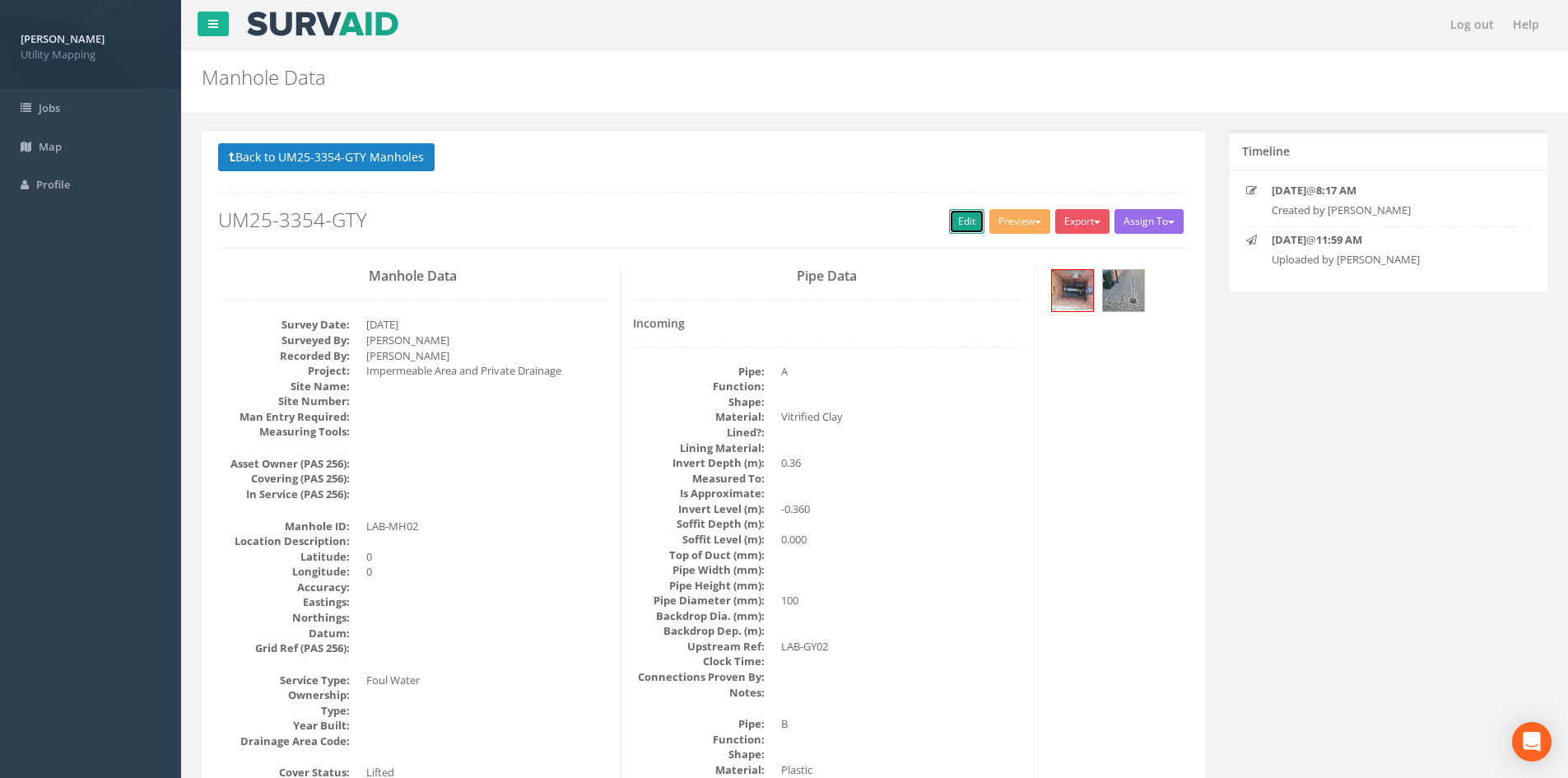
click at [970, 220] on link "Edit" at bounding box center [967, 221] width 35 height 24
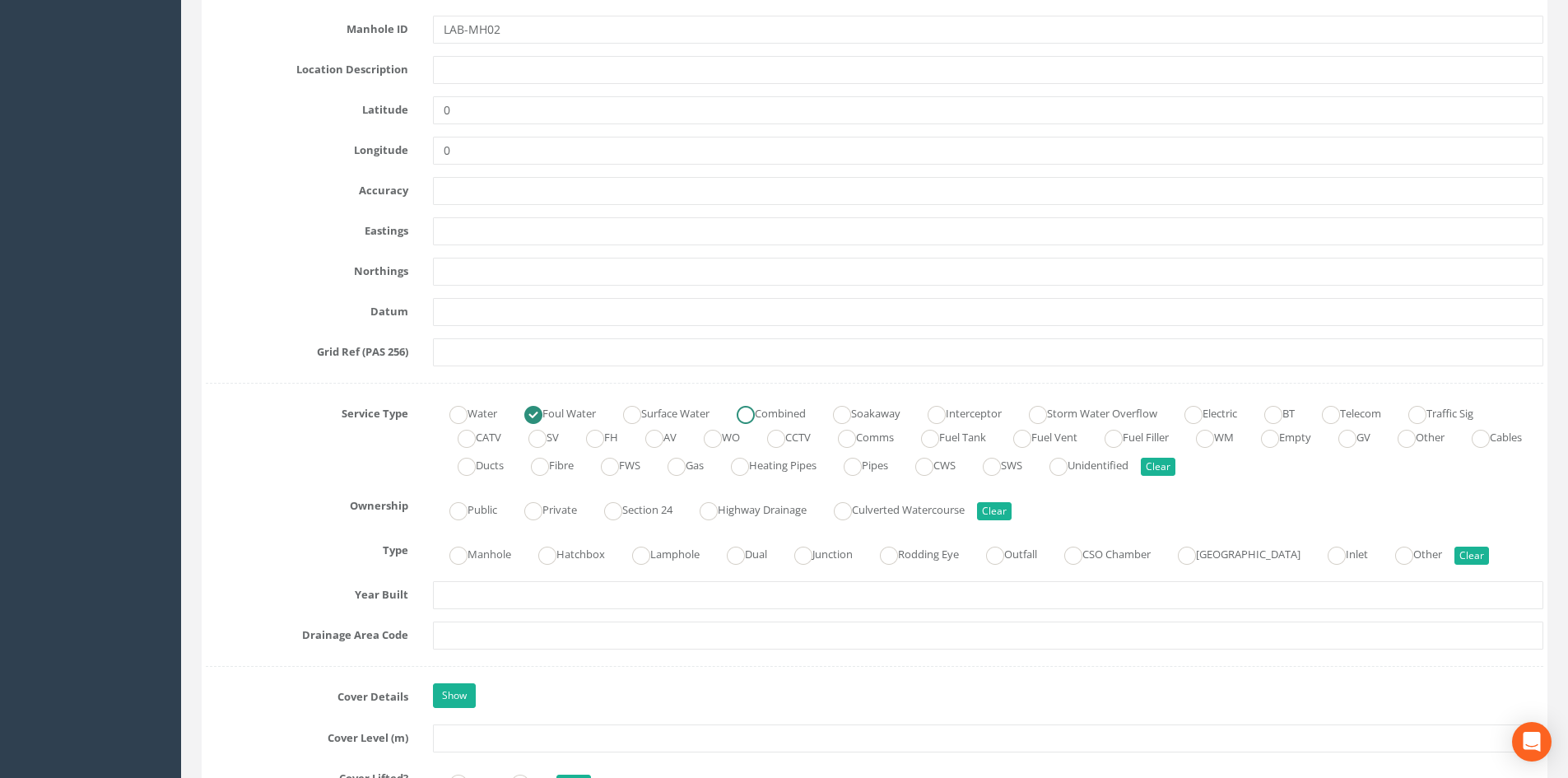
click at [755, 417] on ins at bounding box center [746, 415] width 19 height 19
radio input "false"
radio input "true"
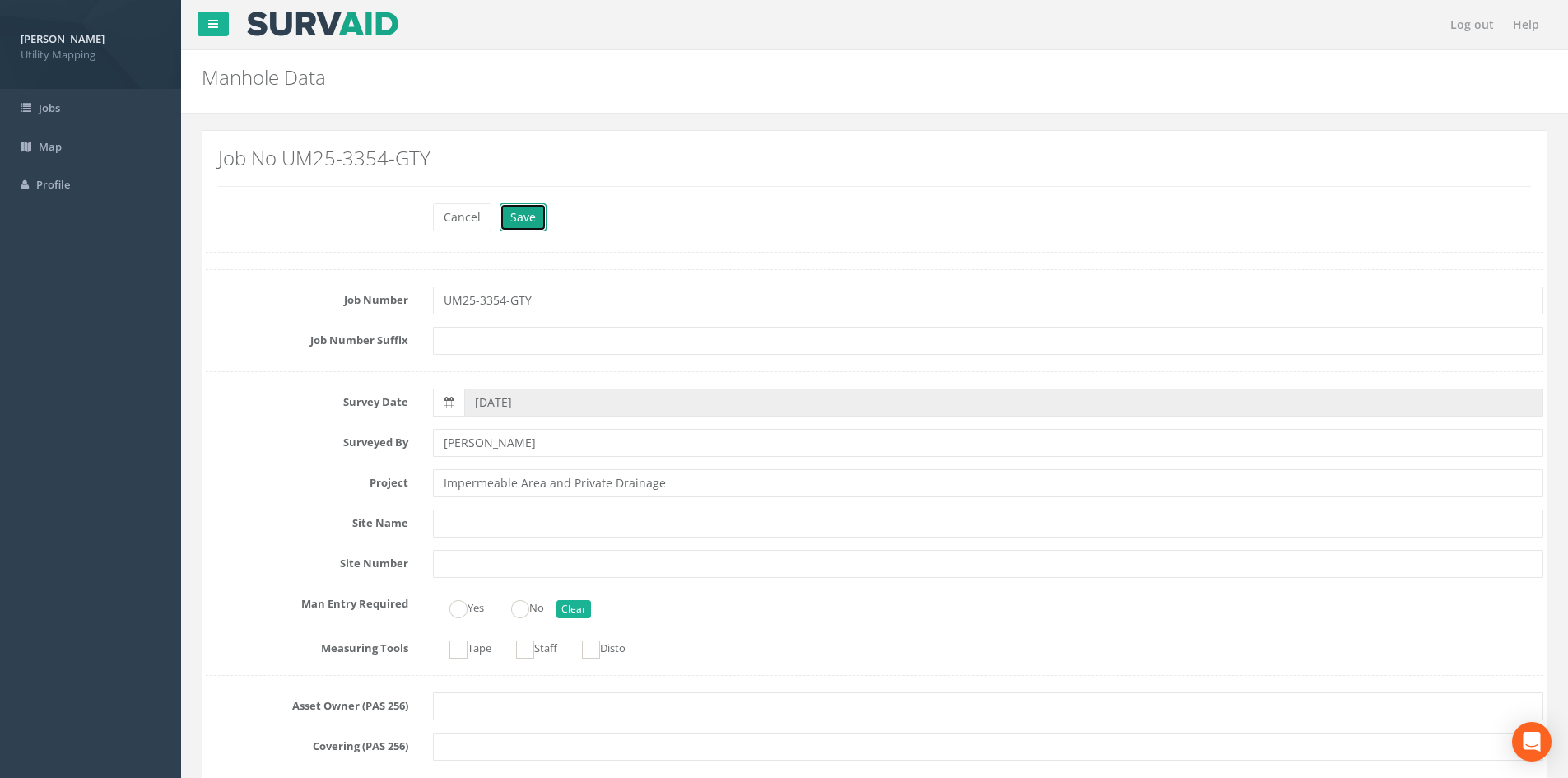
click at [523, 216] on button "Save" at bounding box center [523, 216] width 47 height 28
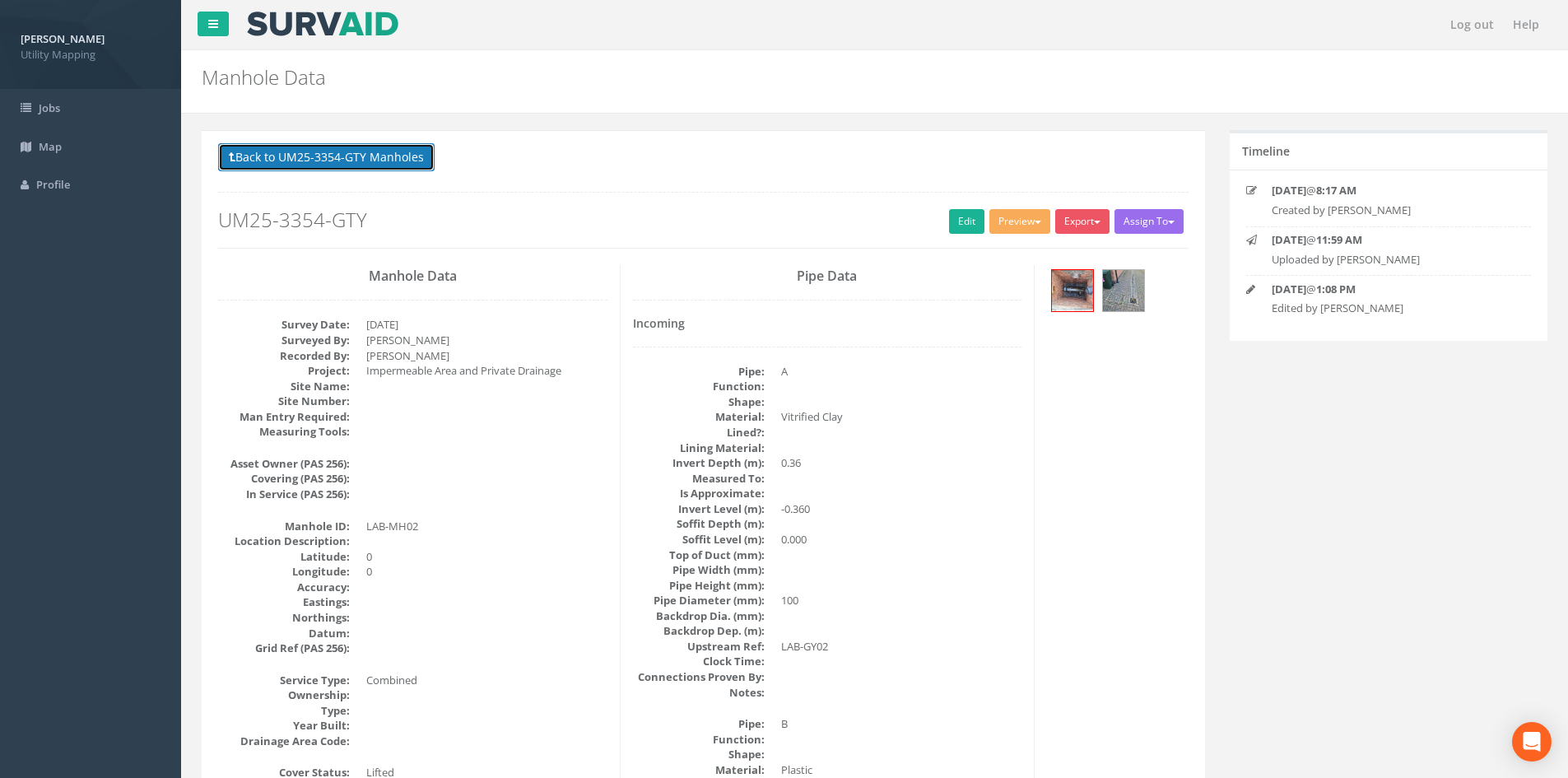
click at [371, 164] on button "Back to UM25-3354-GTY Manholes" at bounding box center [326, 157] width 216 height 28
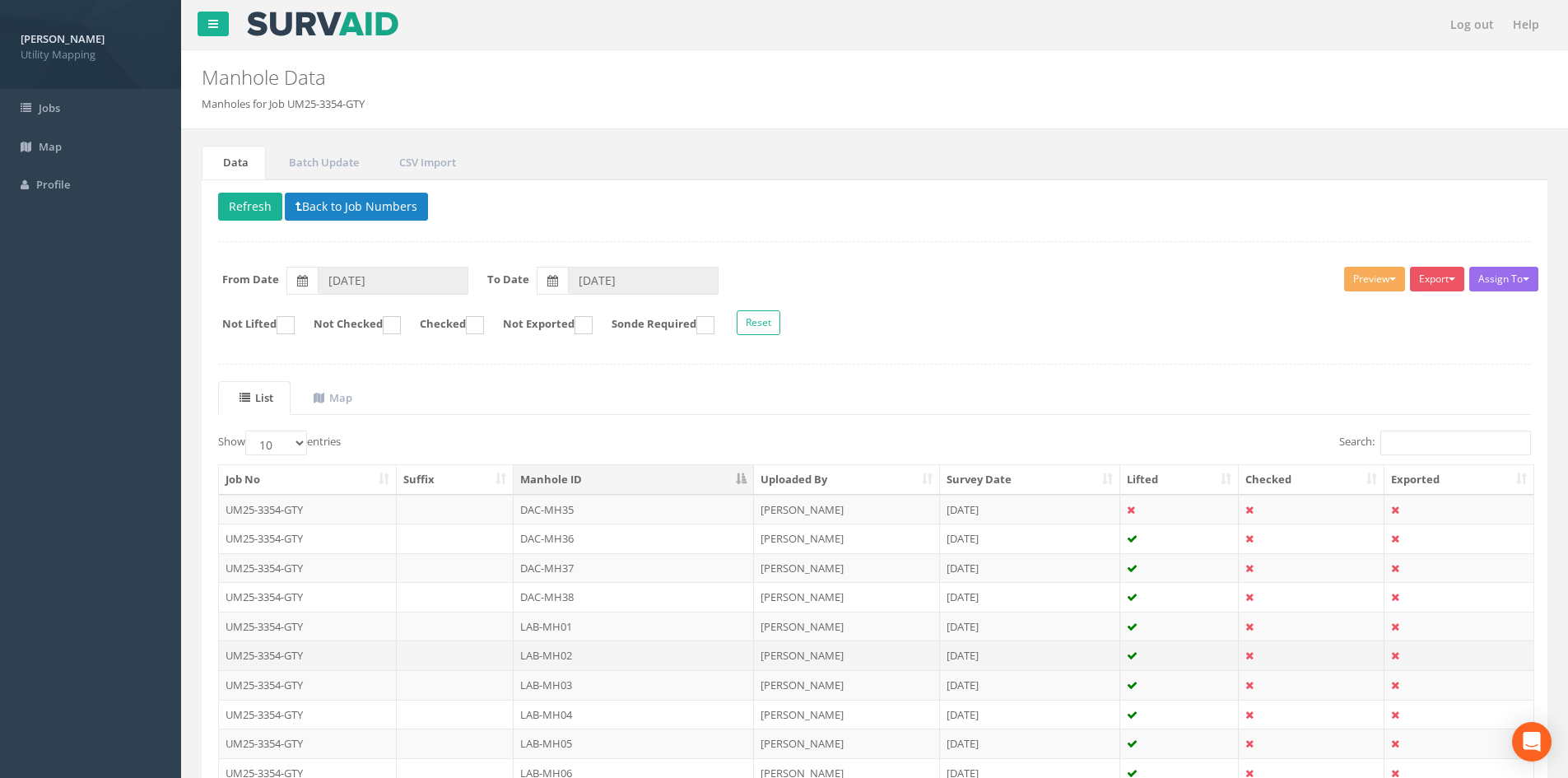
click at [623, 664] on td "LAB-MH02" at bounding box center [633, 654] width 240 height 29
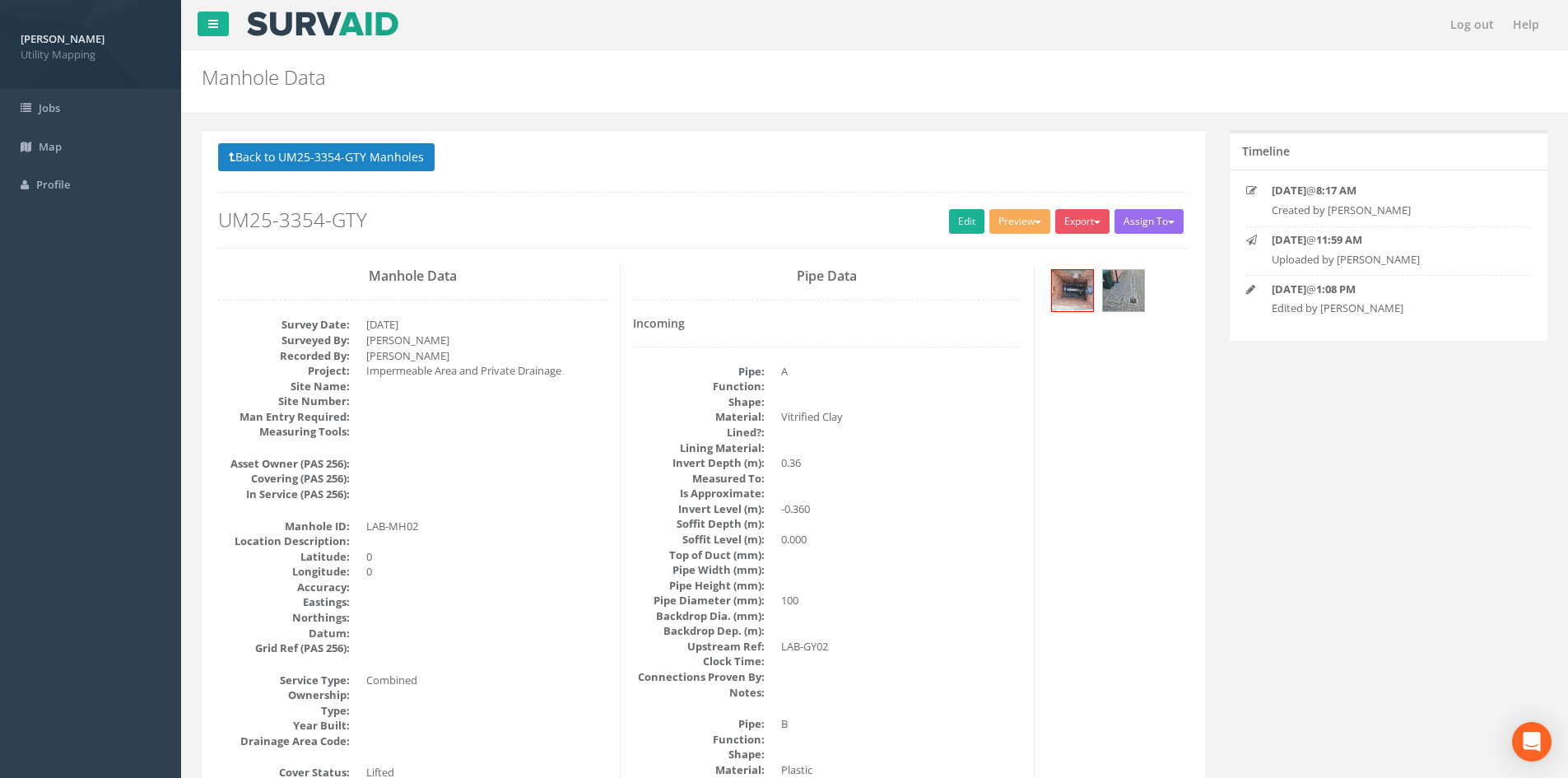
click at [391, 179] on div "Back to UM25-3354-GTY Manholes Back to Map Assign To [PERSON_NAME] Land Surveyo…" at bounding box center [703, 195] width 970 height 104
click at [374, 147] on button "Back to UM25-3354-GTY Manholes" at bounding box center [326, 157] width 216 height 28
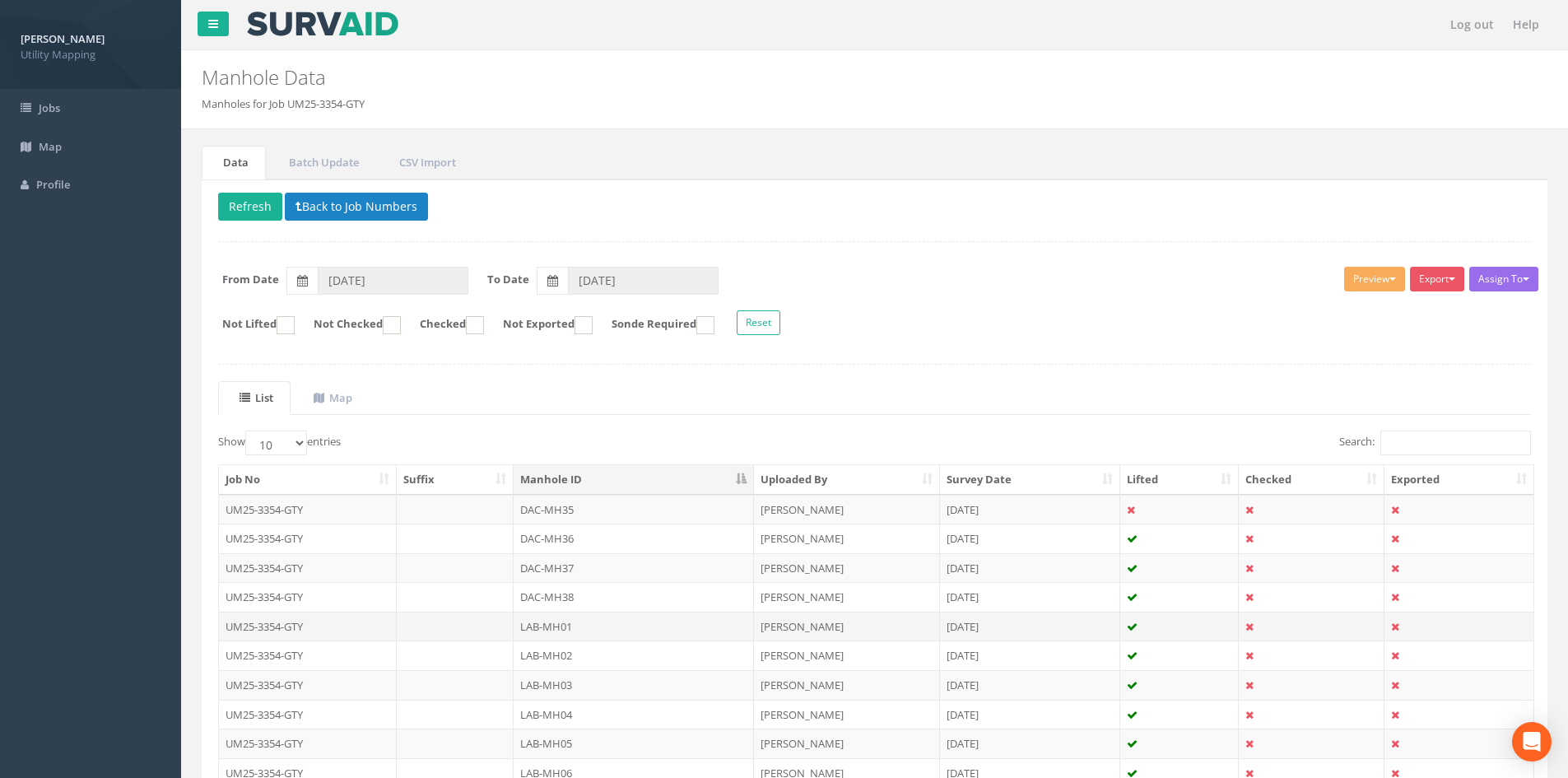
click at [562, 623] on td "LAB-MH01" at bounding box center [633, 626] width 240 height 29
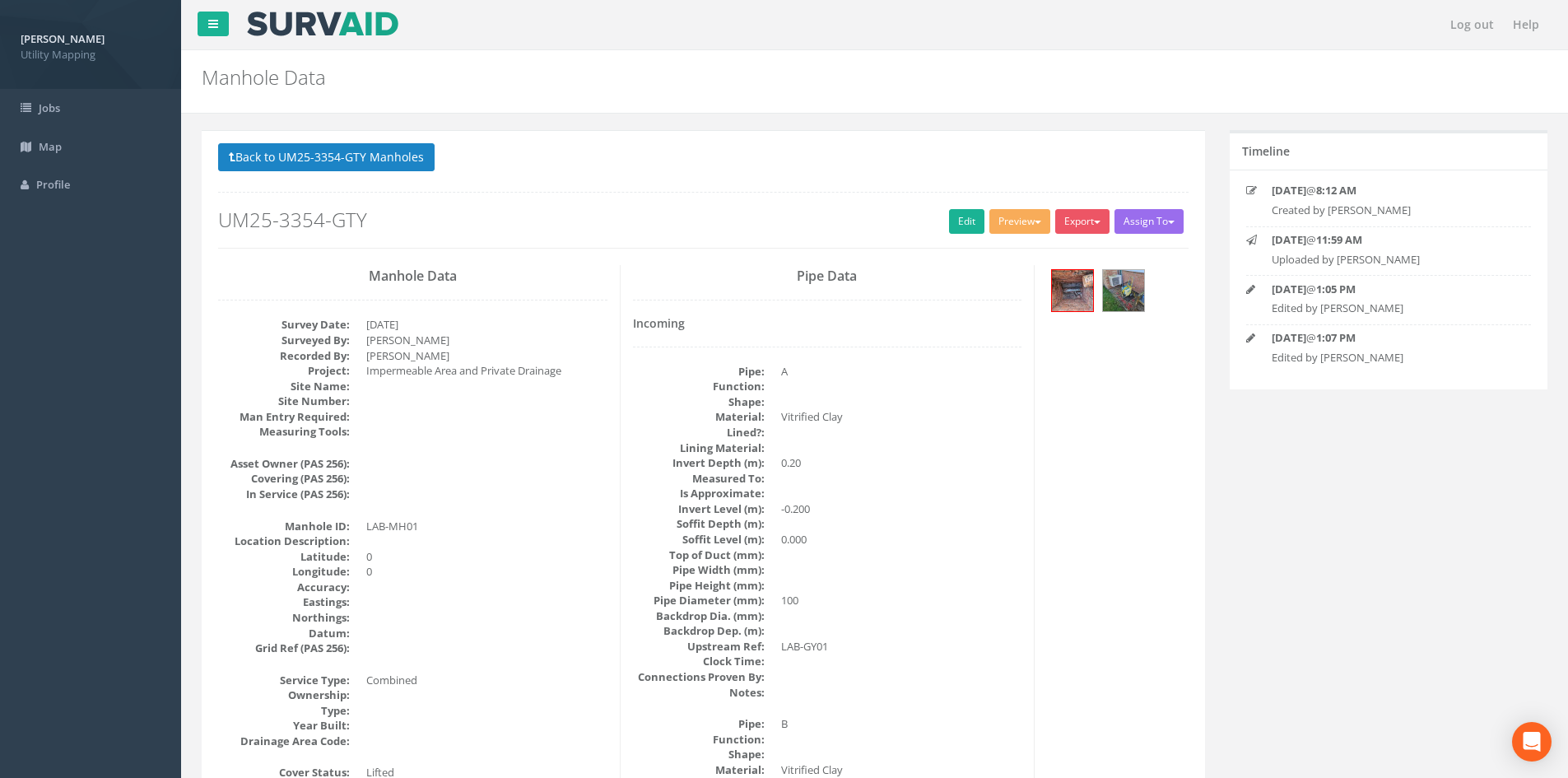
click at [370, 153] on button "Back to UM25-3354-GTY Manholes" at bounding box center [326, 157] width 216 height 28
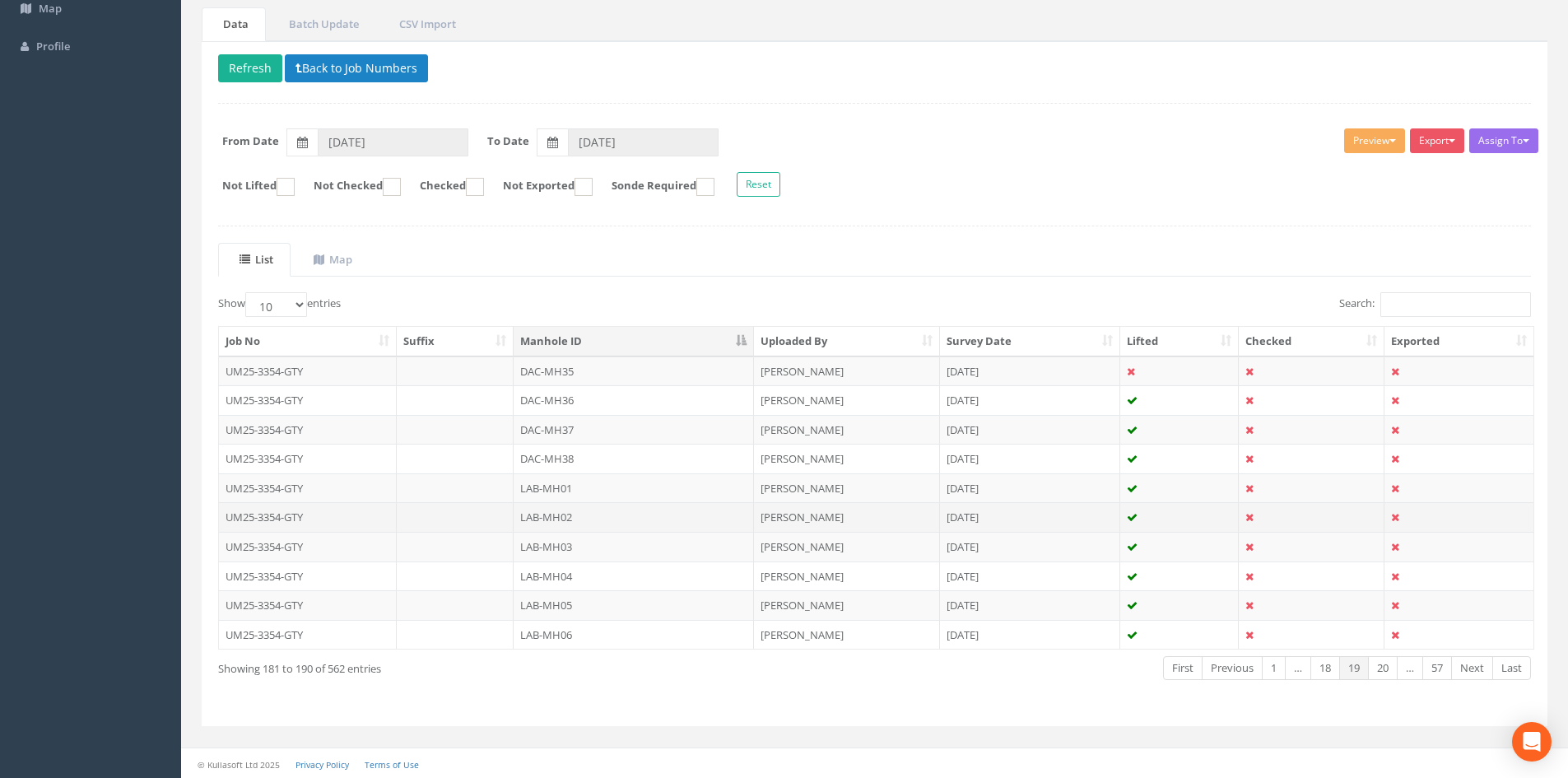
scroll to position [140, 0]
click at [574, 519] on td "LAB-MH02" at bounding box center [633, 514] width 240 height 29
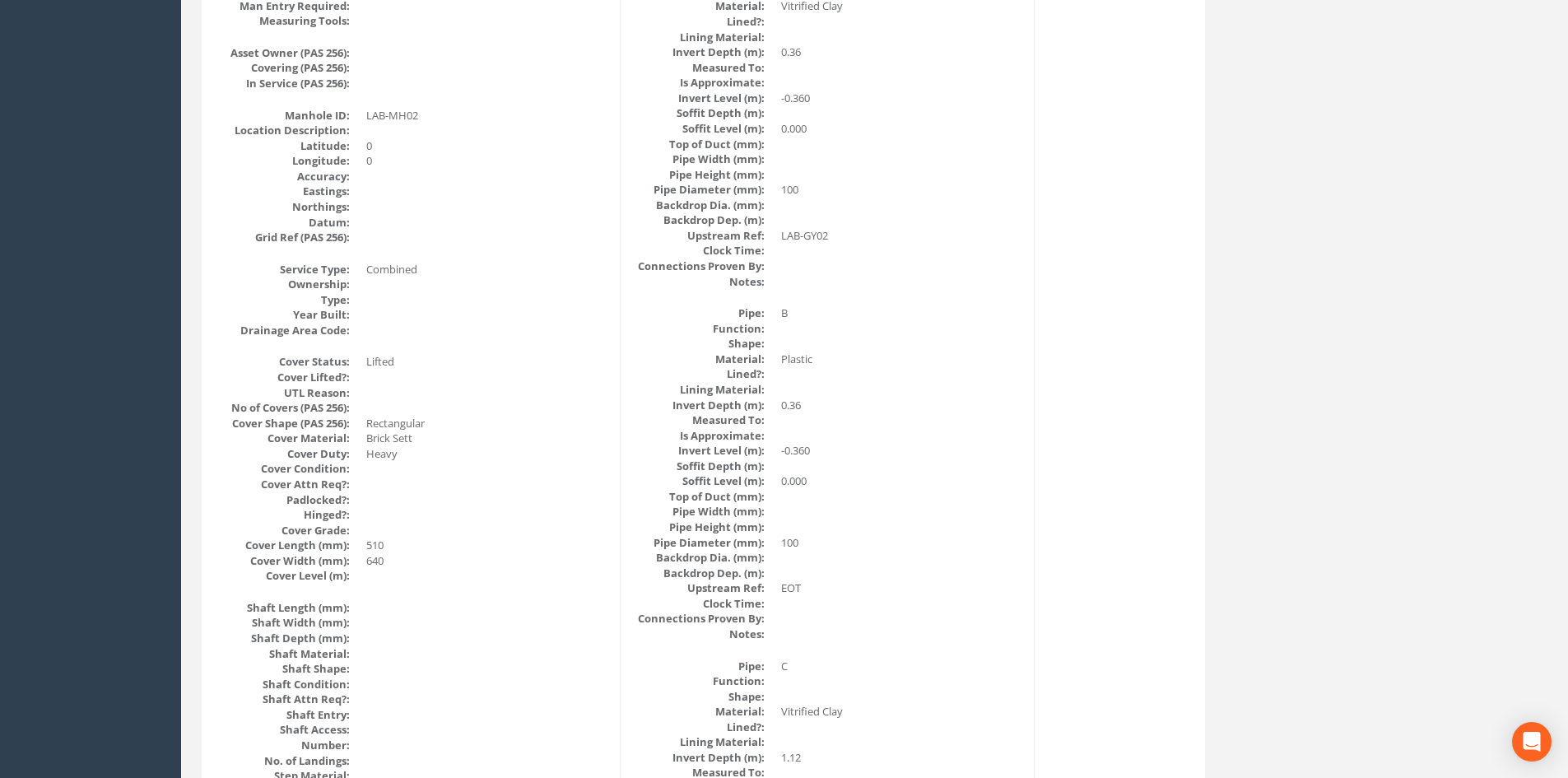
scroll to position [0, 0]
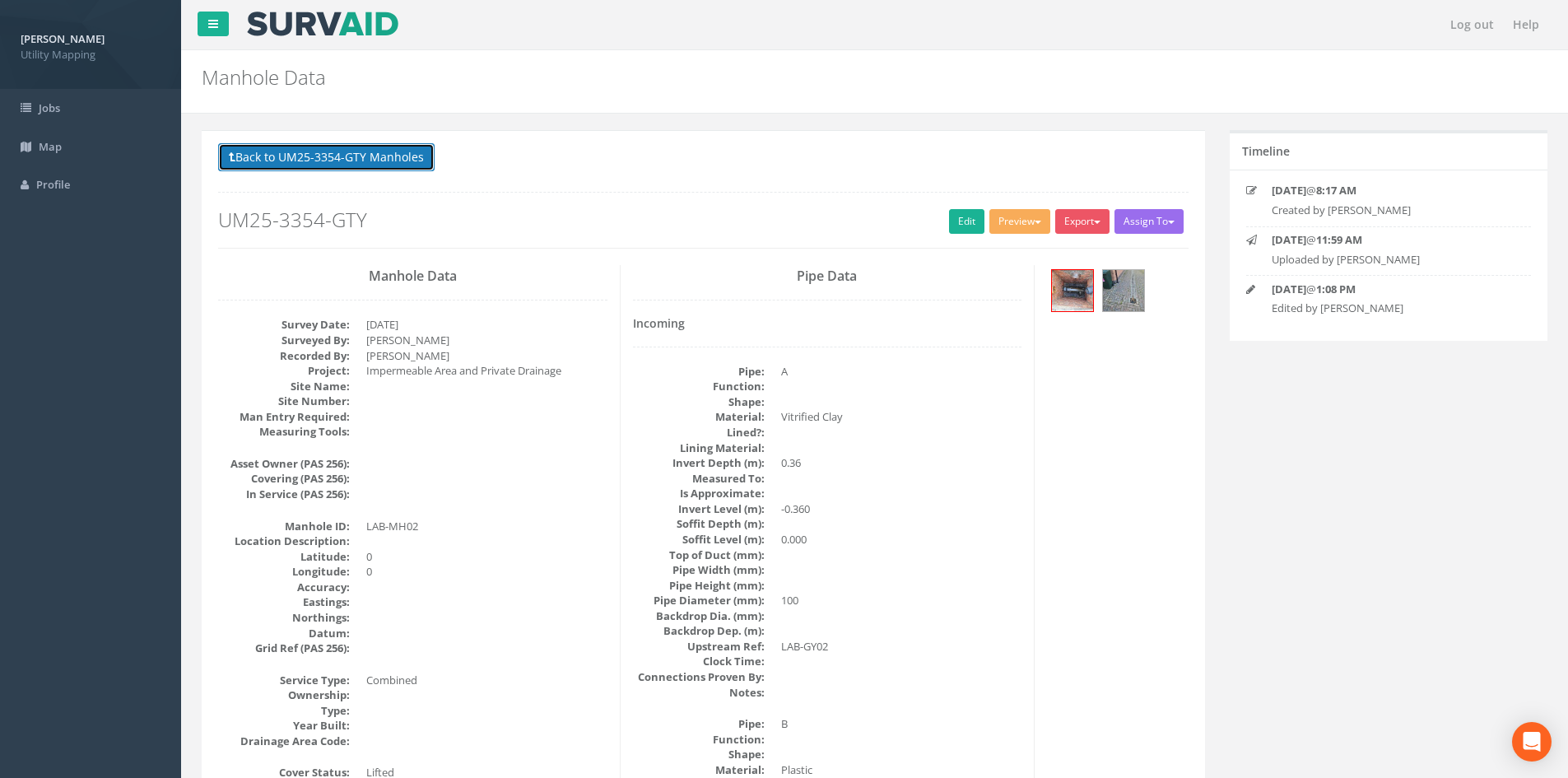
click at [332, 154] on button "Back to UM25-3354-GTY Manholes" at bounding box center [326, 157] width 216 height 28
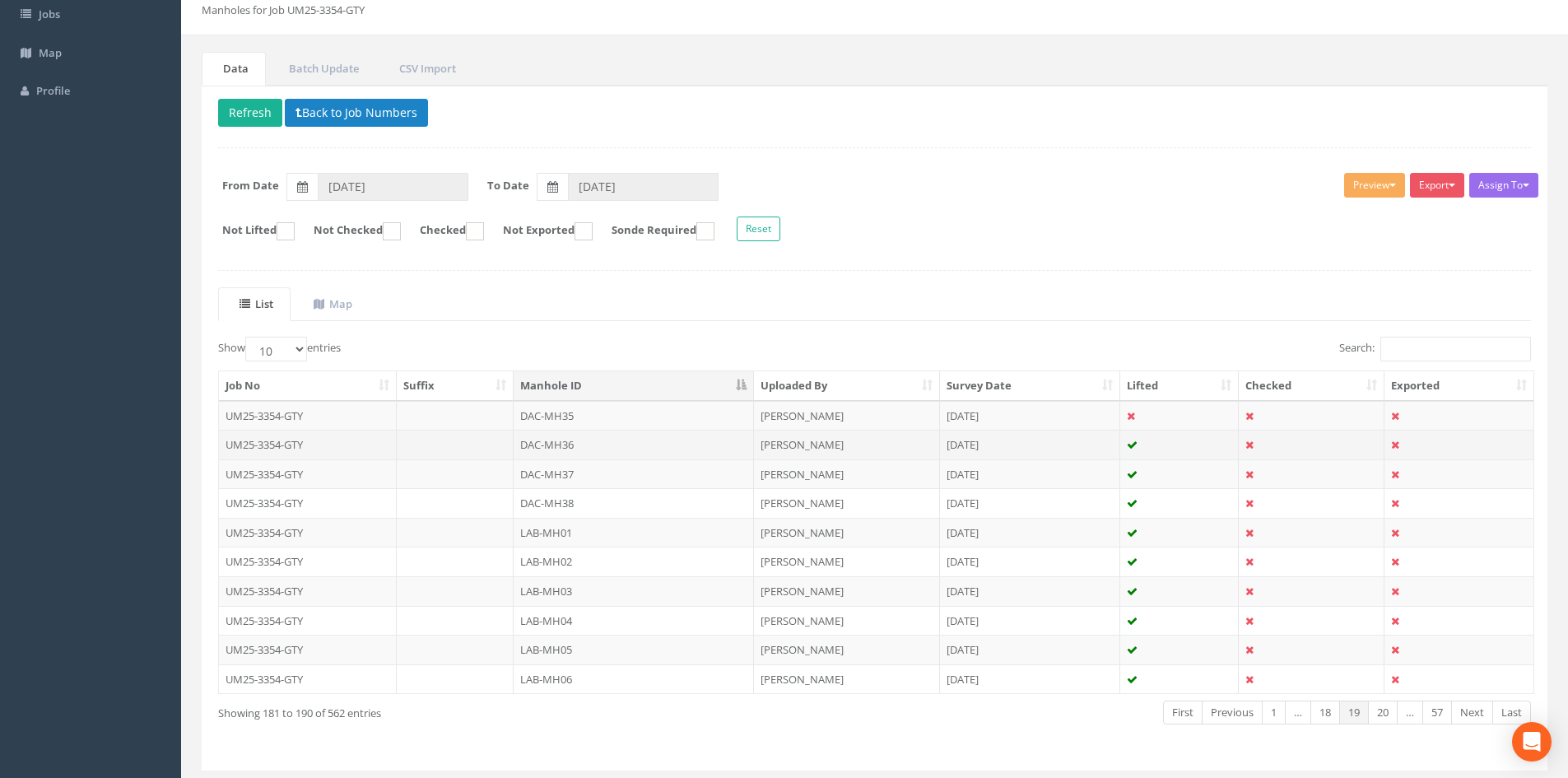
scroll to position [140, 0]
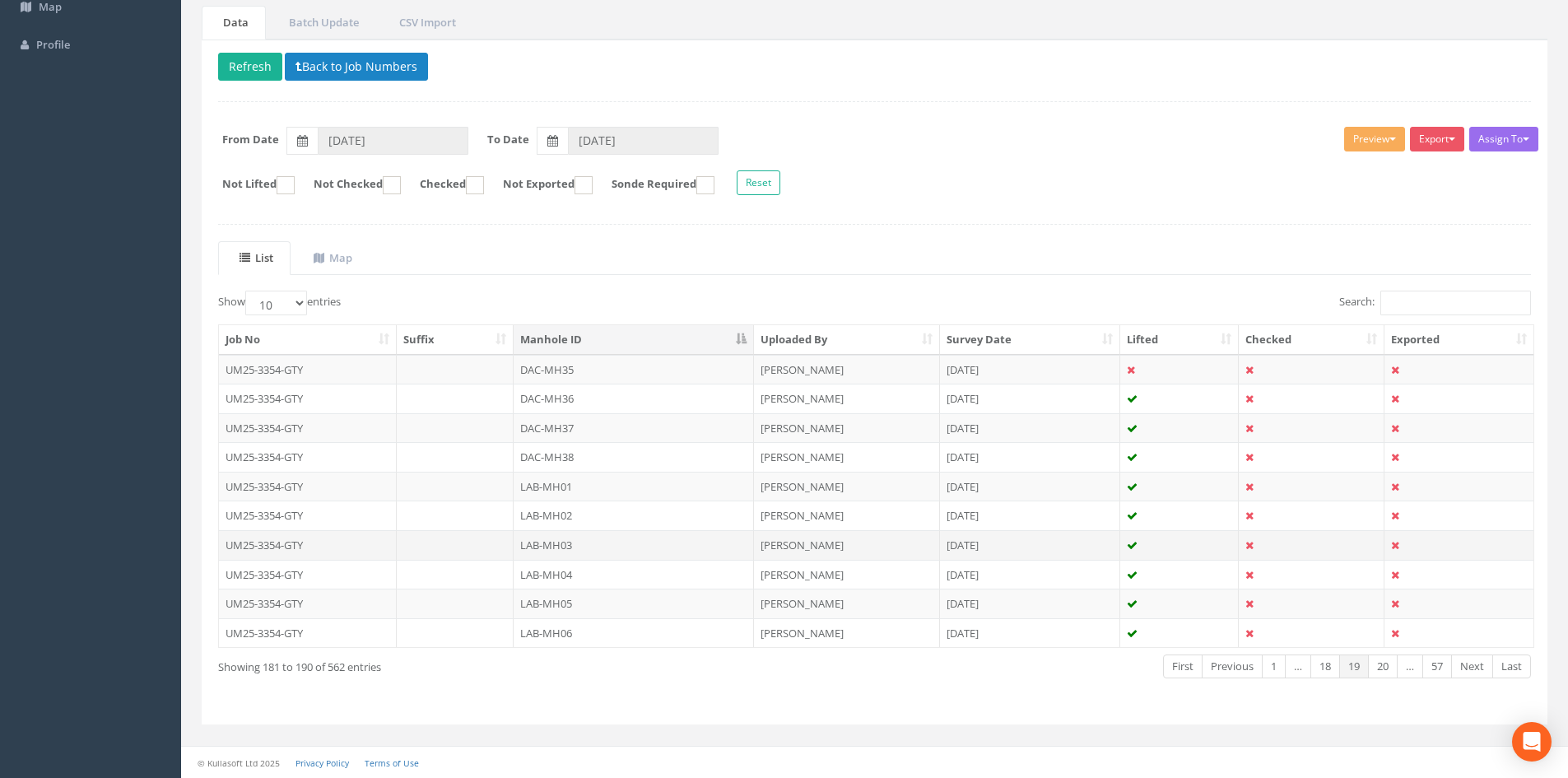
click at [560, 543] on td "LAB-MH03" at bounding box center [633, 544] width 240 height 29
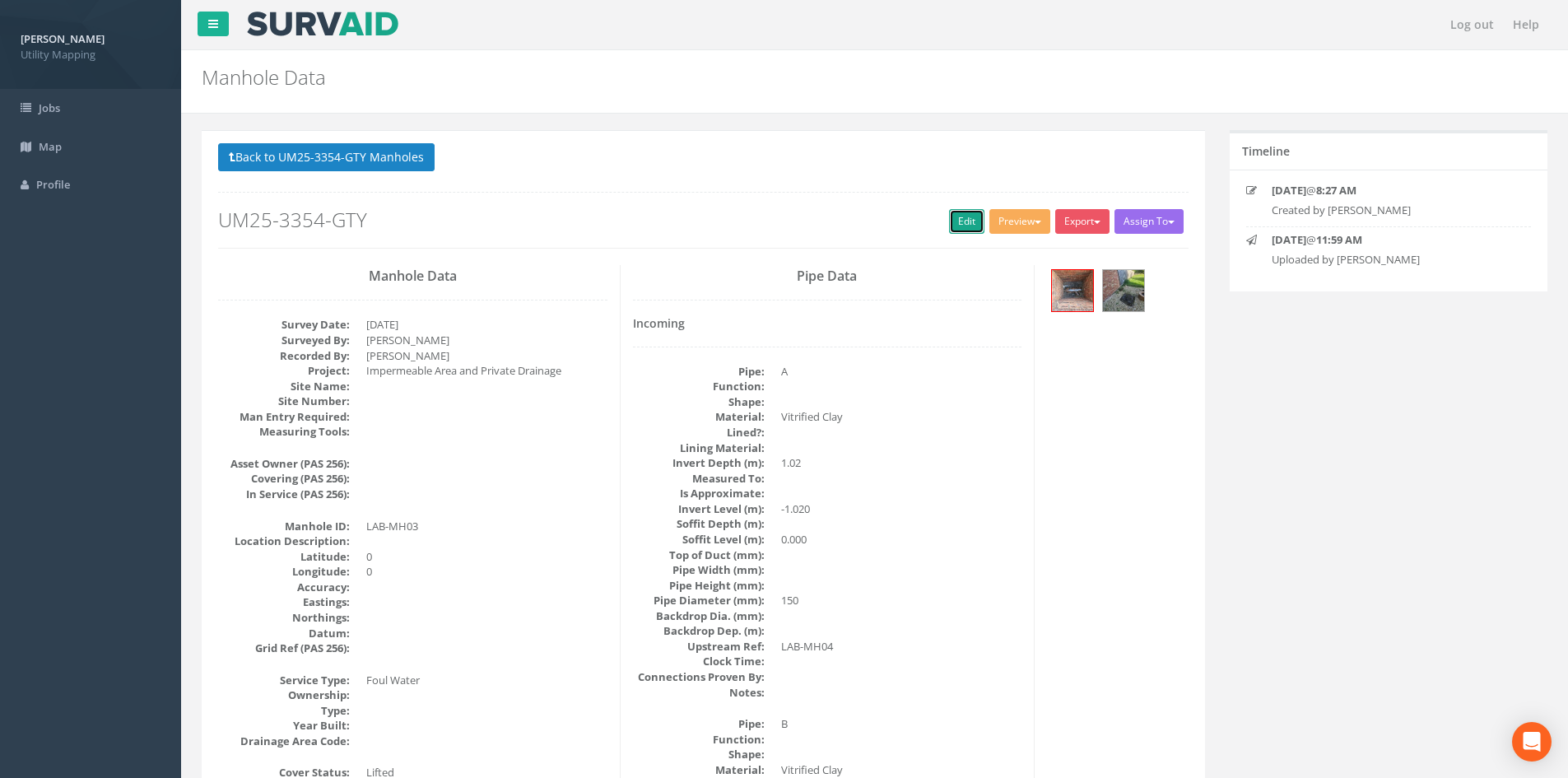
click at [952, 225] on link "Edit" at bounding box center [967, 221] width 35 height 24
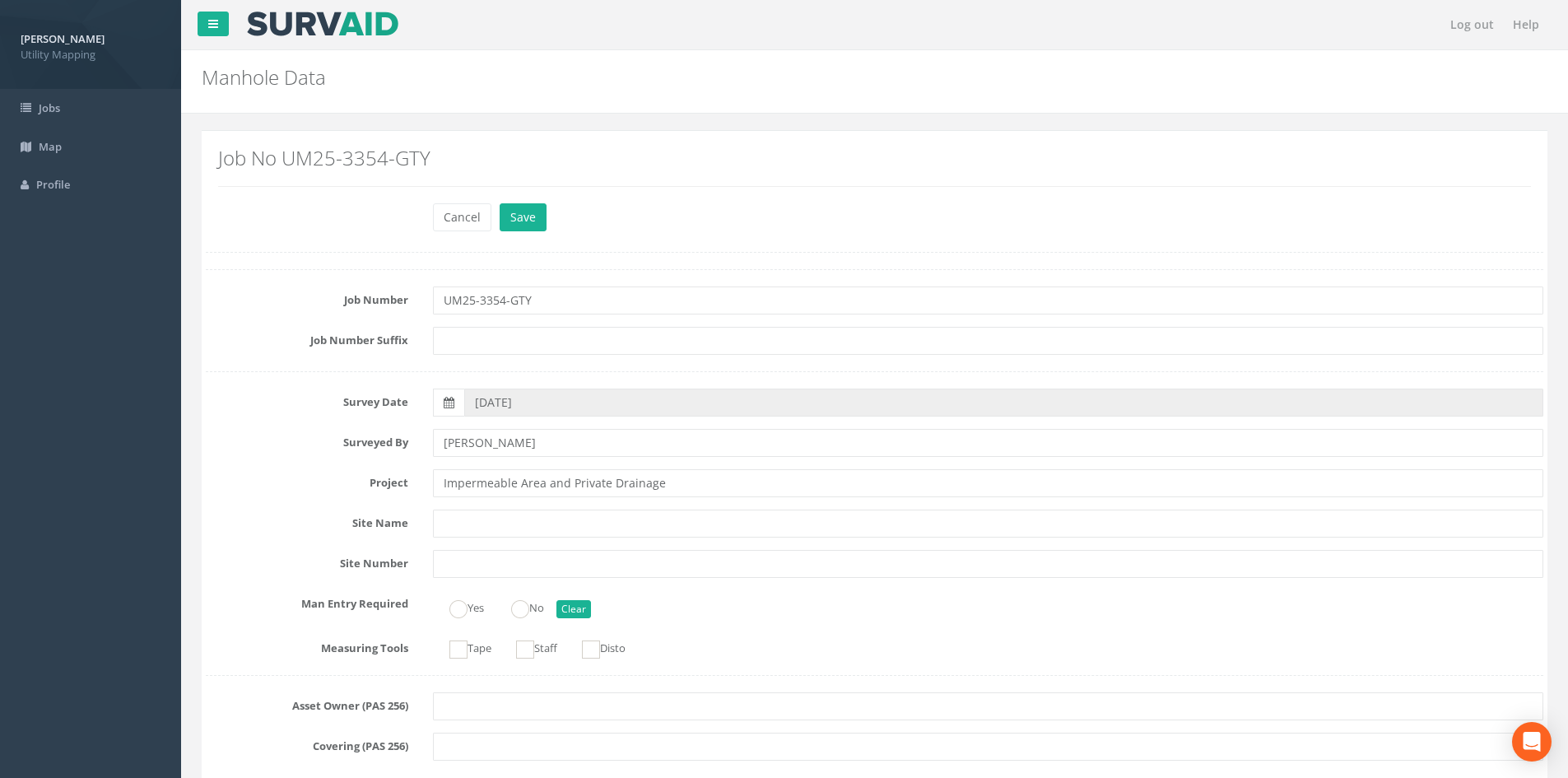
scroll to position [823, 0]
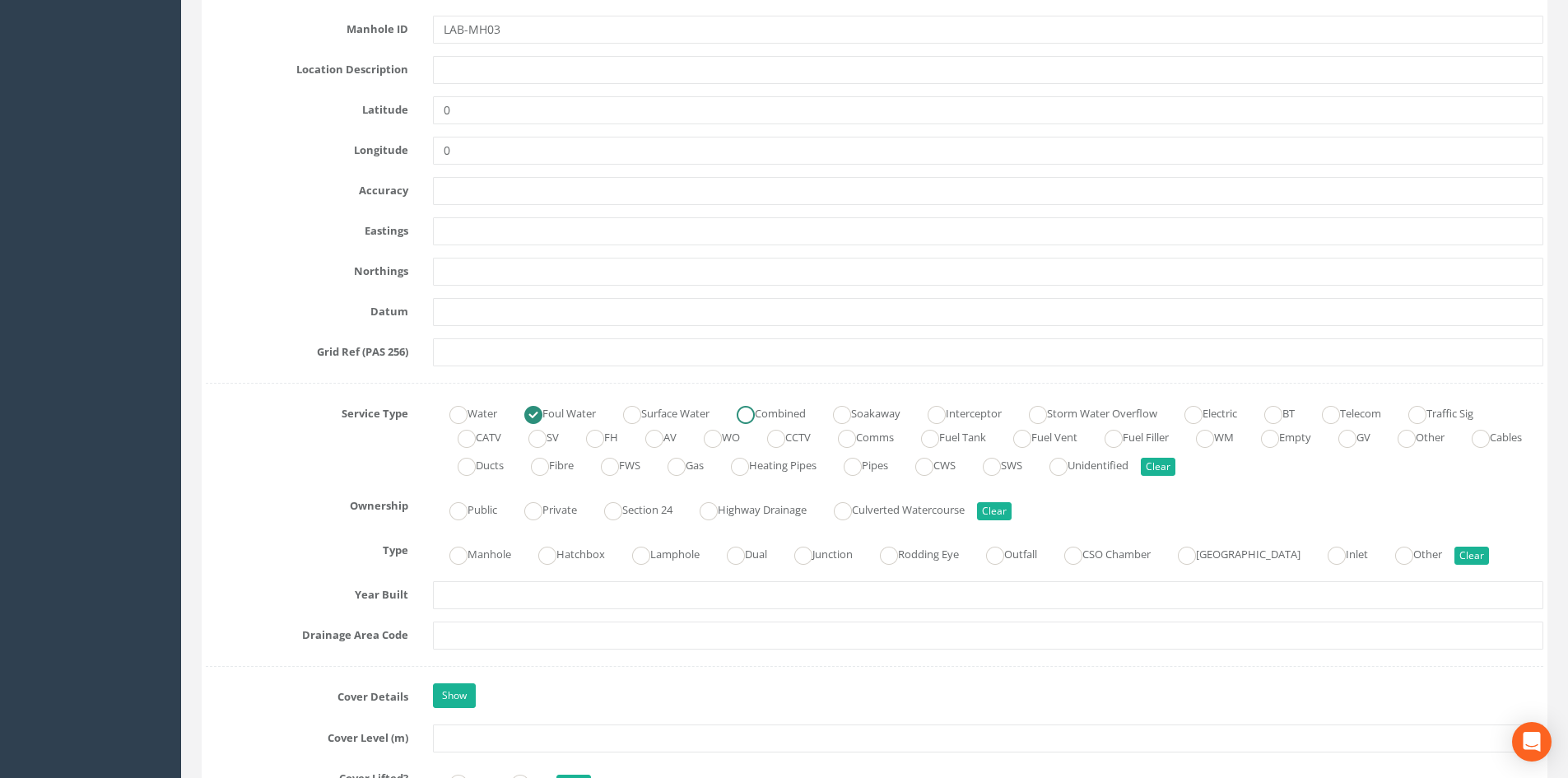
click at [786, 412] on label "Combined" at bounding box center [763, 412] width 86 height 24
radio input "false"
radio input "true"
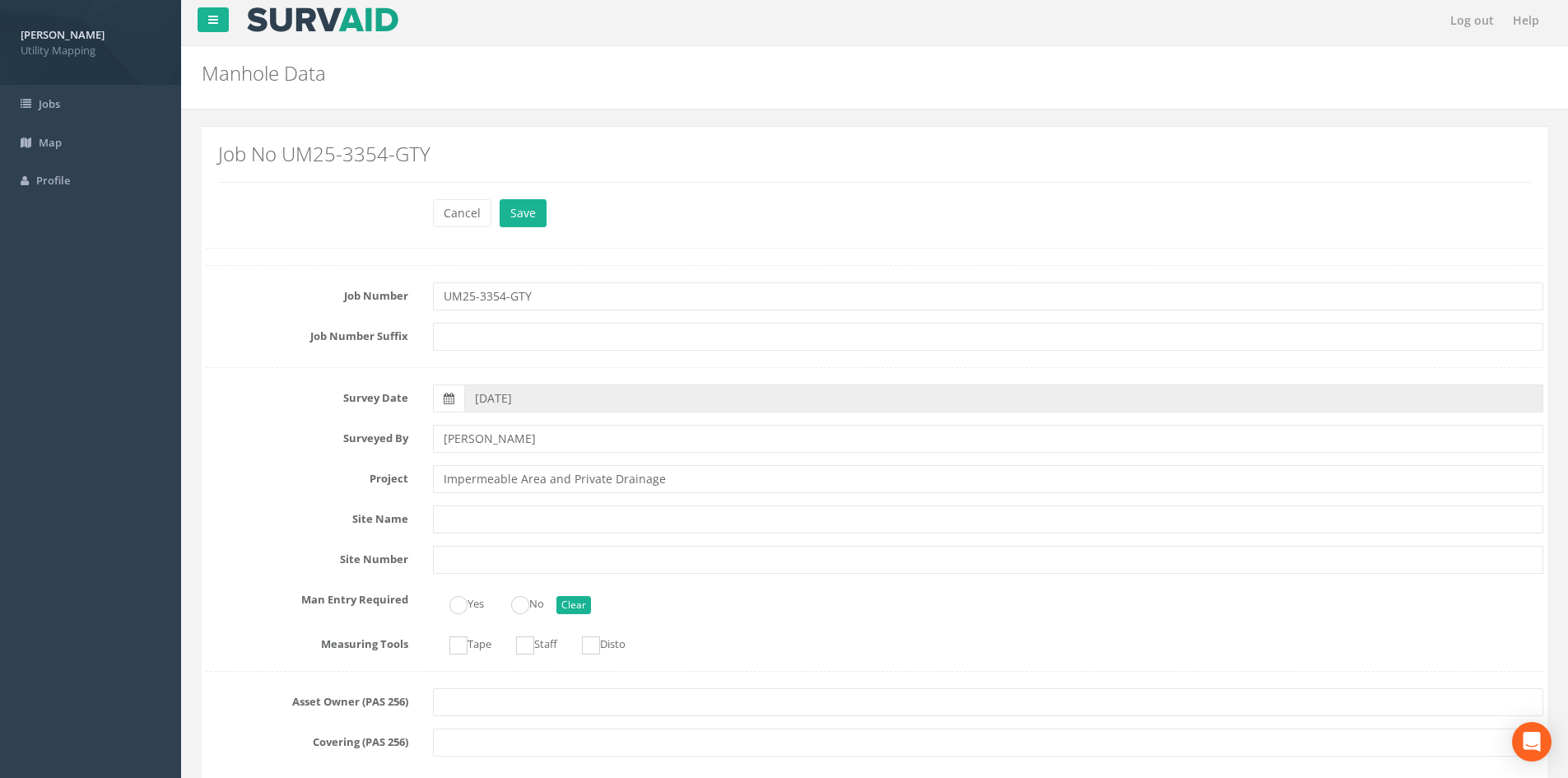
scroll to position [0, 0]
drag, startPoint x: 546, startPoint y: 242, endPoint x: 525, endPoint y: 218, distance: 31.9
click at [525, 218] on button "Save" at bounding box center [523, 216] width 47 height 28
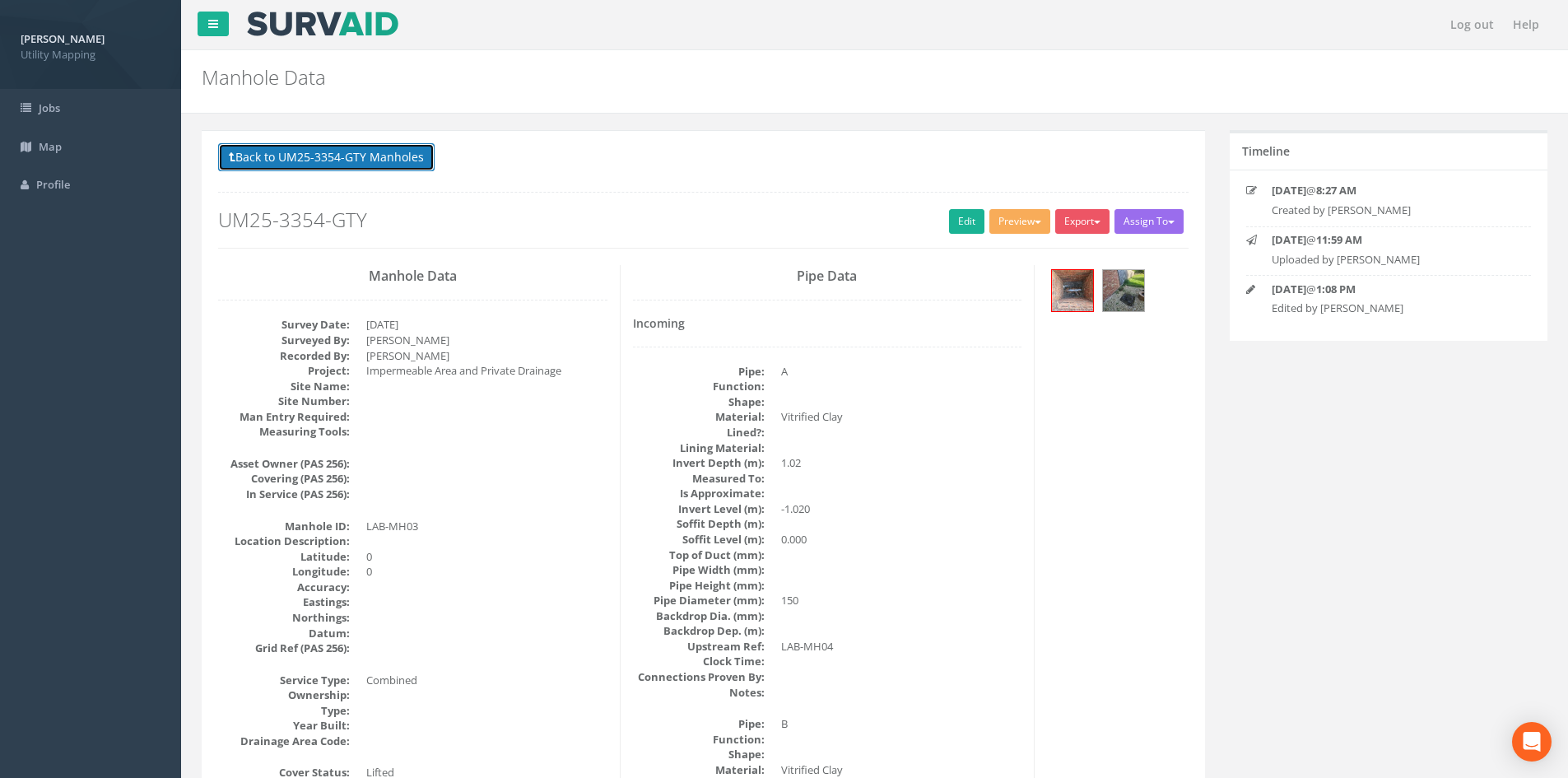
click at [387, 168] on button "Back to UM25-3354-GTY Manholes" at bounding box center [326, 157] width 216 height 28
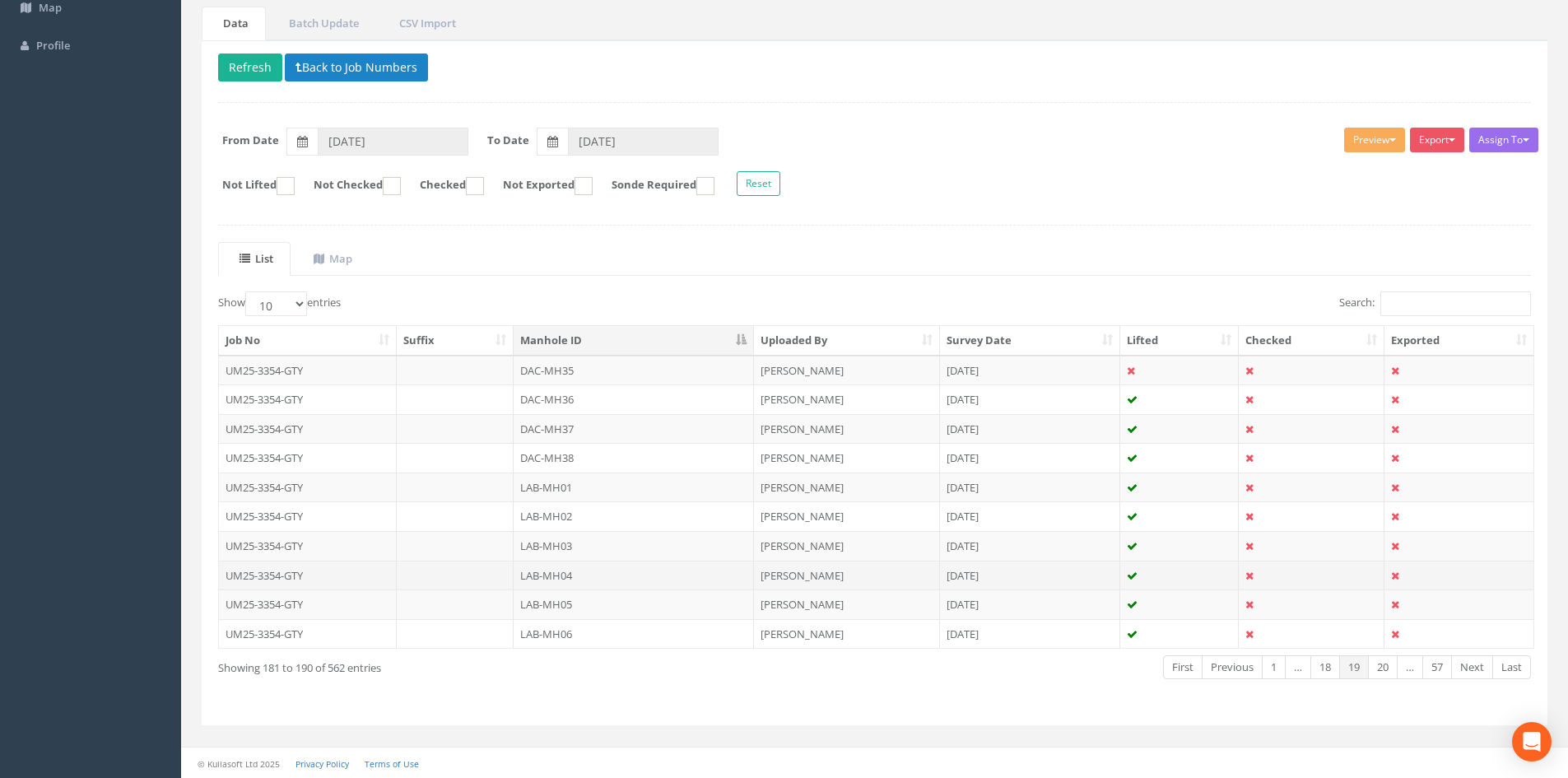
scroll to position [140, 0]
click at [601, 582] on td "LAB-MH04" at bounding box center [633, 574] width 240 height 29
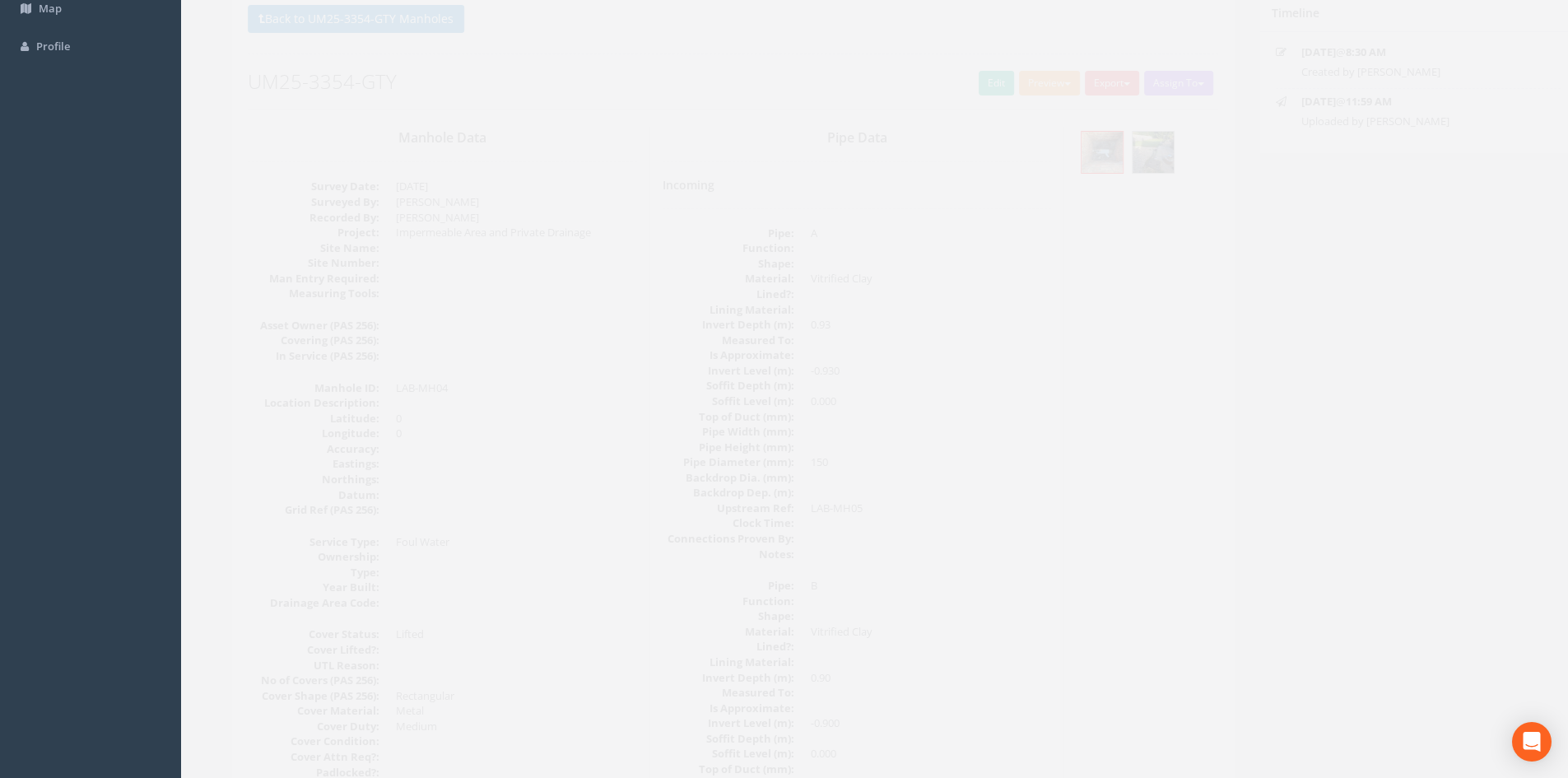
scroll to position [137, 0]
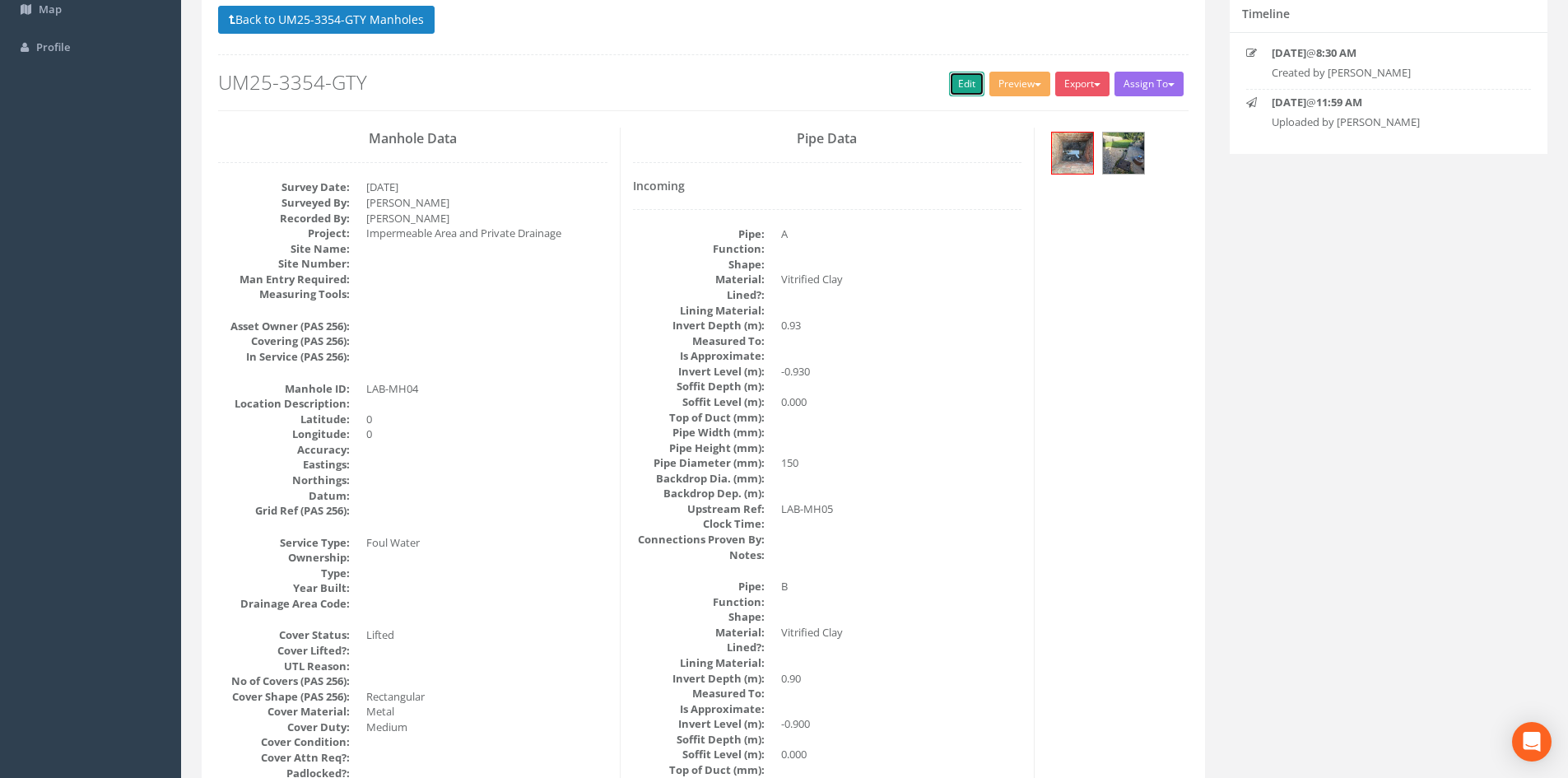
click at [949, 88] on link "Edit" at bounding box center [967, 83] width 35 height 24
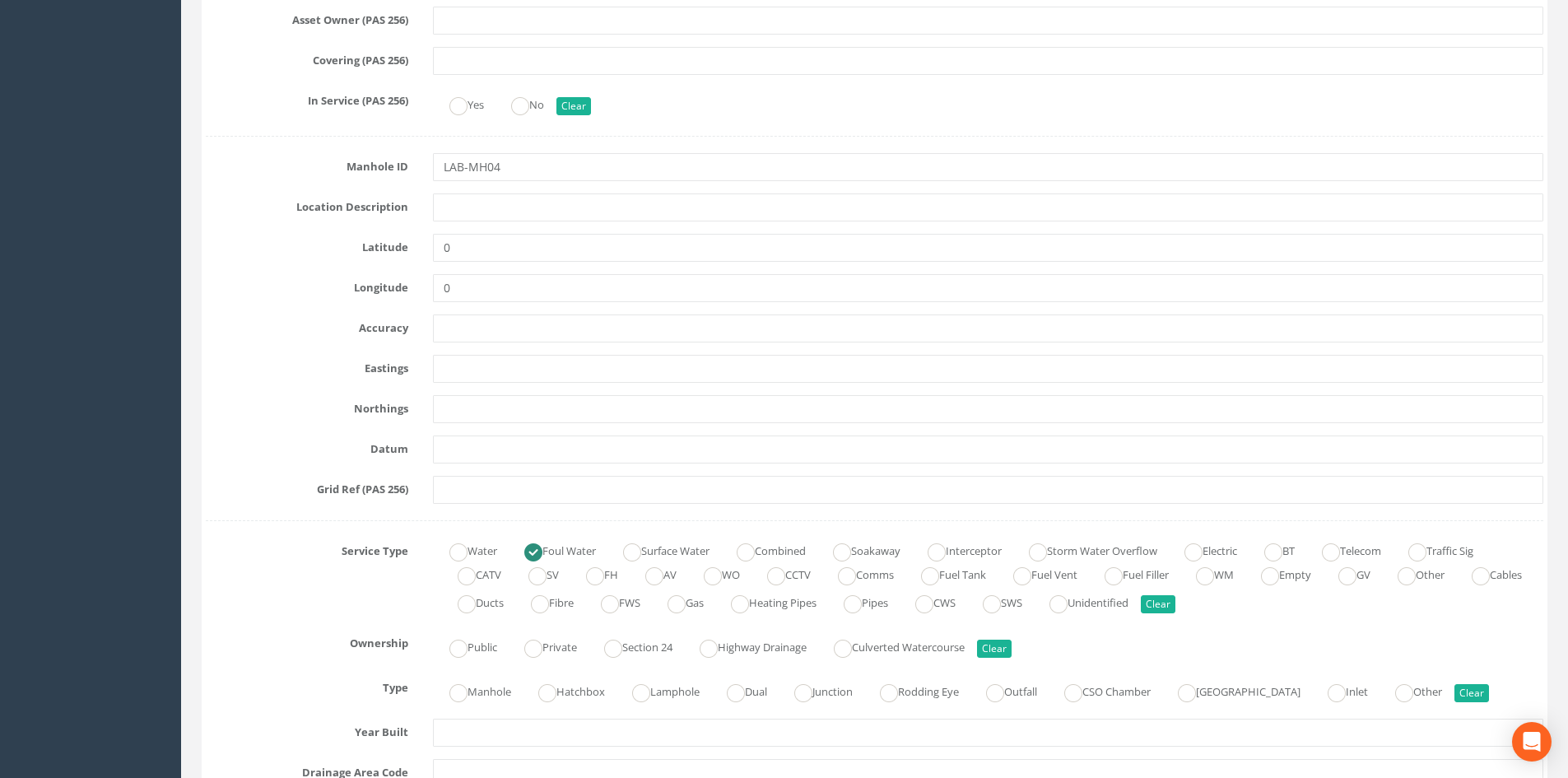
scroll to position [823, 0]
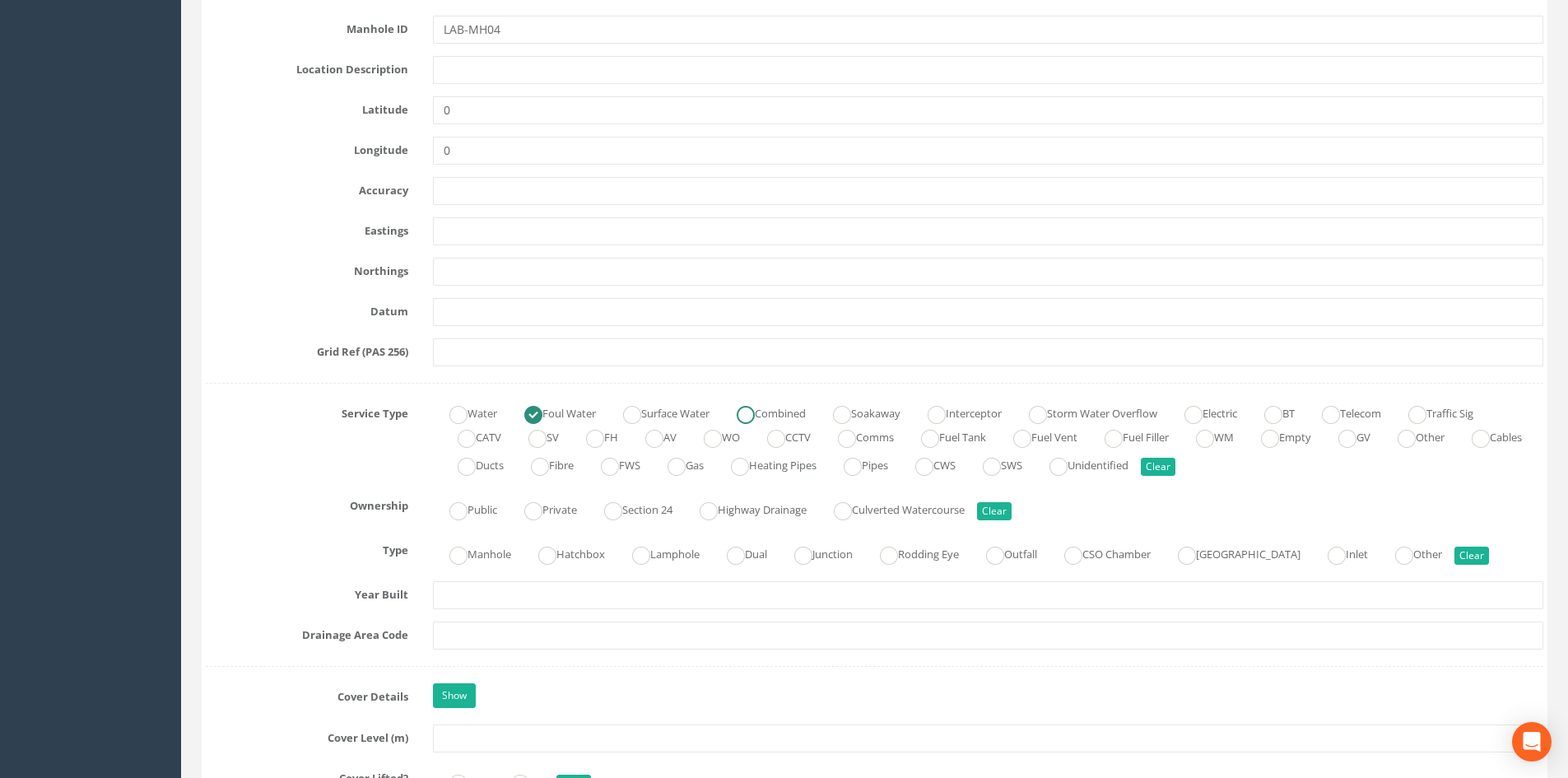
click at [755, 412] on ins at bounding box center [746, 415] width 19 height 19
radio input "false"
radio input "true"
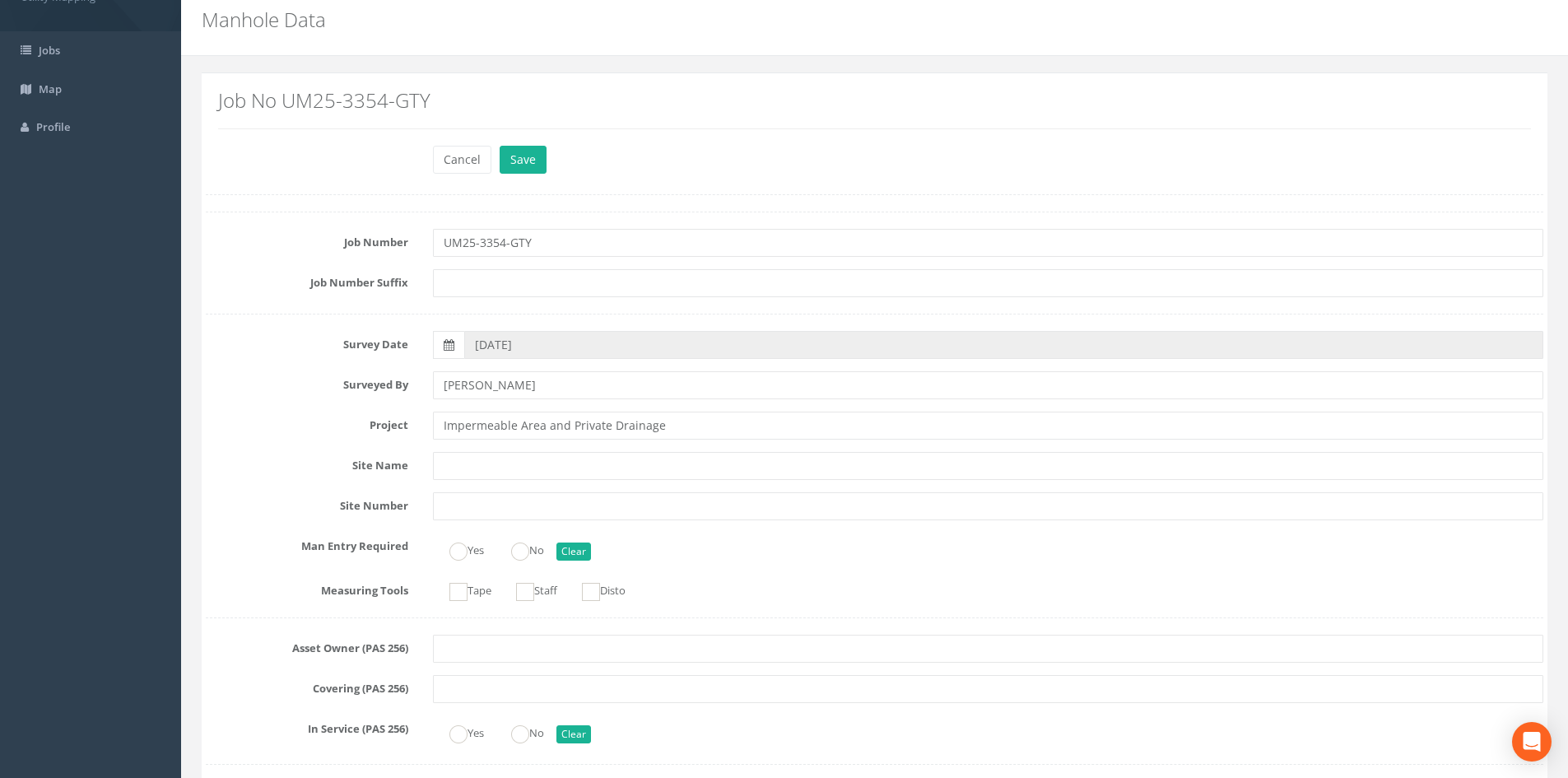
scroll to position [0, 0]
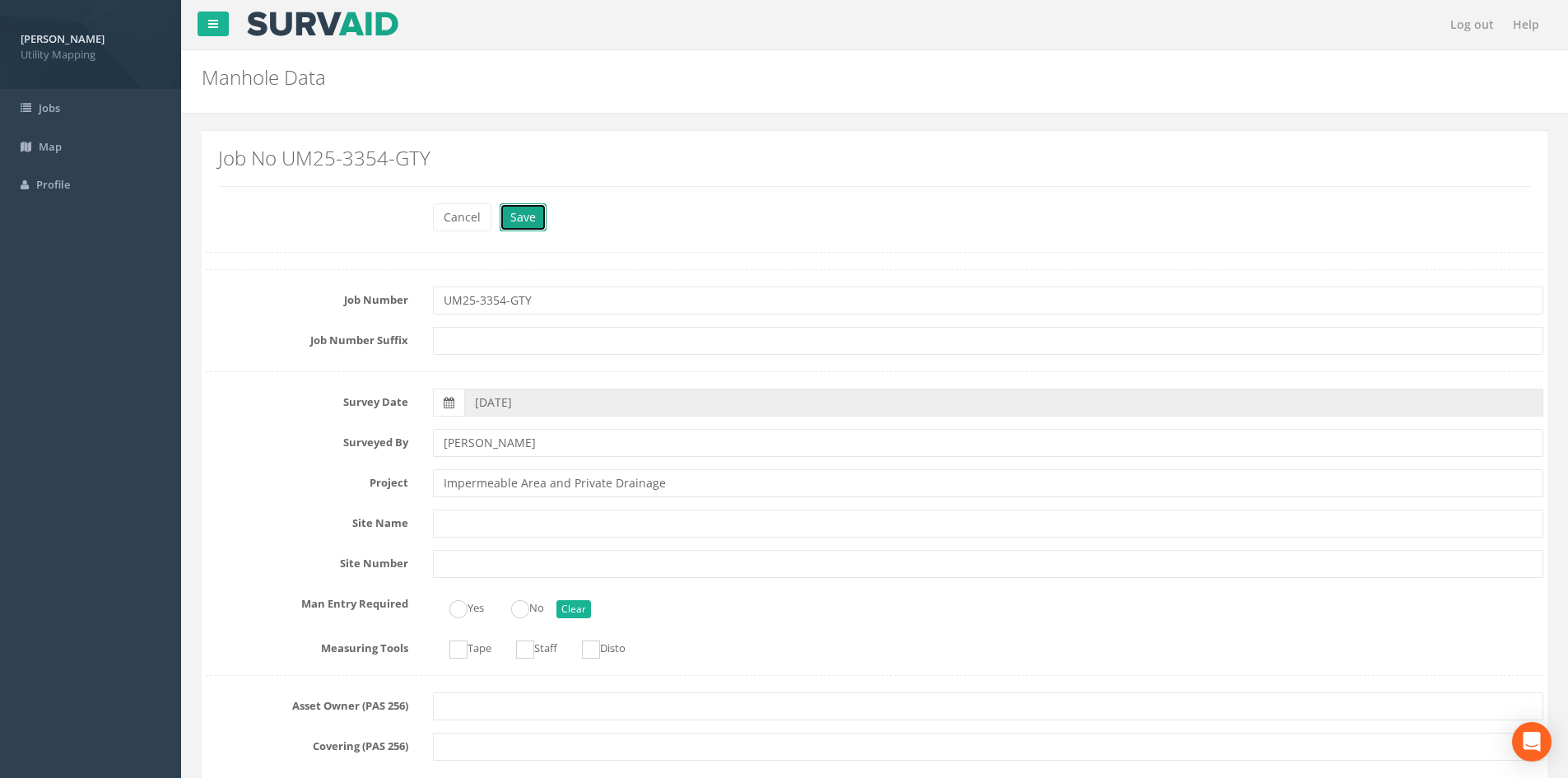
click at [543, 212] on button "Save" at bounding box center [523, 216] width 47 height 28
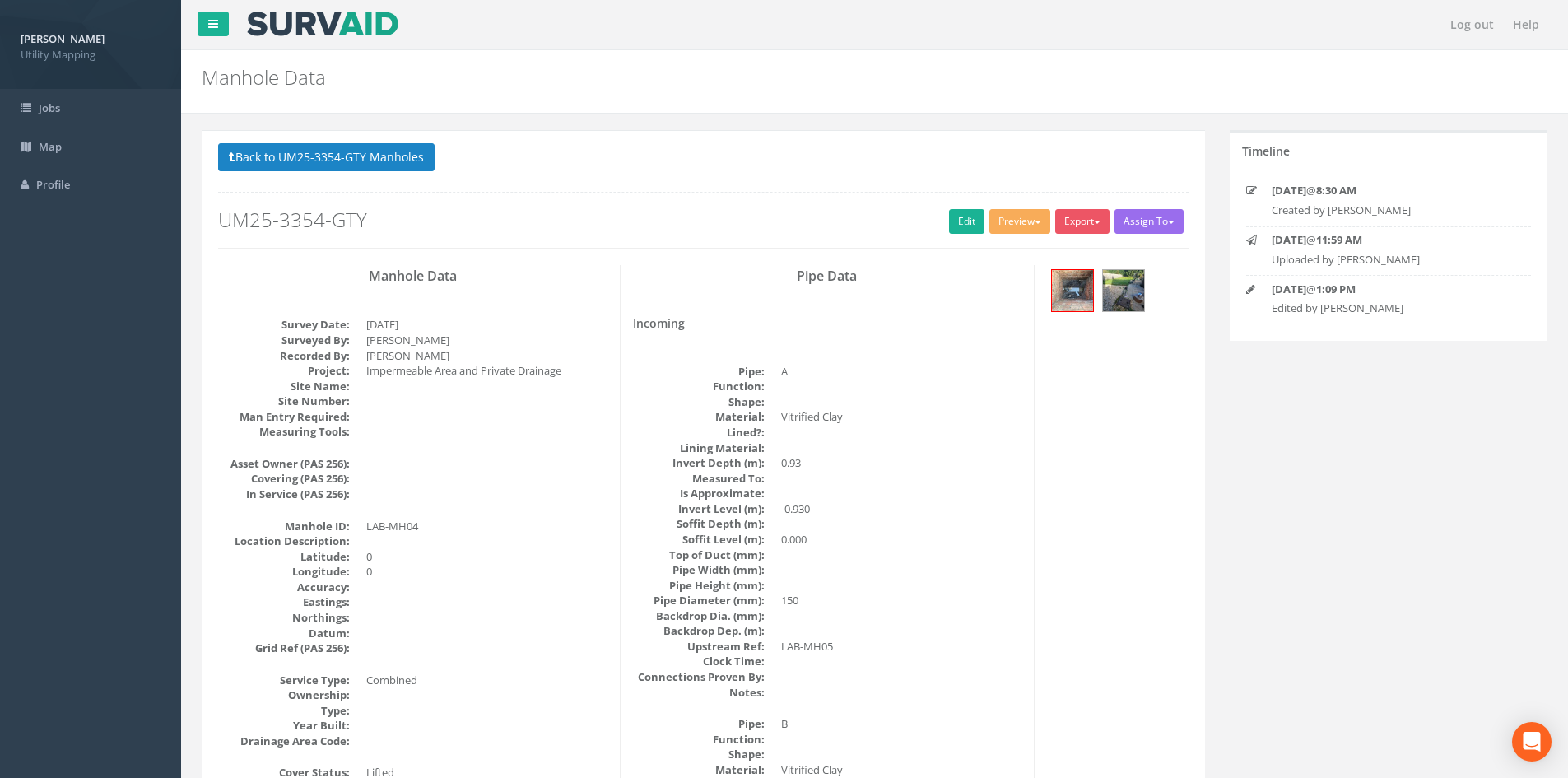
click at [371, 158] on button "Back to UM25-3354-GTY Manholes" at bounding box center [326, 157] width 216 height 28
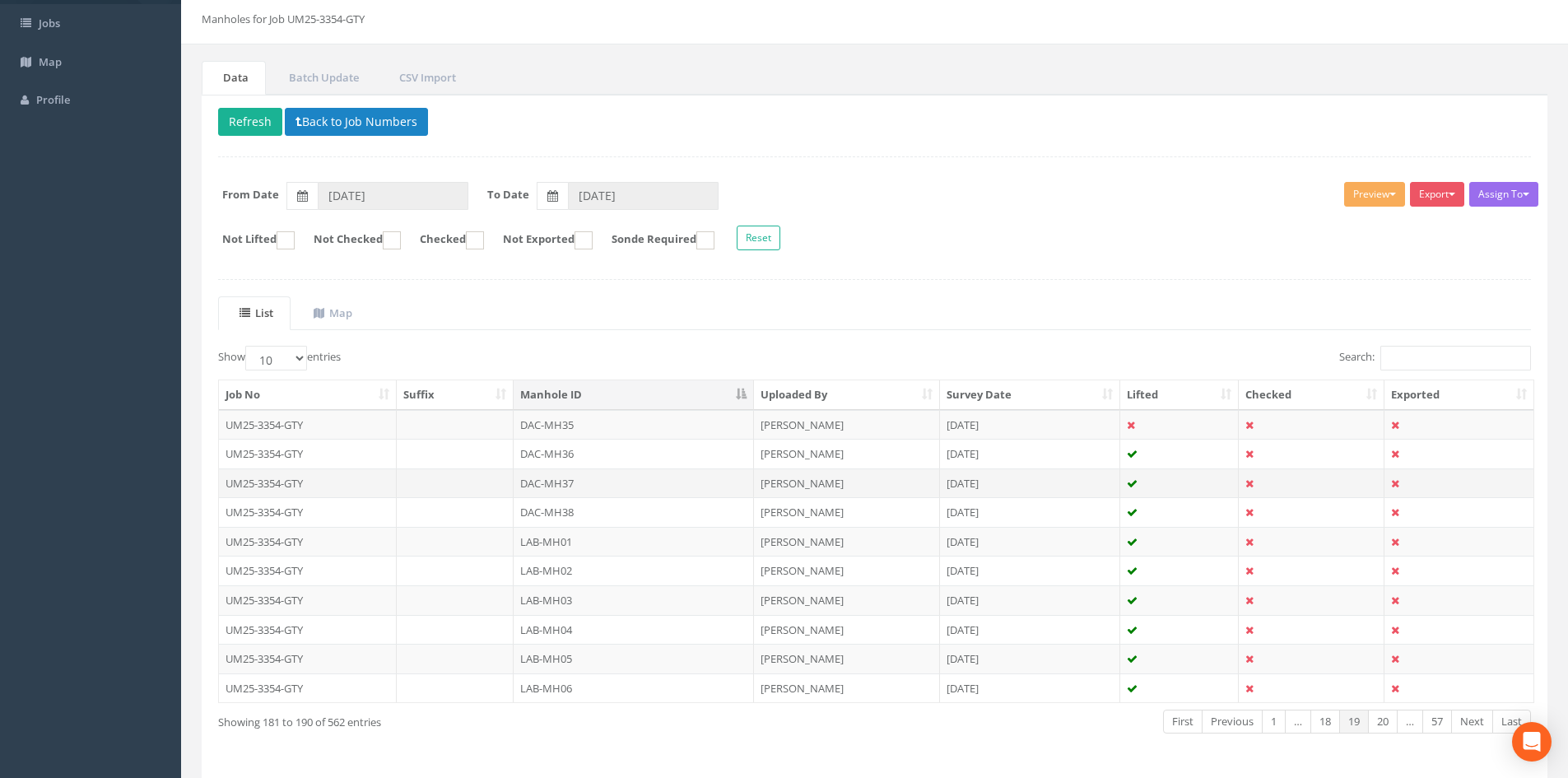
scroll to position [140, 0]
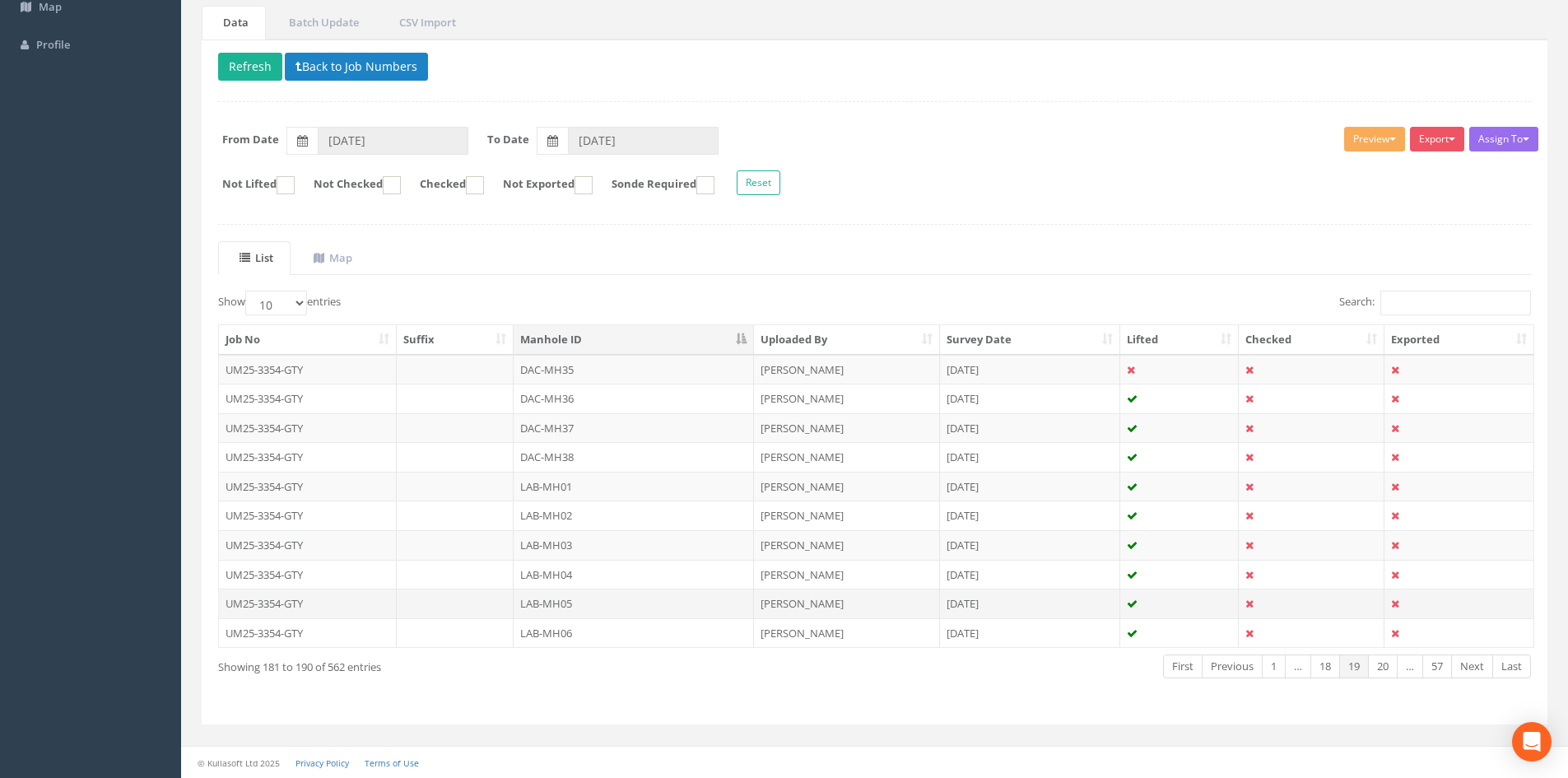
click at [601, 599] on td "LAB-MH05" at bounding box center [633, 603] width 240 height 29
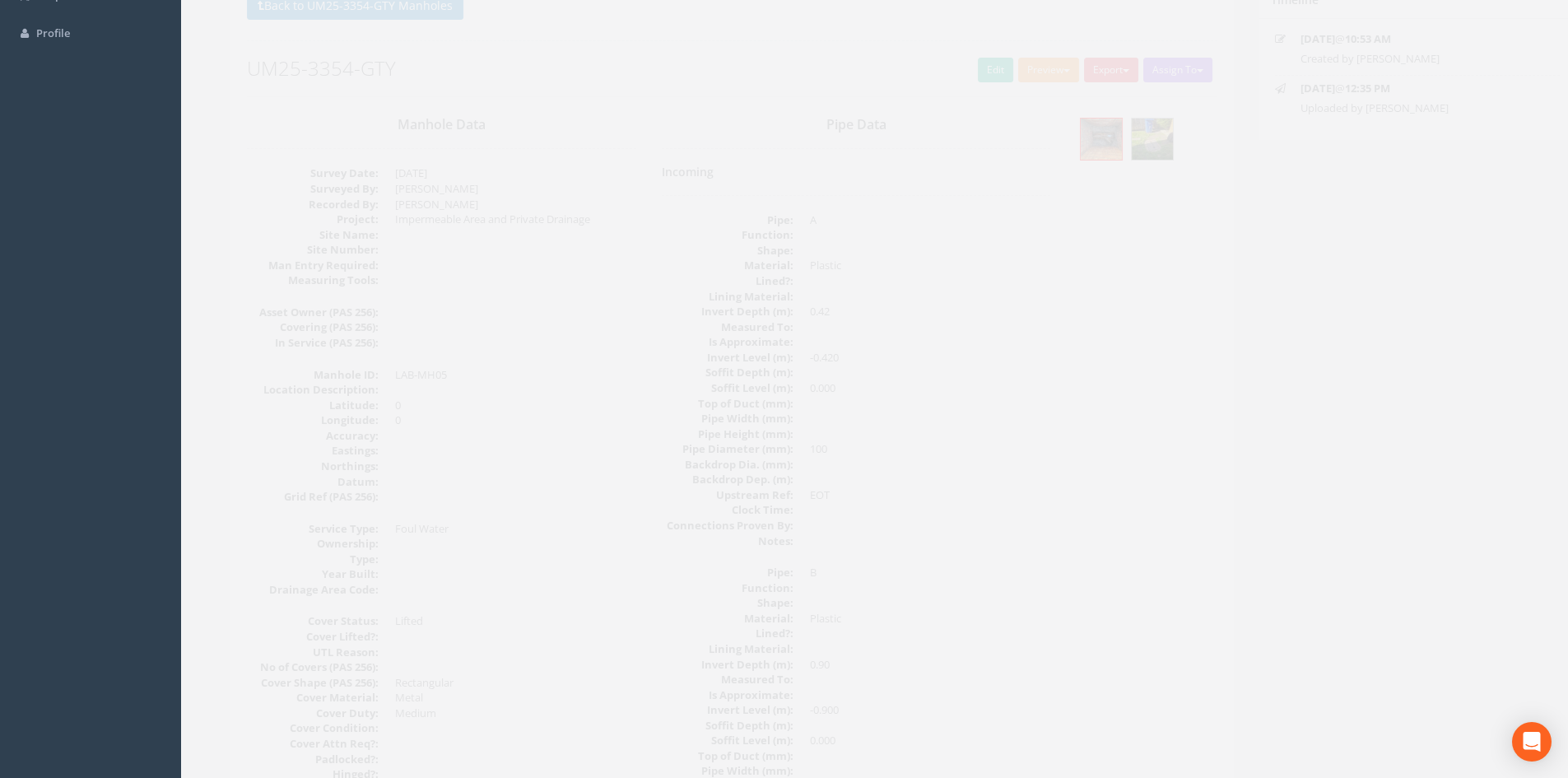
scroll to position [0, 0]
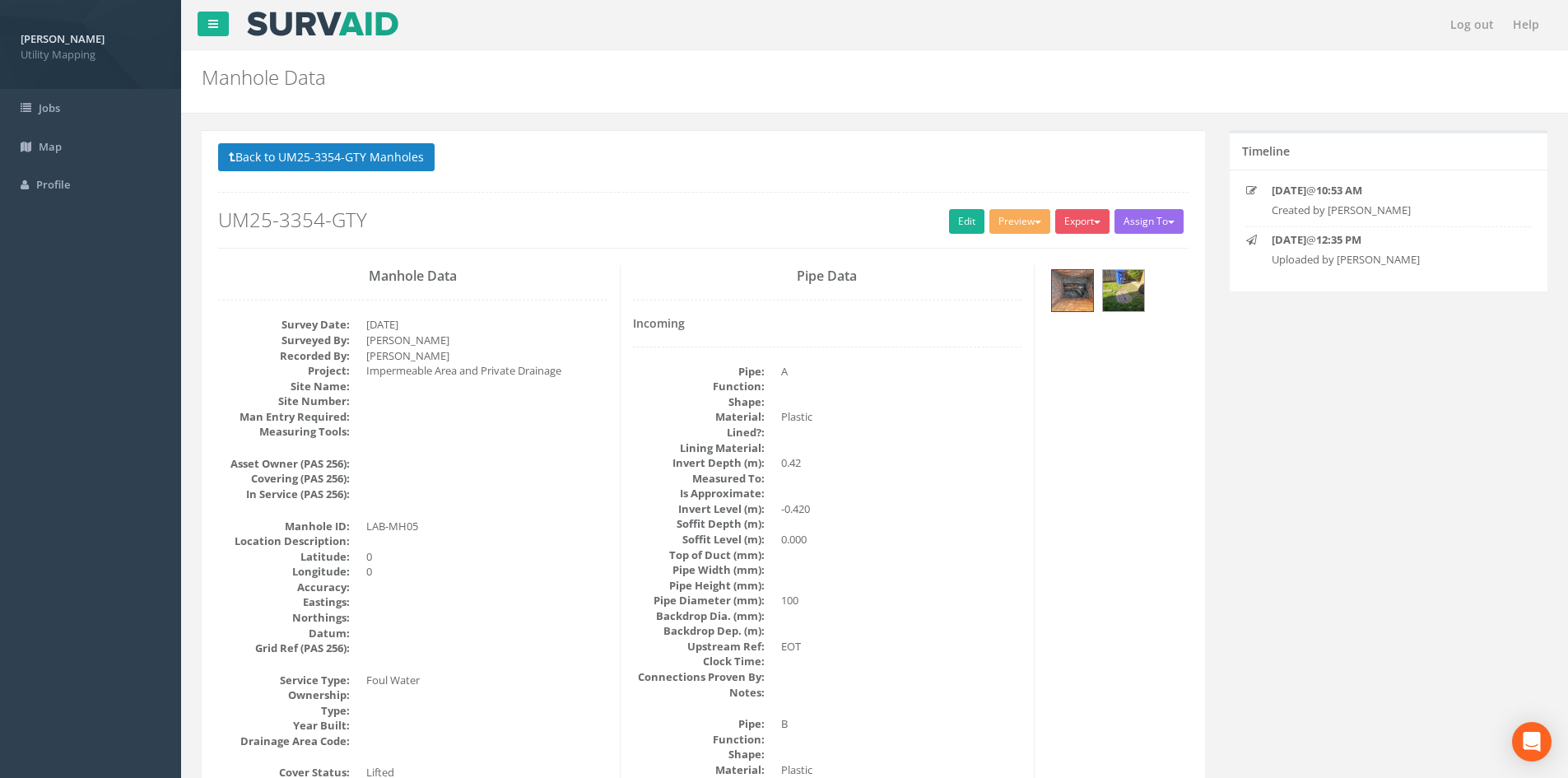
click at [940, 211] on h2 "UM25-3354-GTY" at bounding box center [703, 219] width 970 height 21
click at [957, 216] on link "Edit" at bounding box center [967, 221] width 35 height 24
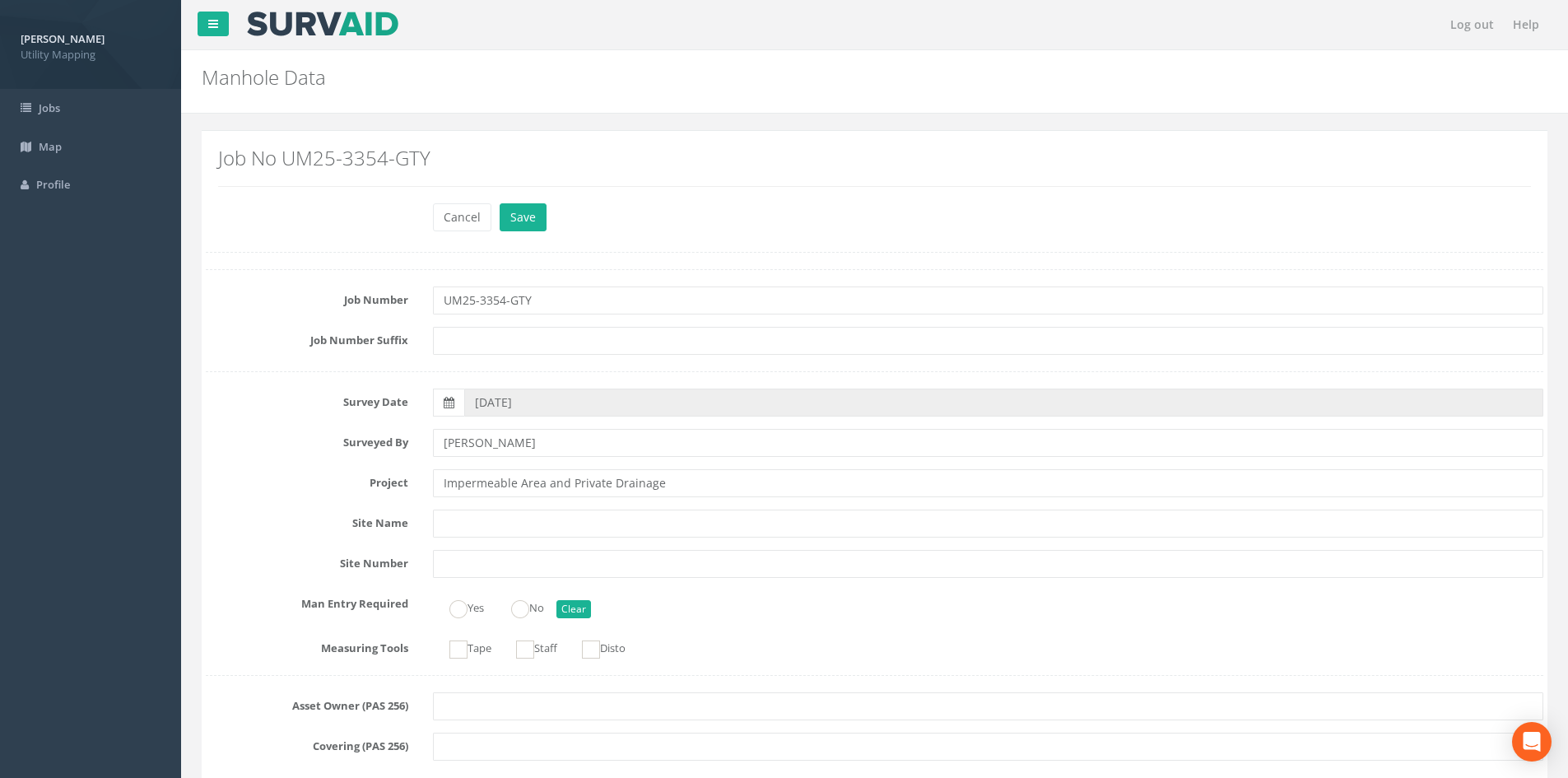
scroll to position [961, 0]
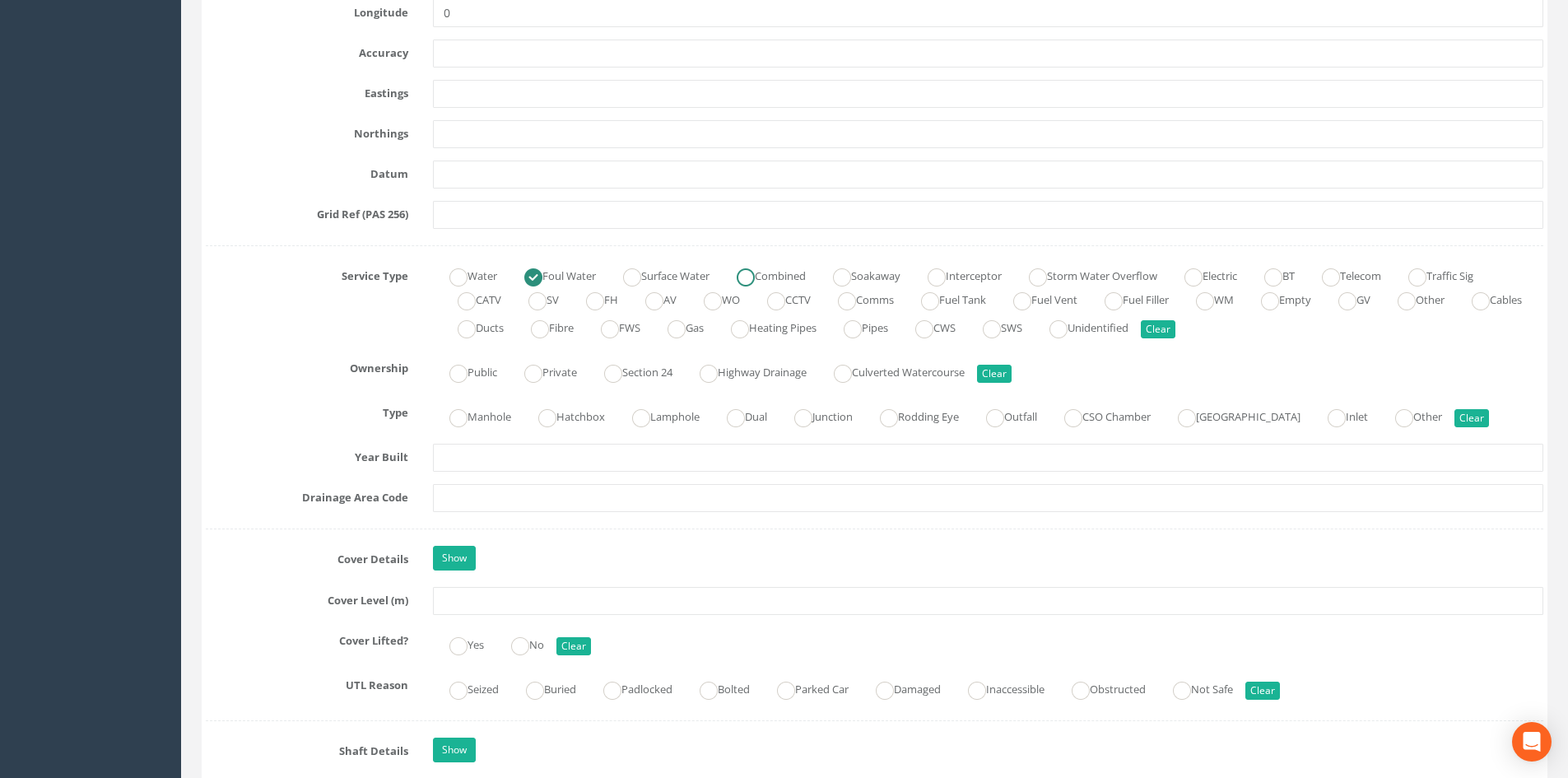
click at [773, 280] on label "Combined" at bounding box center [763, 274] width 86 height 24
radio input "false"
radio input "true"
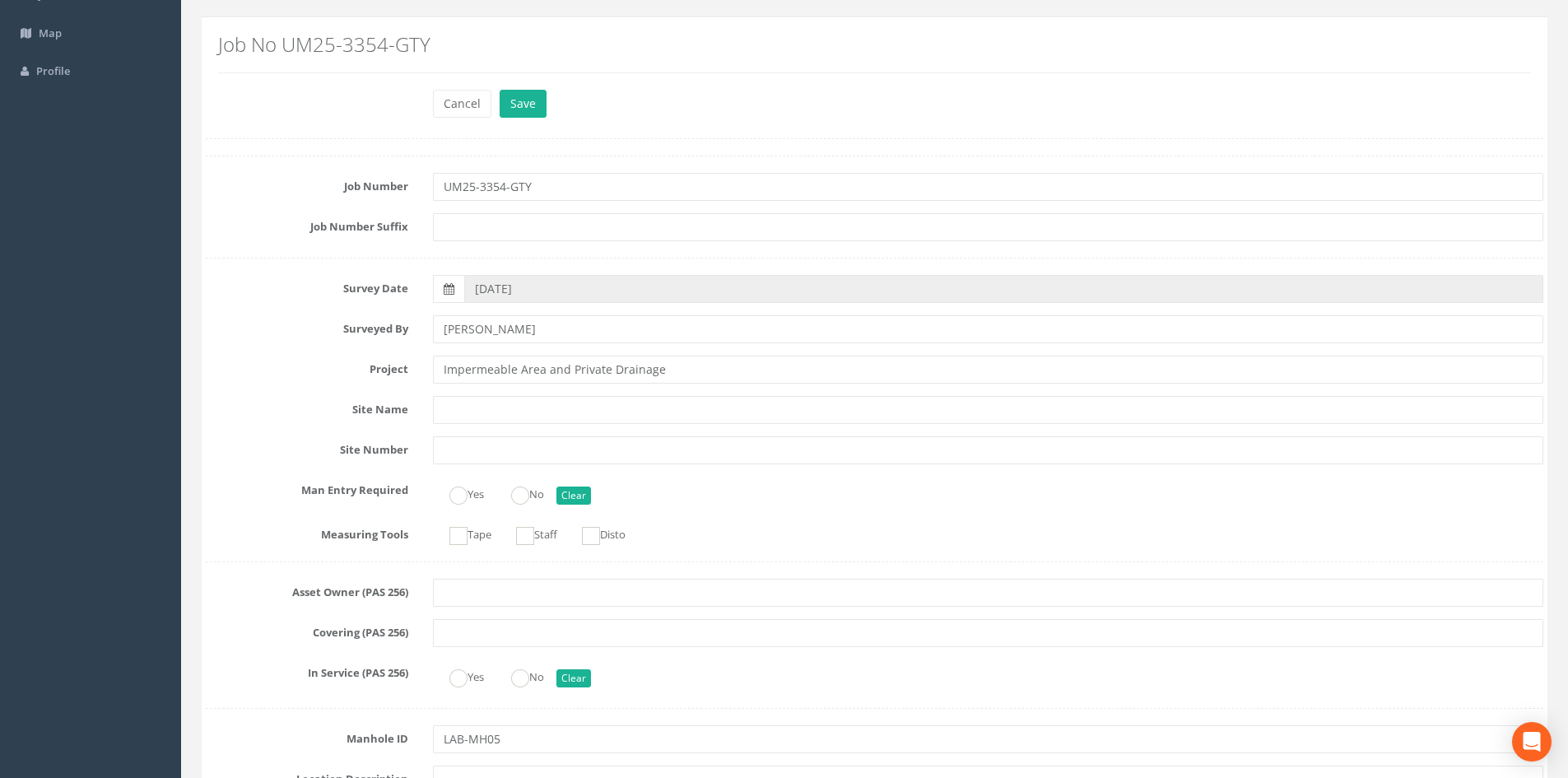
scroll to position [0, 0]
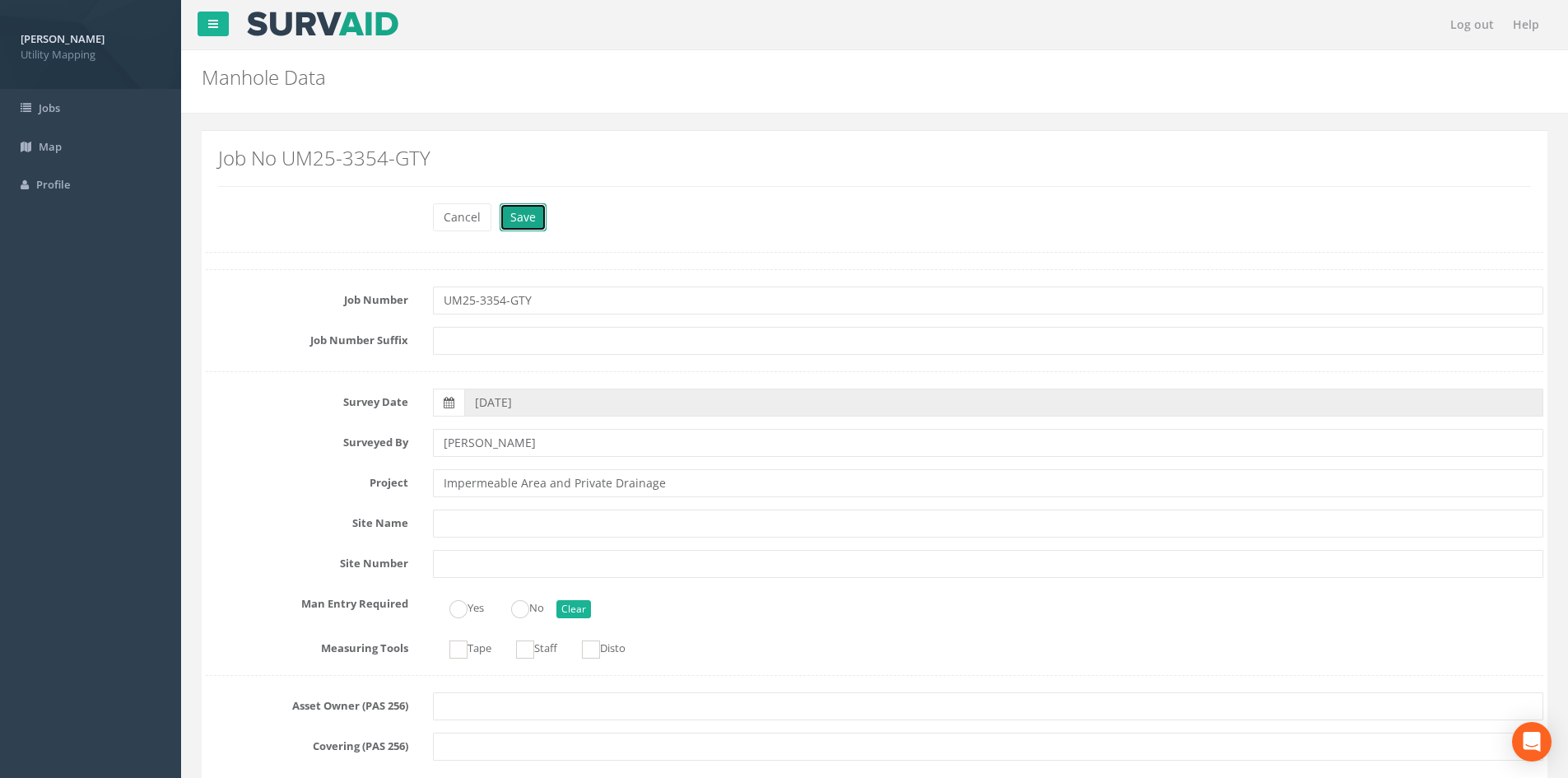
click at [517, 216] on button "Save" at bounding box center [523, 216] width 47 height 28
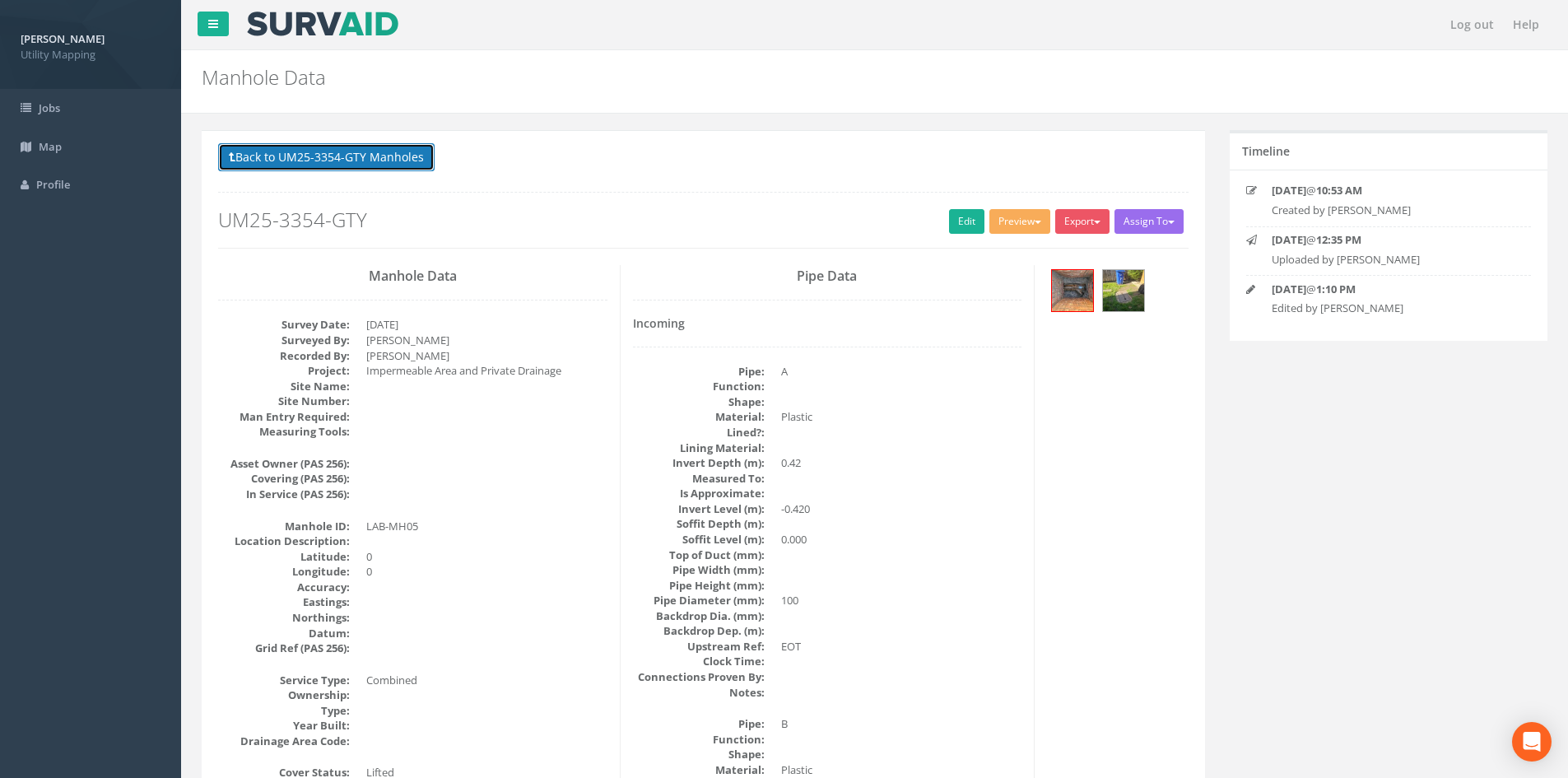
click at [317, 163] on button "Back to UM25-3354-GTY Manholes" at bounding box center [326, 157] width 216 height 28
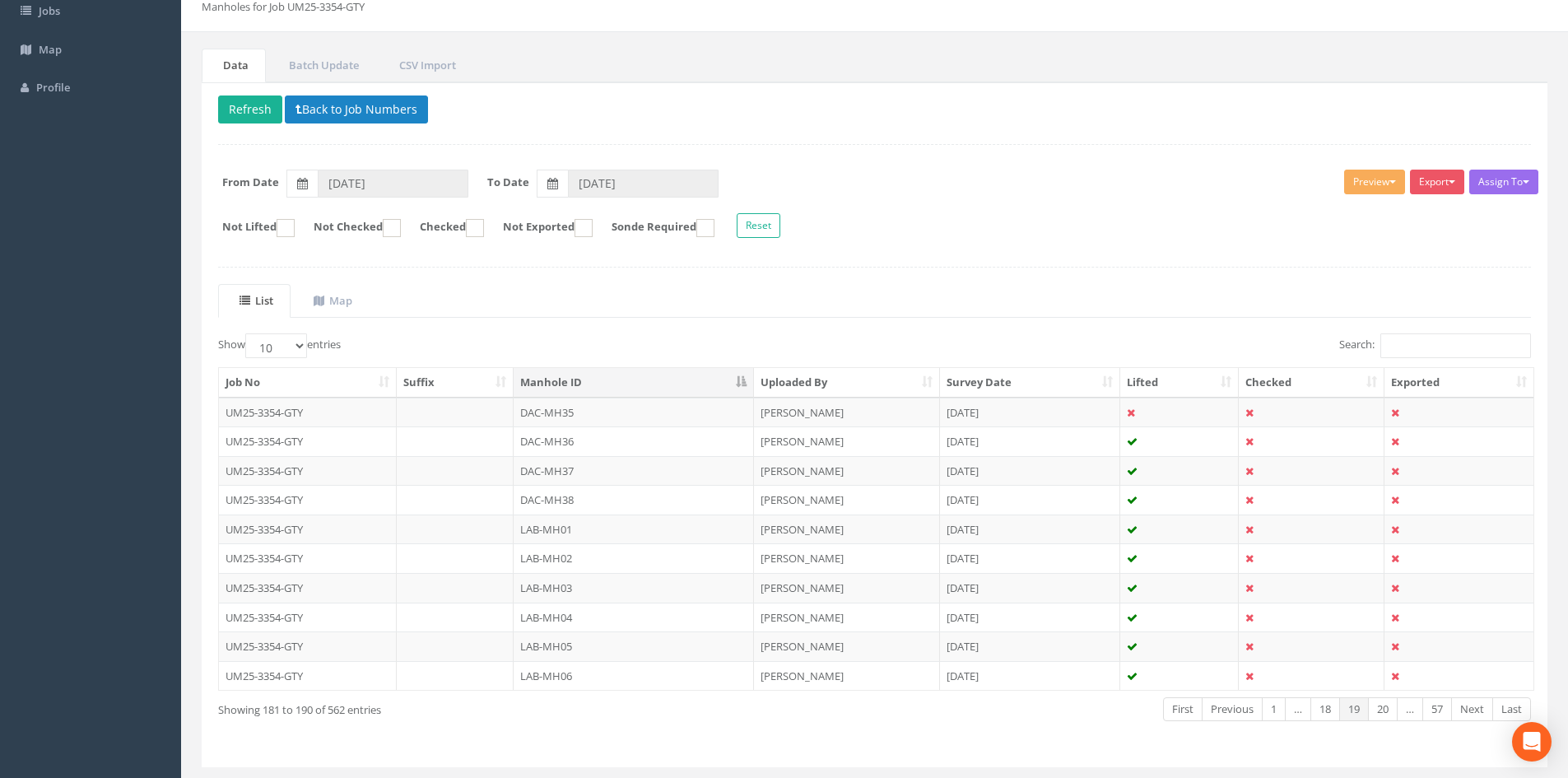
scroll to position [137, 0]
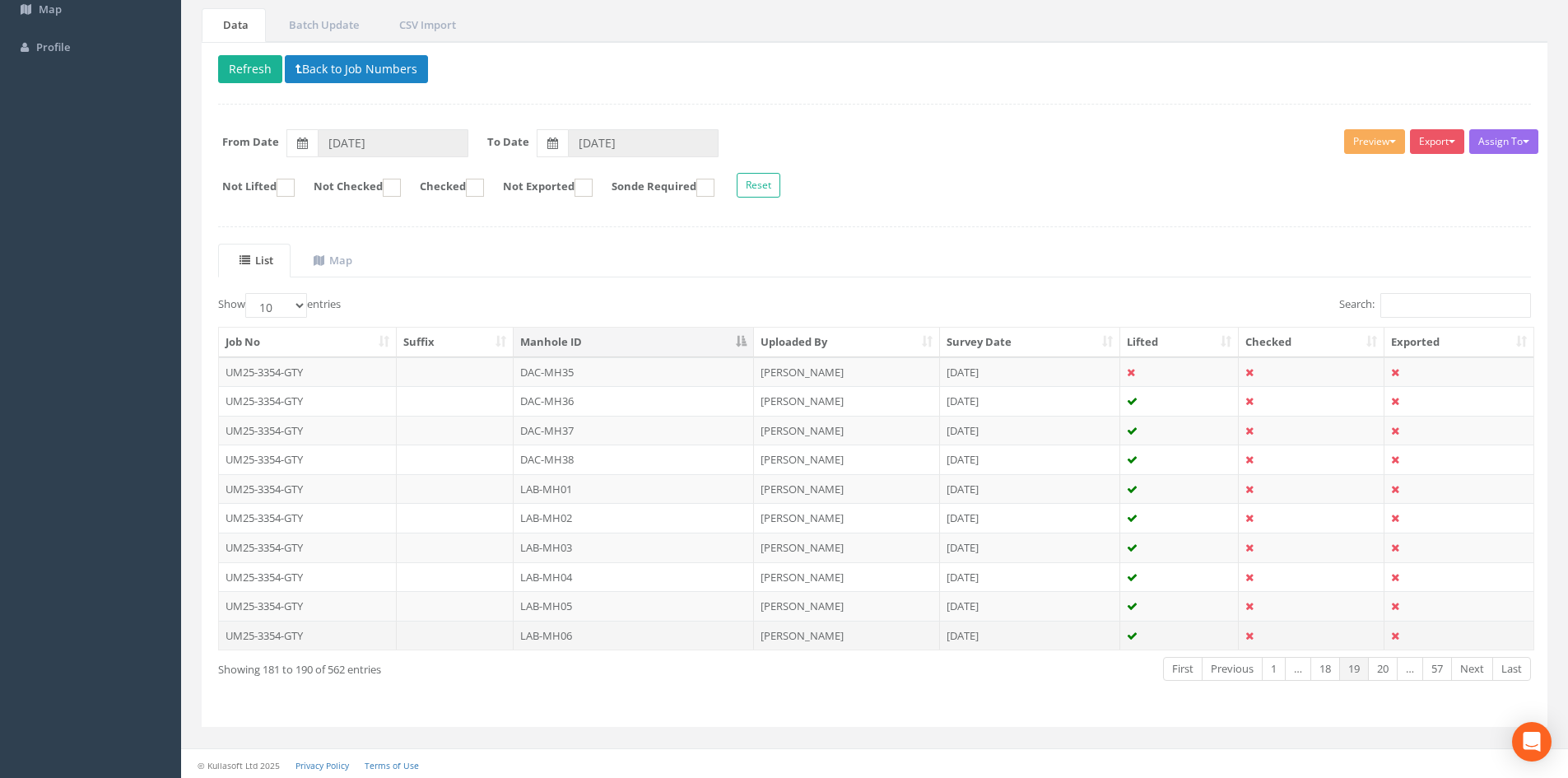
click at [594, 632] on td "LAB-MH06" at bounding box center [633, 635] width 240 height 29
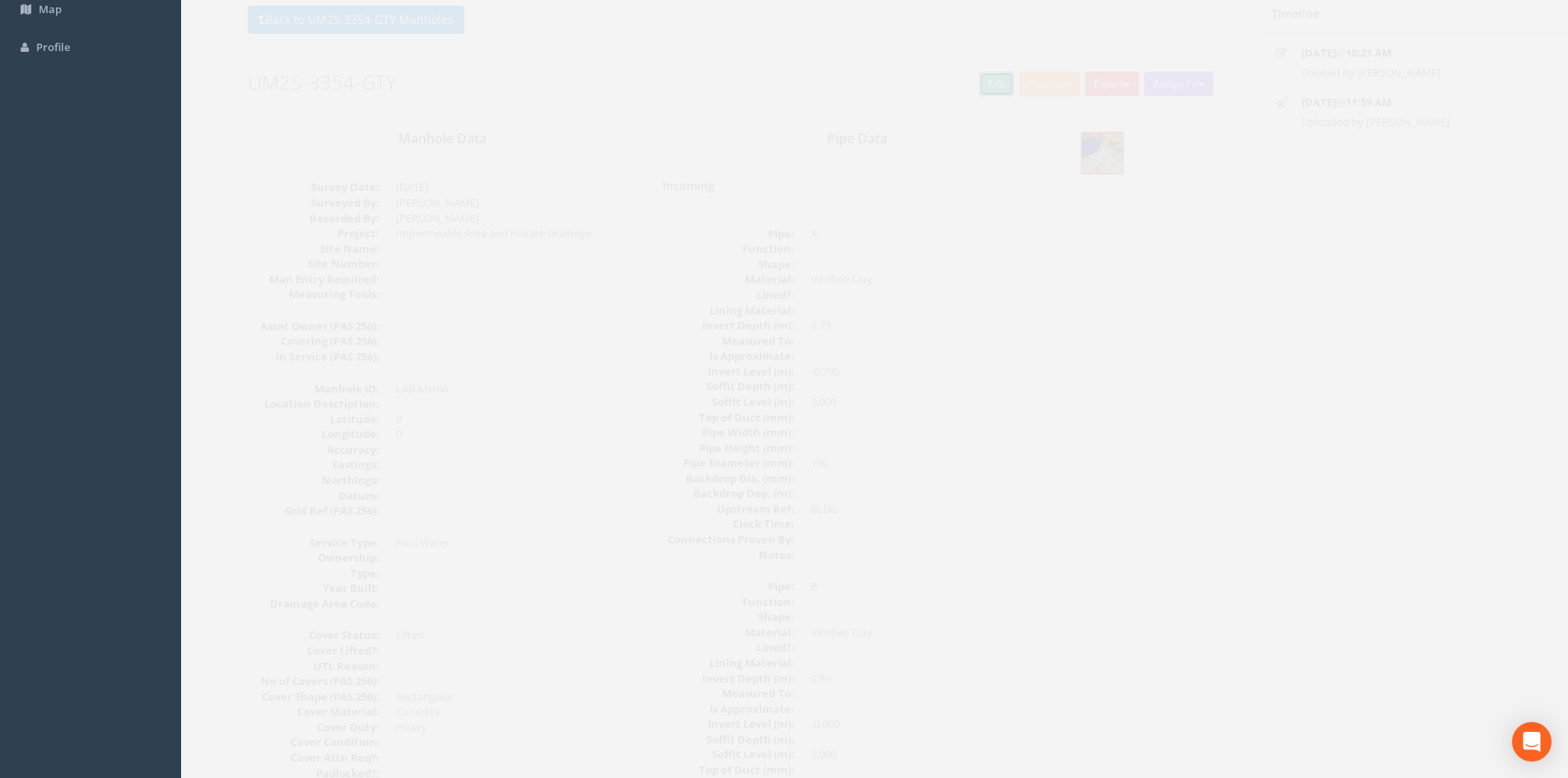
click at [957, 83] on link "Edit" at bounding box center [967, 83] width 35 height 24
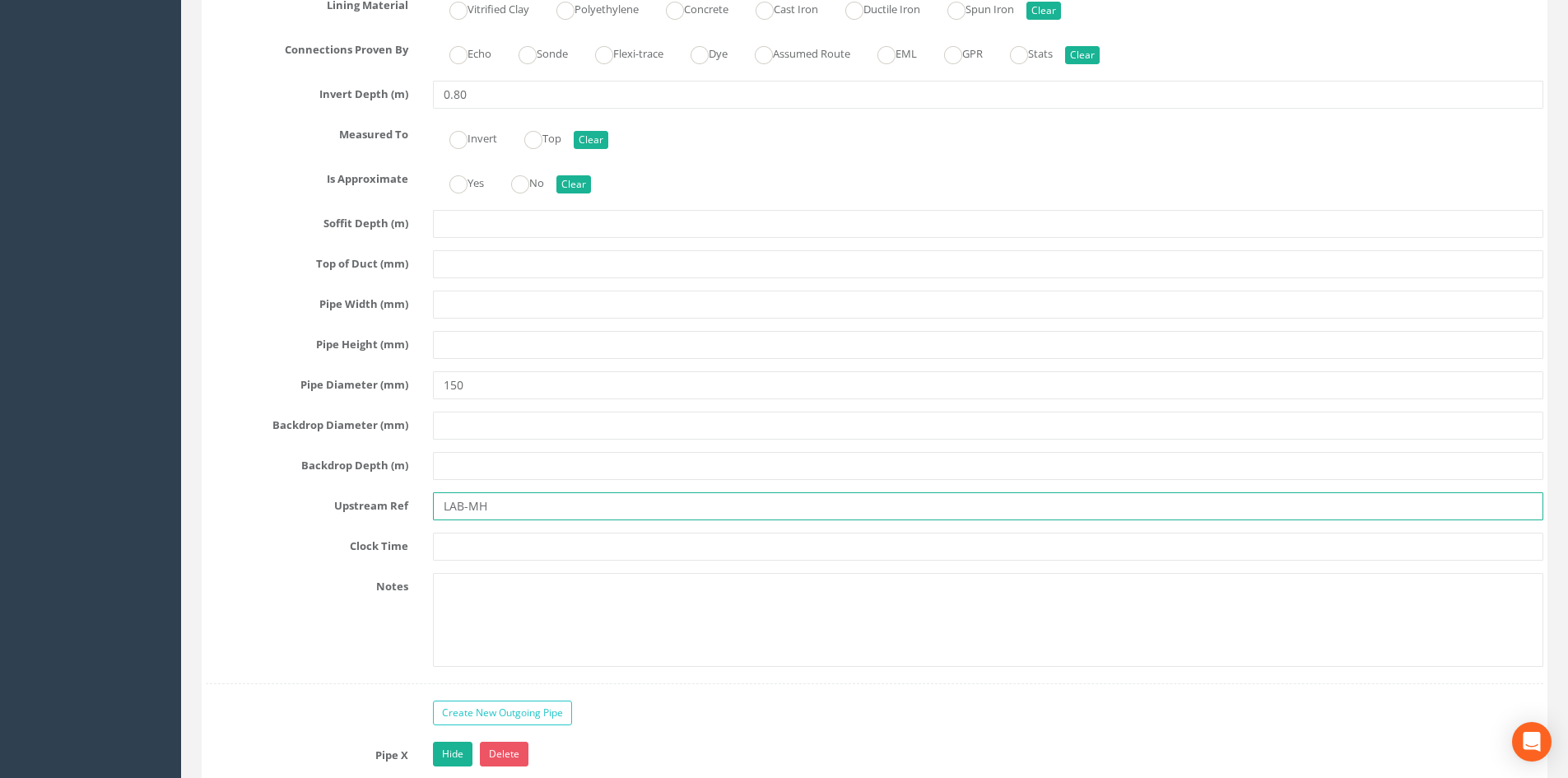
click at [586, 504] on input "LAB-MH" at bounding box center [988, 505] width 1110 height 28
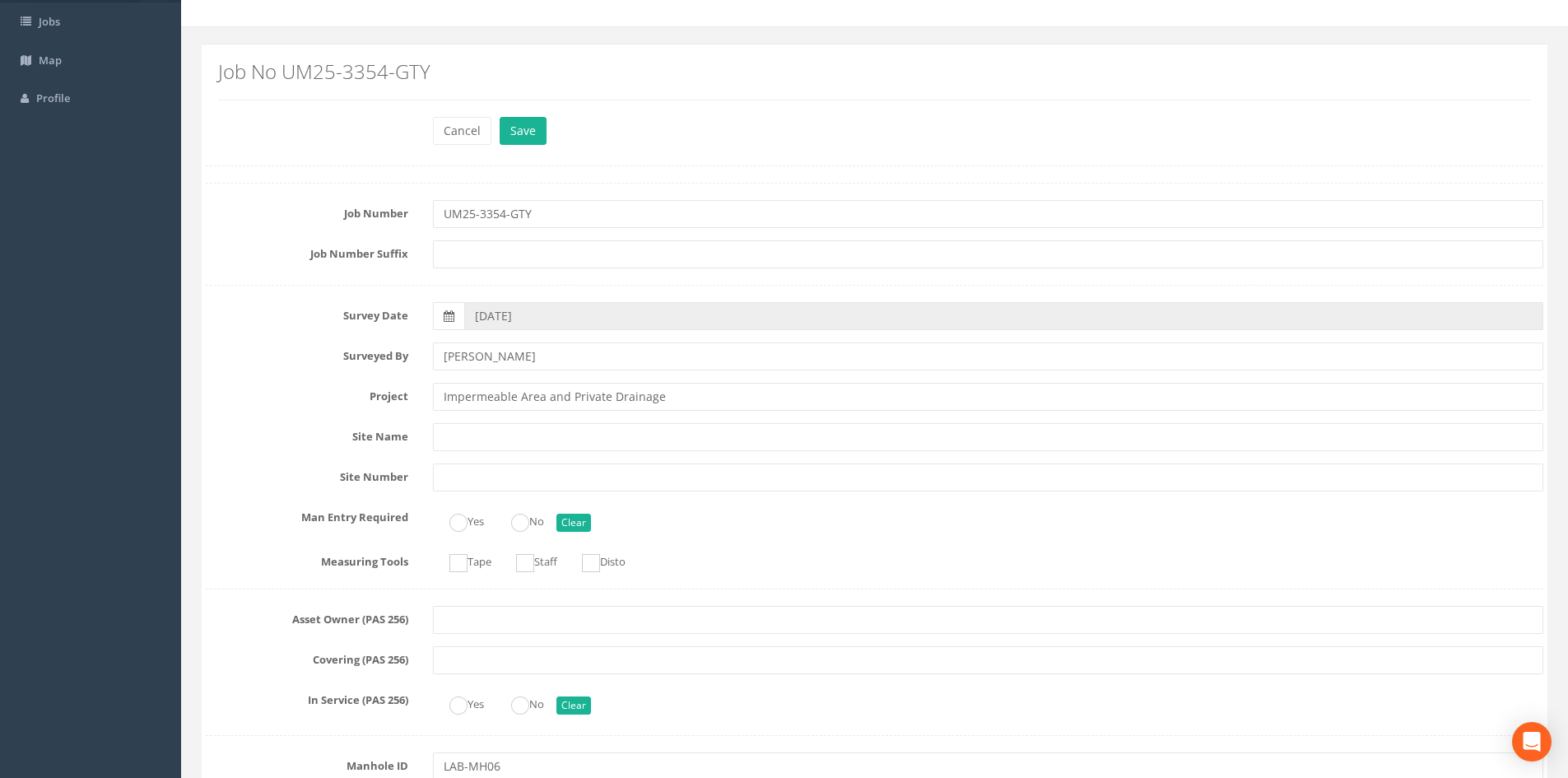
scroll to position [0, 0]
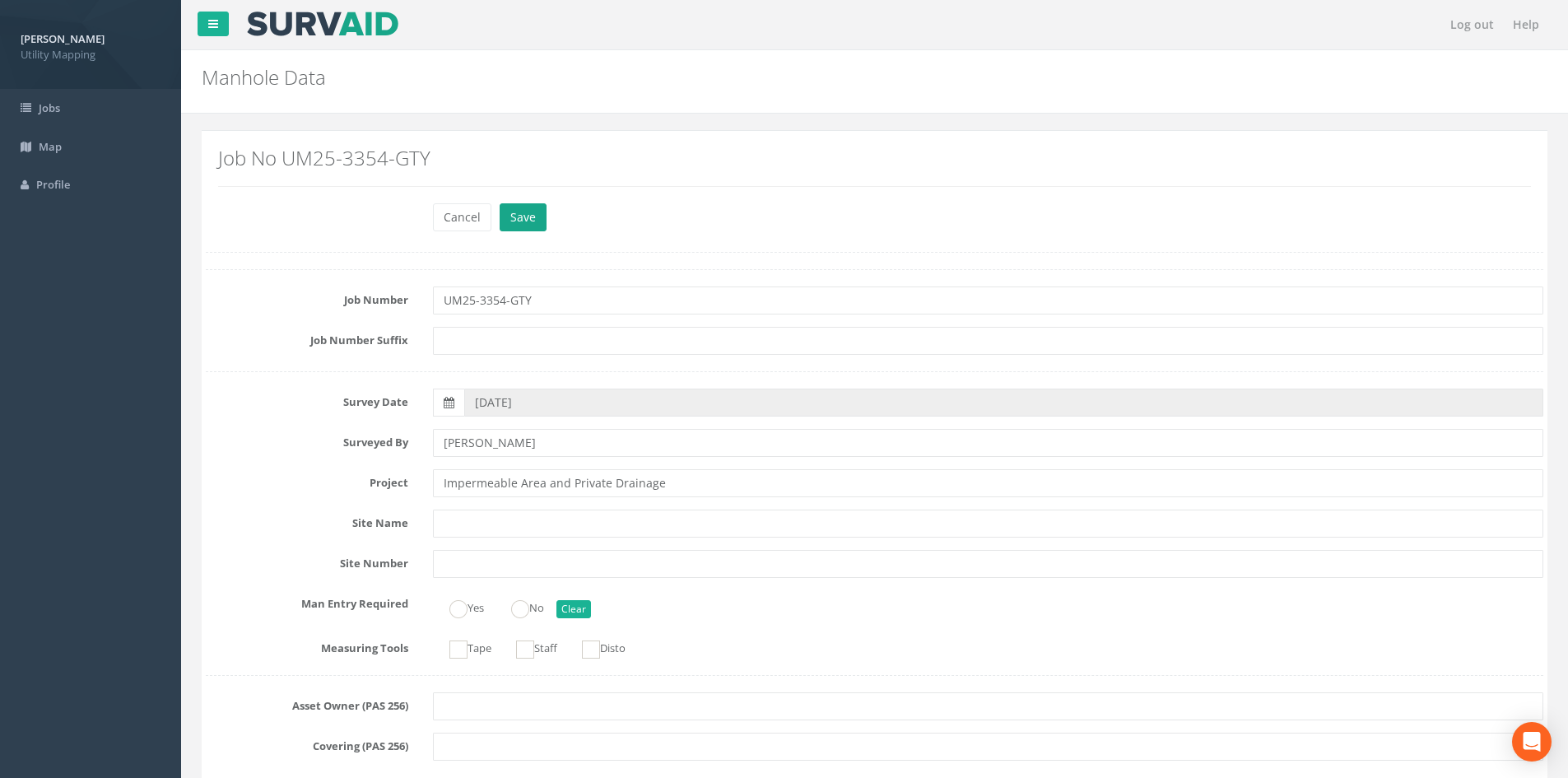
type input "LAB-MH19"
click at [530, 221] on button "Save" at bounding box center [523, 216] width 47 height 28
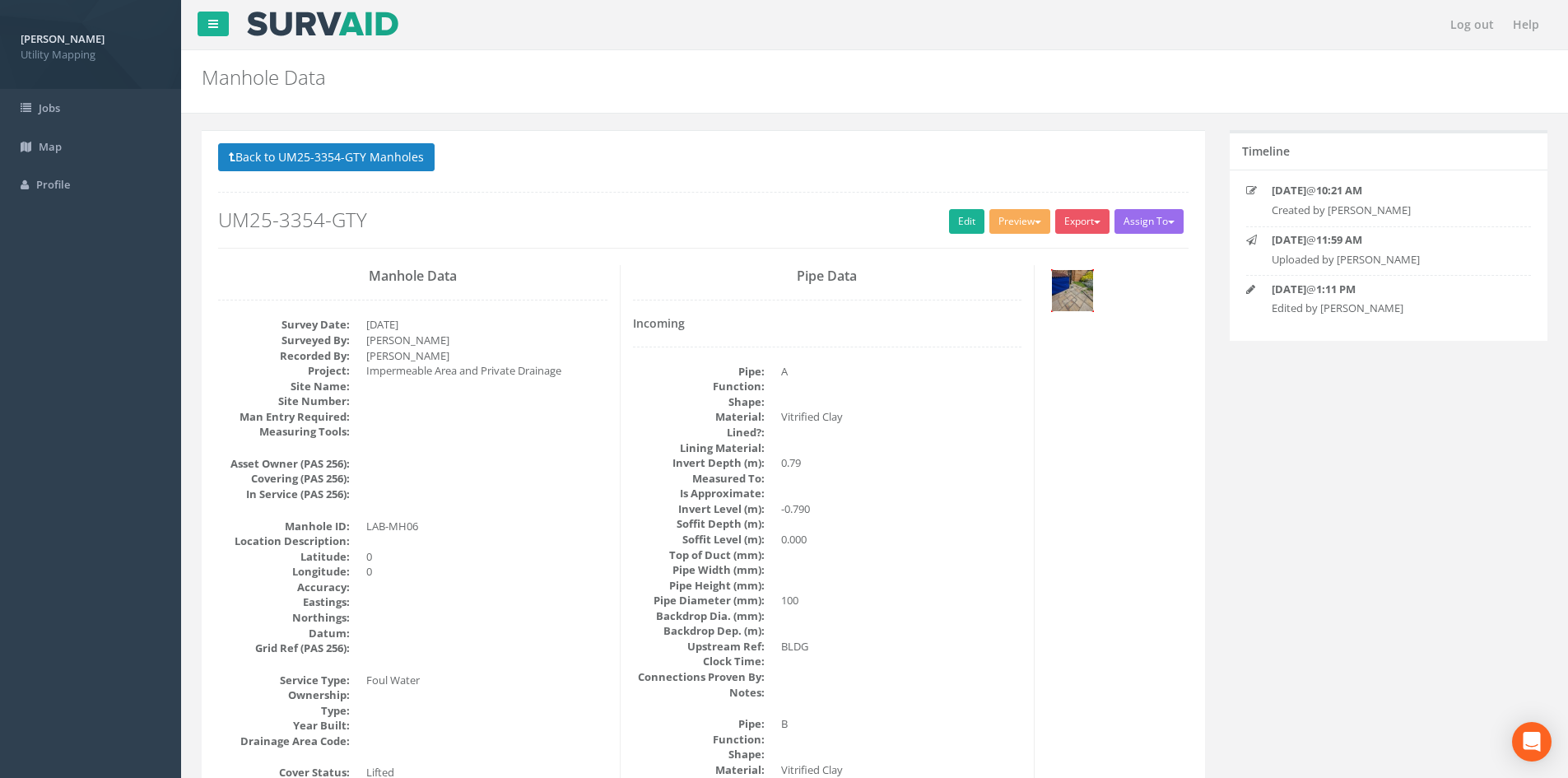
click at [1060, 305] on img at bounding box center [1072, 290] width 41 height 41
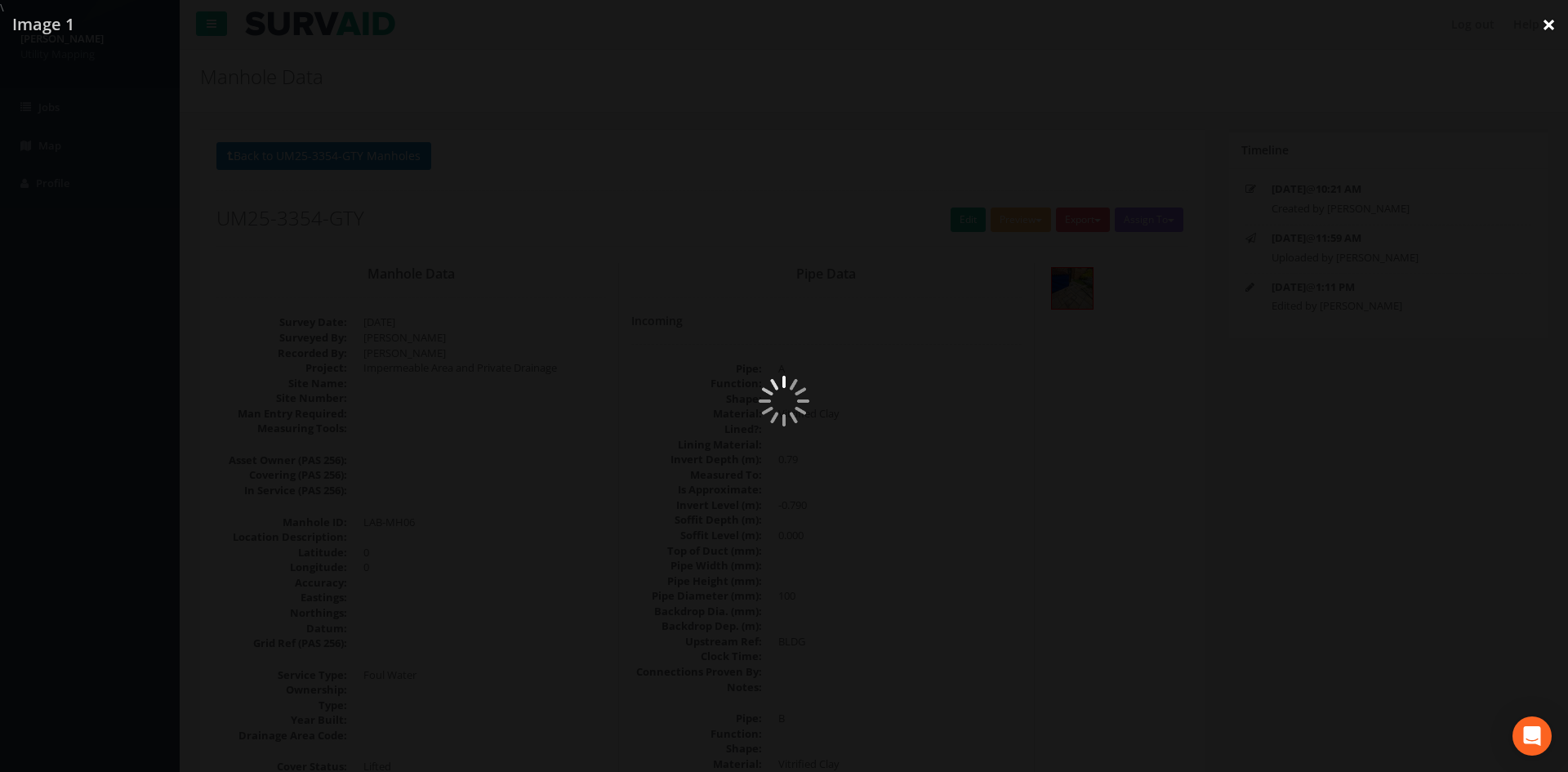
click at [1554, 29] on link "×" at bounding box center [1549, 24] width 38 height 49
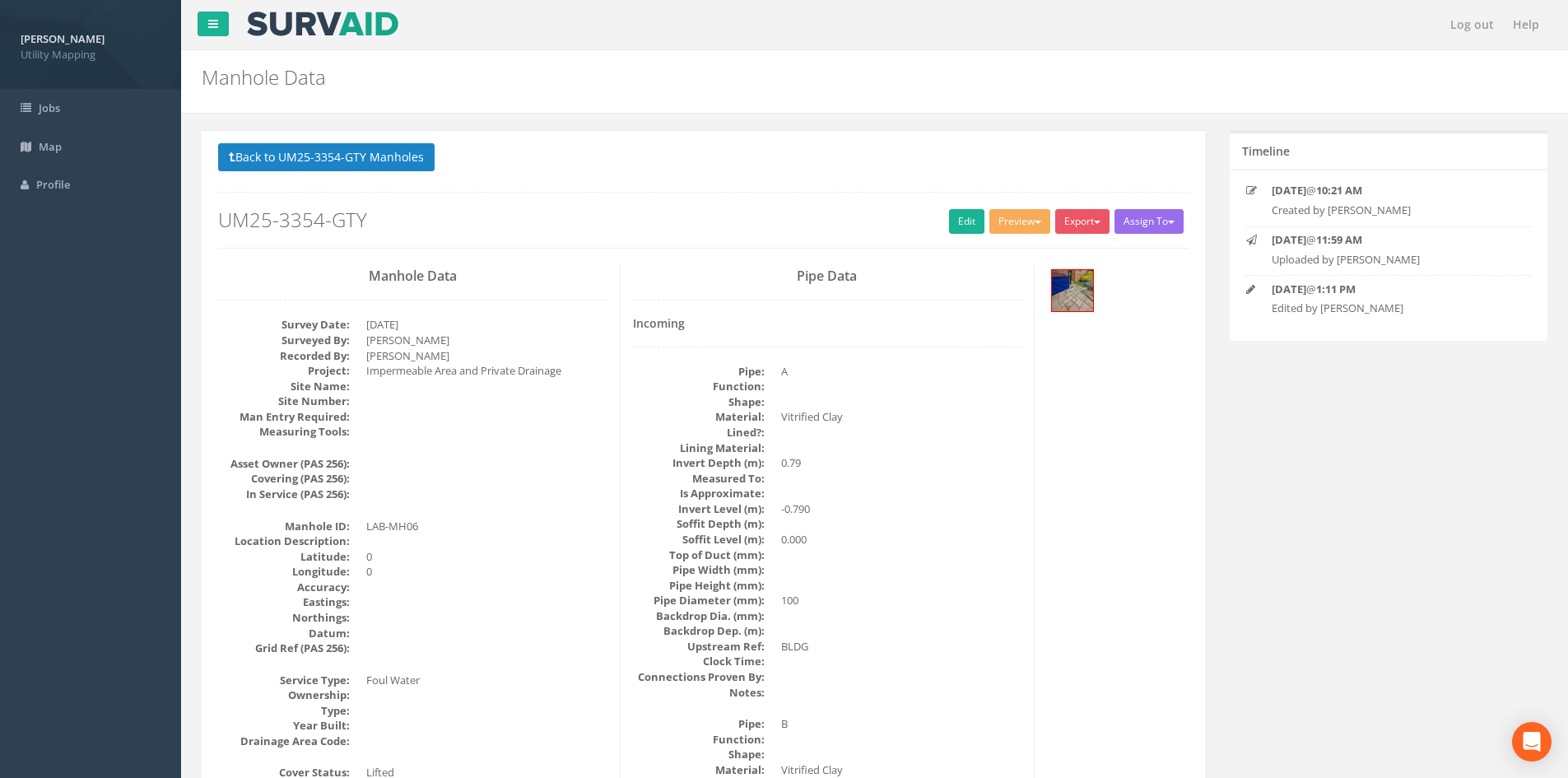
click at [435, 159] on p "Back to UM25-3354-GTY Manholes Back to Map" at bounding box center [703, 159] width 970 height 32
click at [419, 158] on button "Back to UM25-3354-GTY Manholes" at bounding box center [326, 157] width 216 height 28
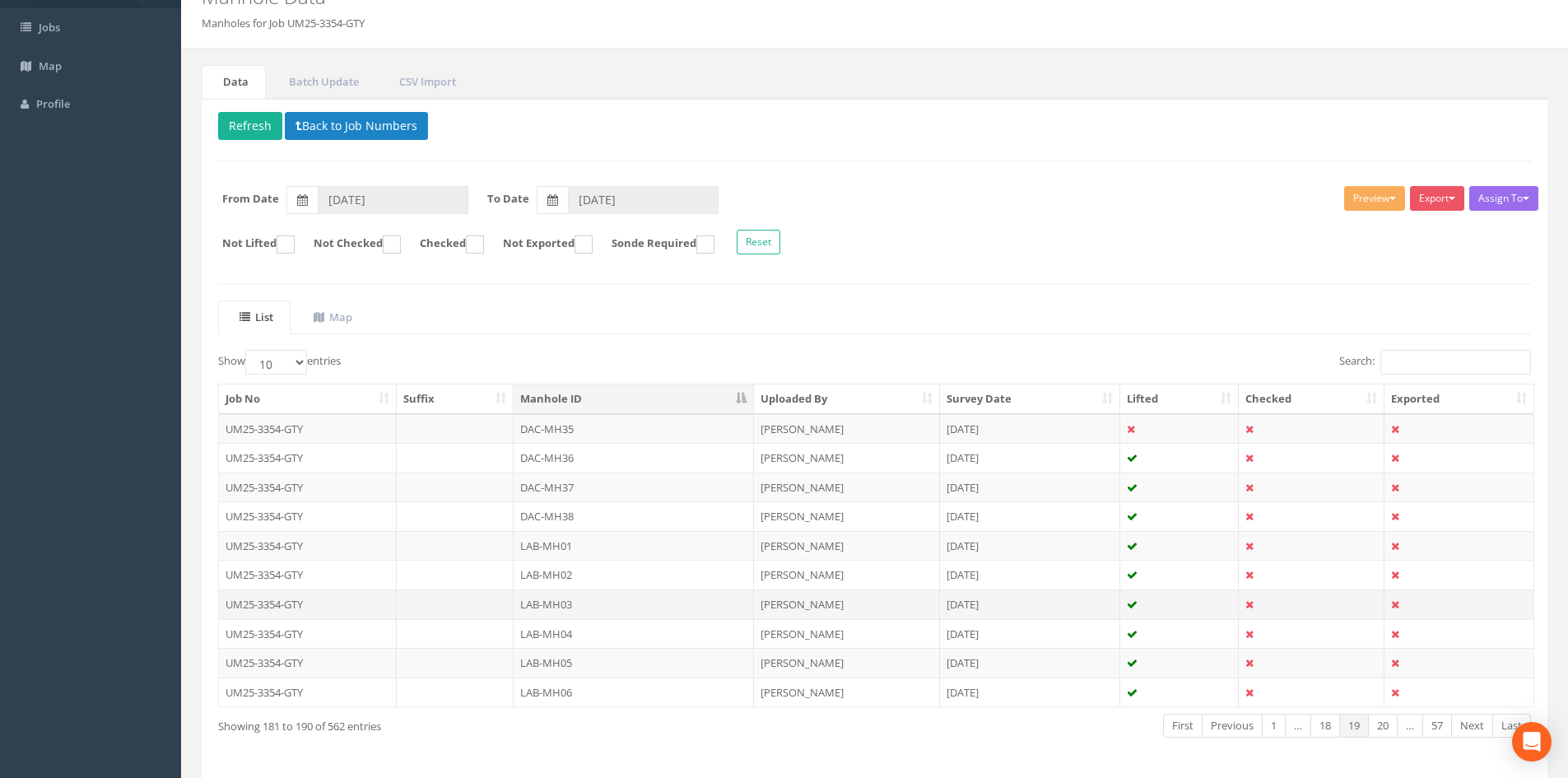
scroll to position [140, 0]
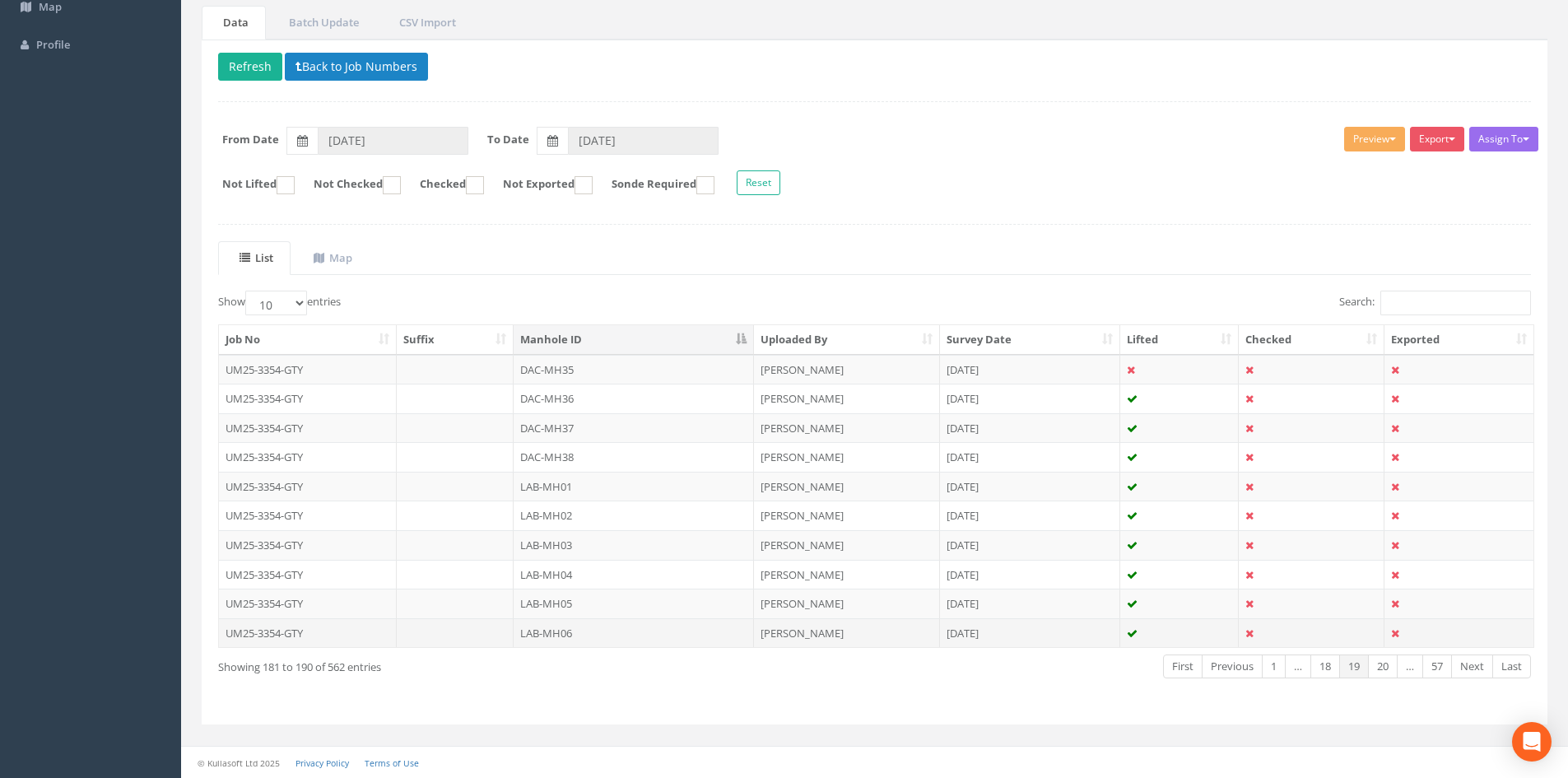
click at [643, 629] on td "LAB-MH06" at bounding box center [633, 632] width 240 height 29
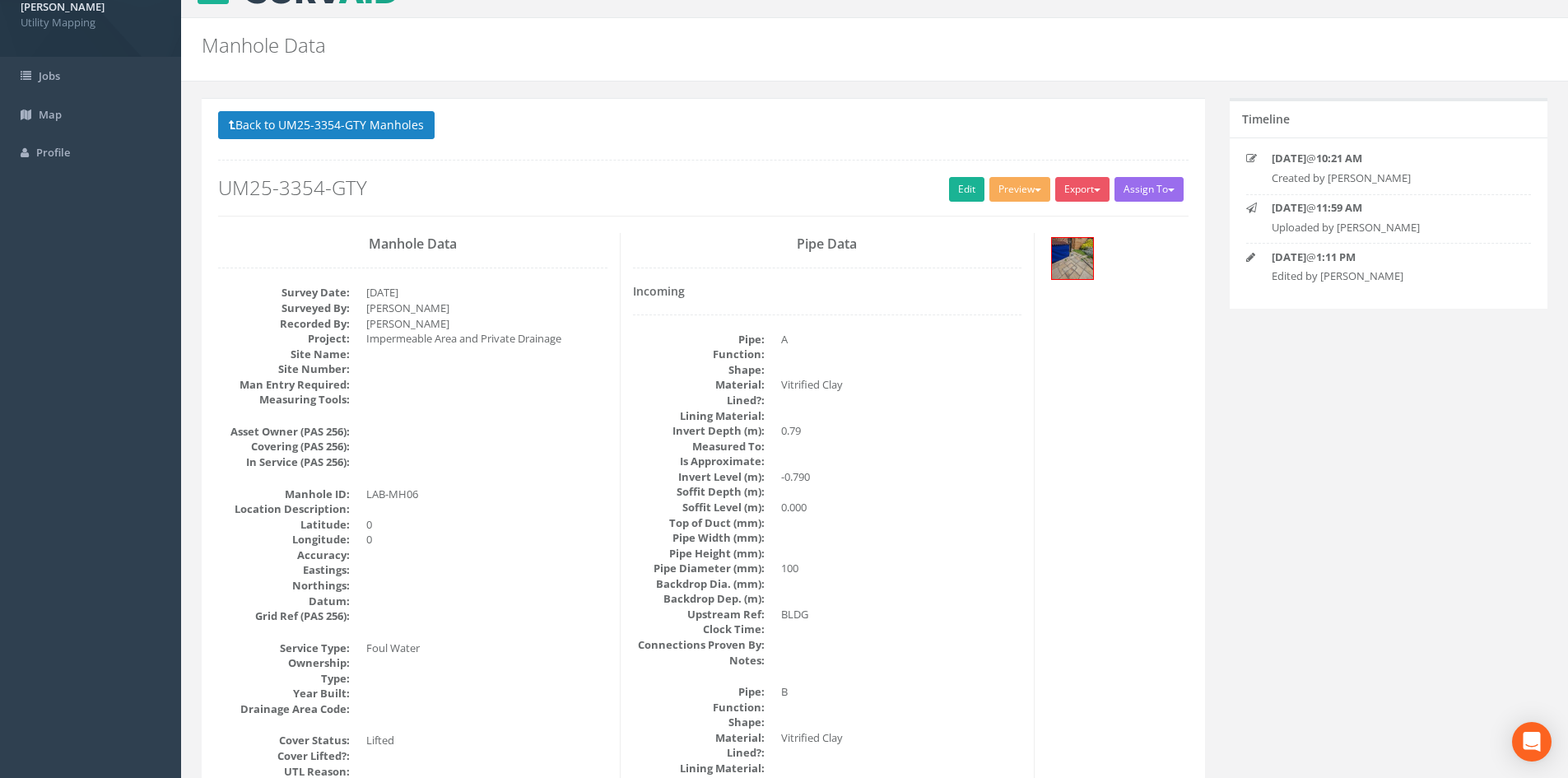
scroll to position [0, 0]
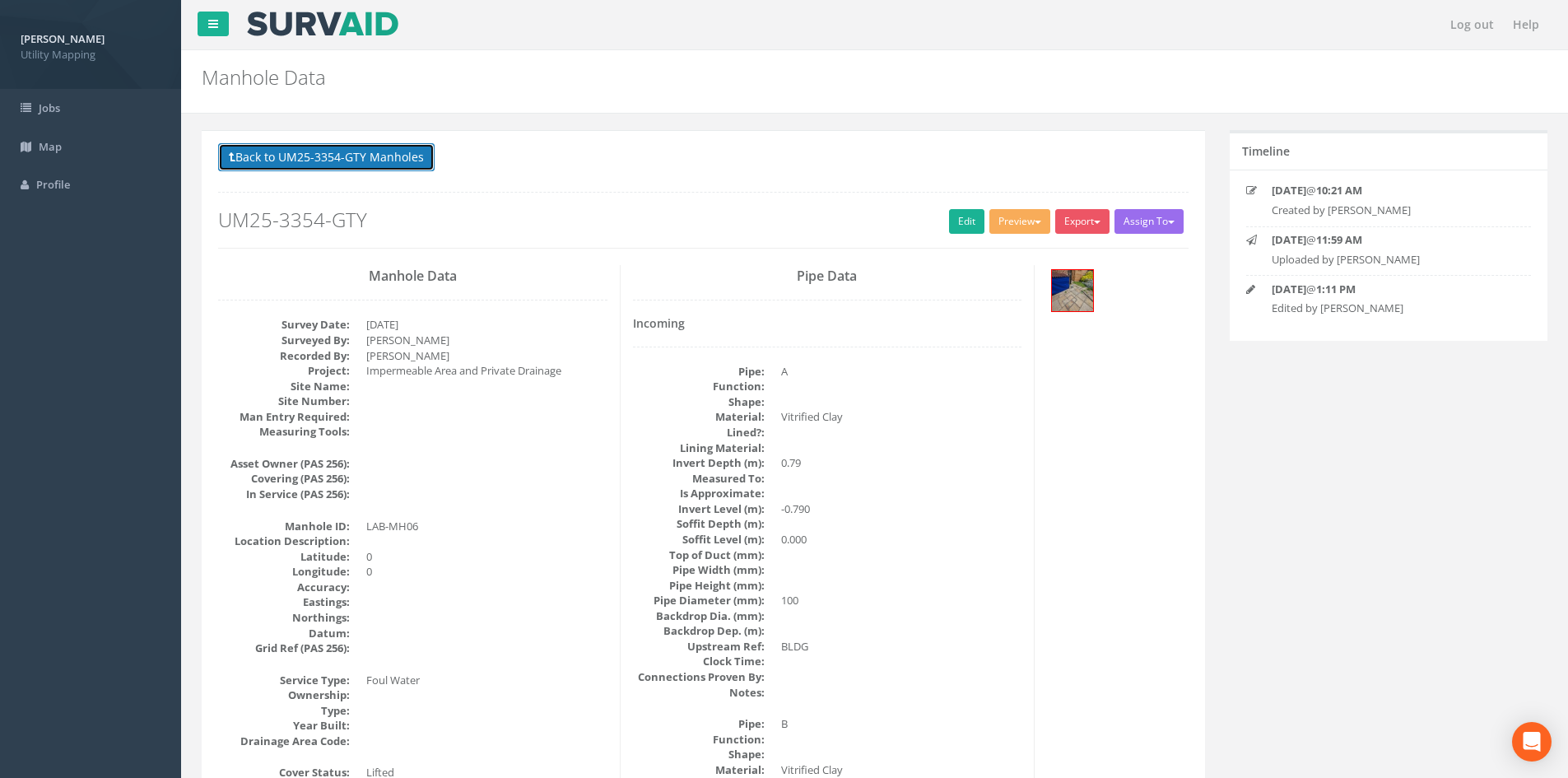
click at [400, 171] on button "Back to UM25-3354-GTY Manholes" at bounding box center [326, 157] width 216 height 28
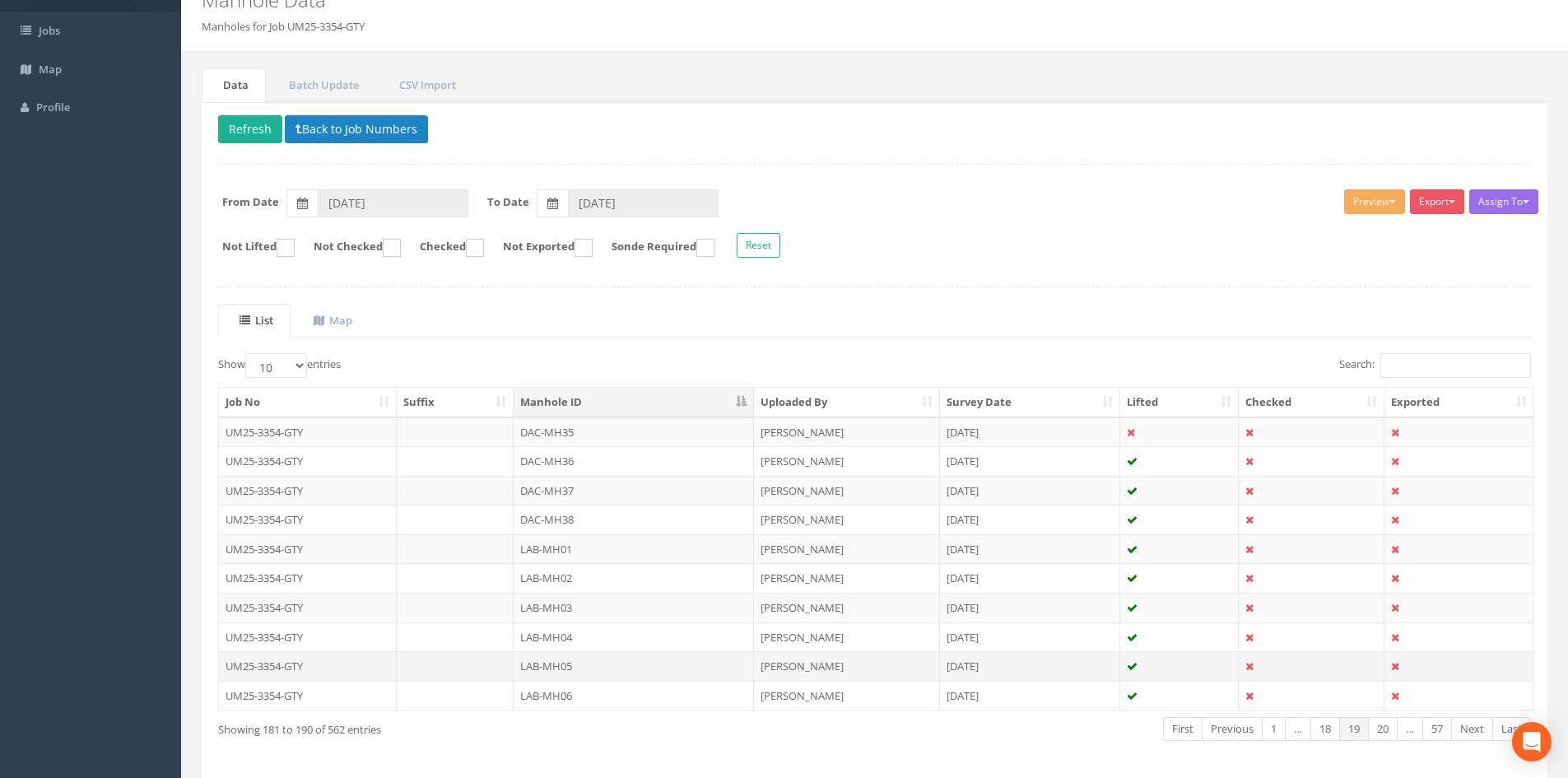
scroll to position [137, 0]
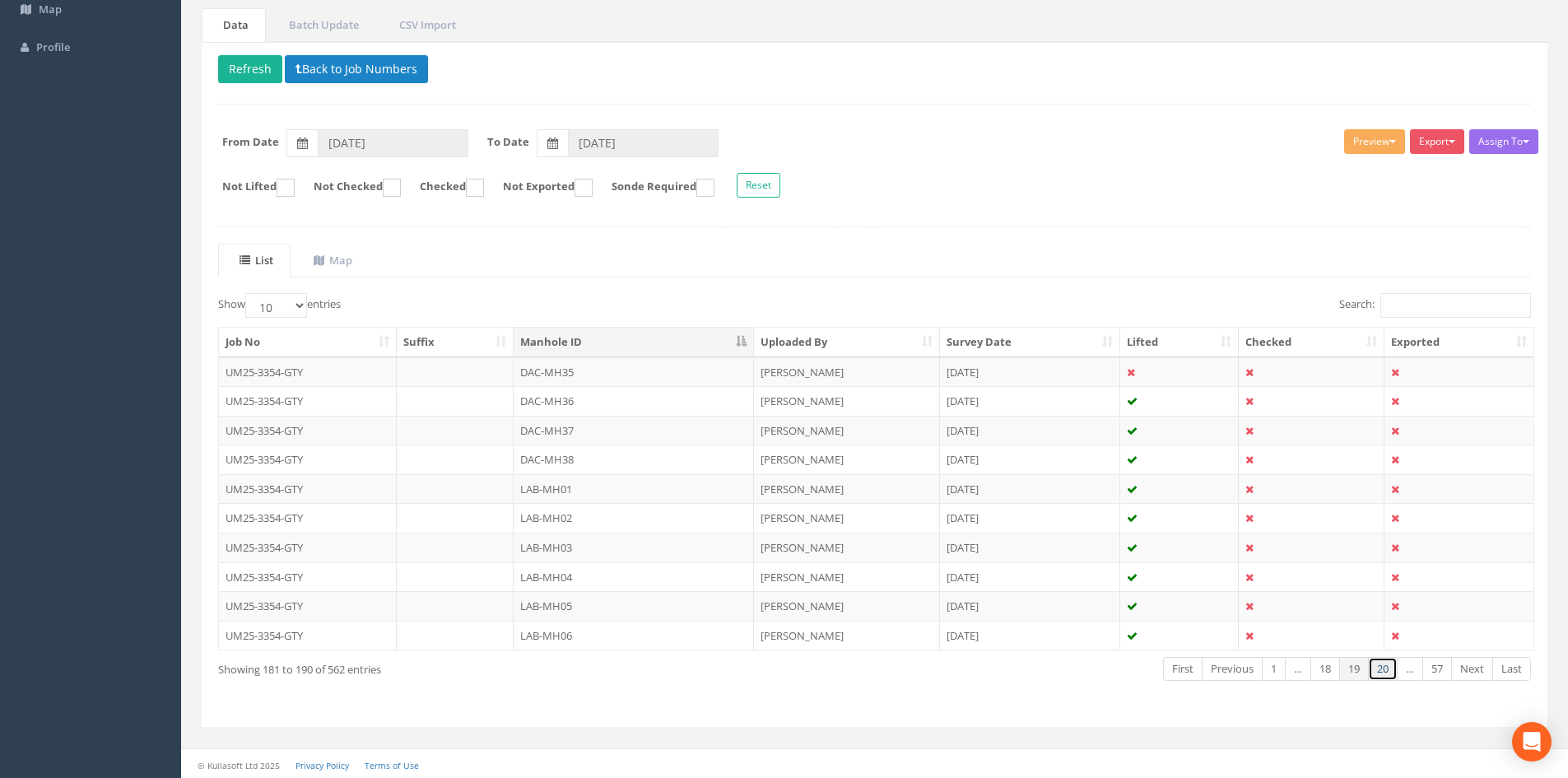
click at [1377, 671] on link "20" at bounding box center [1382, 669] width 29 height 24
click at [613, 372] on td "LAB-MH07" at bounding box center [633, 371] width 240 height 29
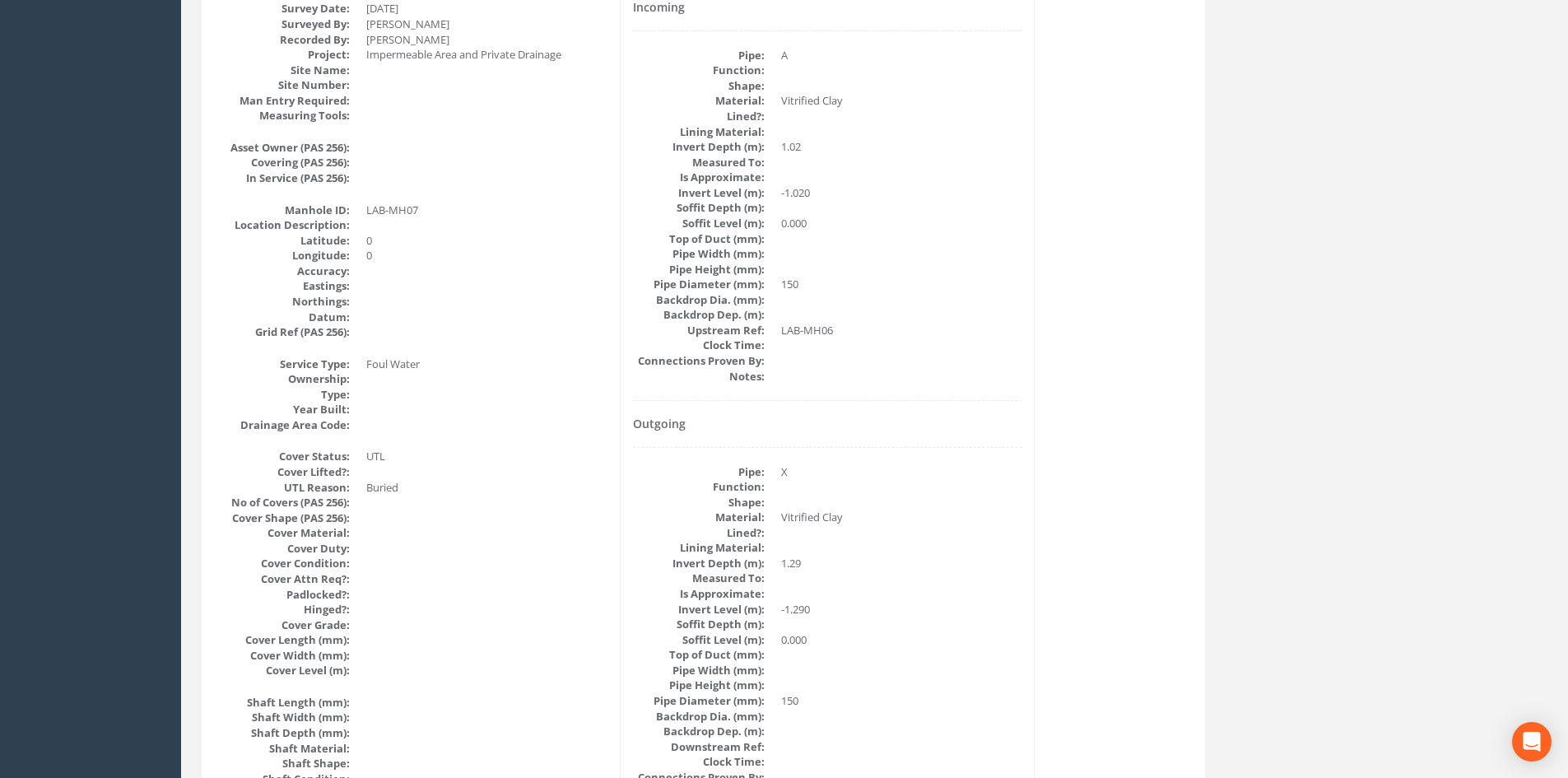
scroll to position [0, 0]
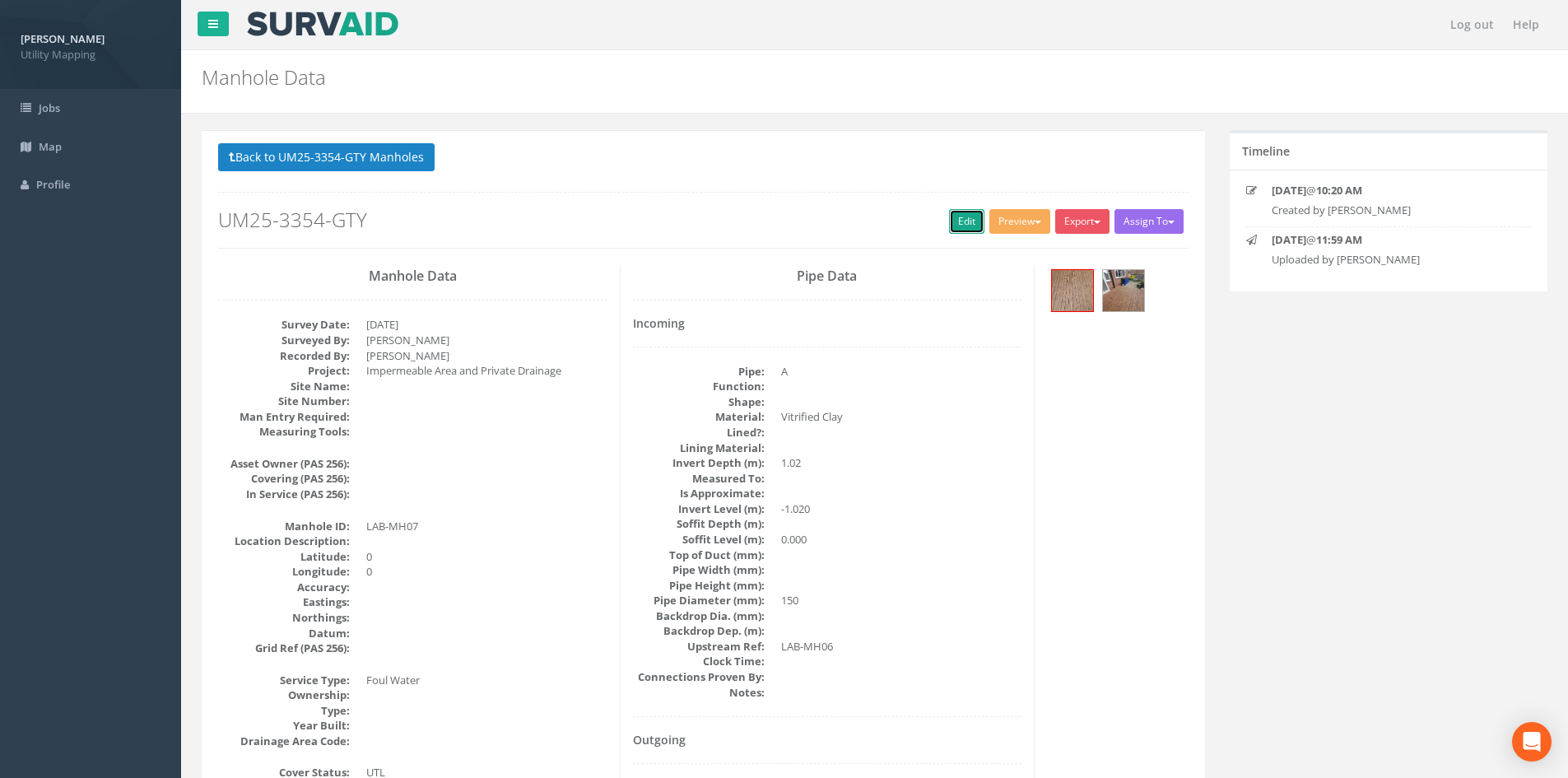
click at [957, 229] on link "Edit" at bounding box center [967, 221] width 35 height 24
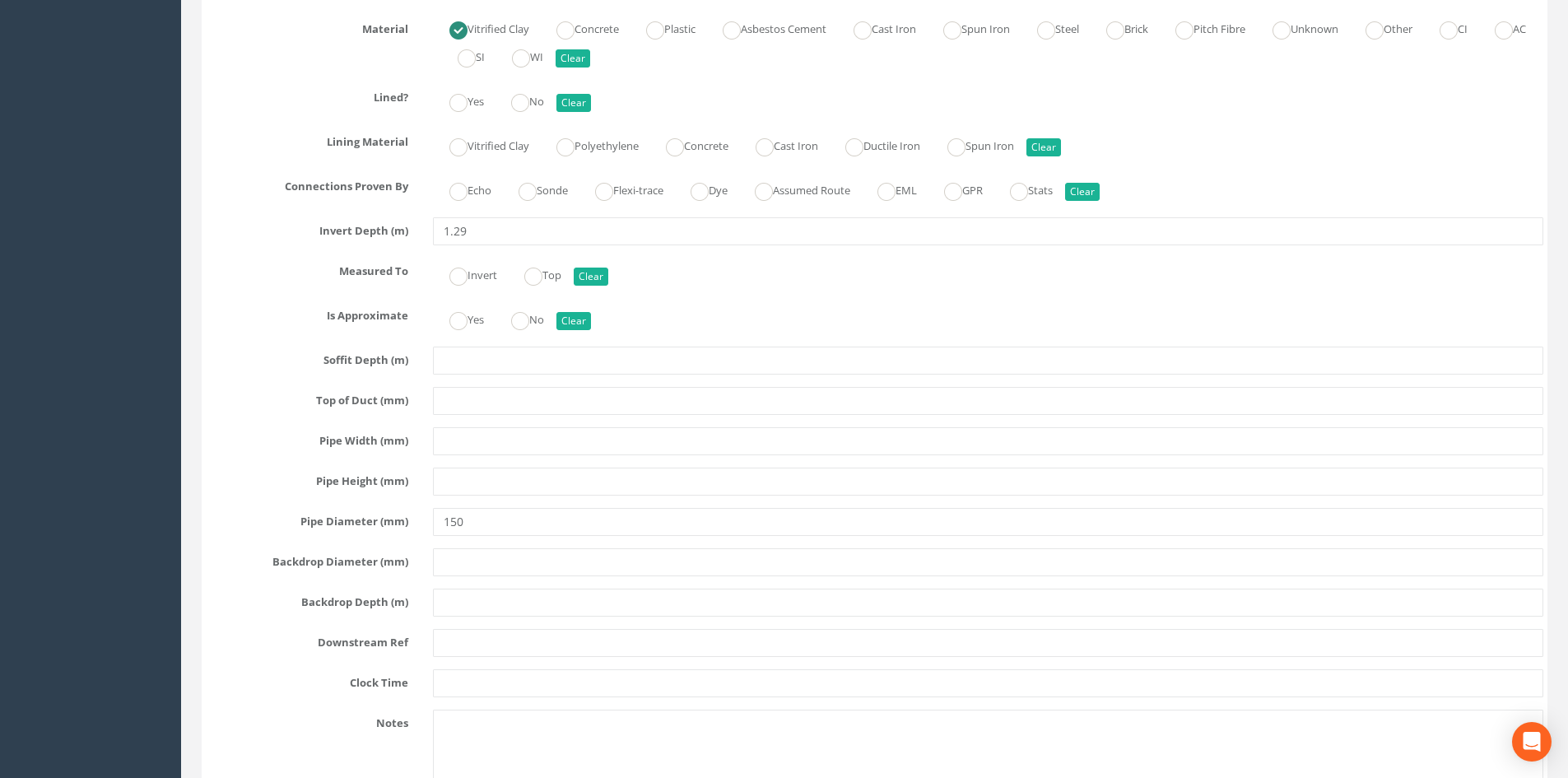
scroll to position [3840, 0]
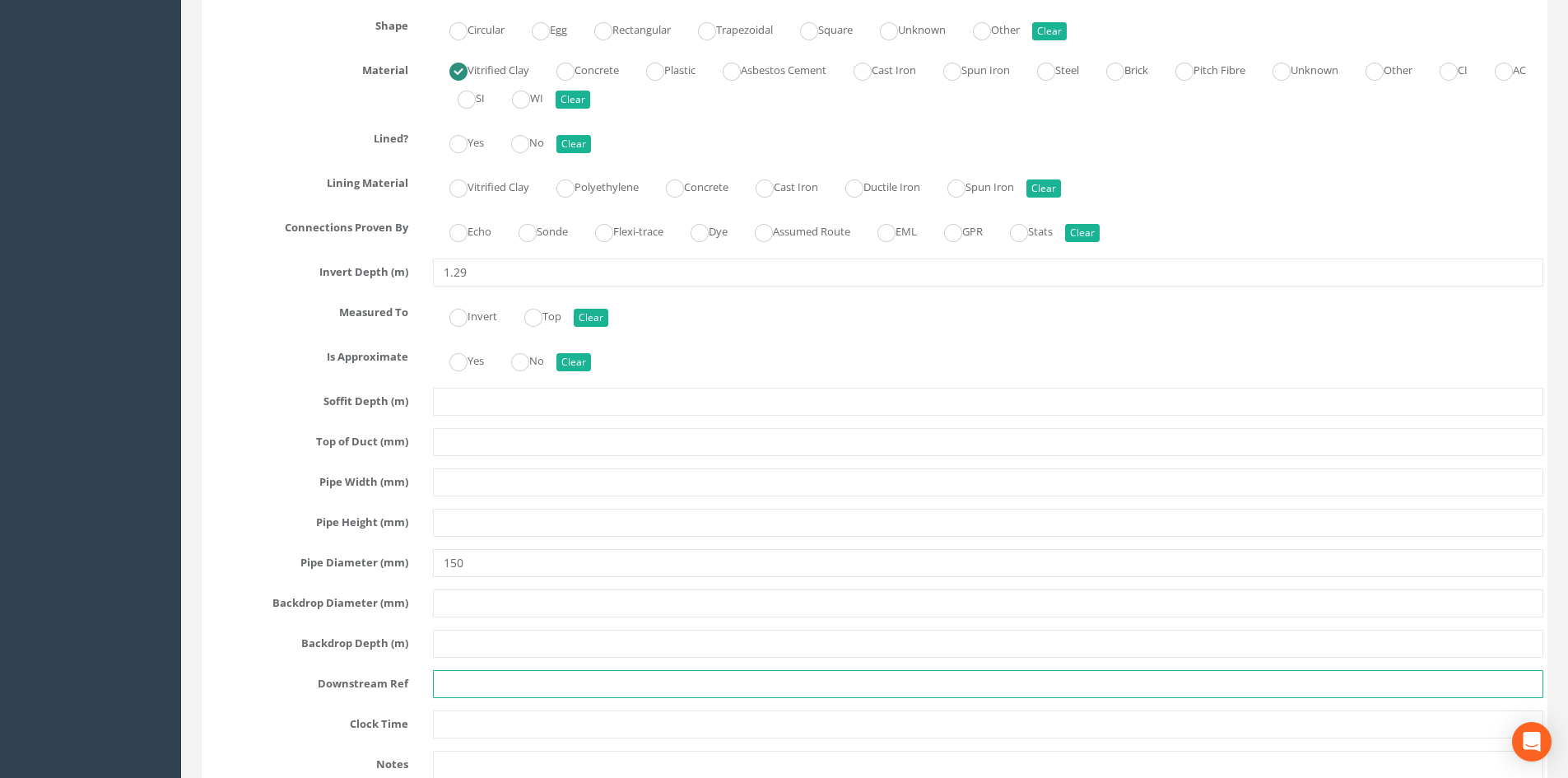
click at [455, 677] on input "text" at bounding box center [988, 684] width 1110 height 28
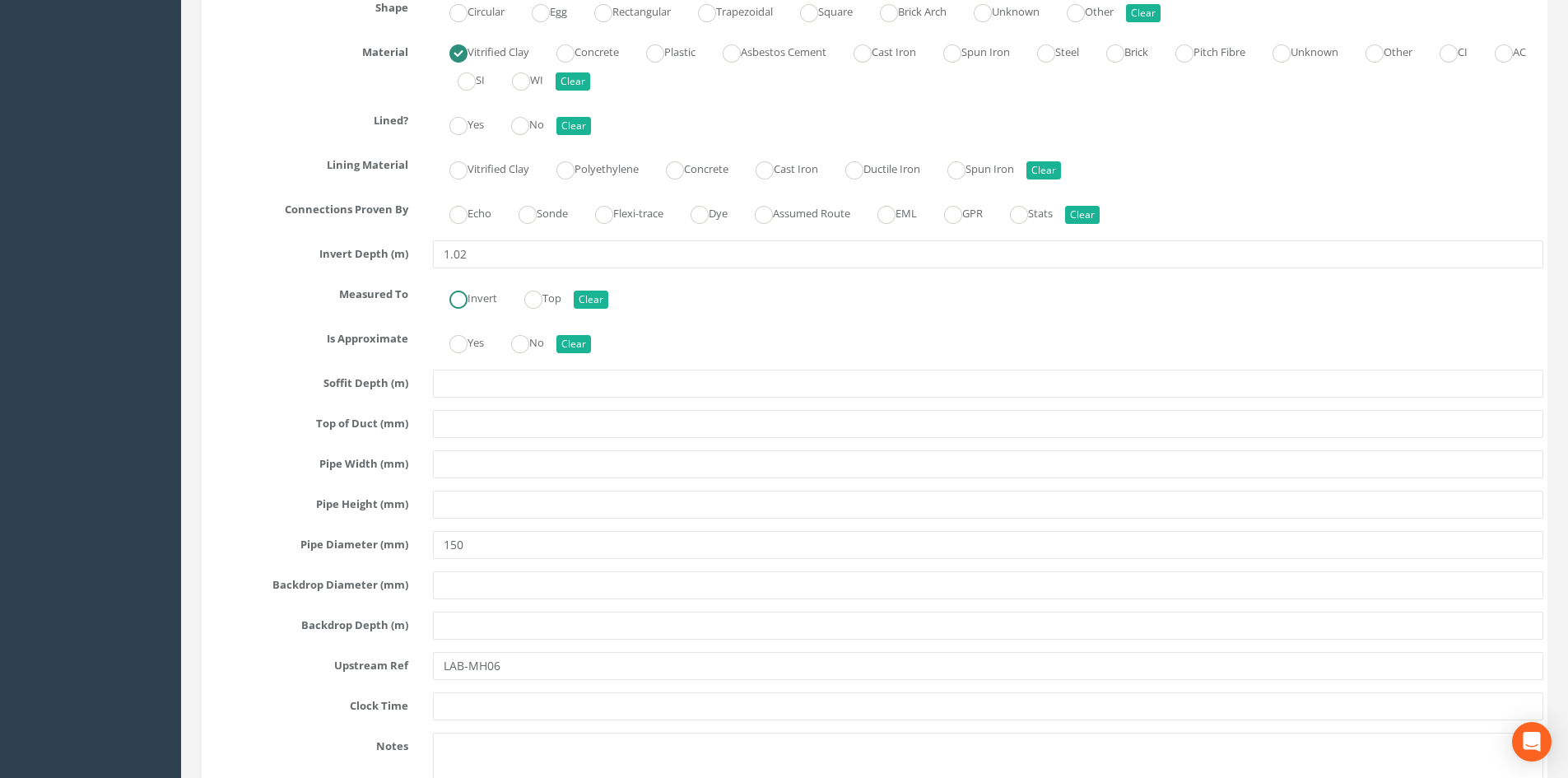
scroll to position [2880, 0]
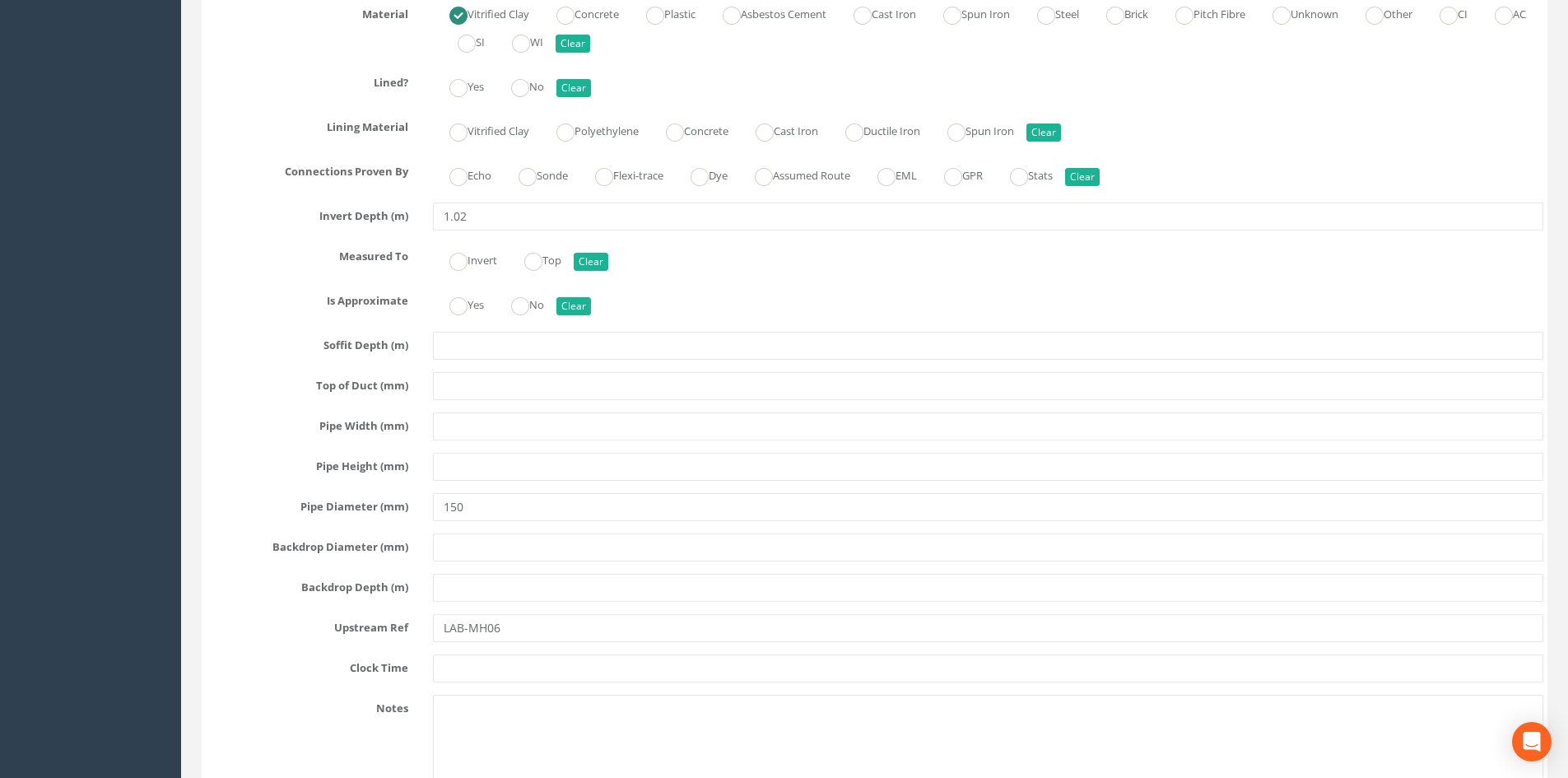
type input "LAB-MH16"
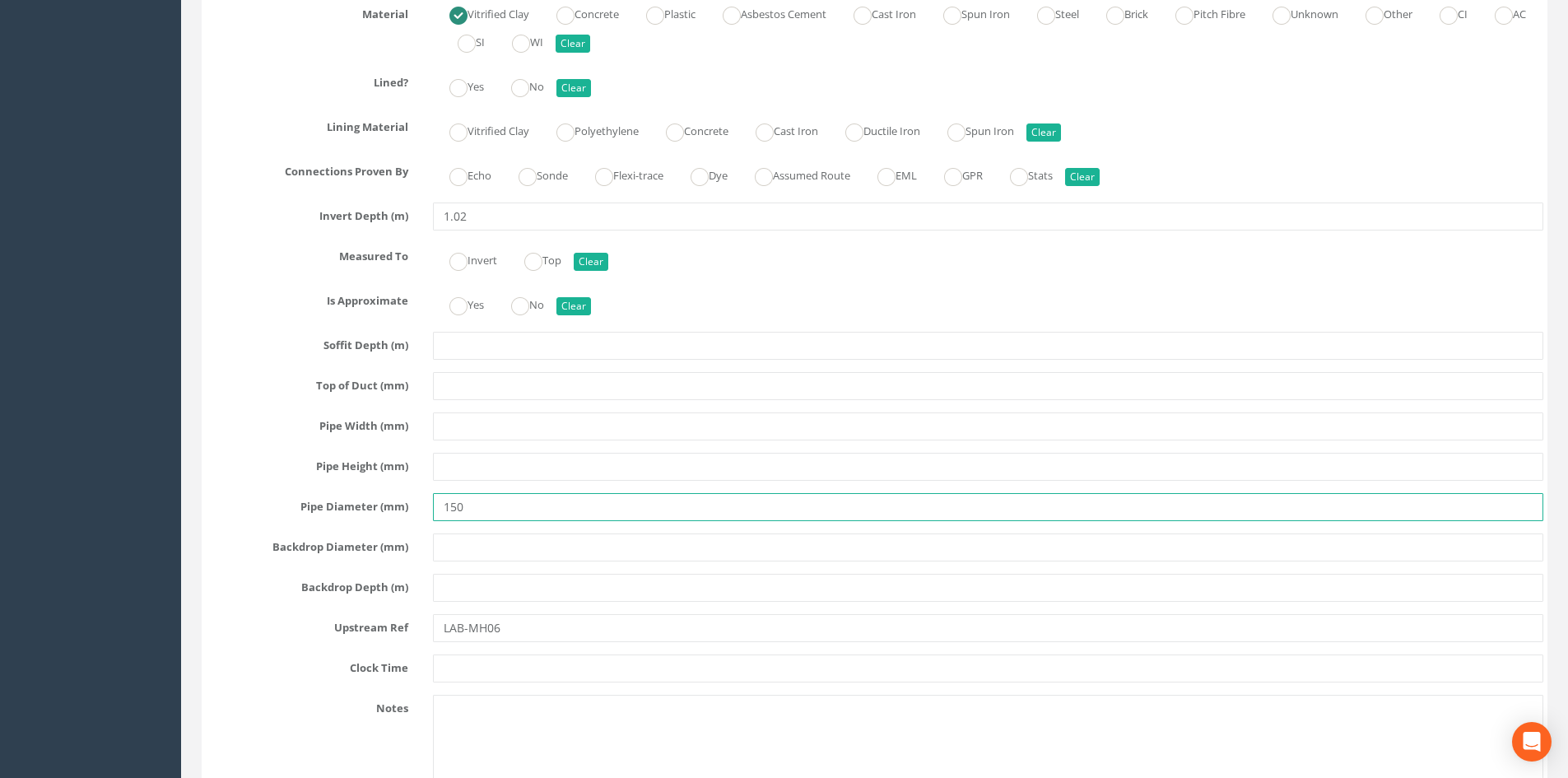
drag, startPoint x: 469, startPoint y: 502, endPoint x: 450, endPoint y: 505, distance: 19.2
click at [450, 505] on input "150" at bounding box center [988, 506] width 1110 height 28
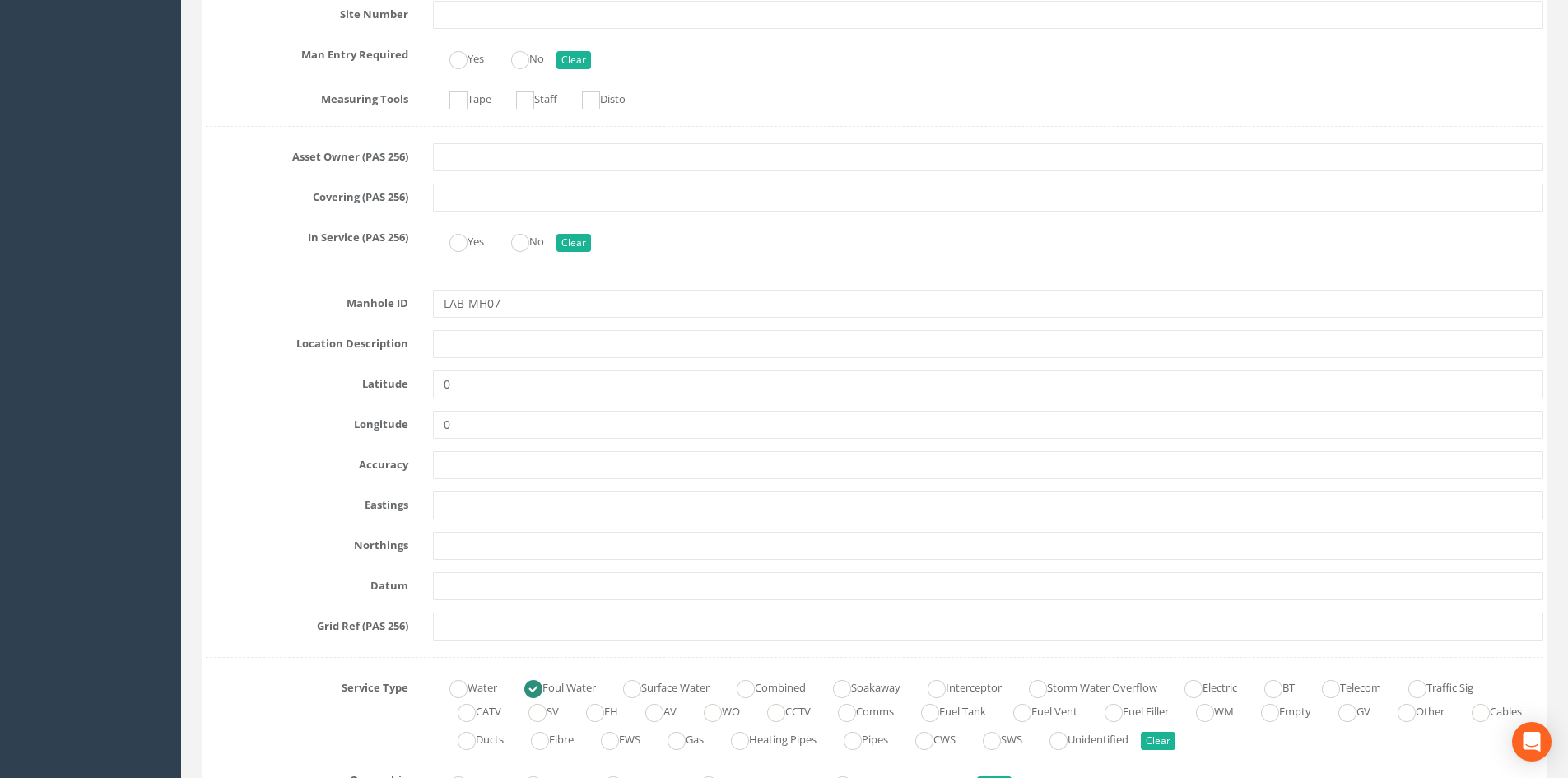
scroll to position [0, 0]
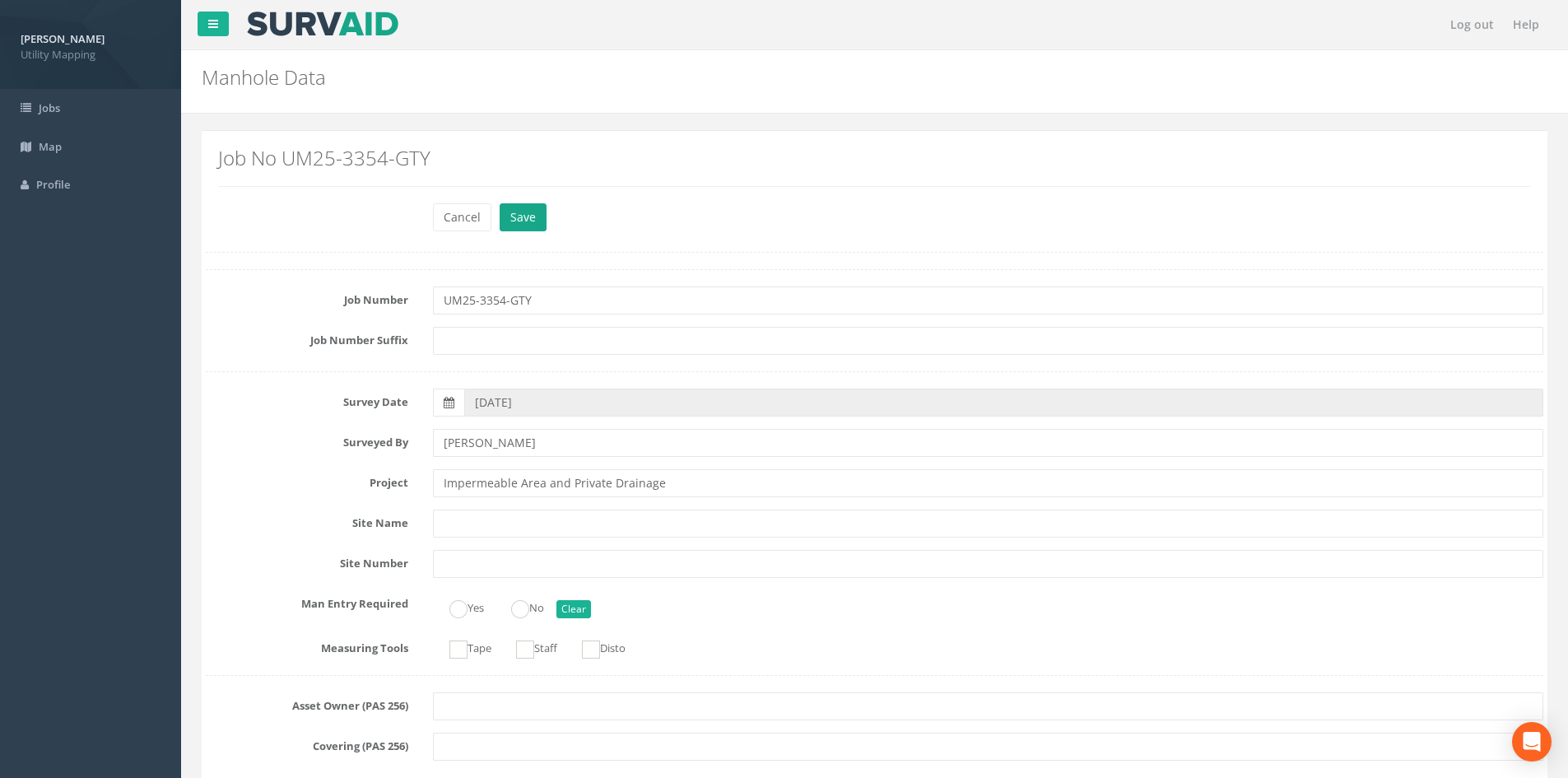
type input "100"
click at [526, 224] on button "Save" at bounding box center [523, 216] width 47 height 28
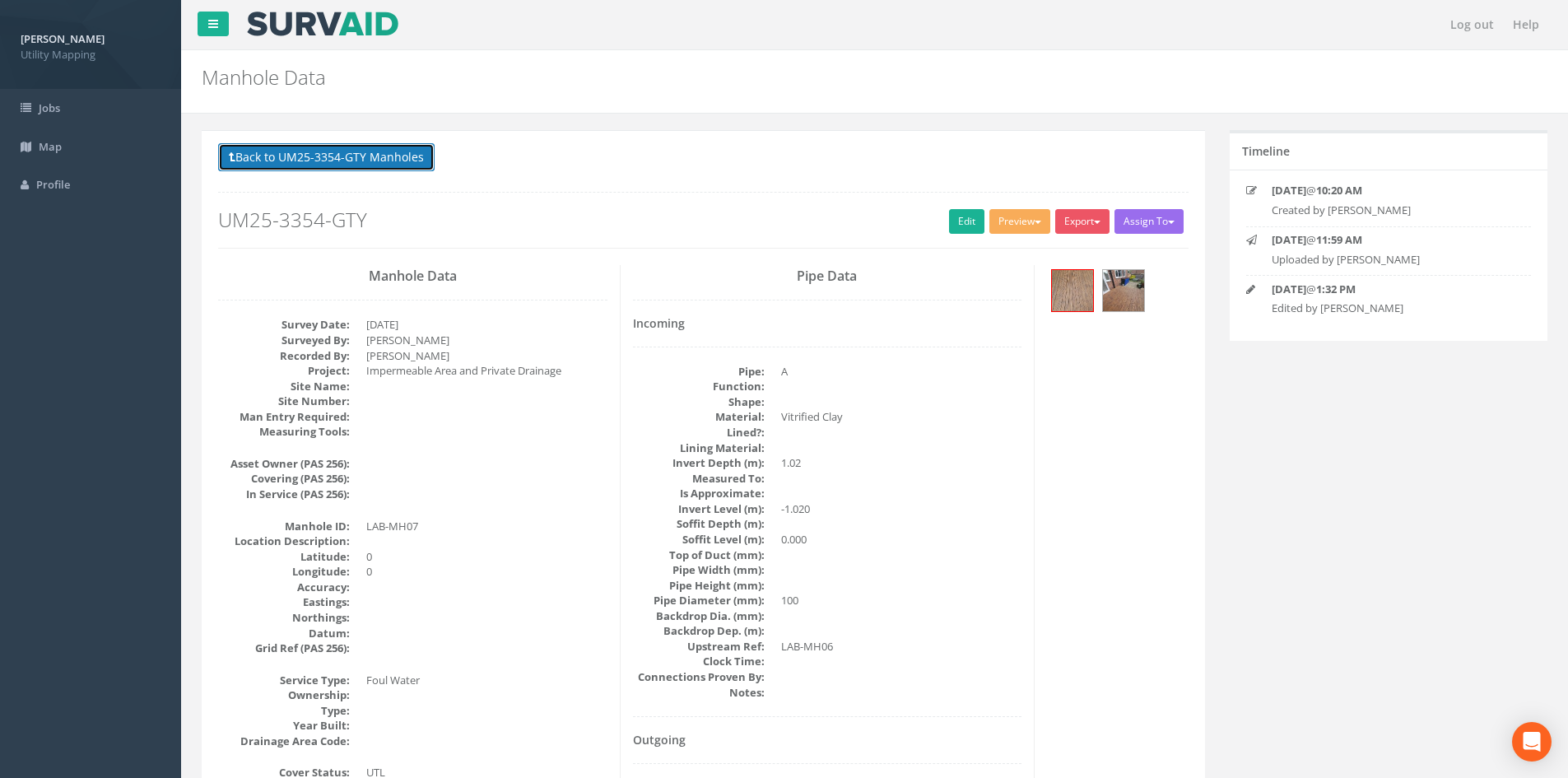
click at [413, 162] on button "Back to UM25-3354-GTY Manholes" at bounding box center [326, 157] width 216 height 28
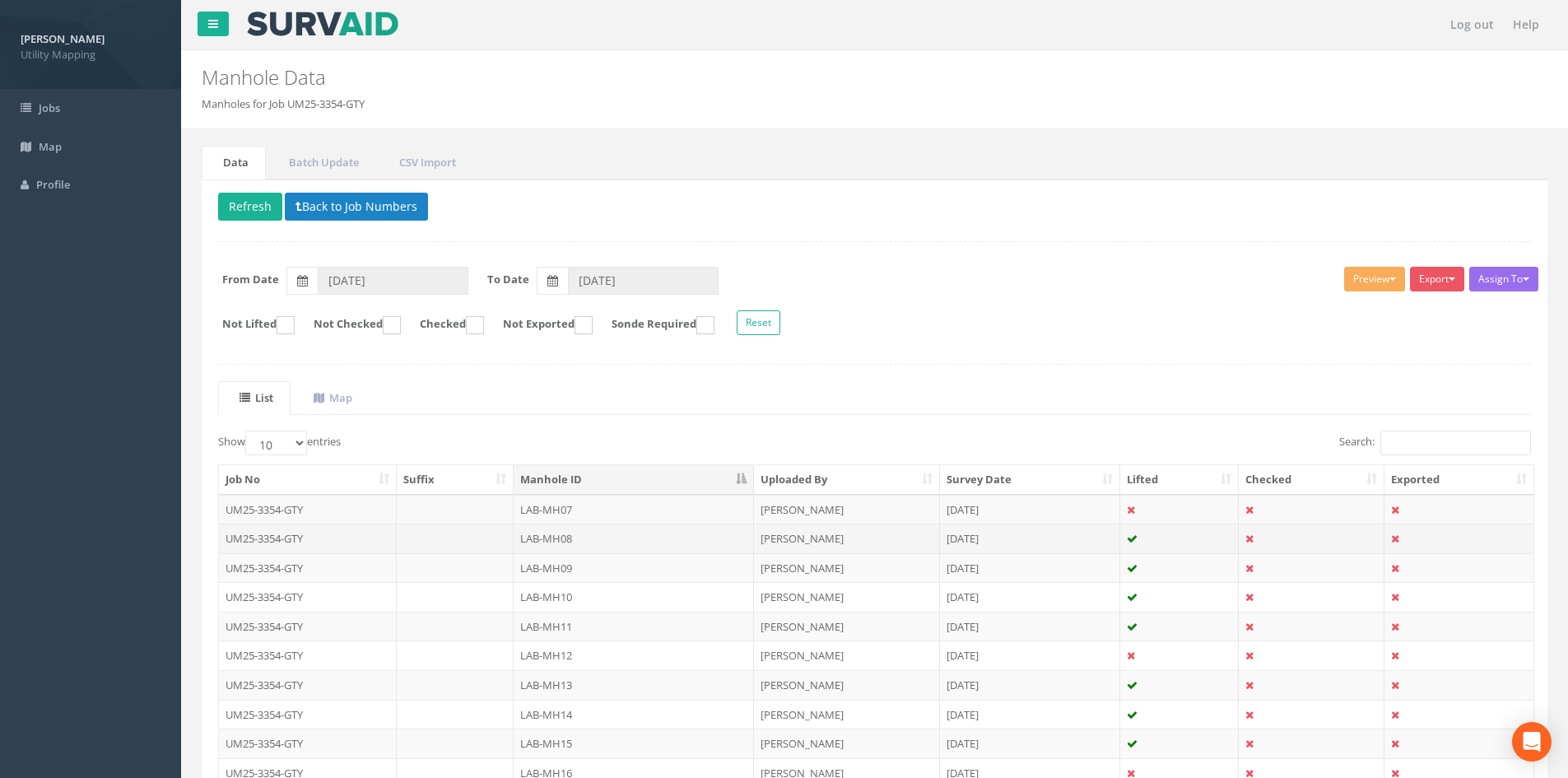
click at [583, 540] on td "LAB-MH08" at bounding box center [633, 538] width 240 height 29
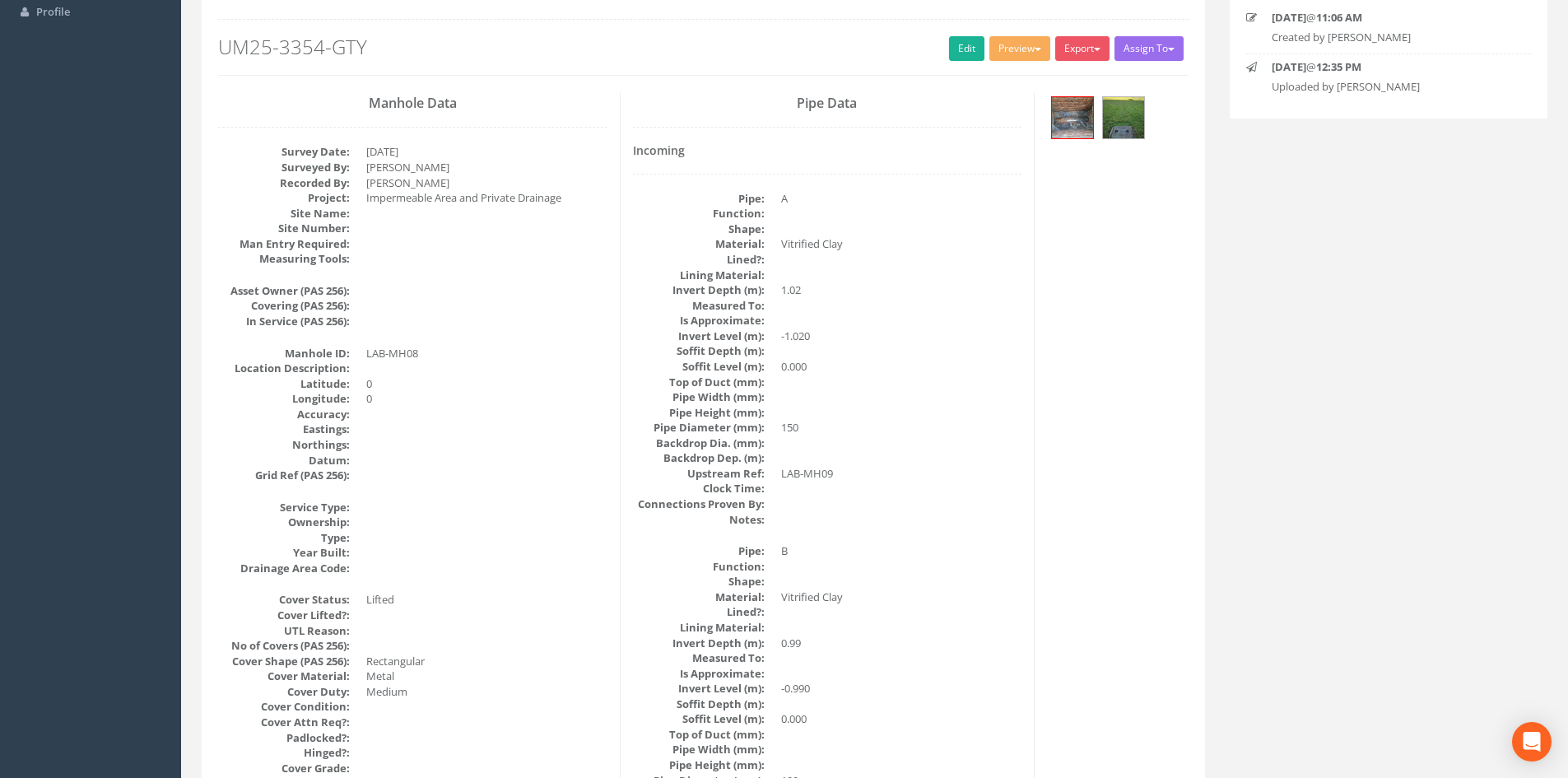
scroll to position [137, 0]
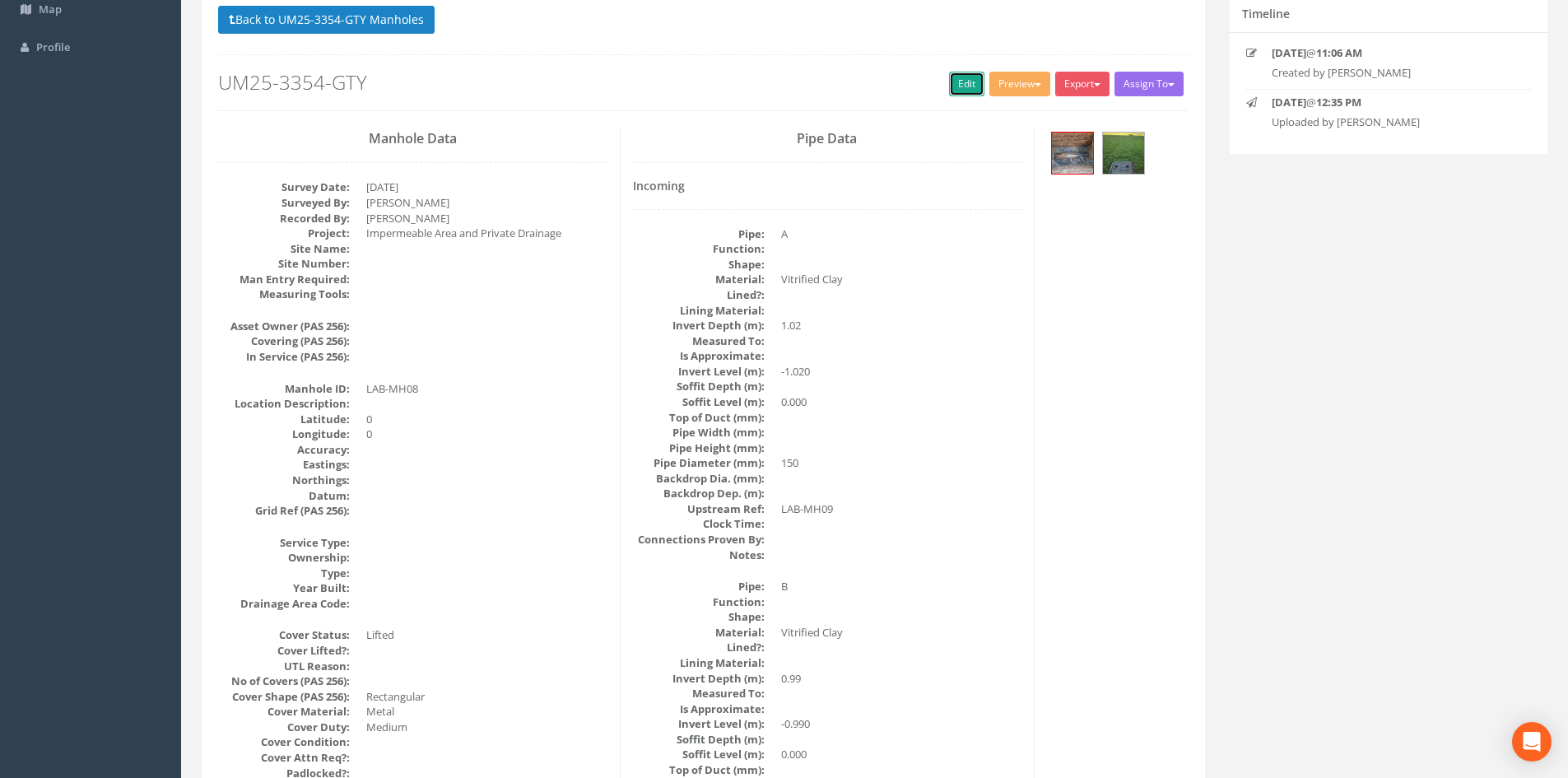
click at [949, 91] on link "Edit" at bounding box center [967, 83] width 35 height 24
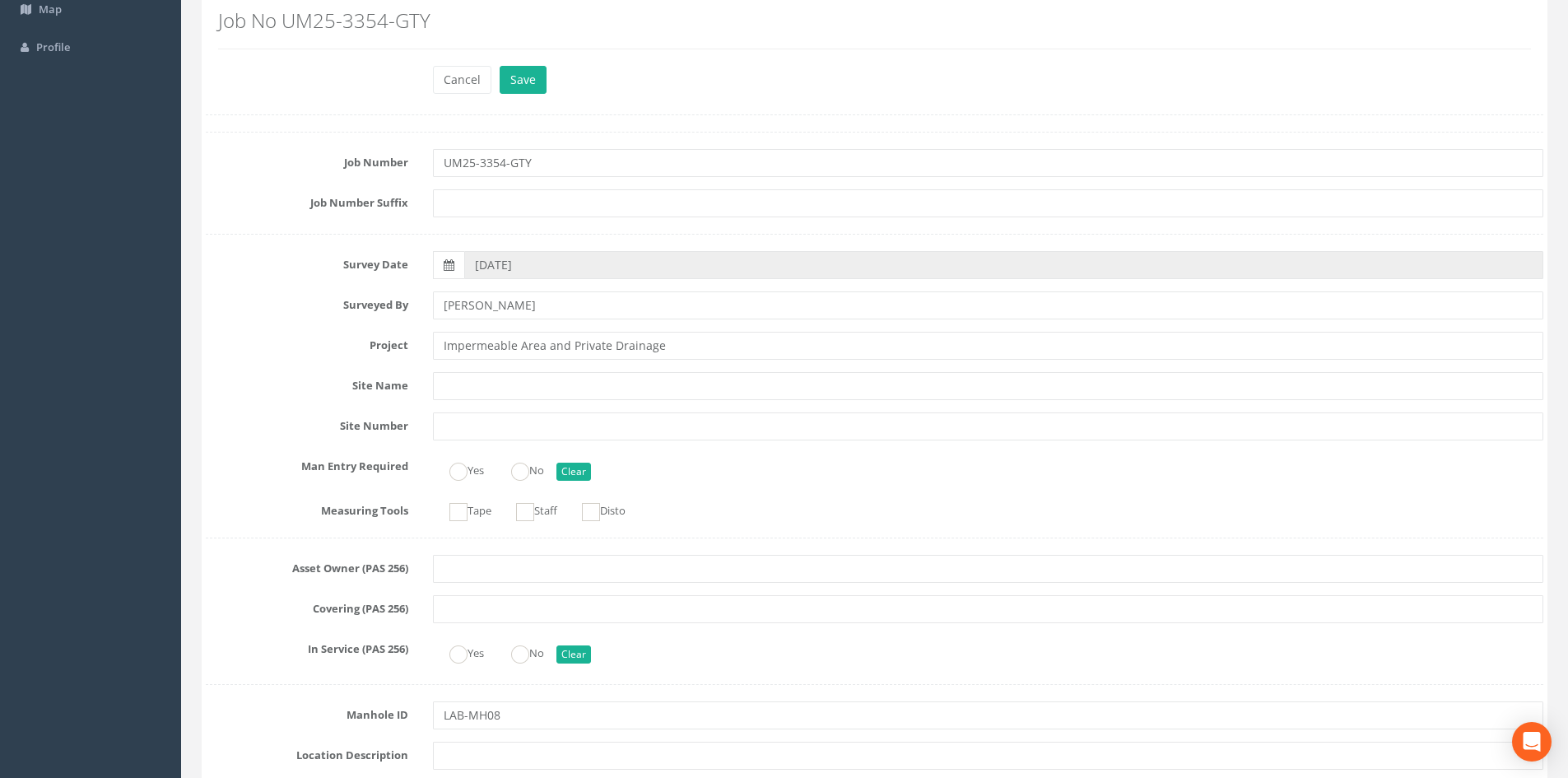
scroll to position [685, 0]
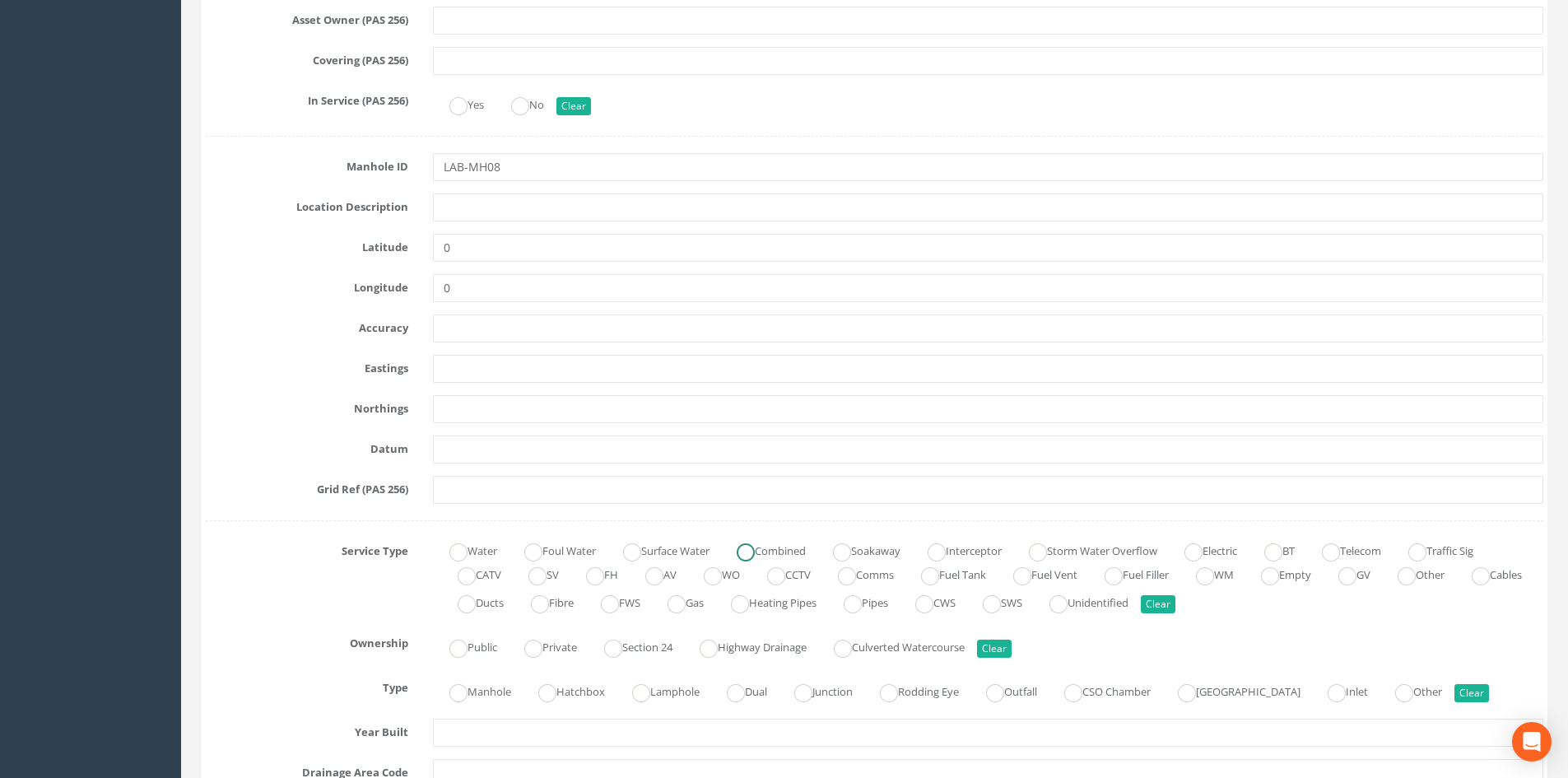
click at [755, 554] on ins at bounding box center [746, 552] width 19 height 19
radio input "true"
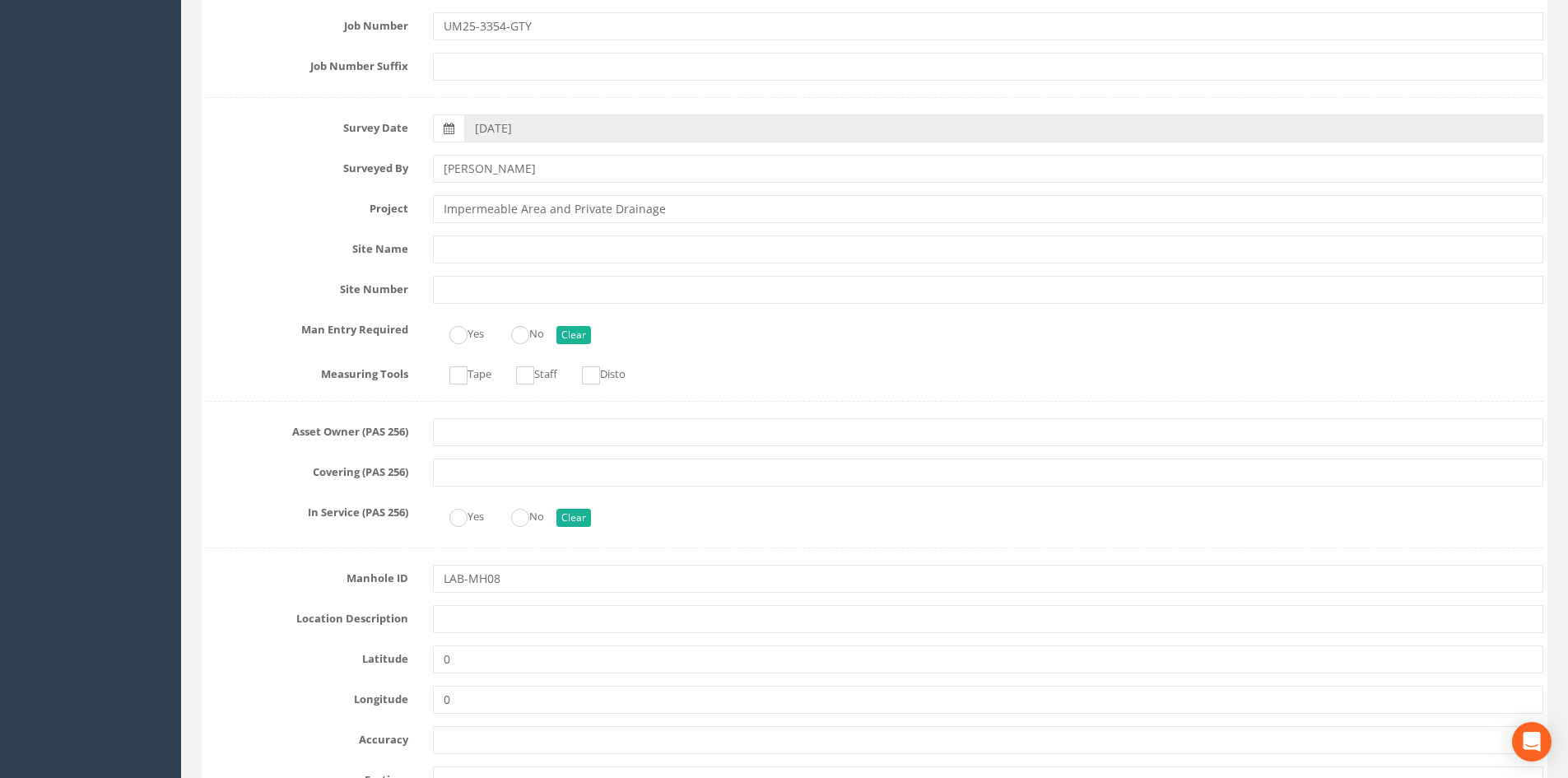
scroll to position [0, 0]
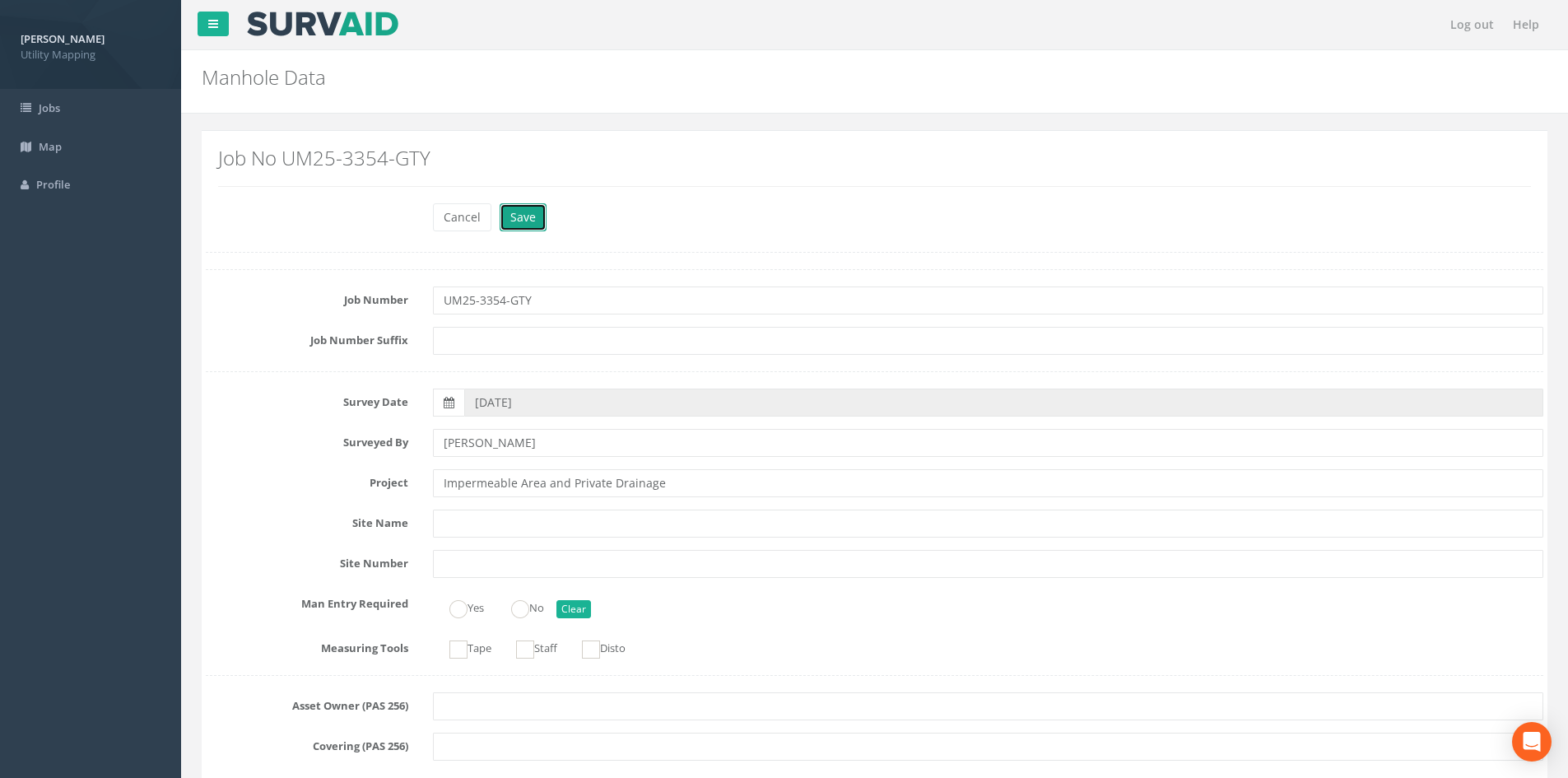
click at [529, 224] on button "Save" at bounding box center [523, 216] width 47 height 28
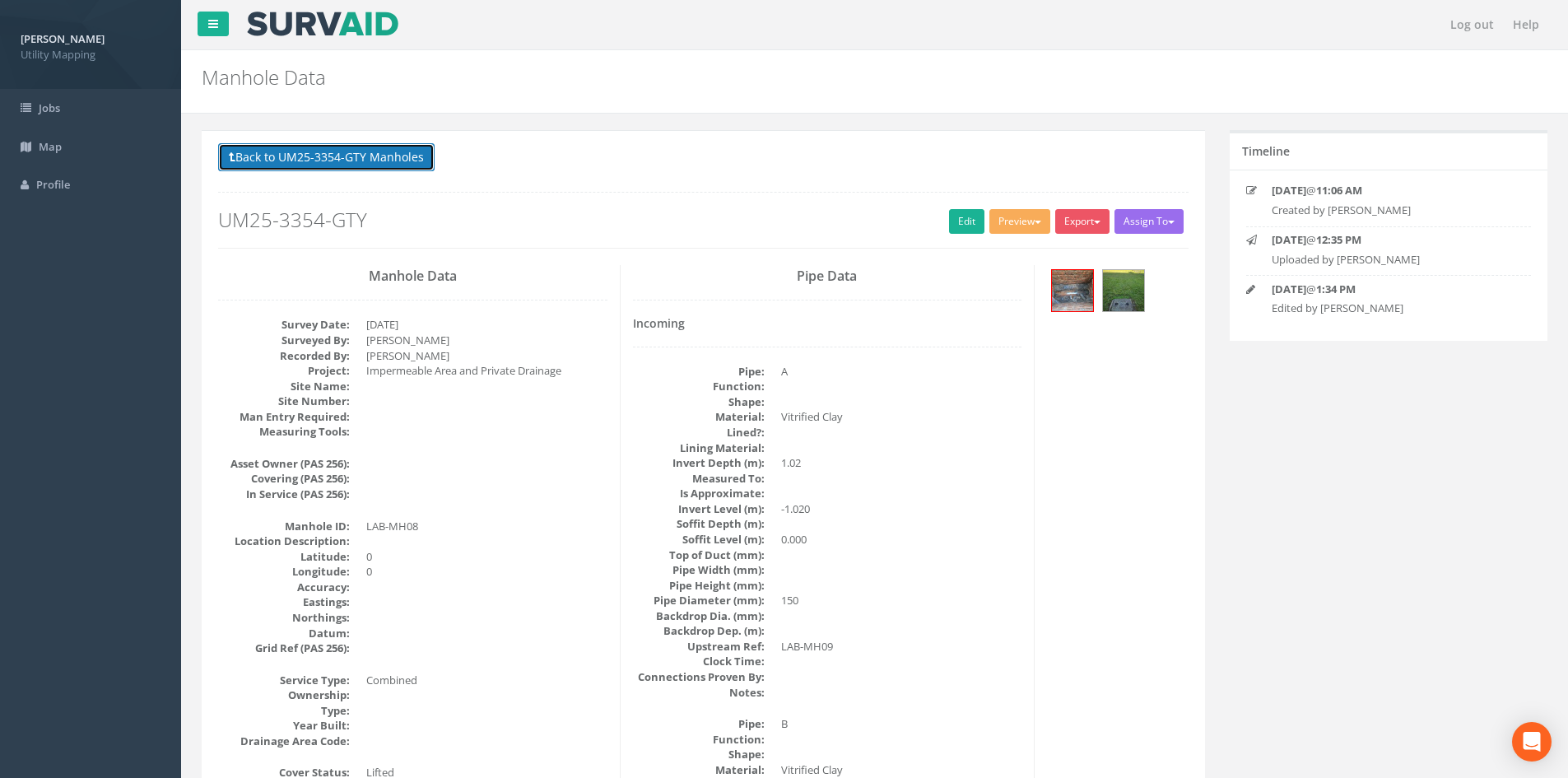
click at [372, 161] on button "Back to UM25-3354-GTY Manholes" at bounding box center [326, 157] width 216 height 28
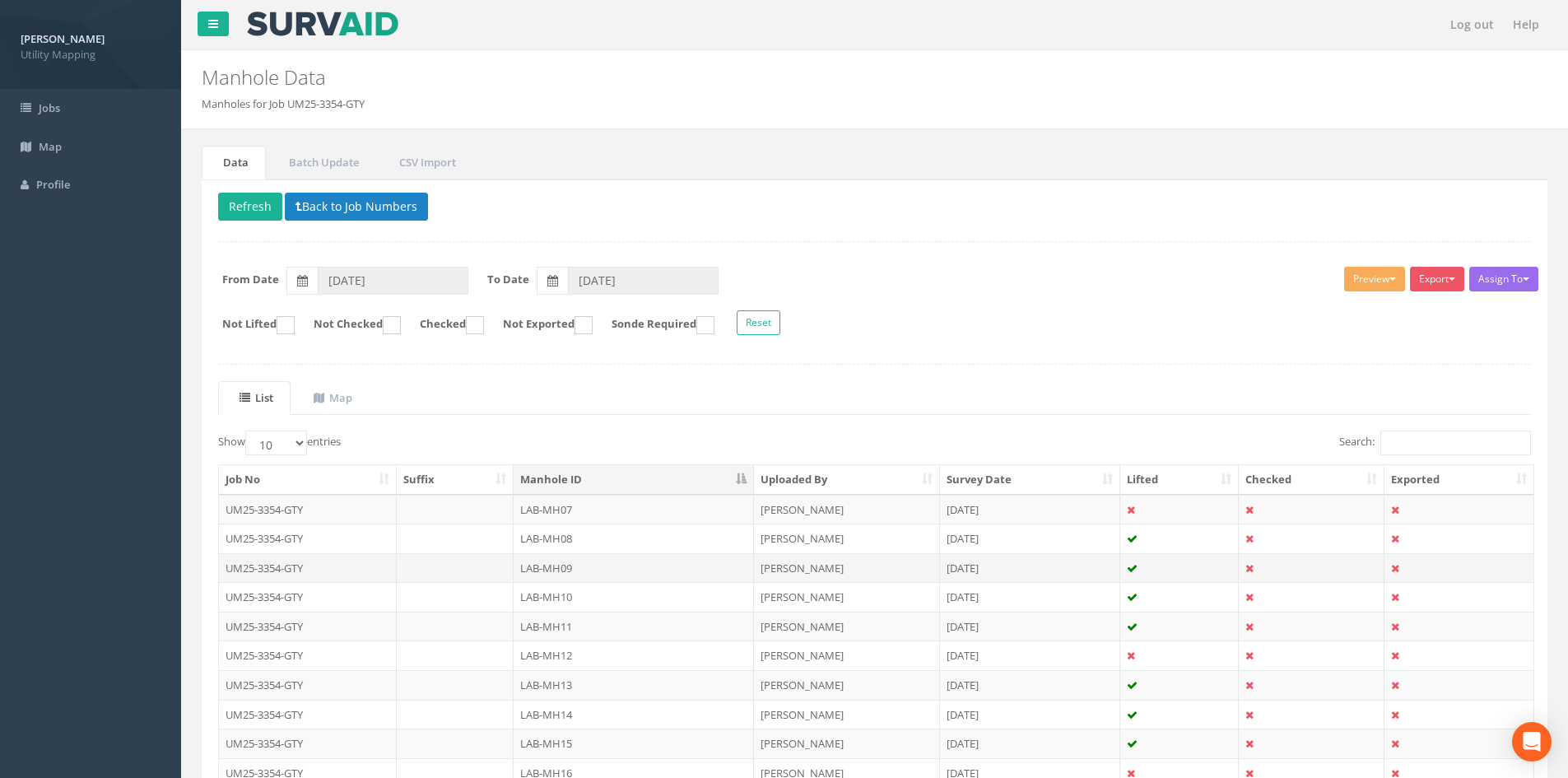
click at [627, 571] on td "LAB-MH09" at bounding box center [633, 568] width 240 height 29
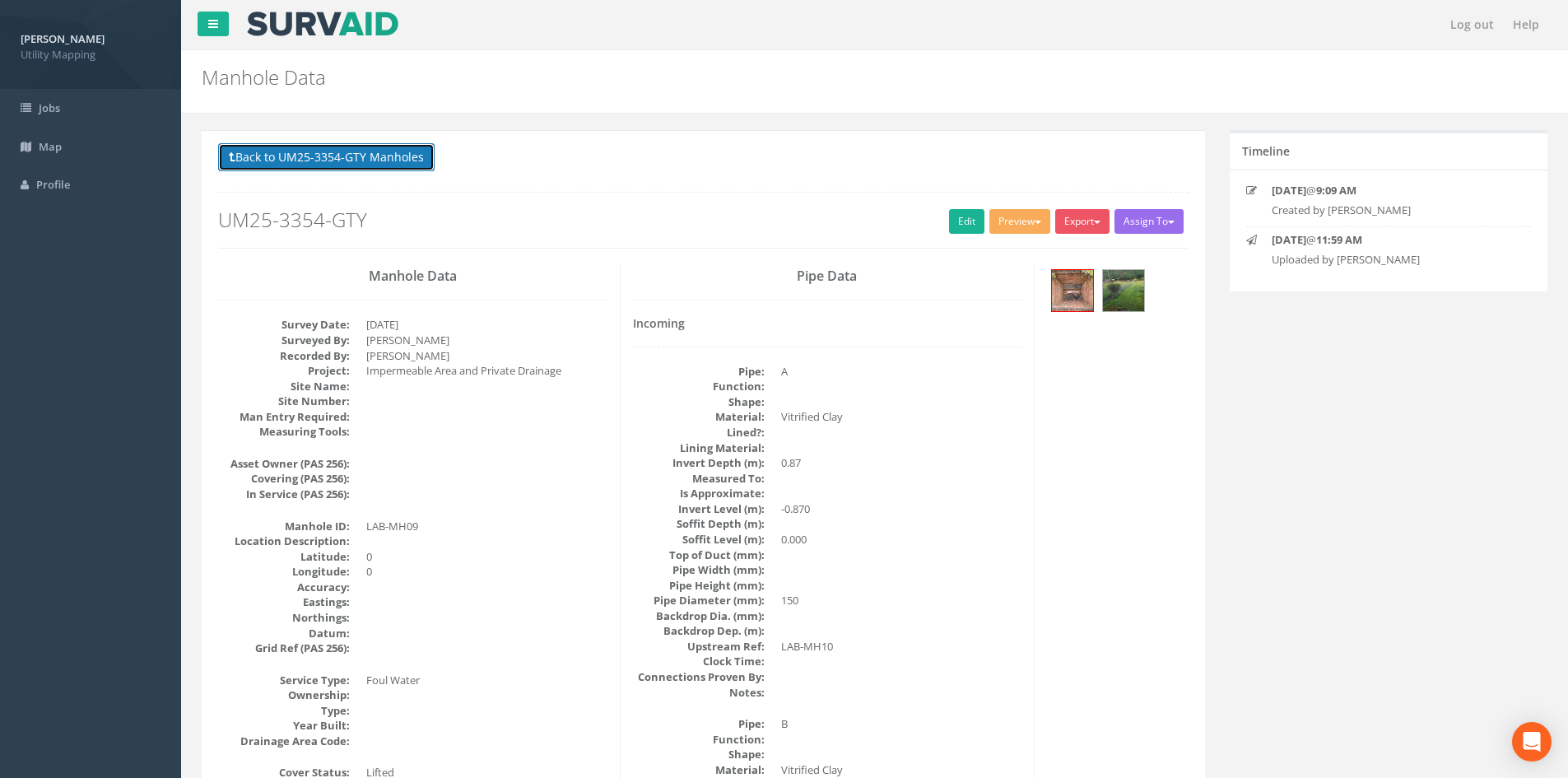
click at [414, 165] on button "Back to UM25-3354-GTY Manholes" at bounding box center [326, 157] width 216 height 28
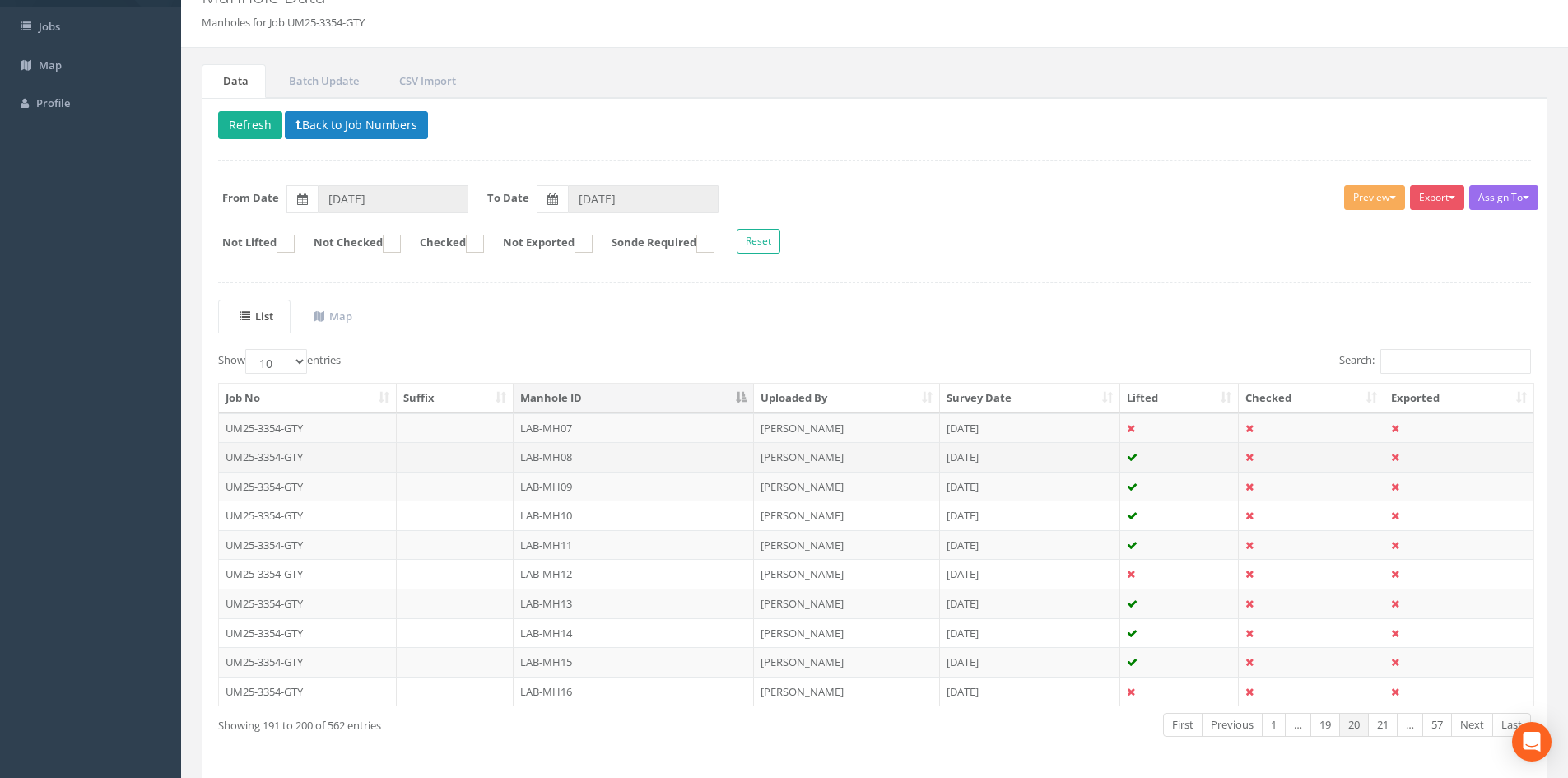
scroll to position [140, 0]
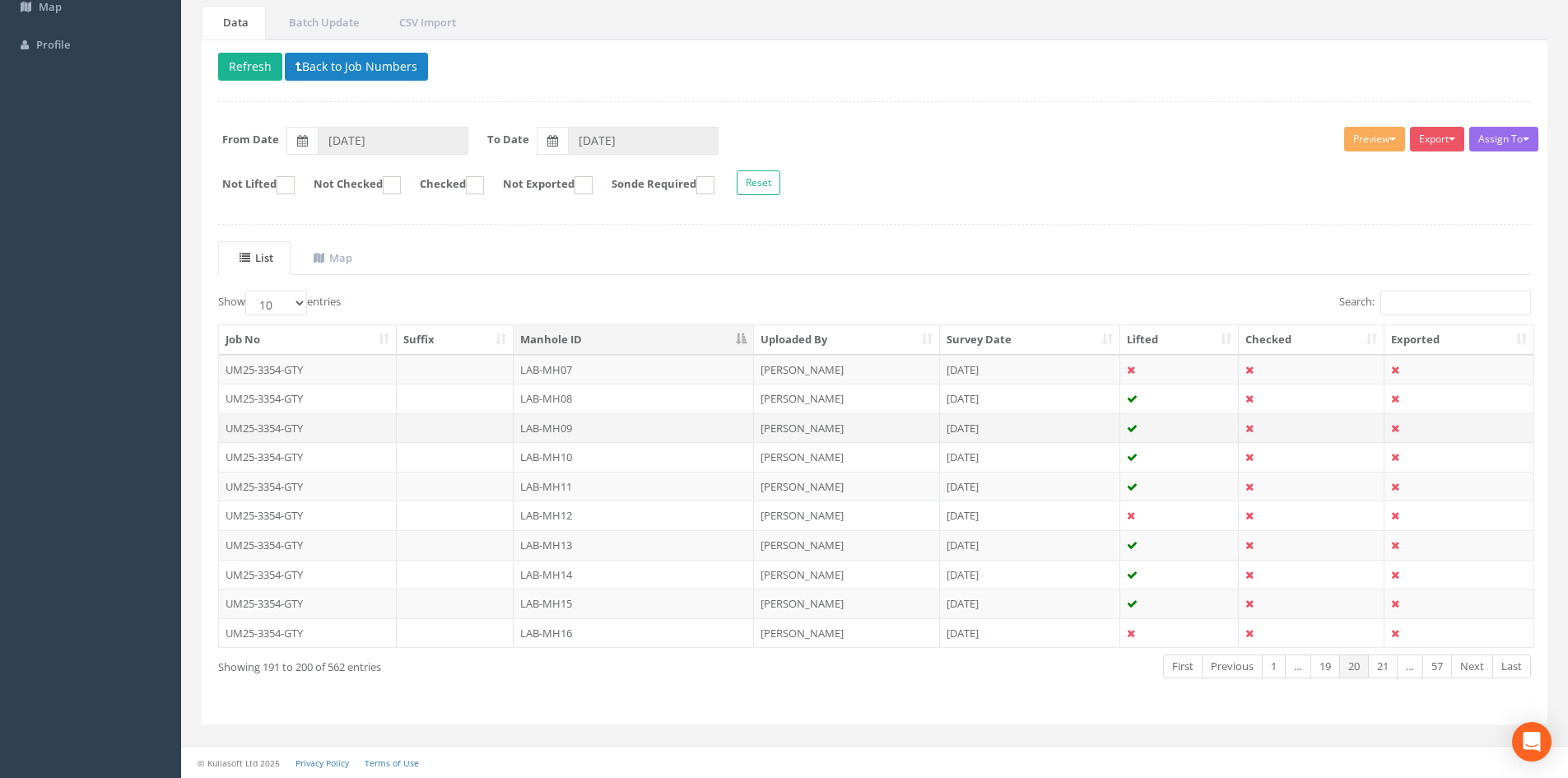
click at [550, 433] on td "LAB-MH09" at bounding box center [633, 428] width 240 height 29
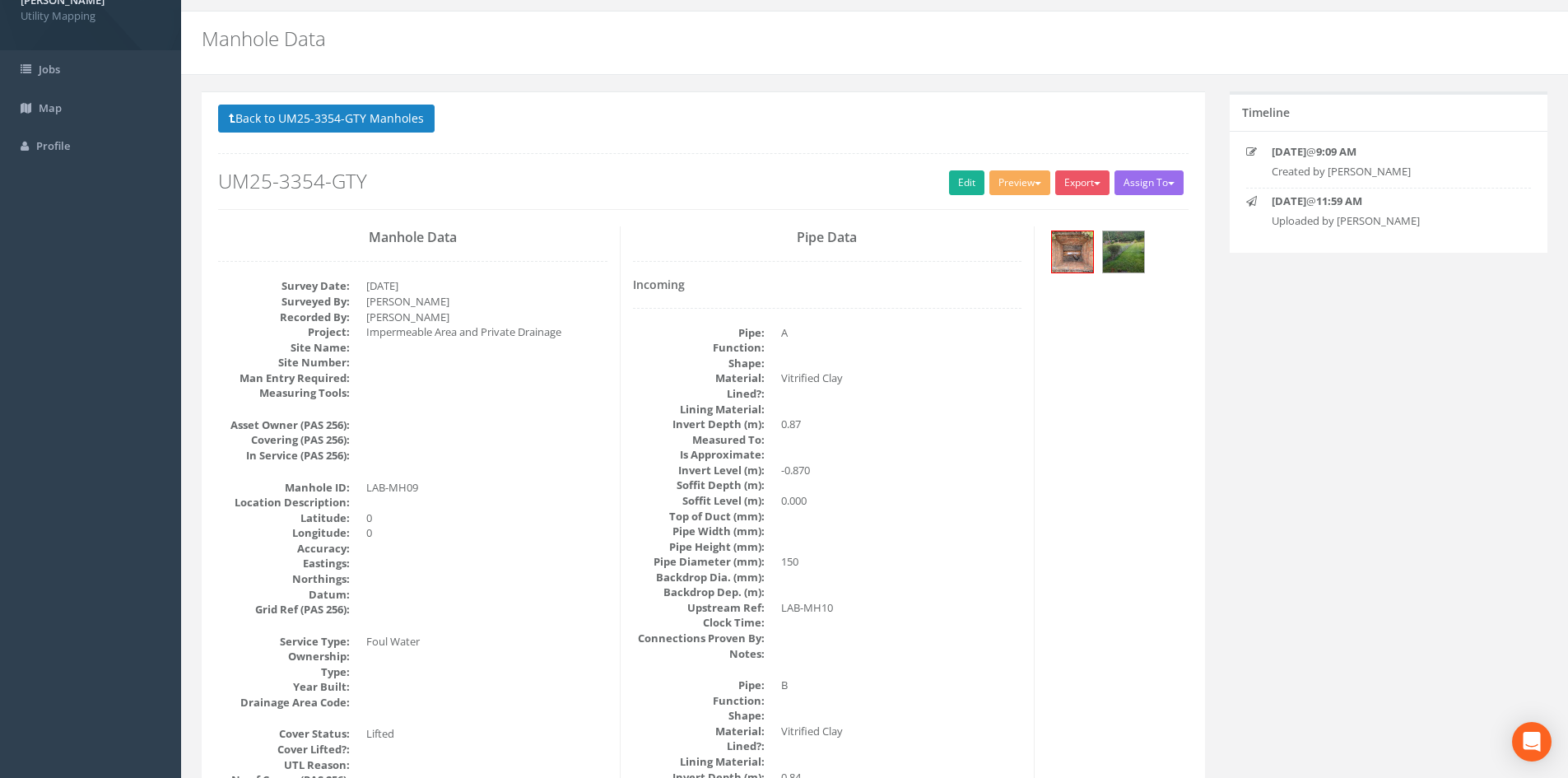
scroll to position [0, 0]
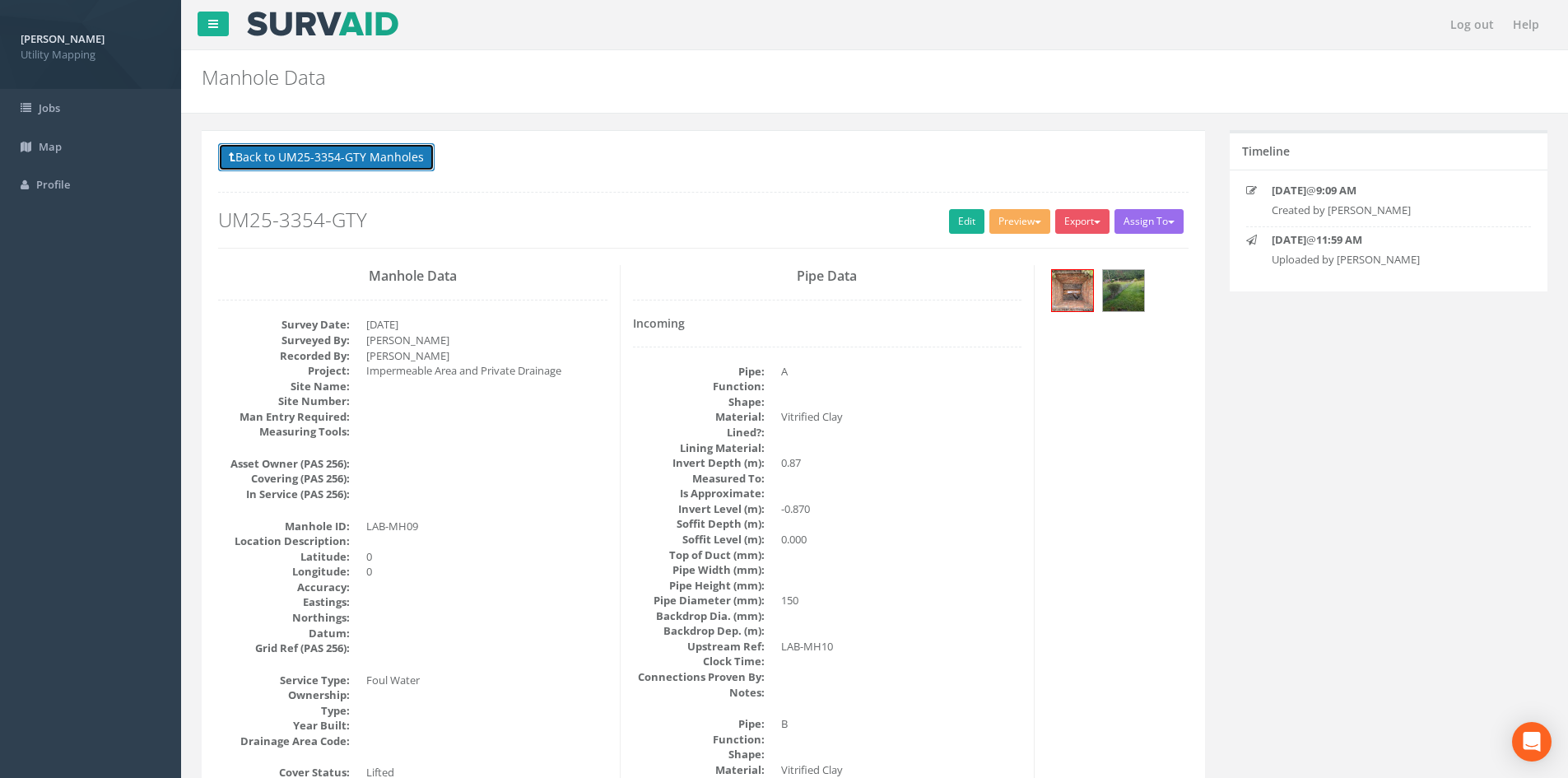
click at [408, 152] on button "Back to UM25-3354-GTY Manholes" at bounding box center [326, 157] width 216 height 28
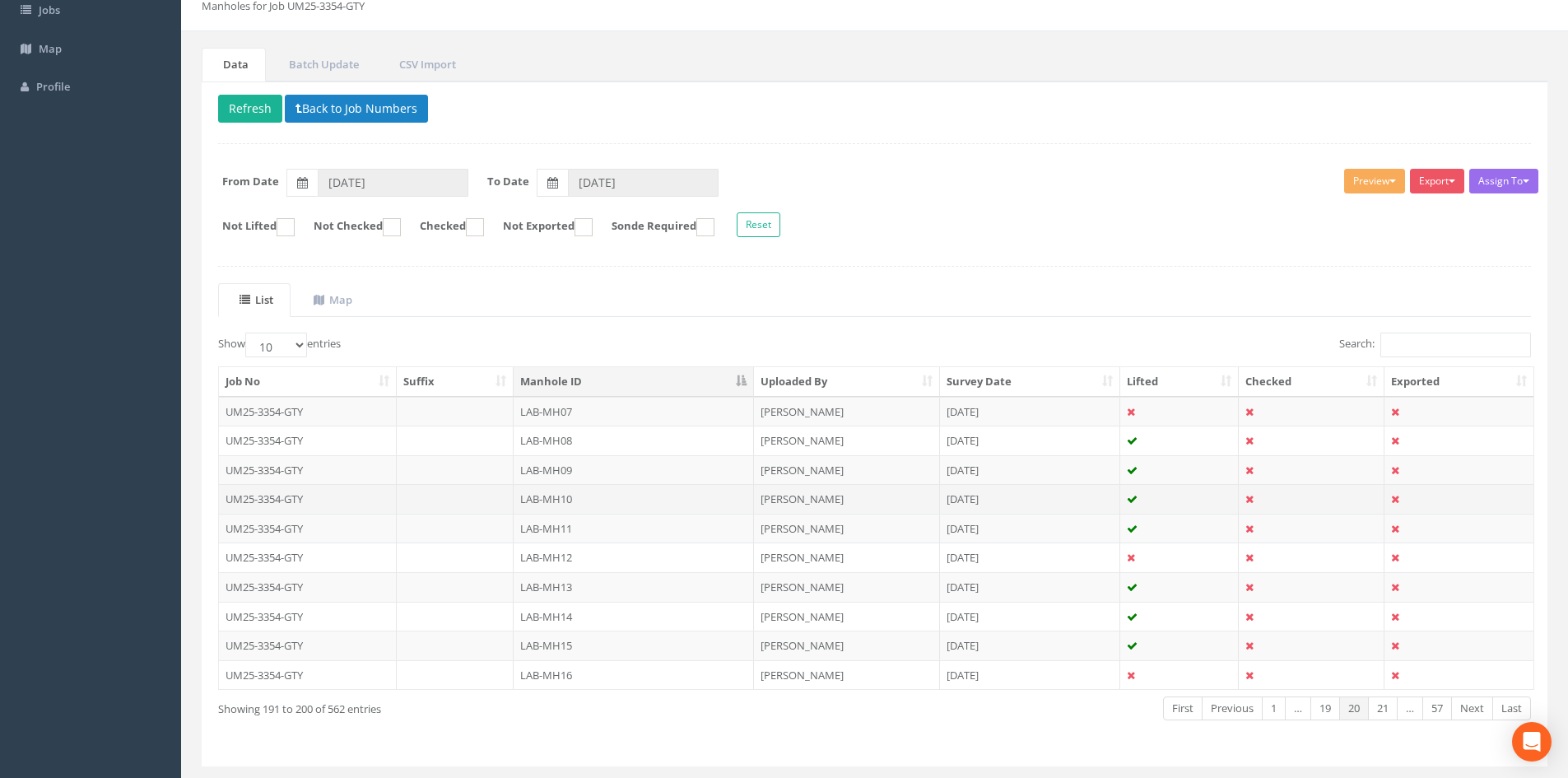
scroll to position [137, 0]
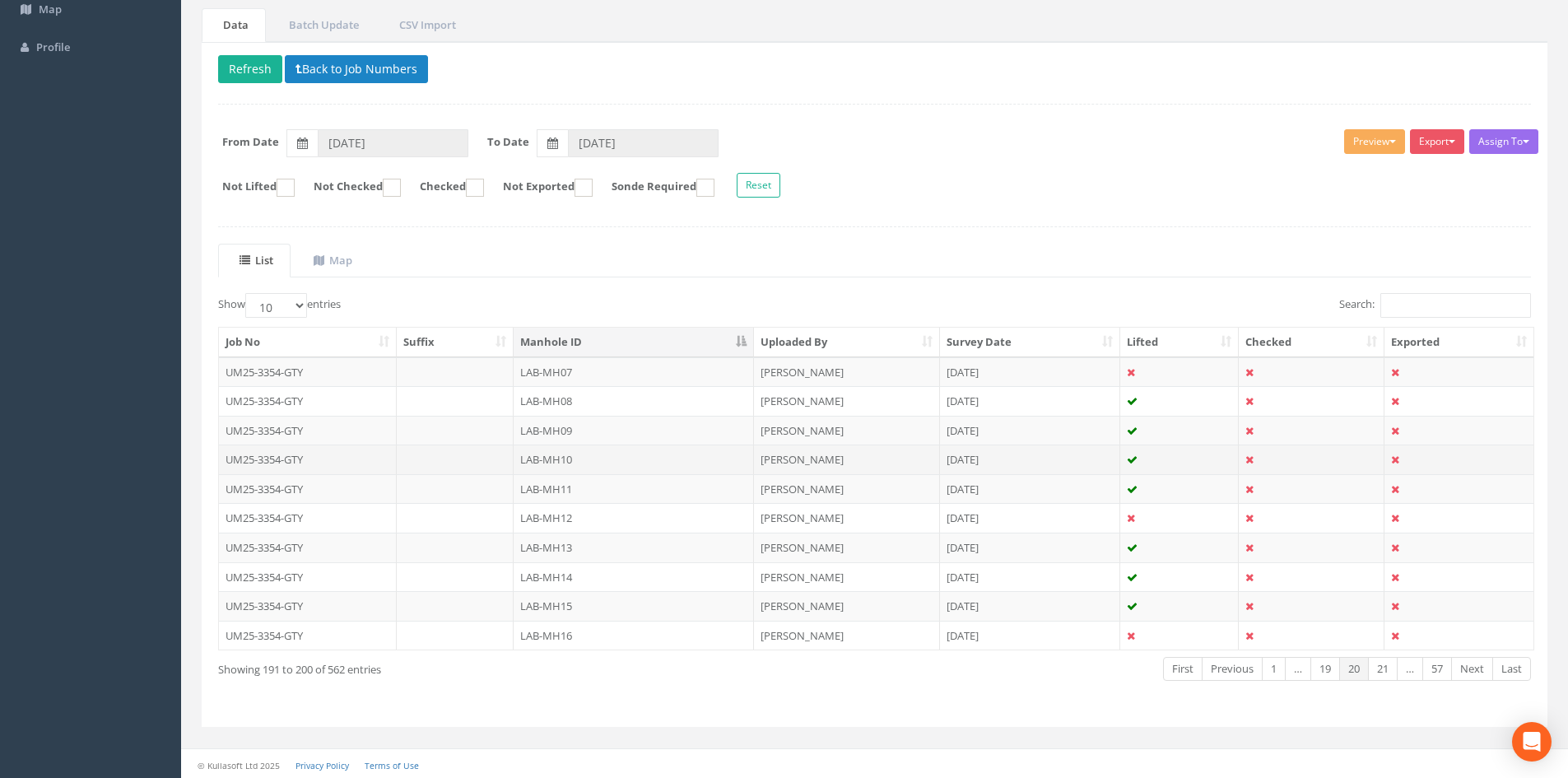
click at [580, 455] on td "LAB-MH10" at bounding box center [633, 459] width 240 height 29
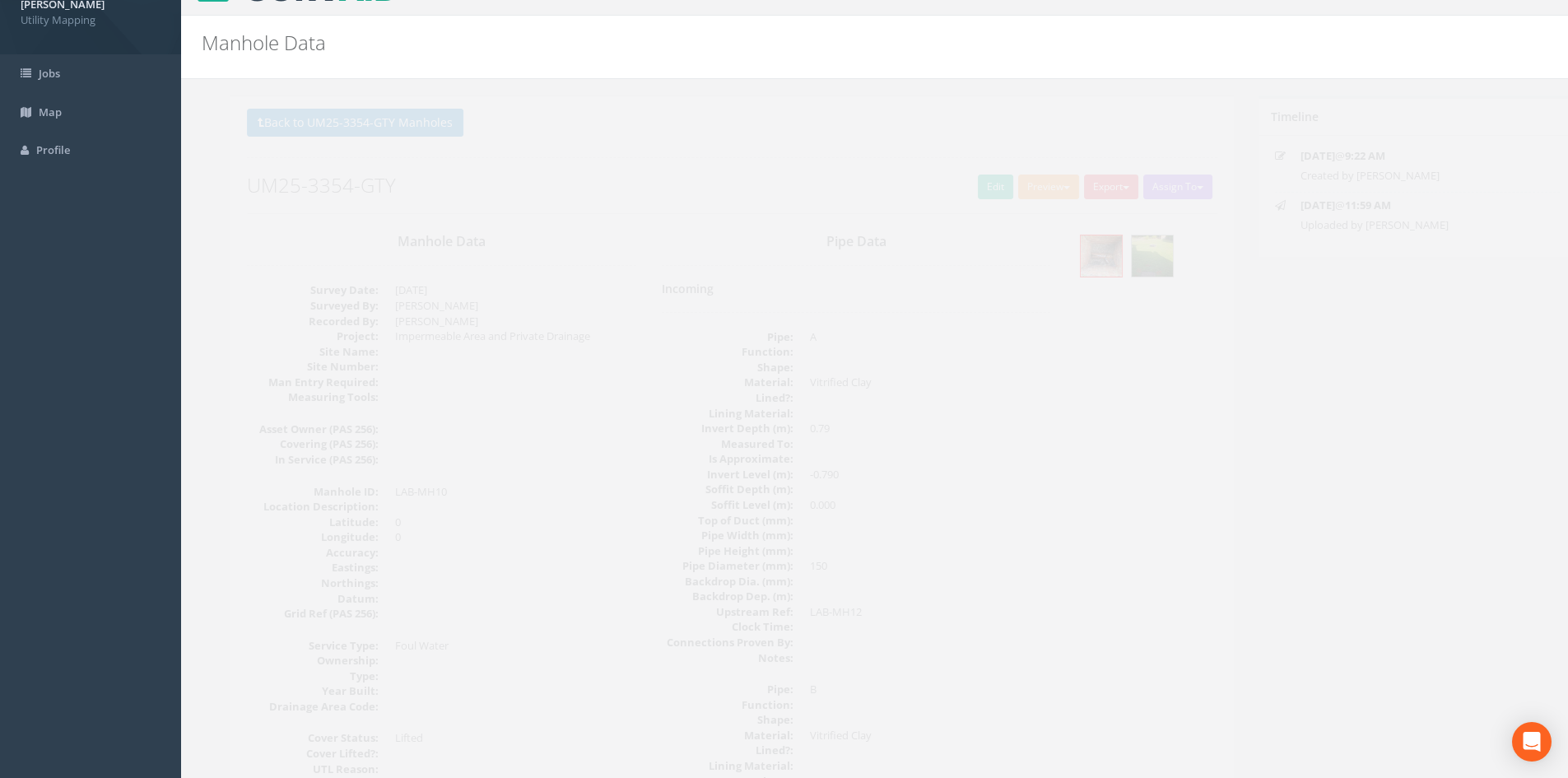
scroll to position [0, 0]
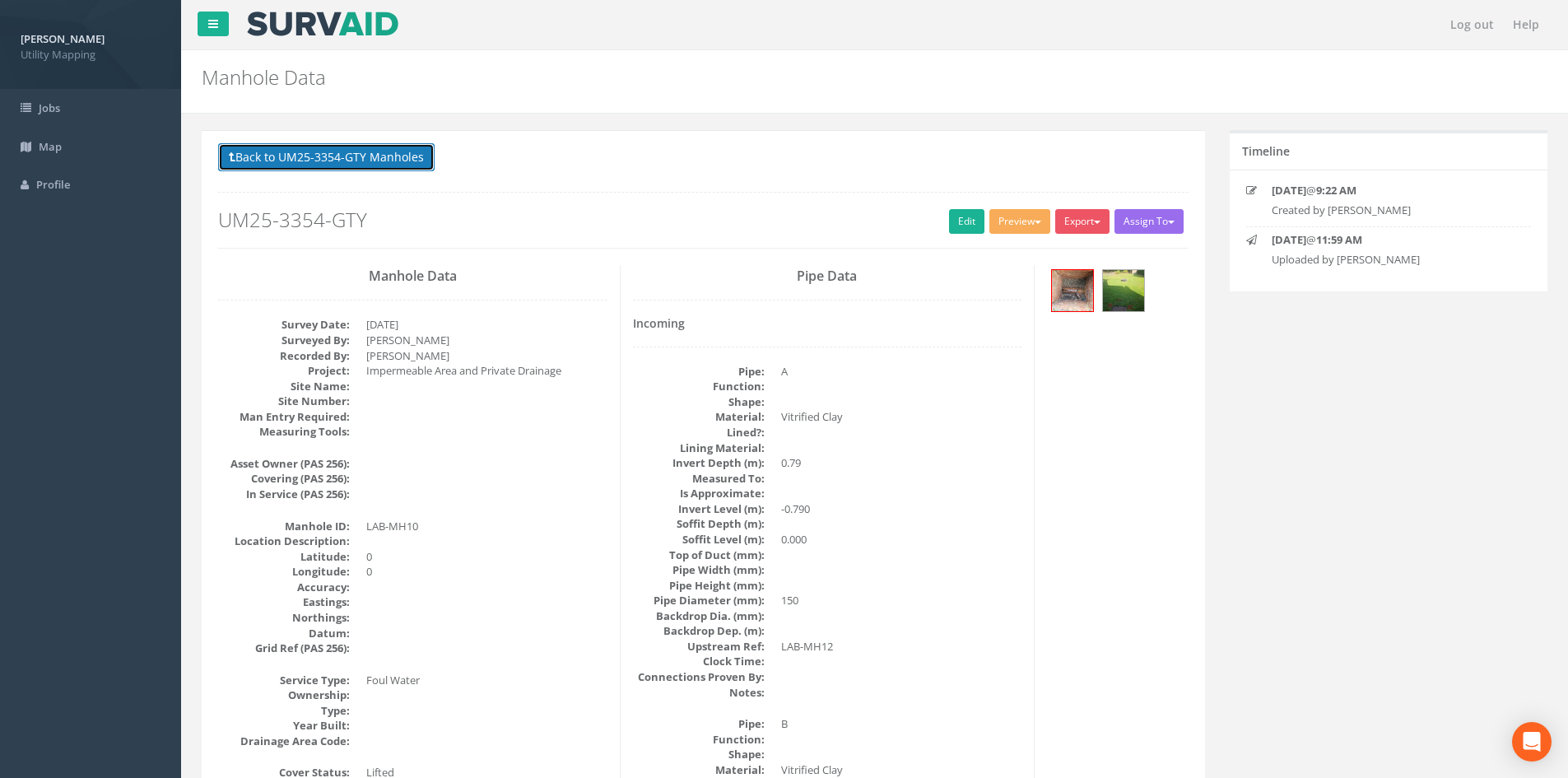
click at [406, 166] on button "Back to UM25-3354-GTY Manholes" at bounding box center [326, 157] width 216 height 28
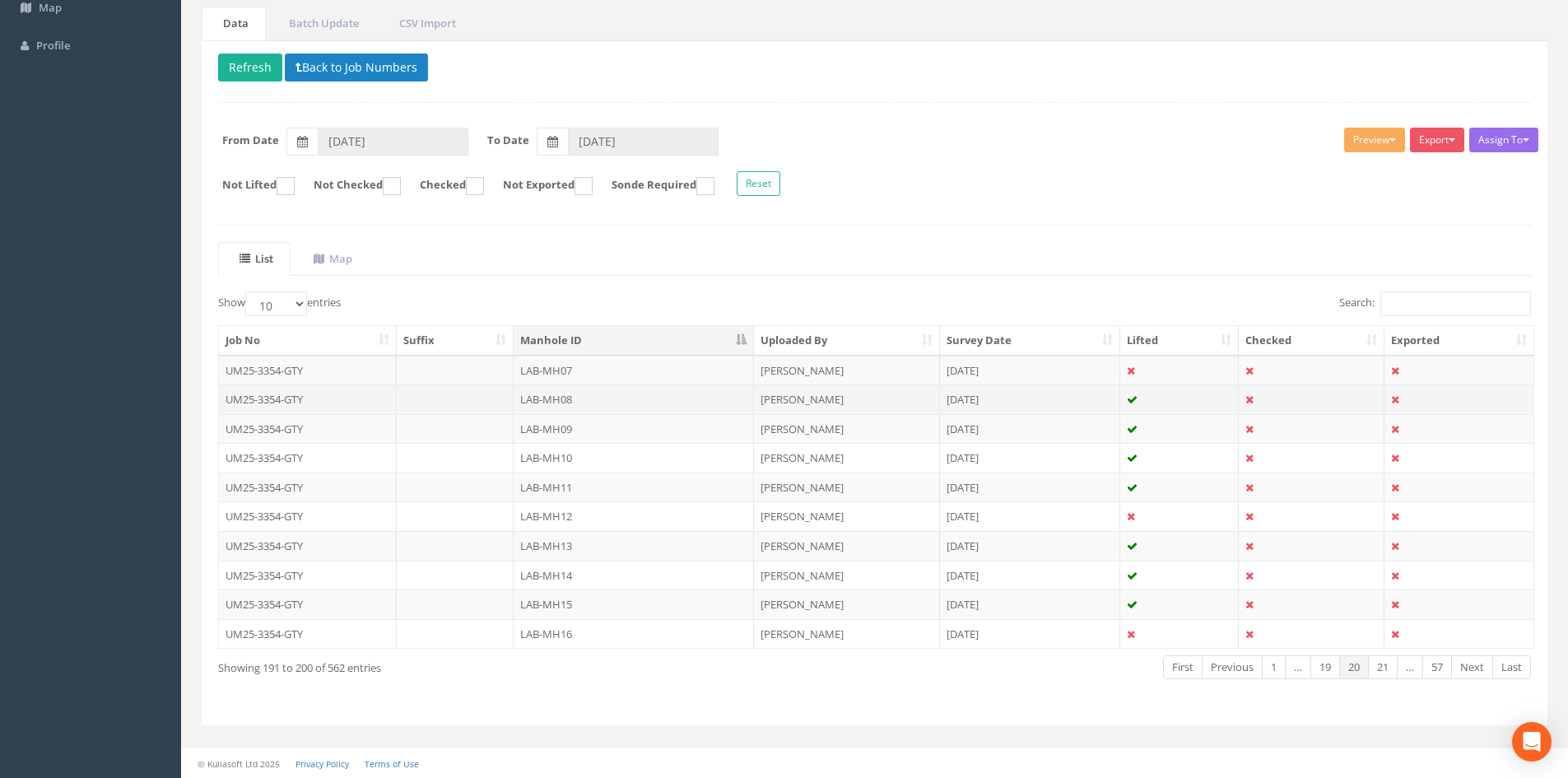
scroll to position [140, 0]
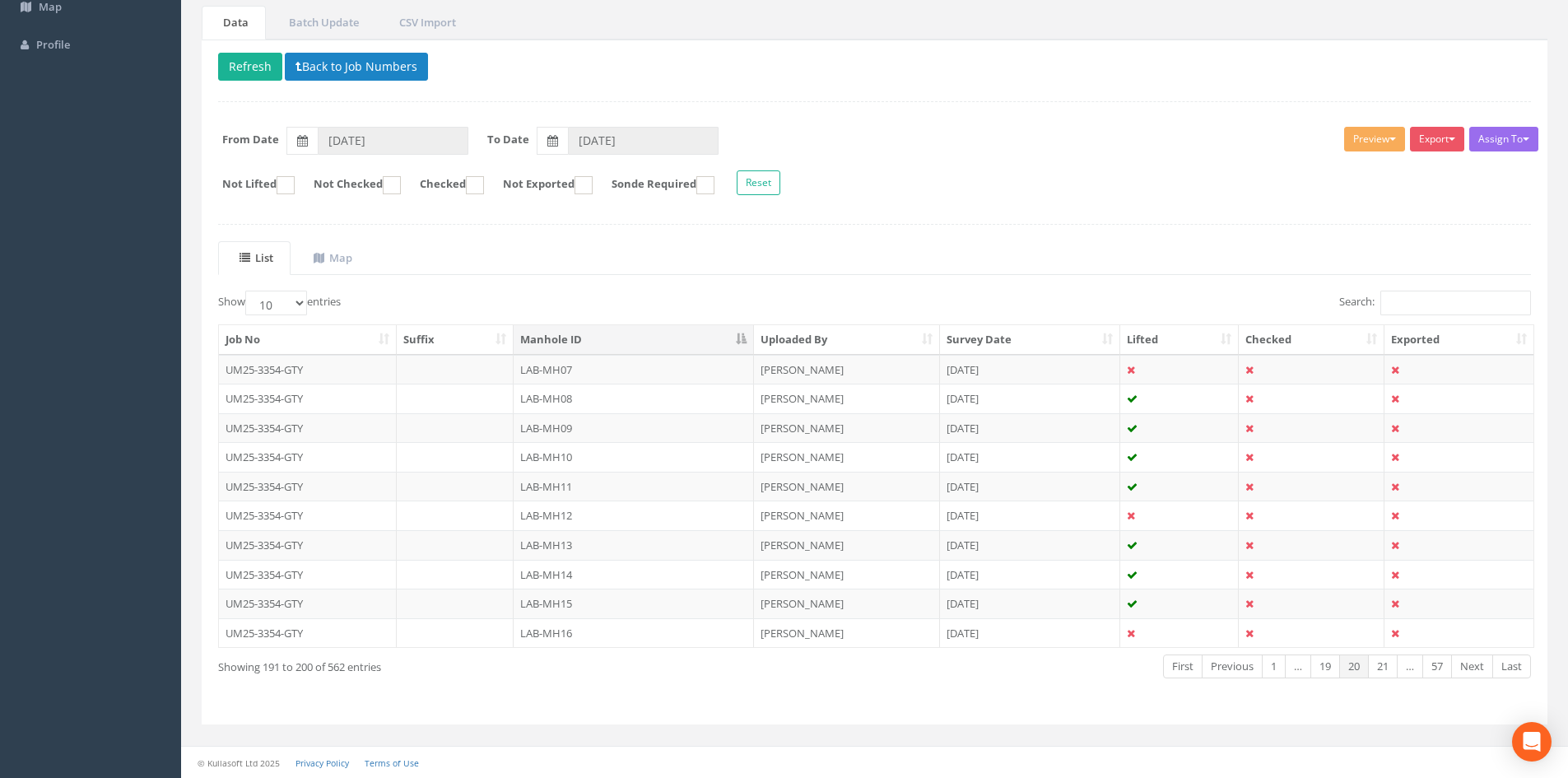
click at [590, 486] on td "LAB-MH11" at bounding box center [633, 486] width 240 height 29
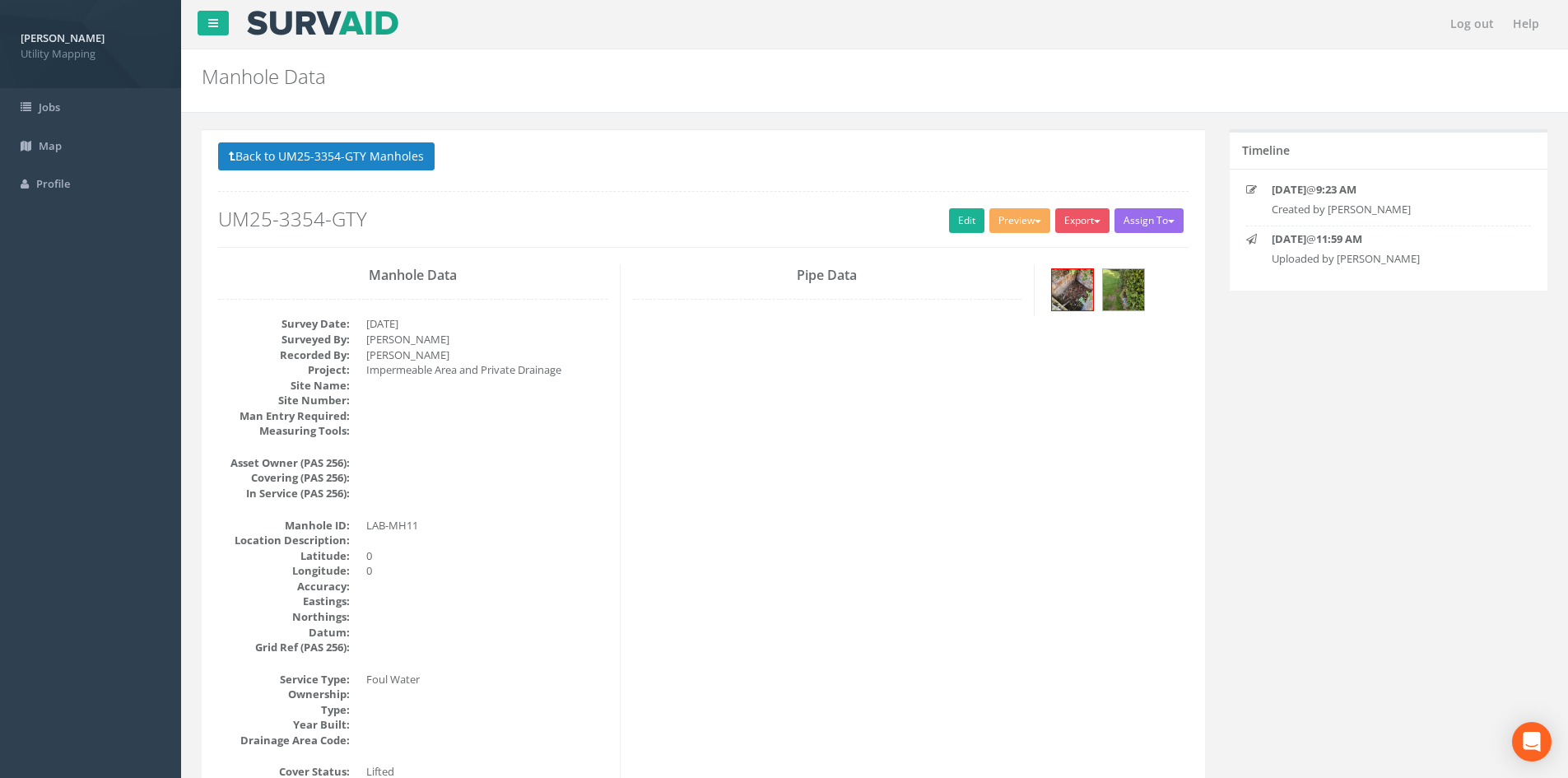
scroll to position [0, 0]
click at [384, 160] on button "Back to UM25-3354-GTY Manholes" at bounding box center [326, 157] width 216 height 28
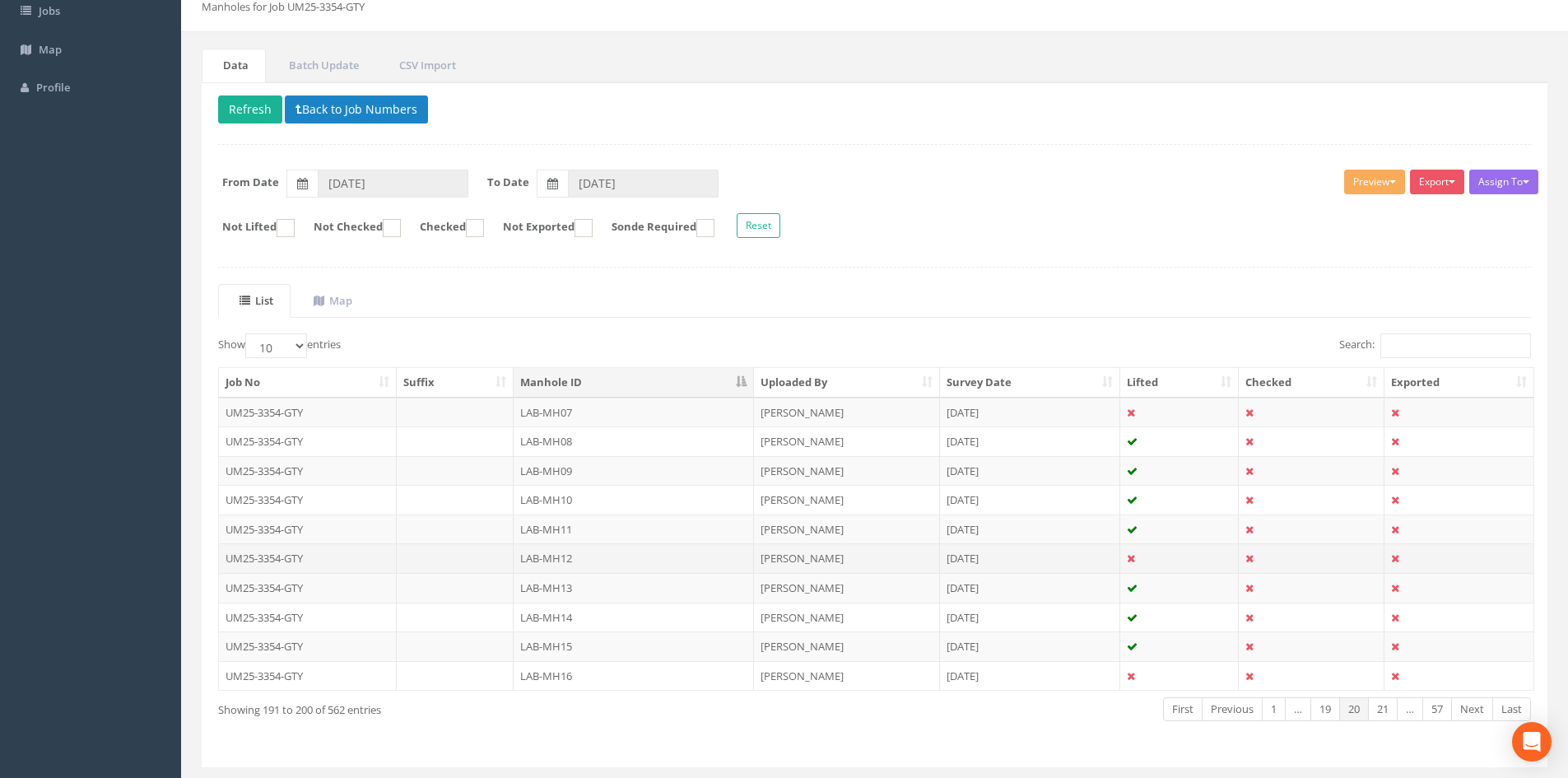
scroll to position [137, 0]
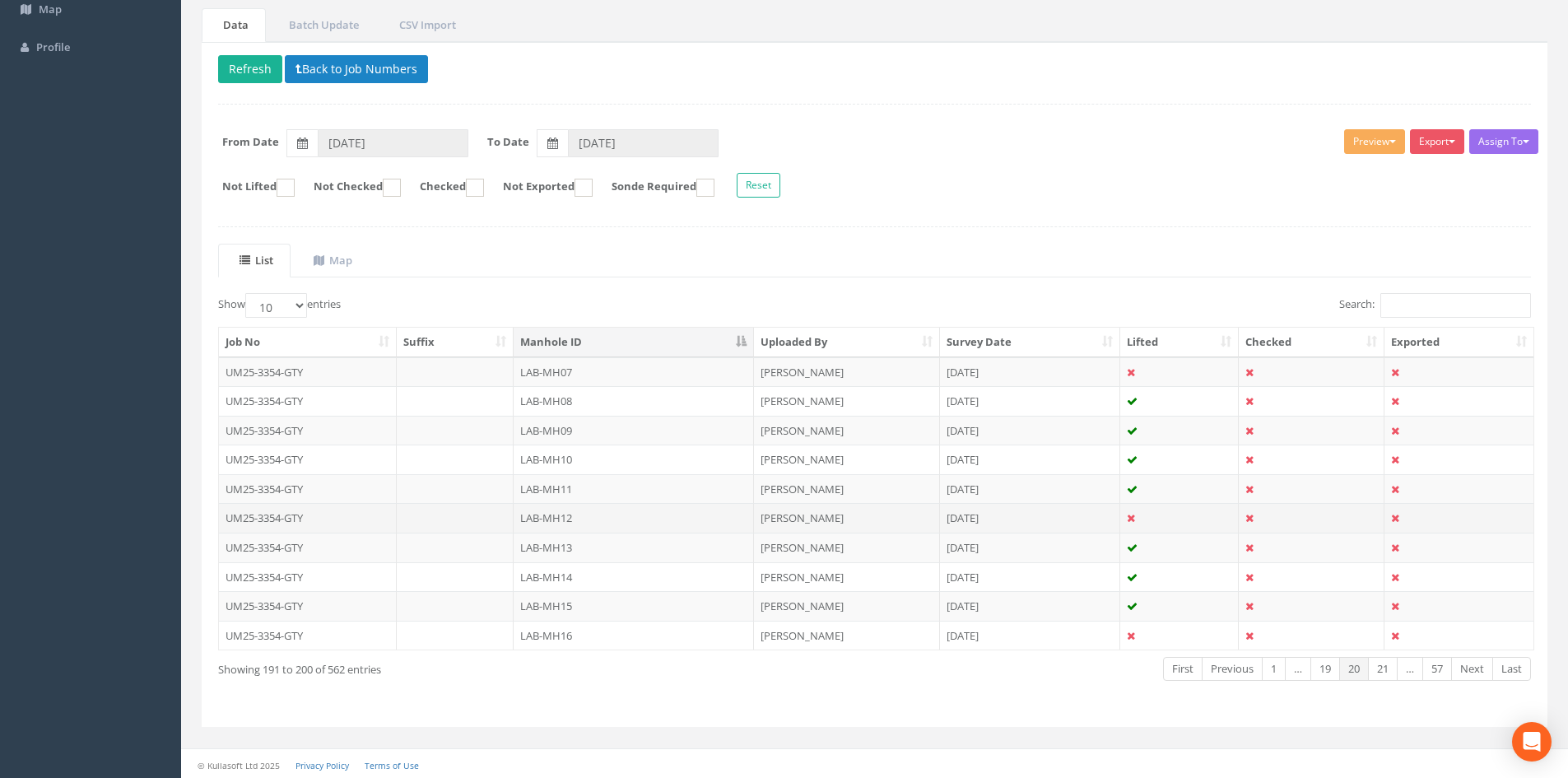
click at [607, 518] on td "LAB-MH12" at bounding box center [633, 517] width 240 height 29
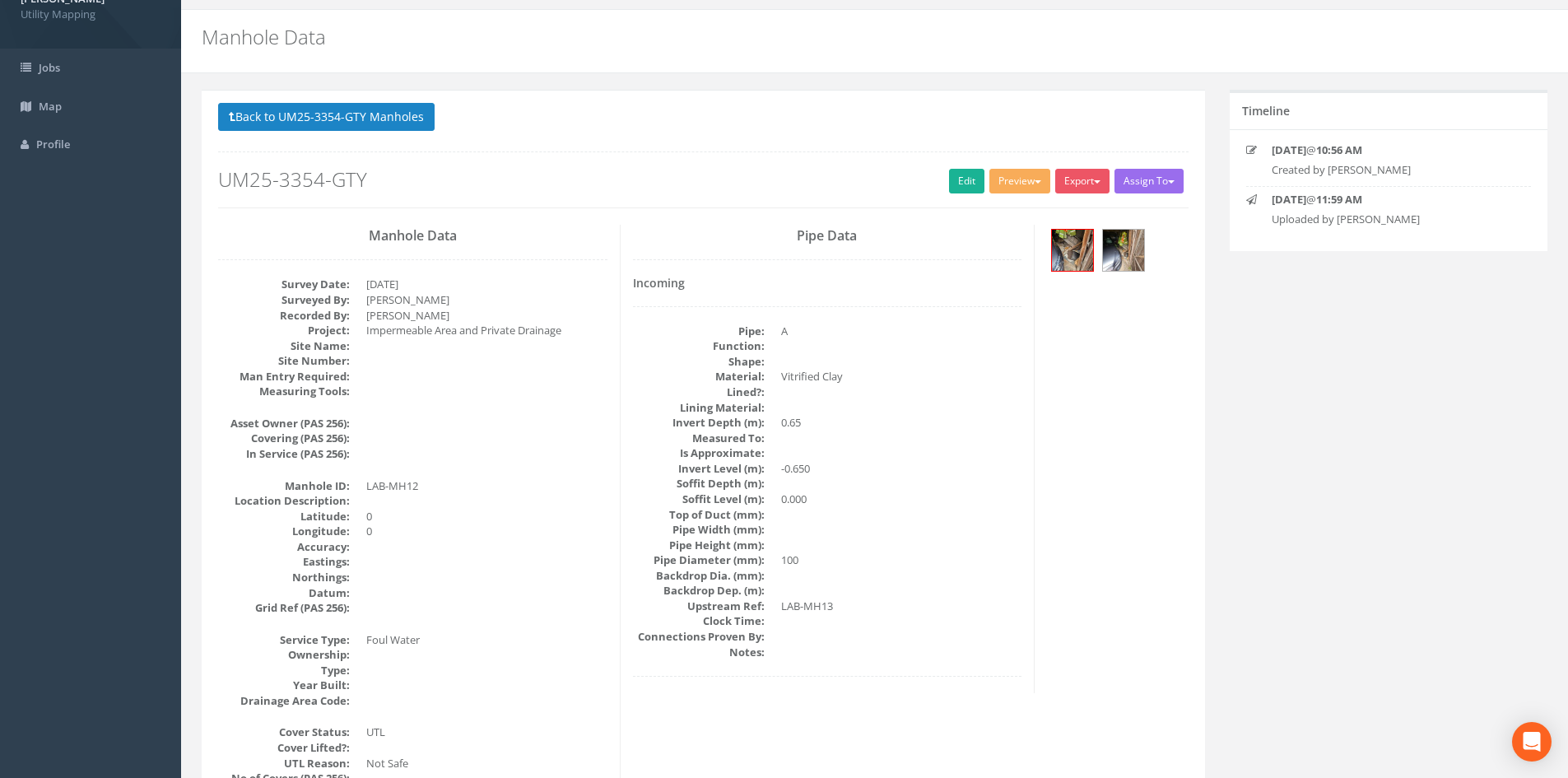
scroll to position [0, 0]
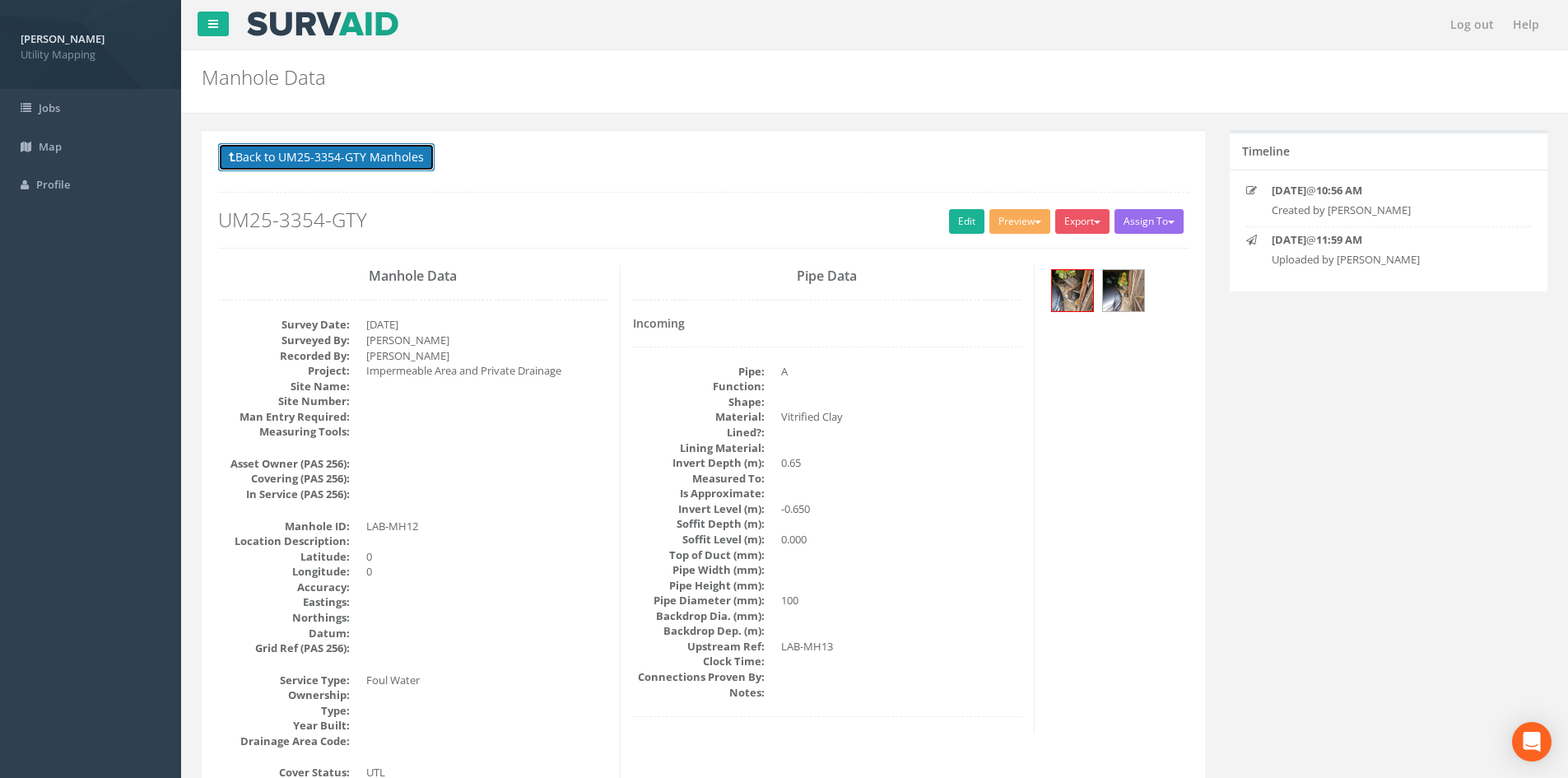
click at [395, 157] on button "Back to UM25-3354-GTY Manholes" at bounding box center [326, 157] width 216 height 28
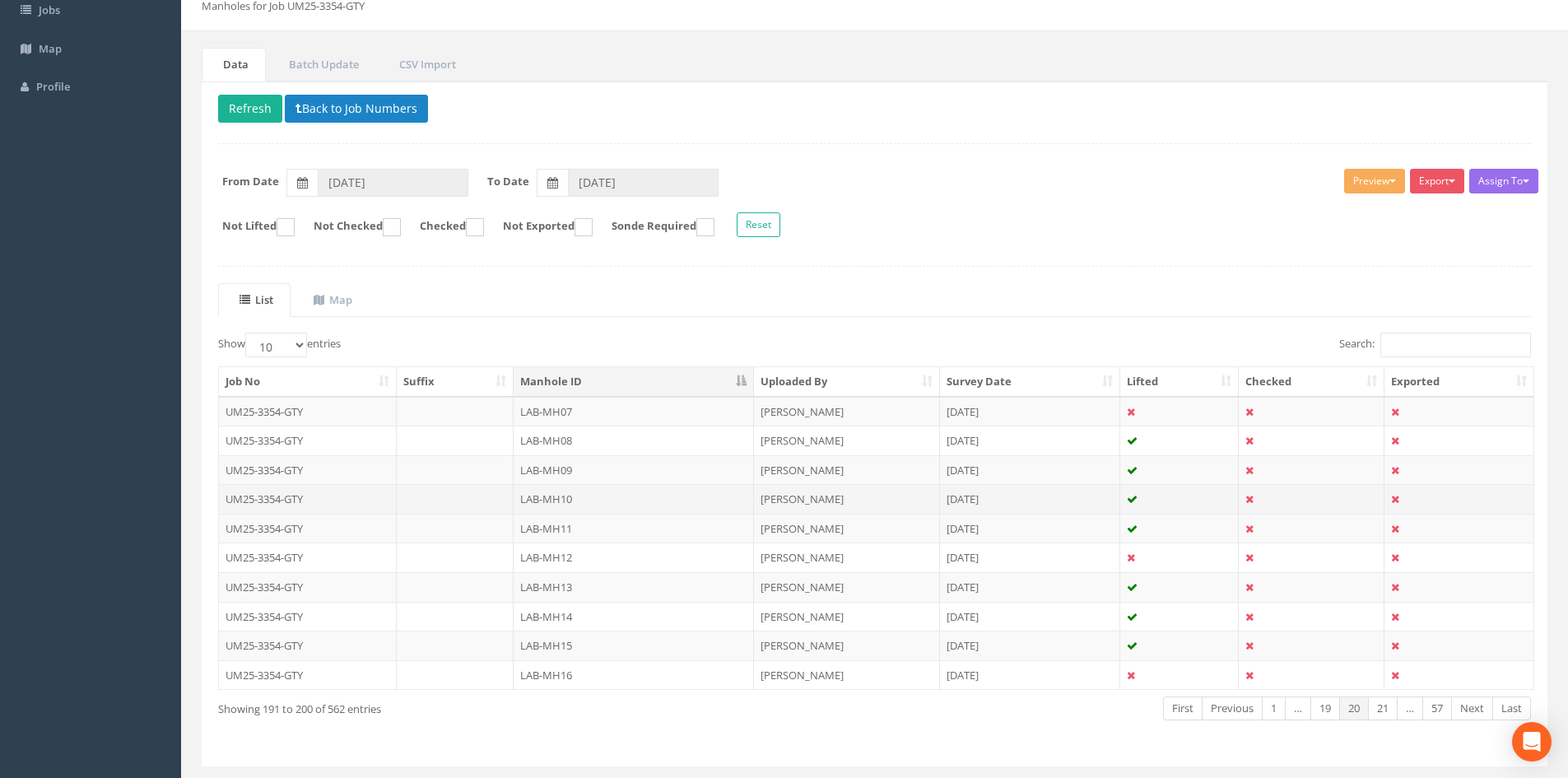
scroll to position [137, 0]
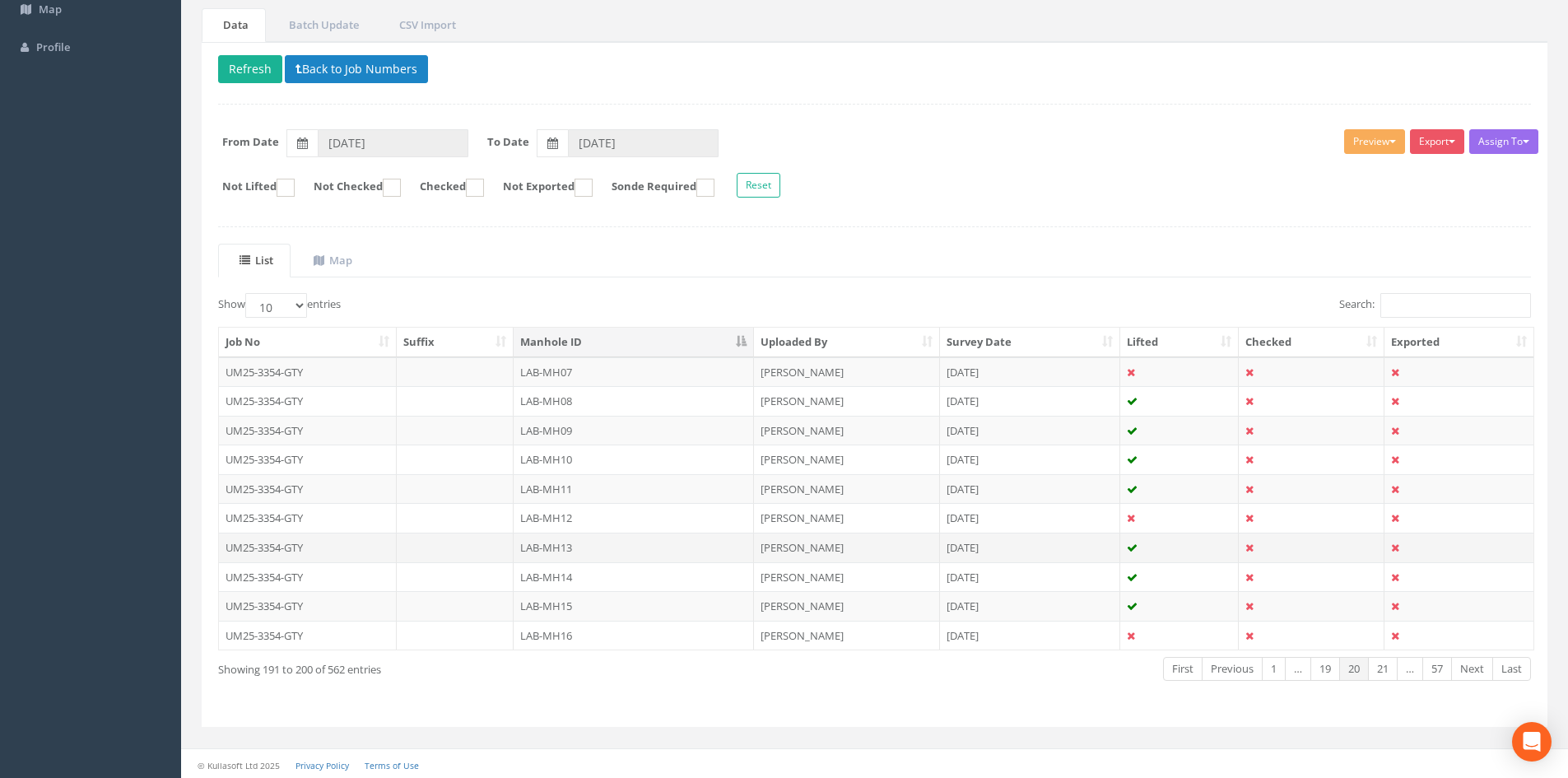
click at [589, 548] on td "LAB-MH13" at bounding box center [633, 546] width 240 height 29
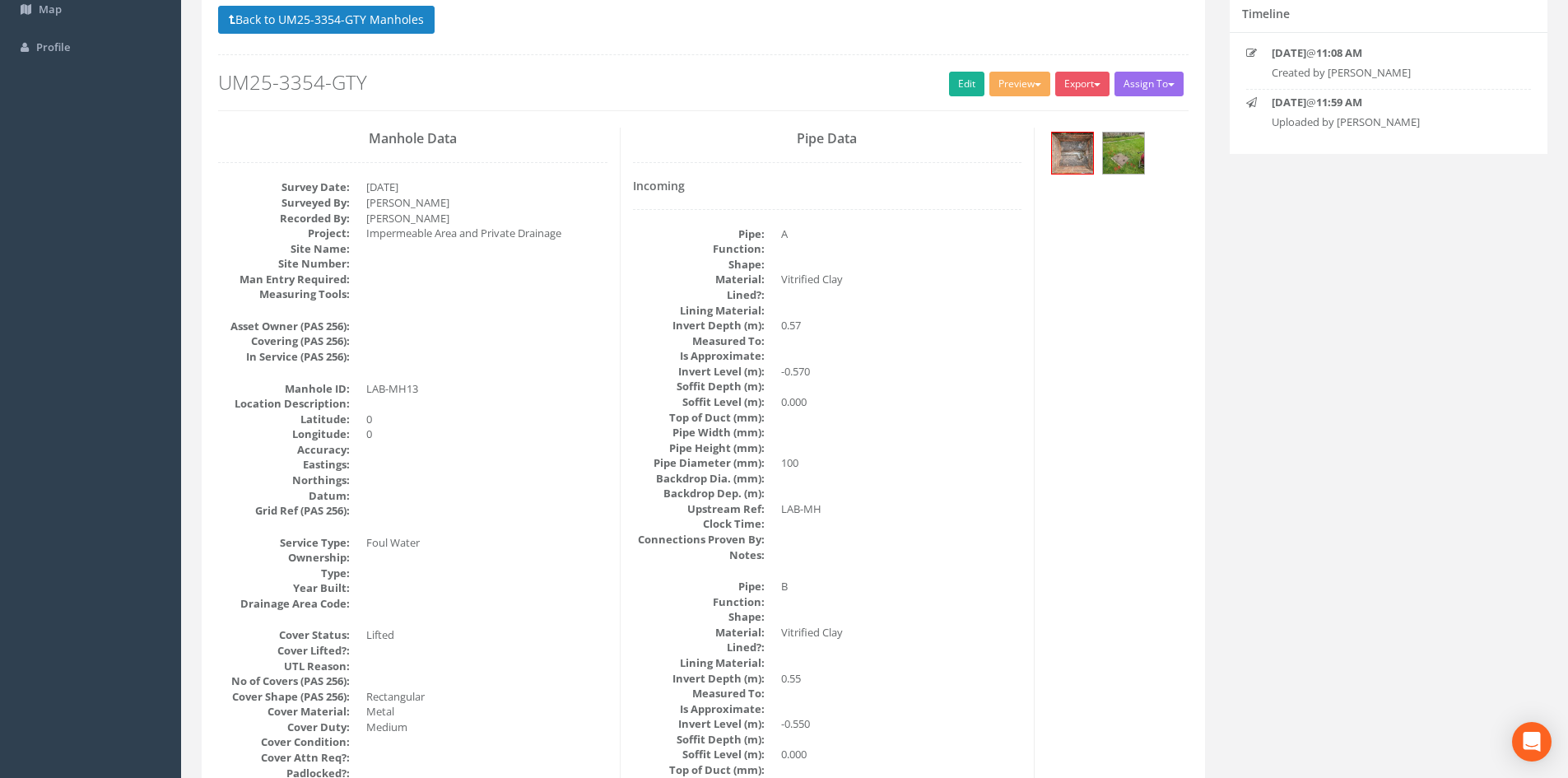
scroll to position [0, 0]
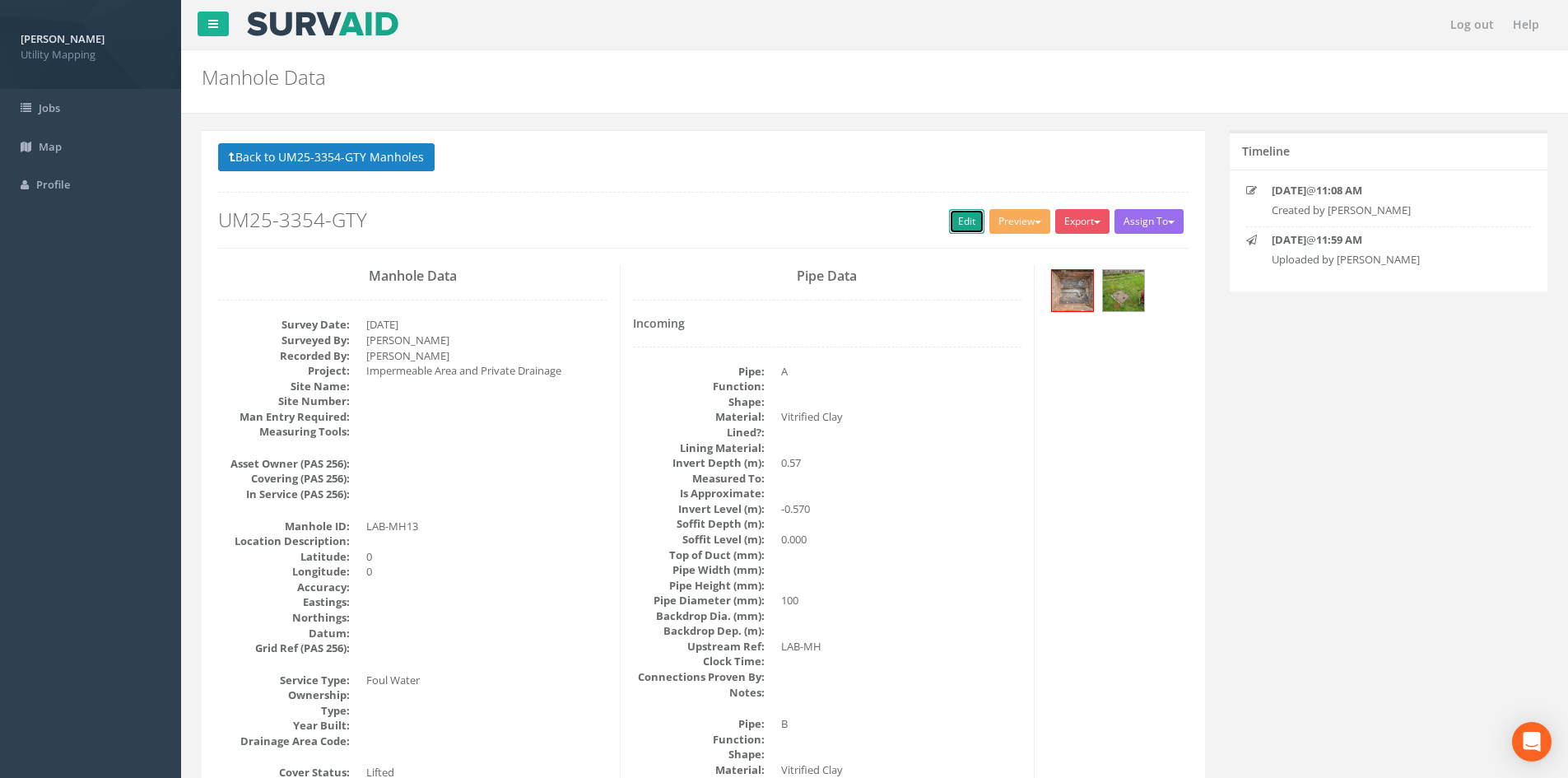
click at [957, 216] on link "Edit" at bounding box center [967, 221] width 35 height 24
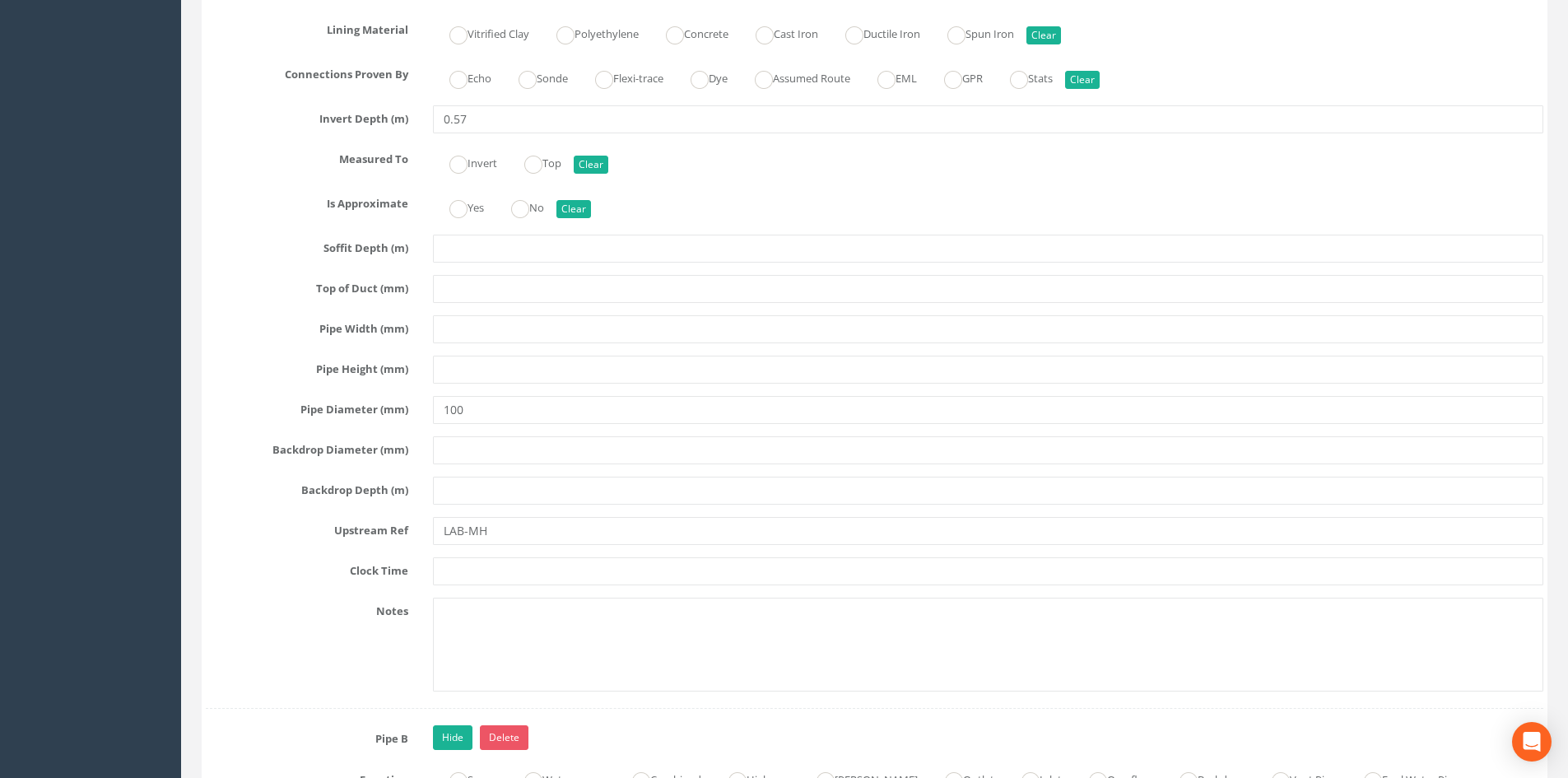
scroll to position [3018, 0]
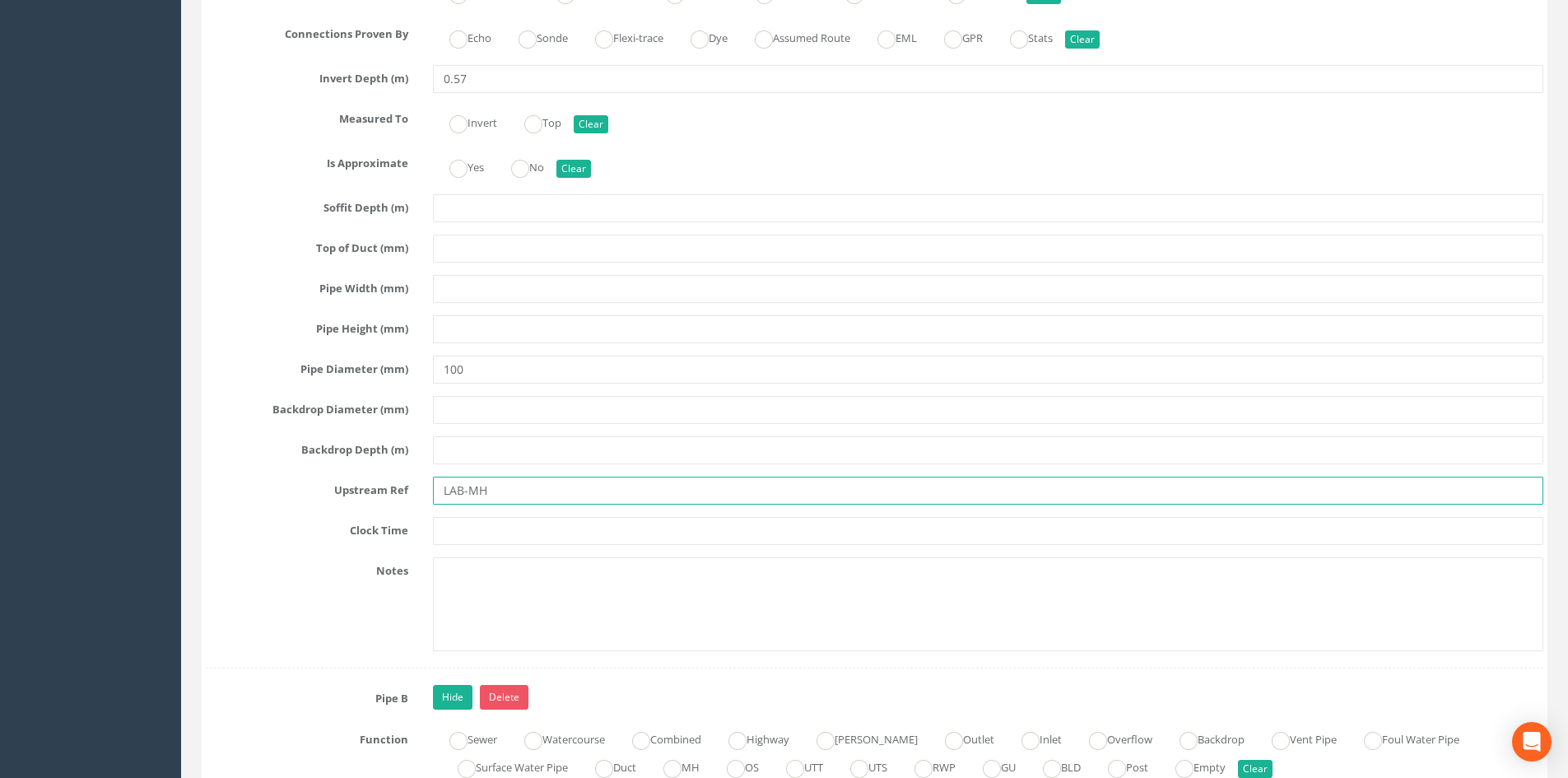
click at [525, 491] on input "LAB-MH" at bounding box center [988, 490] width 1110 height 28
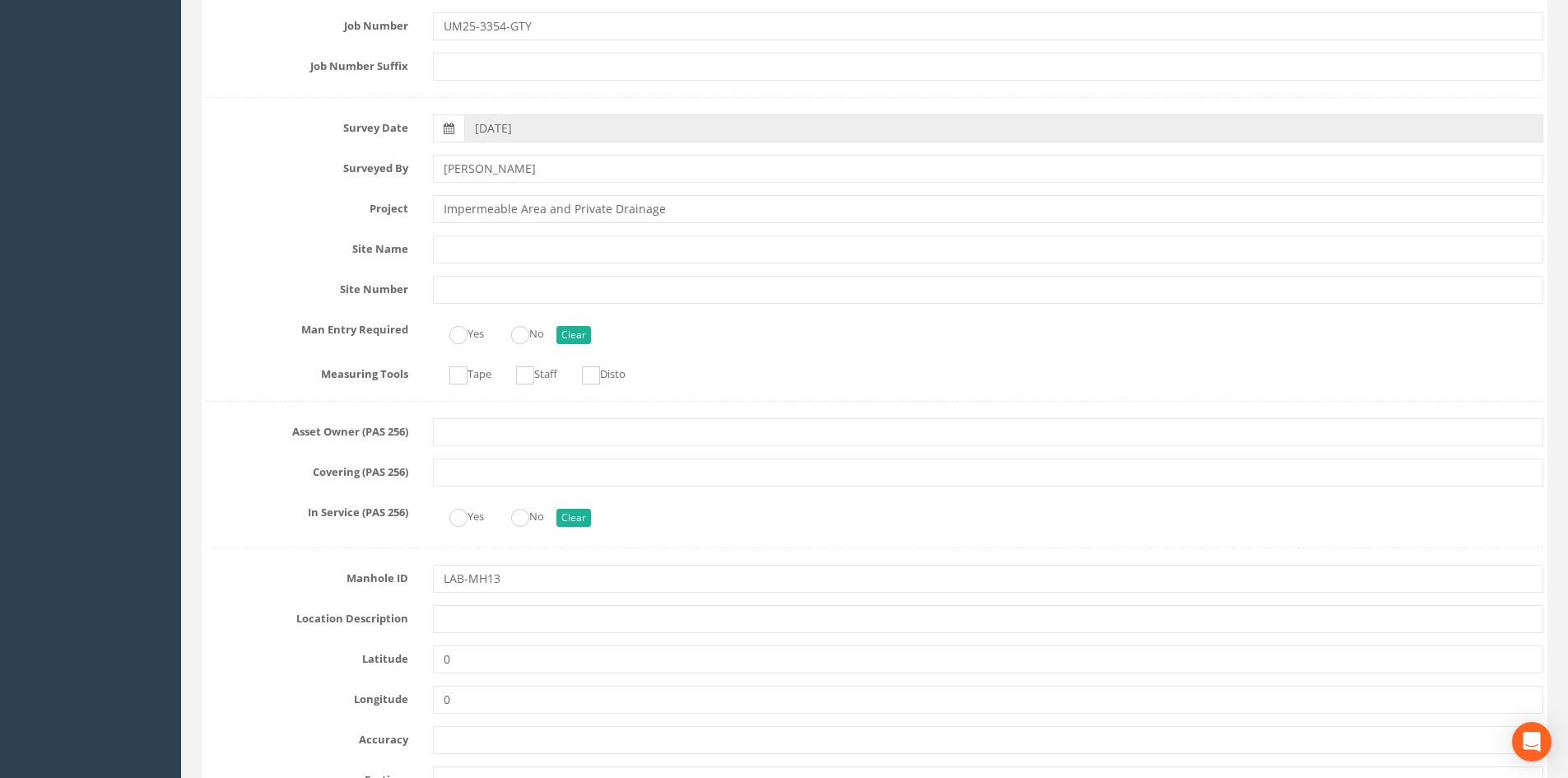
scroll to position [0, 0]
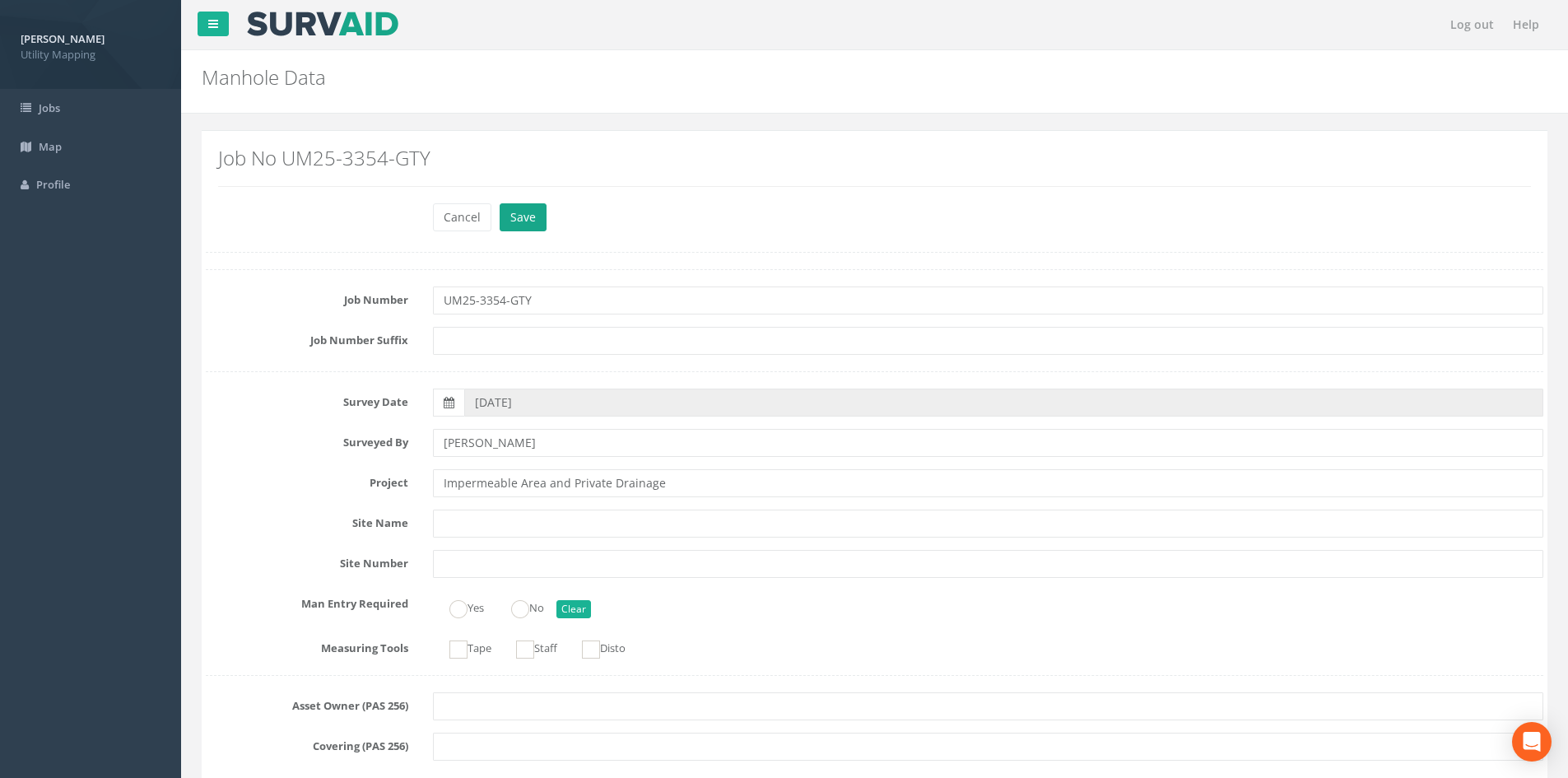
type input "LAB-MH22"
click at [527, 226] on button "Save" at bounding box center [523, 216] width 47 height 28
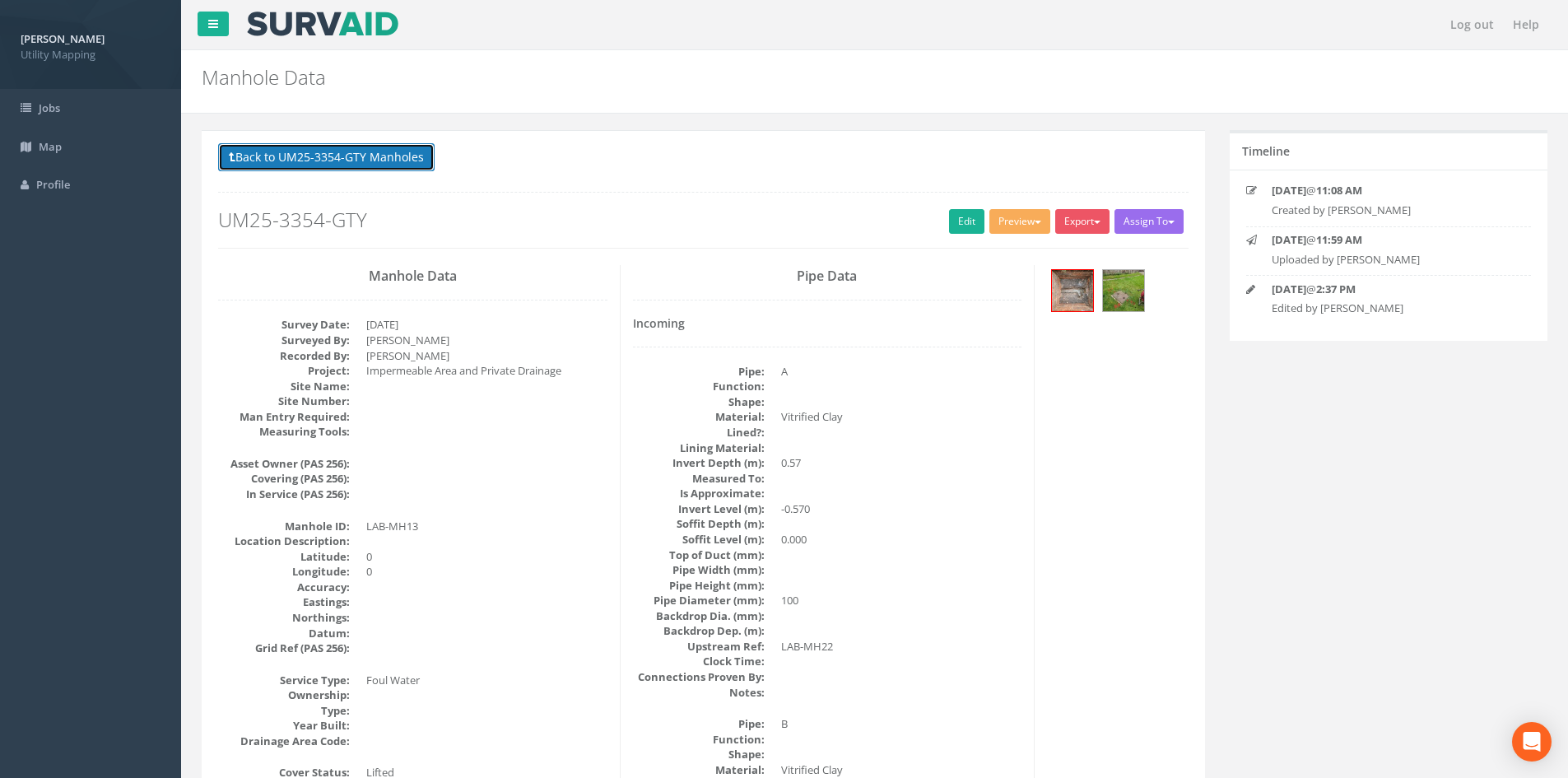
click at [430, 168] on button "Back to UM25-3354-GTY Manholes" at bounding box center [326, 157] width 216 height 28
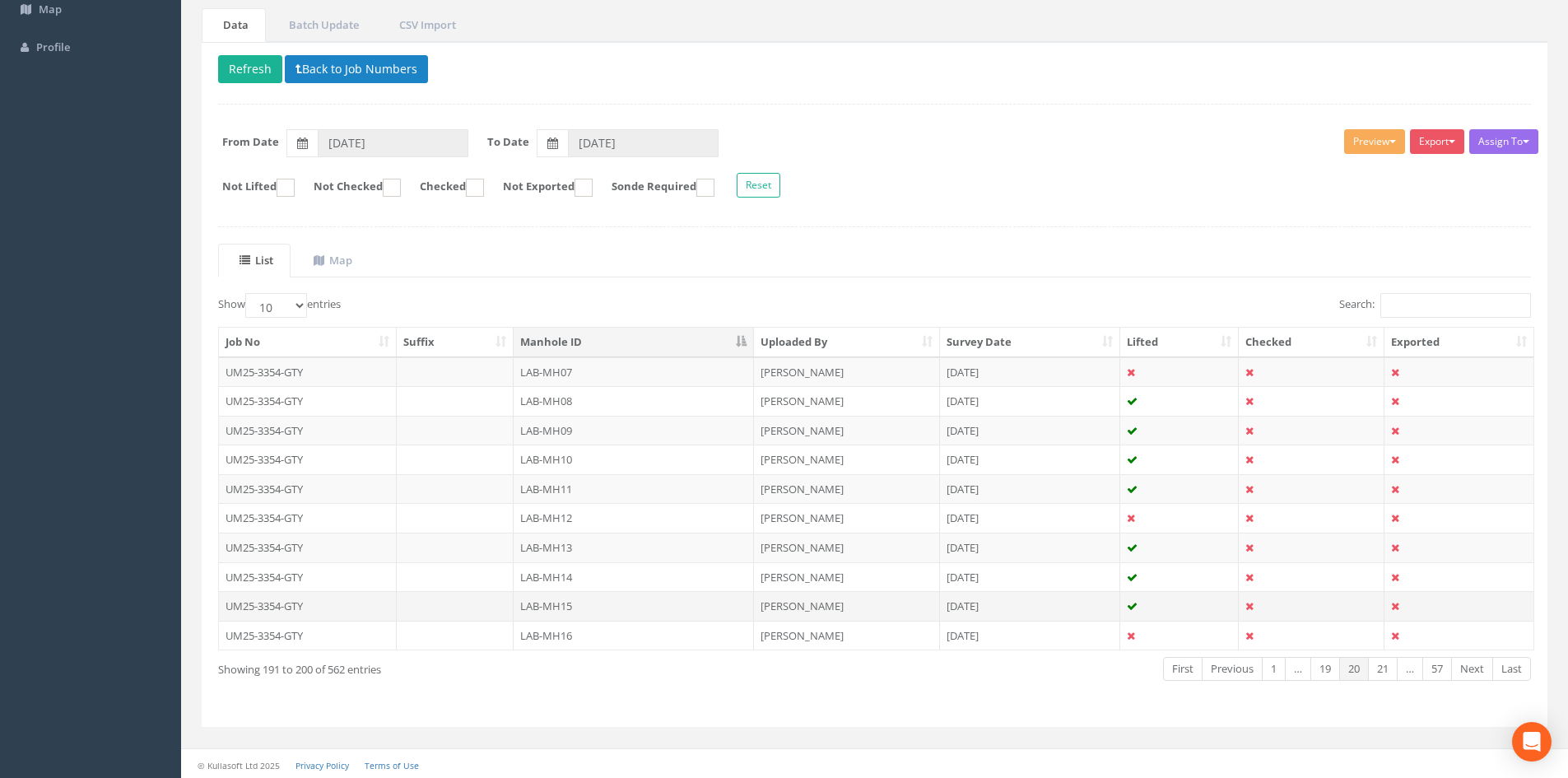
scroll to position [140, 0]
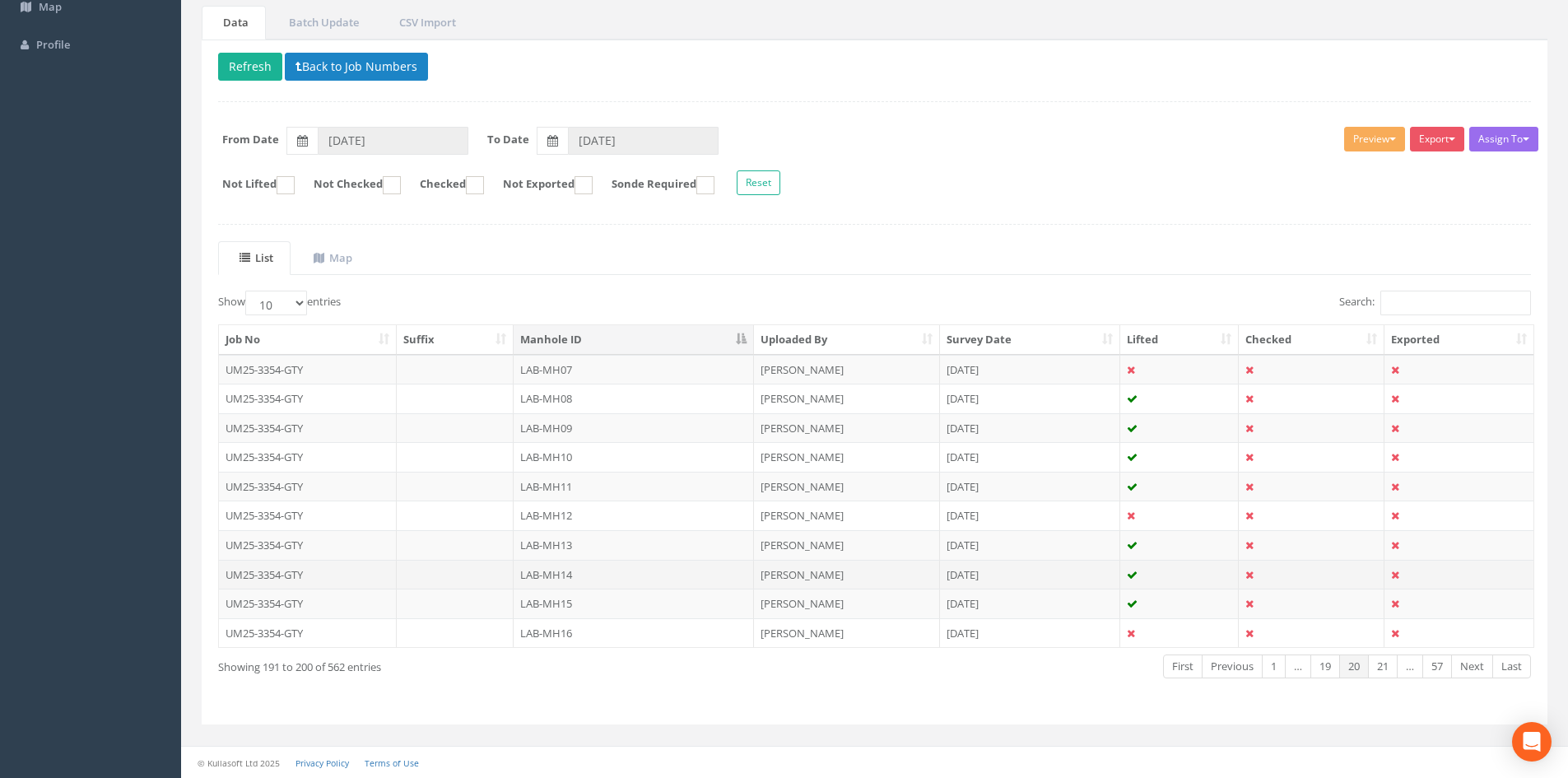
click at [612, 571] on td "LAB-MH14" at bounding box center [633, 574] width 240 height 29
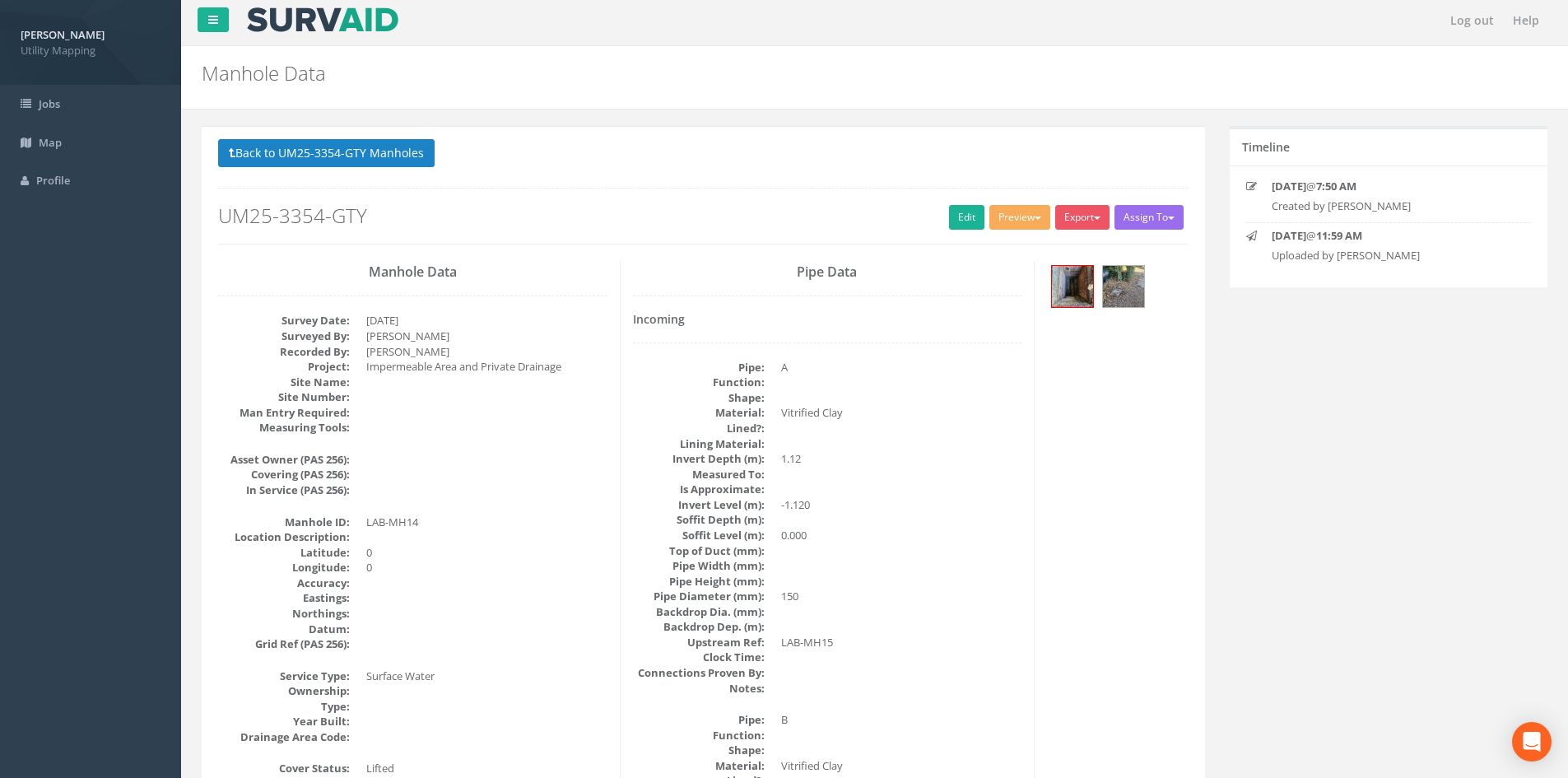
scroll to position [0, 0]
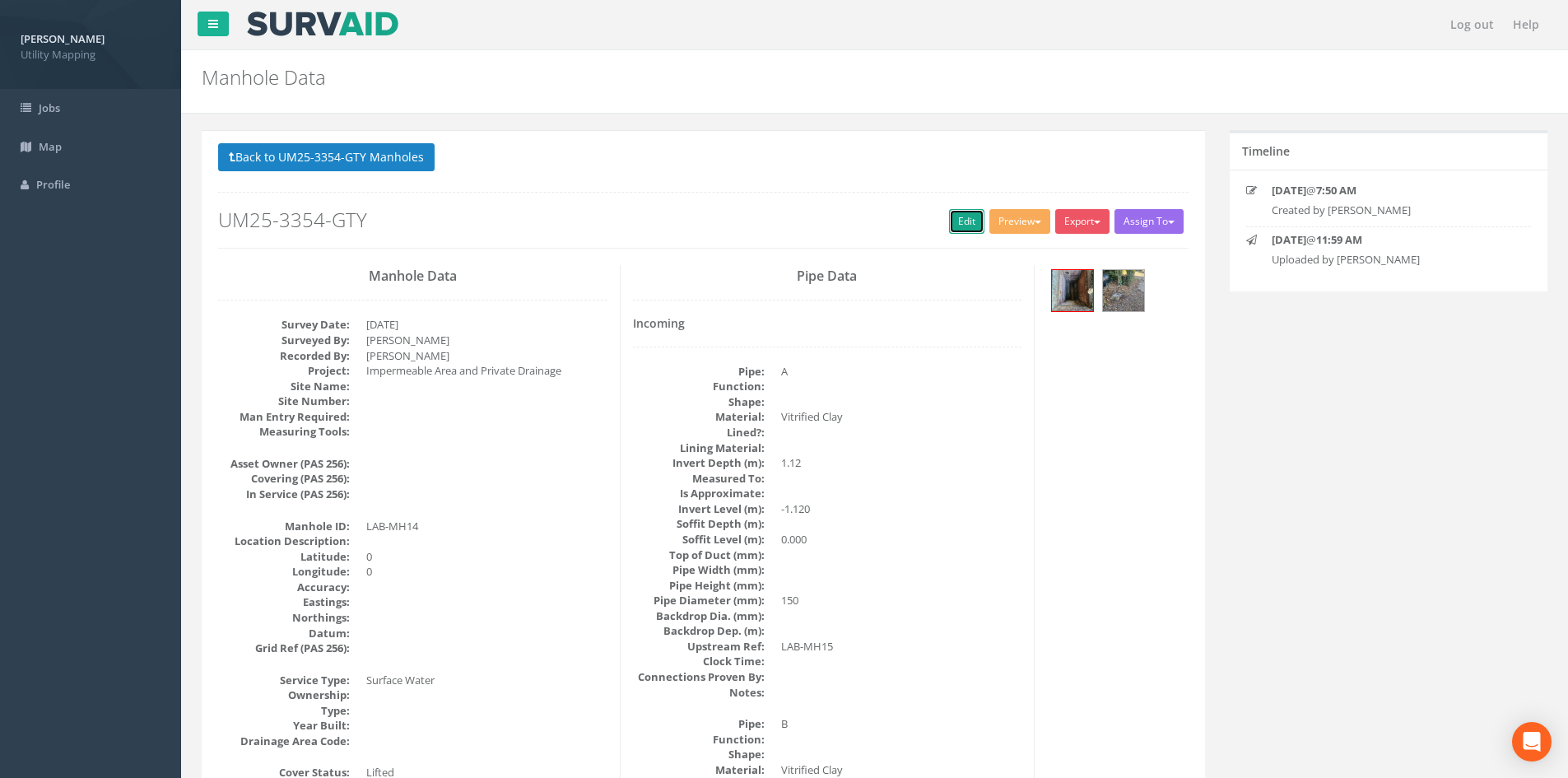
click at [973, 216] on link "Edit" at bounding box center [967, 221] width 35 height 24
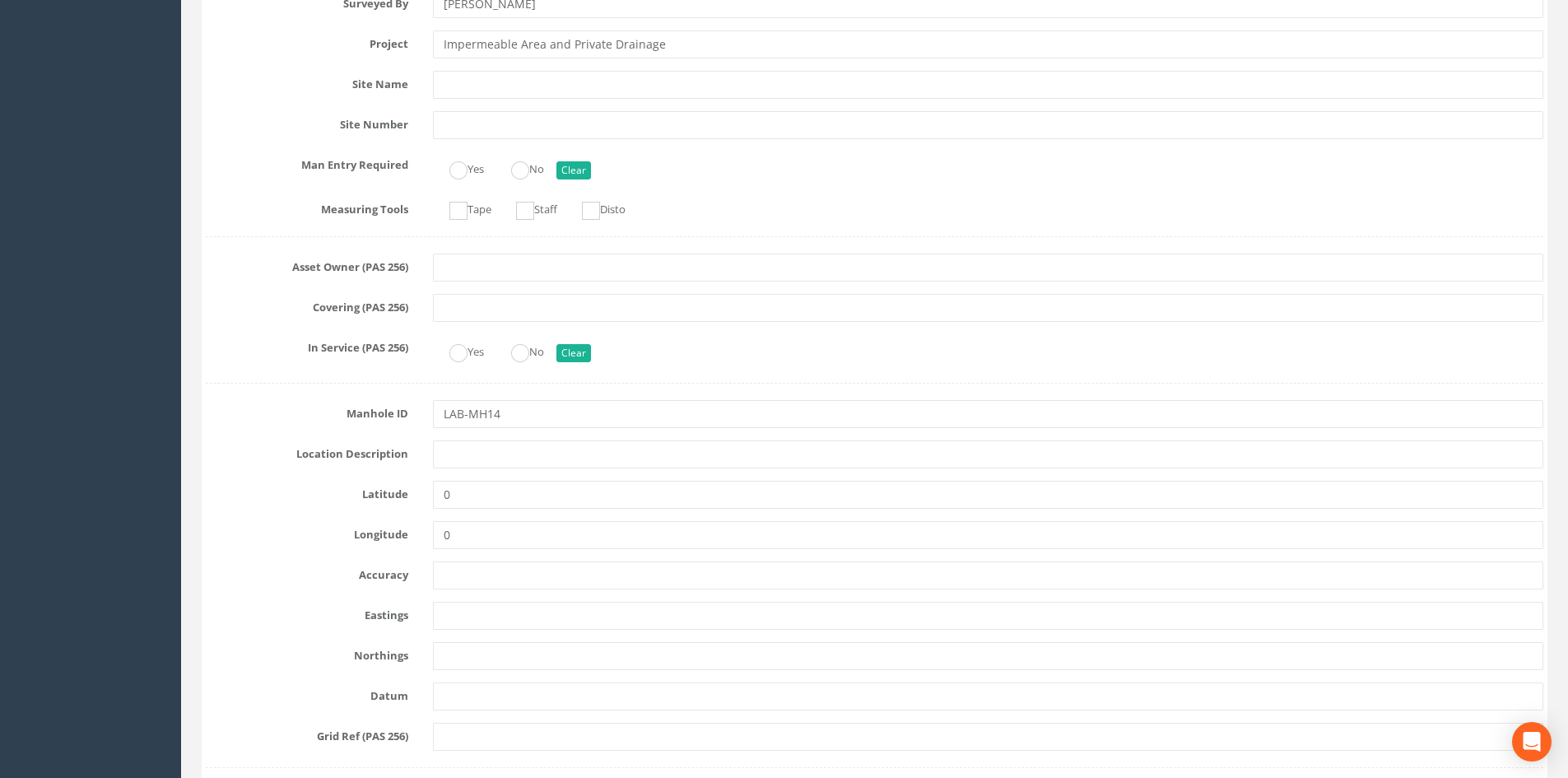
scroll to position [823, 0]
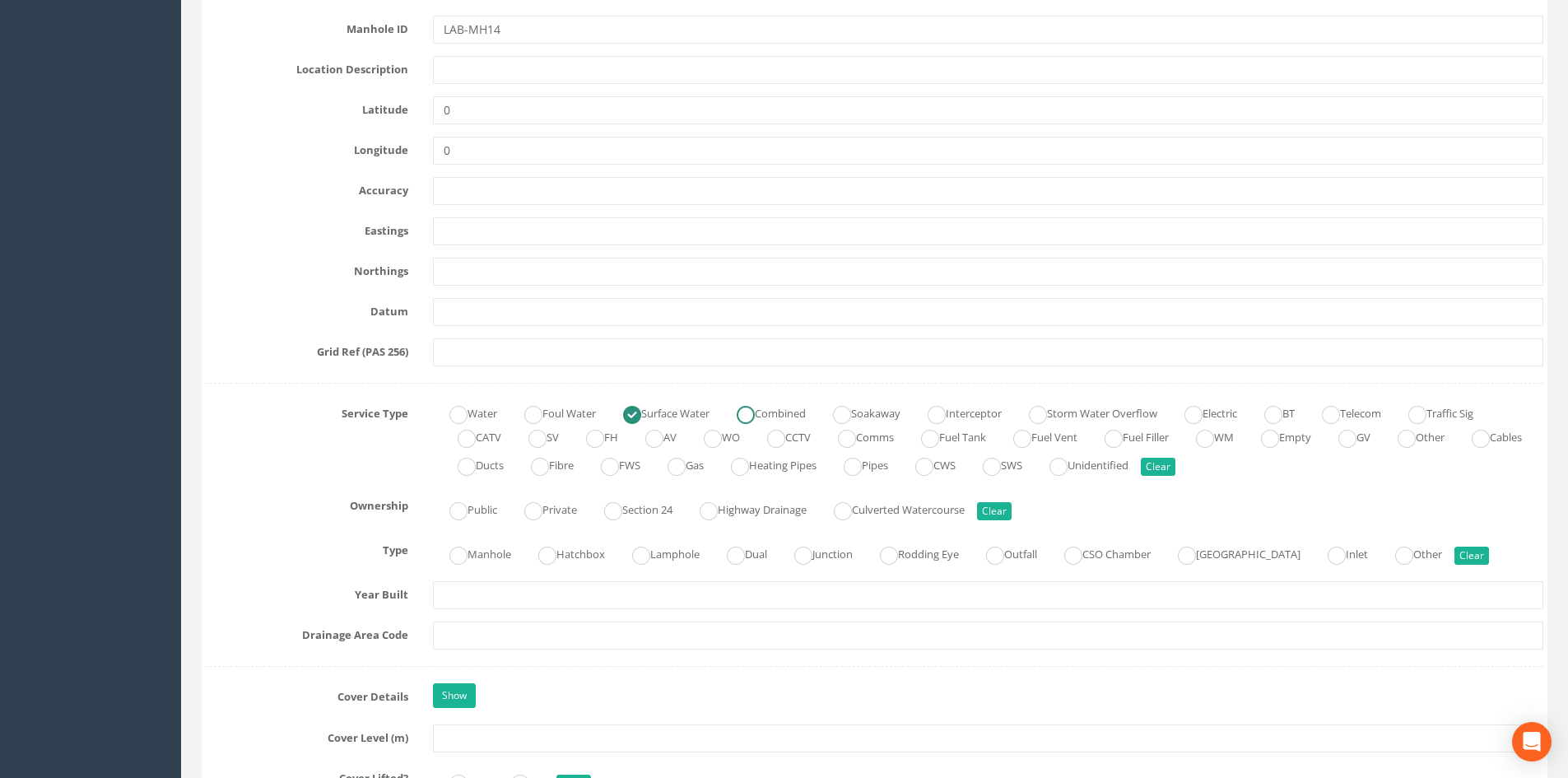
click at [755, 423] on ins at bounding box center [746, 415] width 19 height 19
radio input "false"
radio input "true"
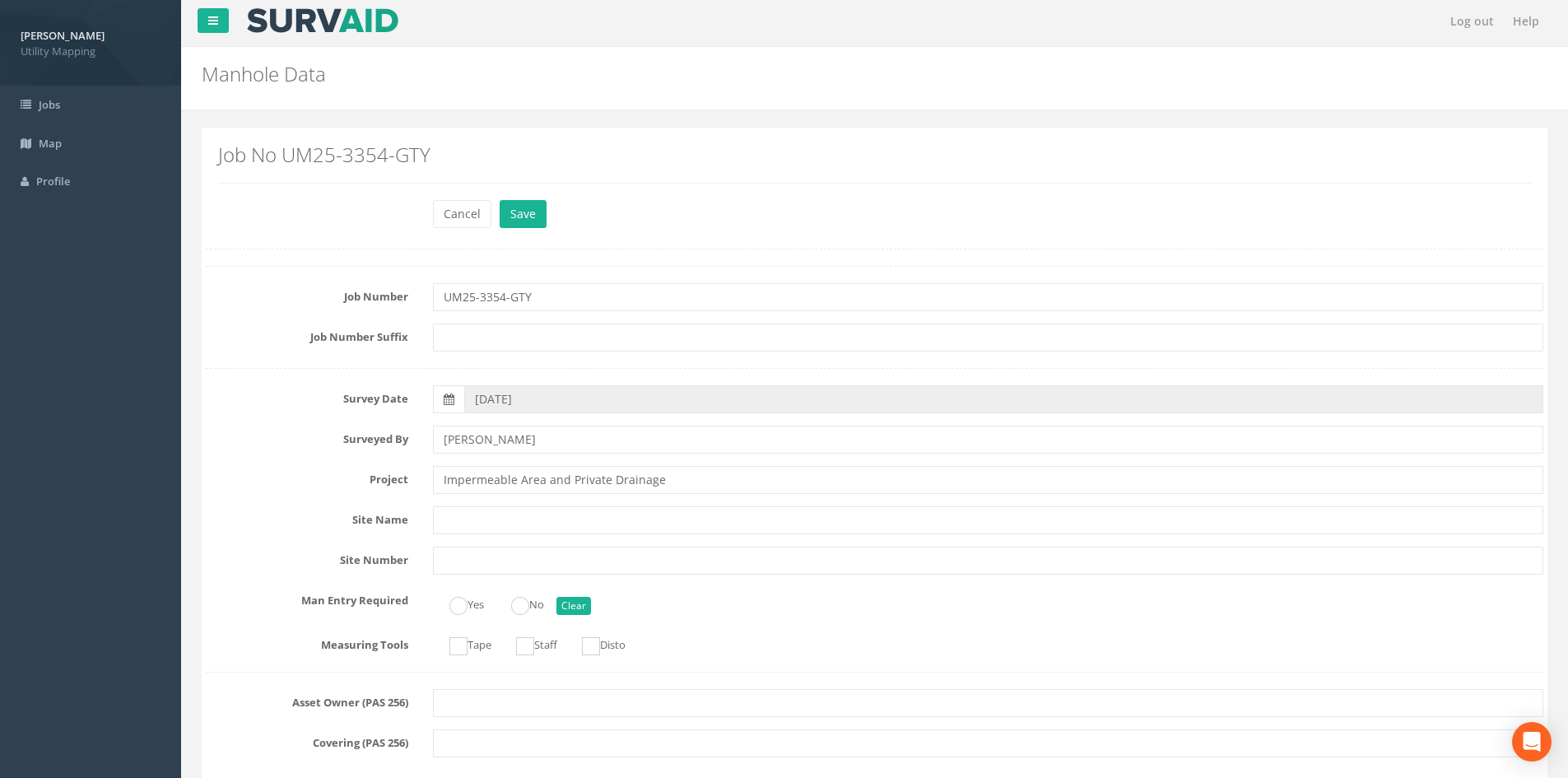
scroll to position [0, 0]
click at [547, 214] on div "Cancel Save Delete" at bounding box center [988, 219] width 1135 height 32
click at [527, 223] on button "Save" at bounding box center [523, 216] width 47 height 28
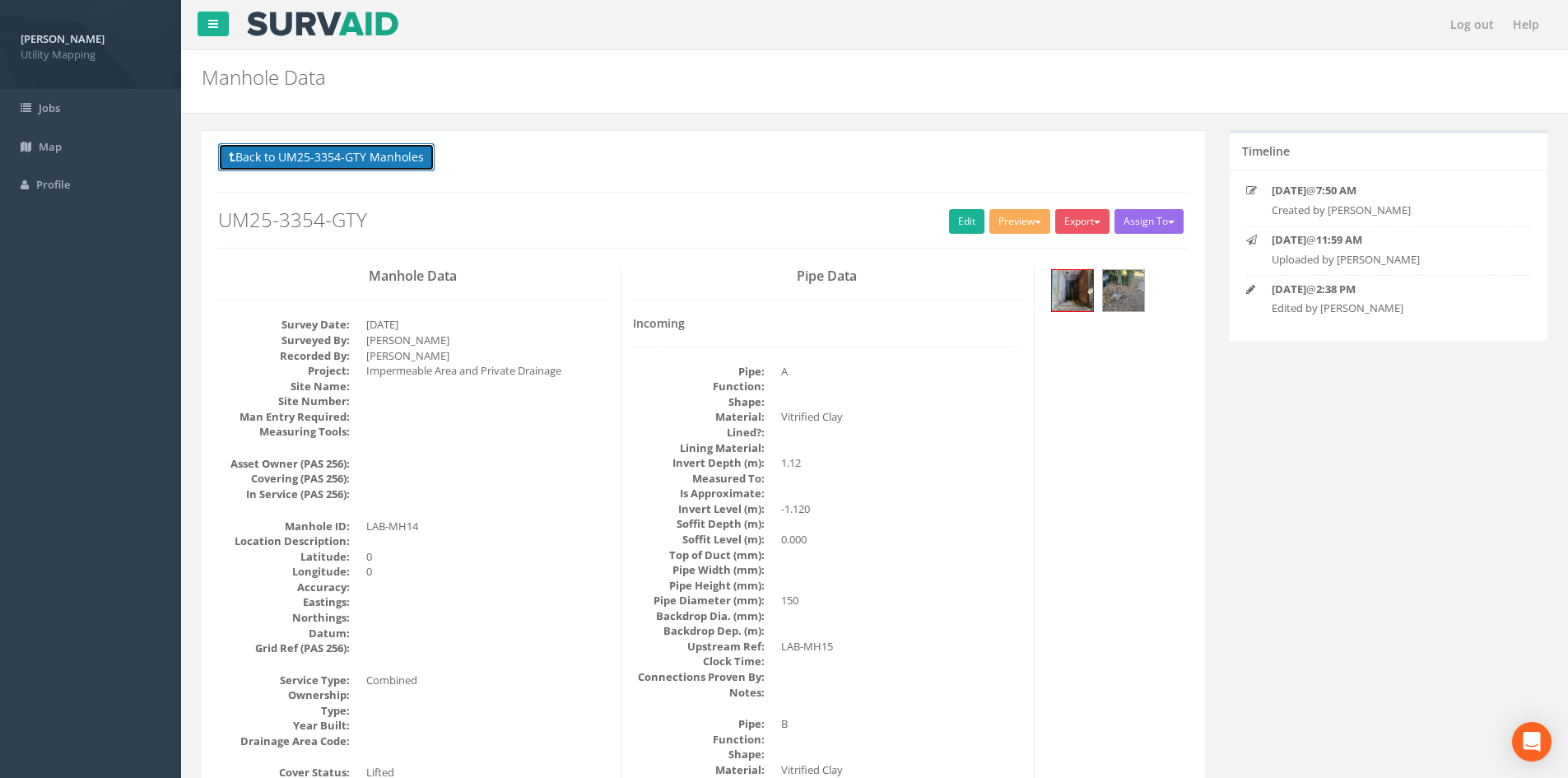
click at [396, 156] on button "Back to UM25-3354-GTY Manholes" at bounding box center [326, 157] width 216 height 28
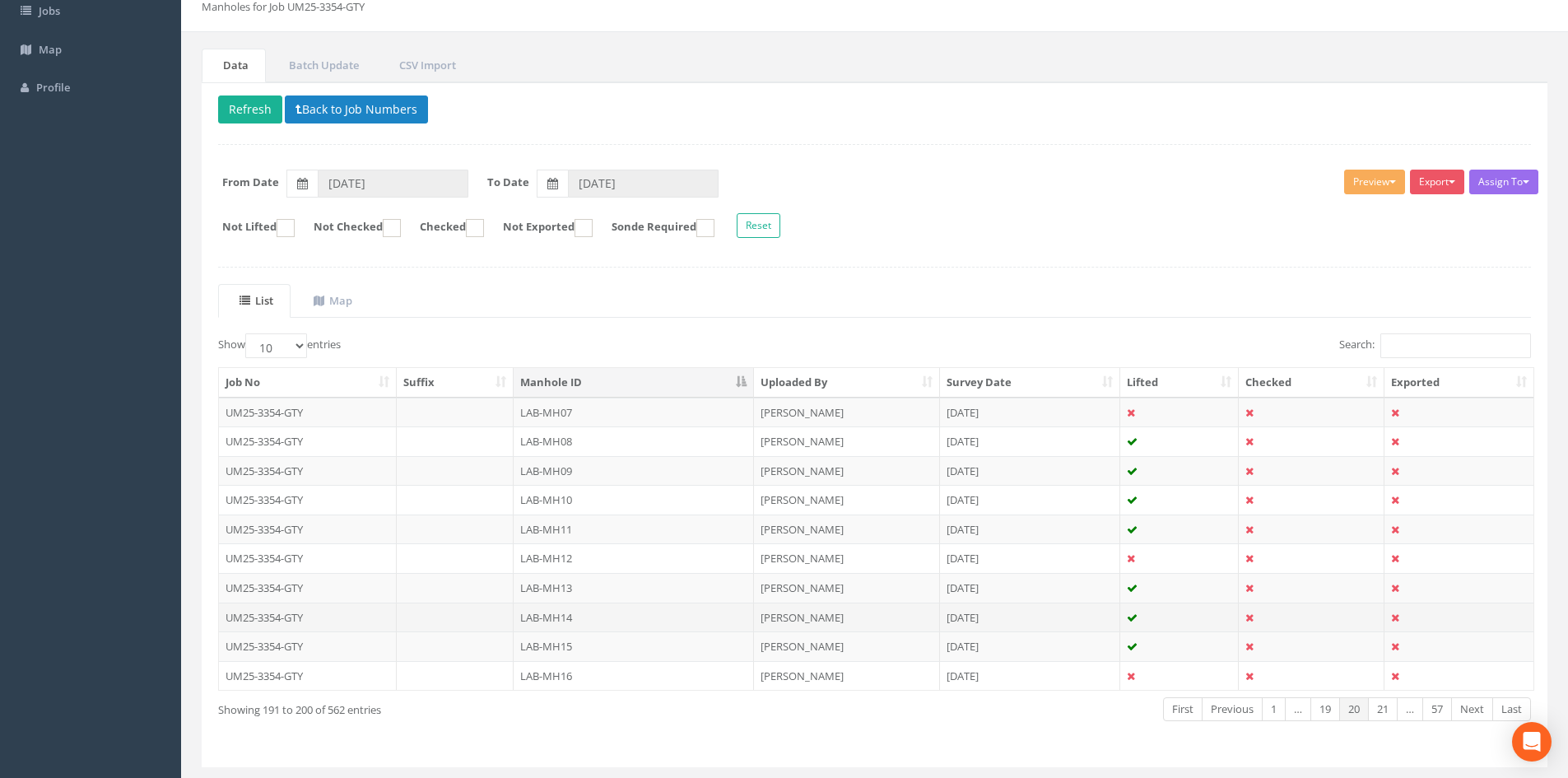
scroll to position [140, 0]
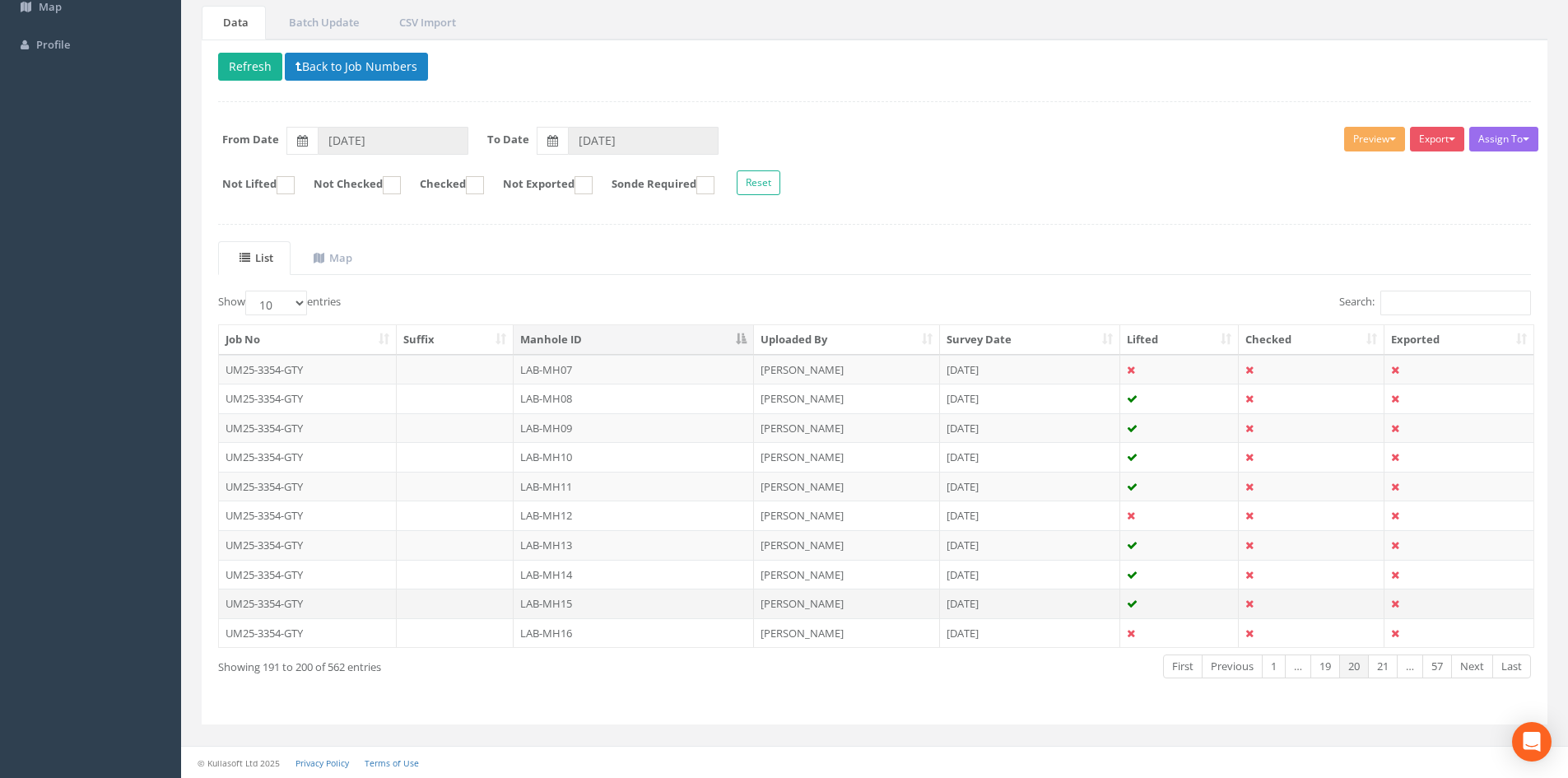
click at [596, 603] on td "LAB-MH15" at bounding box center [633, 603] width 240 height 29
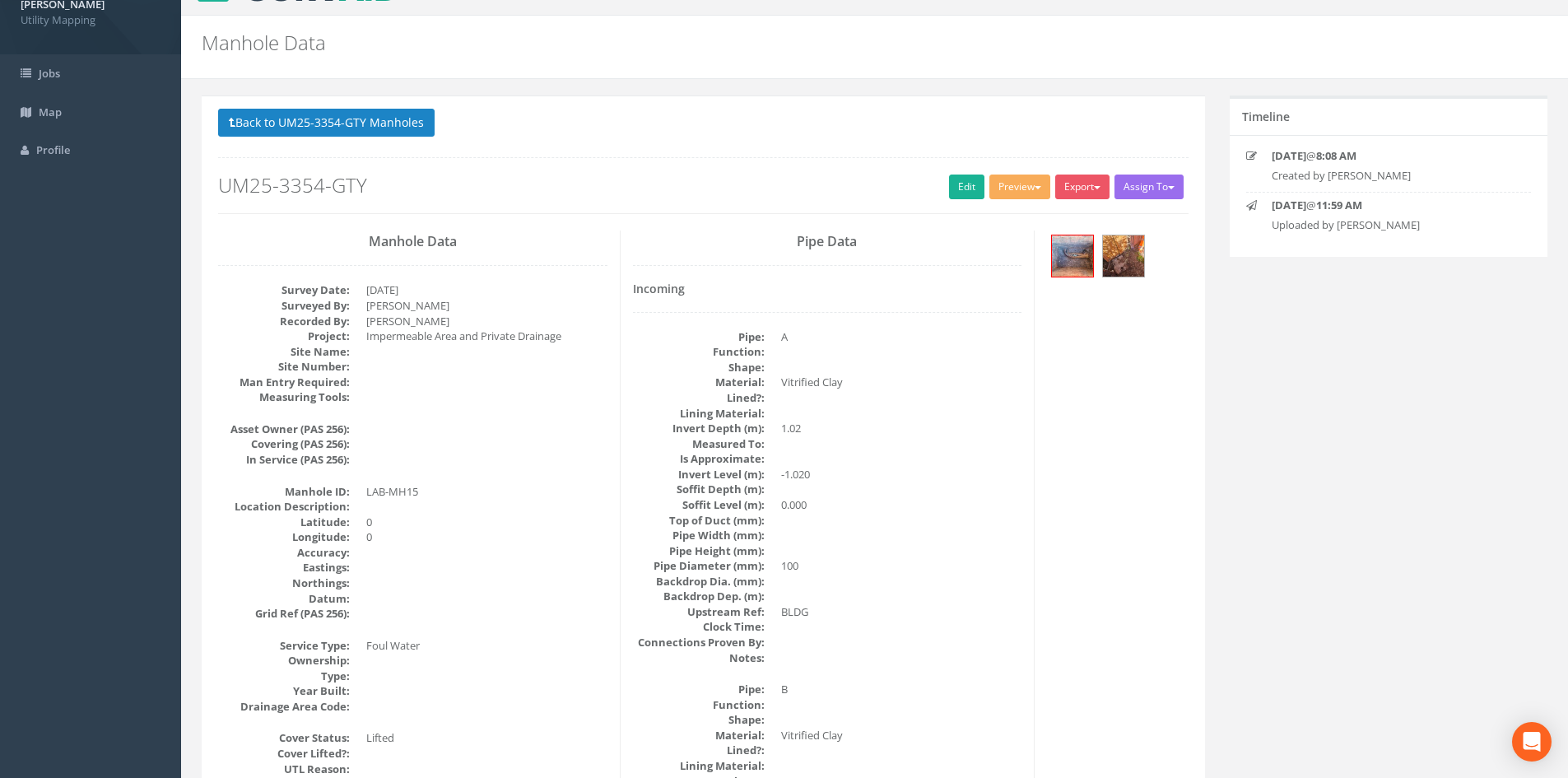
scroll to position [0, 0]
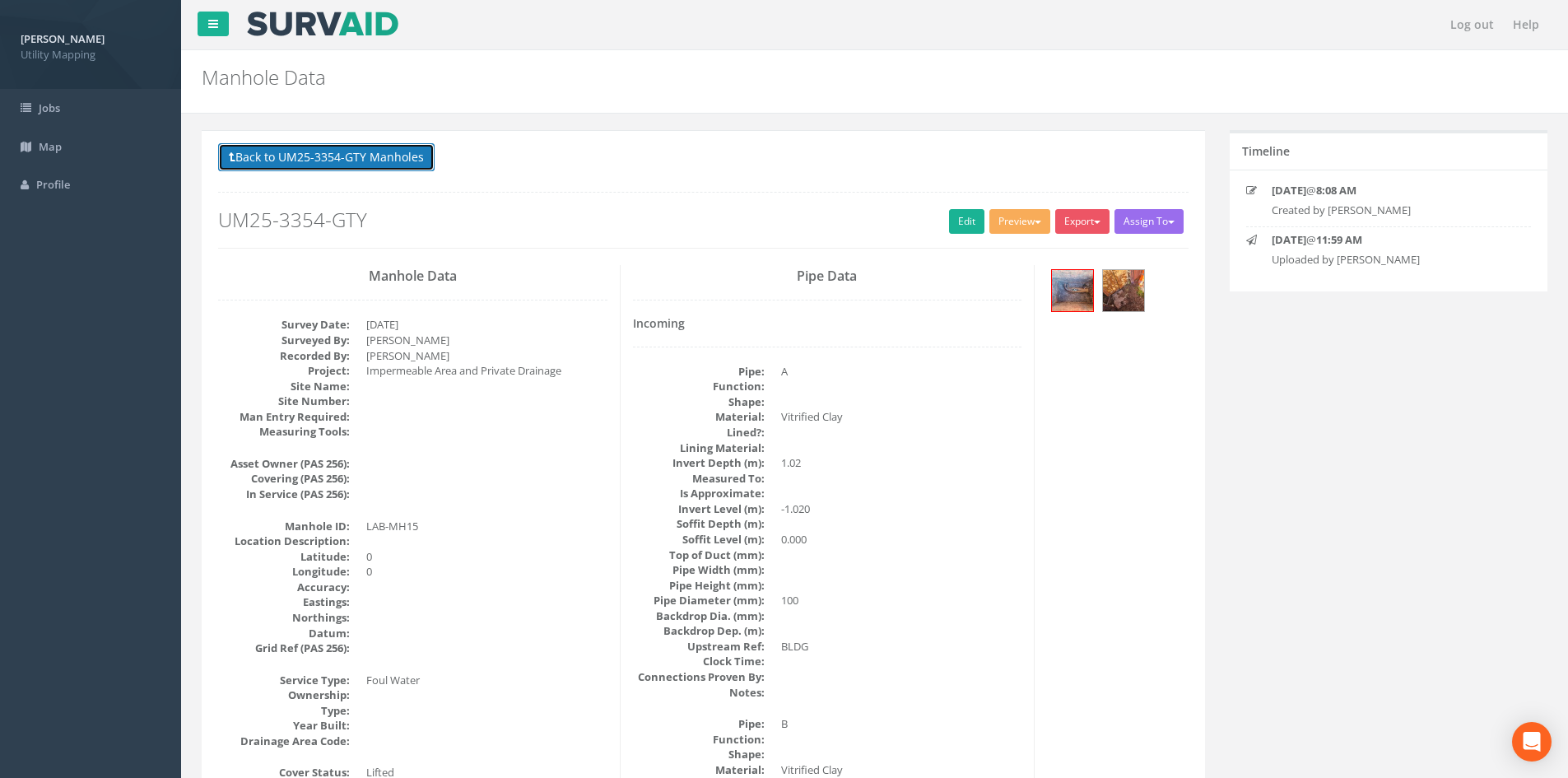
click at [368, 168] on button "Back to UM25-3354-GTY Manholes" at bounding box center [326, 157] width 216 height 28
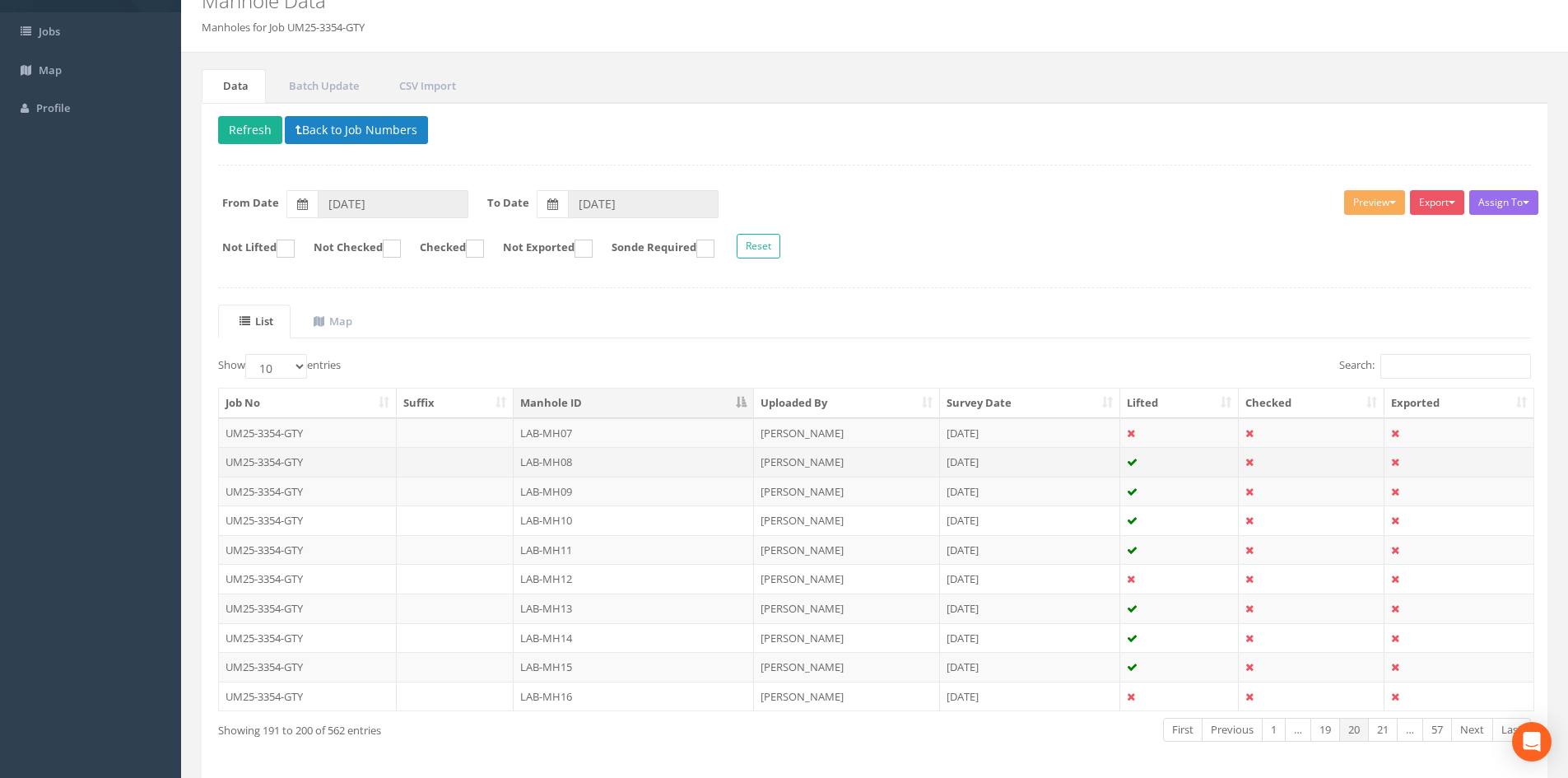
scroll to position [140, 0]
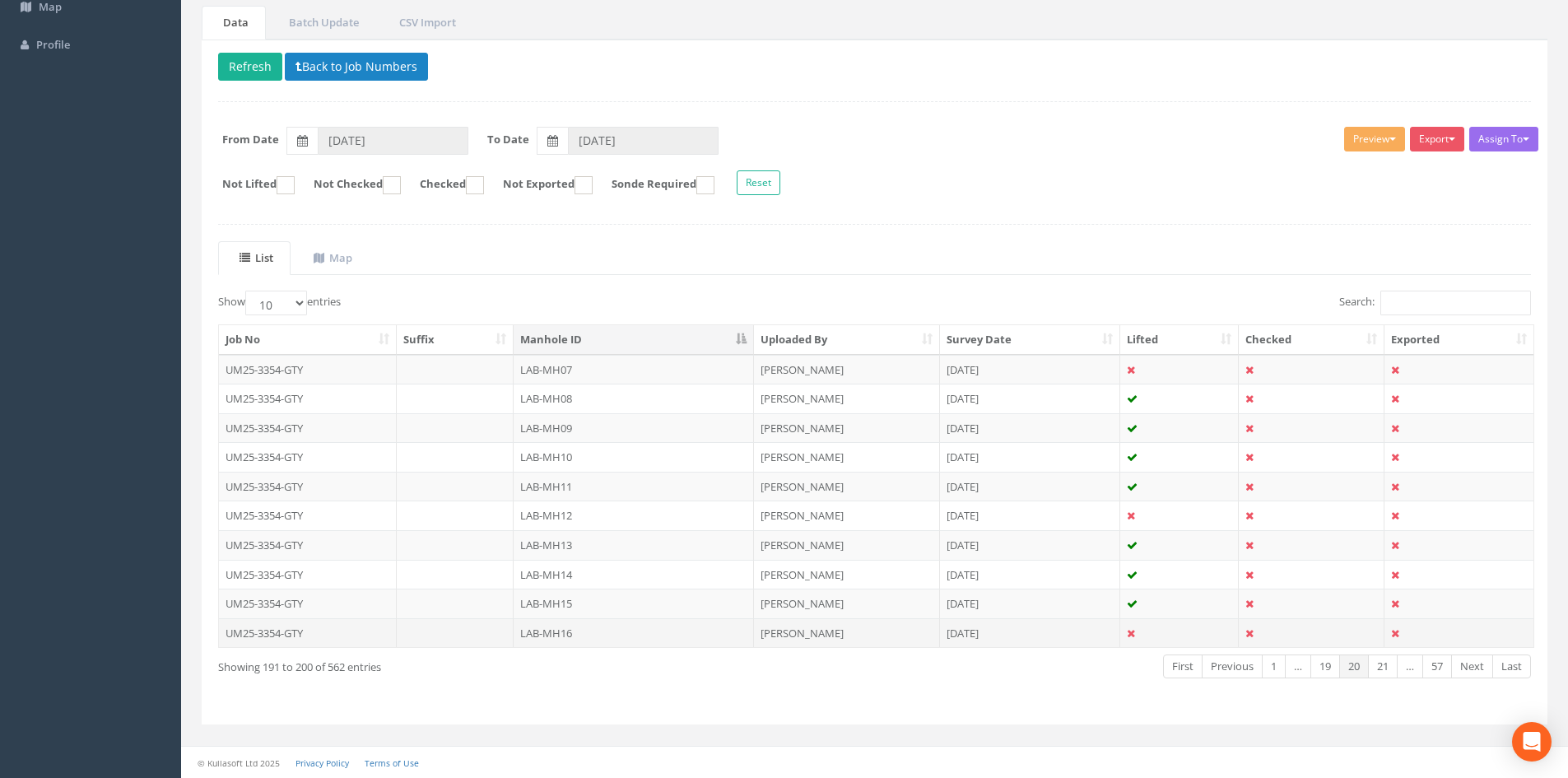
click at [621, 629] on td "LAB-MH16" at bounding box center [633, 632] width 240 height 29
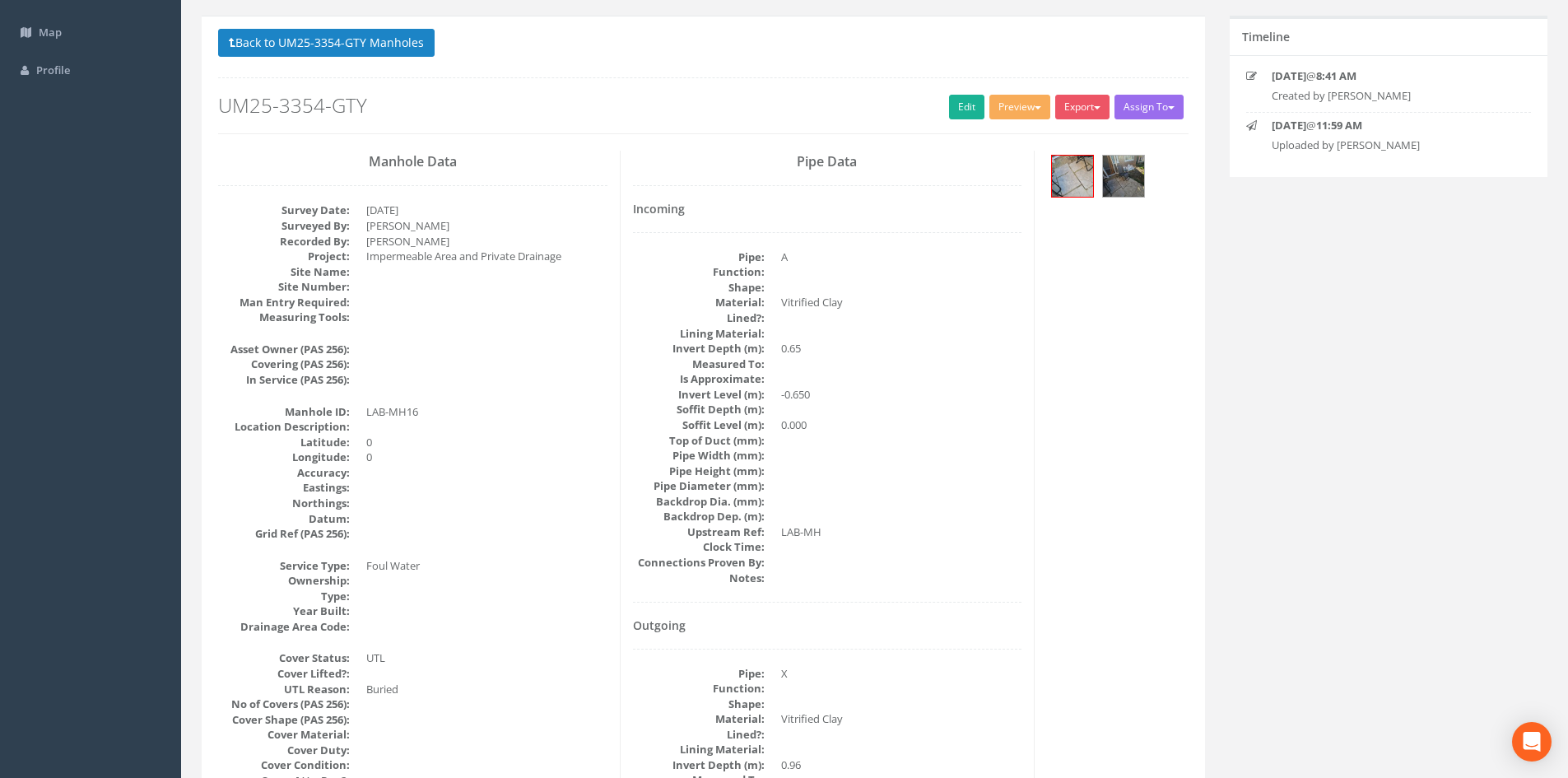
scroll to position [137, 0]
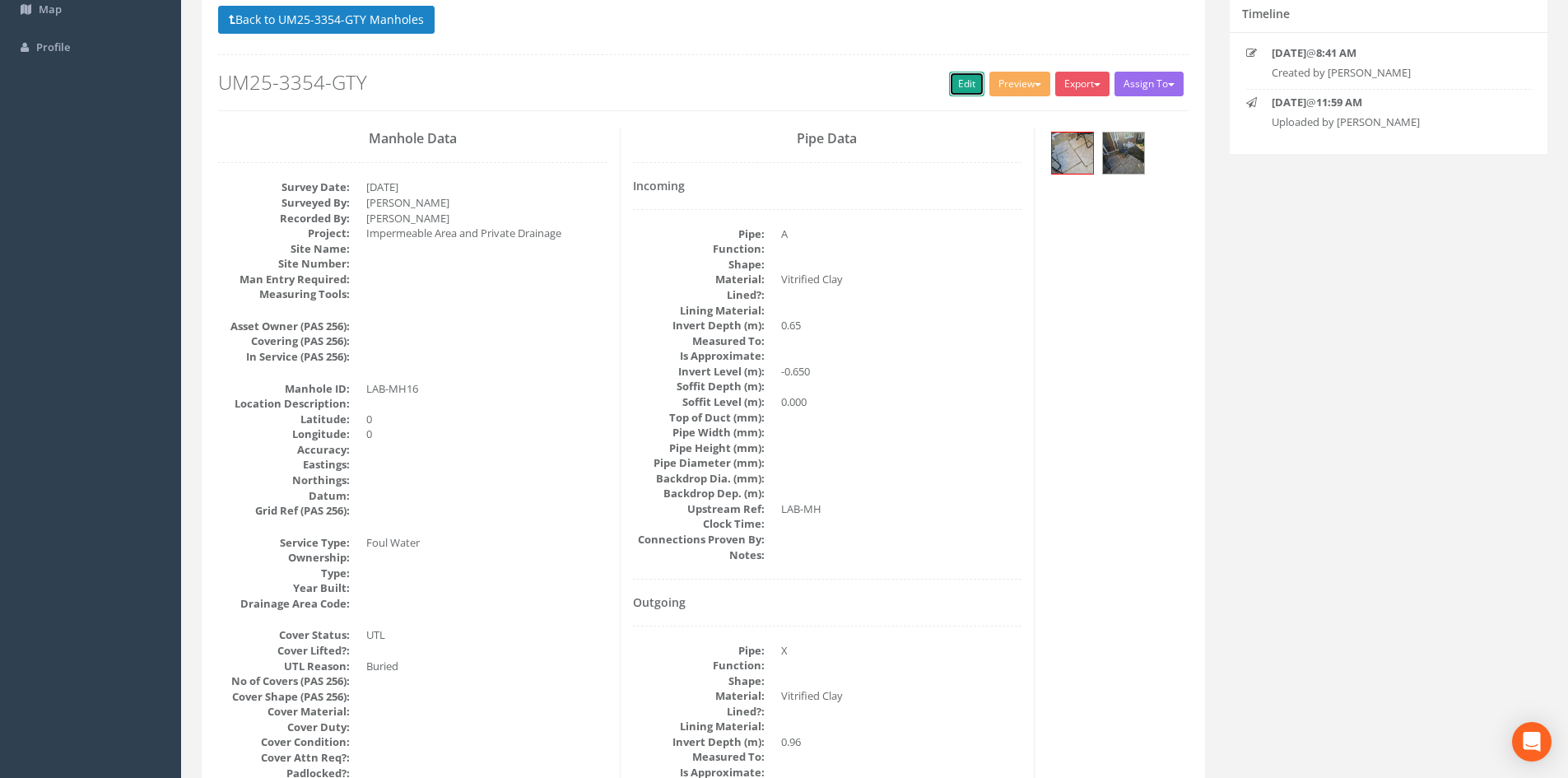
click at [952, 78] on link "Edit" at bounding box center [967, 83] width 35 height 24
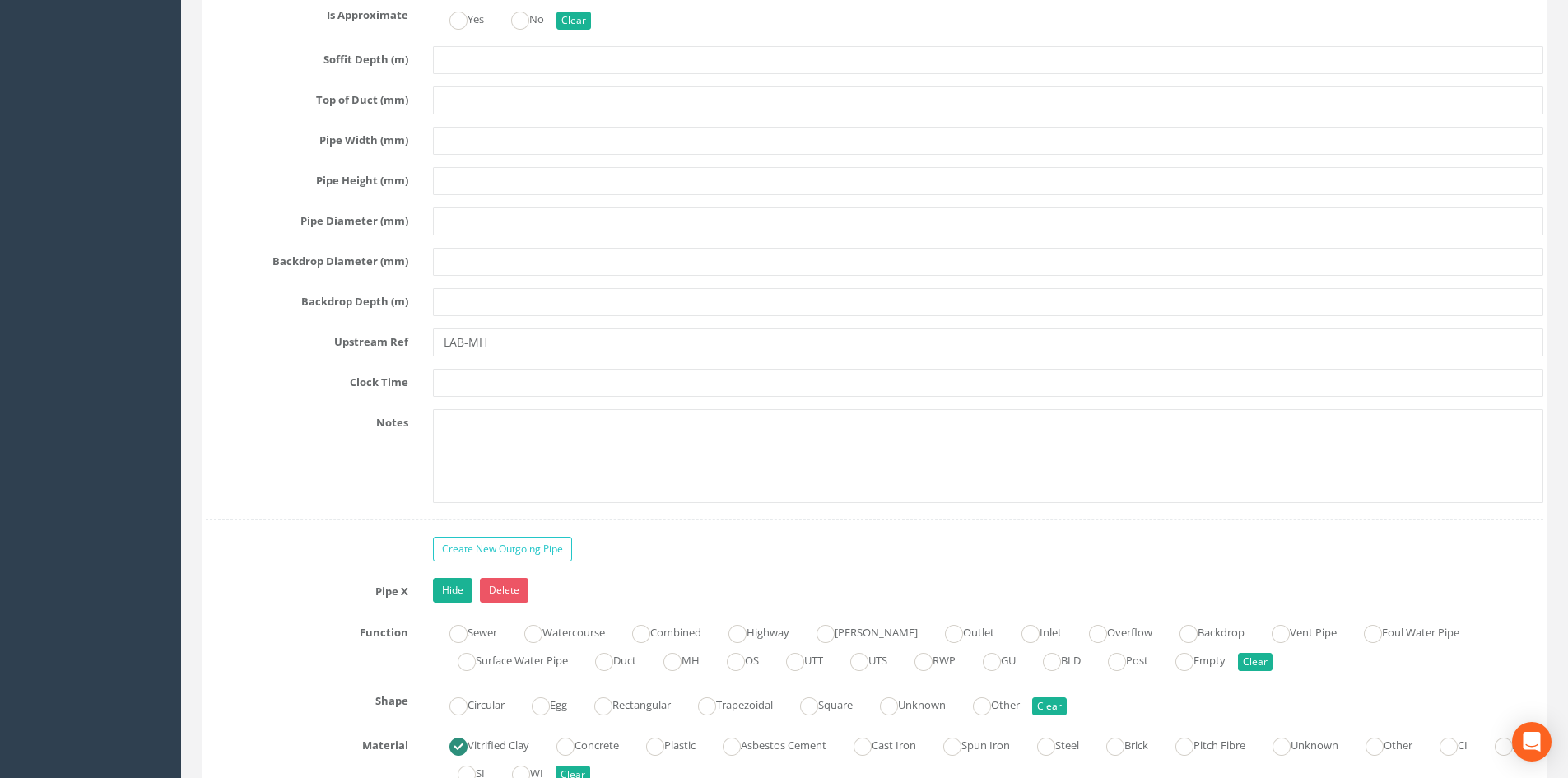
scroll to position [3291, 0]
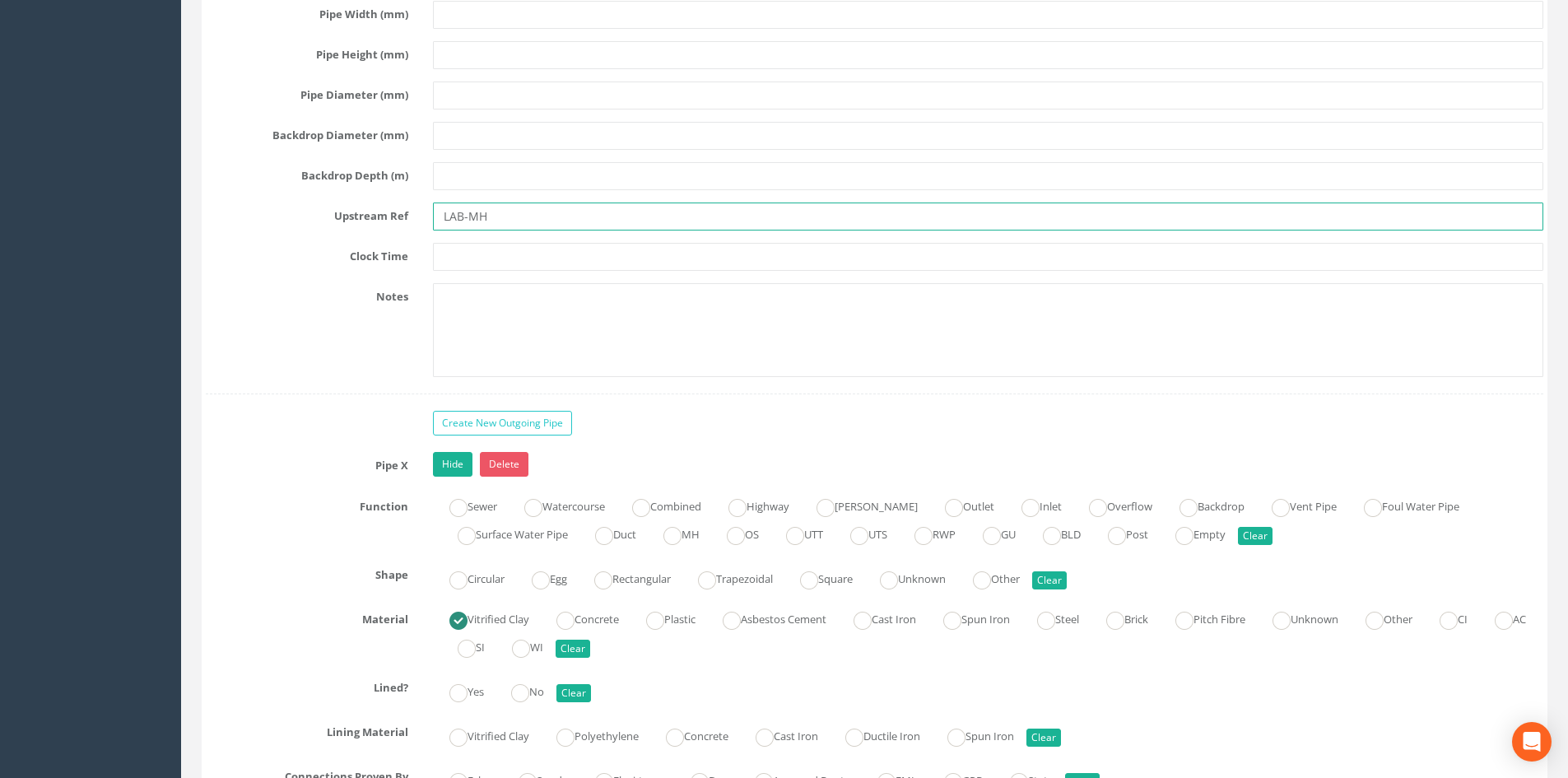
click at [510, 223] on input "LAB-MH" at bounding box center [988, 216] width 1110 height 28
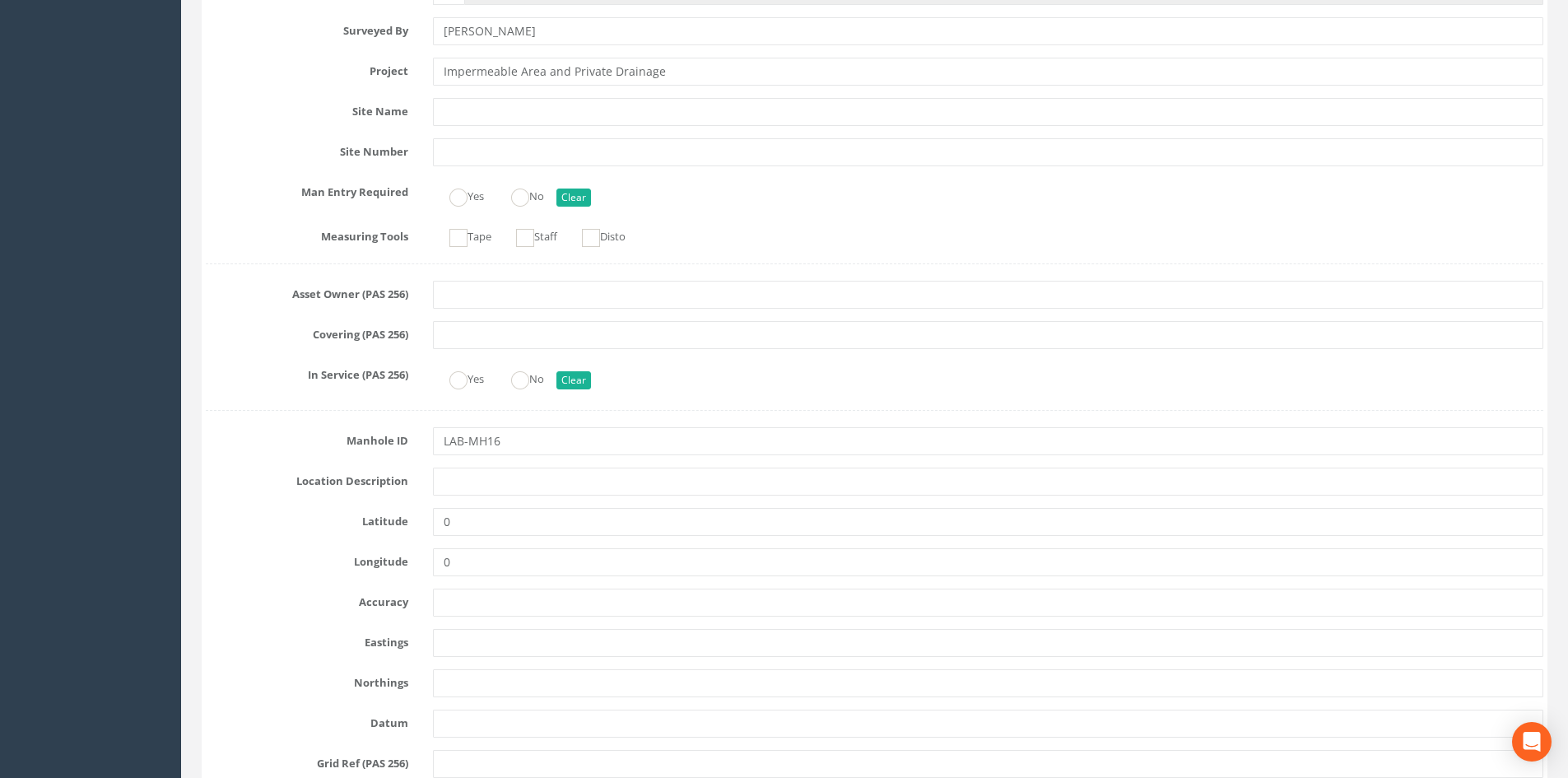
scroll to position [0, 0]
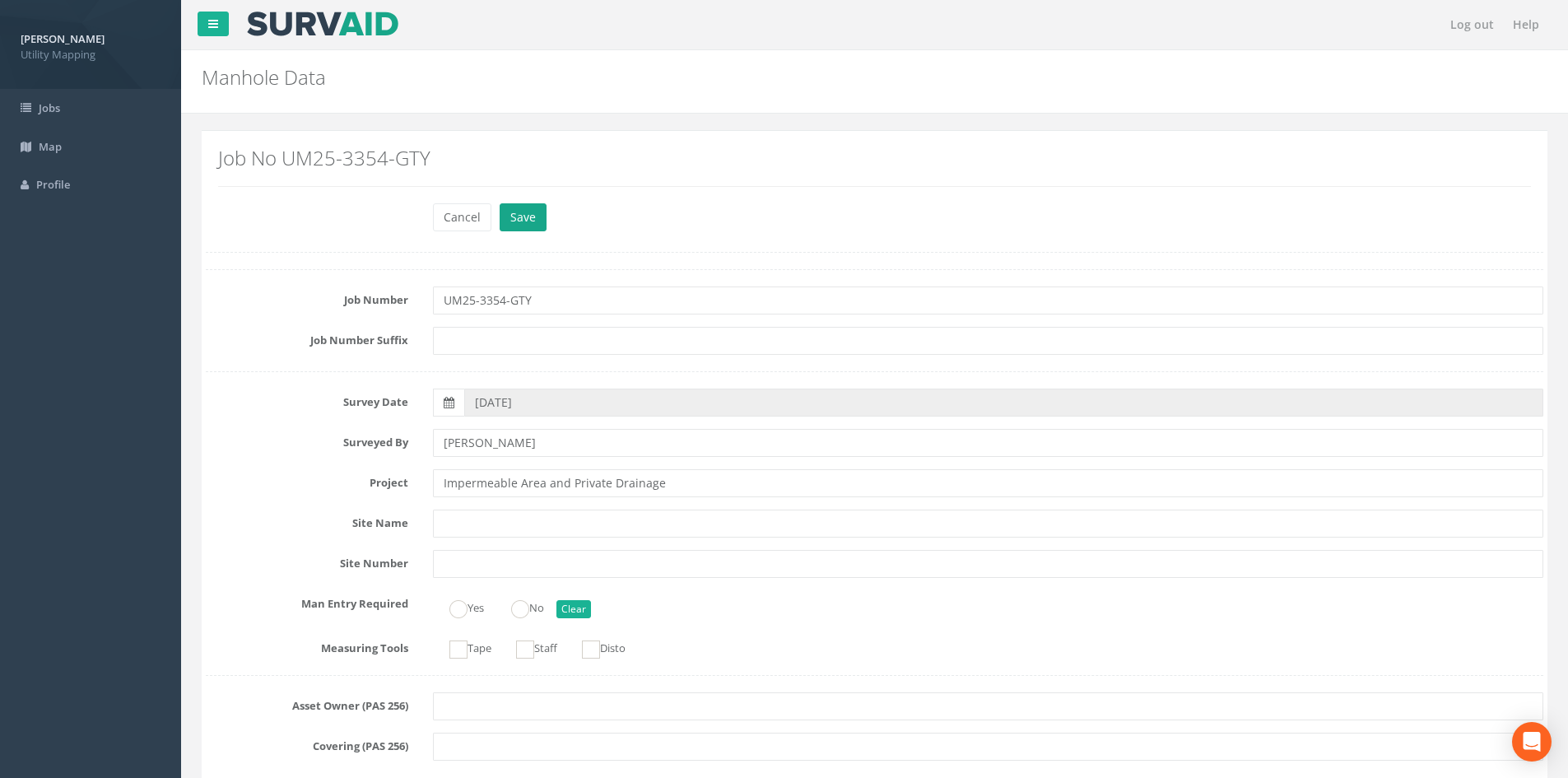
type input "LAB-MH07"
click at [521, 225] on button "Save" at bounding box center [523, 216] width 47 height 28
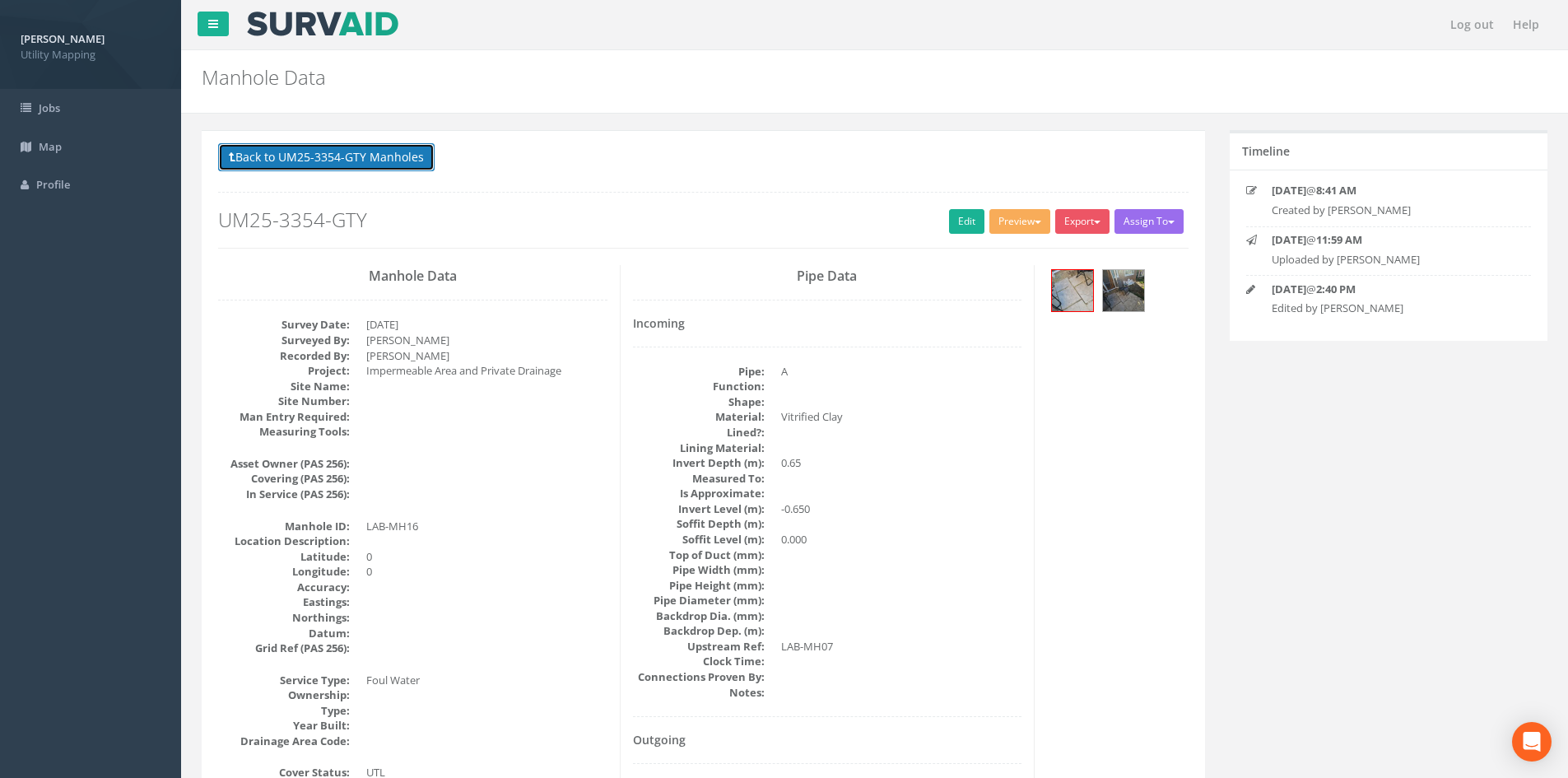
click at [398, 163] on button "Back to UM25-3354-GTY Manholes" at bounding box center [326, 157] width 216 height 28
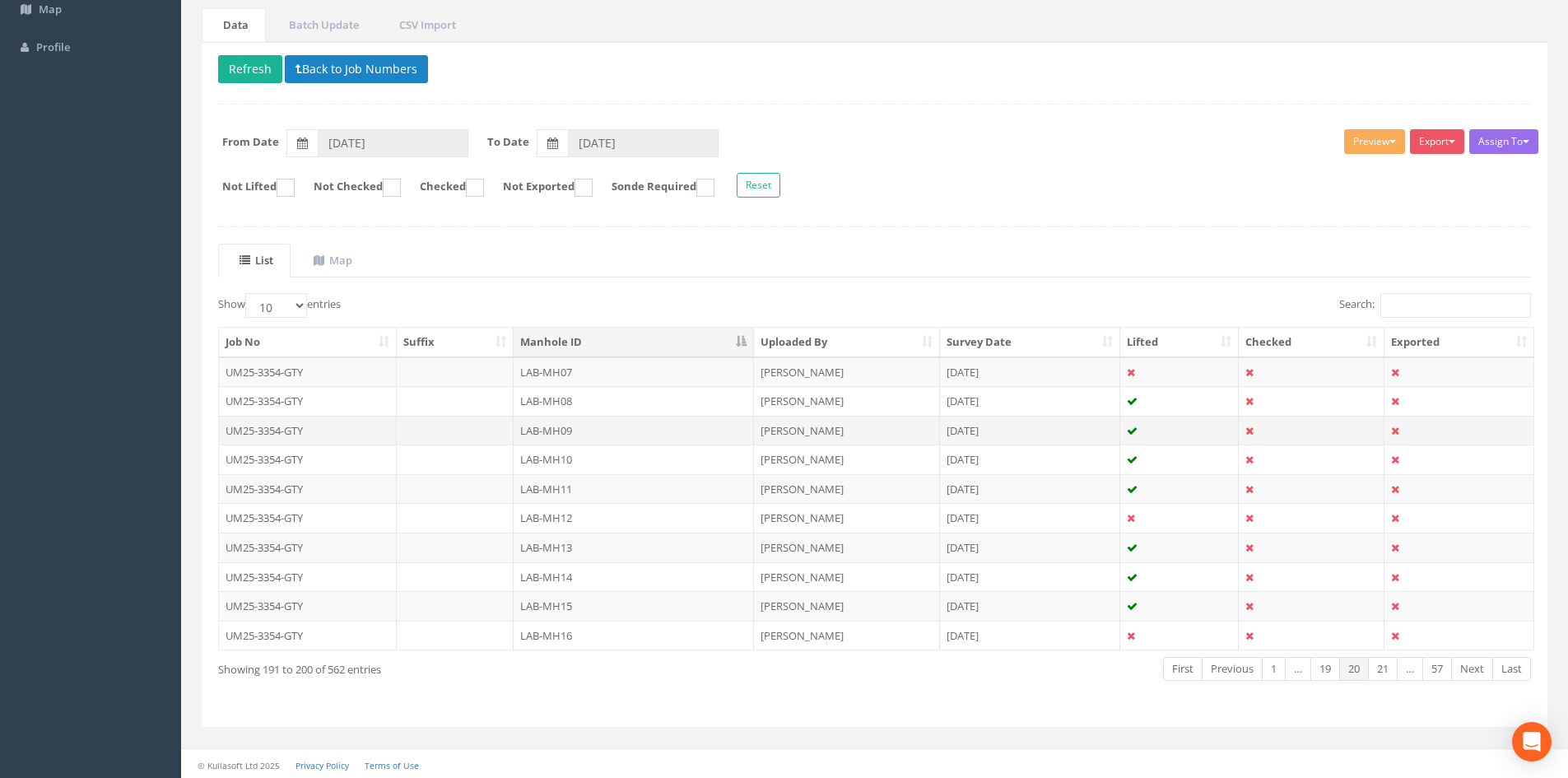
scroll to position [140, 0]
click at [1385, 669] on link "21" at bounding box center [1382, 666] width 29 height 24
click at [659, 380] on td "LAB-MH17" at bounding box center [633, 369] width 240 height 29
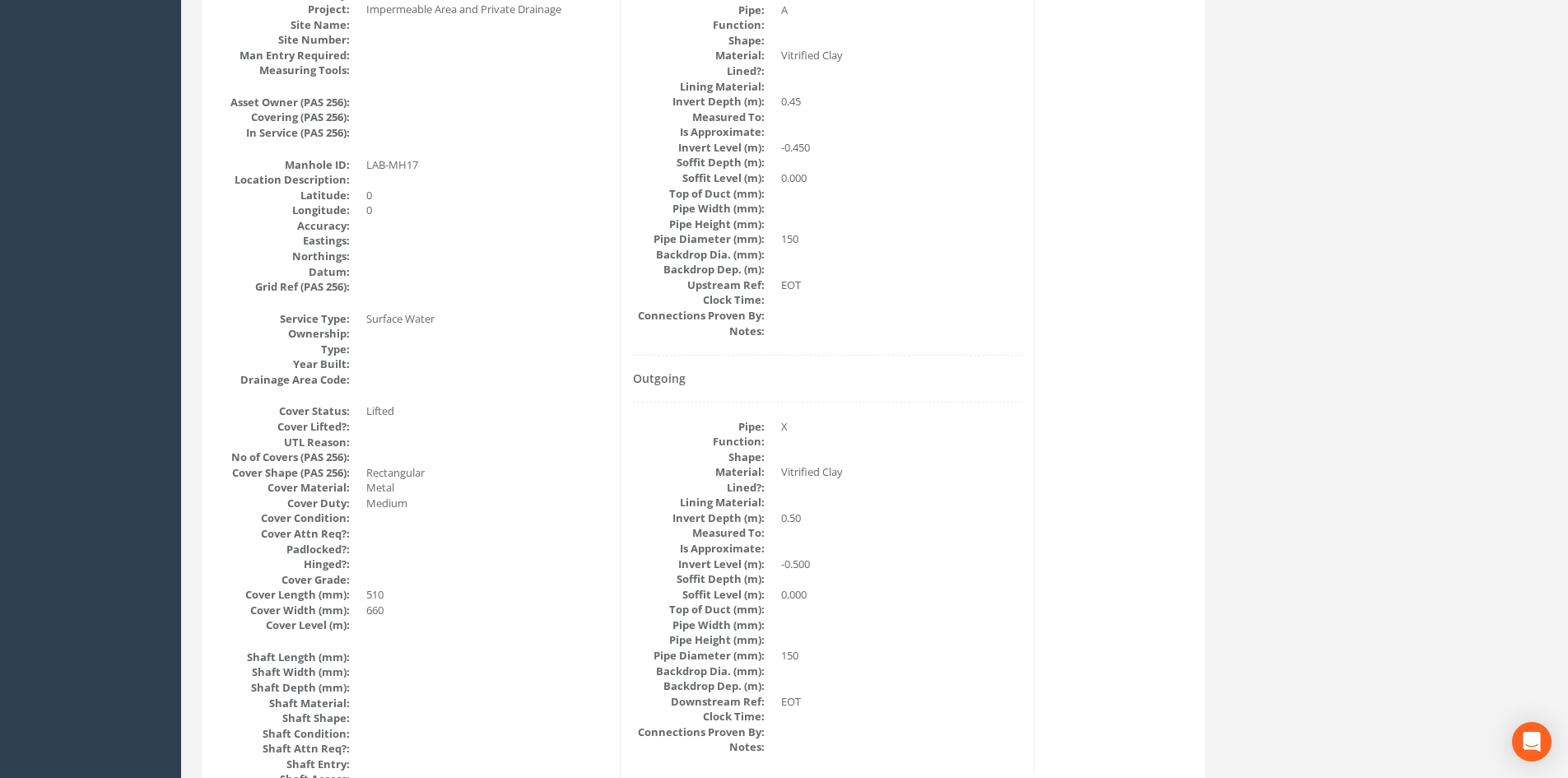
scroll to position [0, 0]
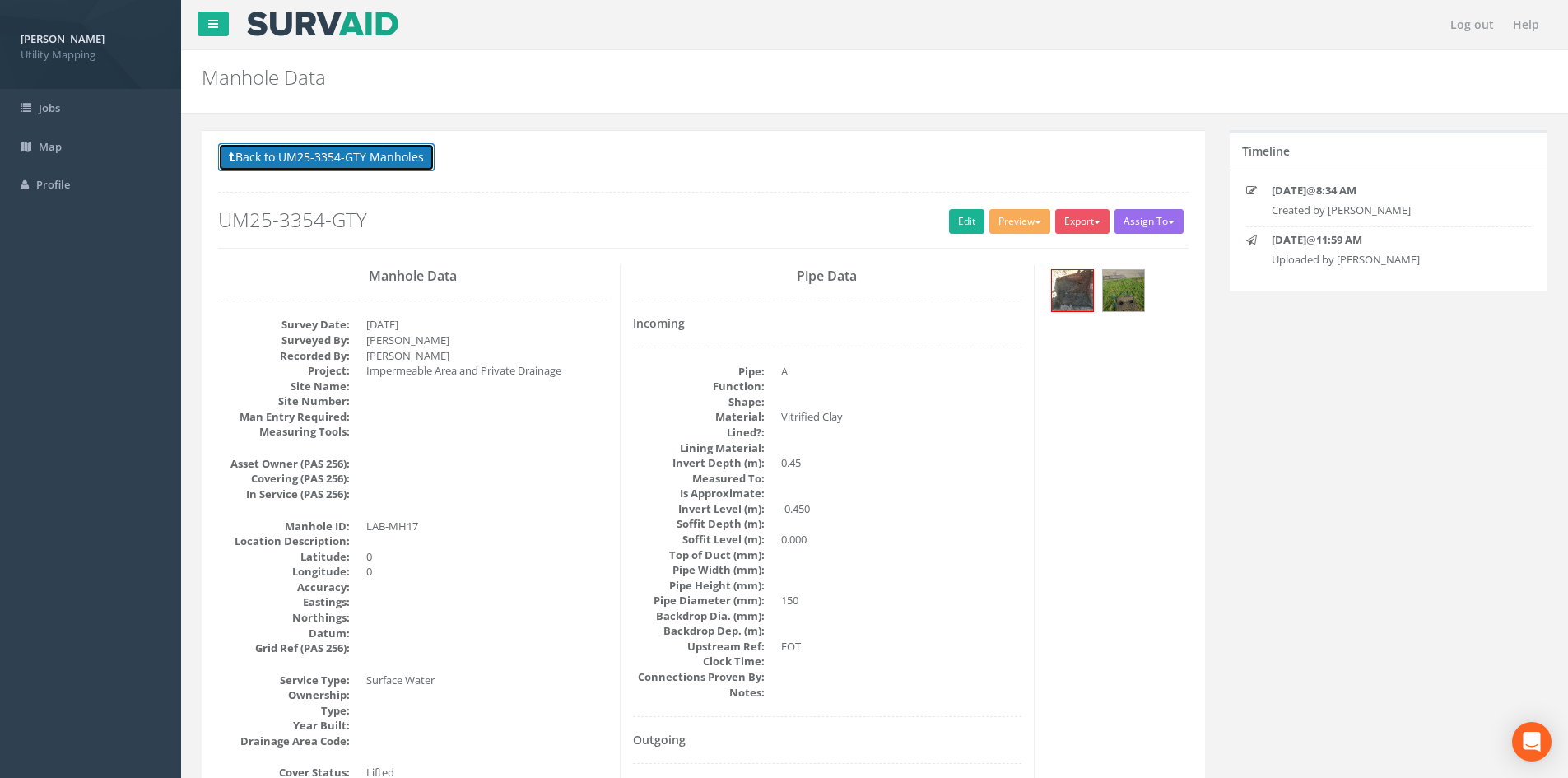
click at [407, 160] on button "Back to UM25-3354-GTY Manholes" at bounding box center [326, 157] width 216 height 28
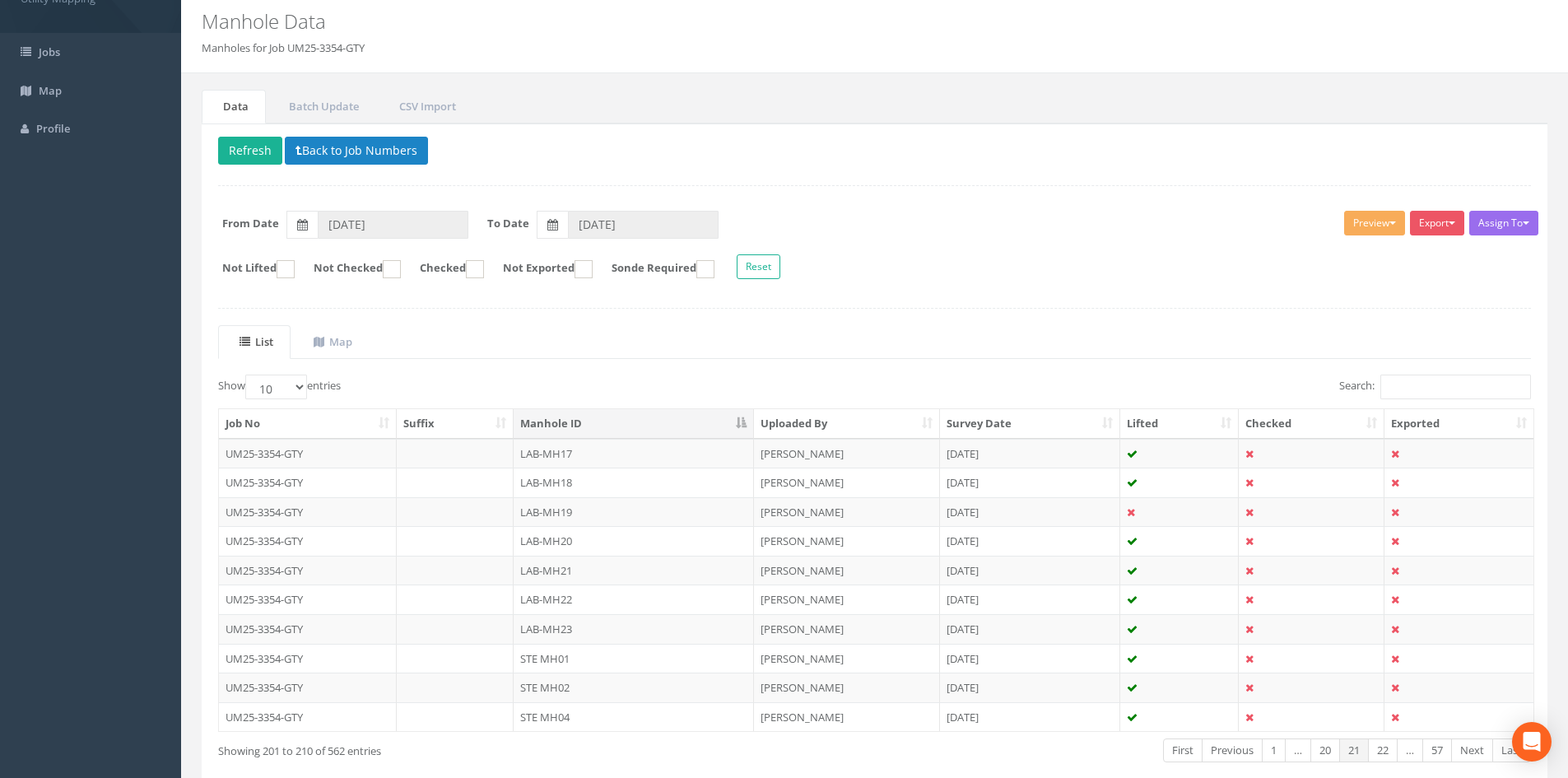
scroll to position [137, 0]
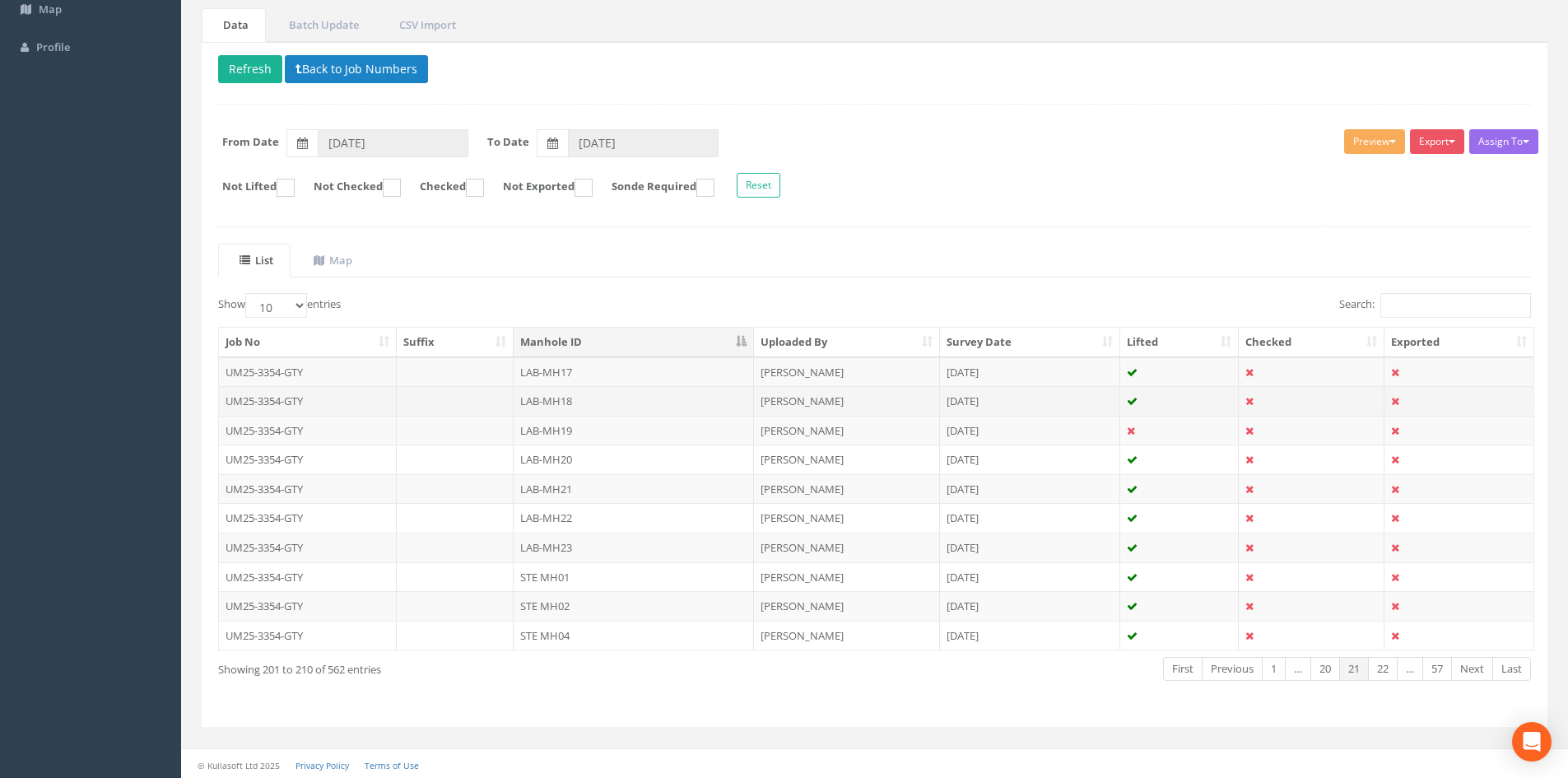
click at [599, 399] on td "LAB-MH18" at bounding box center [633, 400] width 240 height 29
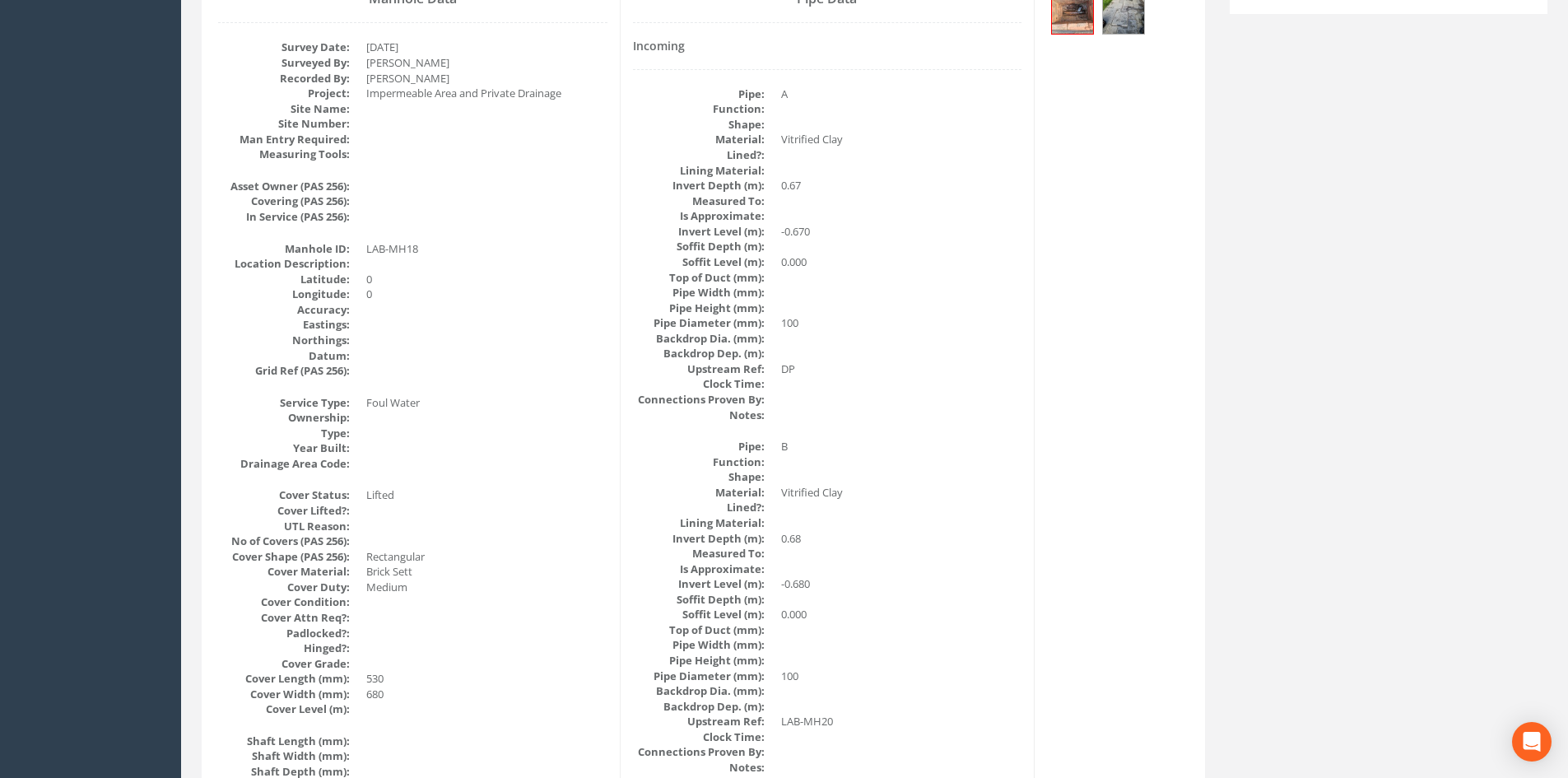
scroll to position [0, 0]
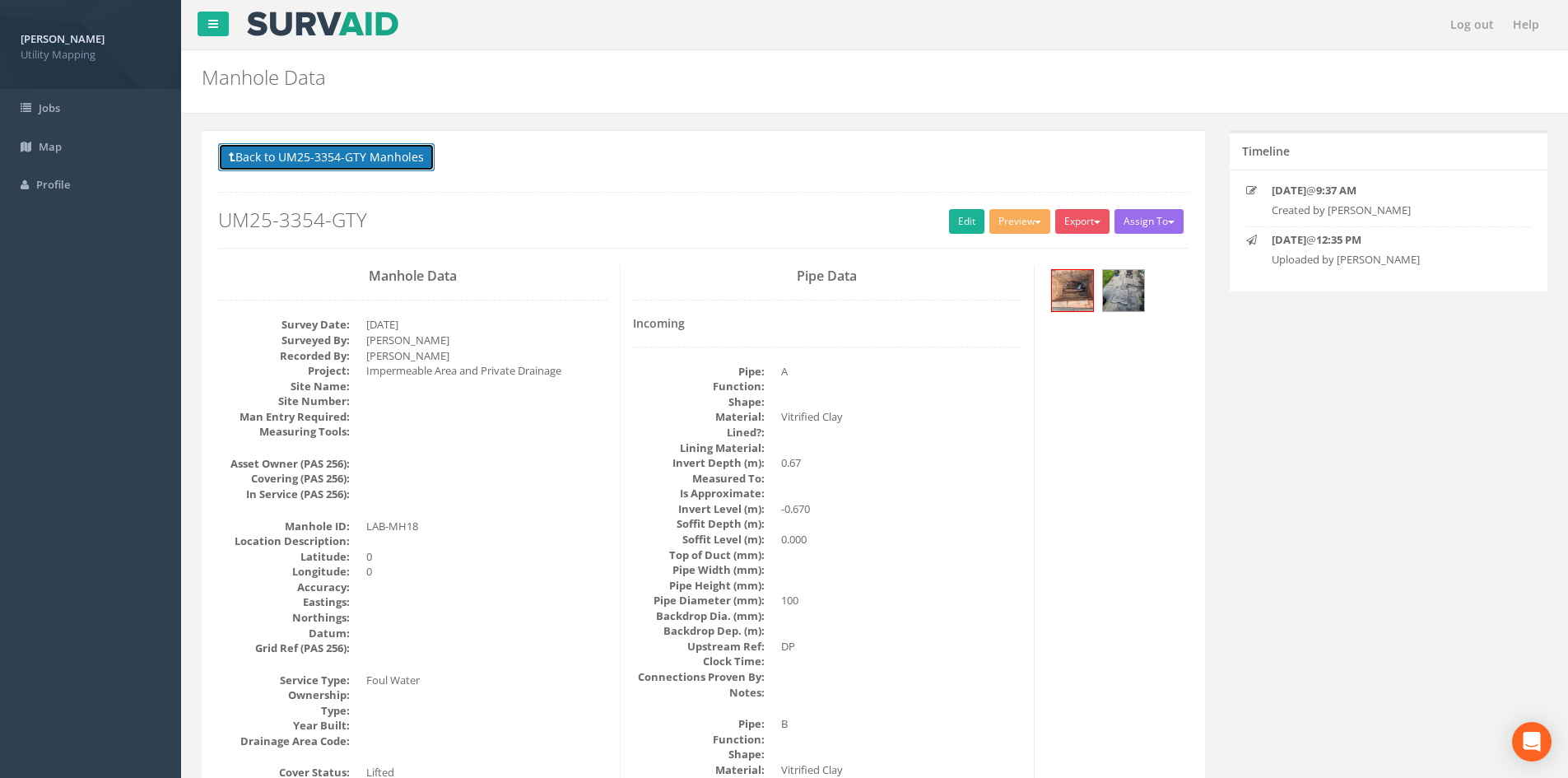
click at [407, 169] on button "Back to UM25-3354-GTY Manholes" at bounding box center [326, 157] width 216 height 28
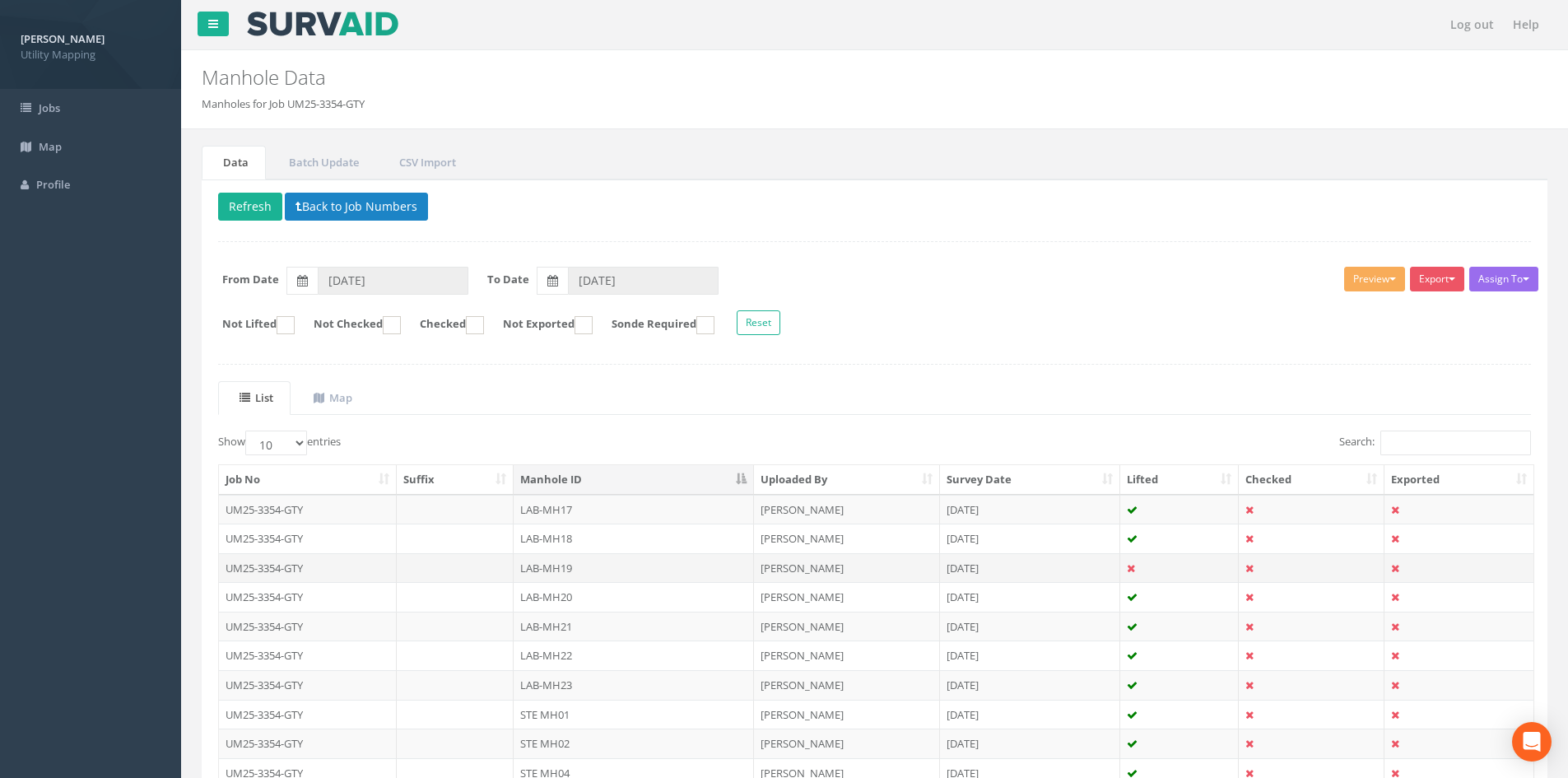
click at [643, 568] on td "LAB-MH19" at bounding box center [633, 568] width 240 height 29
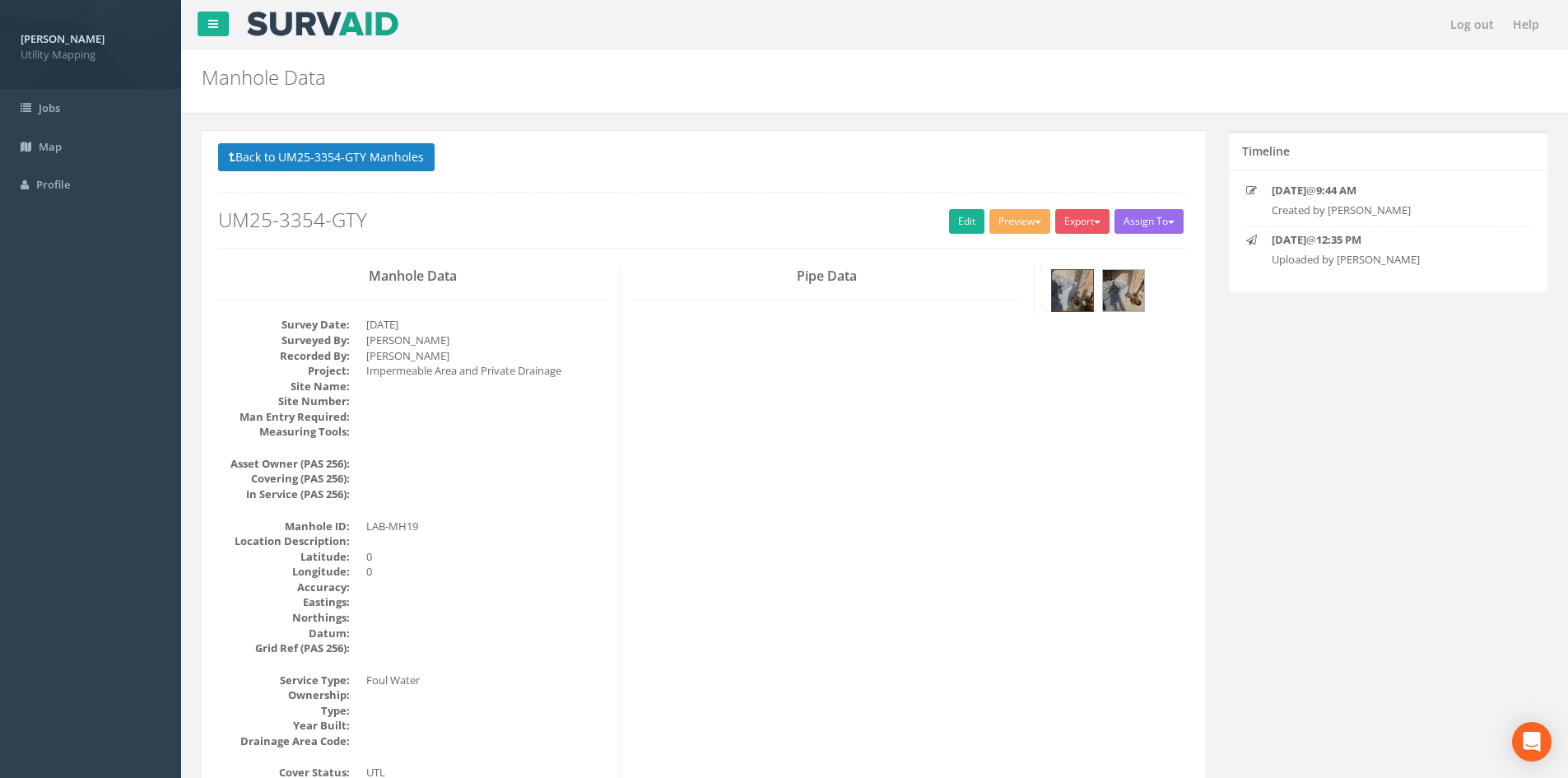
click at [366, 174] on p "Back to UM25-3354-GTY Manholes Back to Map" at bounding box center [703, 159] width 970 height 32
click at [380, 169] on button "Back to UM25-3354-GTY Manholes" at bounding box center [326, 157] width 216 height 28
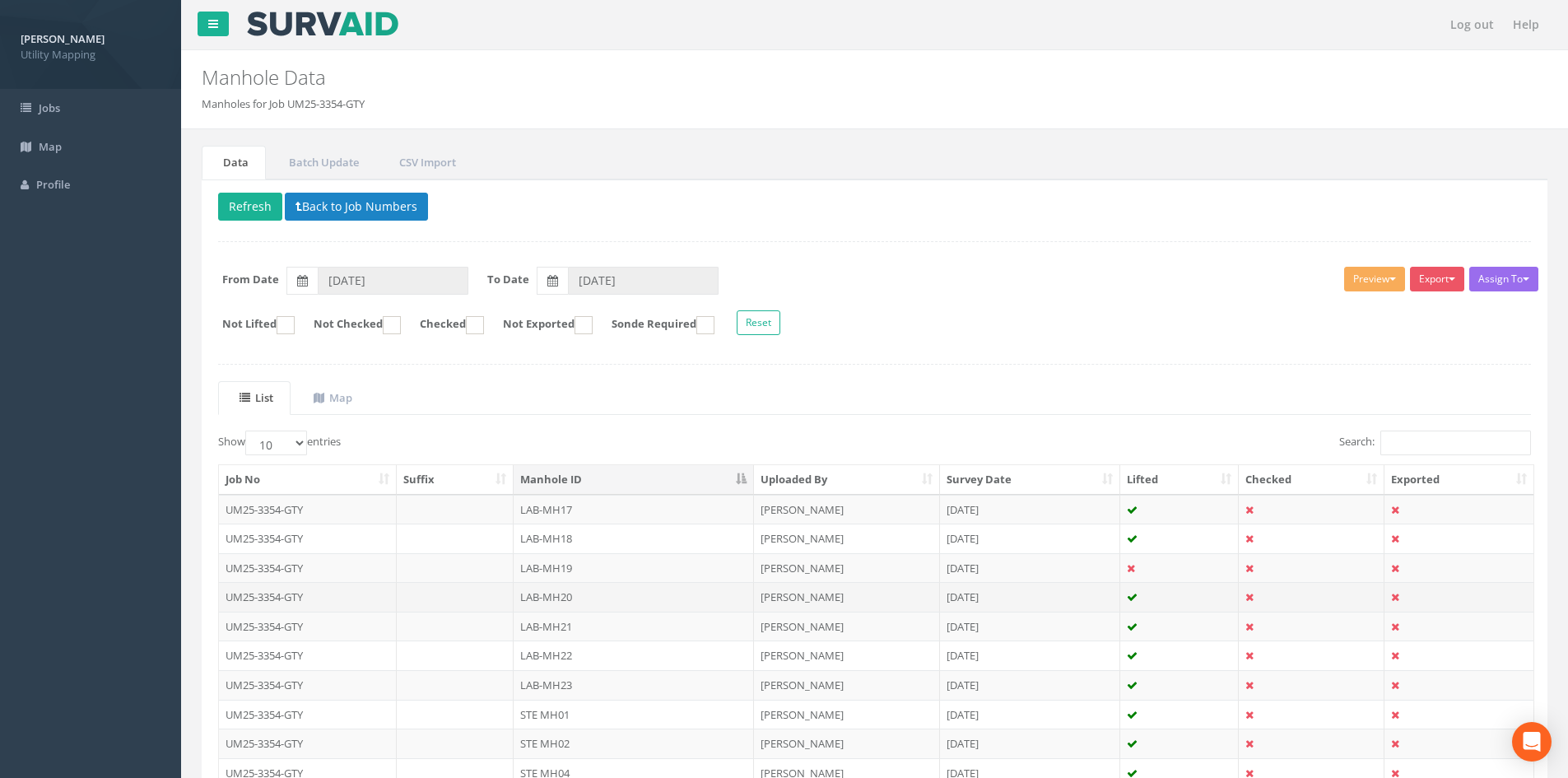
click at [579, 590] on td "LAB-MH20" at bounding box center [633, 596] width 240 height 29
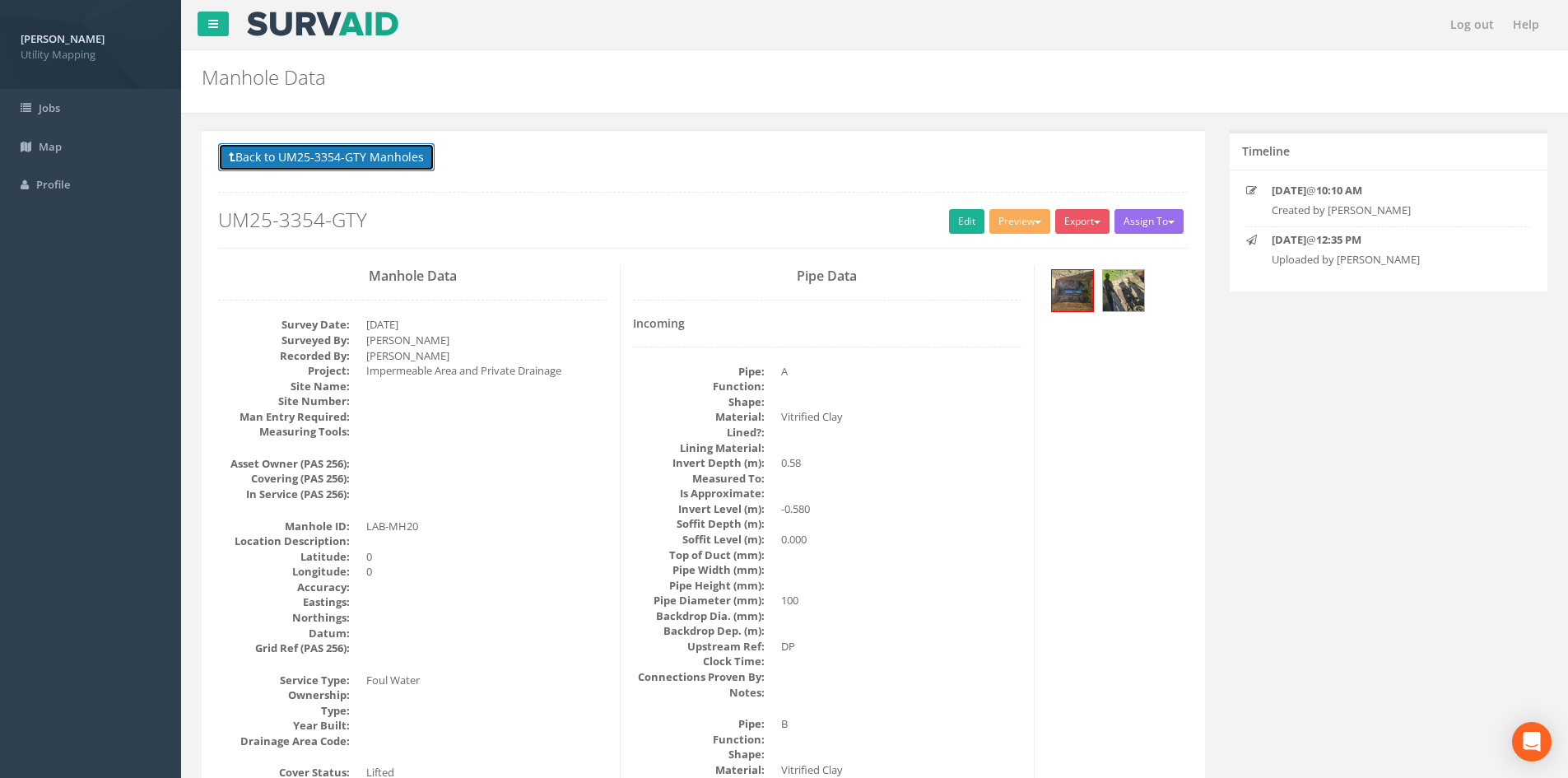
click at [349, 147] on button "Back to UM25-3354-GTY Manholes" at bounding box center [326, 157] width 216 height 28
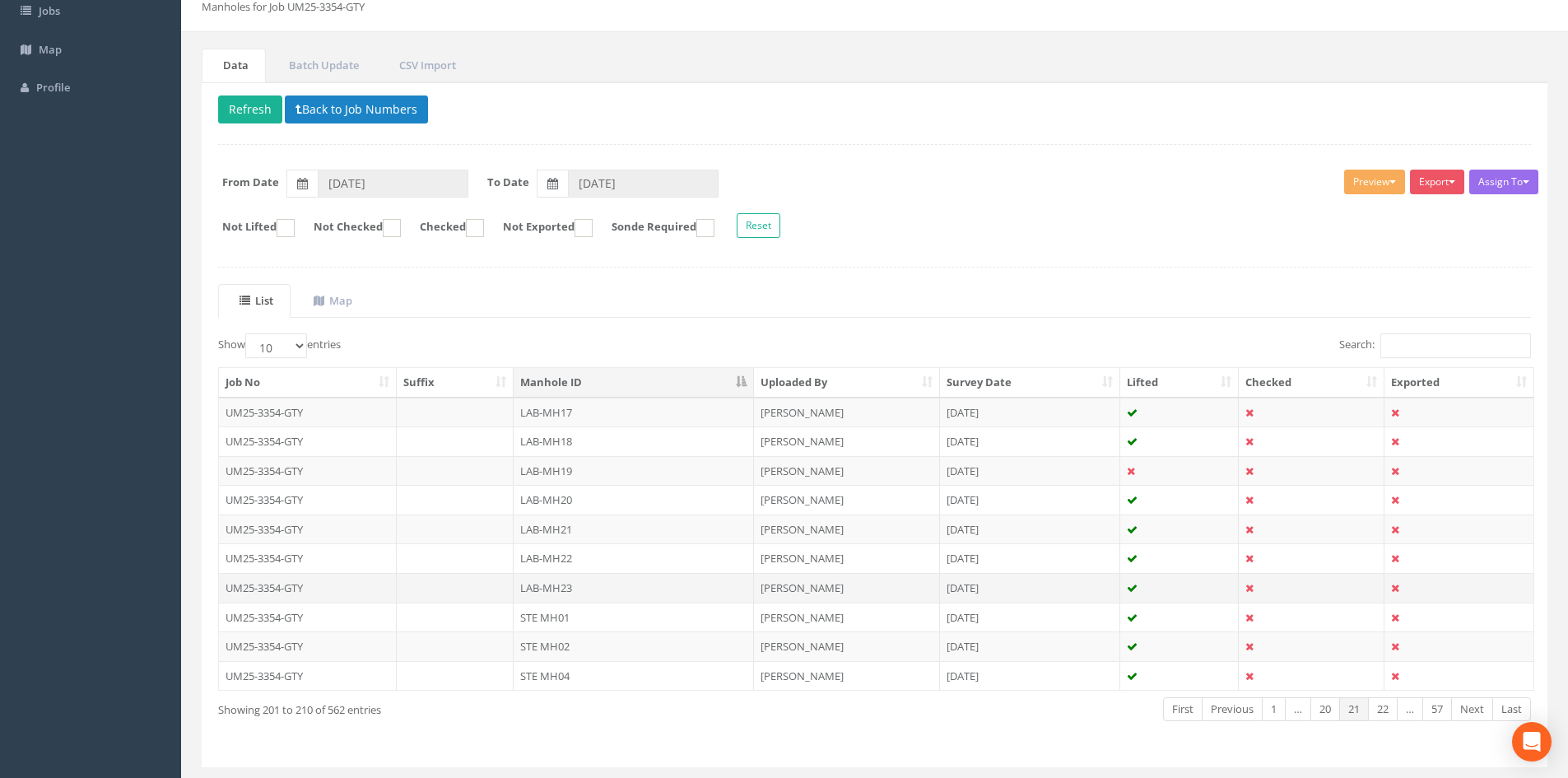
scroll to position [137, 0]
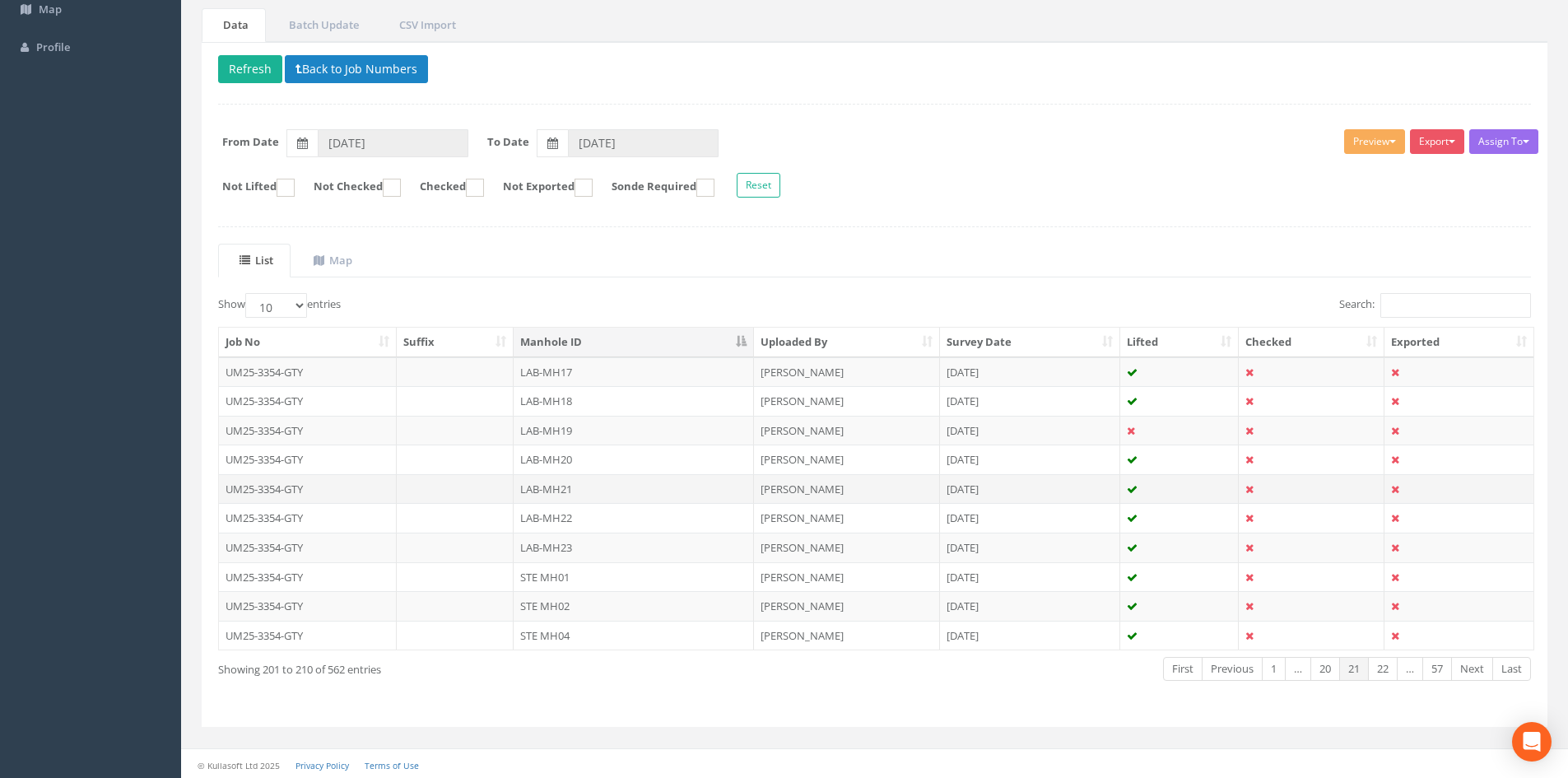
click at [592, 494] on td "LAB-MH21" at bounding box center [633, 488] width 240 height 29
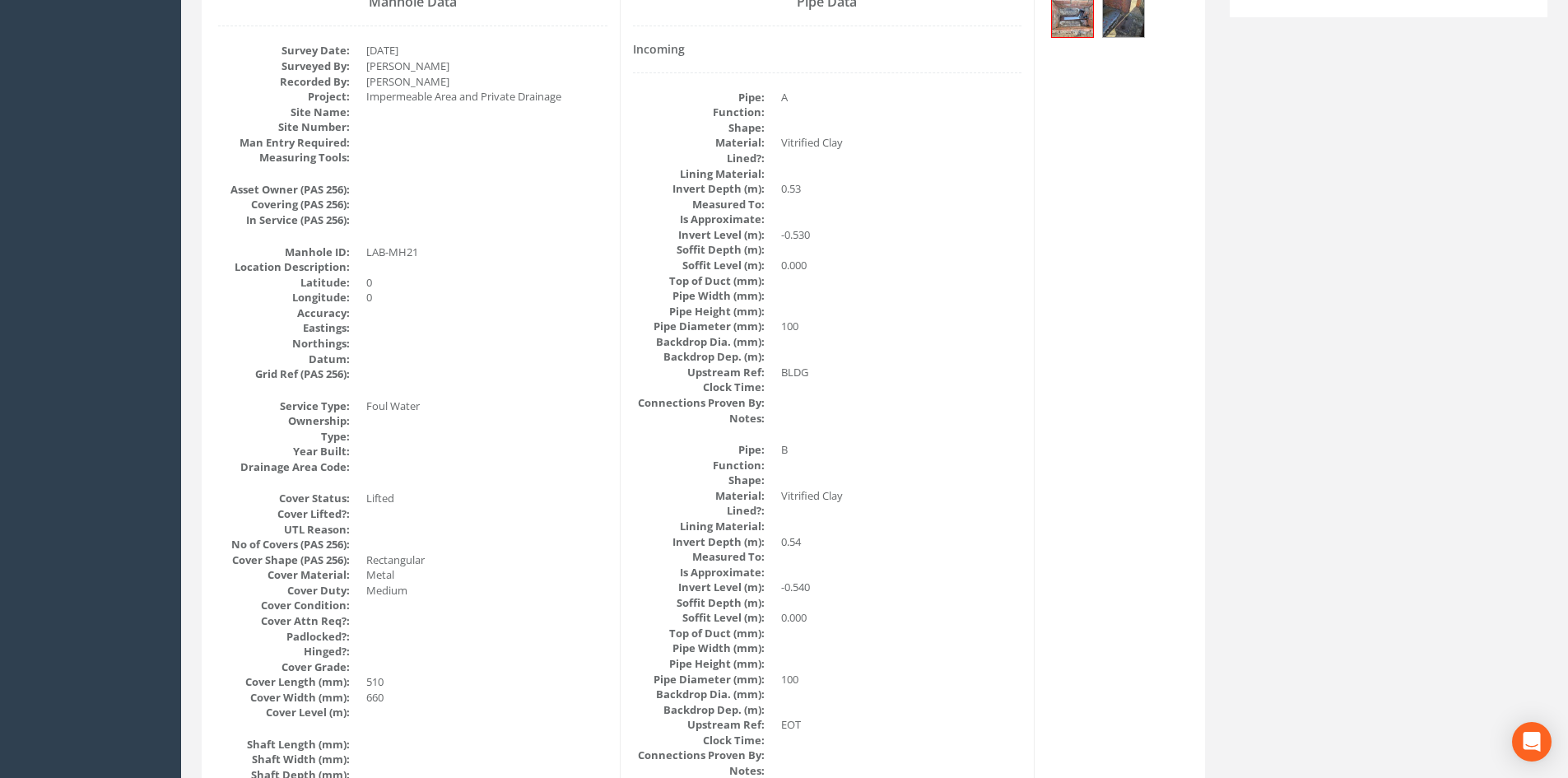
scroll to position [0, 0]
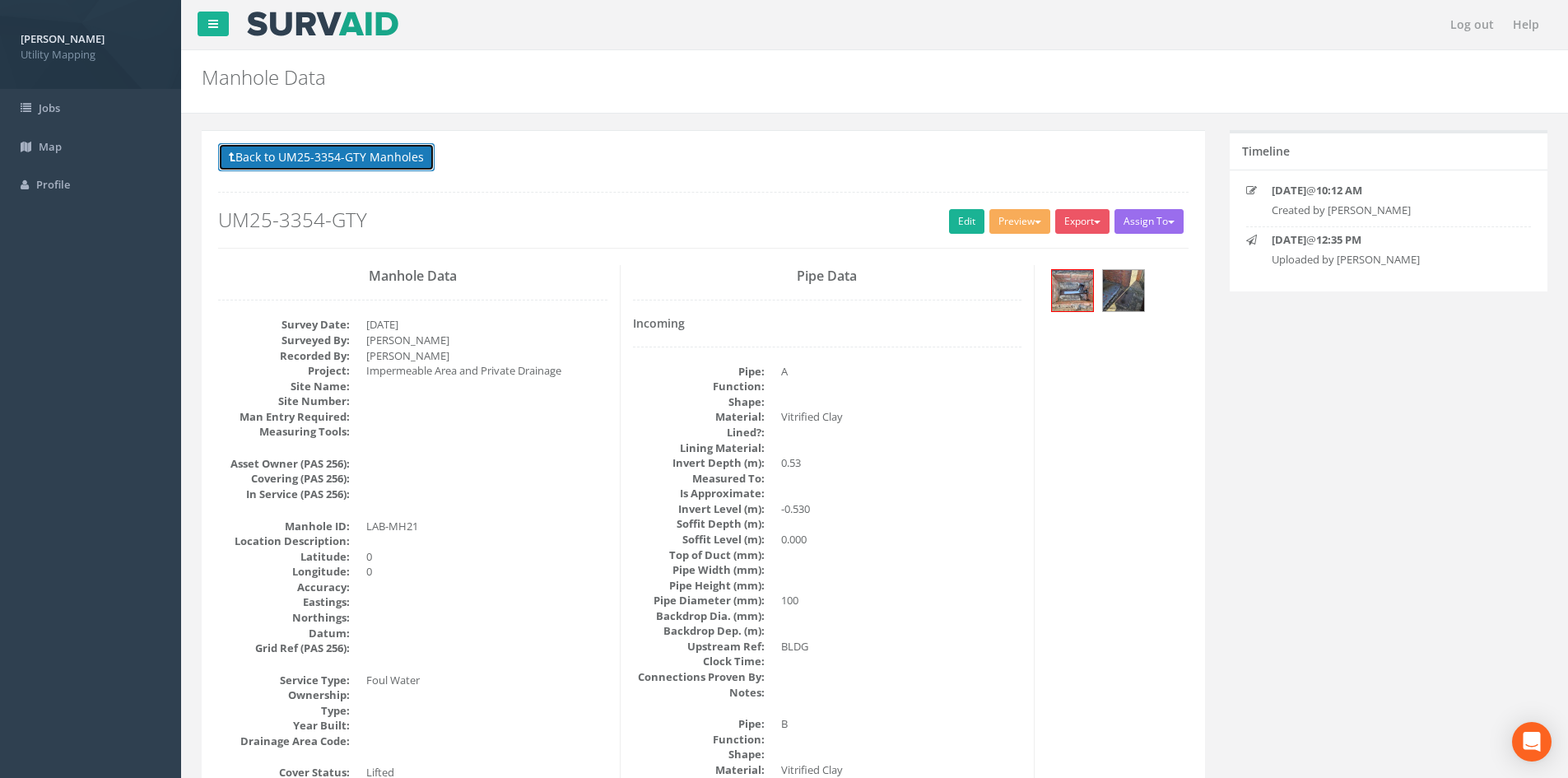
click at [408, 171] on button "Back to UM25-3354-GTY Manholes" at bounding box center [326, 157] width 216 height 28
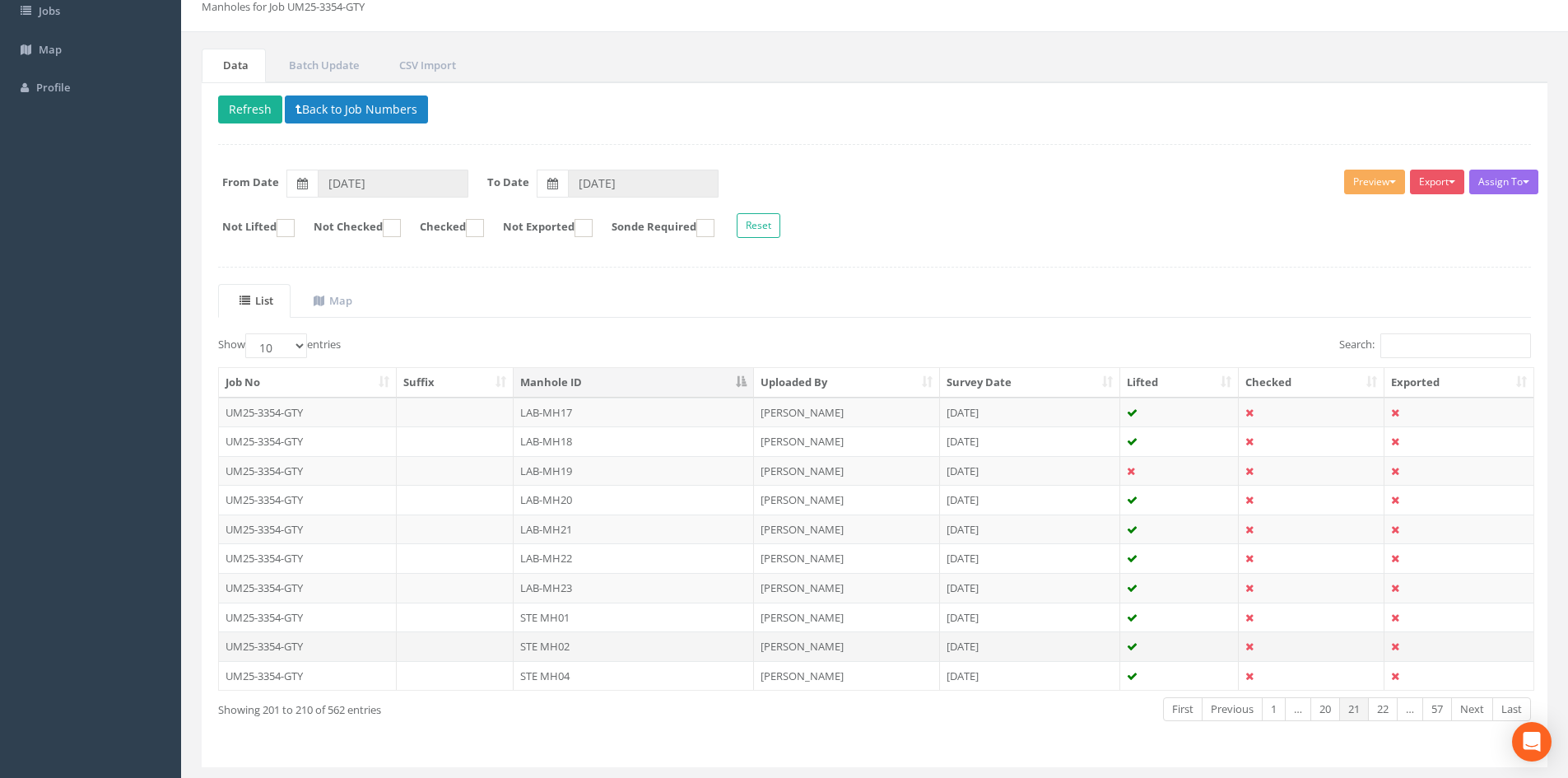
scroll to position [137, 0]
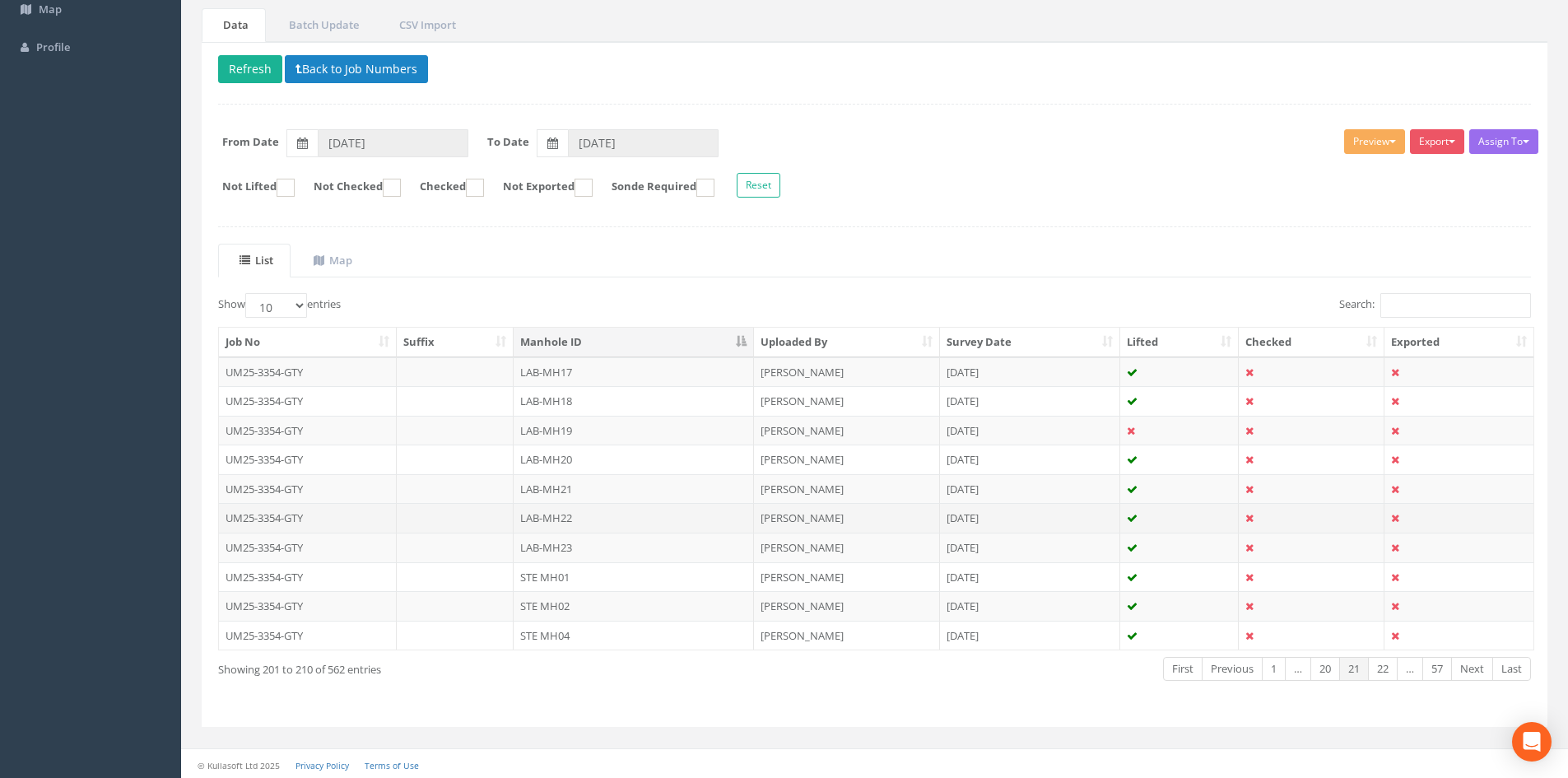
click at [525, 525] on td "LAB-MH22" at bounding box center [633, 517] width 240 height 29
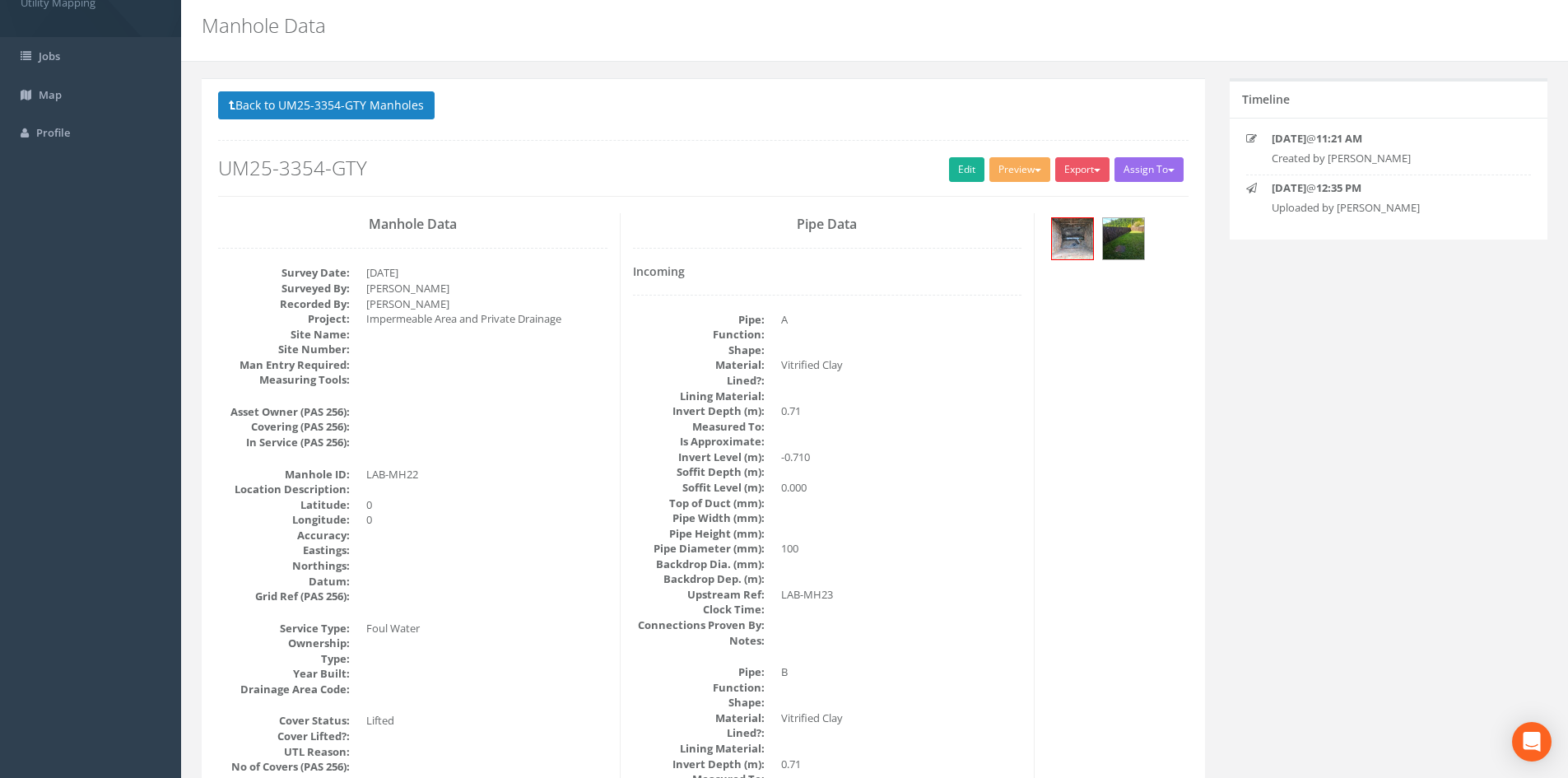
scroll to position [0, 0]
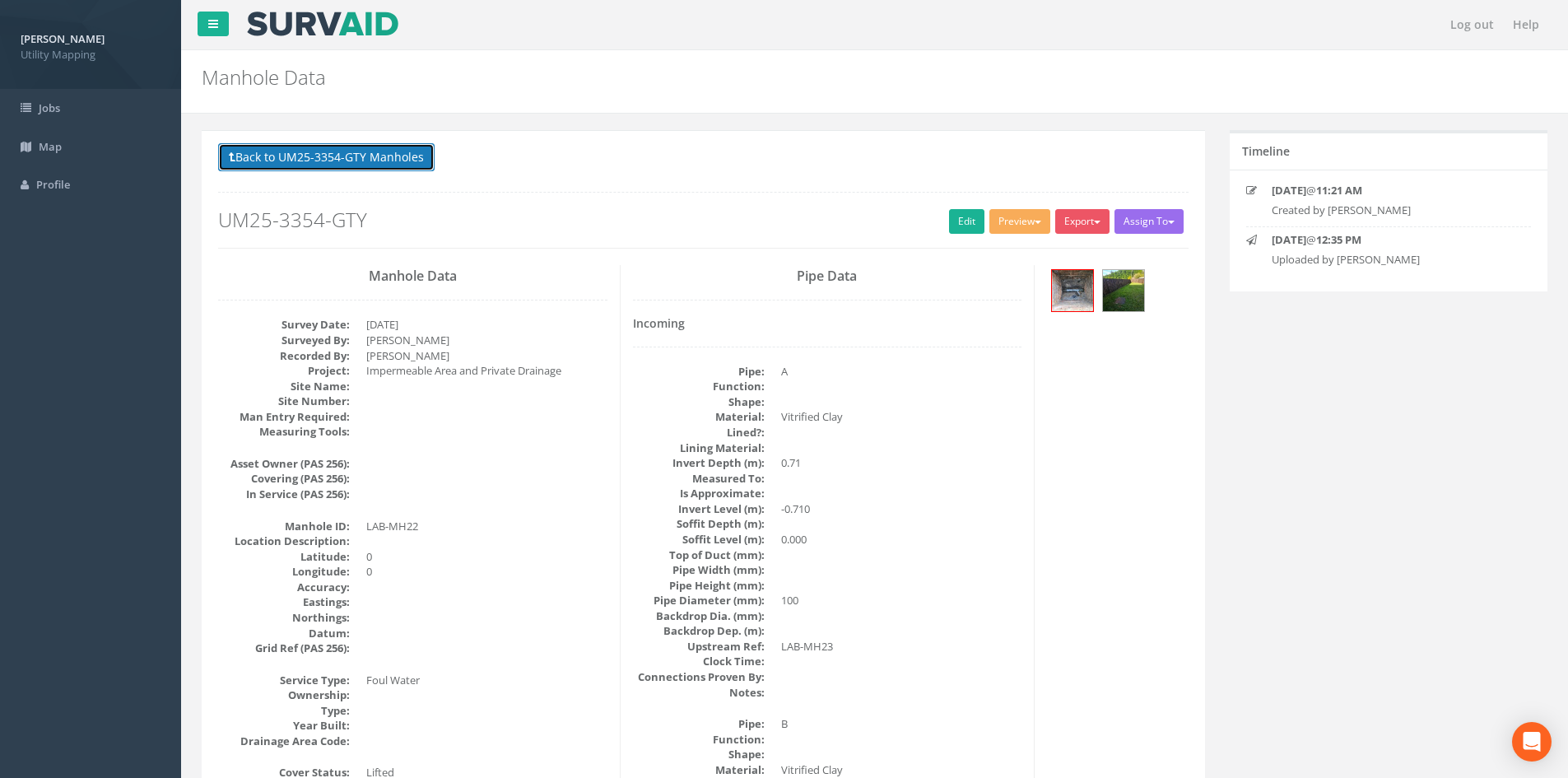
click at [394, 161] on button "Back to UM25-3354-GTY Manholes" at bounding box center [326, 157] width 216 height 28
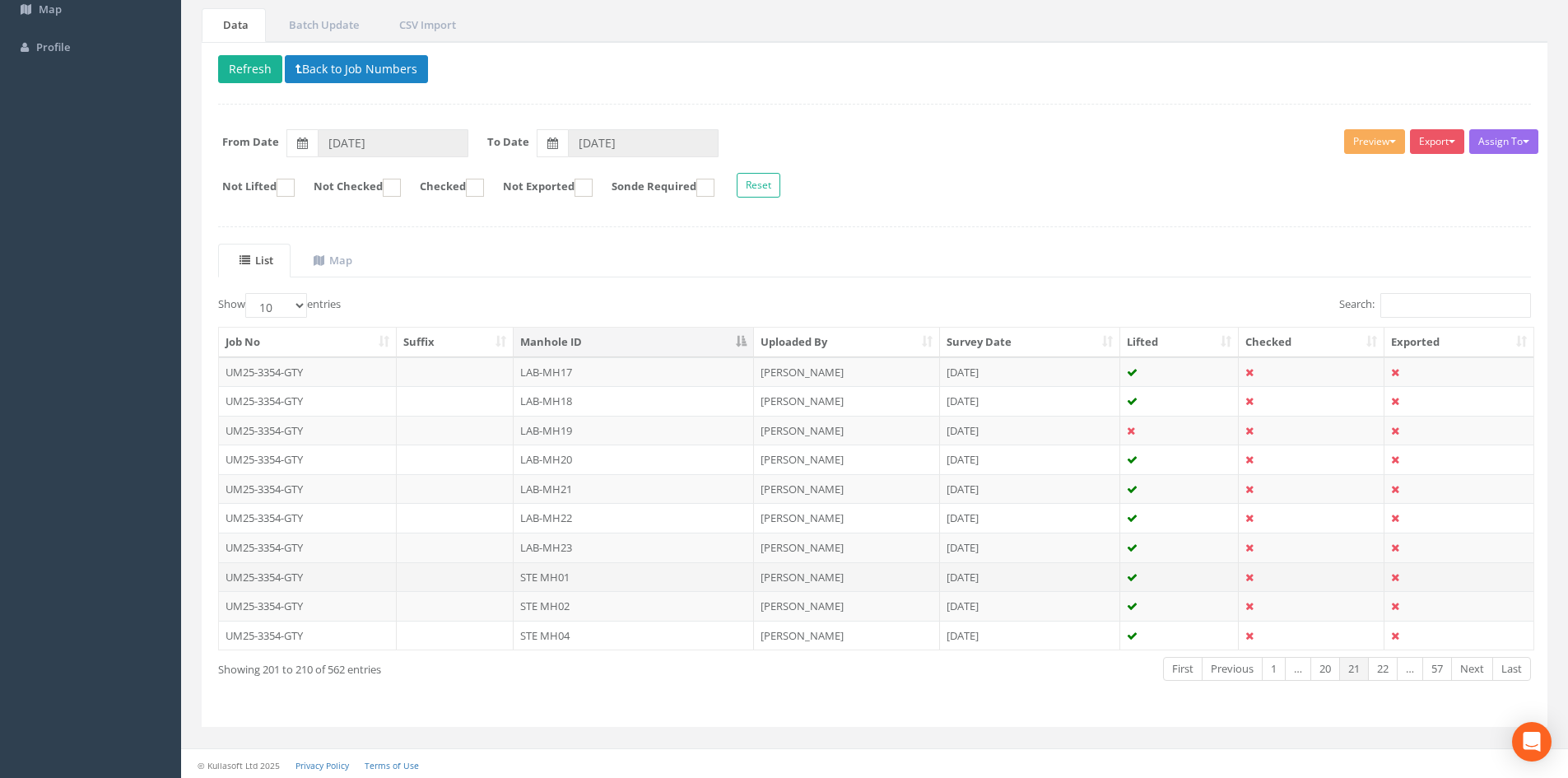
scroll to position [140, 0]
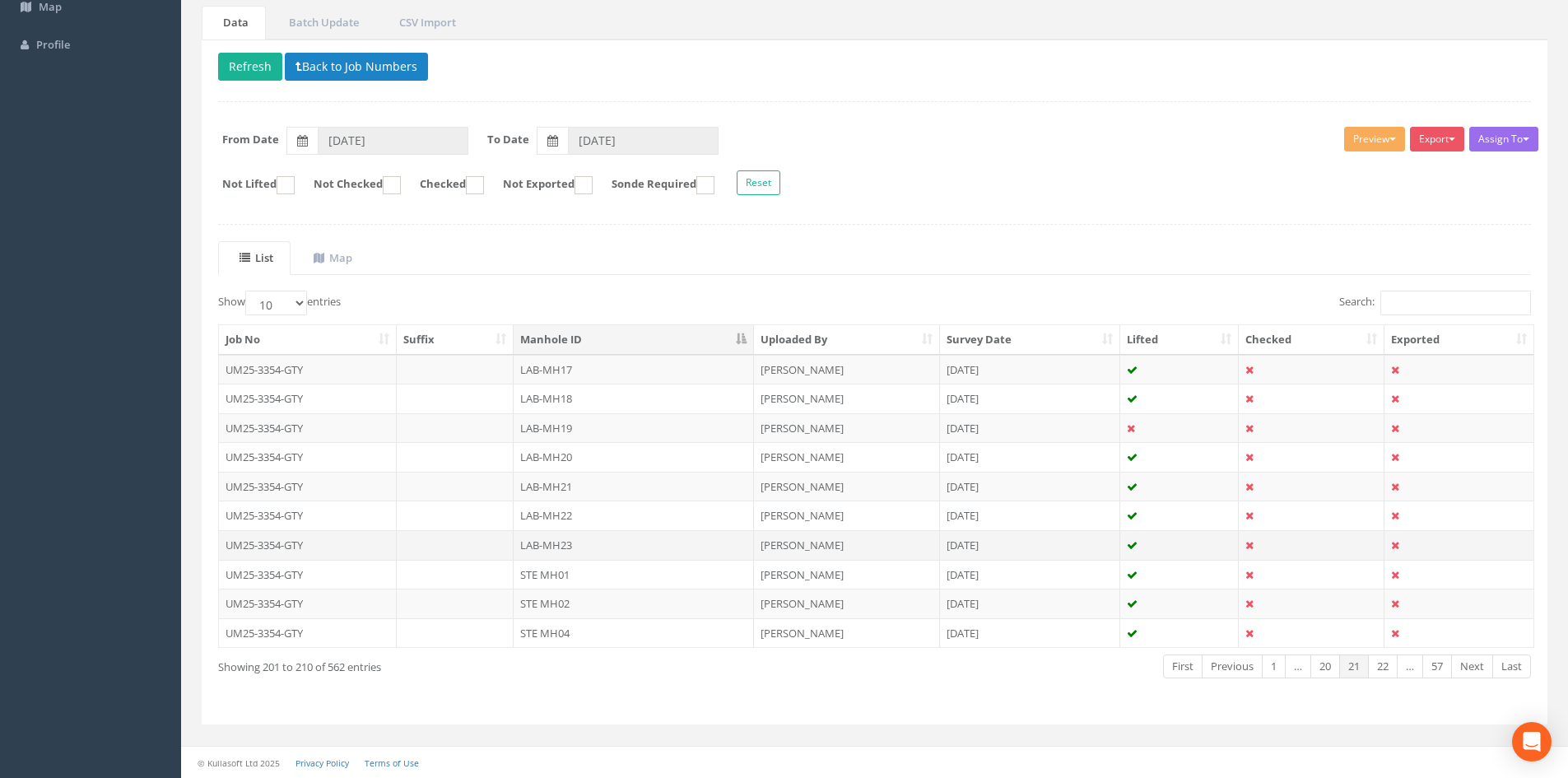
click at [643, 542] on td "LAB-MH23" at bounding box center [633, 544] width 240 height 29
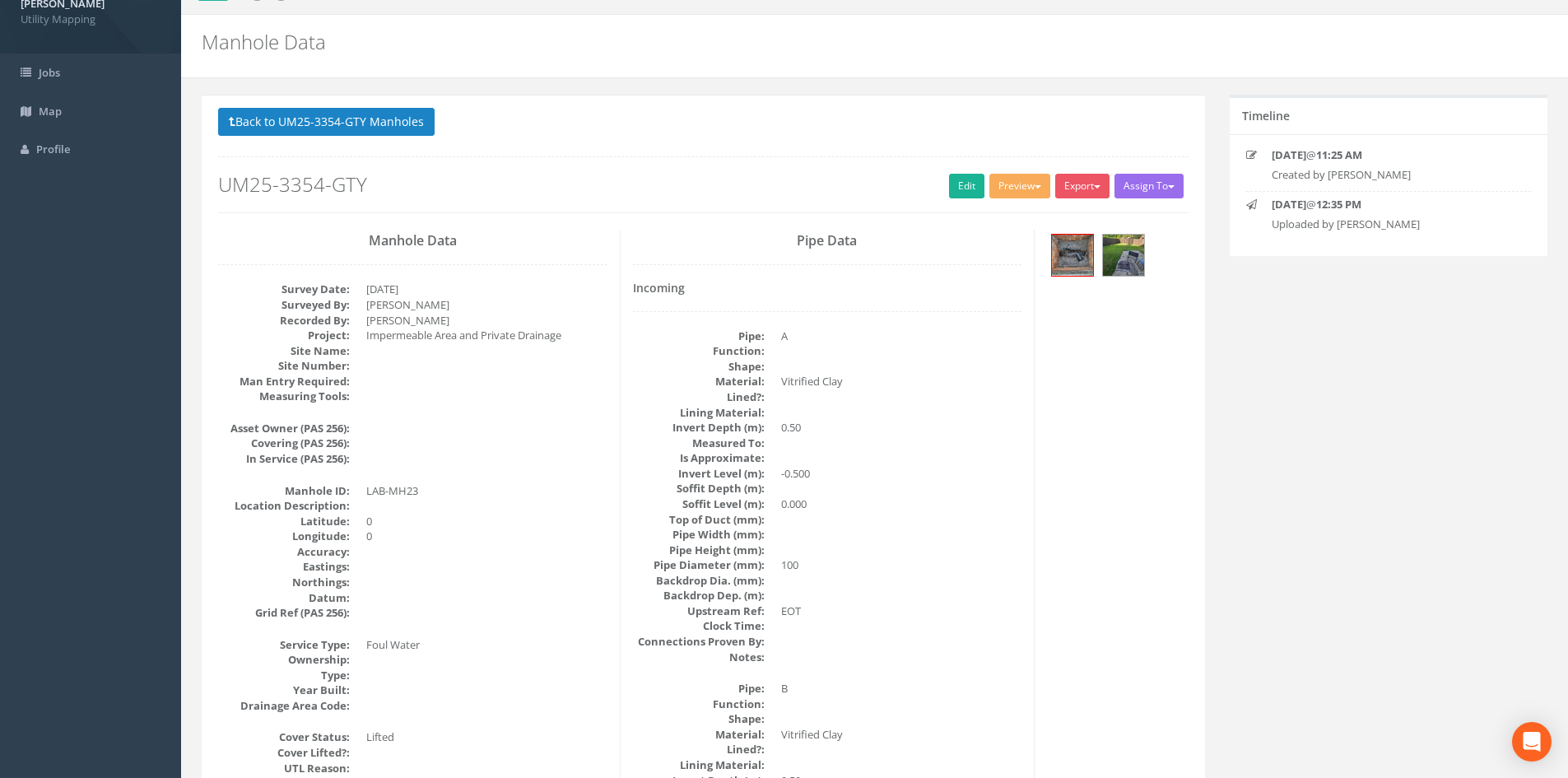
scroll to position [0, 0]
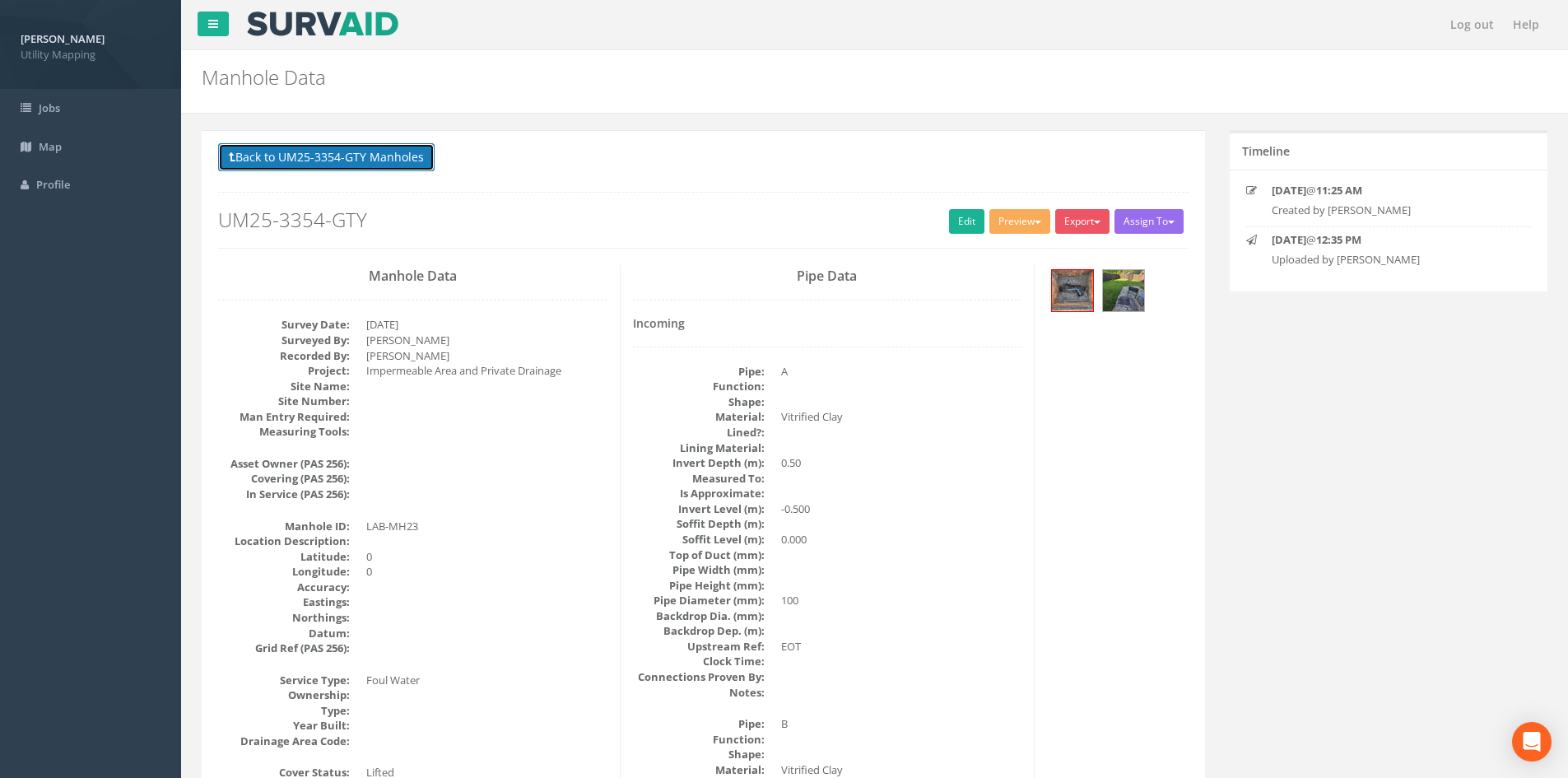
click at [395, 160] on button "Back to UM25-3354-GTY Manholes" at bounding box center [326, 157] width 216 height 28
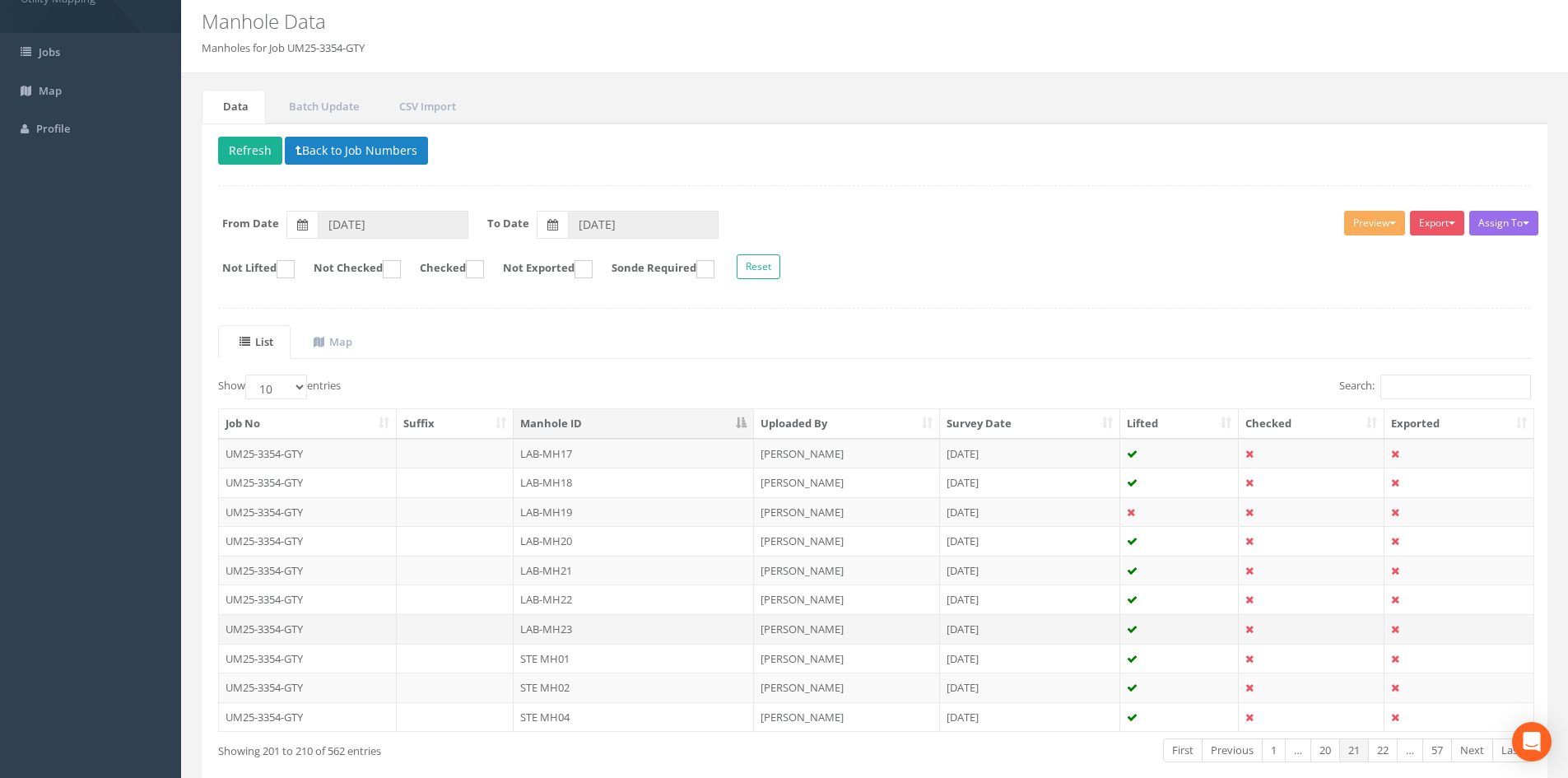
scroll to position [137, 0]
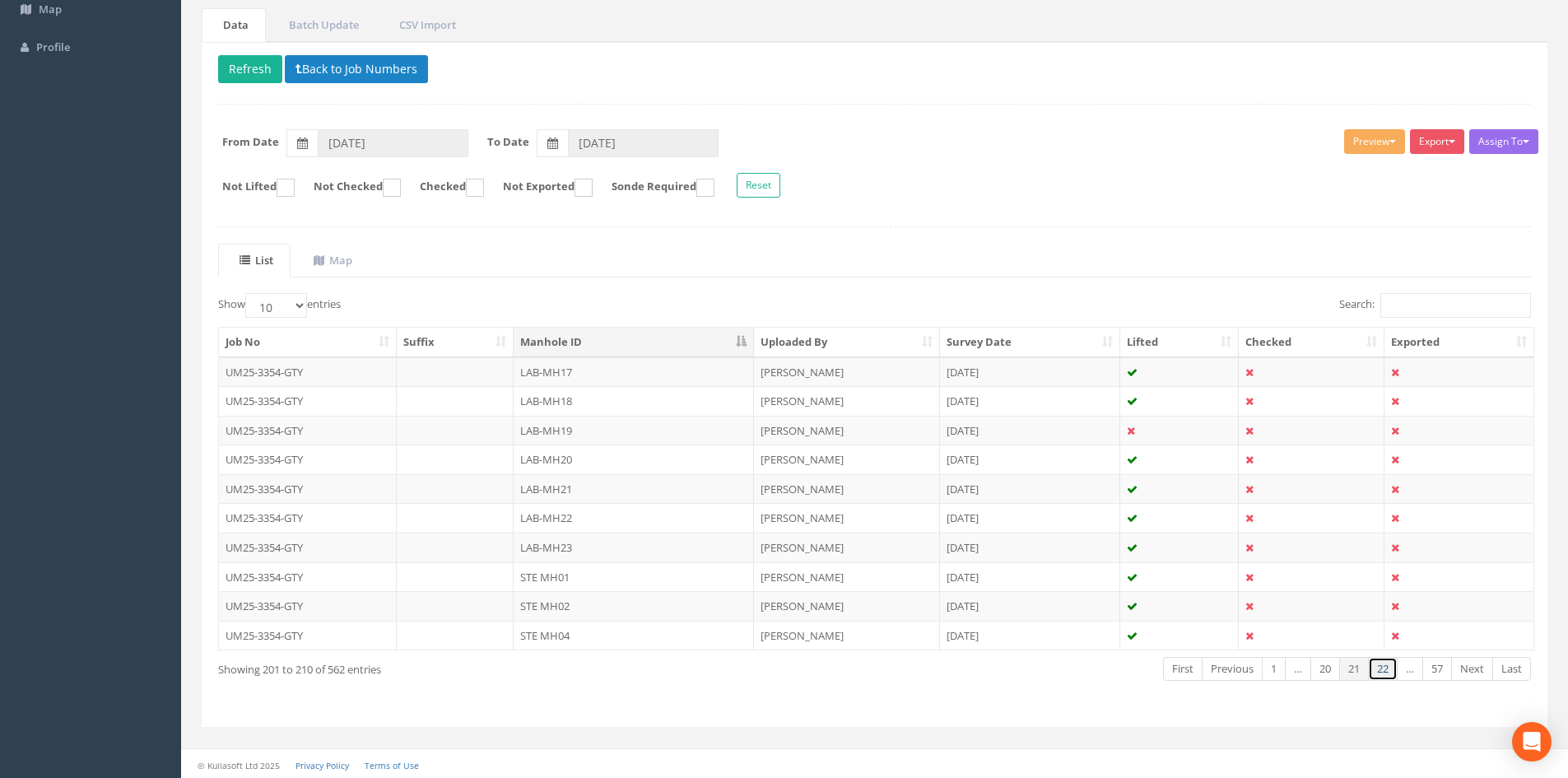
click at [1387, 668] on link "22" at bounding box center [1382, 669] width 29 height 24
click at [1378, 669] on link "23" at bounding box center [1382, 669] width 29 height 24
click at [1378, 669] on link "24" at bounding box center [1382, 669] width 29 height 24
click at [1378, 669] on link "26" at bounding box center [1382, 669] width 29 height 24
click at [1378, 669] on link "27" at bounding box center [1382, 669] width 29 height 24
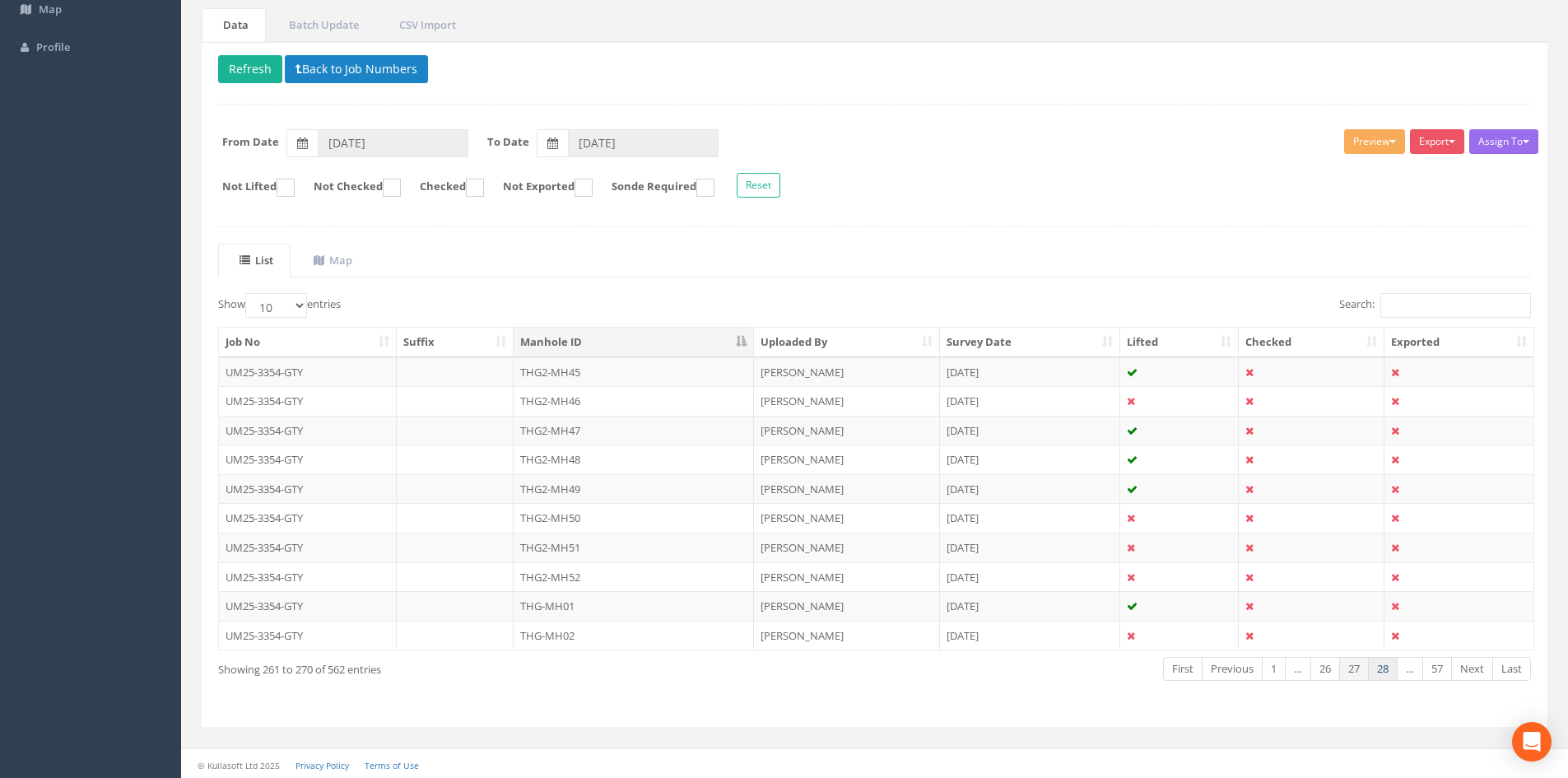
click at [1380, 669] on link "28" at bounding box center [1382, 669] width 29 height 24
click at [1380, 669] on link "29" at bounding box center [1382, 669] width 29 height 24
click at [1380, 669] on link "30" at bounding box center [1382, 669] width 29 height 24
click at [1380, 669] on link "32" at bounding box center [1382, 669] width 29 height 24
click at [1380, 669] on link "34" at bounding box center [1382, 669] width 29 height 24
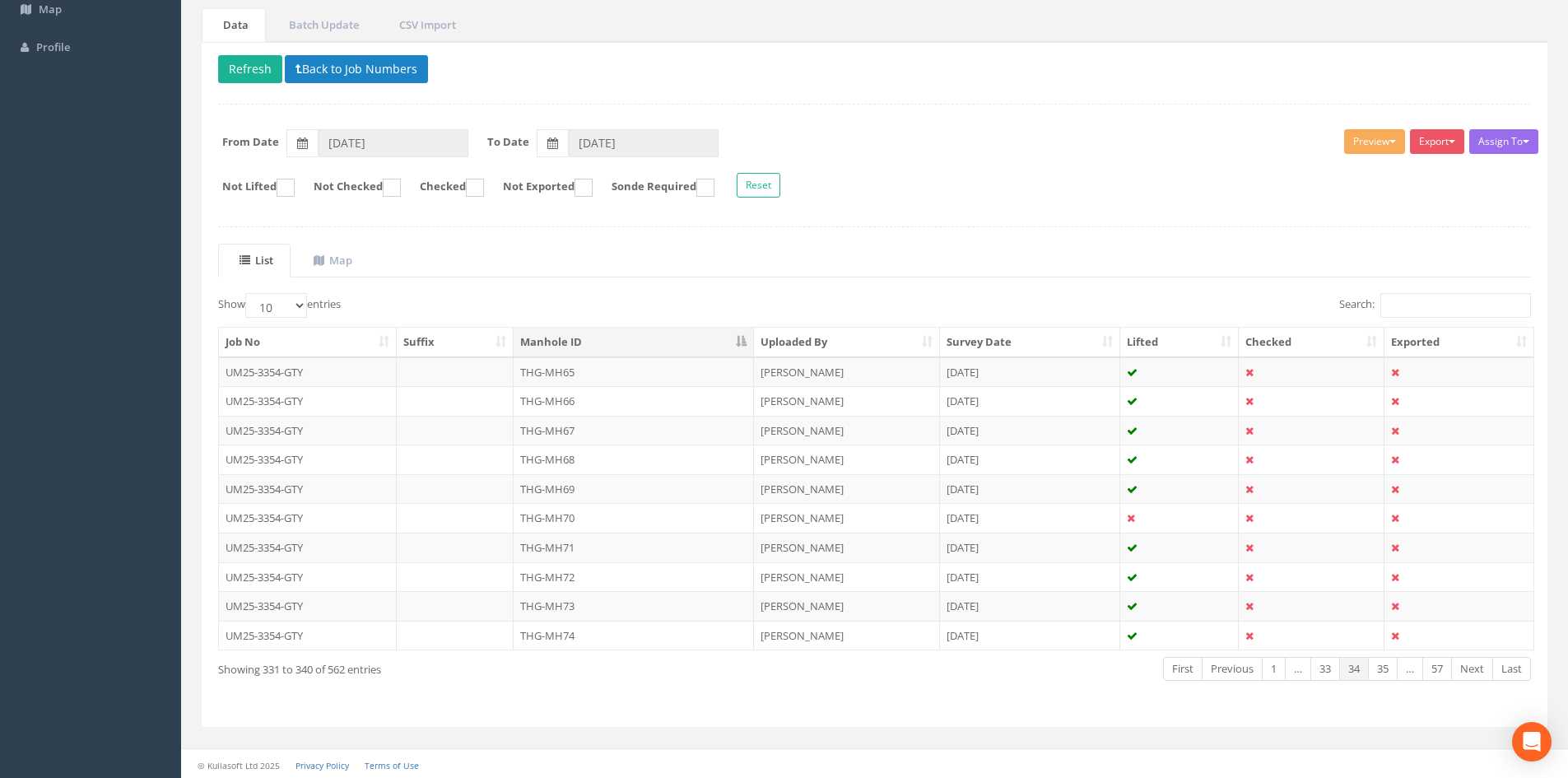
click at [1380, 669] on link "35" at bounding box center [1382, 669] width 29 height 24
click at [1380, 669] on link "37" at bounding box center [1382, 669] width 29 height 24
click at [1380, 669] on link "38" at bounding box center [1382, 669] width 29 height 24
click at [1380, 669] on link "39" at bounding box center [1382, 669] width 29 height 24
click at [1380, 669] on link "41" at bounding box center [1382, 669] width 29 height 24
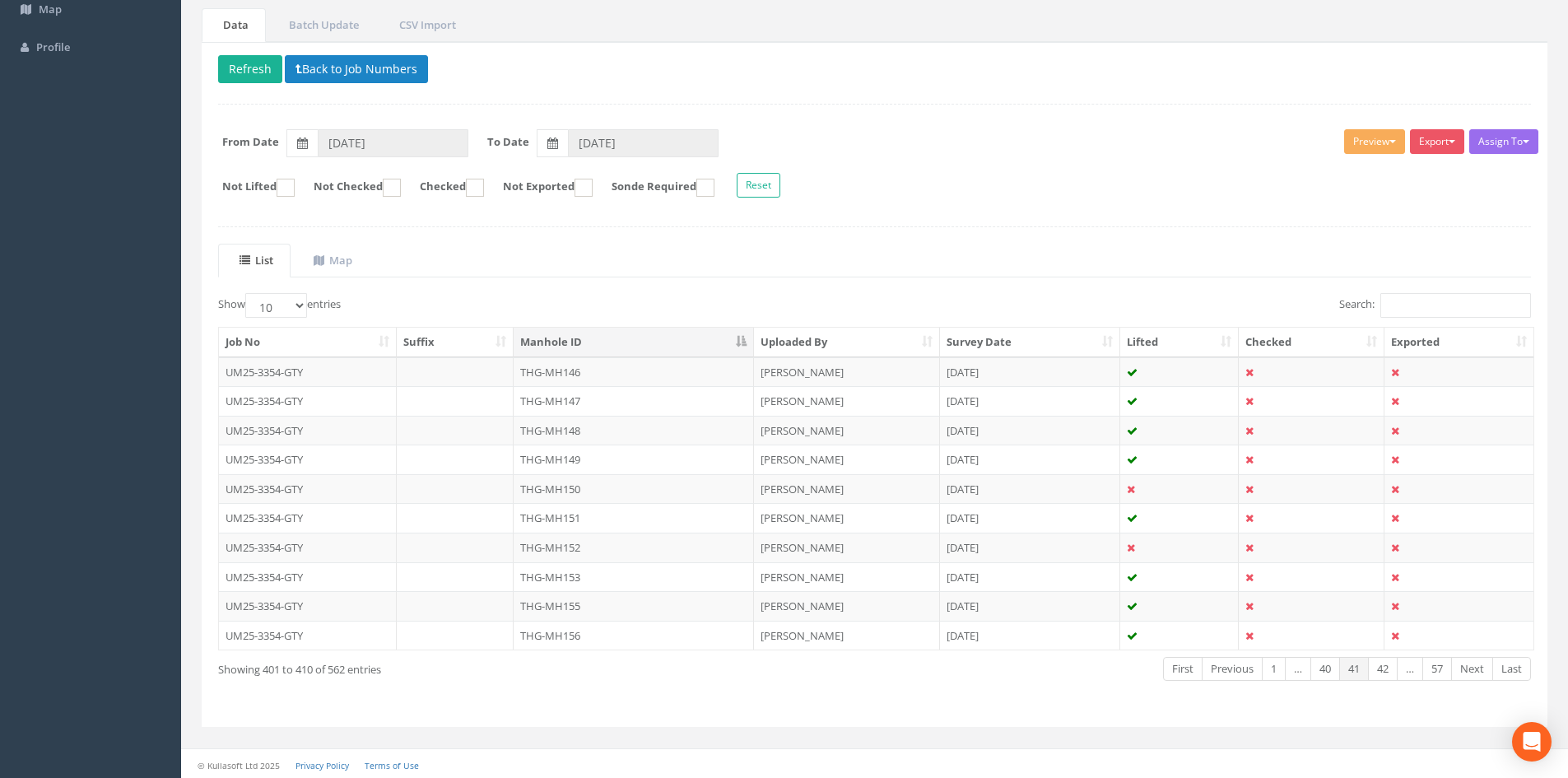
click at [1380, 669] on link "42" at bounding box center [1382, 669] width 29 height 24
click at [1380, 669] on link "43" at bounding box center [1382, 669] width 29 height 24
click at [1380, 669] on link "44" at bounding box center [1382, 669] width 29 height 24
click at [1380, 669] on link "45" at bounding box center [1382, 669] width 29 height 24
click at [1380, 669] on link "46" at bounding box center [1382, 669] width 29 height 24
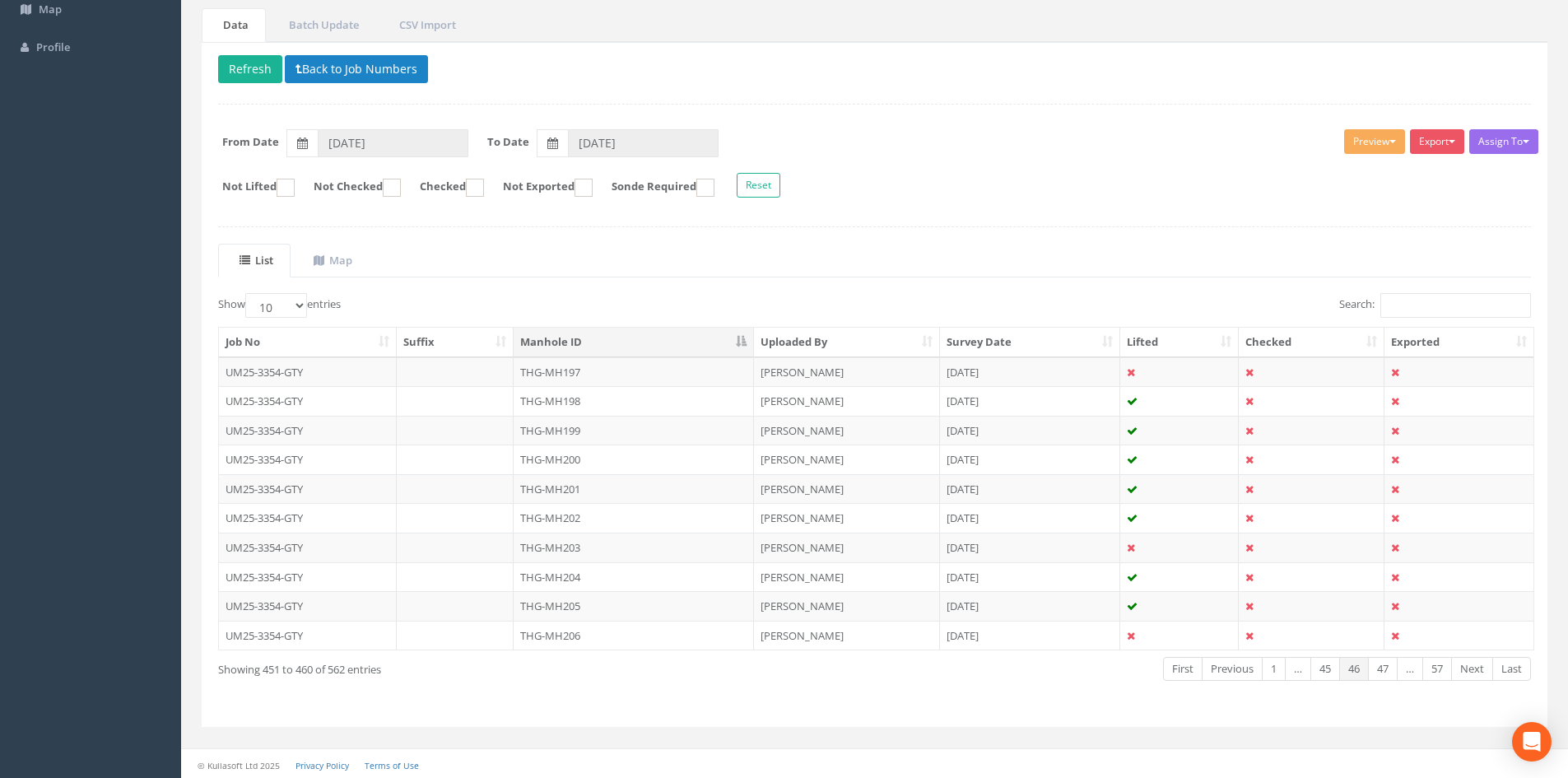
click at [1380, 669] on link "47" at bounding box center [1382, 669] width 29 height 24
click at [1333, 671] on link "46" at bounding box center [1325, 669] width 29 height 24
click at [1371, 670] on link "47" at bounding box center [1382, 669] width 29 height 24
click at [1327, 669] on link "46" at bounding box center [1325, 669] width 29 height 24
click at [1379, 667] on link "47" at bounding box center [1382, 669] width 29 height 24
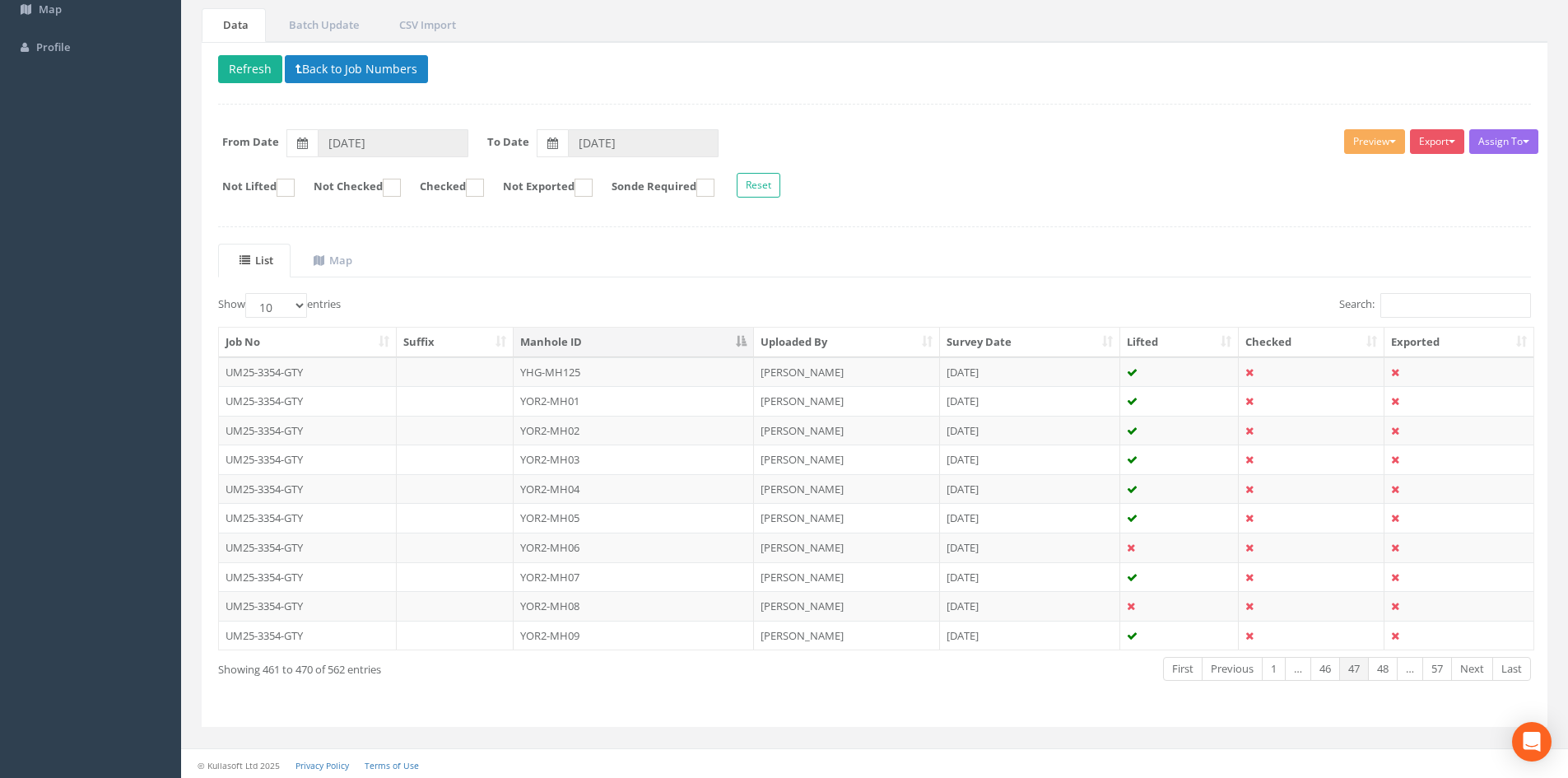
click at [1379, 667] on link "48" at bounding box center [1382, 669] width 29 height 24
click at [1368, 664] on link "49" at bounding box center [1382, 669] width 29 height 24
click at [1368, 663] on link "50" at bounding box center [1382, 669] width 29 height 24
click at [1368, 663] on link "52" at bounding box center [1382, 669] width 29 height 24
click at [1368, 663] on link "54" at bounding box center [1382, 669] width 29 height 24
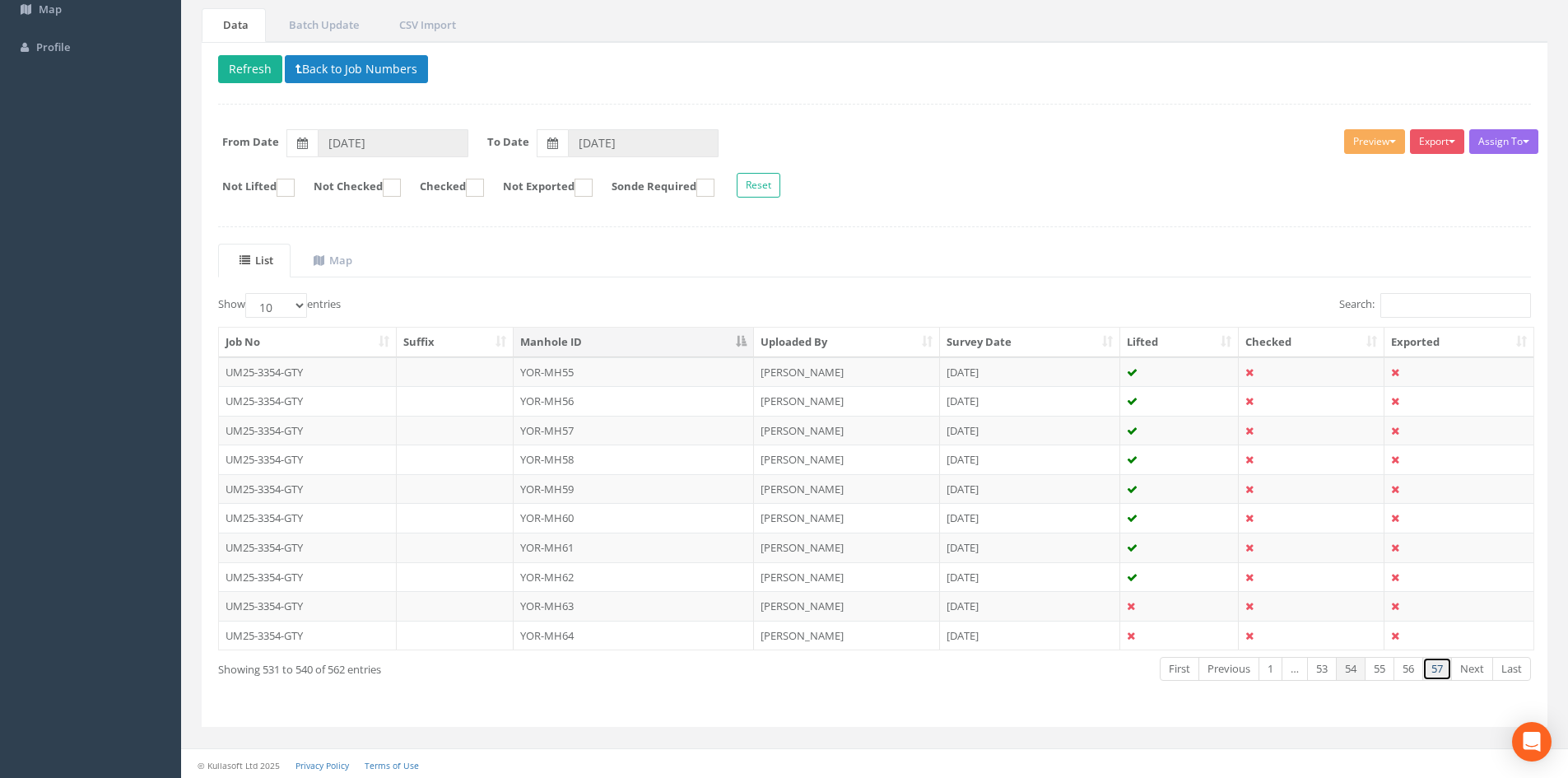
click at [1424, 670] on link "57" at bounding box center [1437, 669] width 29 height 24
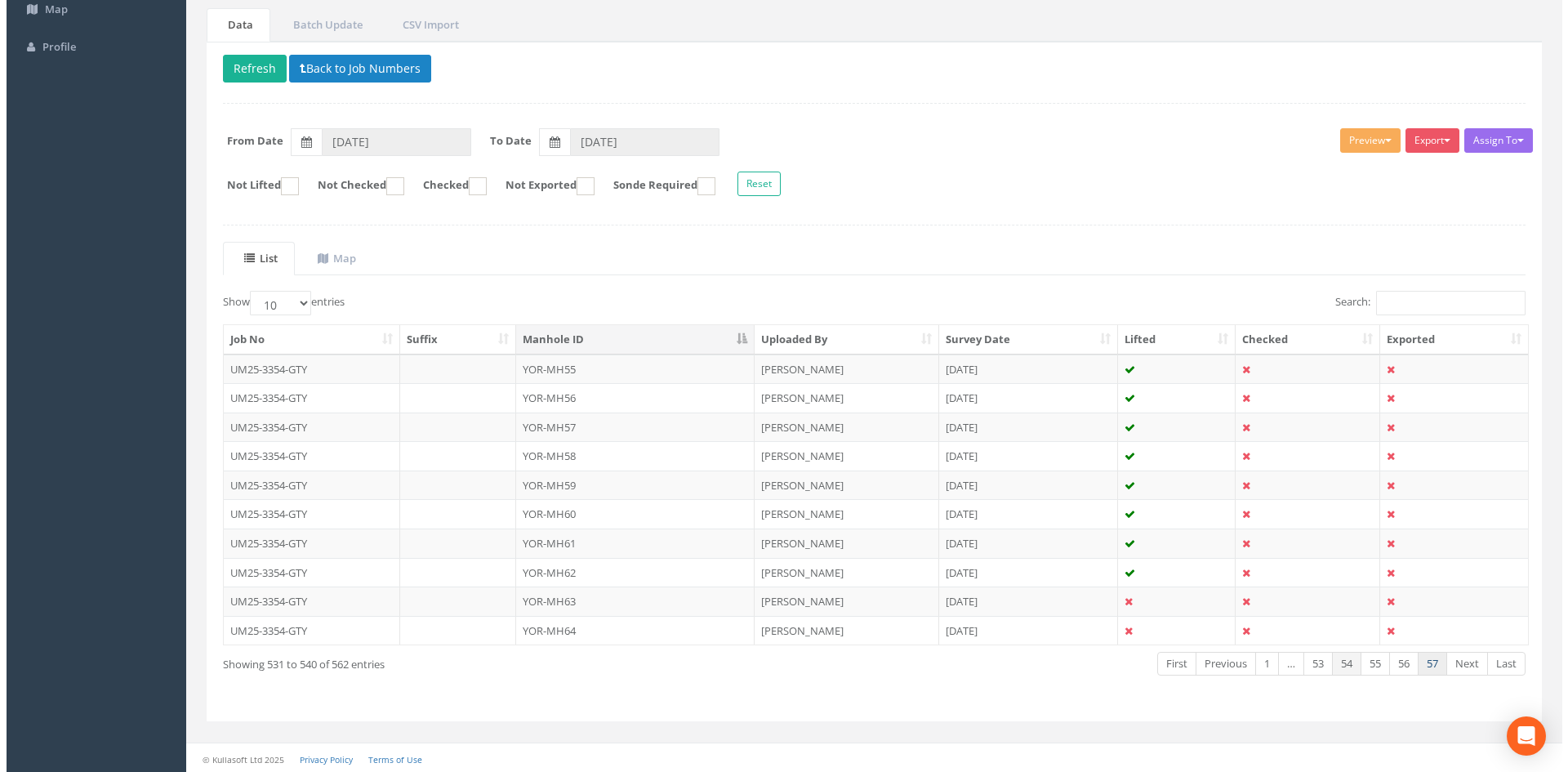
scroll to position [0, 0]
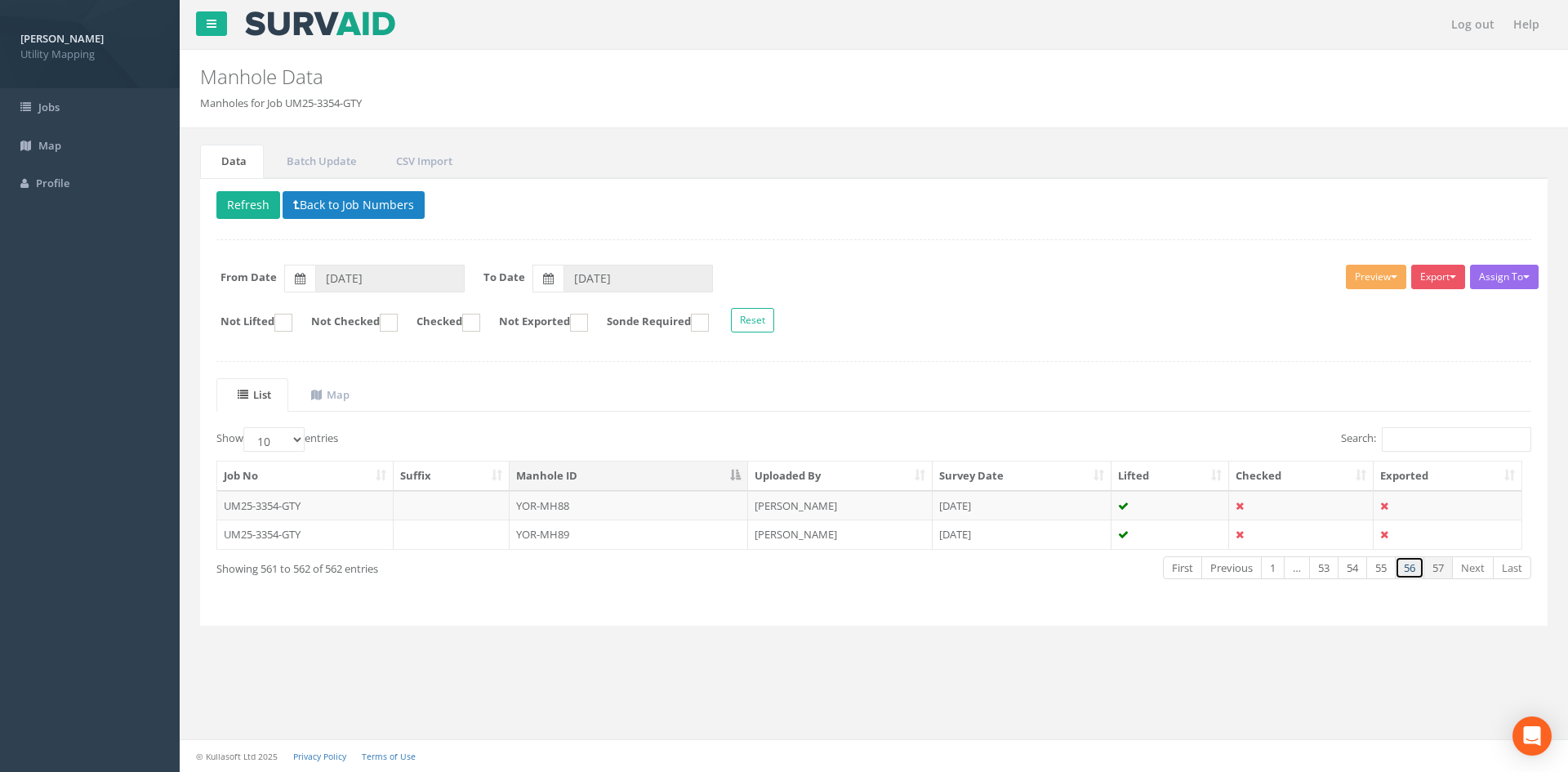
click at [1408, 576] on link "56" at bounding box center [1409, 568] width 29 height 23
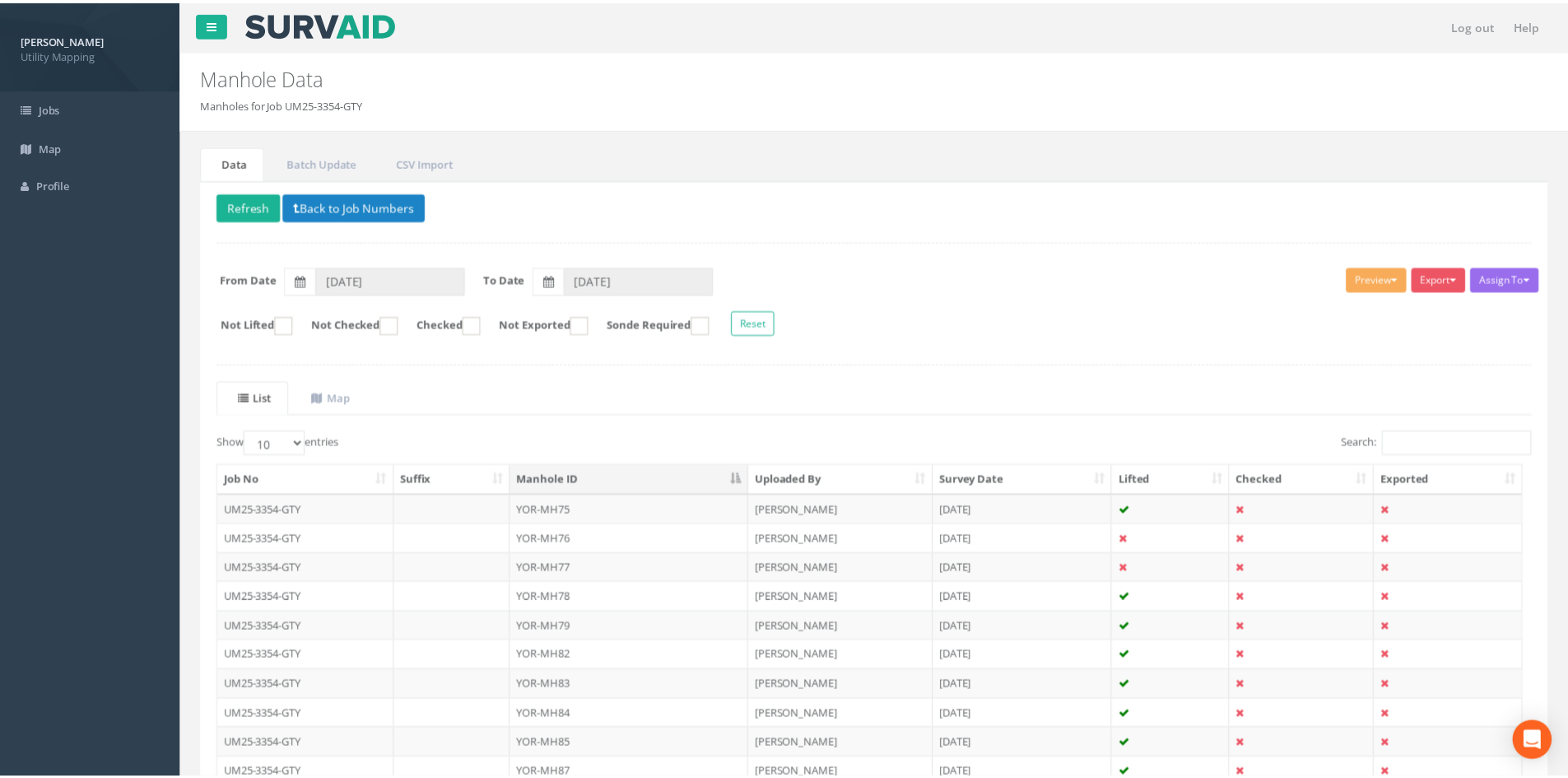
scroll to position [140, 0]
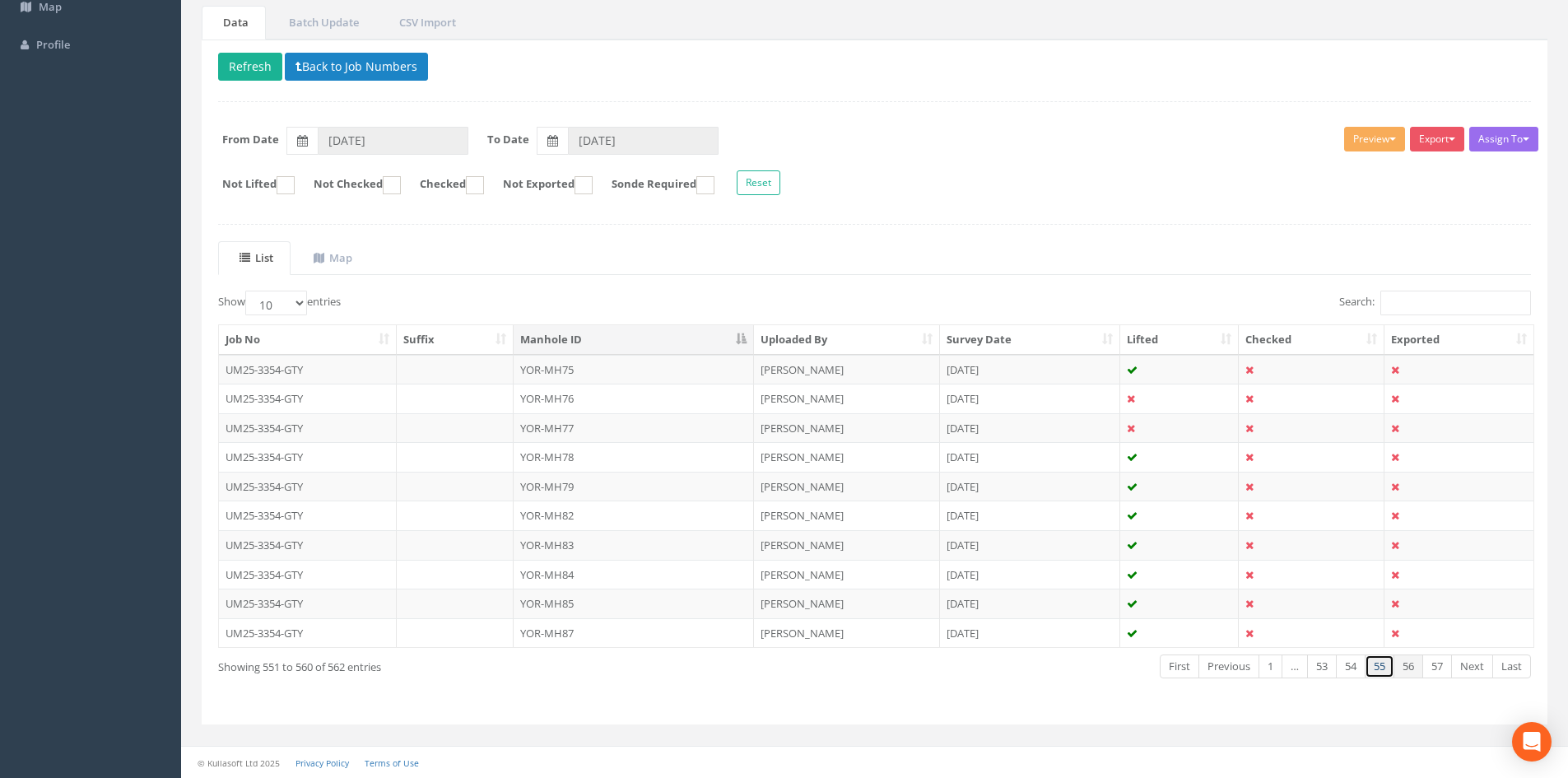
click at [1380, 663] on link "55" at bounding box center [1379, 666] width 29 height 24
click at [1313, 669] on link "53" at bounding box center [1321, 666] width 29 height 24
click at [1315, 669] on link "52" at bounding box center [1325, 666] width 29 height 24
click at [1315, 669] on link "51" at bounding box center [1325, 666] width 29 height 24
click at [1315, 669] on link "50" at bounding box center [1325, 666] width 29 height 24
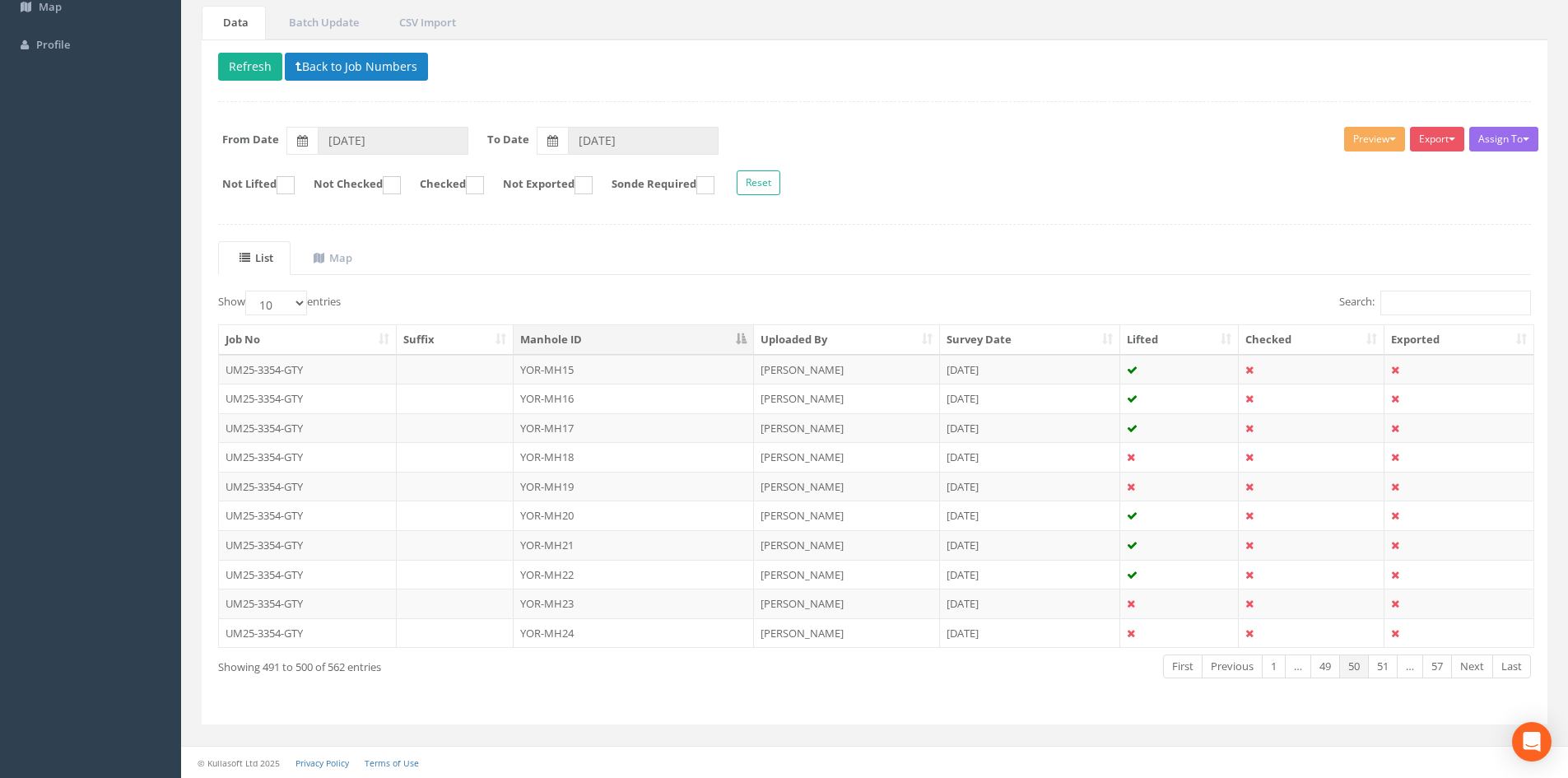
click at [1315, 669] on link "49" at bounding box center [1325, 666] width 29 height 24
click at [1315, 669] on link "48" at bounding box center [1325, 666] width 29 height 24
click at [1315, 669] on link "47" at bounding box center [1325, 666] width 29 height 24
click at [631, 361] on td "YHG-MH125" at bounding box center [633, 369] width 240 height 29
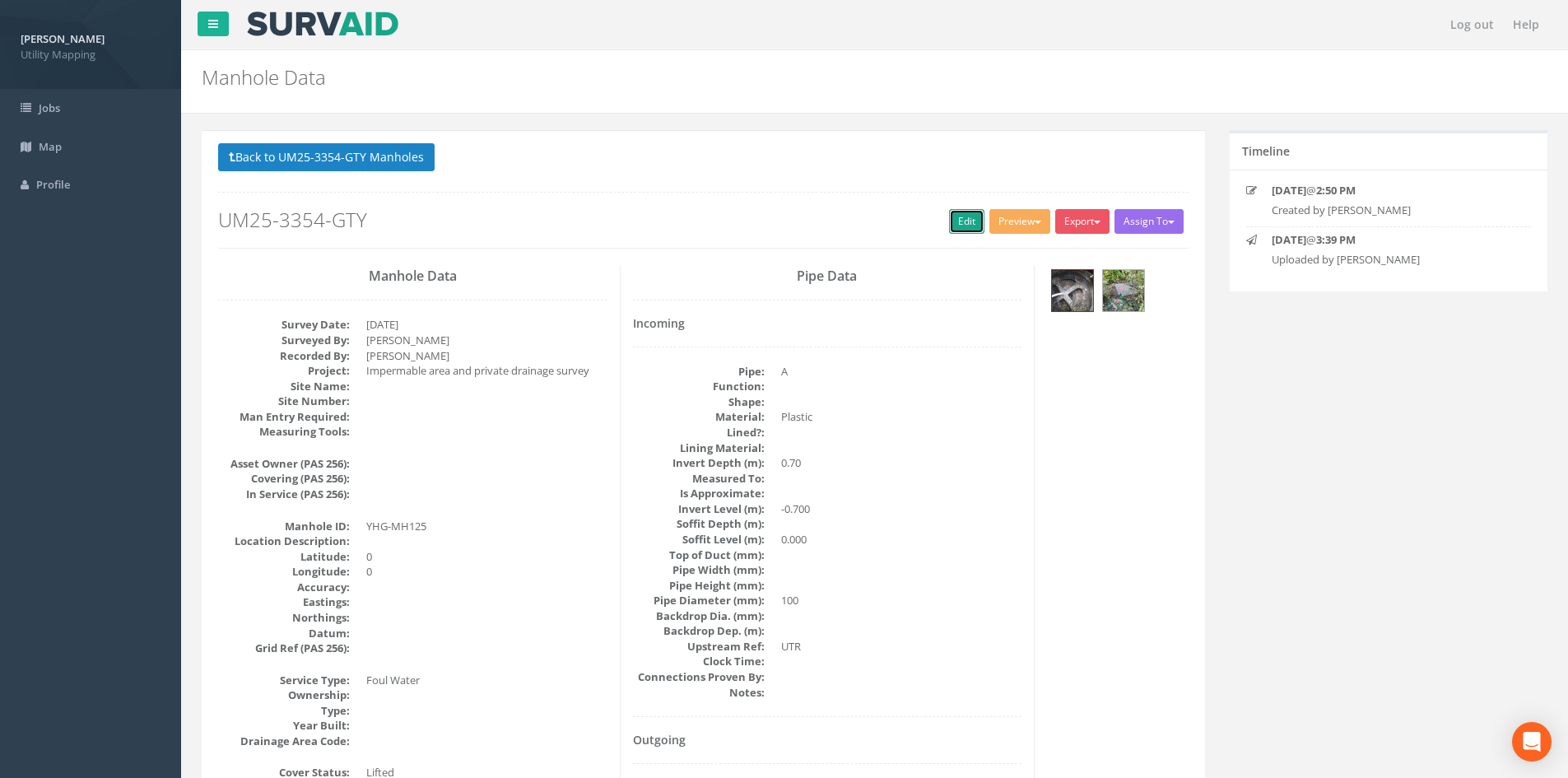
click at [949, 222] on link "Edit" at bounding box center [967, 221] width 35 height 24
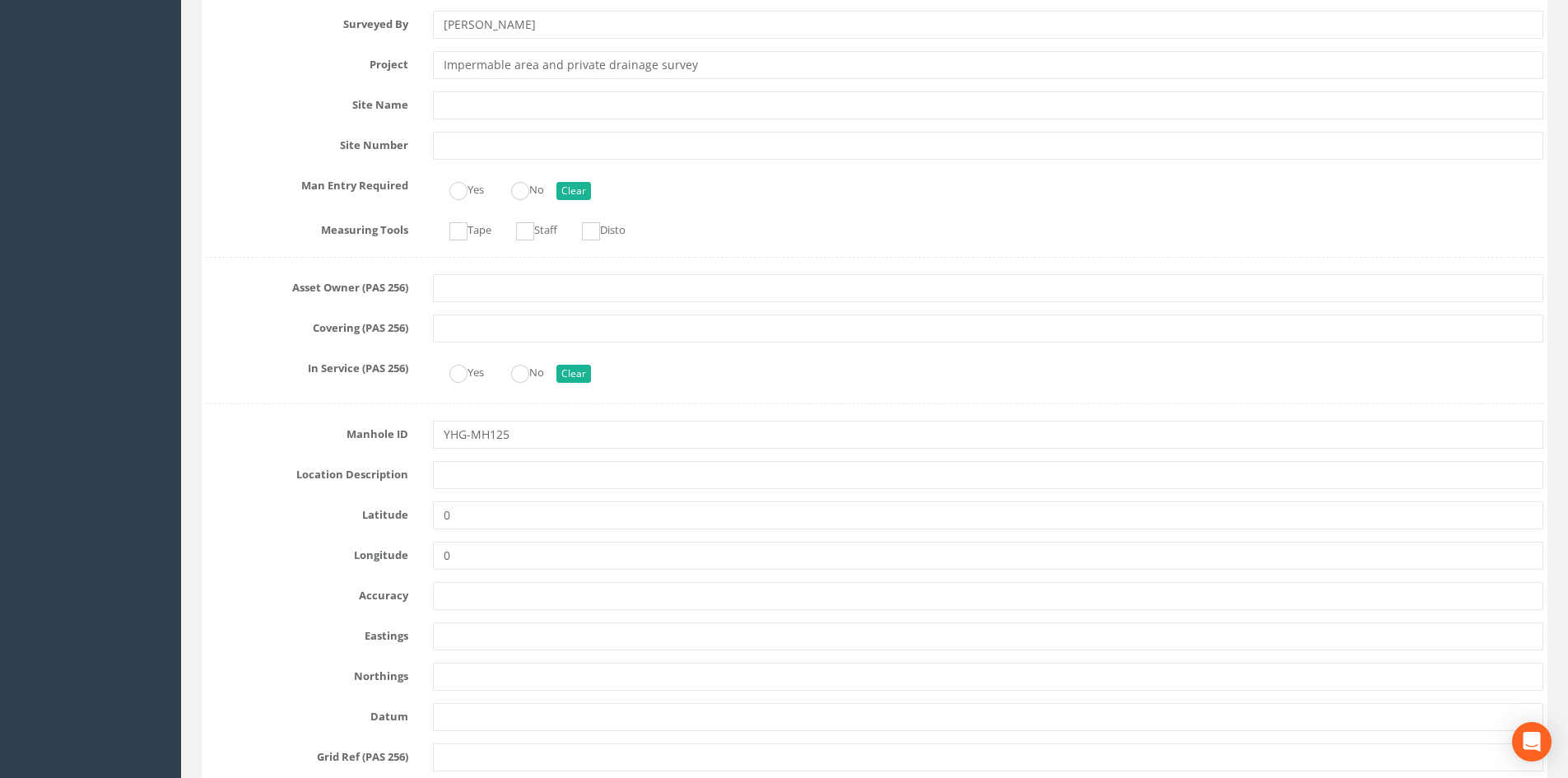
scroll to position [549, 0]
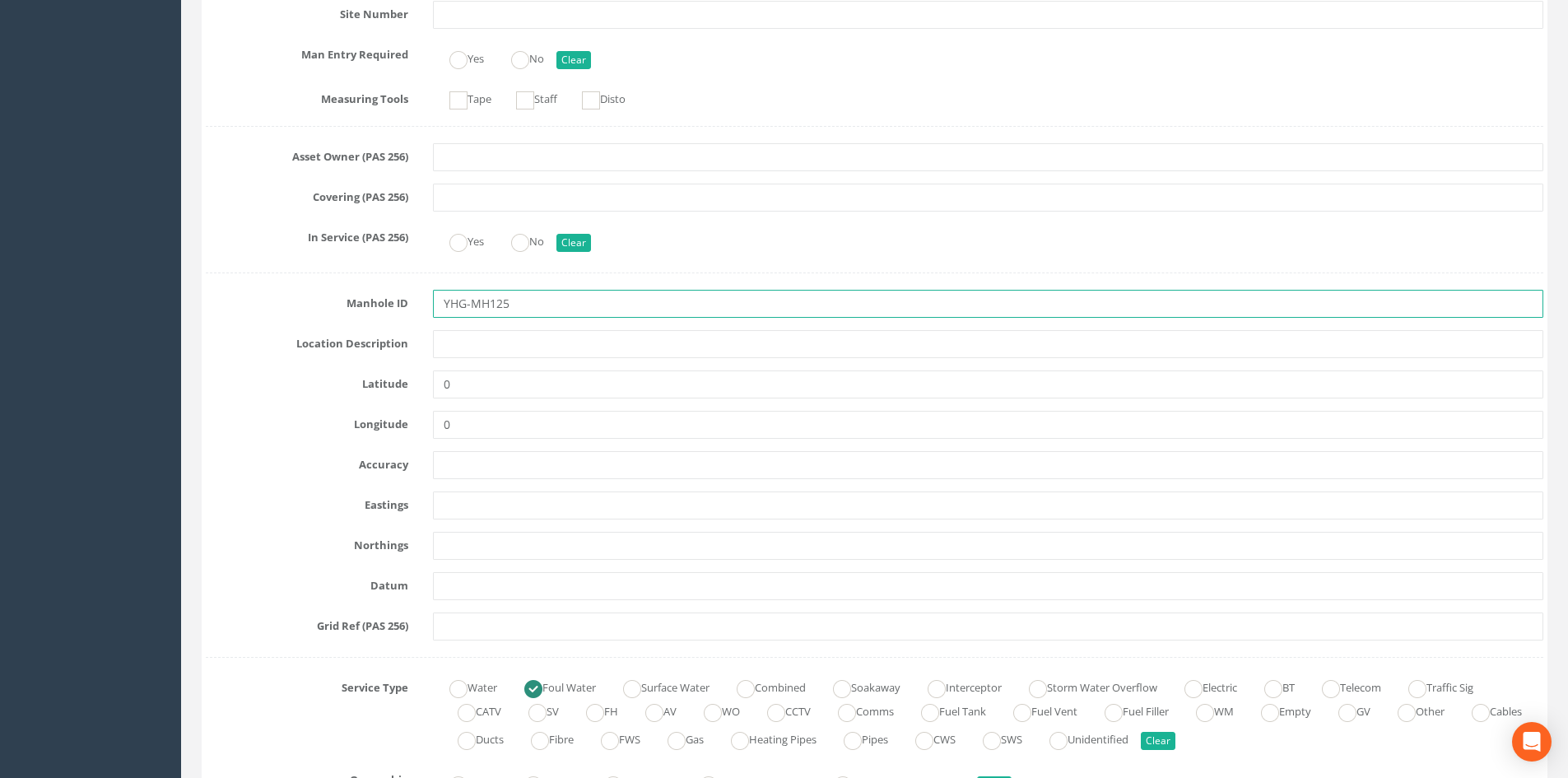
drag, startPoint x: 451, startPoint y: 306, endPoint x: 428, endPoint y: 309, distance: 23.2
click at [428, 309] on div "YHG-MH125" at bounding box center [988, 303] width 1135 height 28
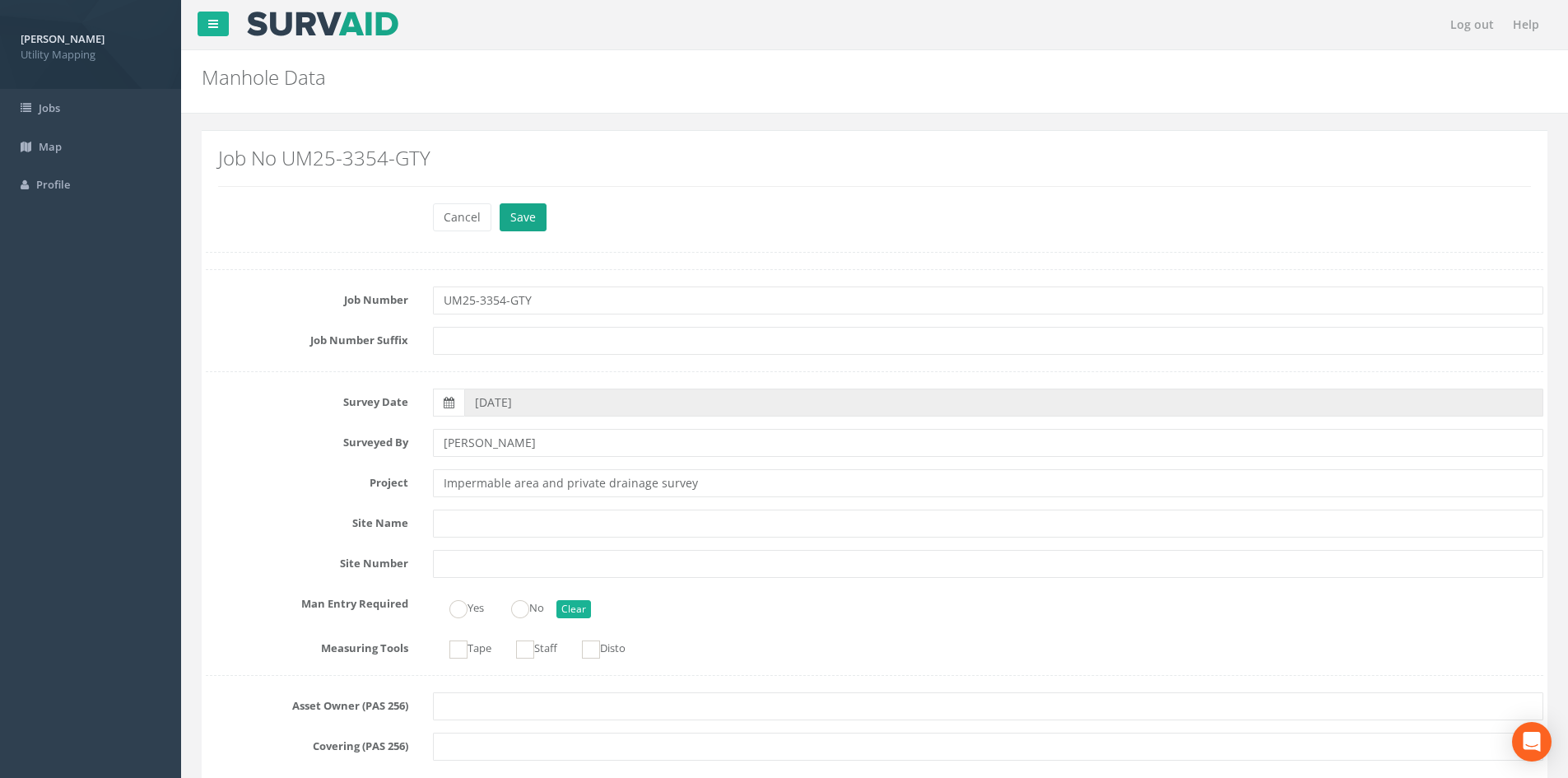
type input "THG-MH125"
click at [523, 221] on button "Save" at bounding box center [523, 216] width 47 height 28
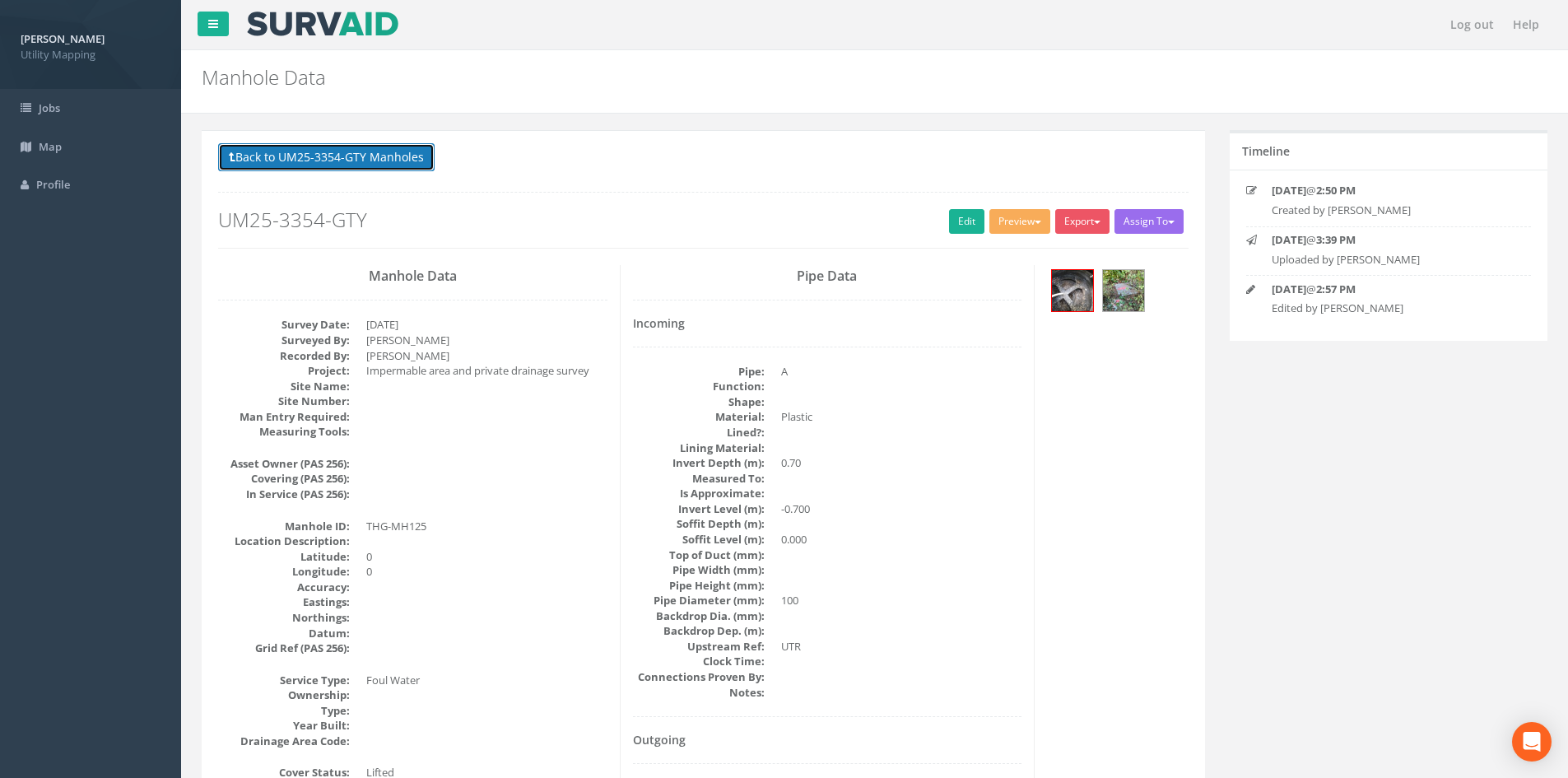
click at [404, 163] on button "Back to UM25-3354-GTY Manholes" at bounding box center [326, 157] width 216 height 28
drag, startPoint x: 404, startPoint y: 163, endPoint x: 430, endPoint y: 285, distance: 124.7
click at [0, 0] on link "CSV Import" at bounding box center [0, 0] width 0 height 0
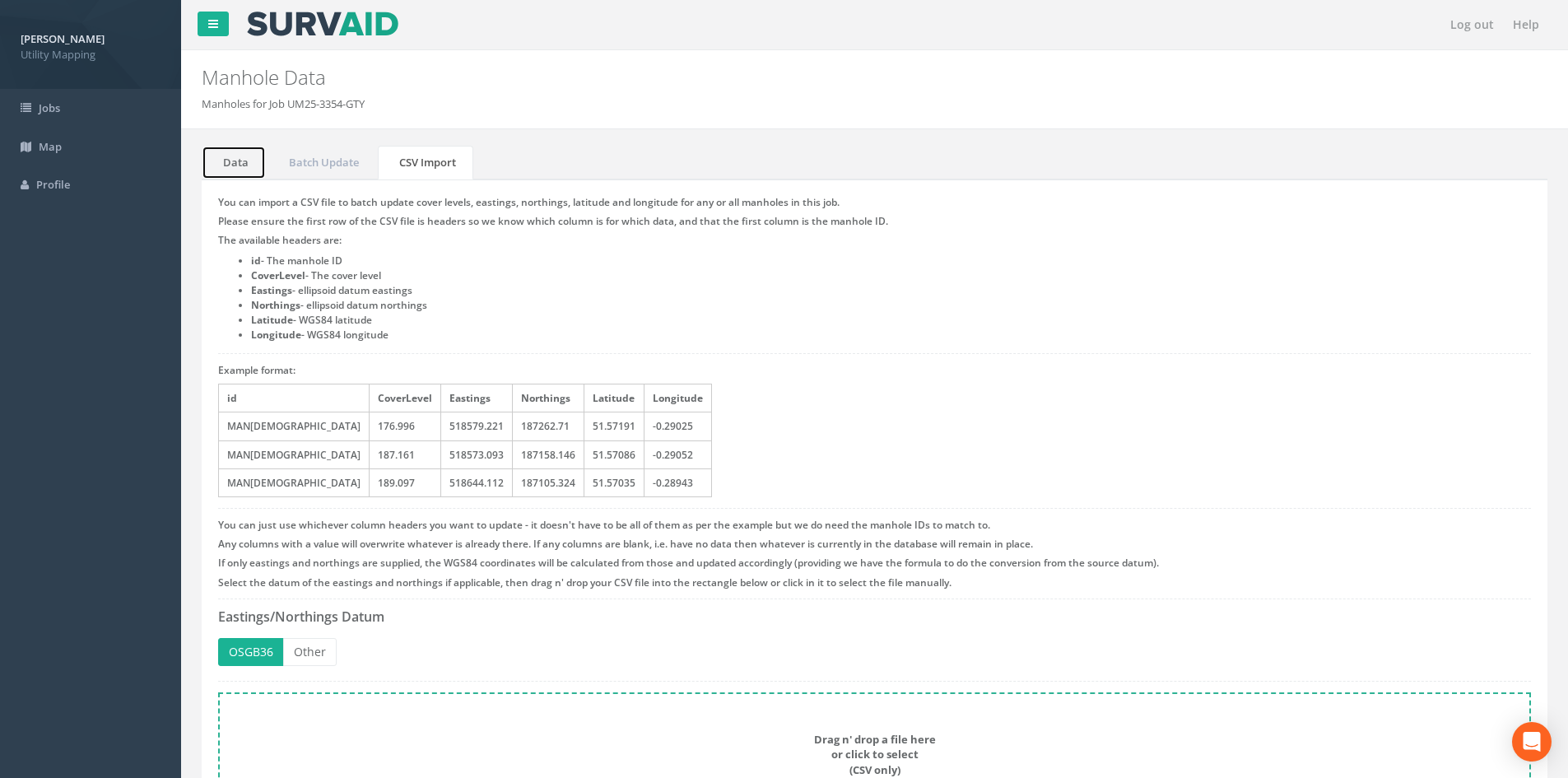
click at [264, 163] on link "Data" at bounding box center [233, 163] width 64 height 34
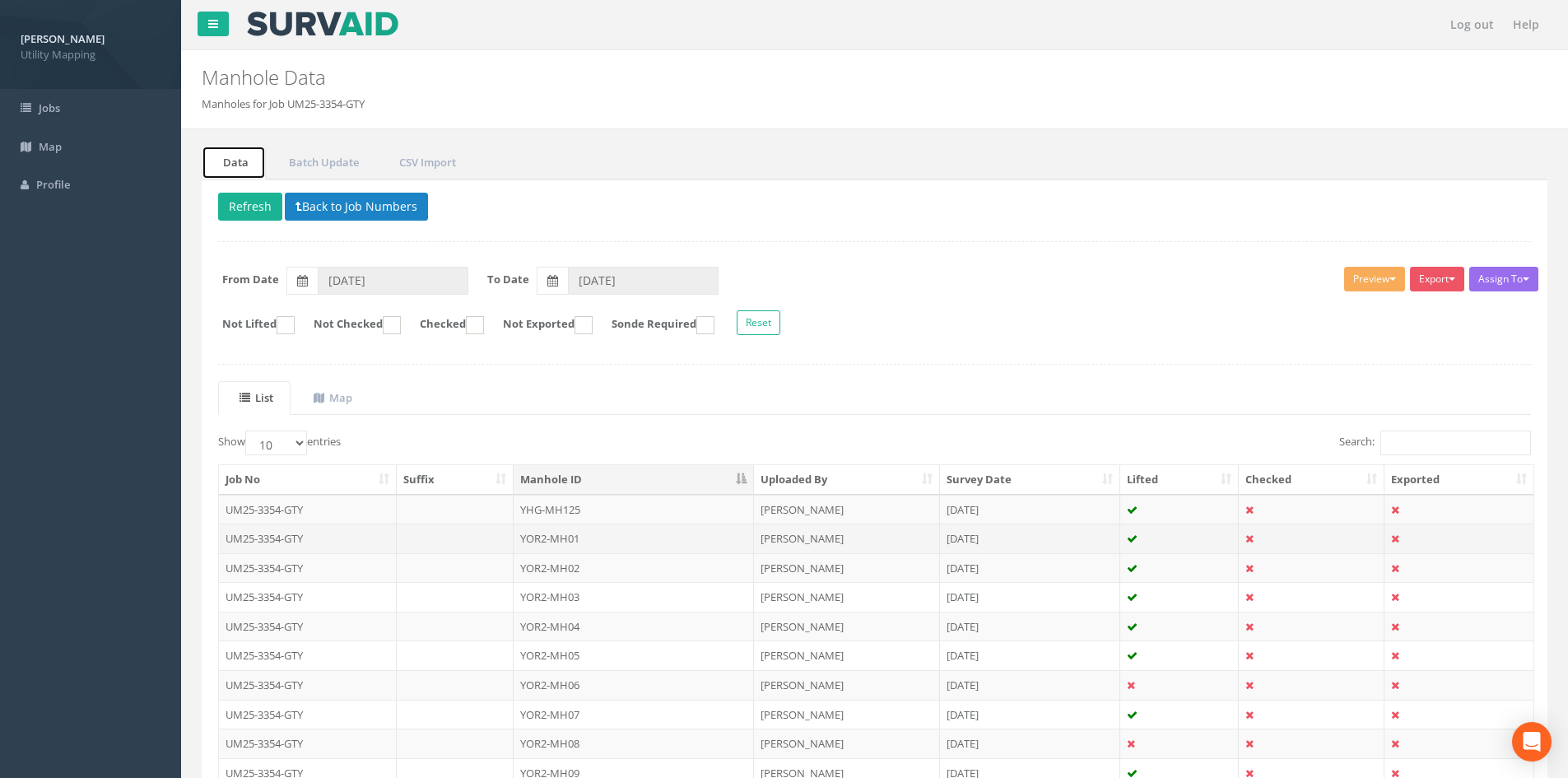
scroll to position [137, 0]
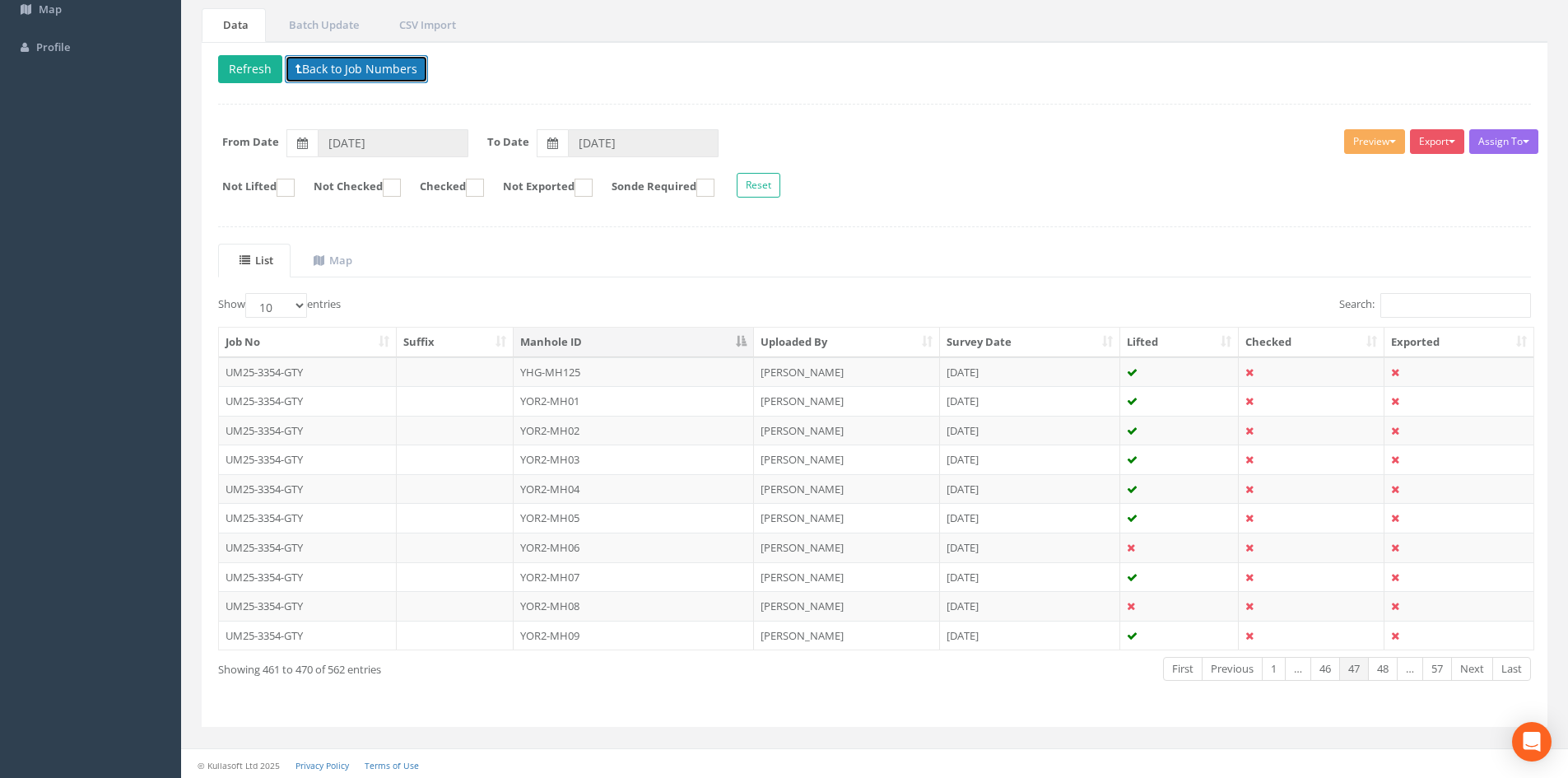
click at [365, 61] on button "Back to Job Numbers" at bounding box center [356, 68] width 143 height 28
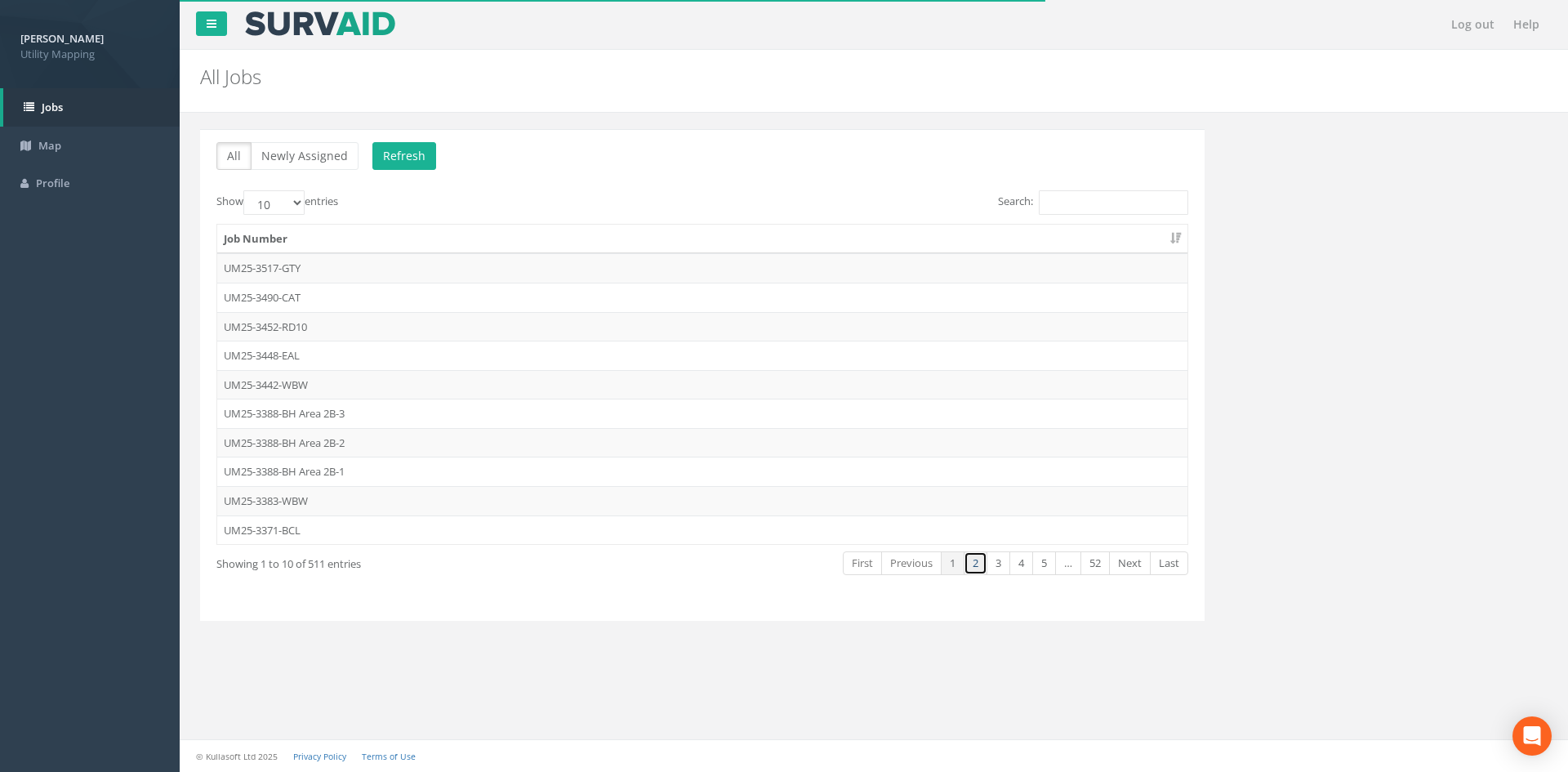
click at [970, 561] on link "2" at bounding box center [975, 563] width 23 height 23
